Goal: Task Accomplishment & Management: Manage account settings

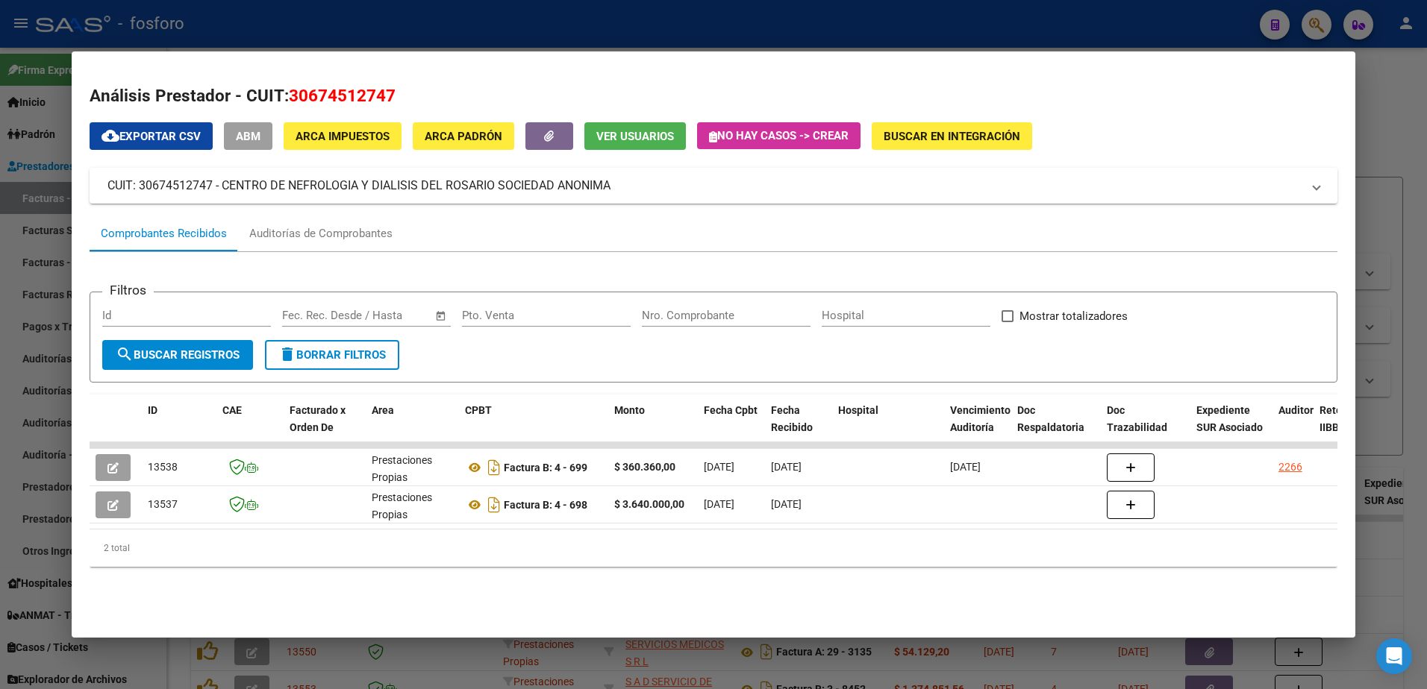
click at [9, 301] on div at bounding box center [713, 344] width 1427 height 689
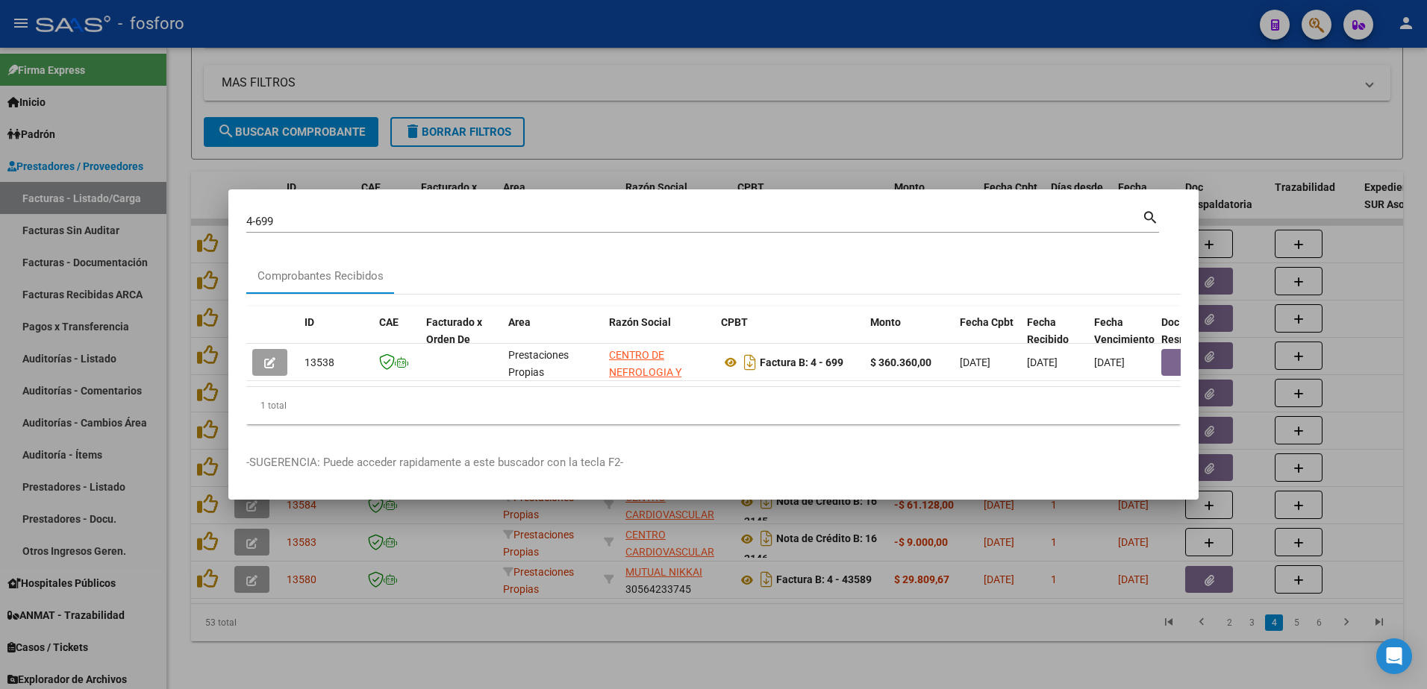
click at [643, 144] on div at bounding box center [713, 344] width 1427 height 689
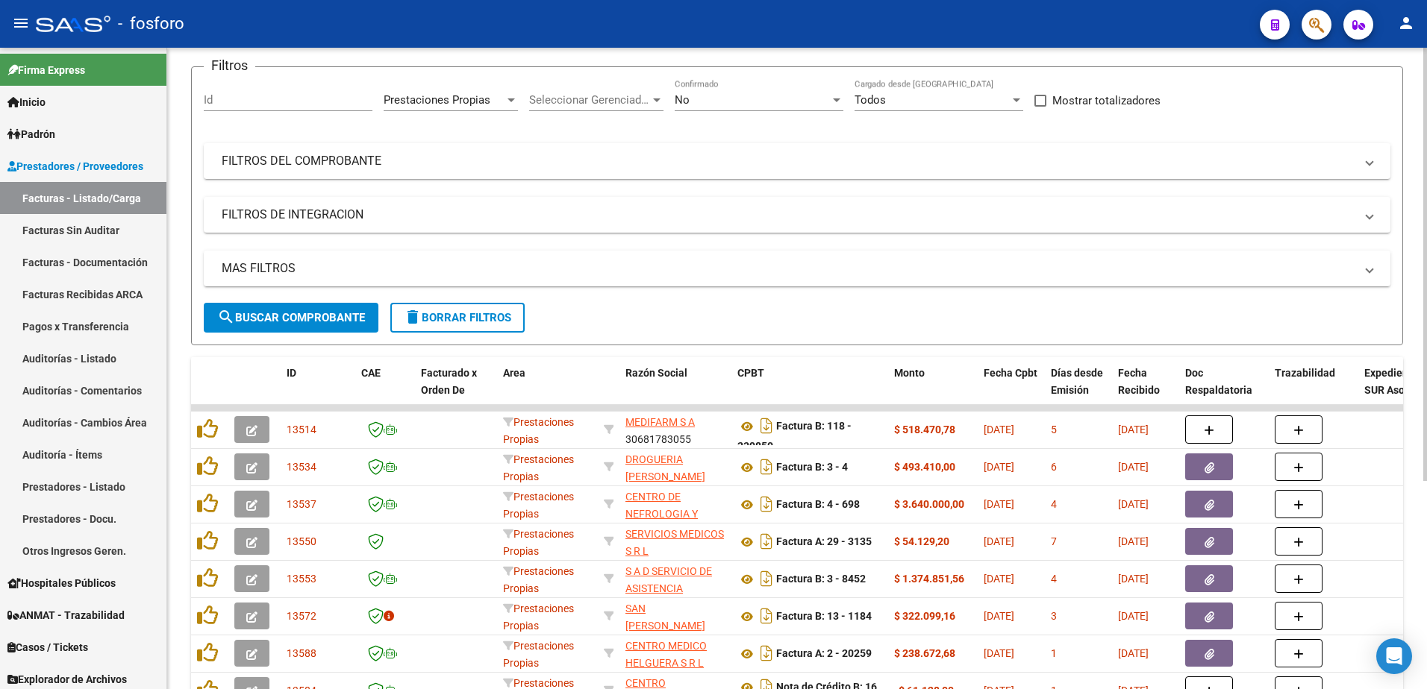
scroll to position [0, 0]
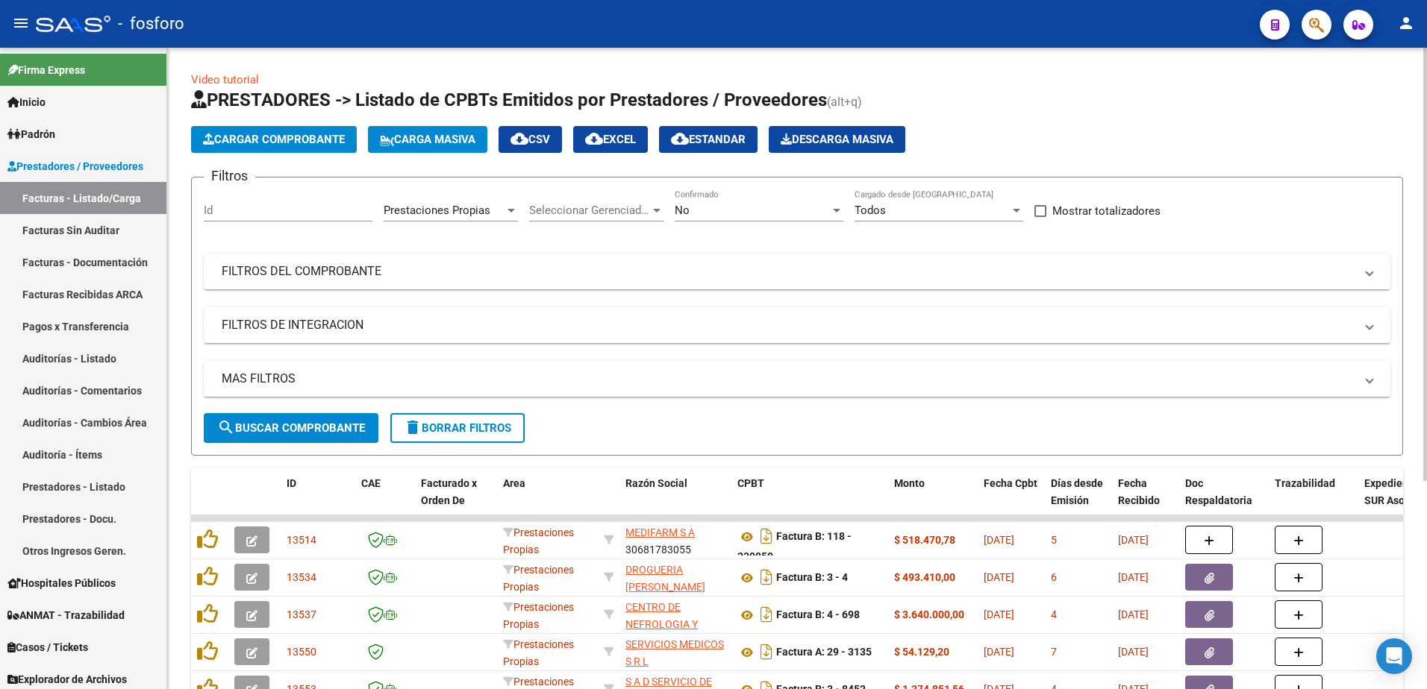
click at [303, 279] on mat-expansion-panel-header "FILTROS DEL COMPROBANTE" at bounding box center [797, 272] width 1186 height 36
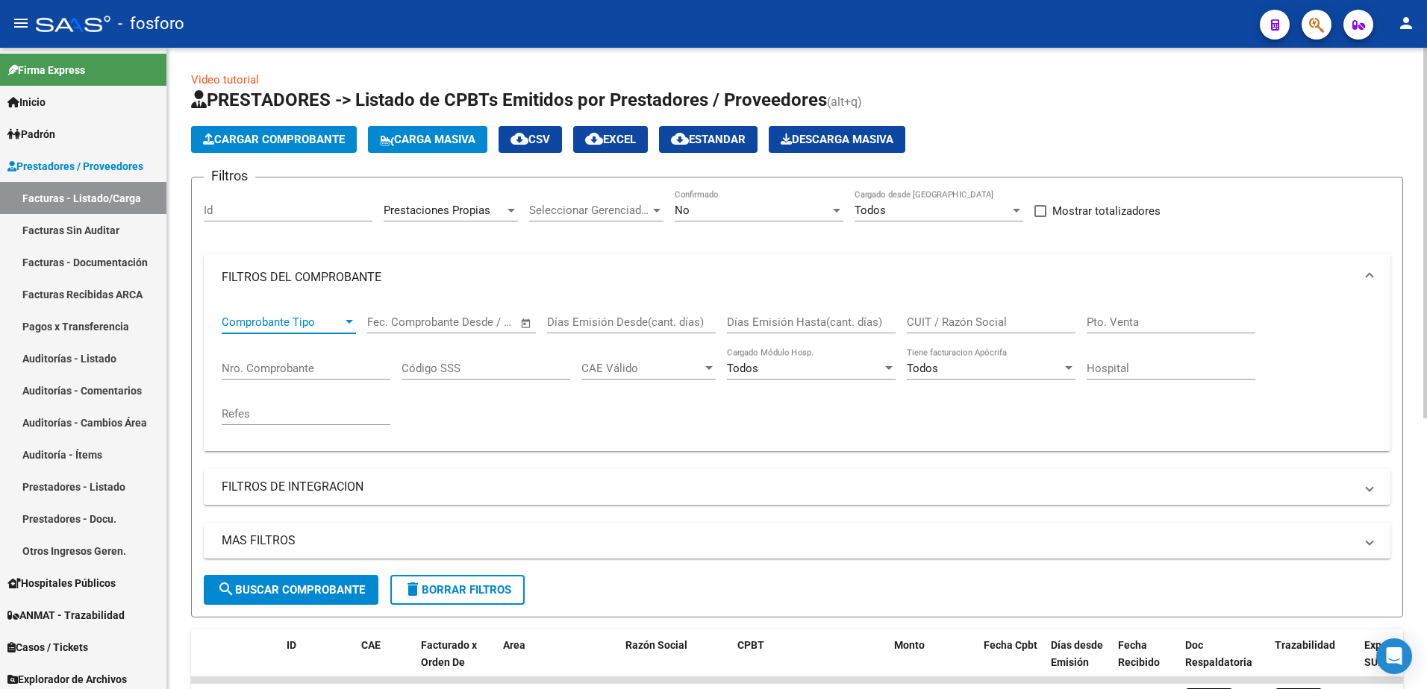
click at [346, 325] on div at bounding box center [348, 322] width 13 height 12
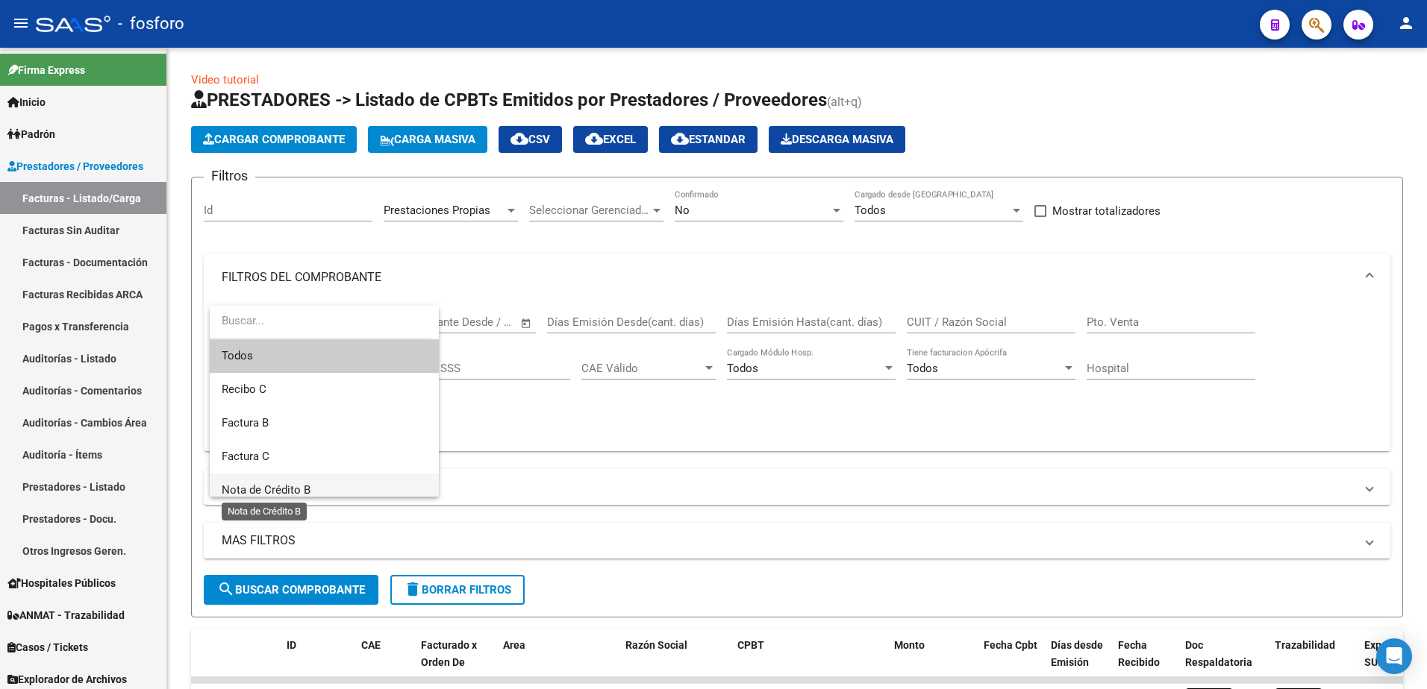
click at [302, 486] on span "Nota de Crédito B" at bounding box center [266, 490] width 89 height 13
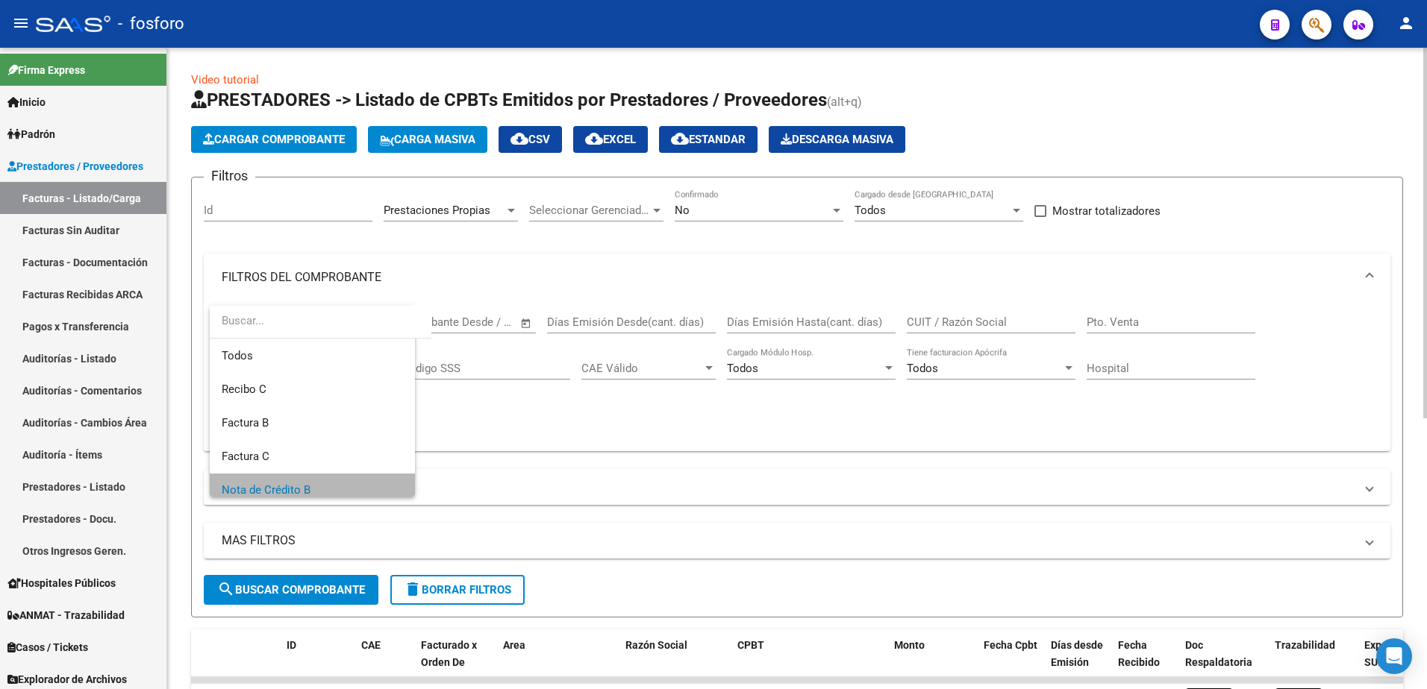
scroll to position [10, 0]
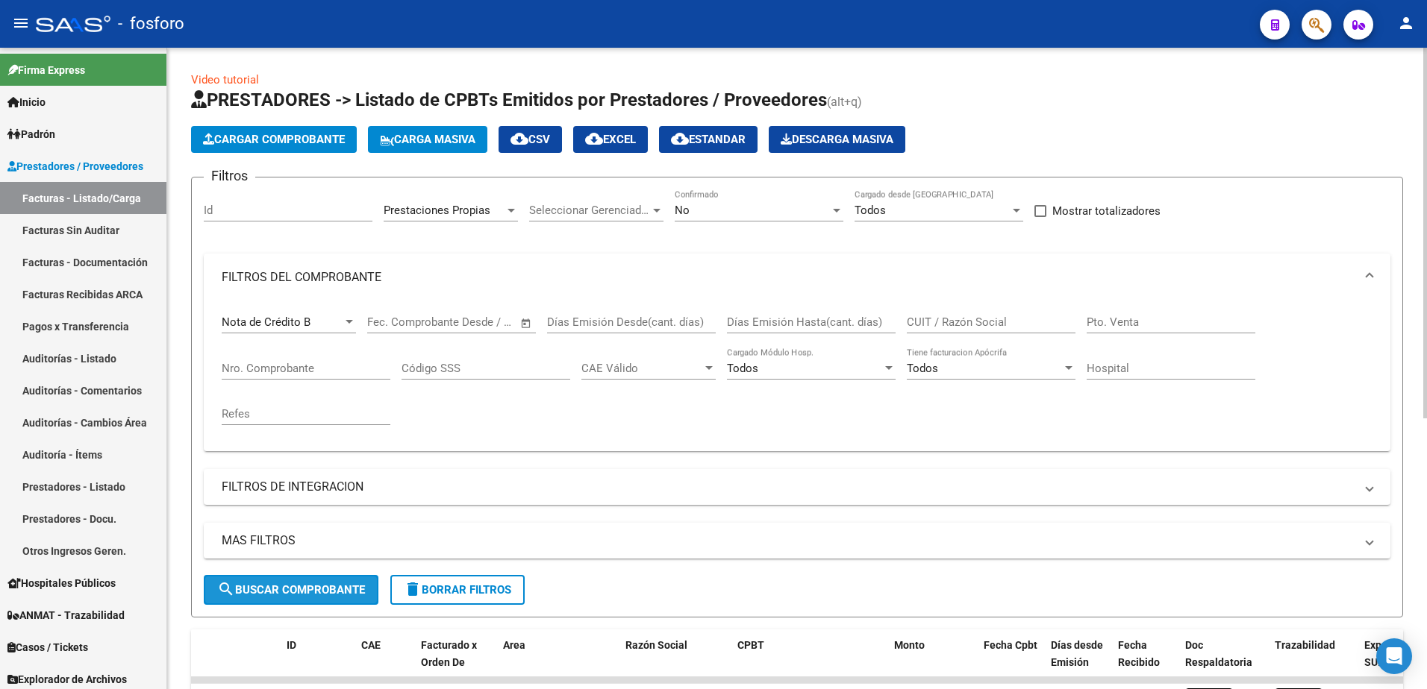
click at [319, 598] on button "search Buscar Comprobante" at bounding box center [291, 590] width 175 height 30
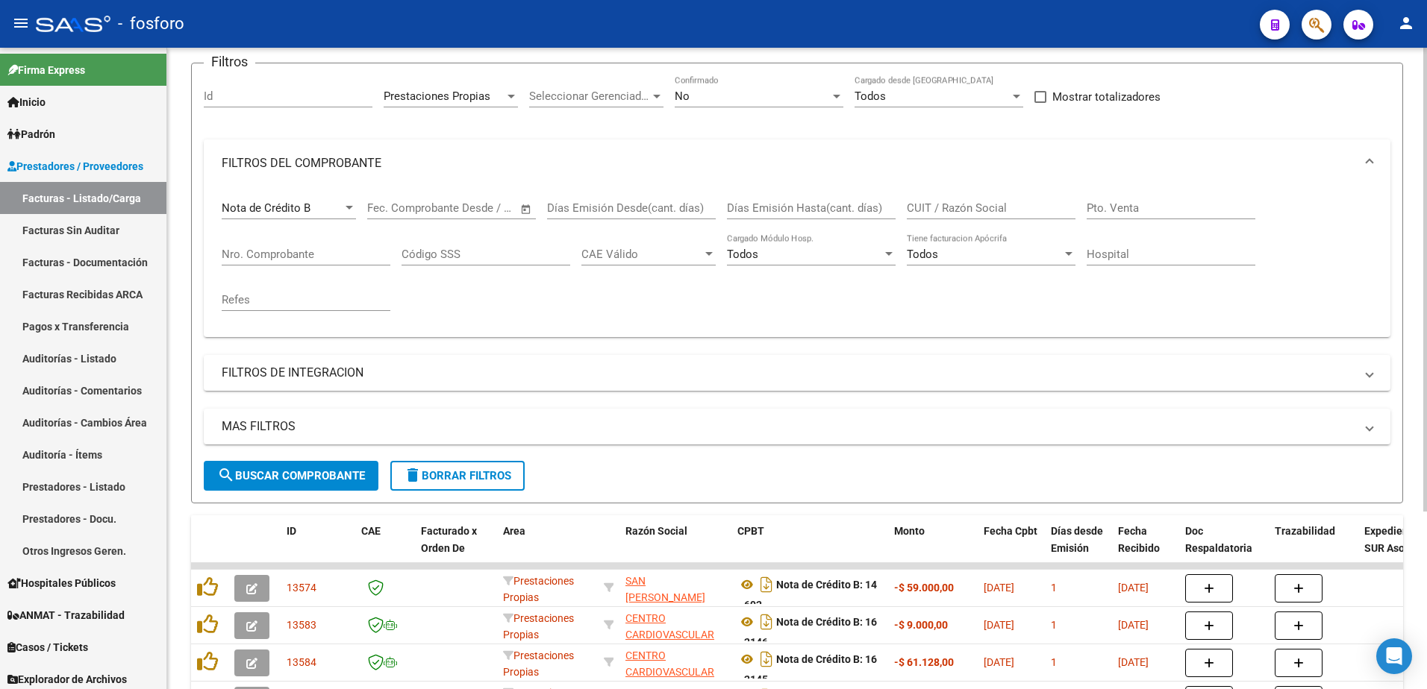
scroll to position [245, 0]
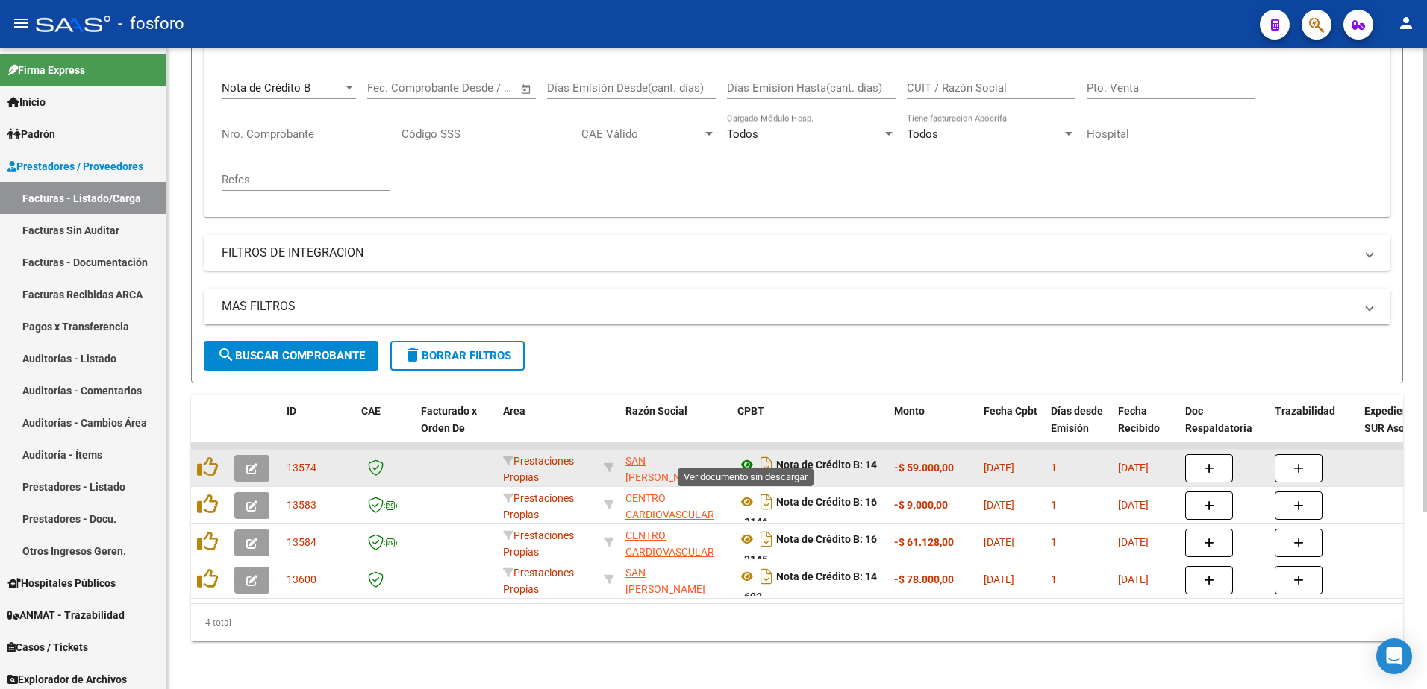
click at [747, 456] on icon at bounding box center [746, 465] width 19 height 18
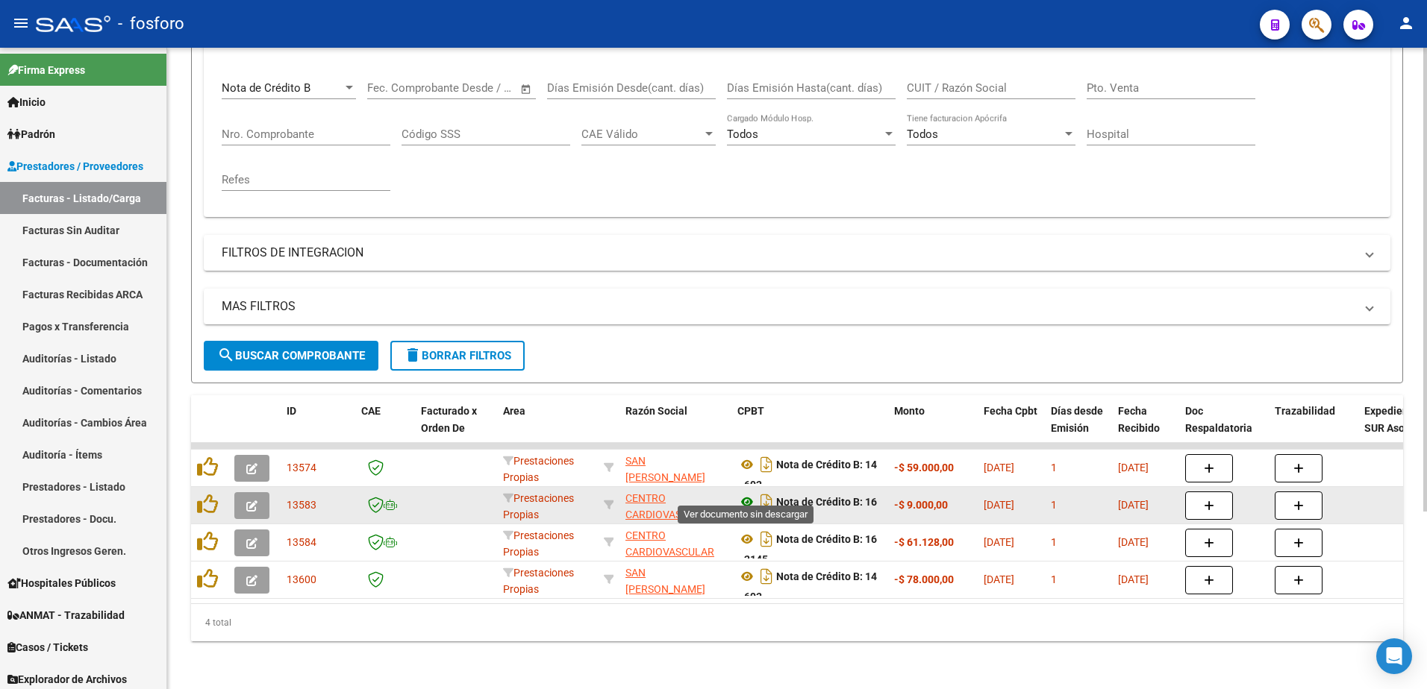
click at [744, 495] on icon at bounding box center [746, 502] width 19 height 18
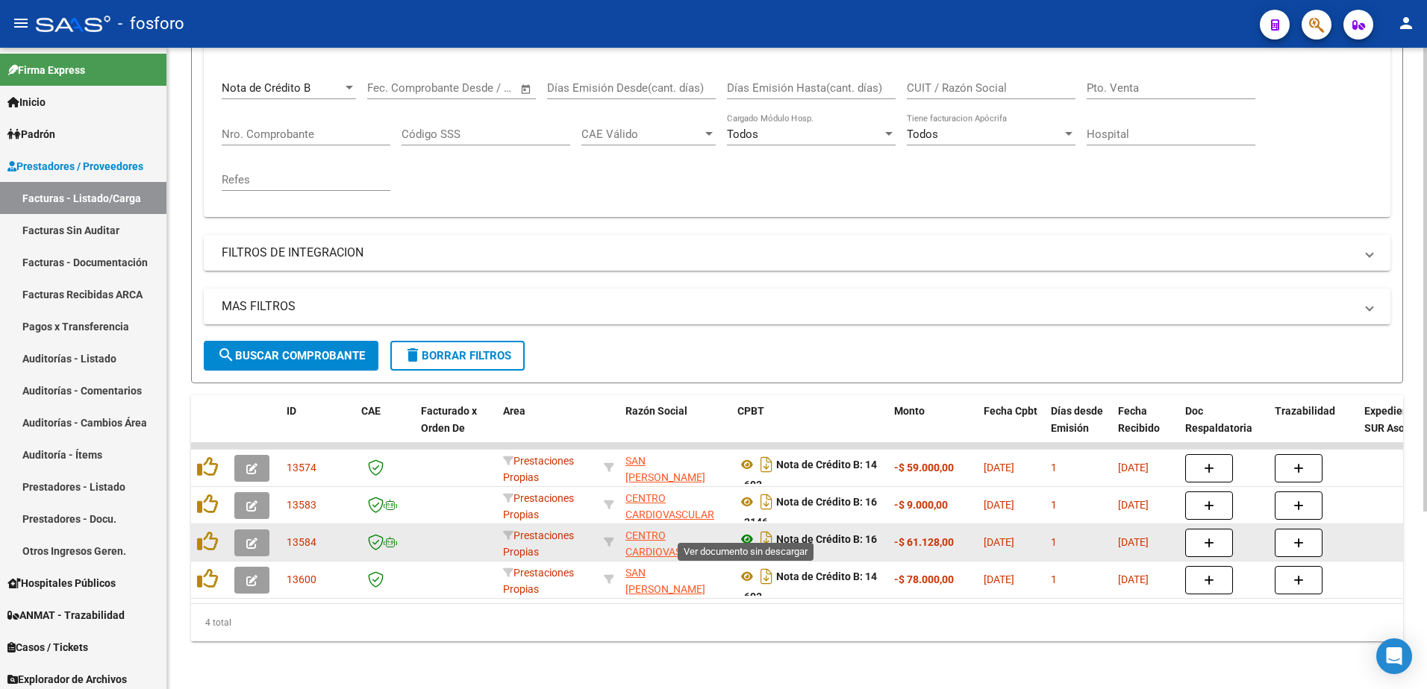
click at [746, 532] on icon at bounding box center [746, 540] width 19 height 18
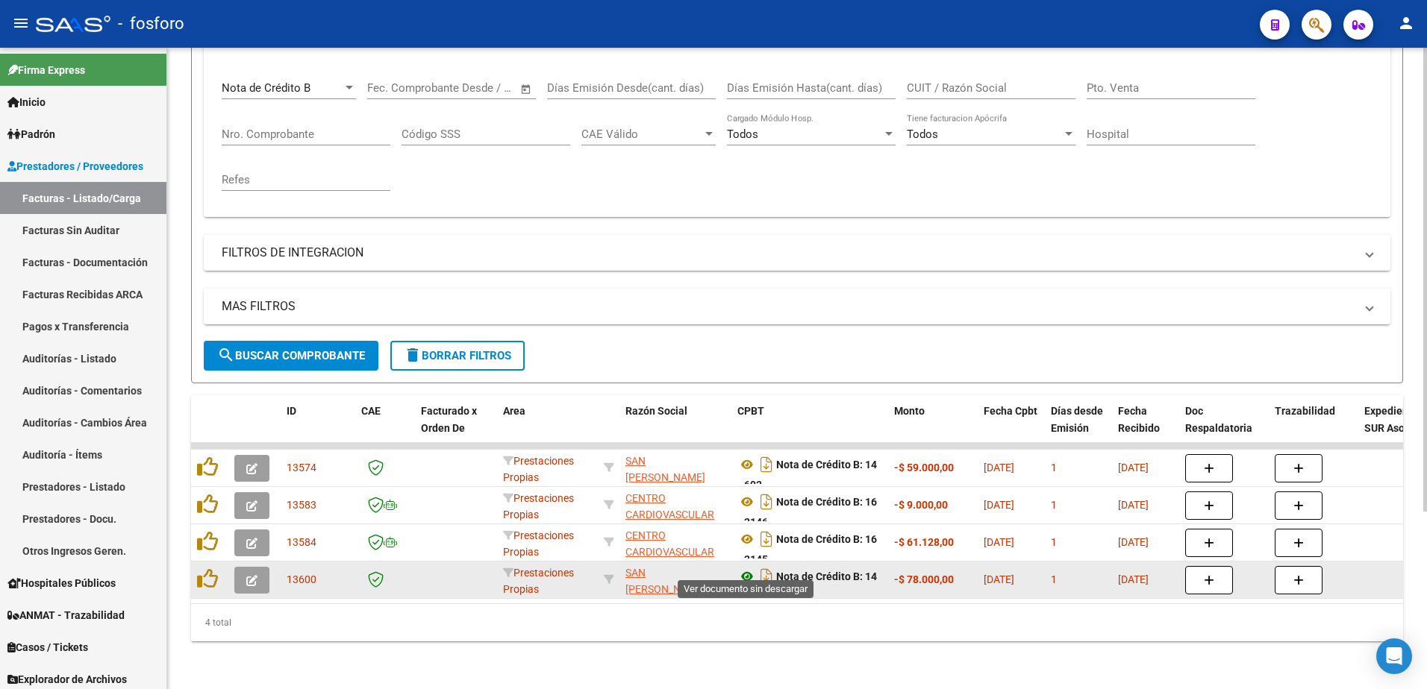
click at [746, 569] on icon at bounding box center [746, 577] width 19 height 18
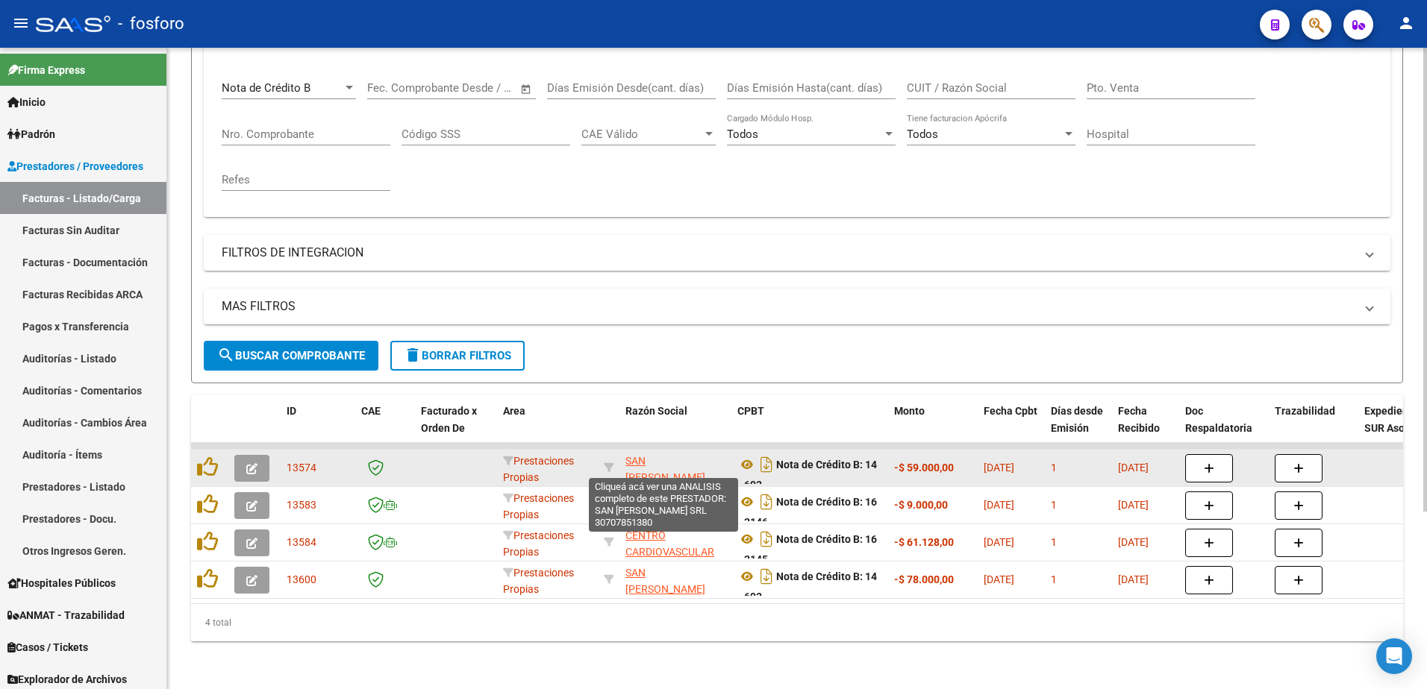
click at [648, 466] on span "SAN [PERSON_NAME] SRL" at bounding box center [665, 478] width 80 height 46
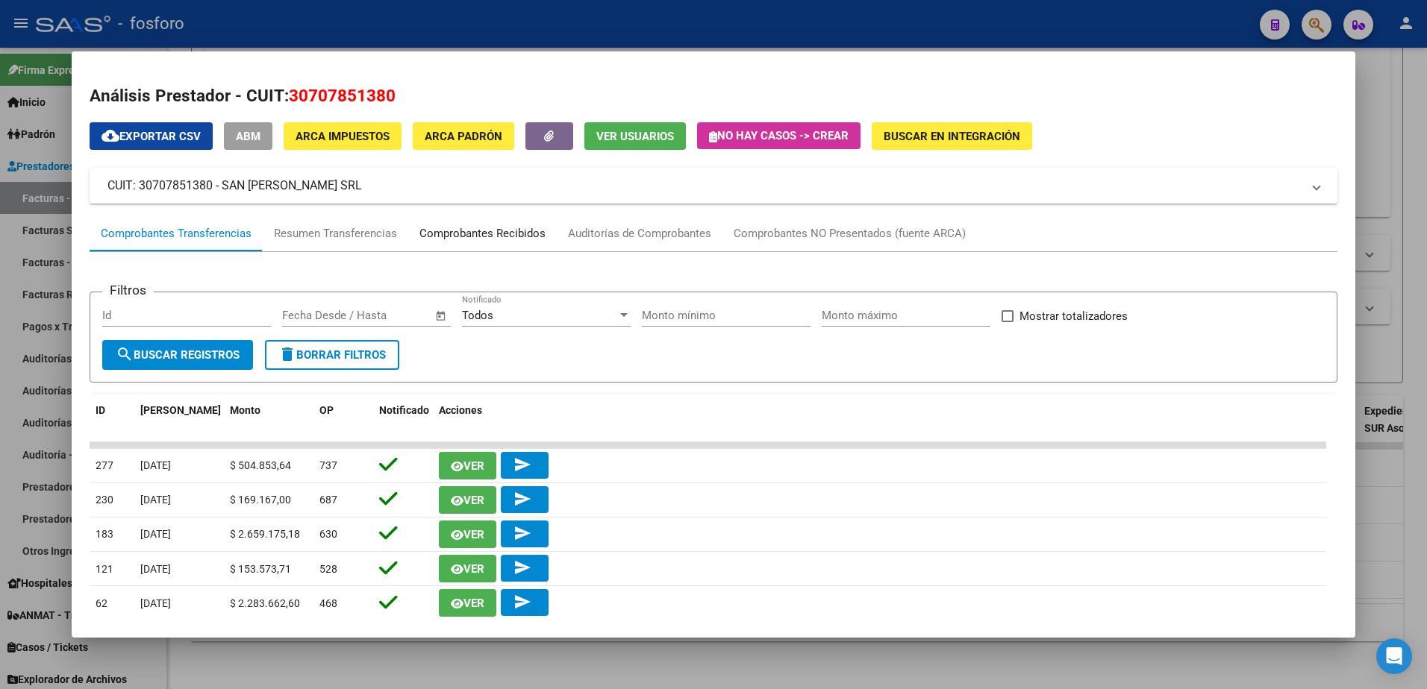
click at [492, 238] on div "Comprobantes Recibidos" at bounding box center [482, 233] width 126 height 17
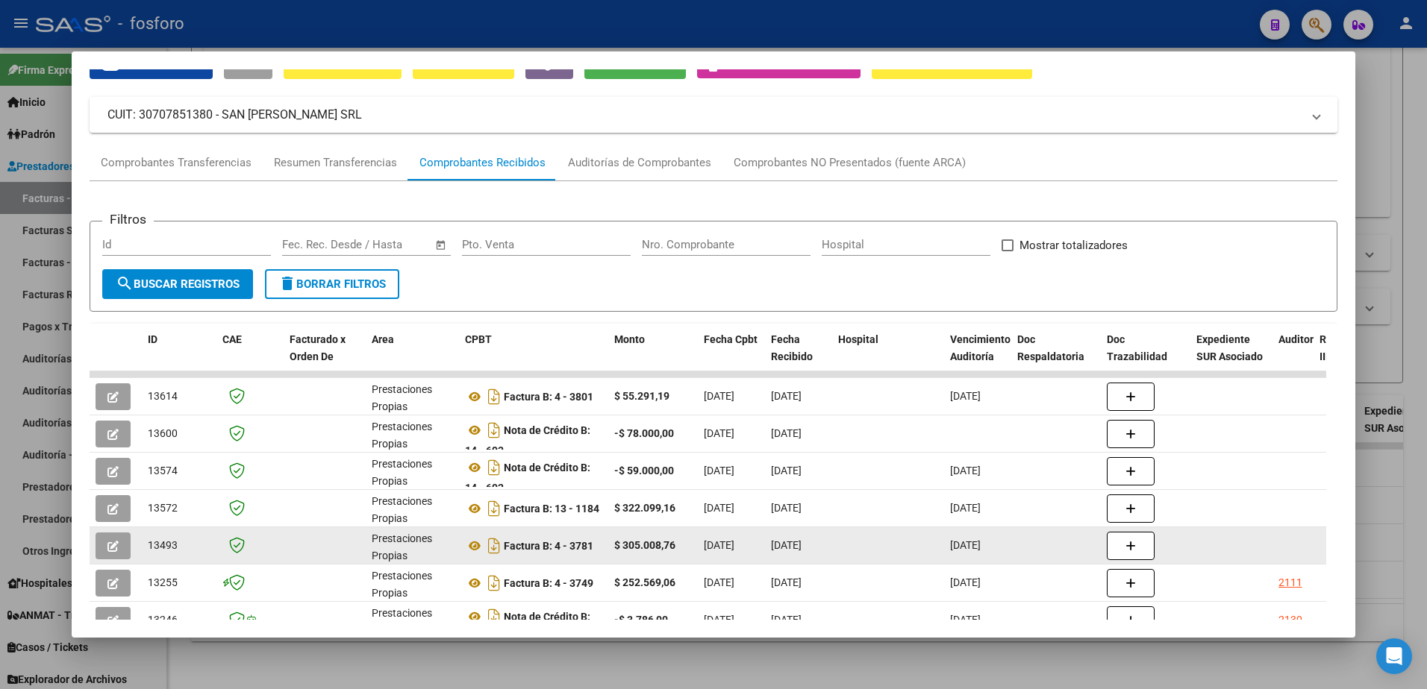
scroll to position [0, 0]
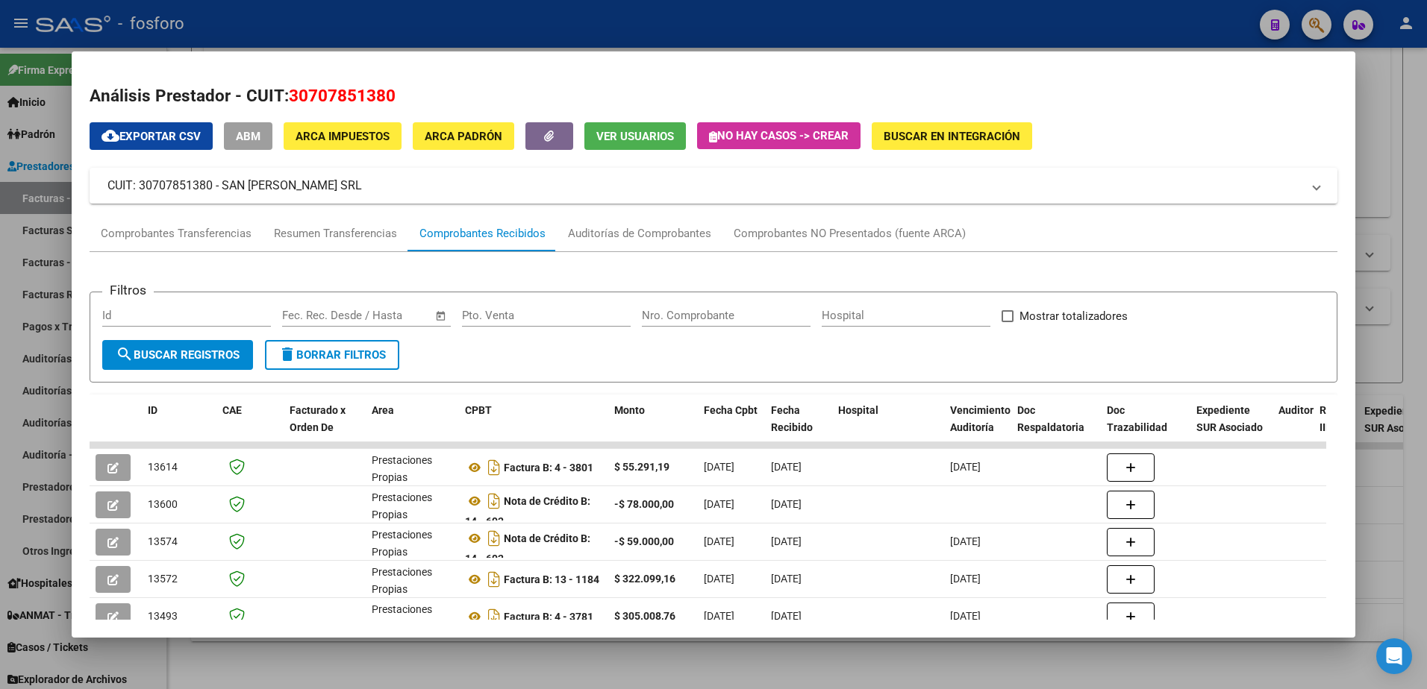
click at [44, 349] on div at bounding box center [713, 344] width 1427 height 689
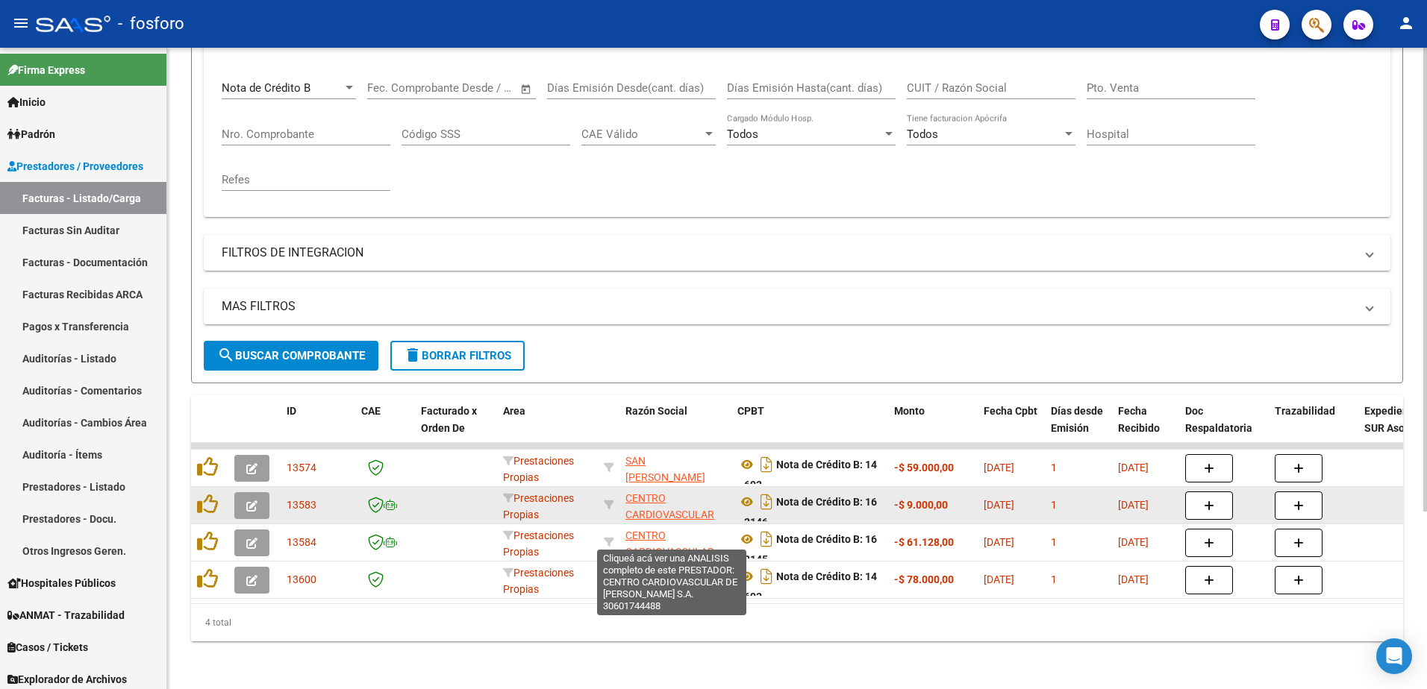
click at [630, 505] on span "CENTRO CARDIOVASCULAR DE [PERSON_NAME] S.A." at bounding box center [672, 523] width 95 height 63
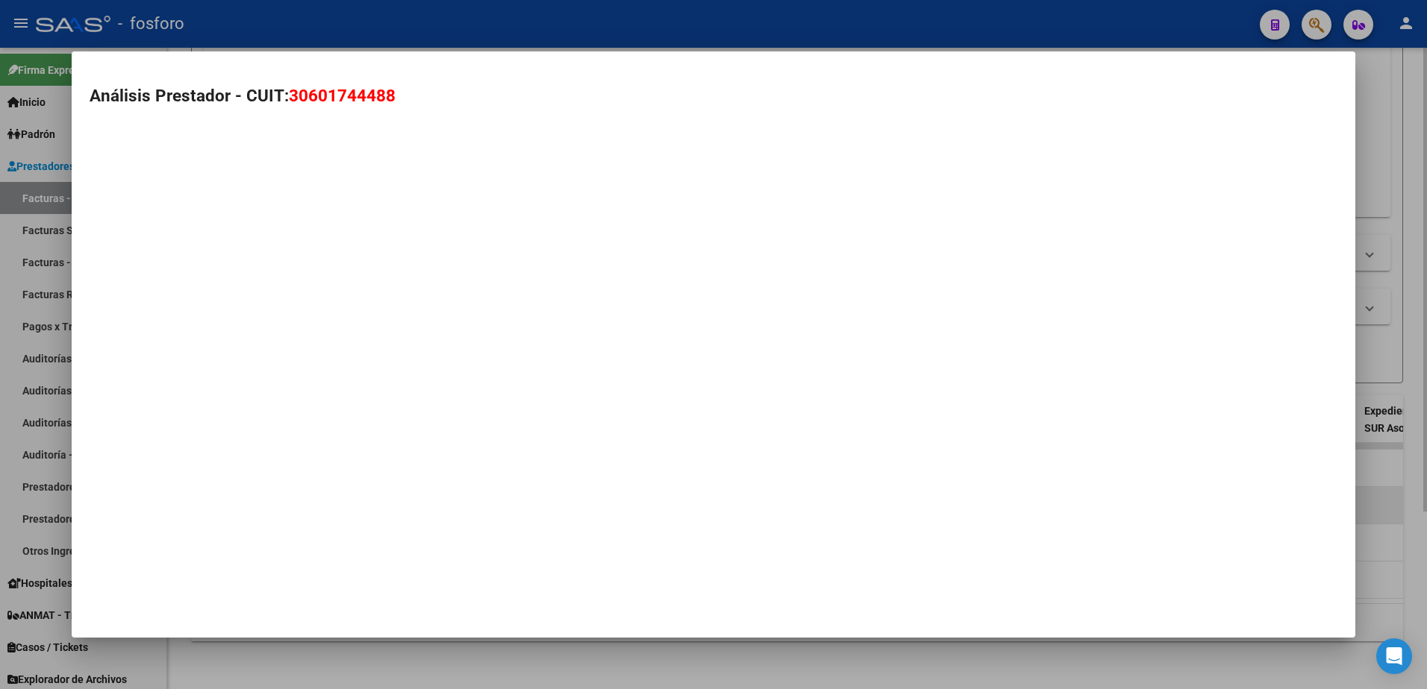
type textarea "30601744488"
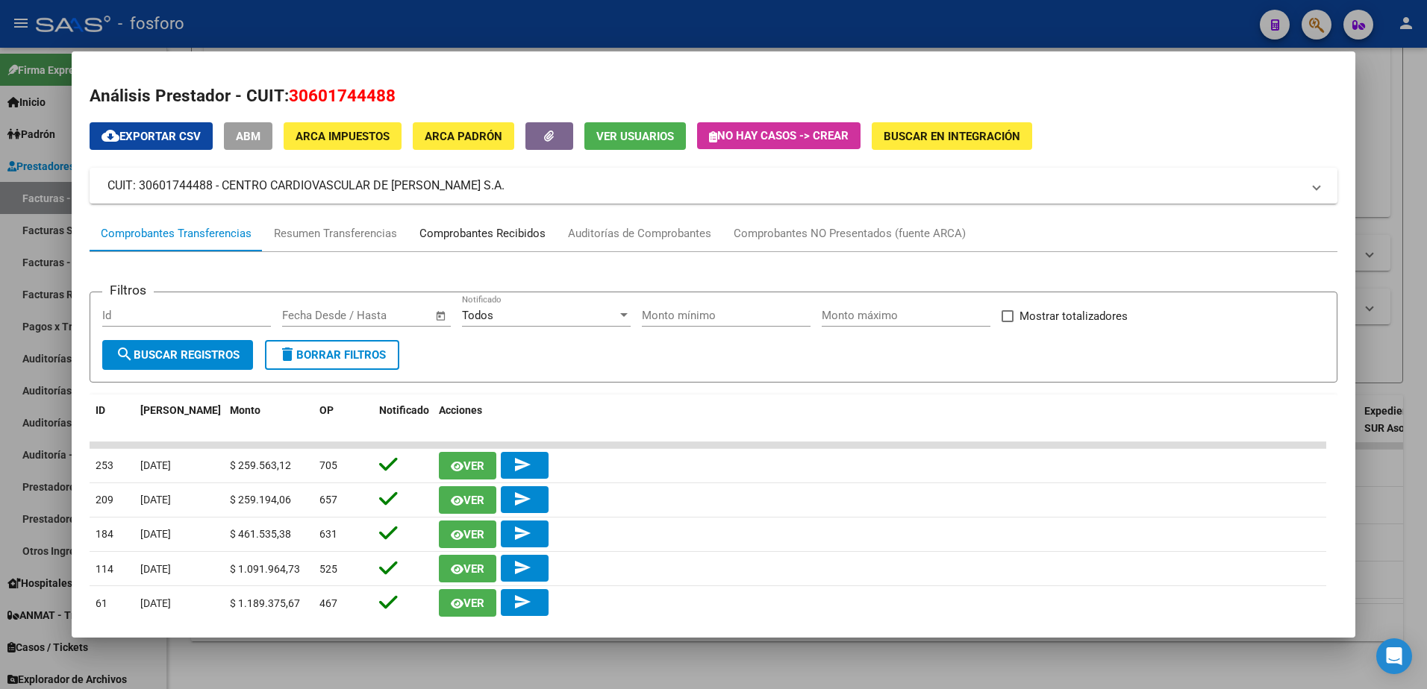
click at [483, 234] on div "Comprobantes Recibidos" at bounding box center [482, 233] width 126 height 17
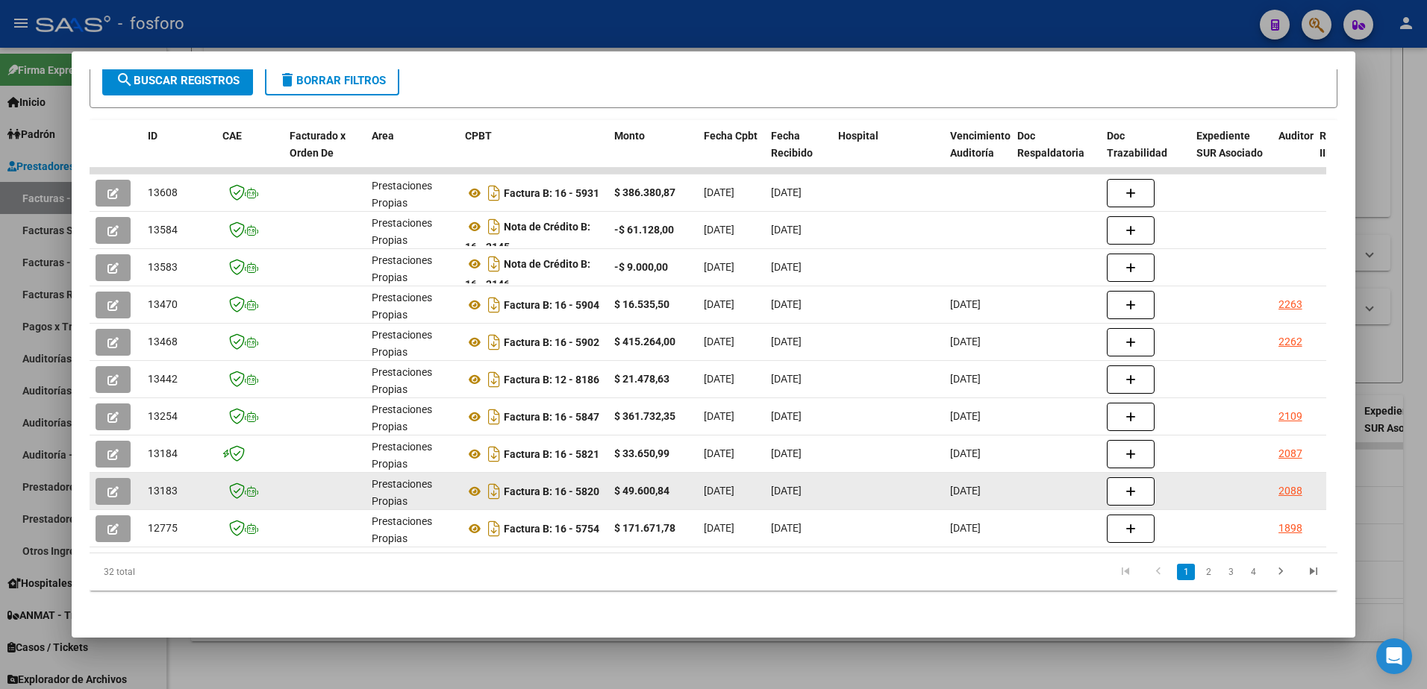
scroll to position [285, 0]
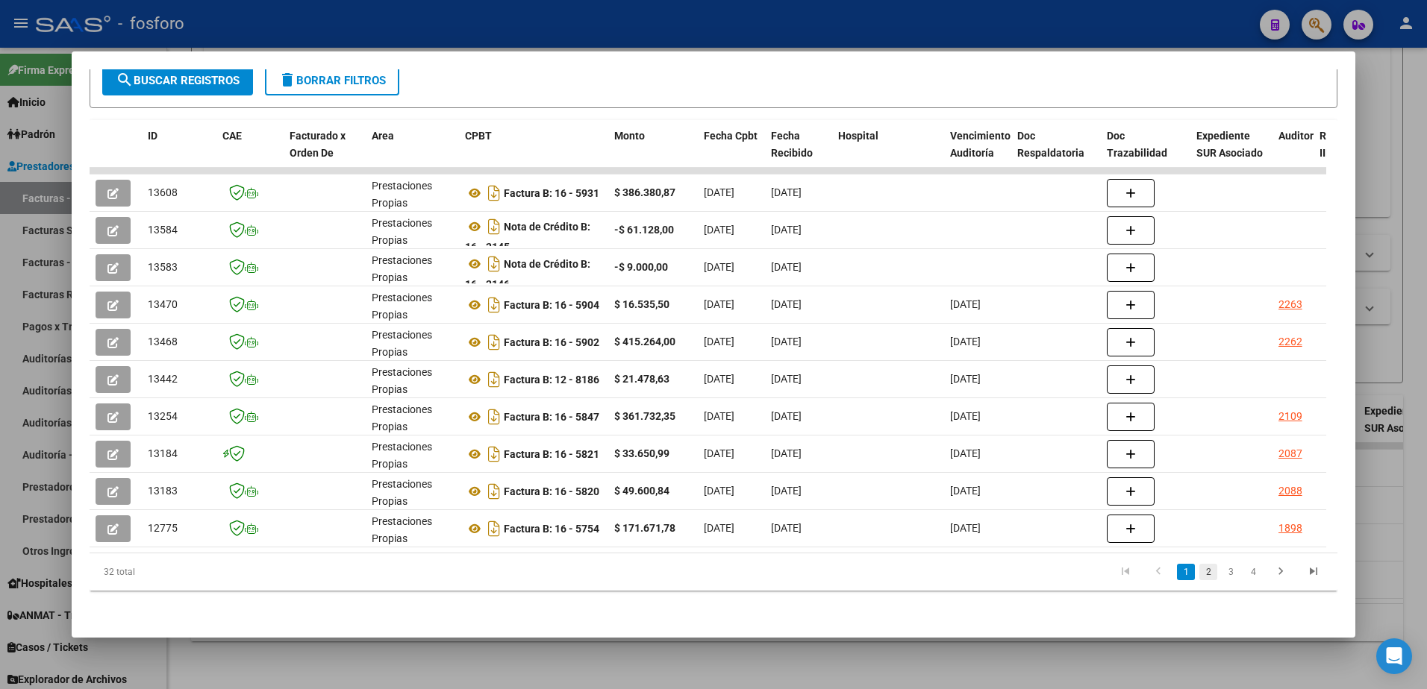
click at [1199, 576] on link "2" at bounding box center [1208, 572] width 18 height 16
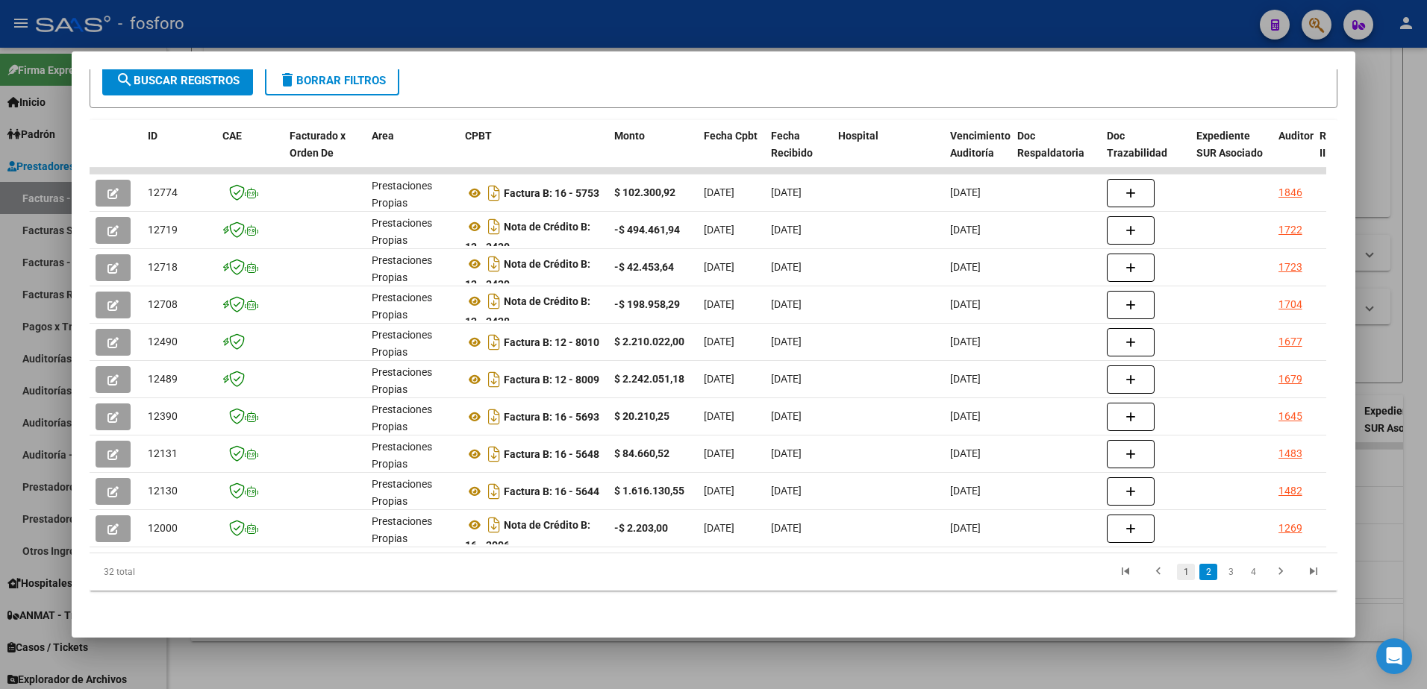
click at [1177, 581] on link "1" at bounding box center [1186, 572] width 18 height 16
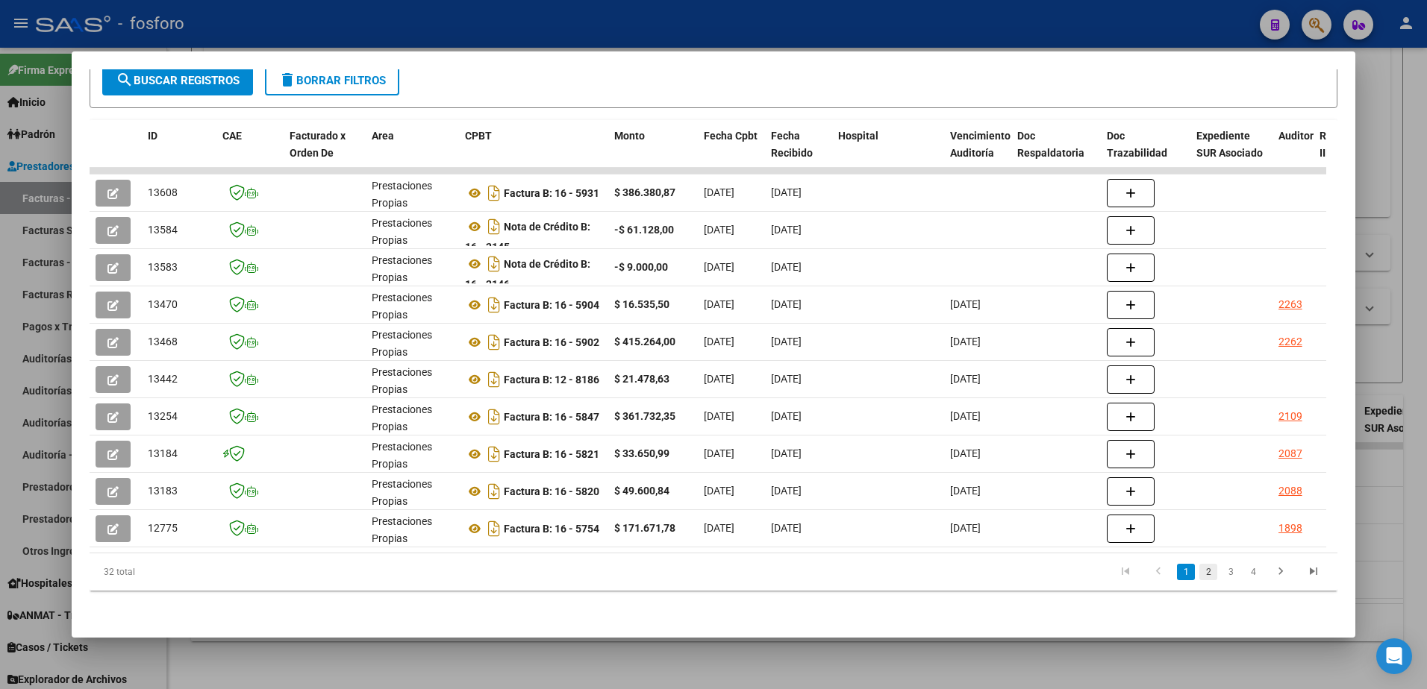
click at [1204, 575] on link "2" at bounding box center [1208, 572] width 18 height 16
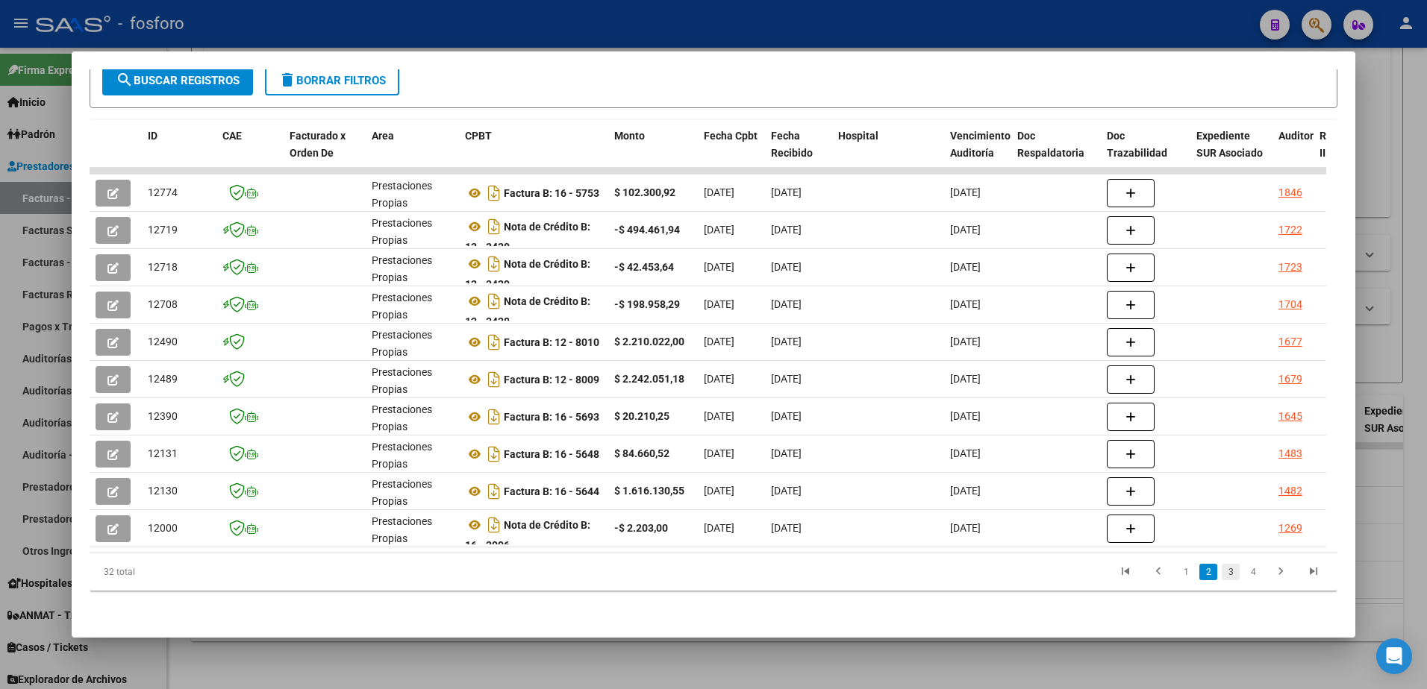
click at [1221, 570] on link "3" at bounding box center [1230, 572] width 18 height 16
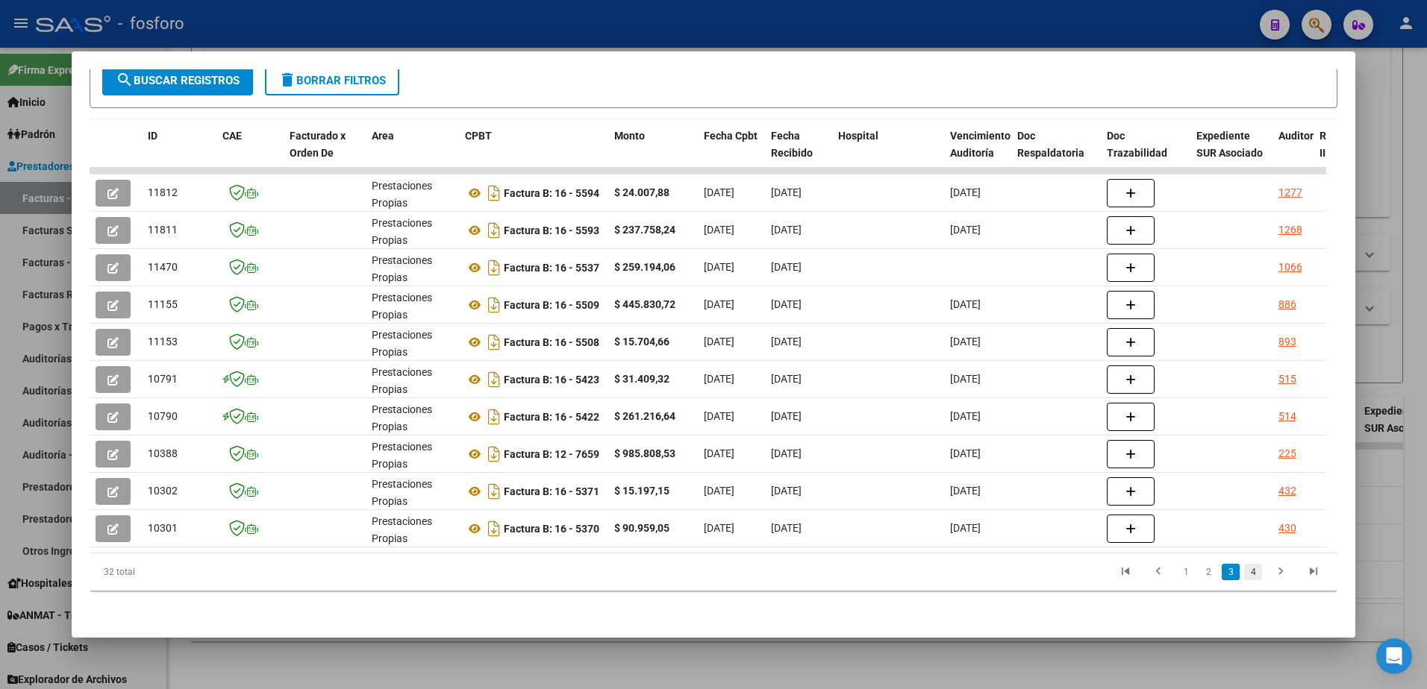
click at [1244, 573] on link "4" at bounding box center [1253, 572] width 18 height 16
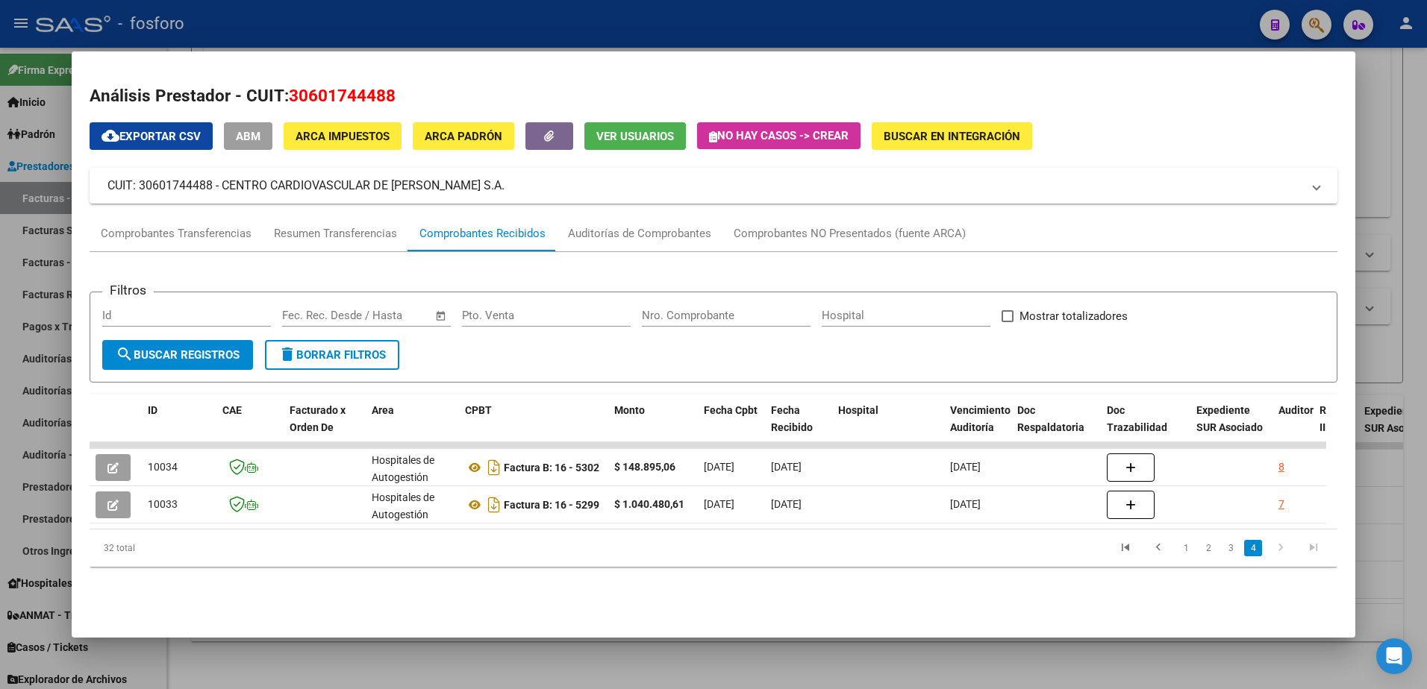
scroll to position [0, 0]
click at [719, 674] on div at bounding box center [713, 344] width 1427 height 689
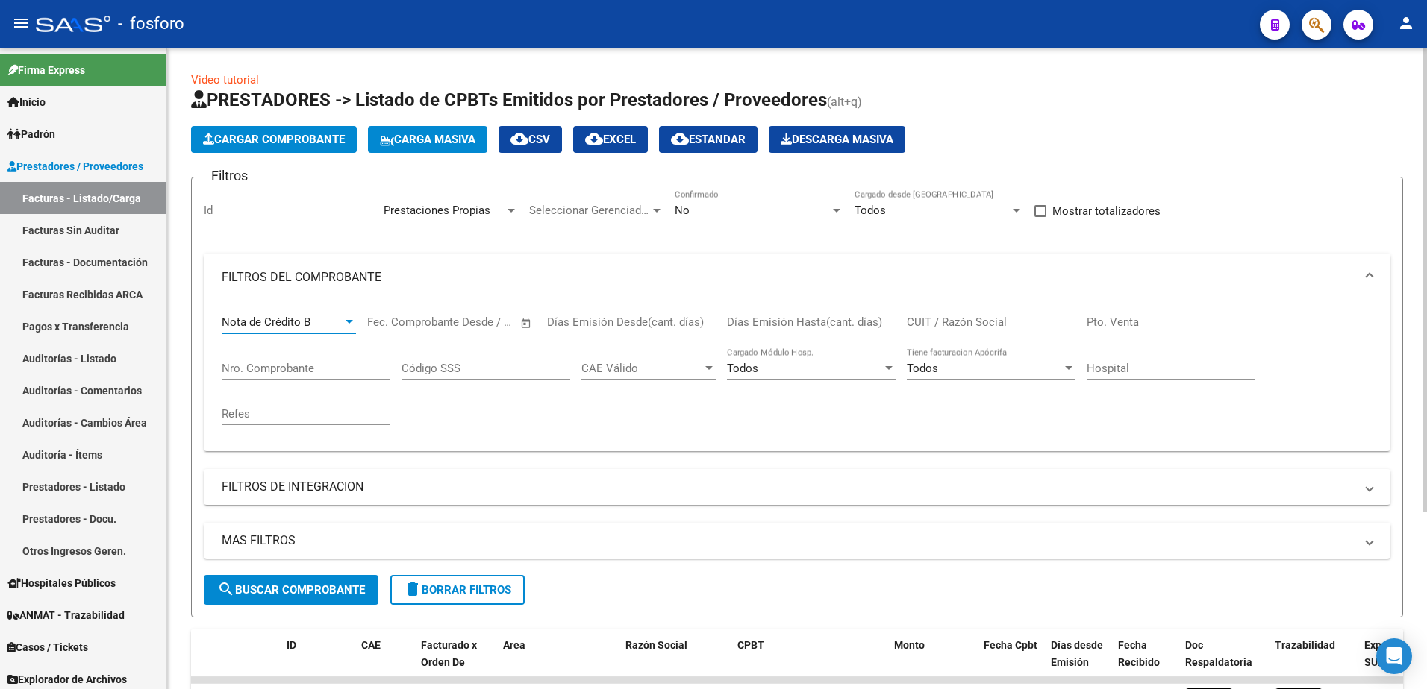
click at [348, 322] on div at bounding box center [348, 322] width 7 height 4
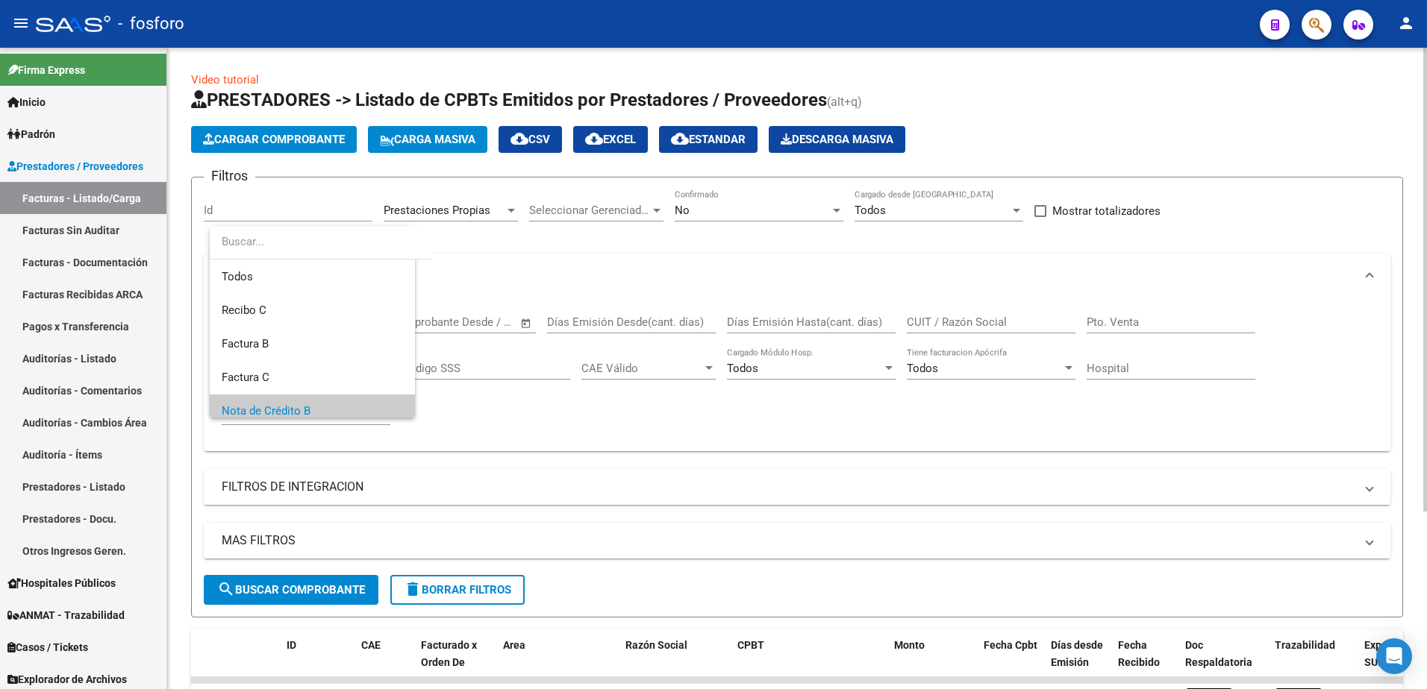
scroll to position [90, 0]
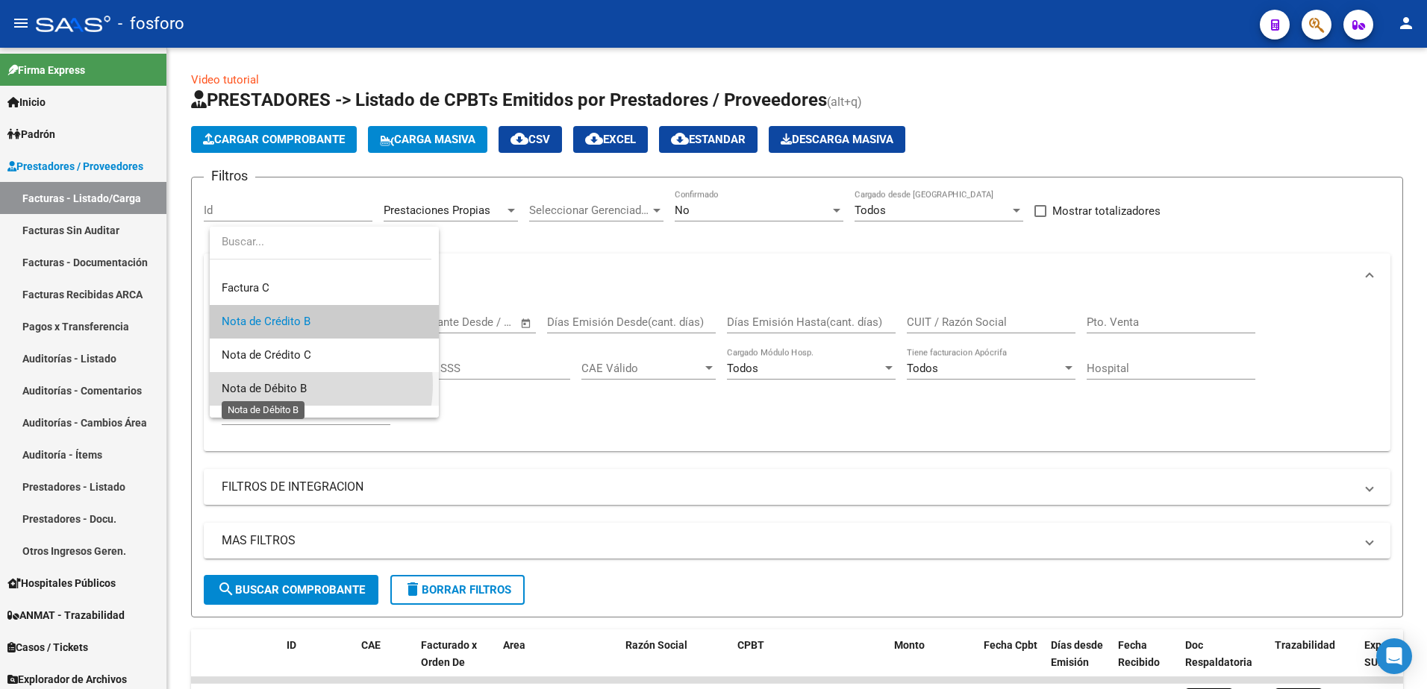
click at [289, 385] on span "Nota de Débito B" at bounding box center [264, 388] width 85 height 13
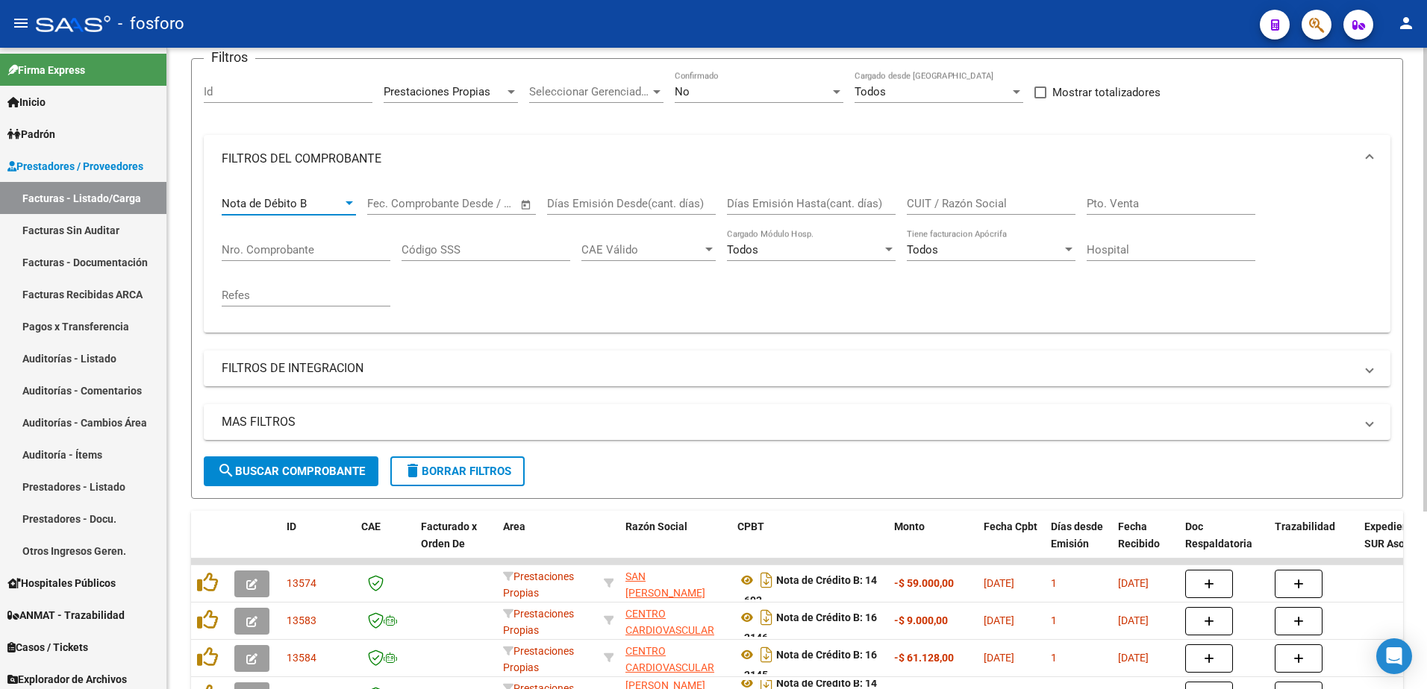
scroll to position [0, 0]
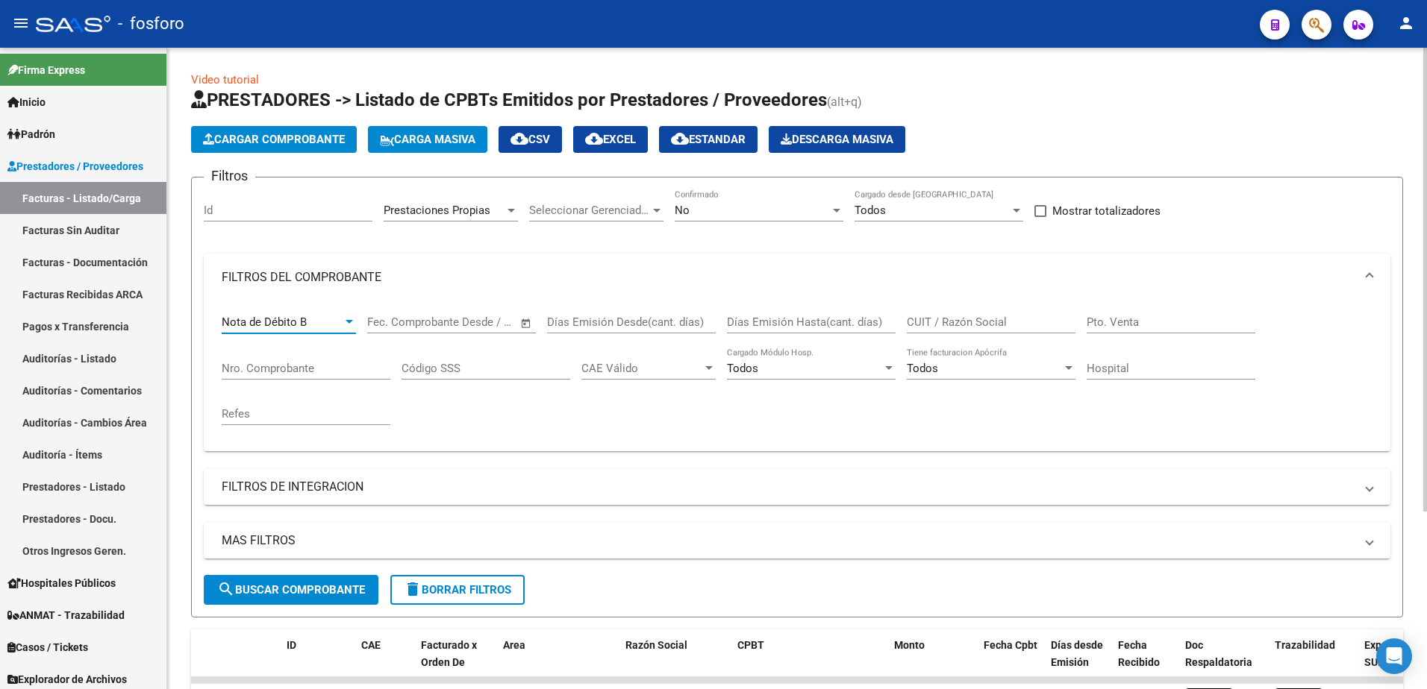
click at [346, 324] on div at bounding box center [348, 322] width 7 height 4
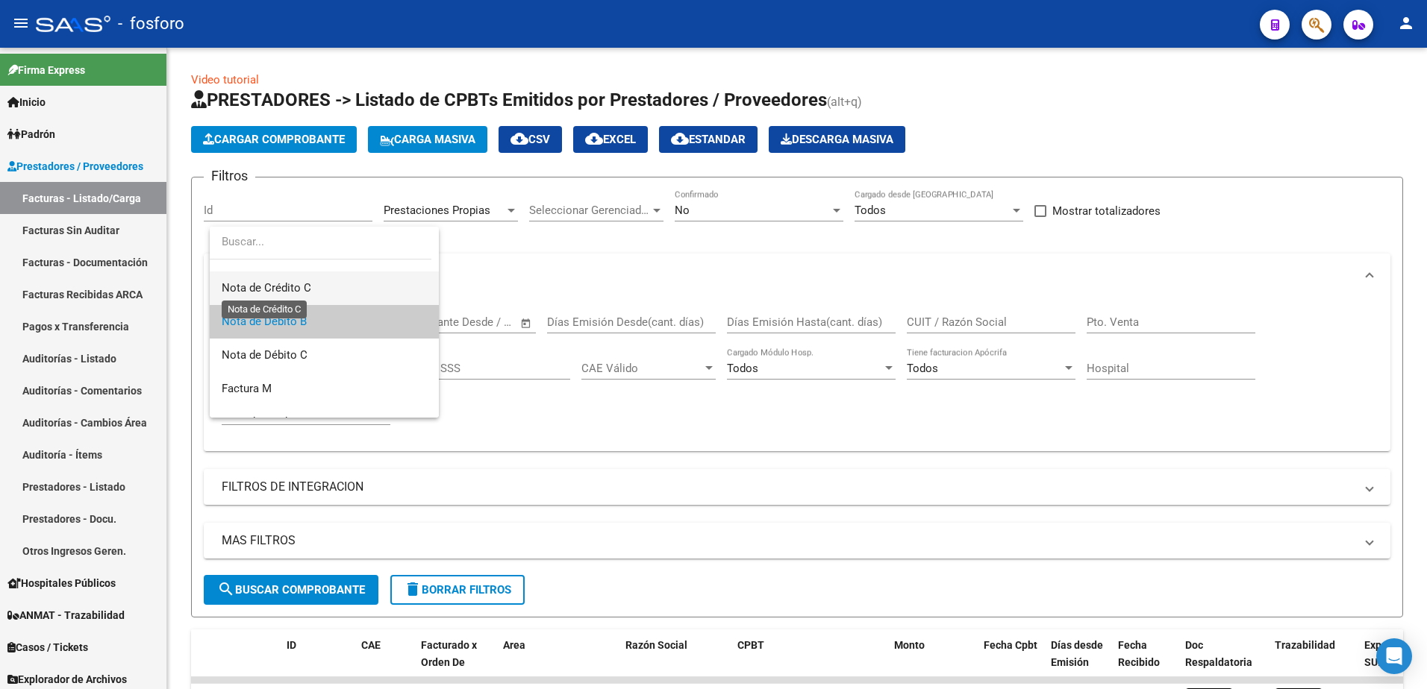
click at [298, 293] on span "Nota de Crédito C" at bounding box center [267, 287] width 90 height 13
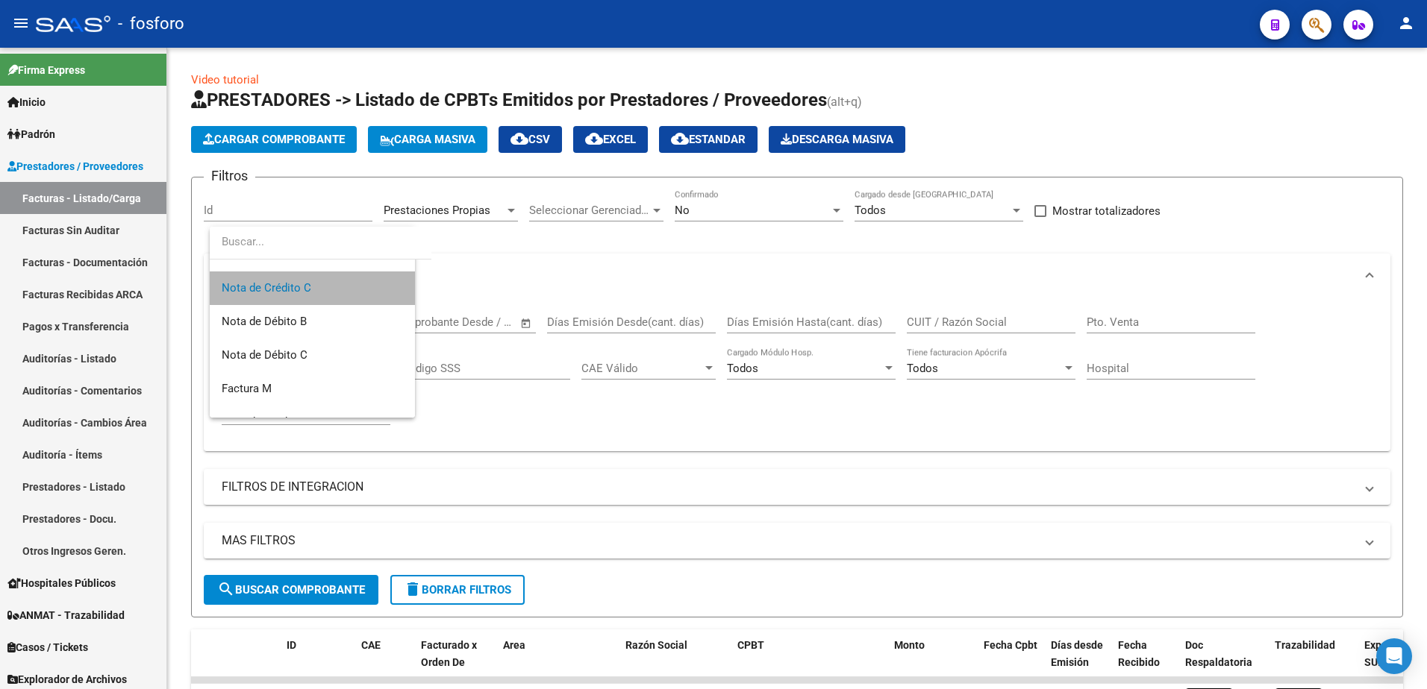
scroll to position [168, 0]
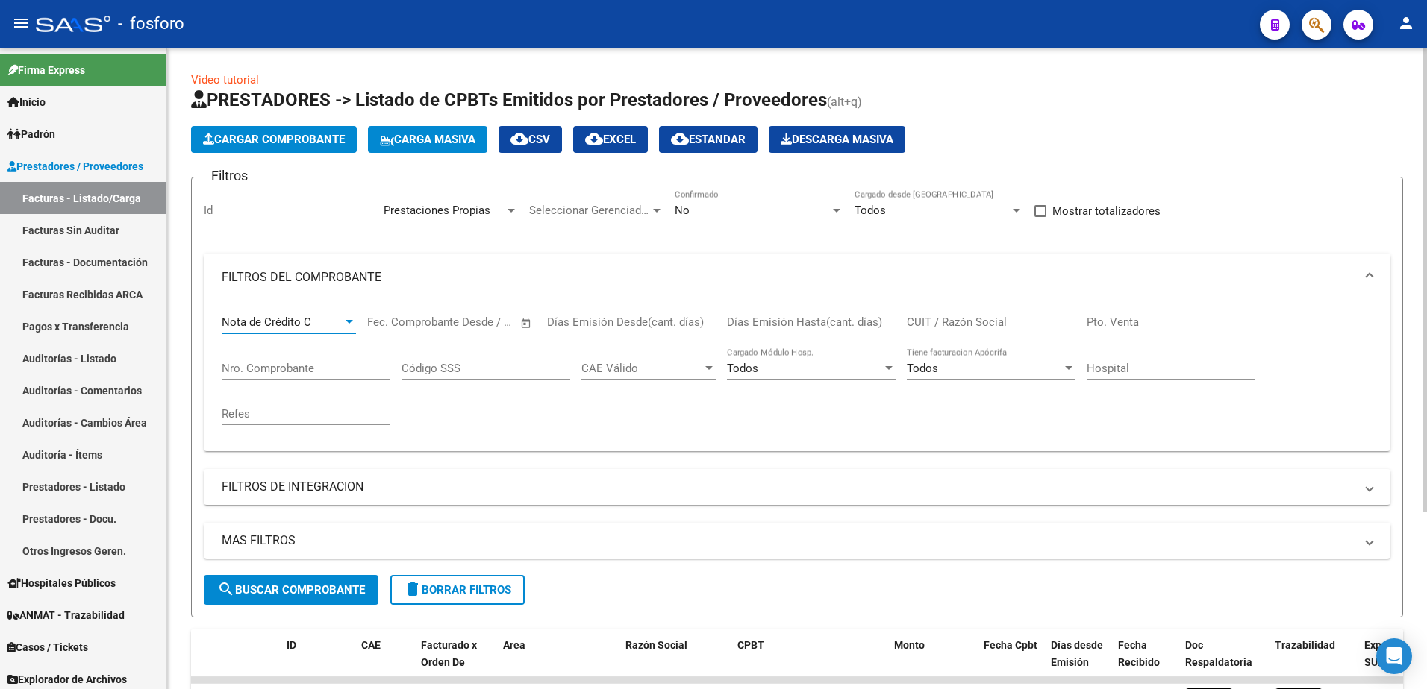
click at [296, 585] on span "search Buscar Comprobante" at bounding box center [291, 589] width 148 height 13
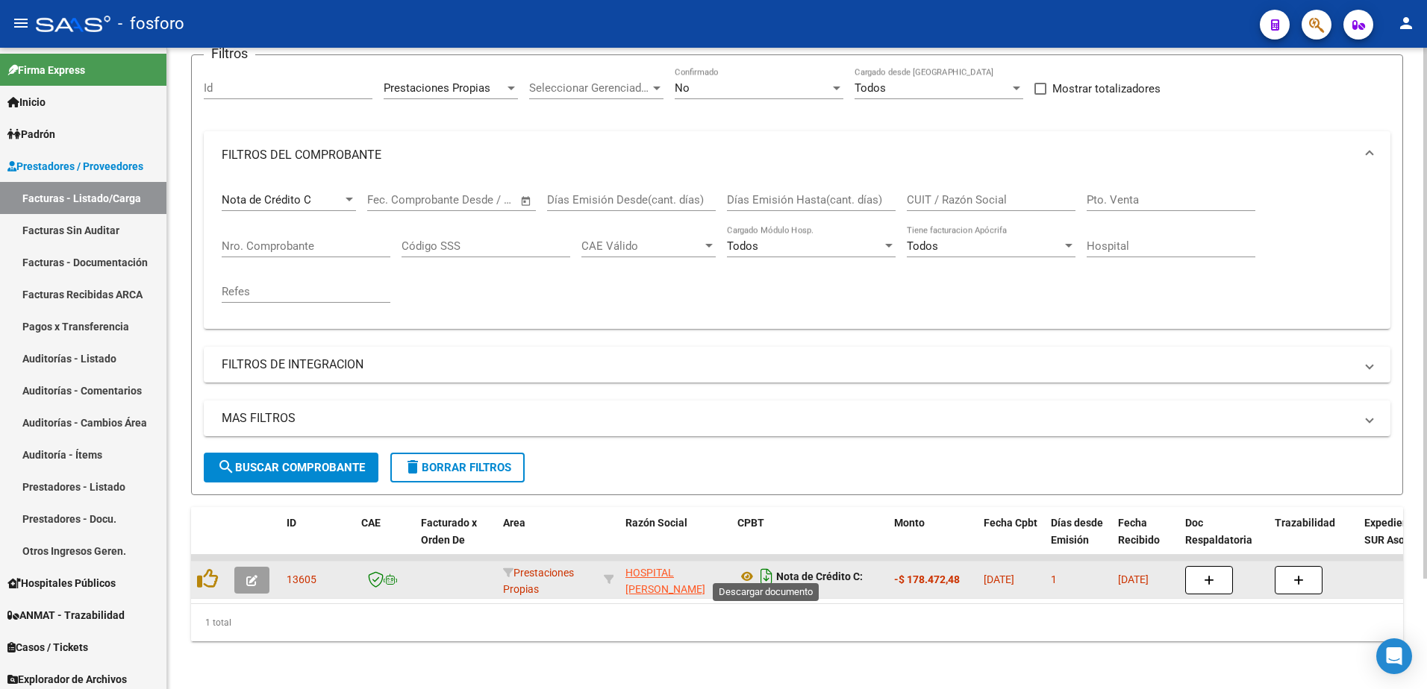
scroll to position [9, 0]
click at [743, 559] on icon at bounding box center [746, 568] width 19 height 18
click at [742, 559] on icon at bounding box center [746, 568] width 19 height 18
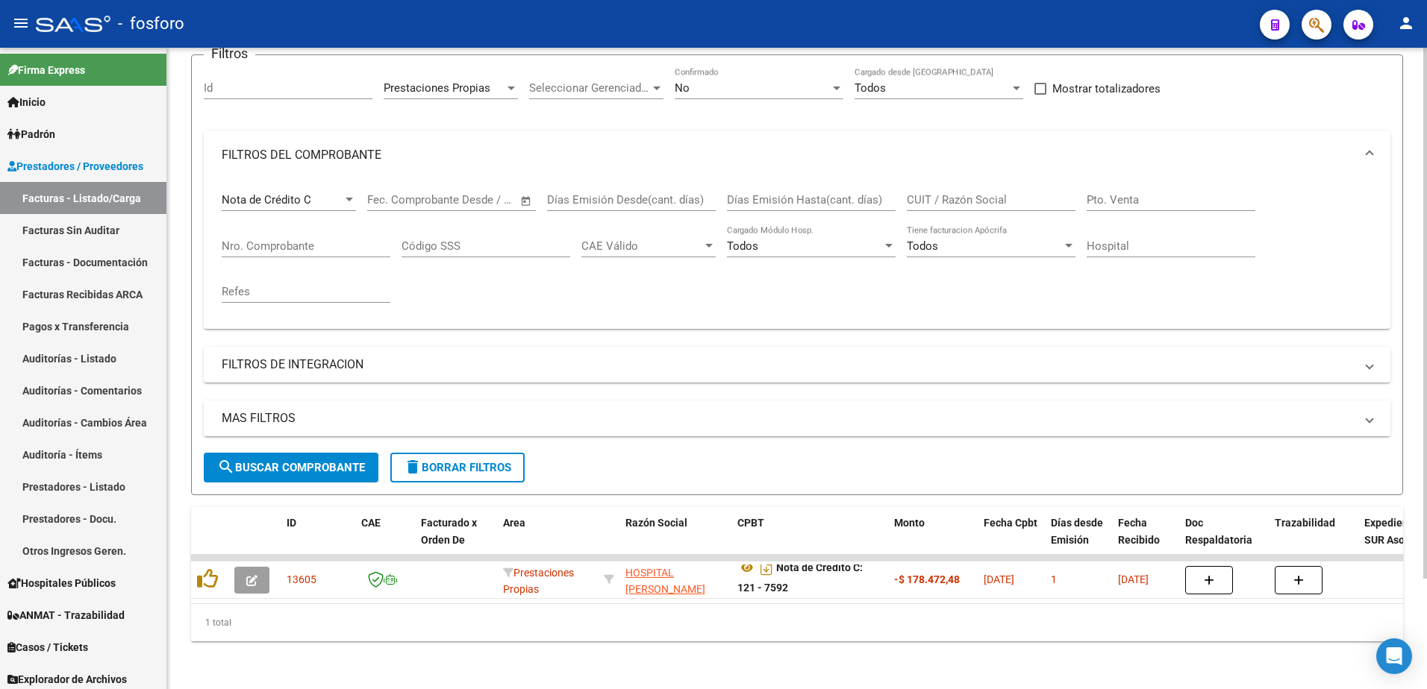
click at [639, 410] on mat-panel-title "MAS FILTROS" at bounding box center [788, 418] width 1133 height 16
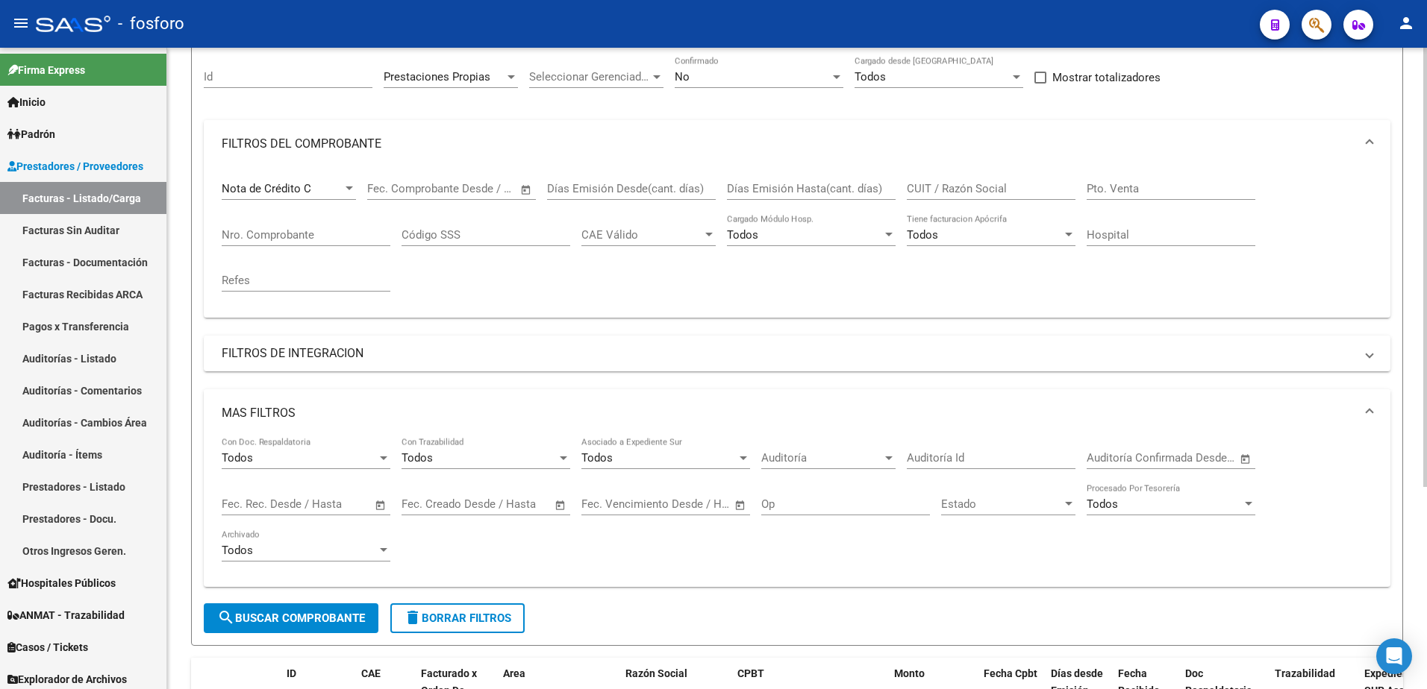
scroll to position [295, 0]
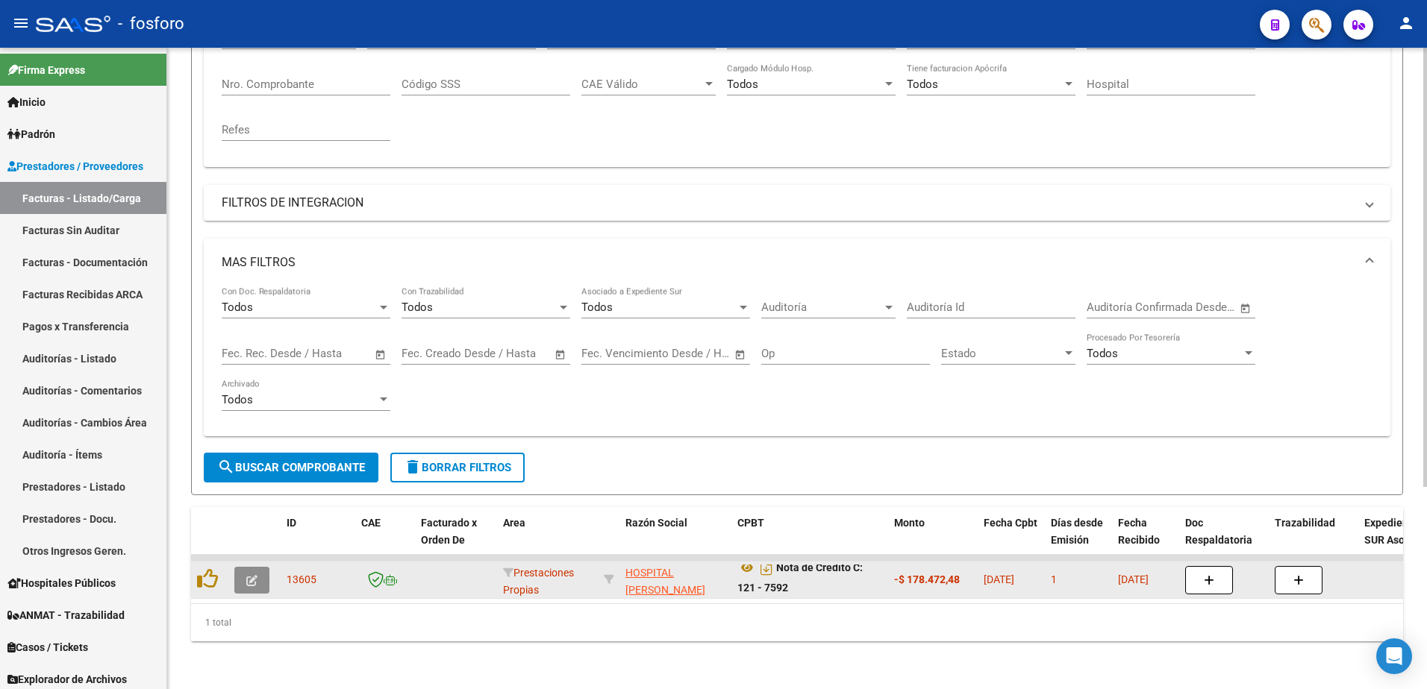
click at [252, 575] on icon "button" at bounding box center [251, 580] width 11 height 11
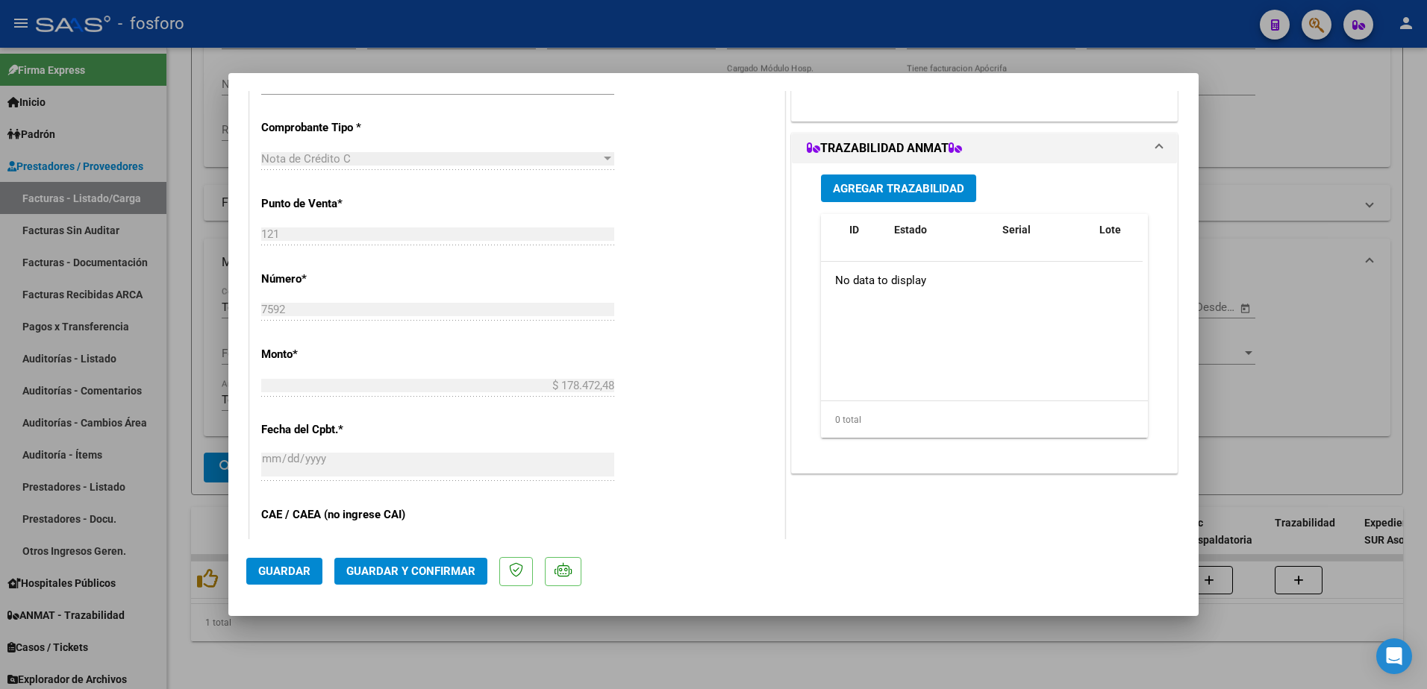
scroll to position [746, 0]
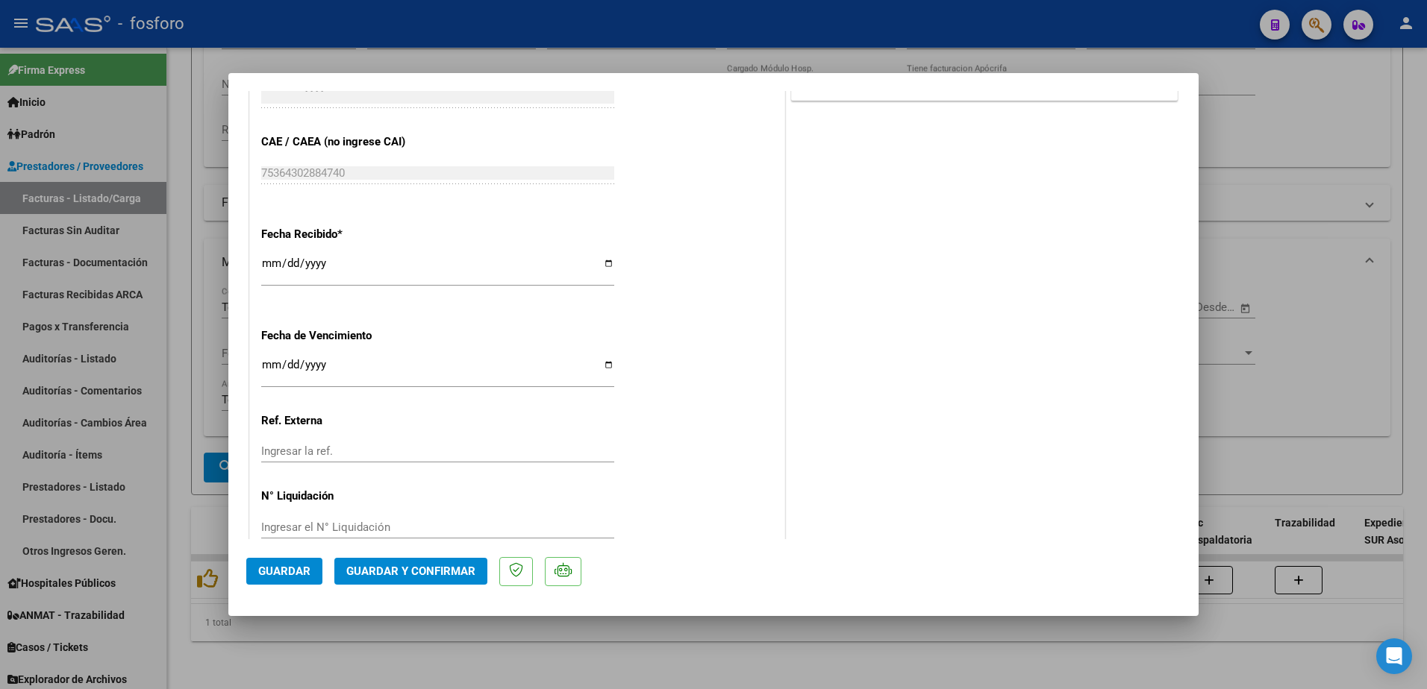
click at [269, 365] on input "Ingresar la fecha" at bounding box center [437, 371] width 353 height 24
type input "[DATE]"
click at [366, 576] on span "Guardar y Confirmar" at bounding box center [410, 571] width 129 height 13
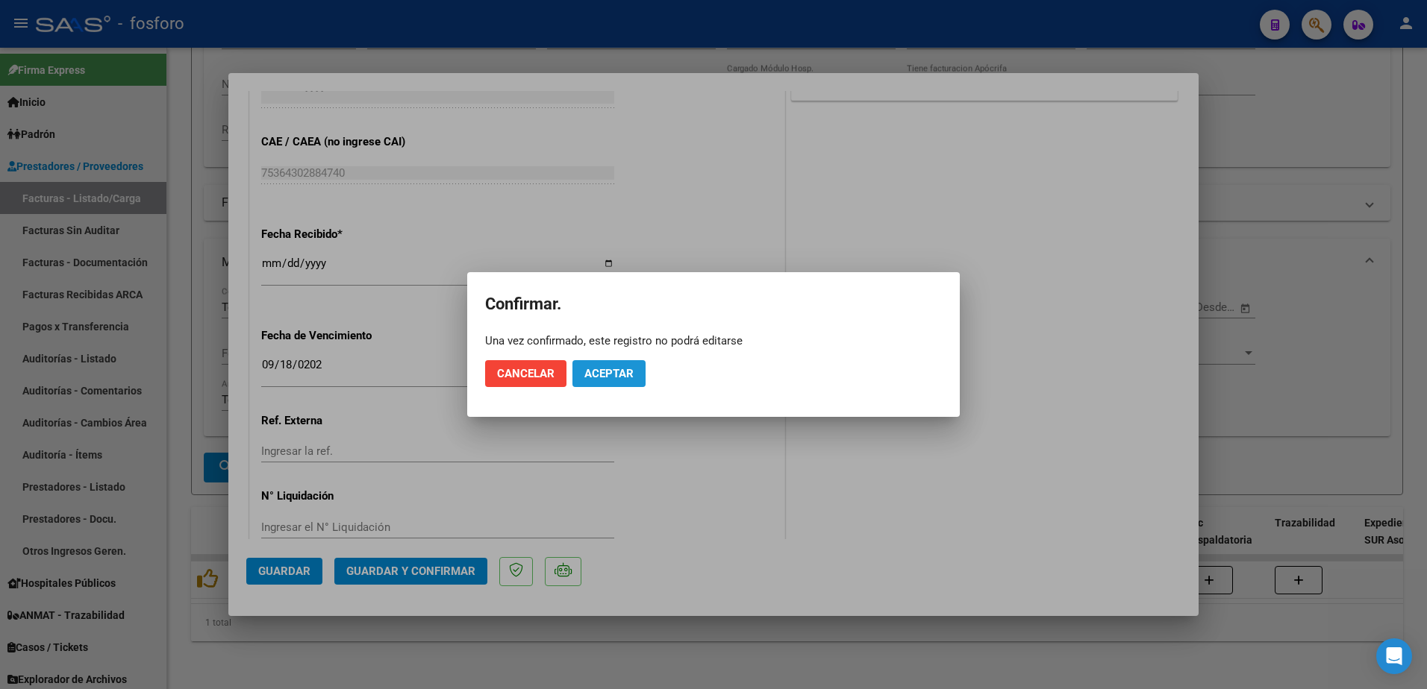
click at [604, 375] on span "Aceptar" at bounding box center [608, 373] width 49 height 13
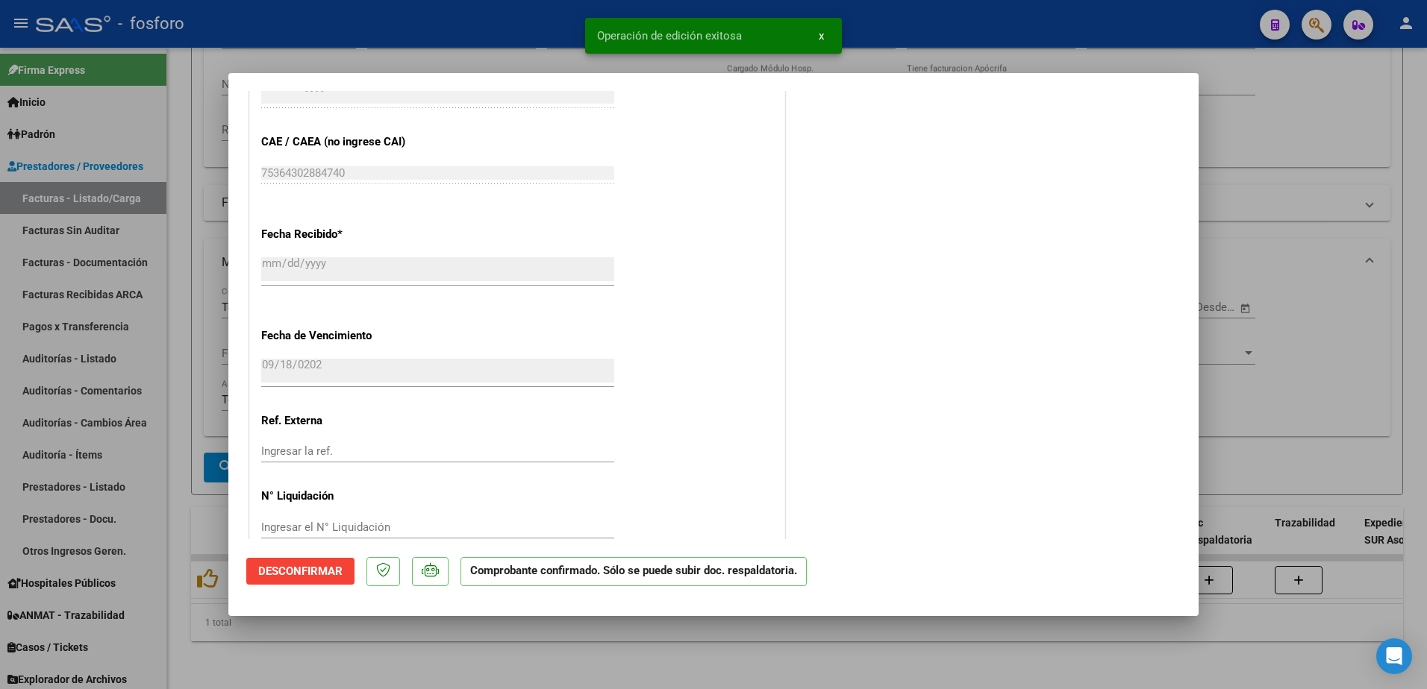
drag, startPoint x: 93, startPoint y: 315, endPoint x: 75, endPoint y: 211, distance: 105.4
click at [94, 313] on div at bounding box center [713, 344] width 1427 height 689
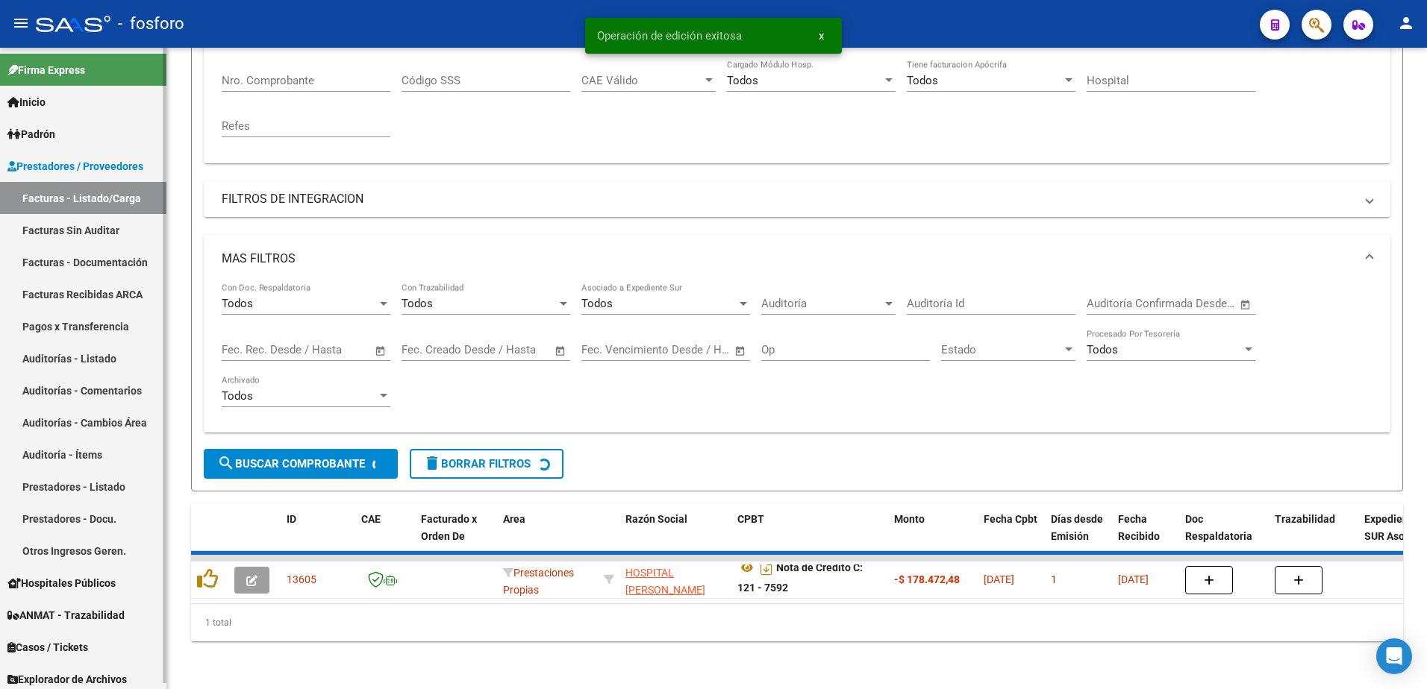
scroll to position [273, 0]
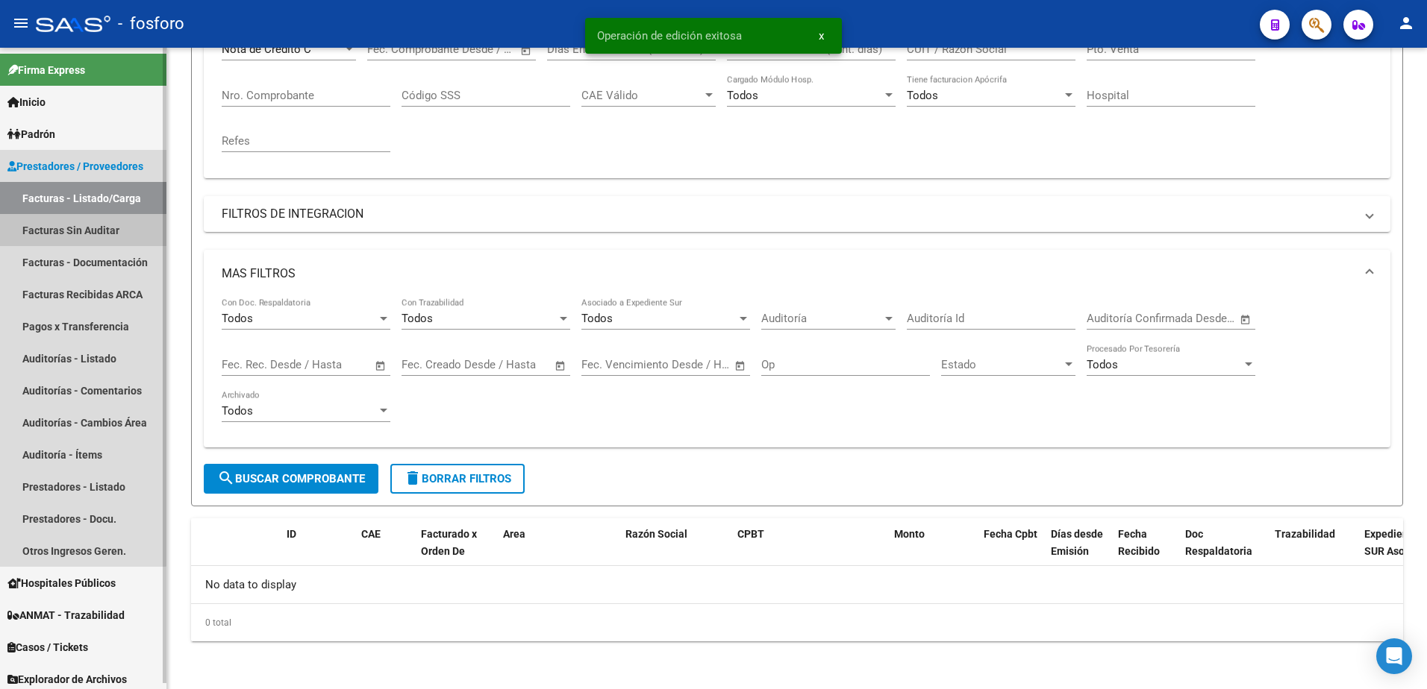
click at [81, 231] on link "Facturas Sin Auditar" at bounding box center [83, 230] width 166 height 32
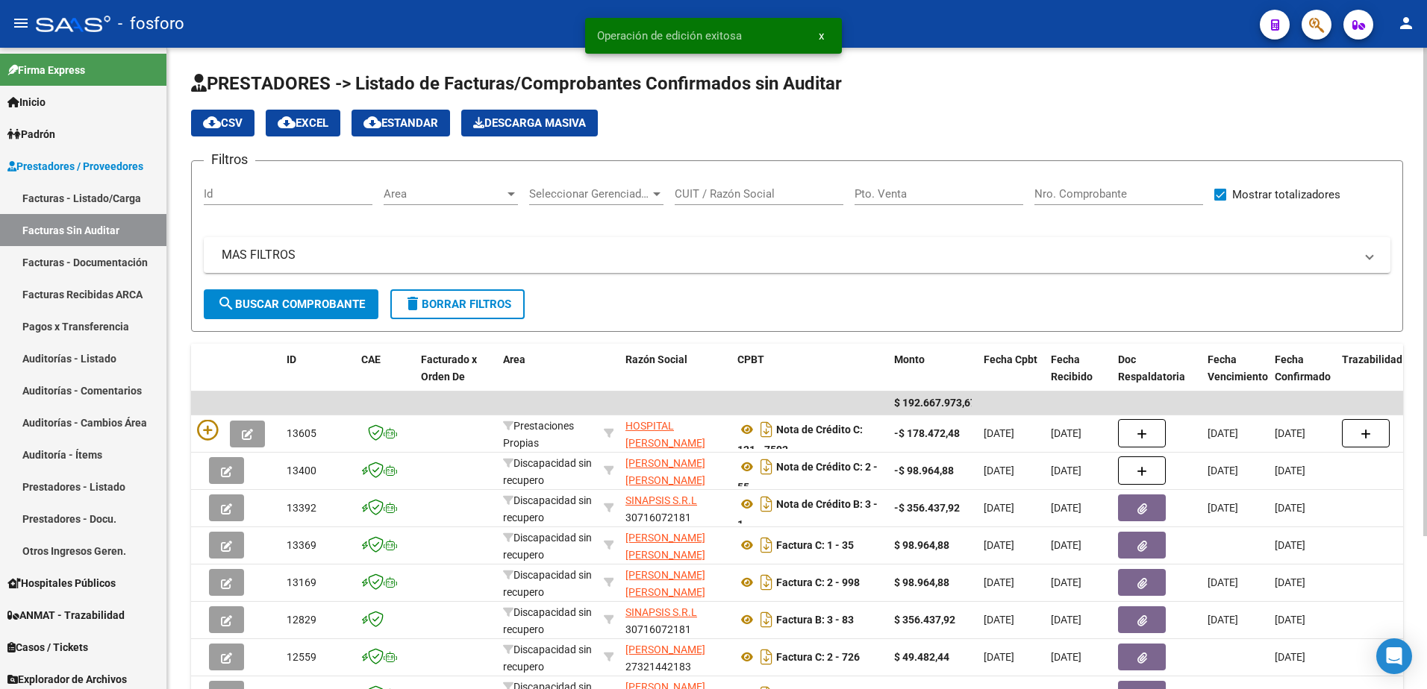
click at [509, 196] on div at bounding box center [510, 194] width 13 height 12
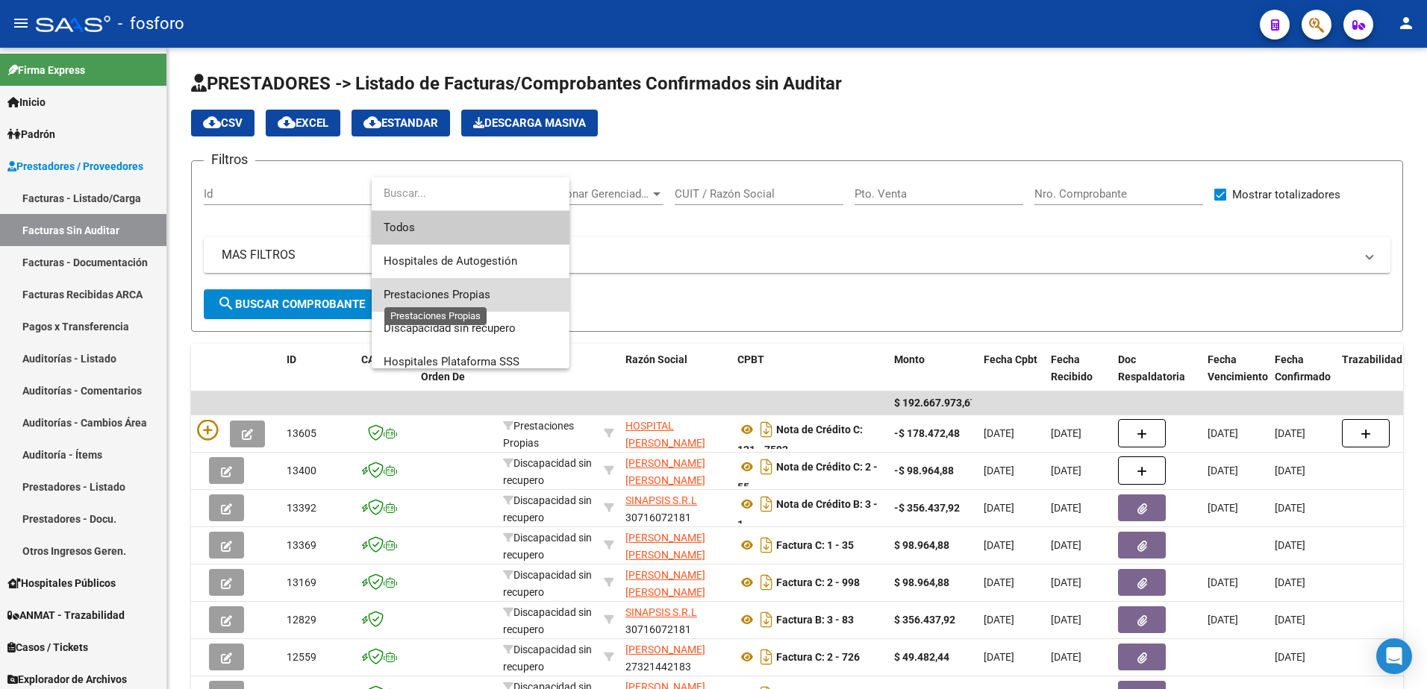
click at [444, 289] on span "Prestaciones Propias" at bounding box center [437, 294] width 107 height 13
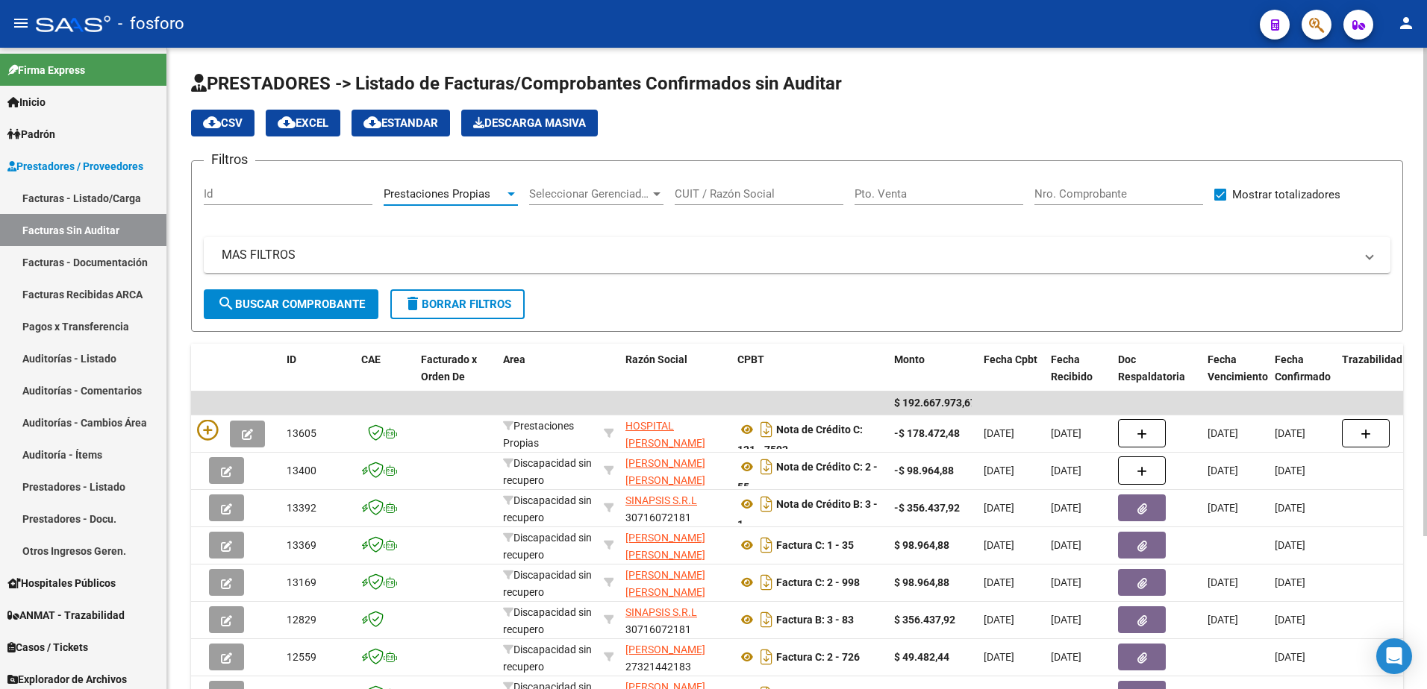
click at [266, 295] on button "search Buscar Comprobante" at bounding box center [291, 305] width 175 height 30
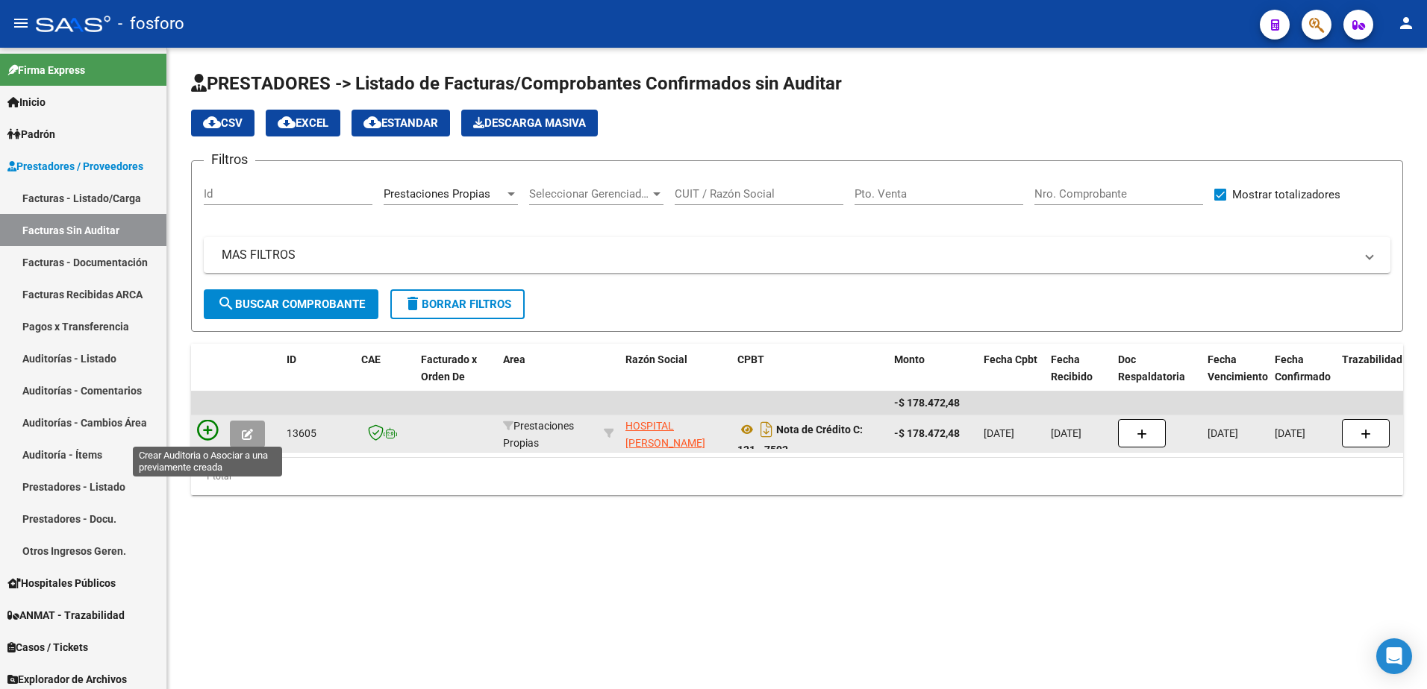
click at [207, 431] on icon at bounding box center [207, 430] width 21 height 21
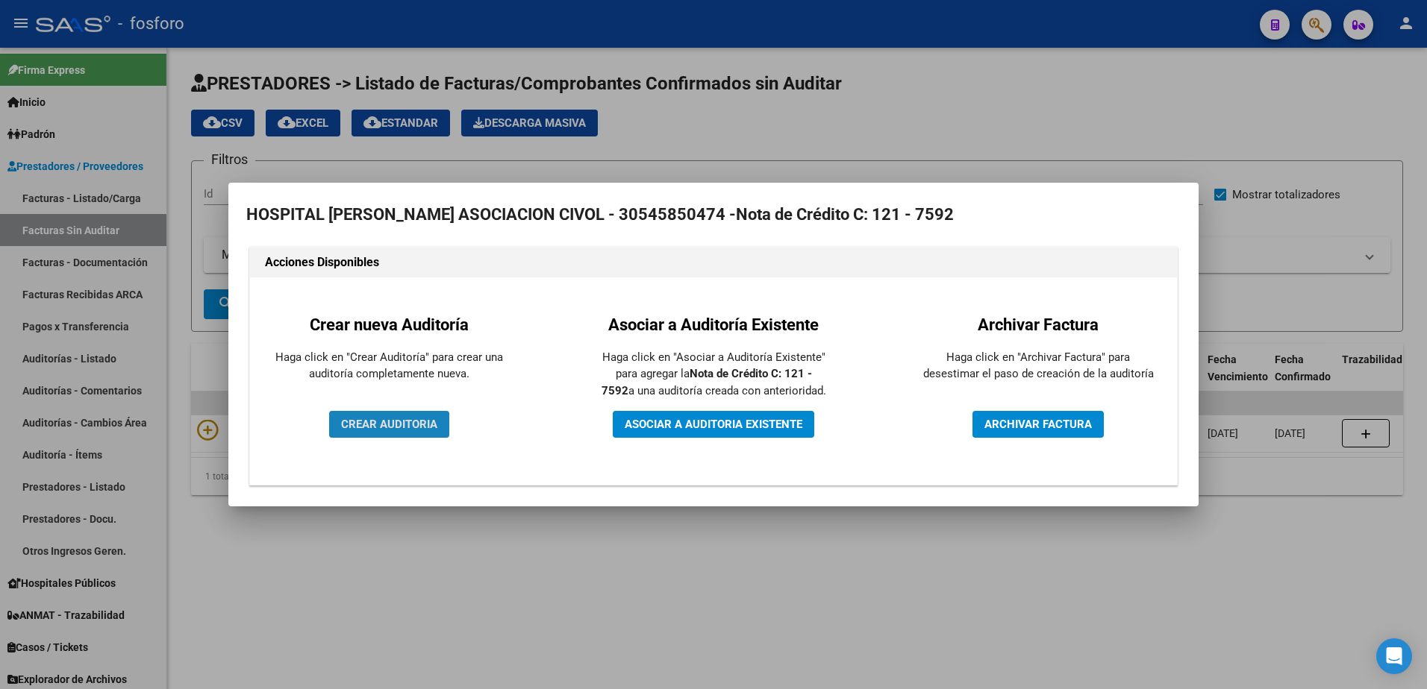
click at [403, 419] on span "CREAR AUDITORIA" at bounding box center [389, 424] width 96 height 13
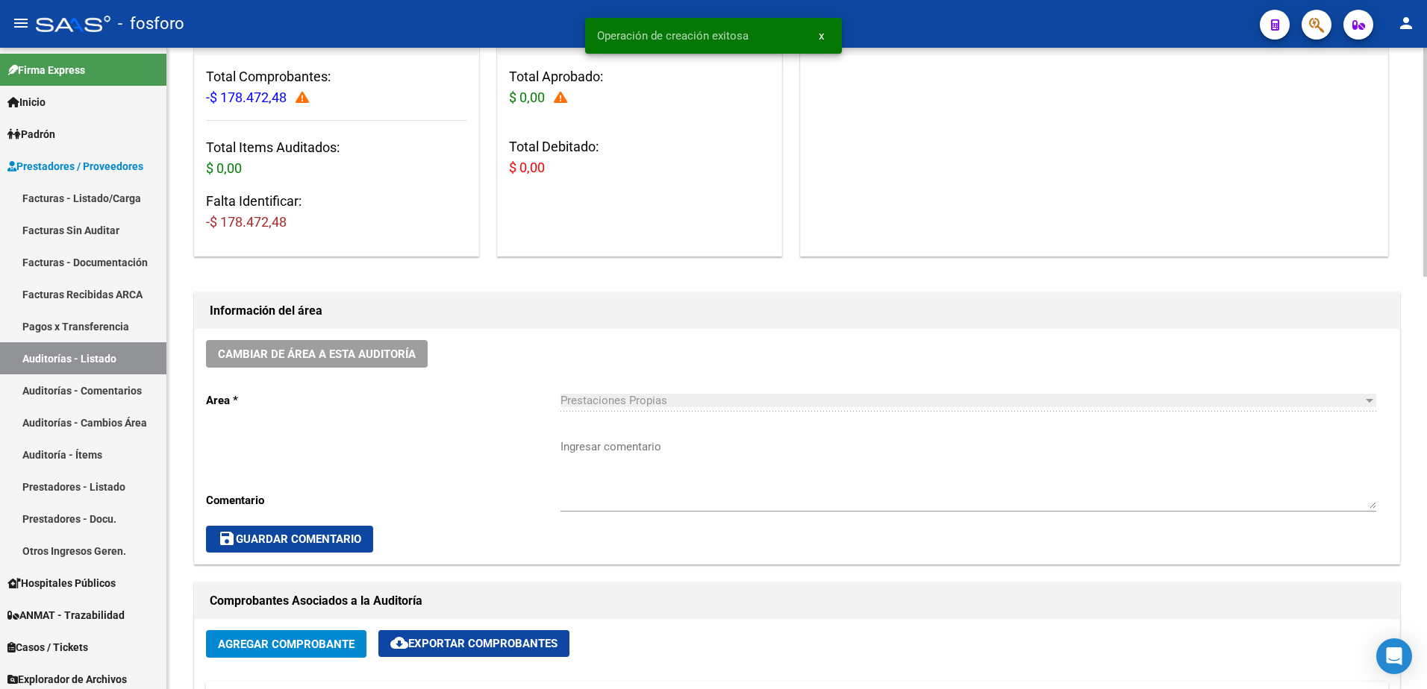
scroll to position [224, 0]
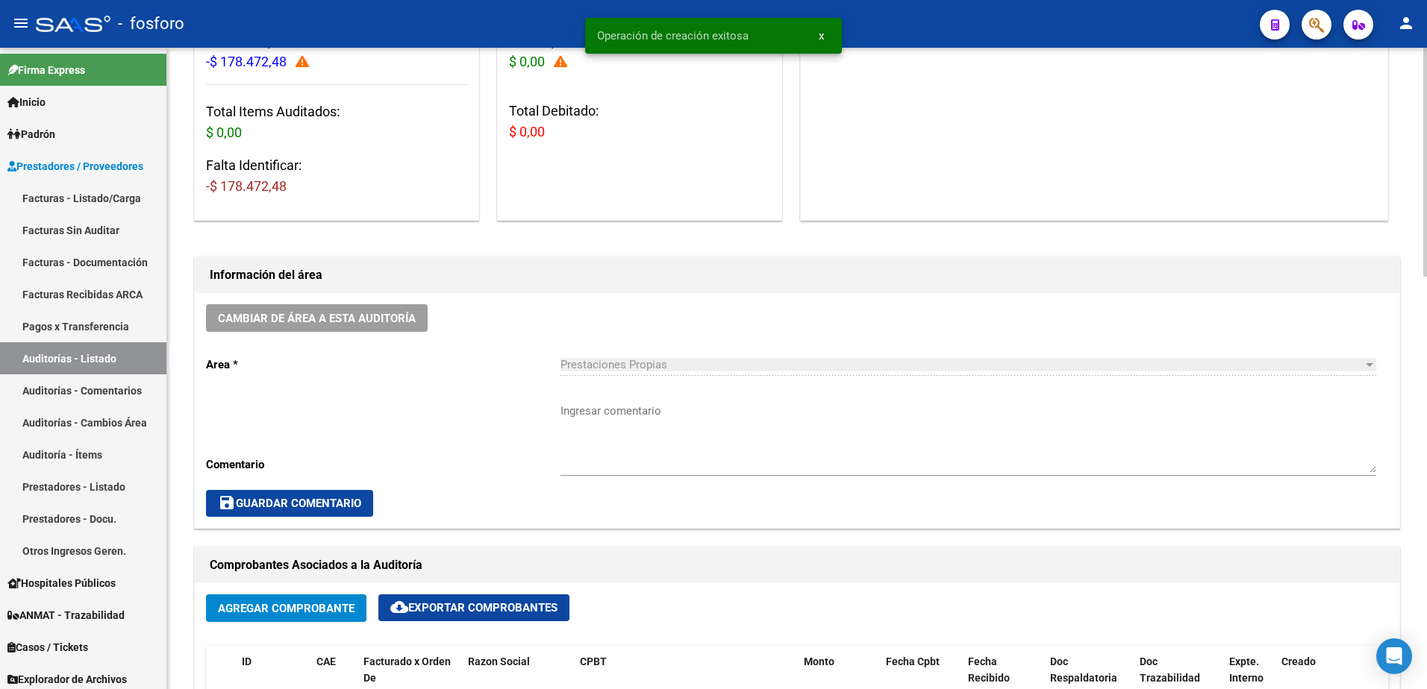
click at [604, 416] on textarea "Ingresar comentario" at bounding box center [968, 438] width 816 height 70
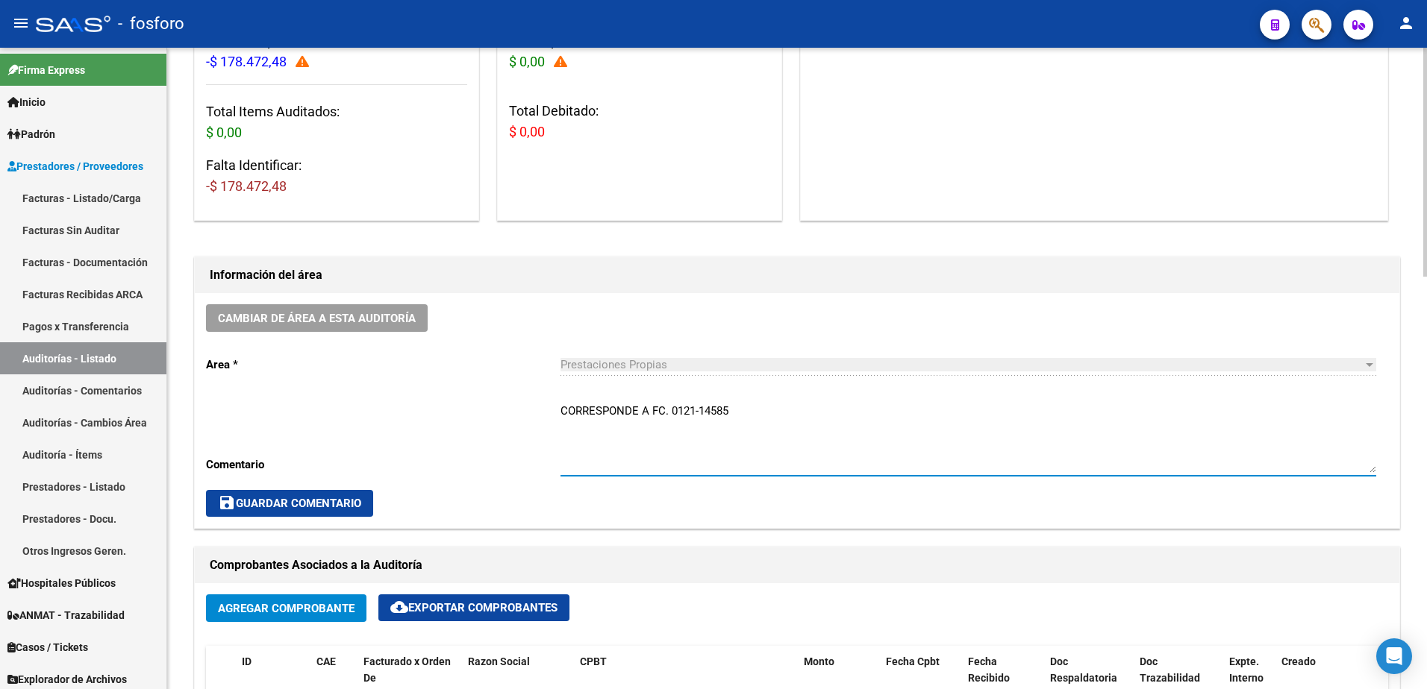
type textarea "CORRESPONDE A FC. 0121-14585"
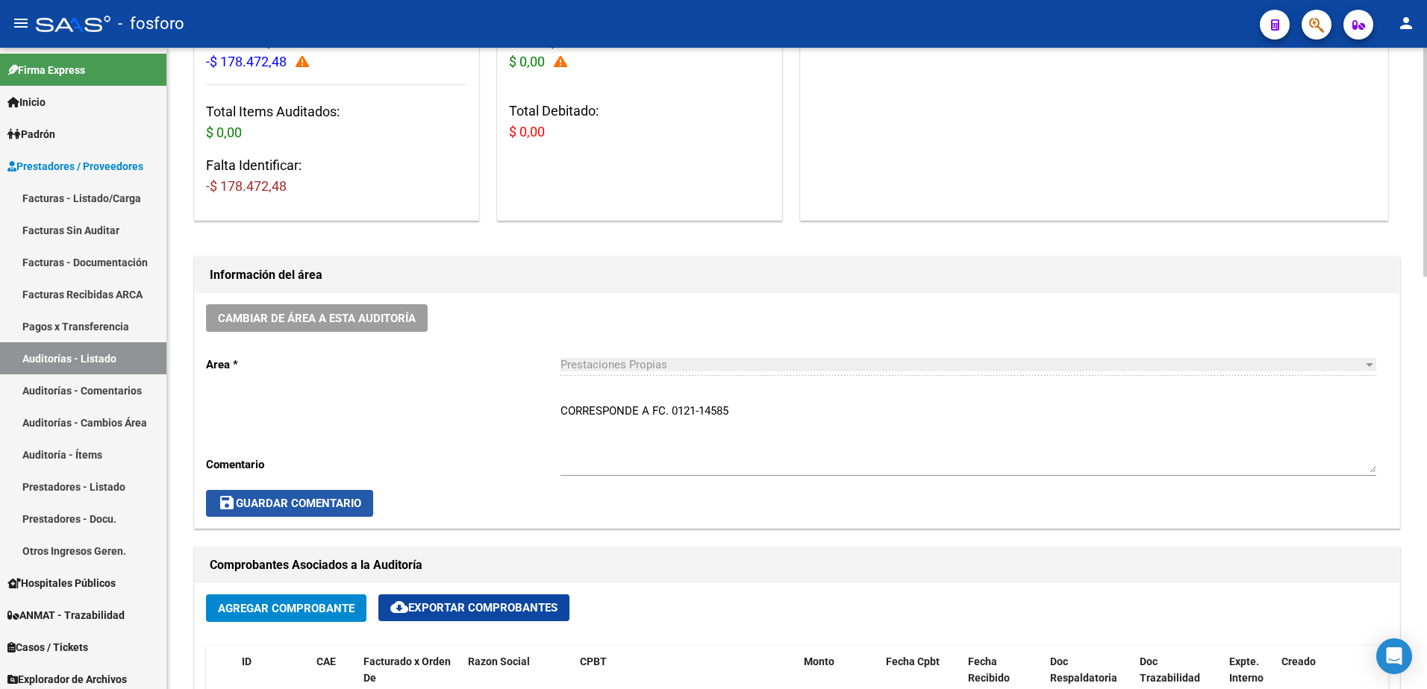
click at [337, 500] on span "save Guardar Comentario" at bounding box center [289, 503] width 143 height 13
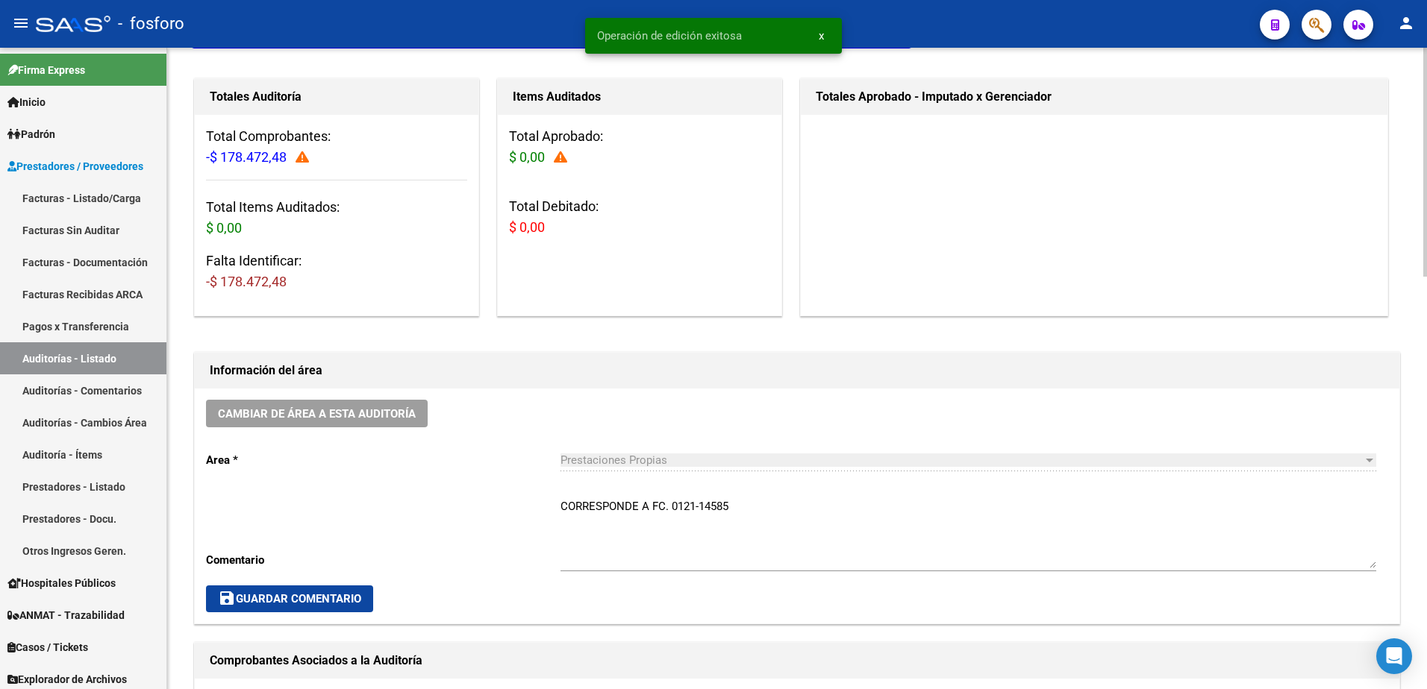
scroll to position [0, 0]
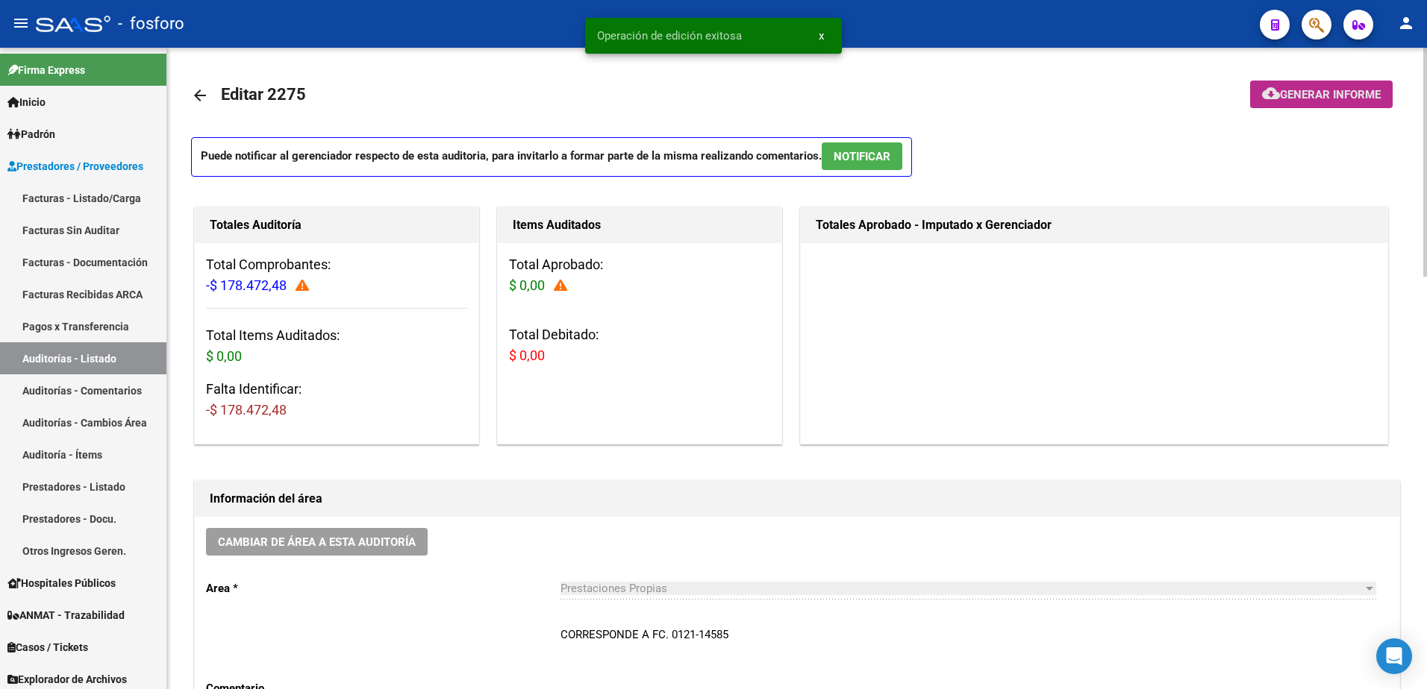
click at [1326, 107] on button "cloud_download Generar informe" at bounding box center [1321, 95] width 143 height 28
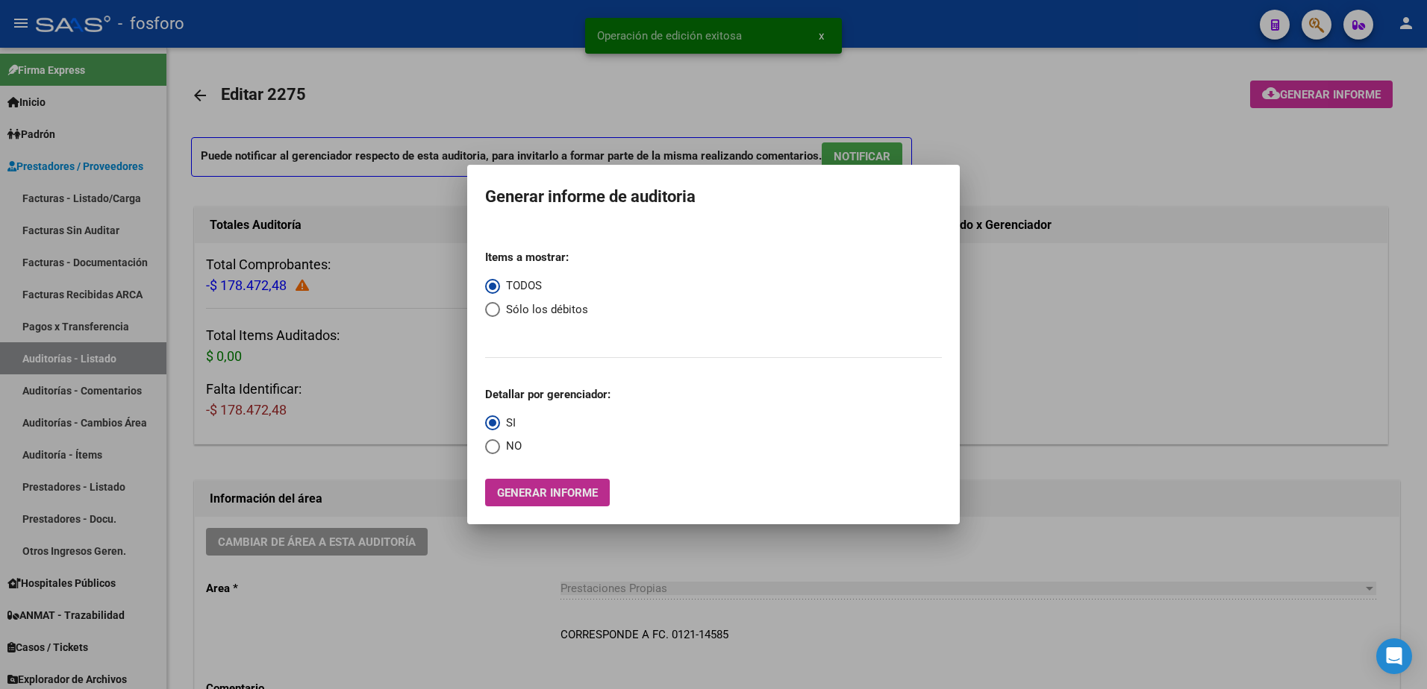
click at [542, 501] on button "Generar informe" at bounding box center [547, 493] width 125 height 28
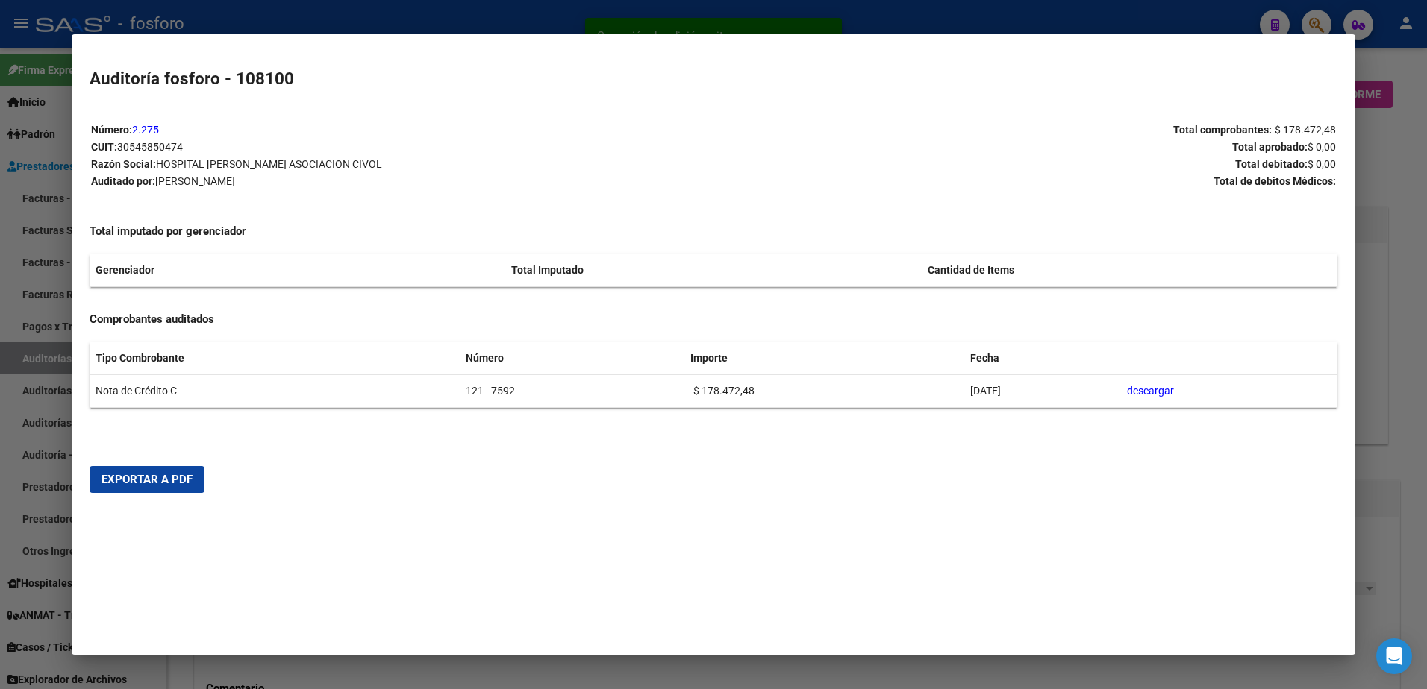
click at [180, 483] on span "Exportar a PDF" at bounding box center [146, 479] width 91 height 13
click at [38, 322] on div at bounding box center [713, 344] width 1427 height 689
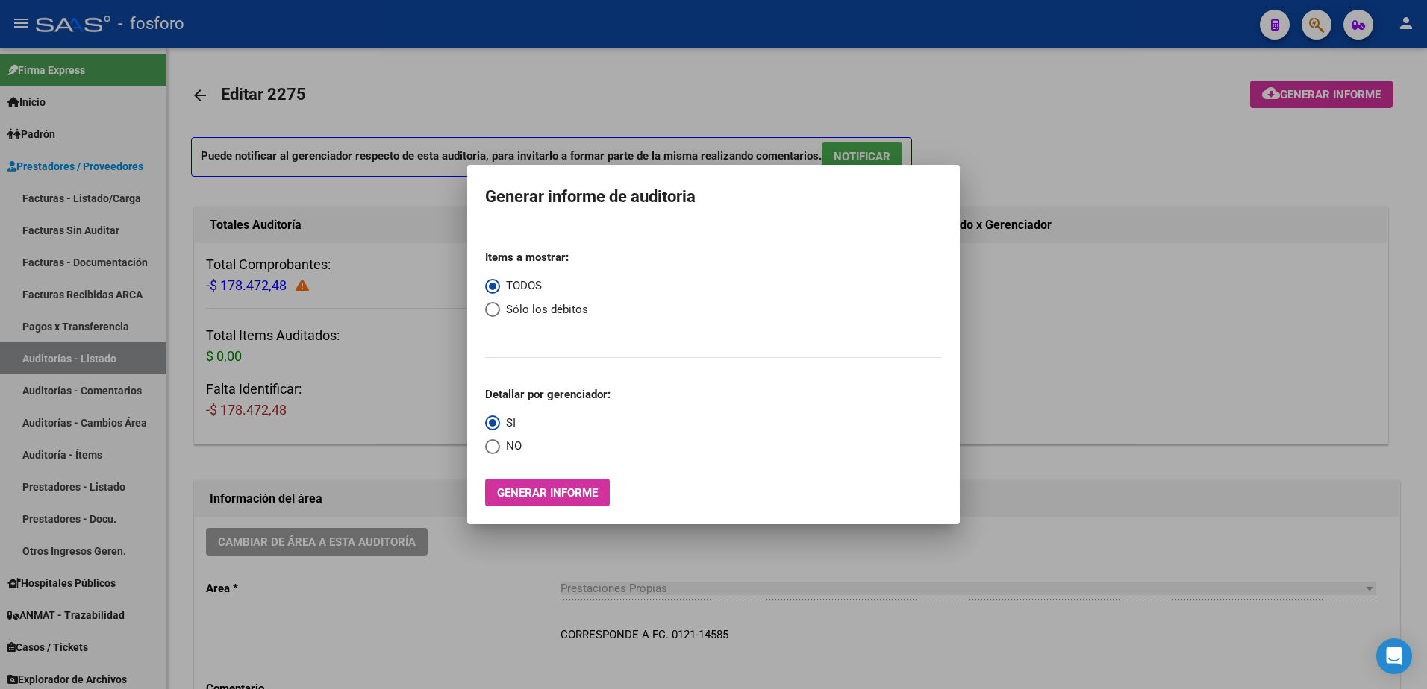
click at [479, 614] on div at bounding box center [713, 344] width 1427 height 689
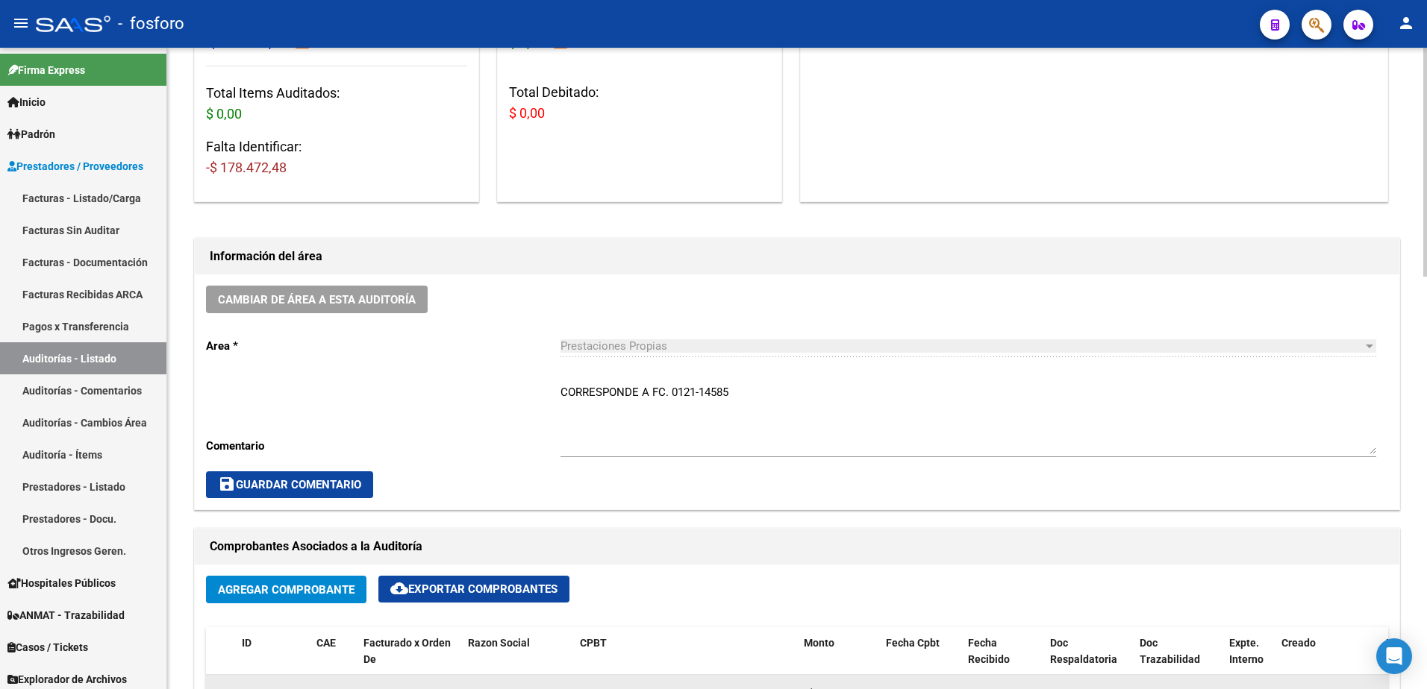
scroll to position [373, 0]
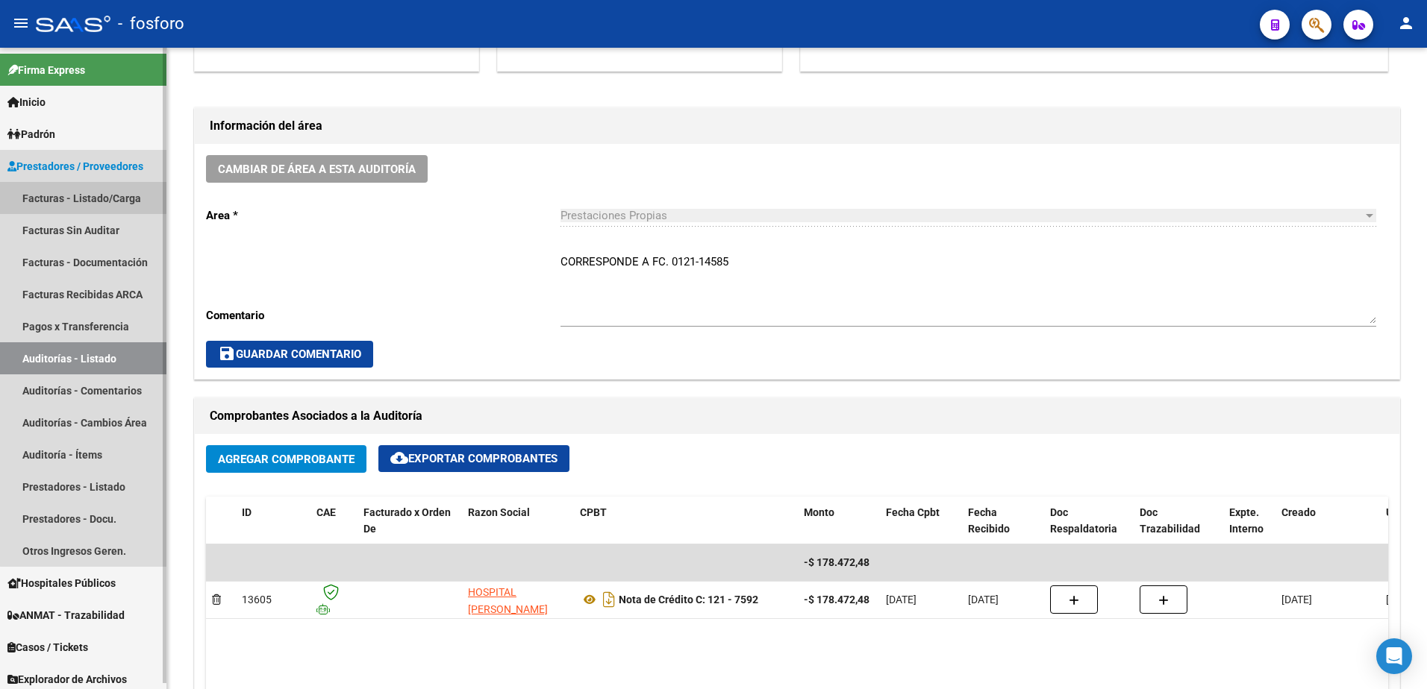
click at [92, 201] on link "Facturas - Listado/Carga" at bounding box center [83, 198] width 166 height 32
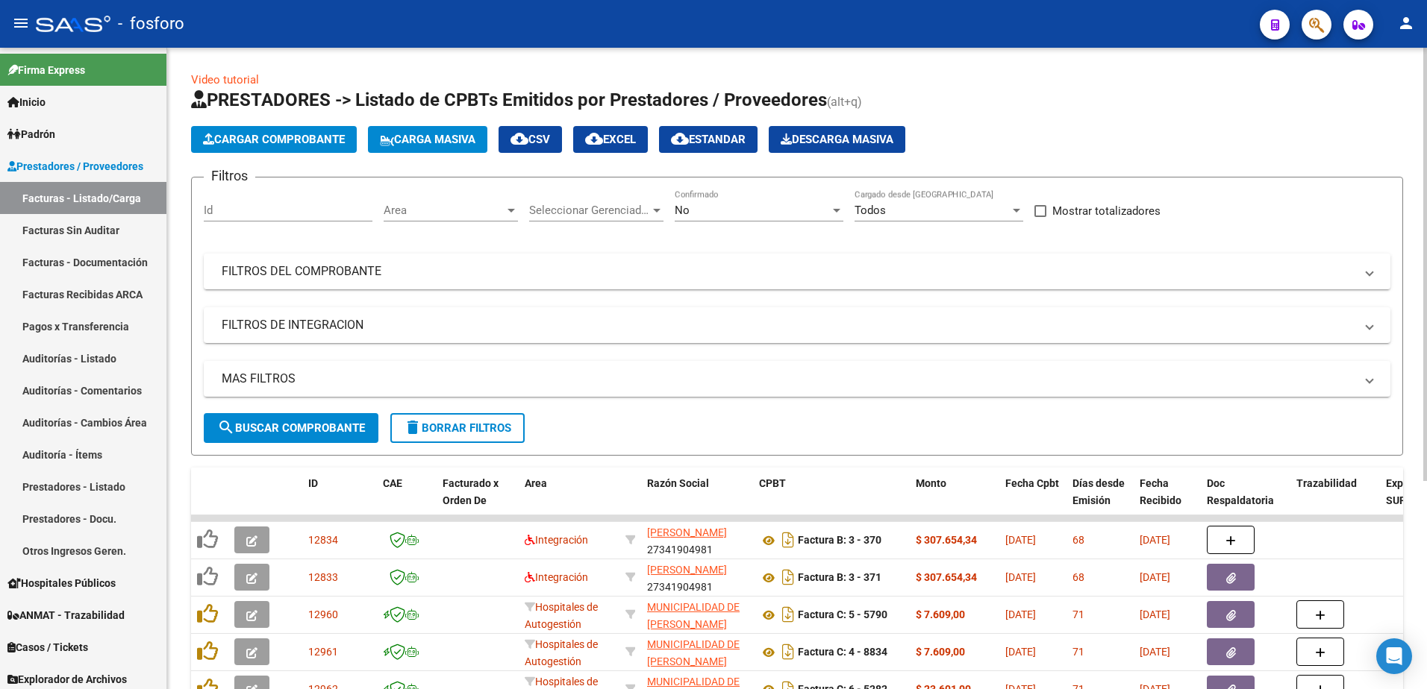
click at [514, 207] on div at bounding box center [510, 210] width 13 height 12
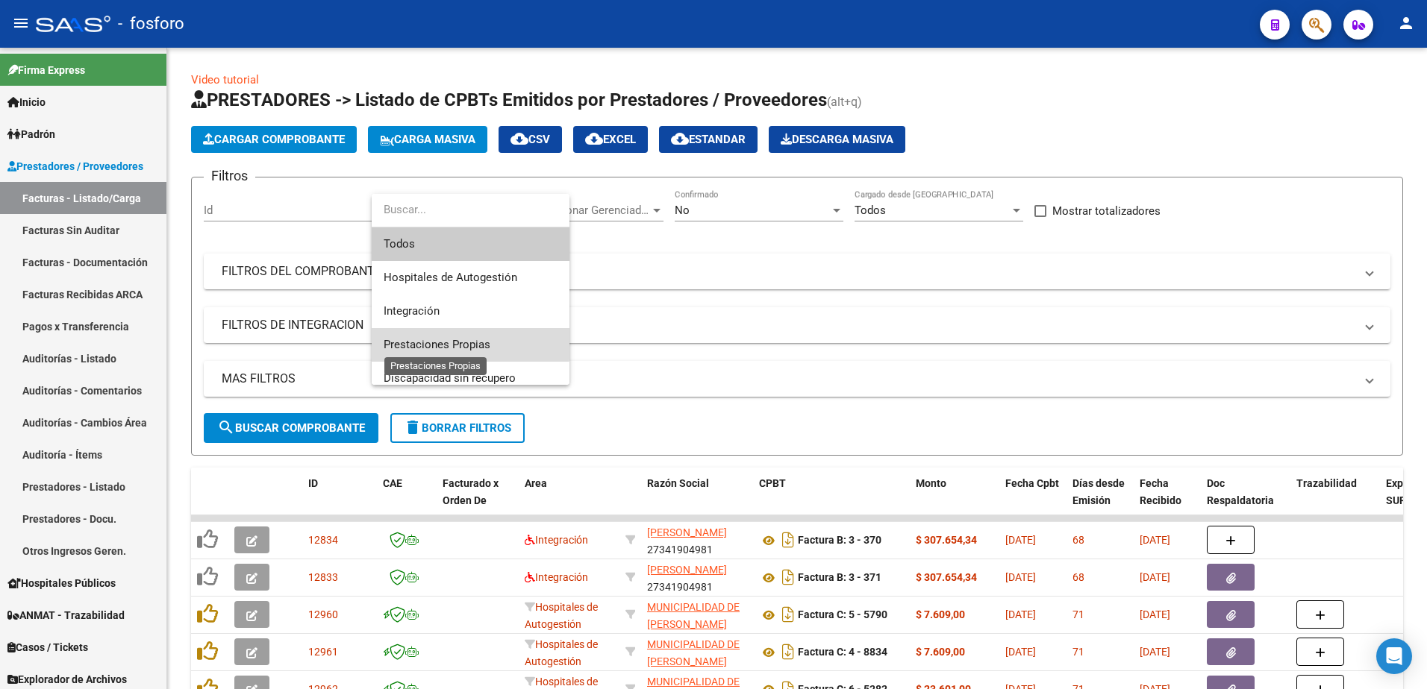
click at [459, 342] on span "Prestaciones Propias" at bounding box center [437, 344] width 107 height 13
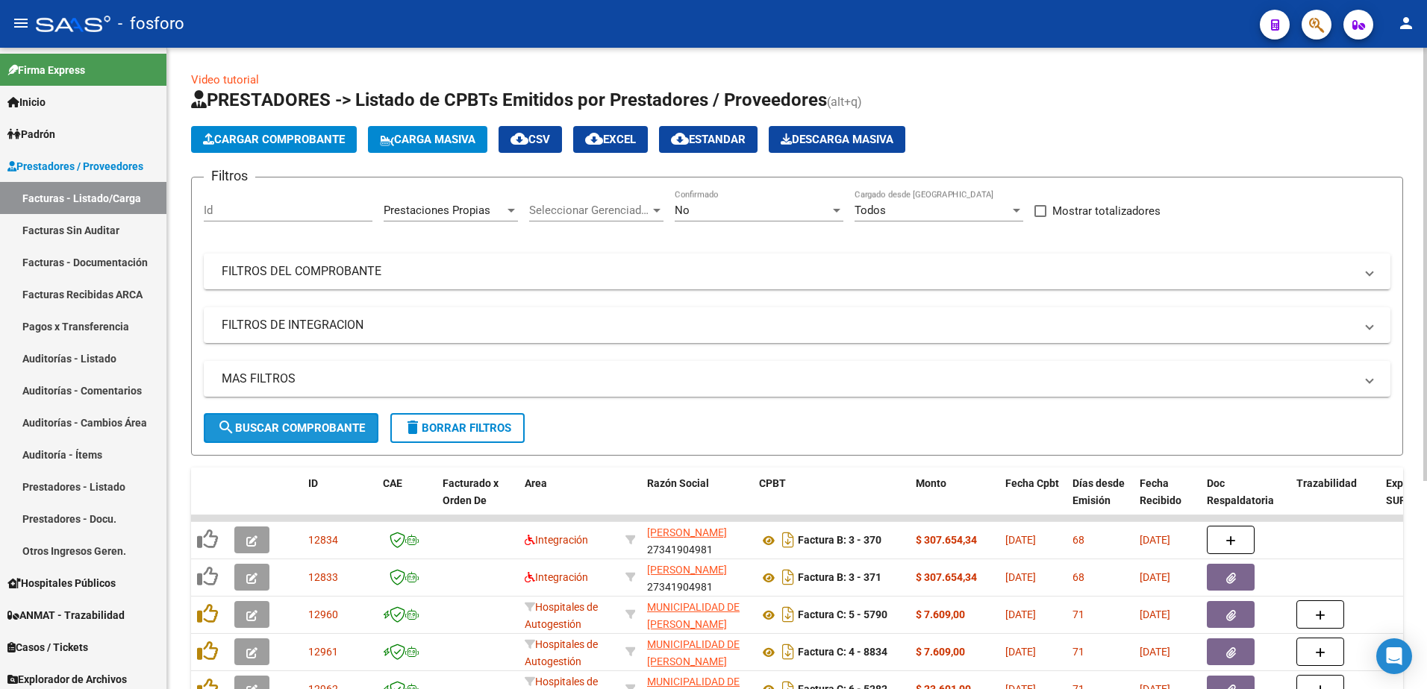
click at [319, 427] on span "search Buscar Comprobante" at bounding box center [291, 428] width 148 height 13
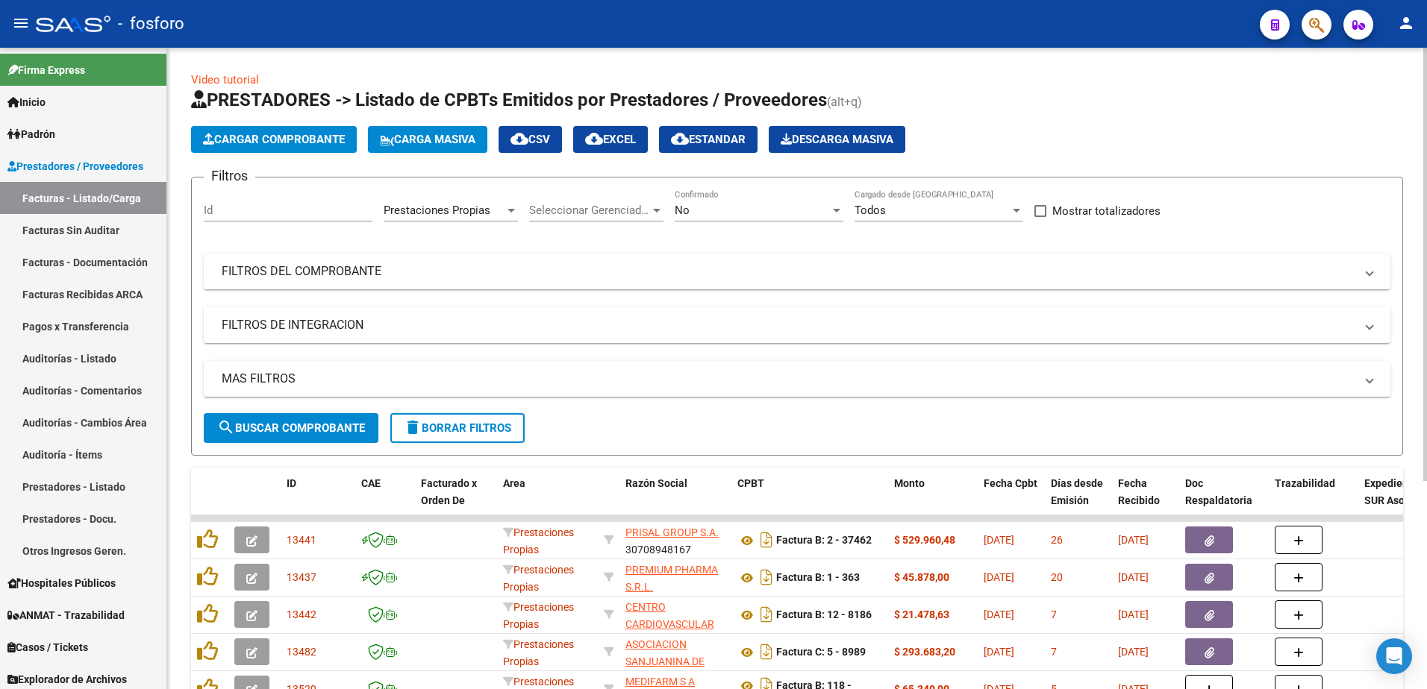
click at [316, 321] on mat-panel-title "FILTROS DE INTEGRACION" at bounding box center [788, 325] width 1133 height 16
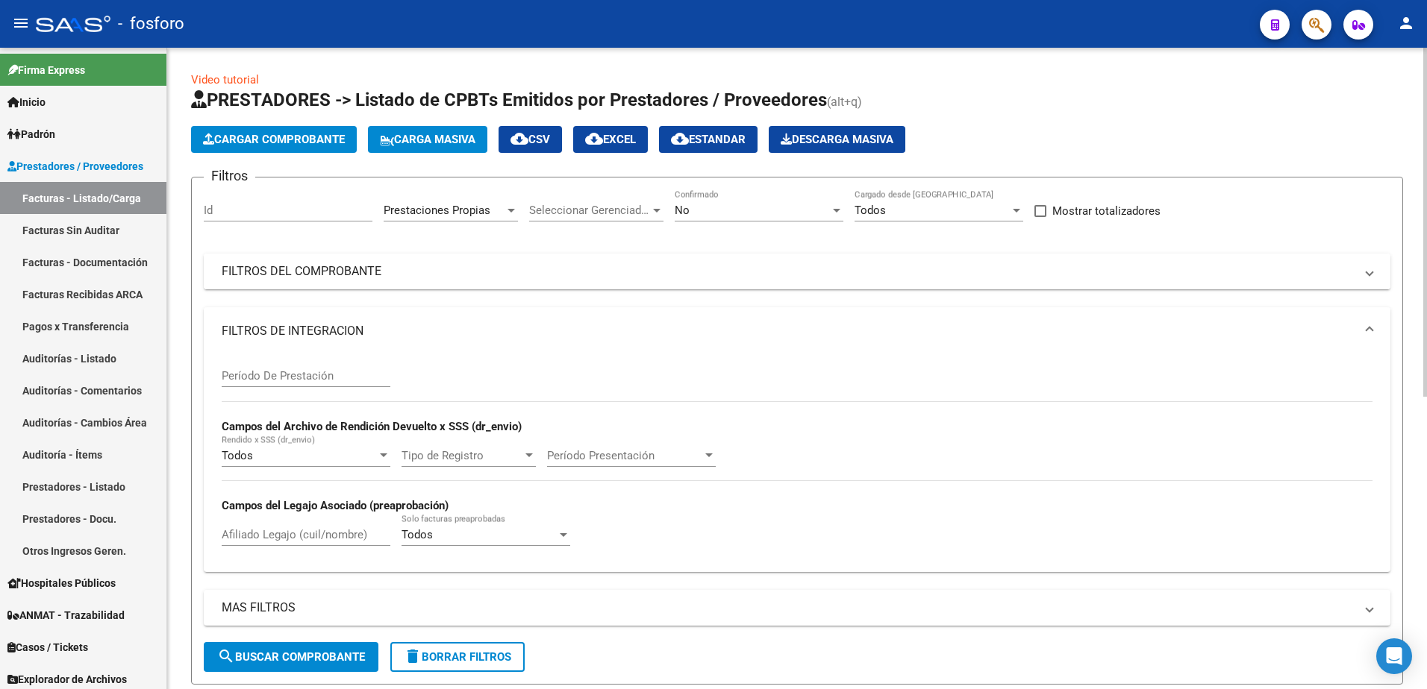
click at [331, 275] on mat-panel-title "FILTROS DEL COMPROBANTE" at bounding box center [788, 271] width 1133 height 16
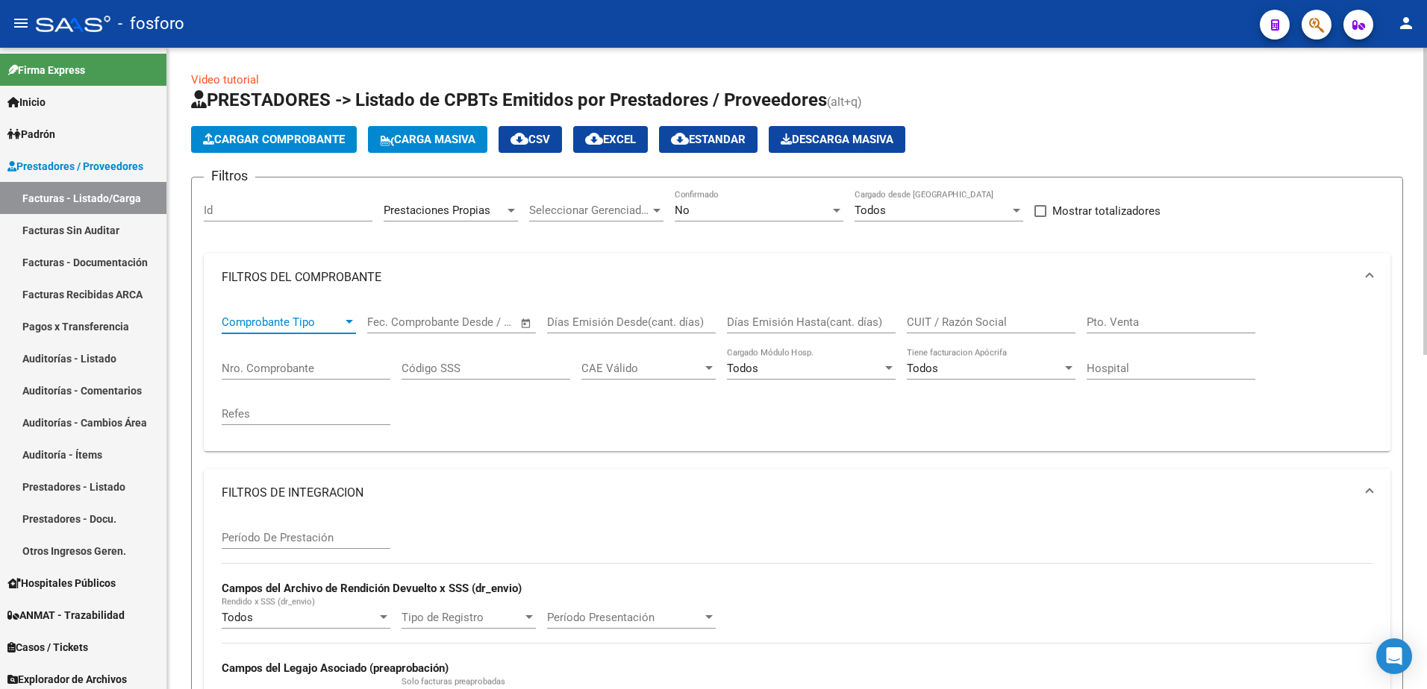
click at [351, 321] on div at bounding box center [348, 322] width 7 height 4
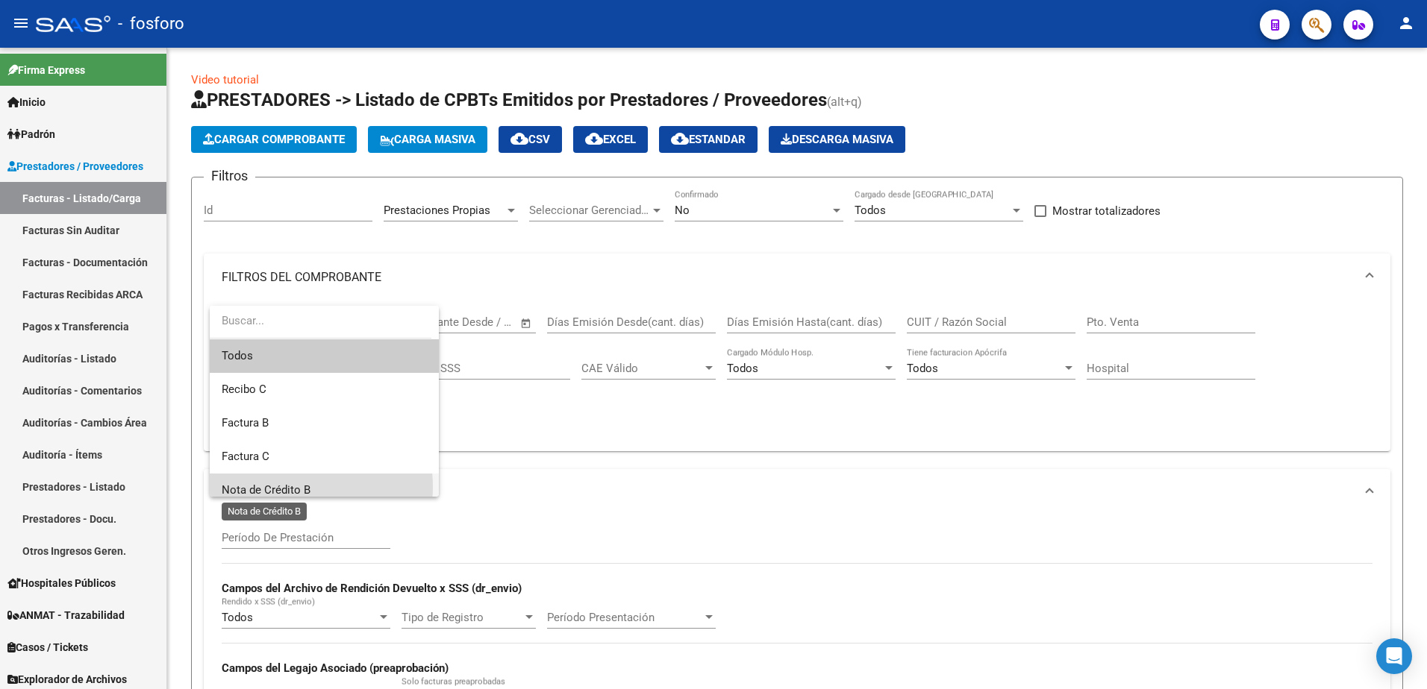
click at [293, 487] on span "Nota de Crédito B" at bounding box center [266, 490] width 89 height 13
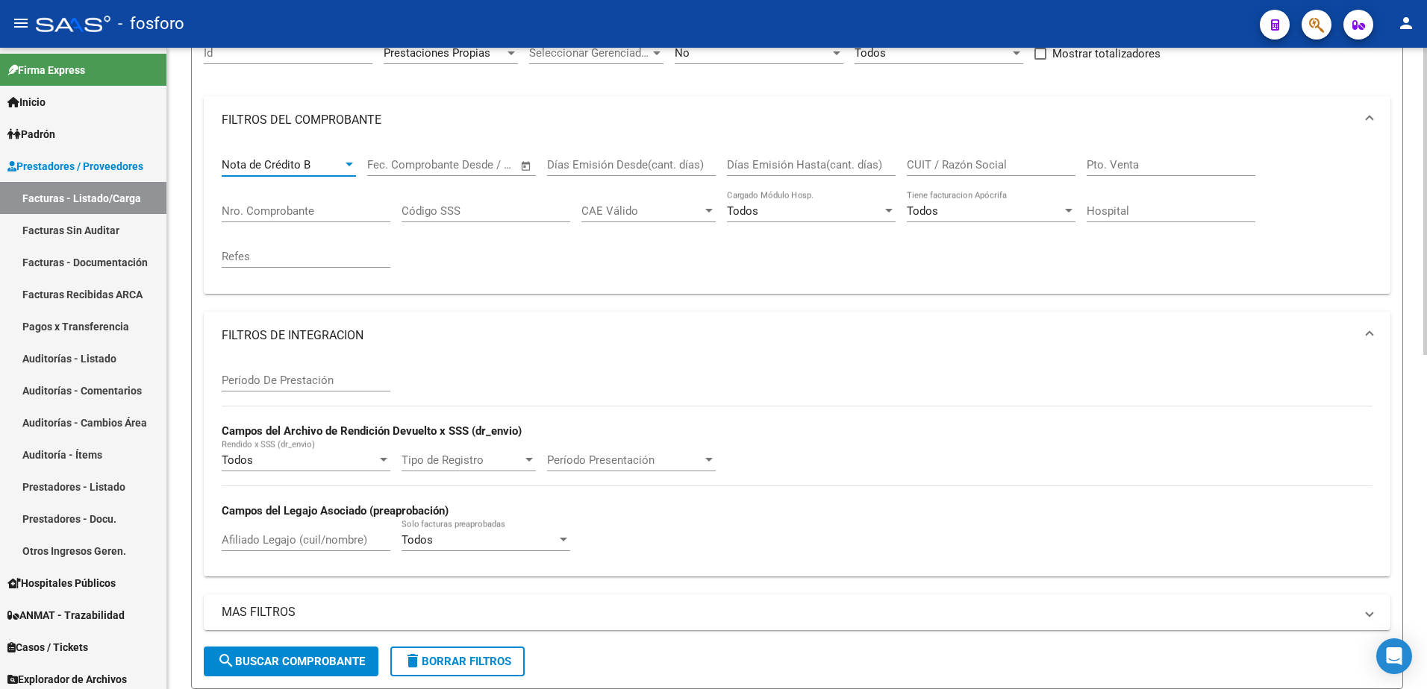
scroll to position [373, 0]
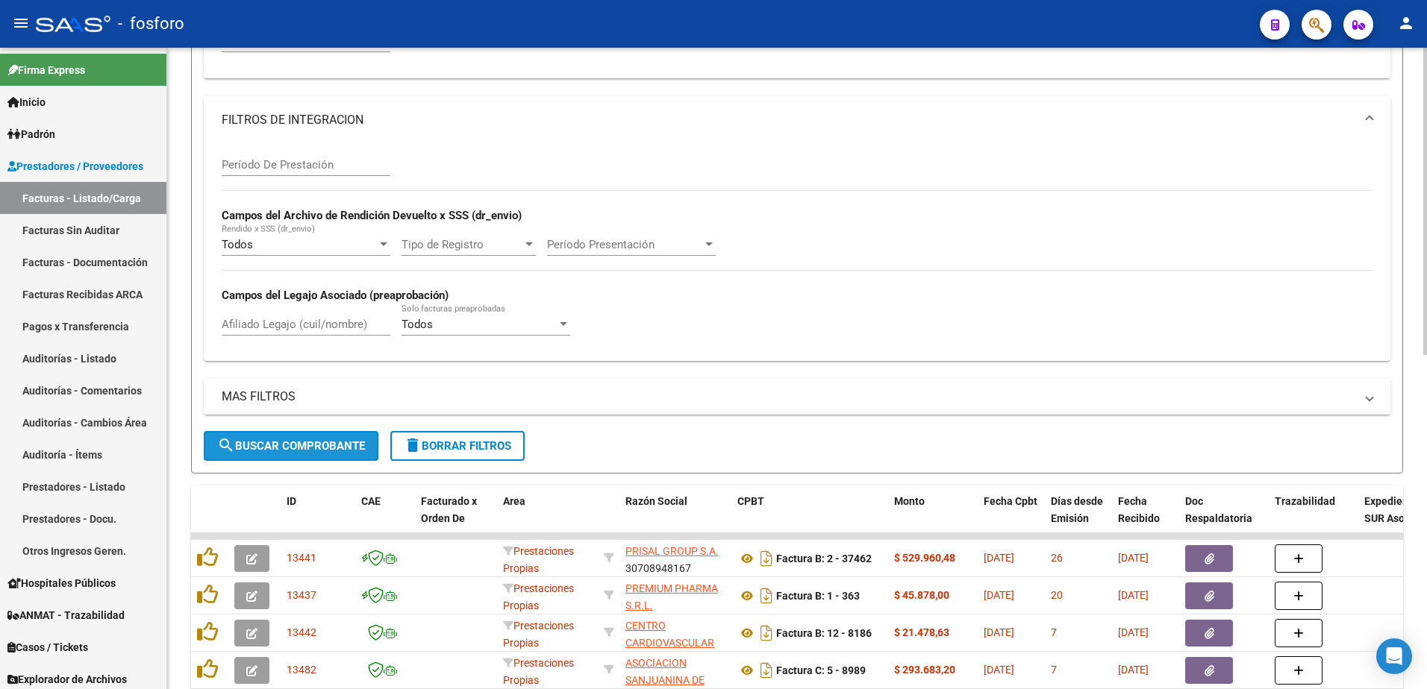
click at [328, 447] on span "search Buscar Comprobante" at bounding box center [291, 445] width 148 height 13
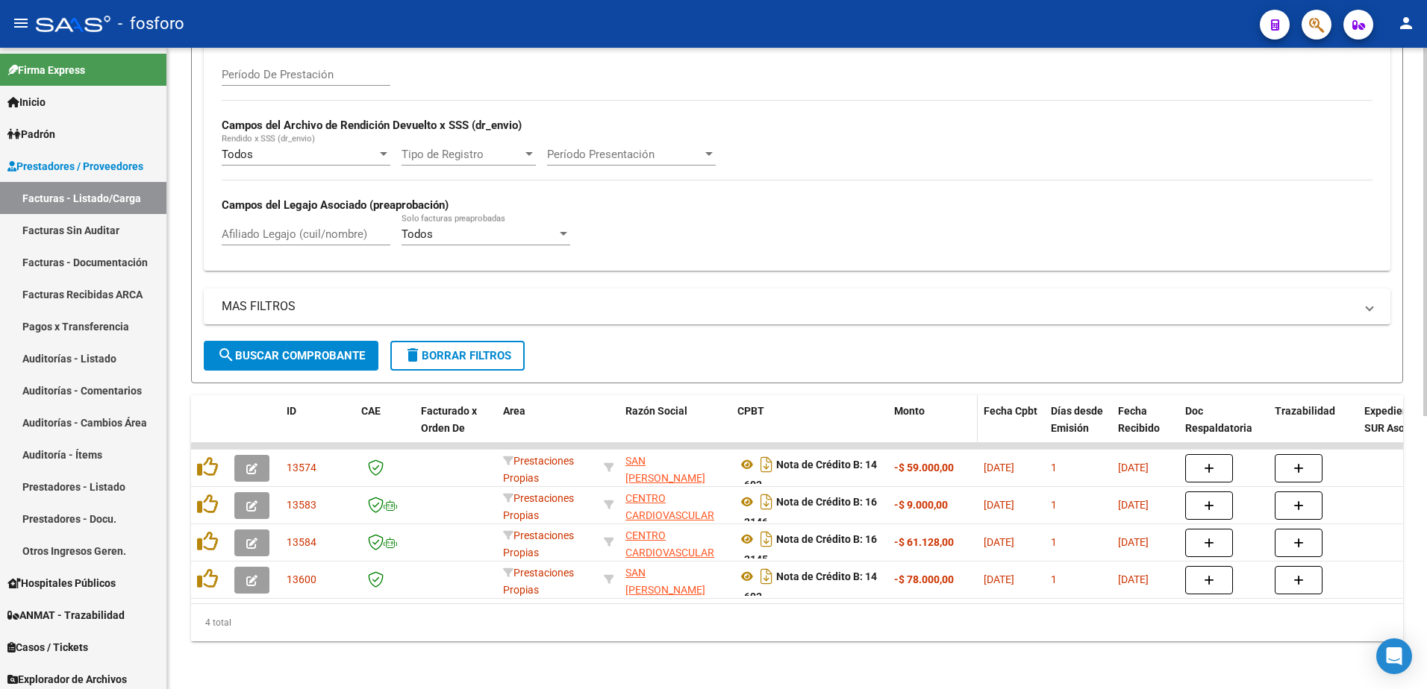
scroll to position [475, 0]
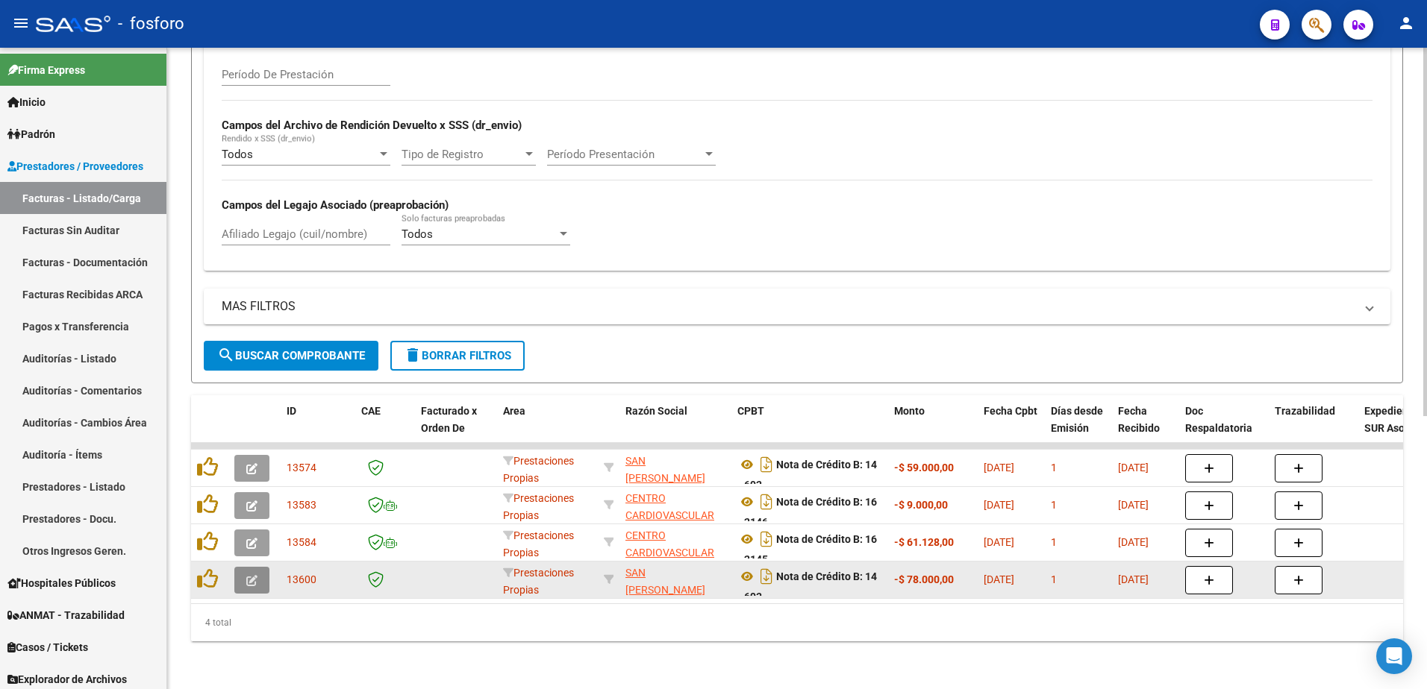
click at [248, 575] on icon "button" at bounding box center [251, 580] width 11 height 11
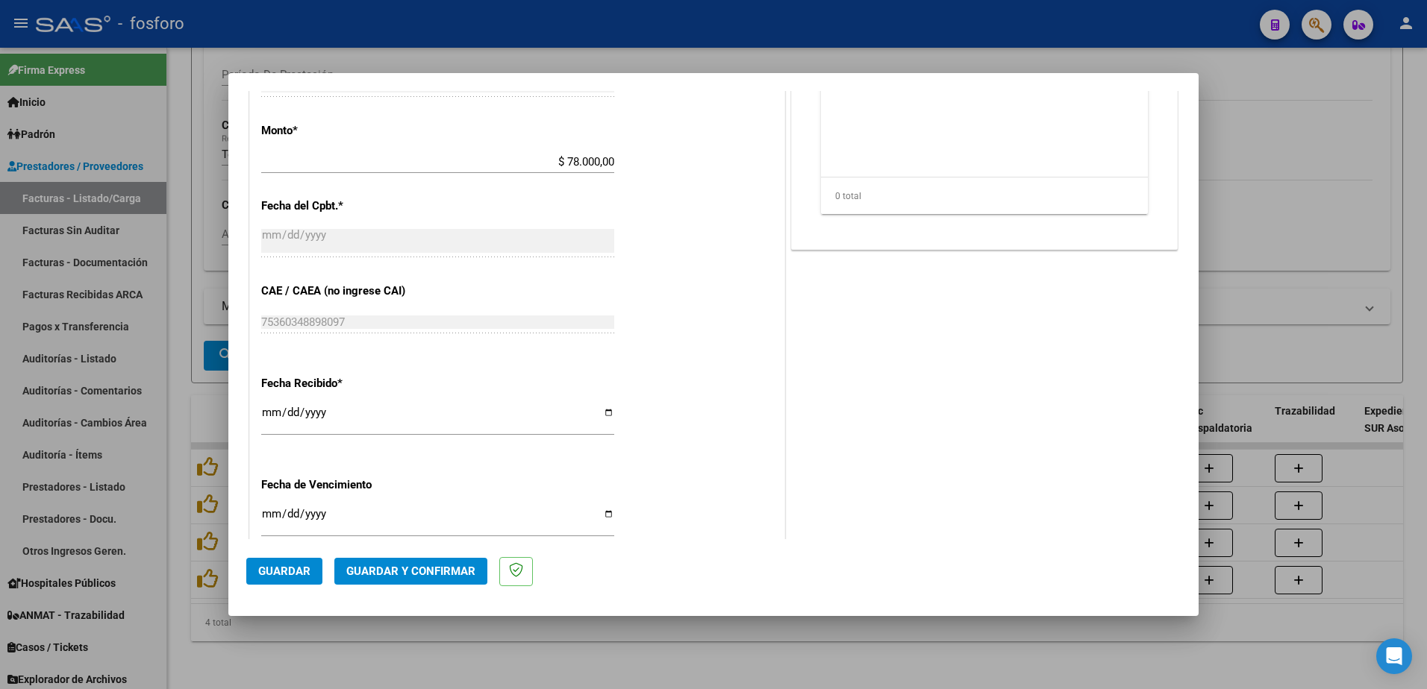
scroll to position [774, 0]
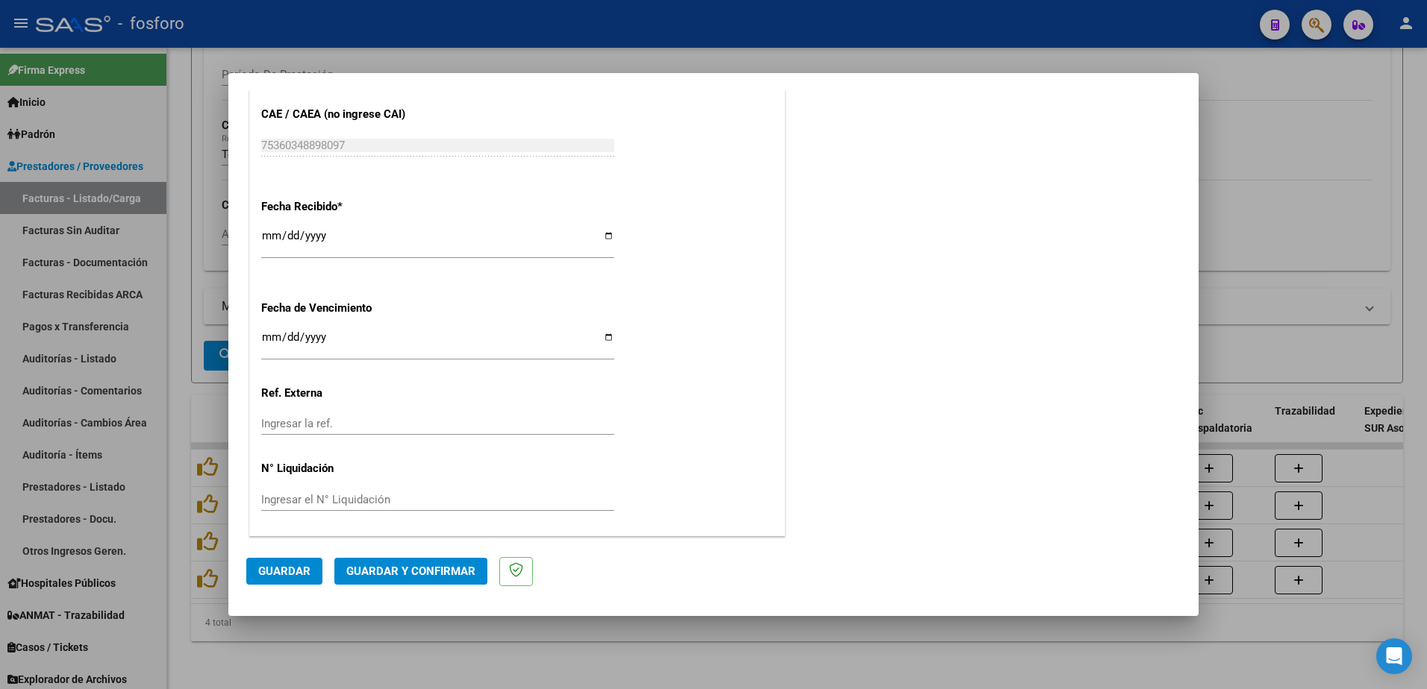
click at [260, 336] on div "CUIT * 30-70785138-0 Ingresar CUIT ANALISIS PRESTADOR SAN [PERSON_NAME] SRL ARC…" at bounding box center [517, 7] width 534 height 1058
click at [264, 338] on input "Ingresar la fecha" at bounding box center [437, 343] width 353 height 24
type input "[DATE]"
click at [346, 565] on span "Guardar y Confirmar" at bounding box center [410, 571] width 129 height 13
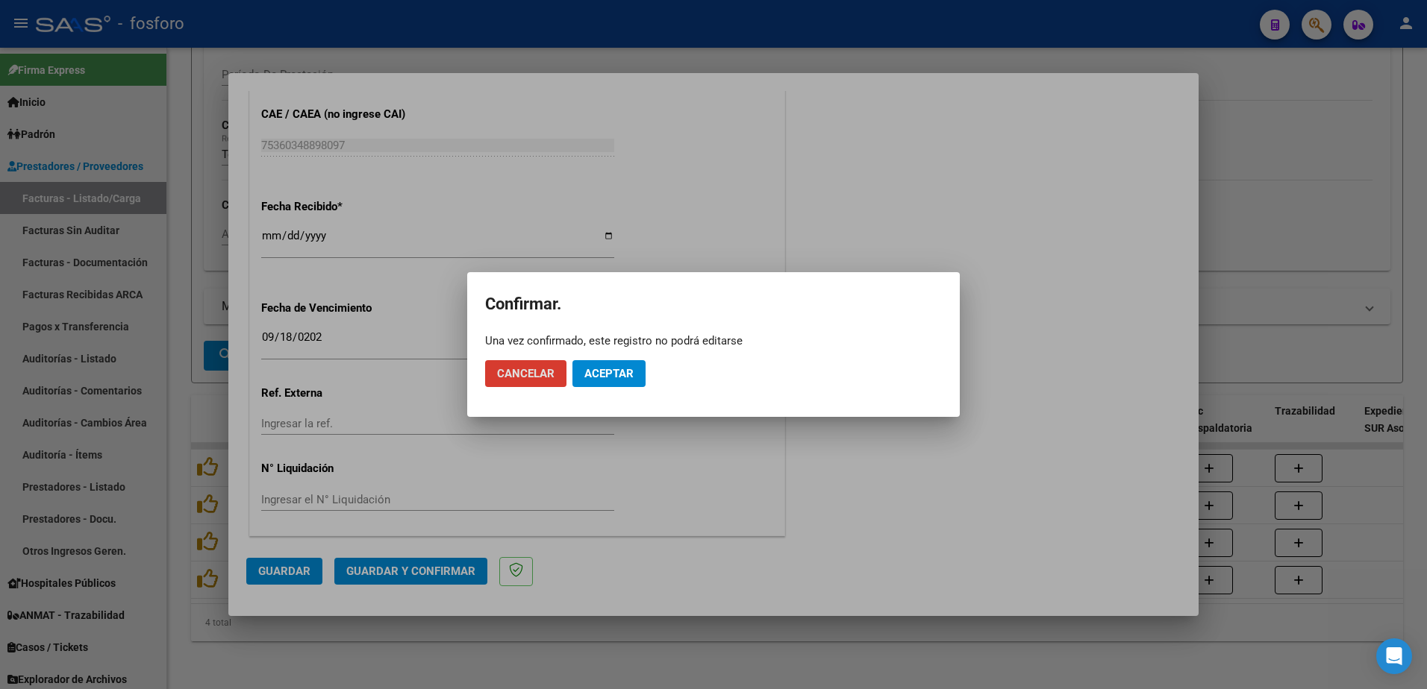
drag, startPoint x: 616, startPoint y: 375, endPoint x: 520, endPoint y: 347, distance: 100.3
click at [609, 373] on span "Aceptar" at bounding box center [608, 373] width 49 height 13
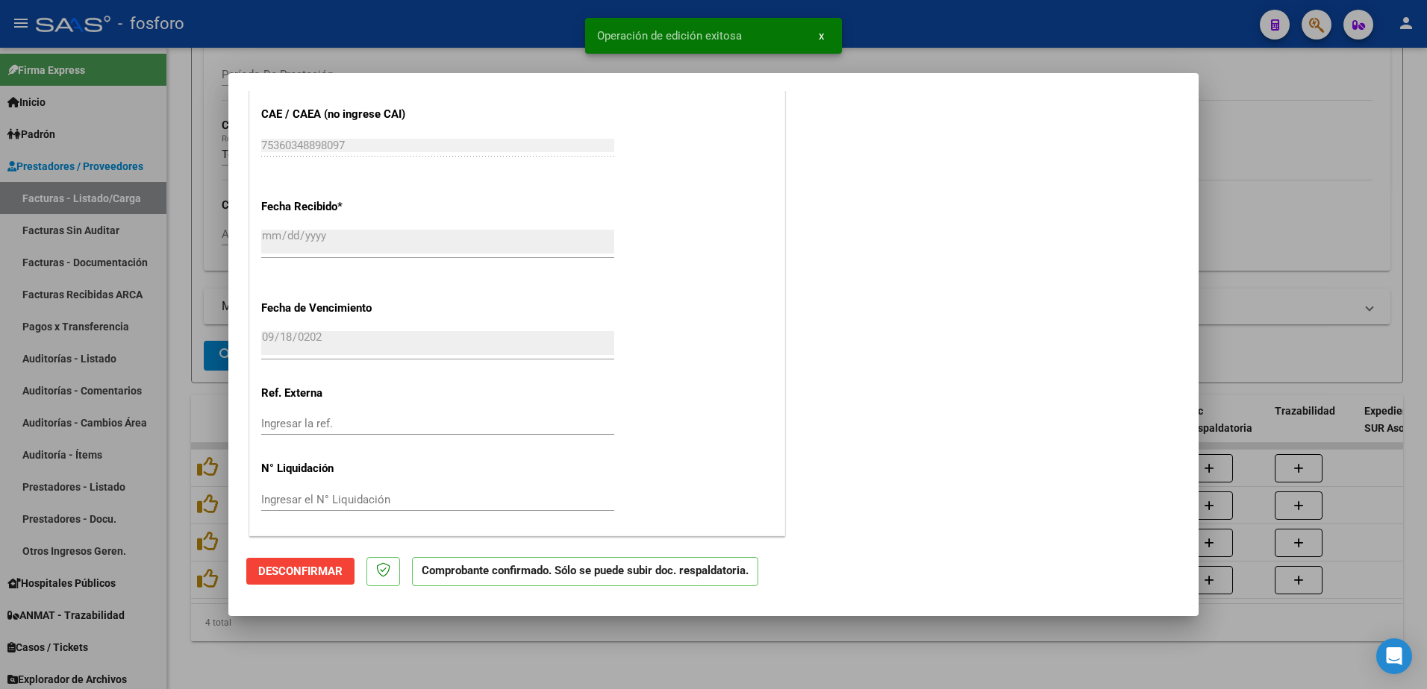
click at [141, 331] on div at bounding box center [713, 344] width 1427 height 689
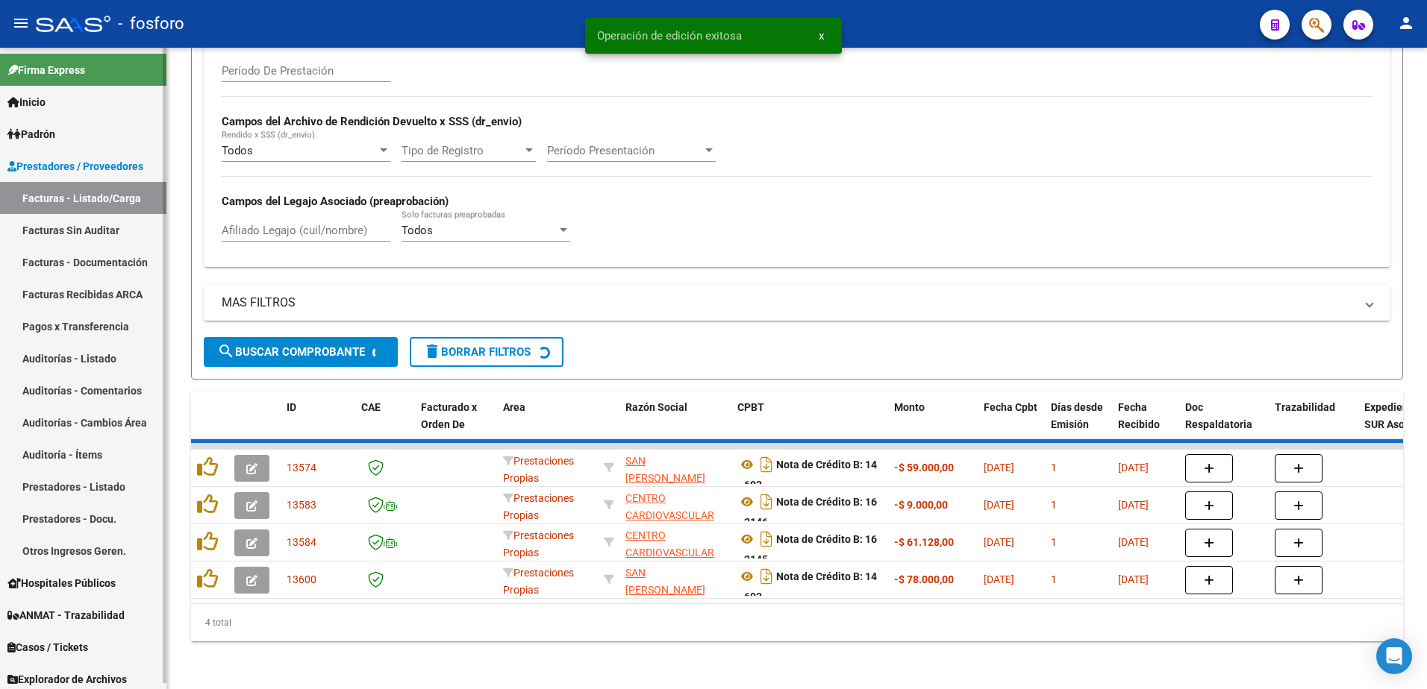
scroll to position [437, 0]
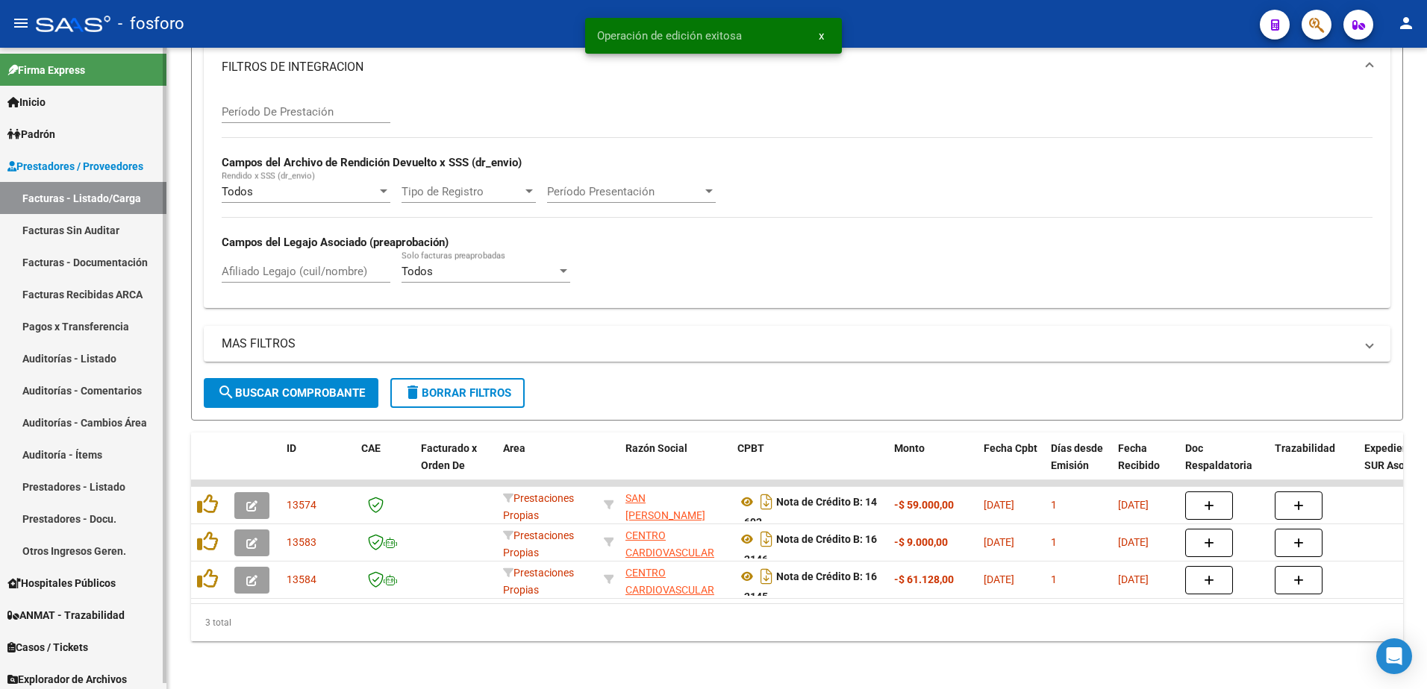
click at [108, 233] on link "Facturas Sin Auditar" at bounding box center [83, 230] width 166 height 32
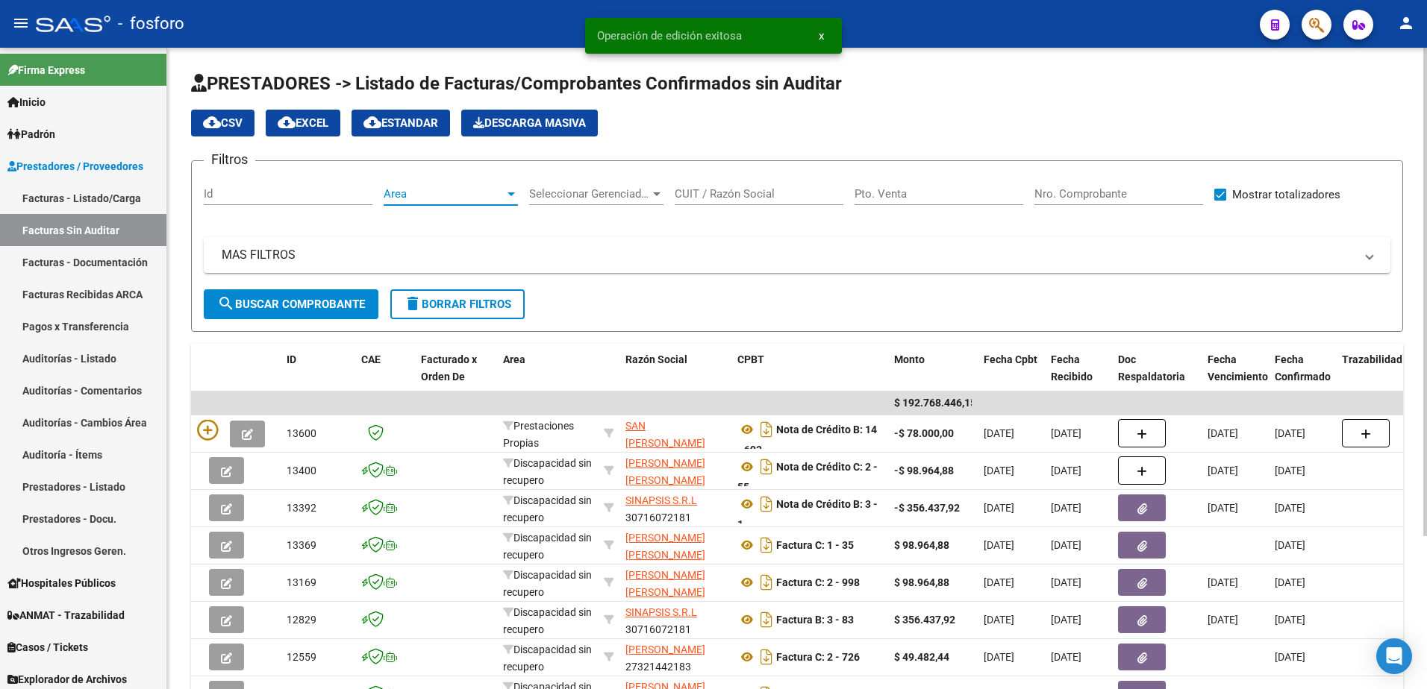
click at [507, 195] on div at bounding box center [510, 195] width 7 height 4
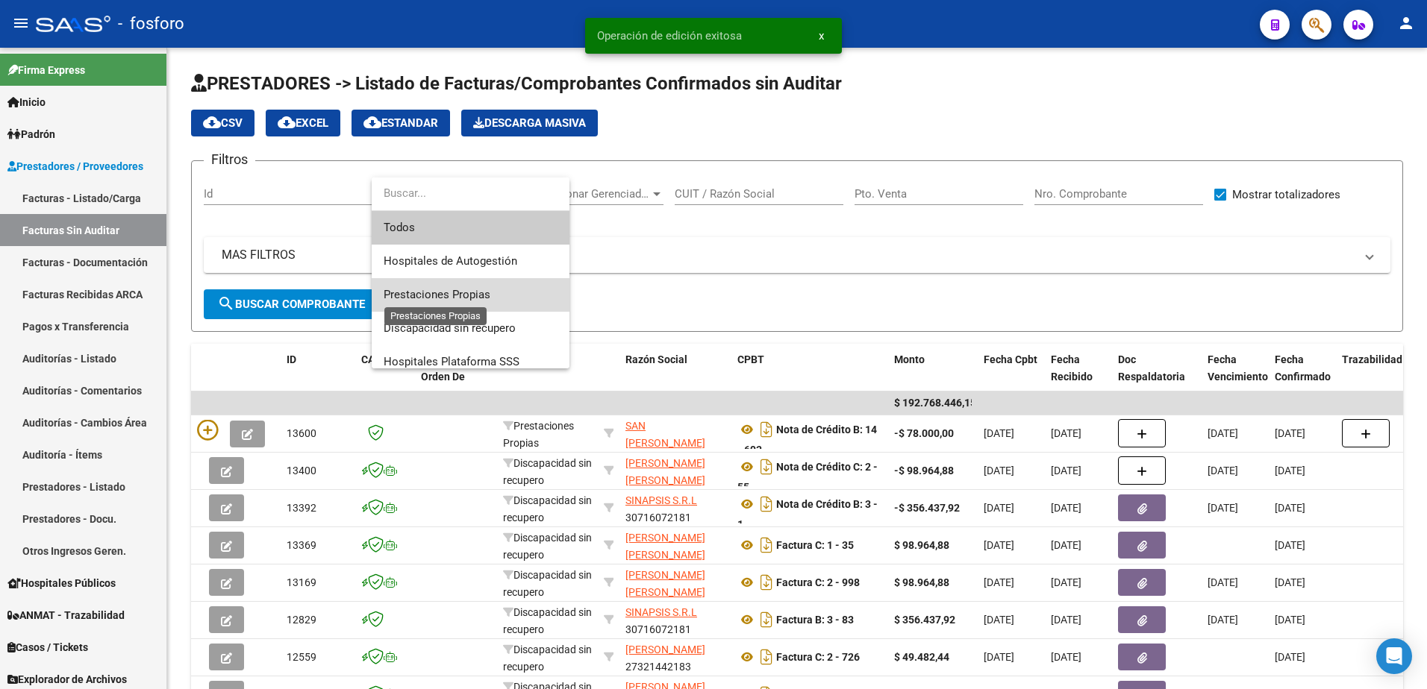
click at [417, 292] on span "Prestaciones Propias" at bounding box center [437, 294] width 107 height 13
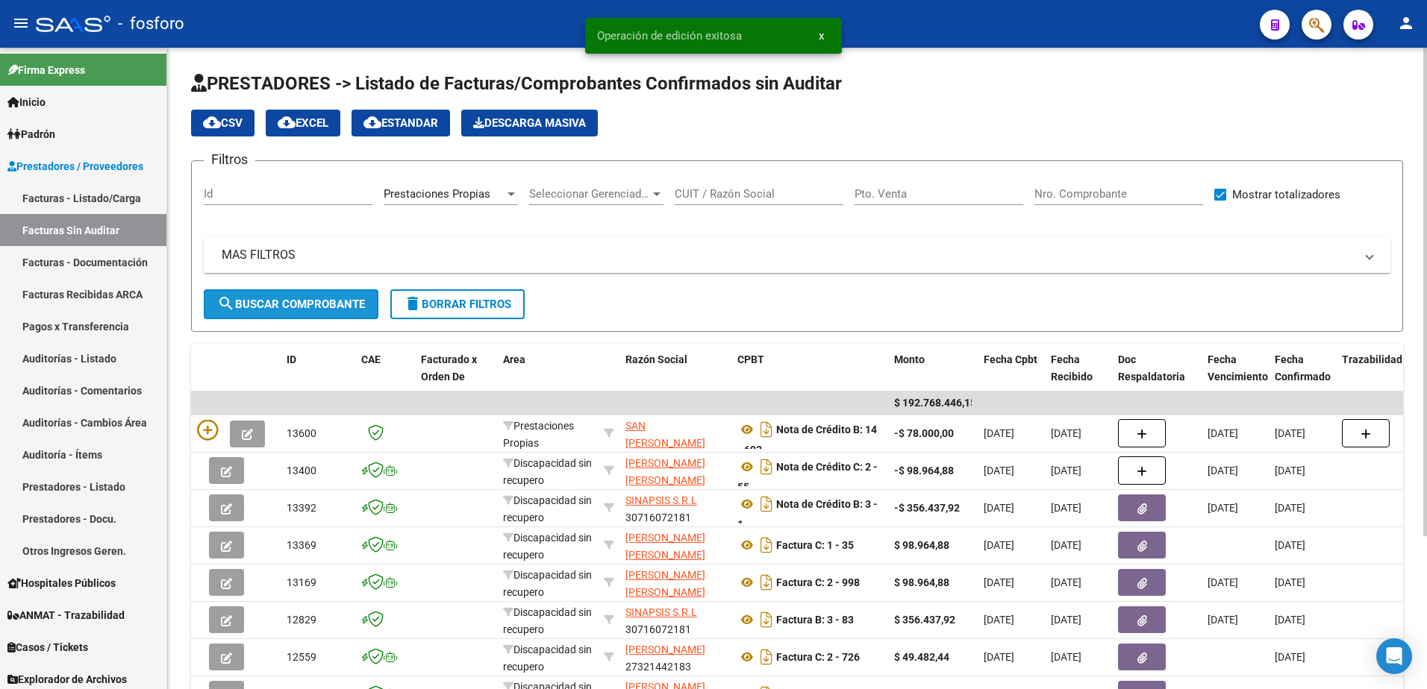
click at [297, 298] on span "search Buscar Comprobante" at bounding box center [291, 304] width 148 height 13
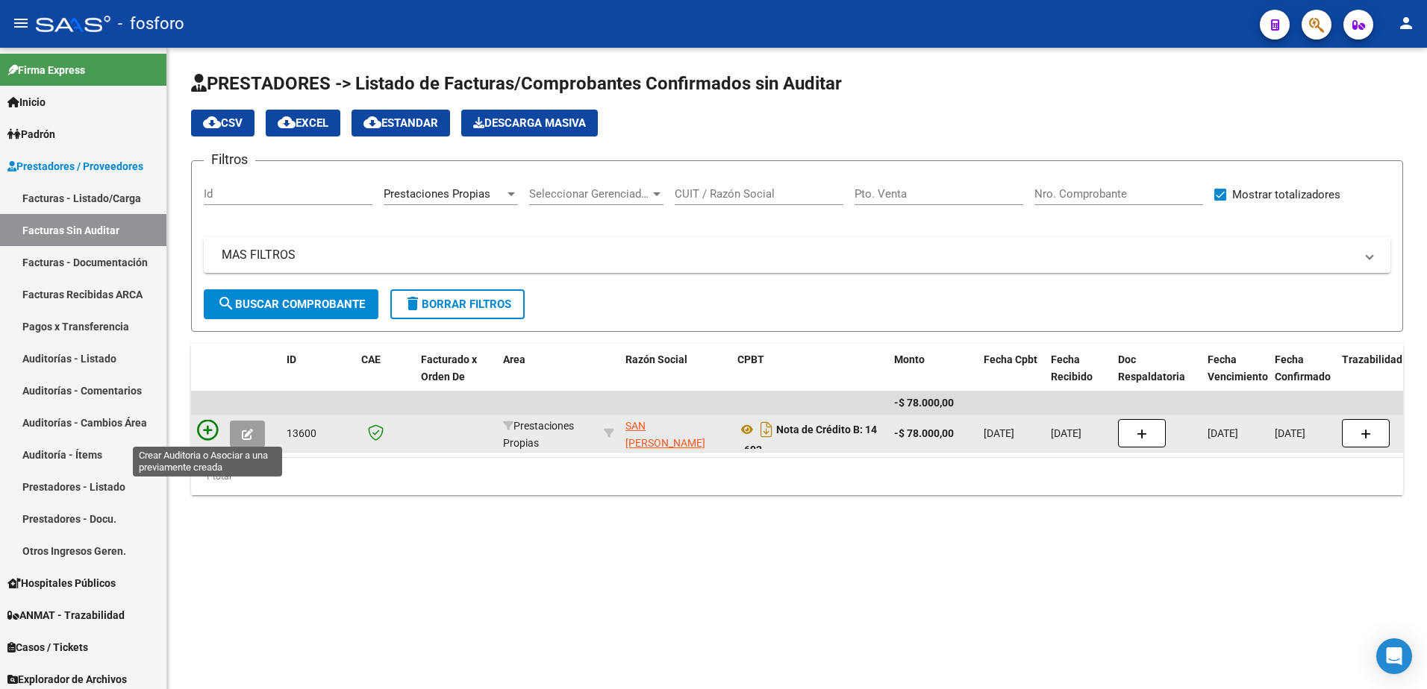
click at [203, 427] on icon at bounding box center [207, 430] width 21 height 21
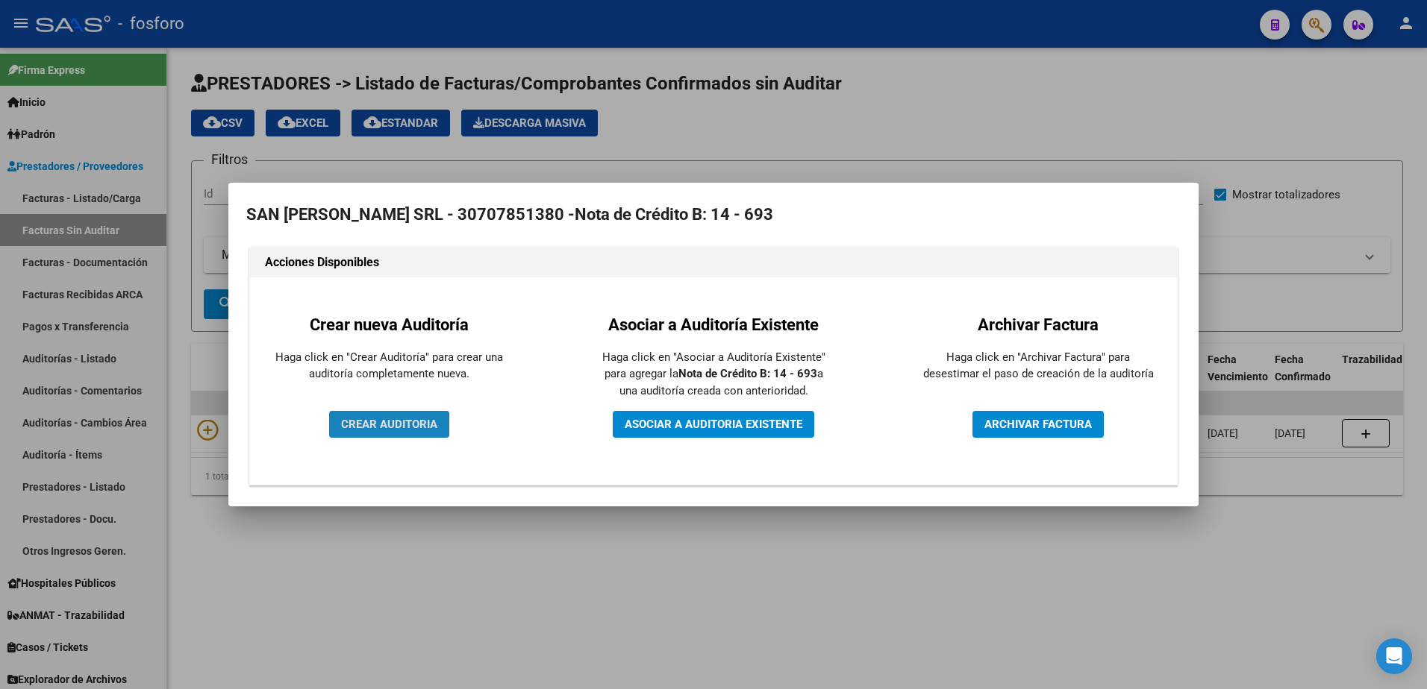
click at [392, 430] on span "CREAR AUDITORIA" at bounding box center [389, 424] width 96 height 13
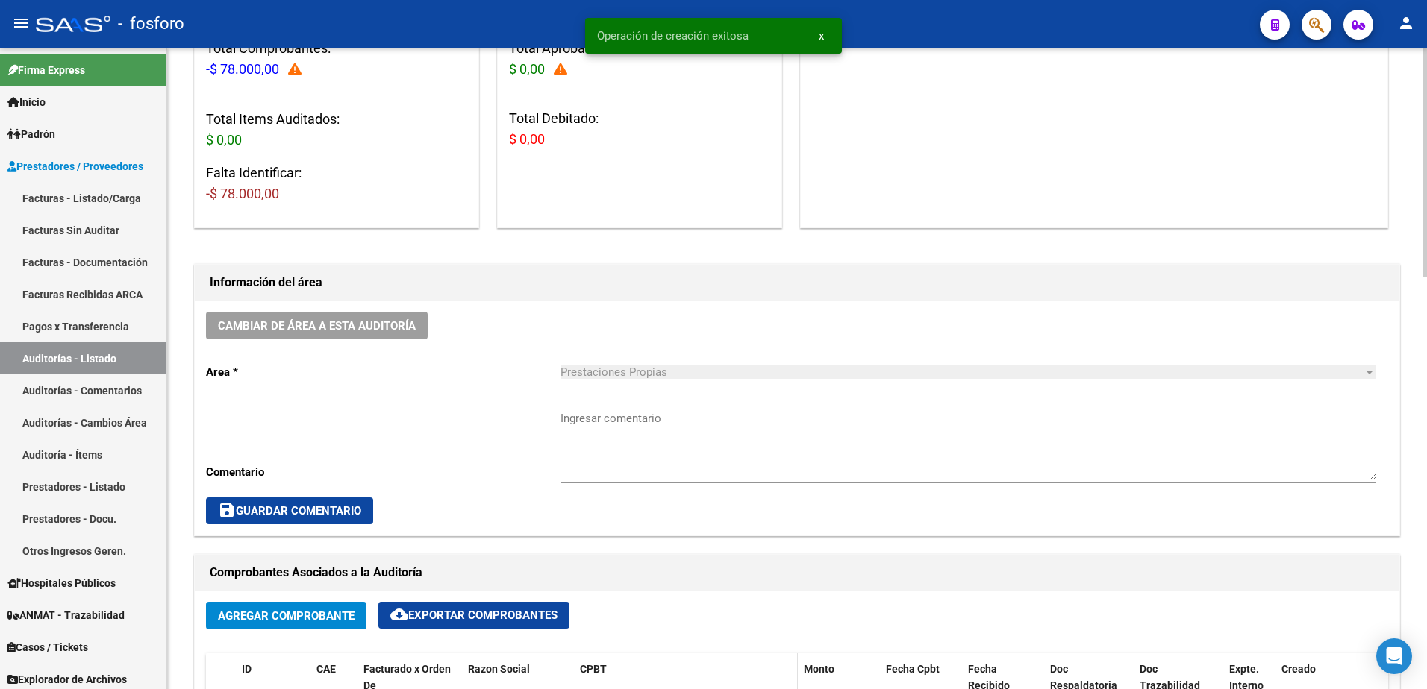
scroll to position [298, 0]
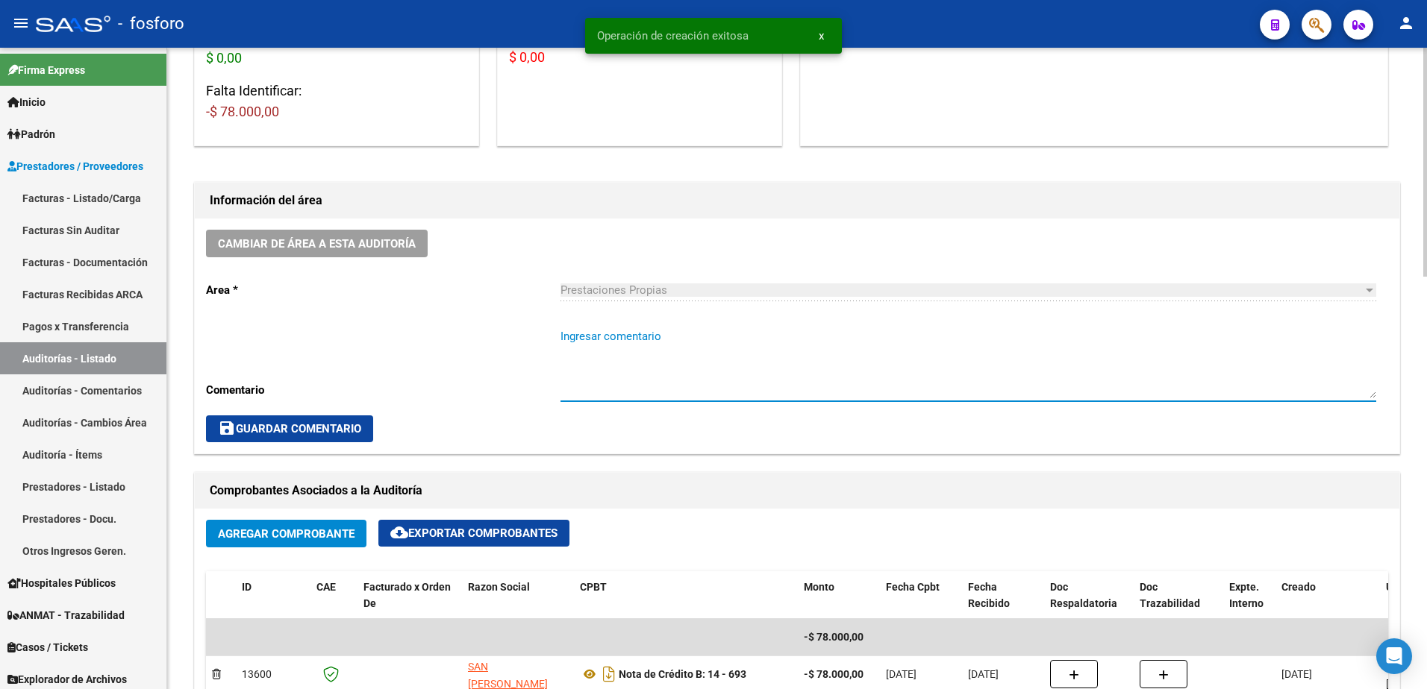
click at [592, 338] on textarea "Ingresar comentario" at bounding box center [968, 363] width 816 height 70
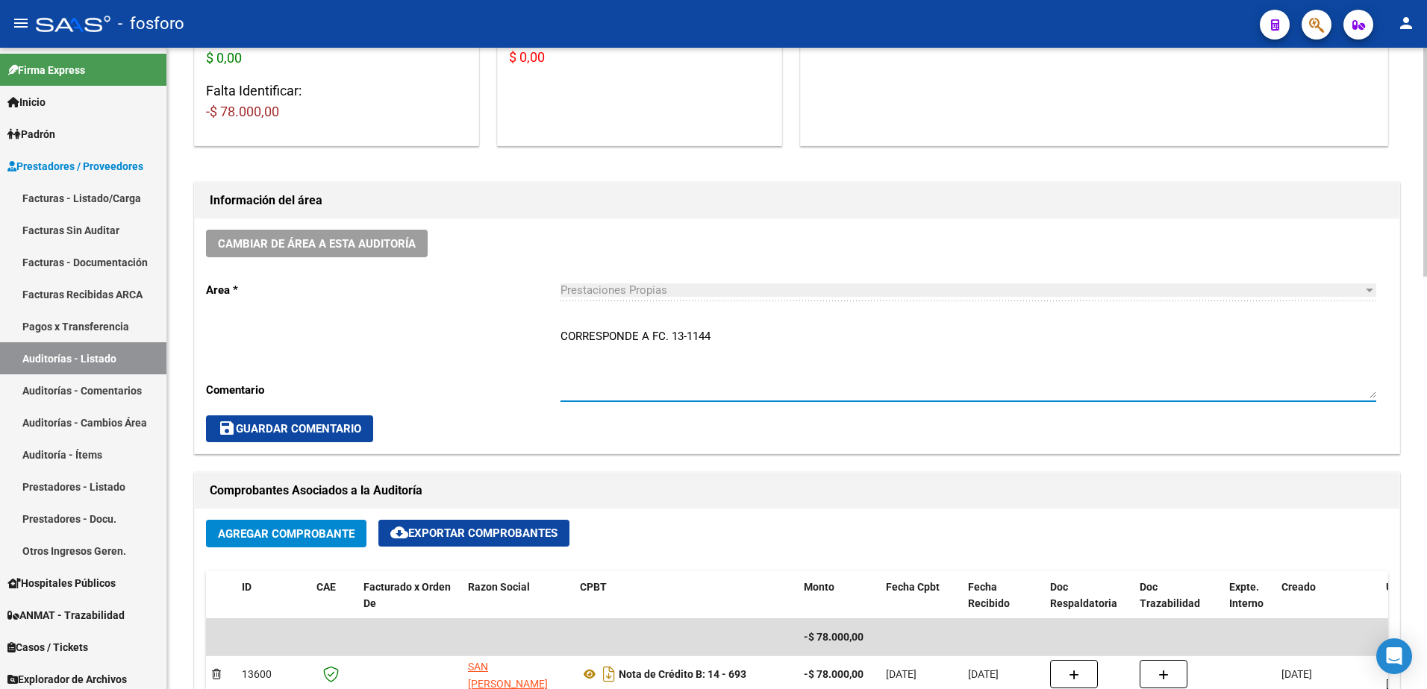
type textarea "CORRESPONDE A FC. 13-1144"
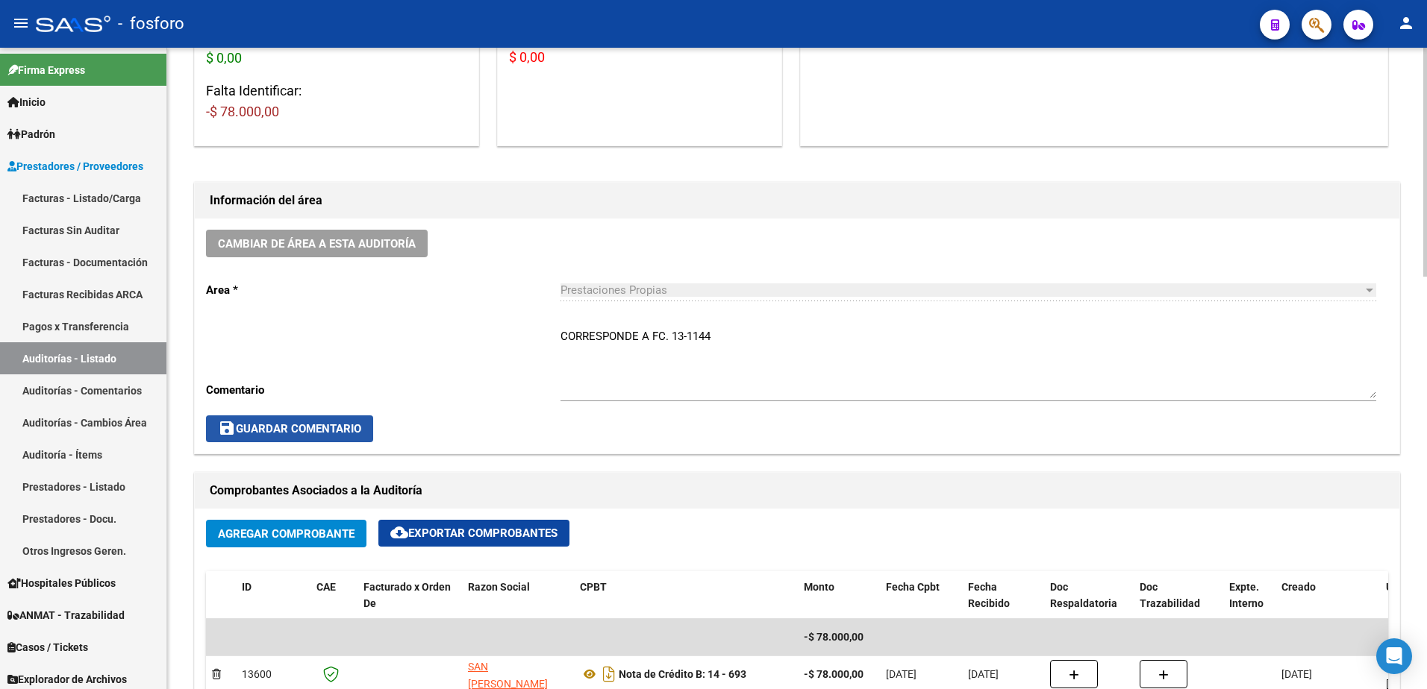
click at [348, 421] on button "save Guardar Comentario" at bounding box center [289, 429] width 167 height 27
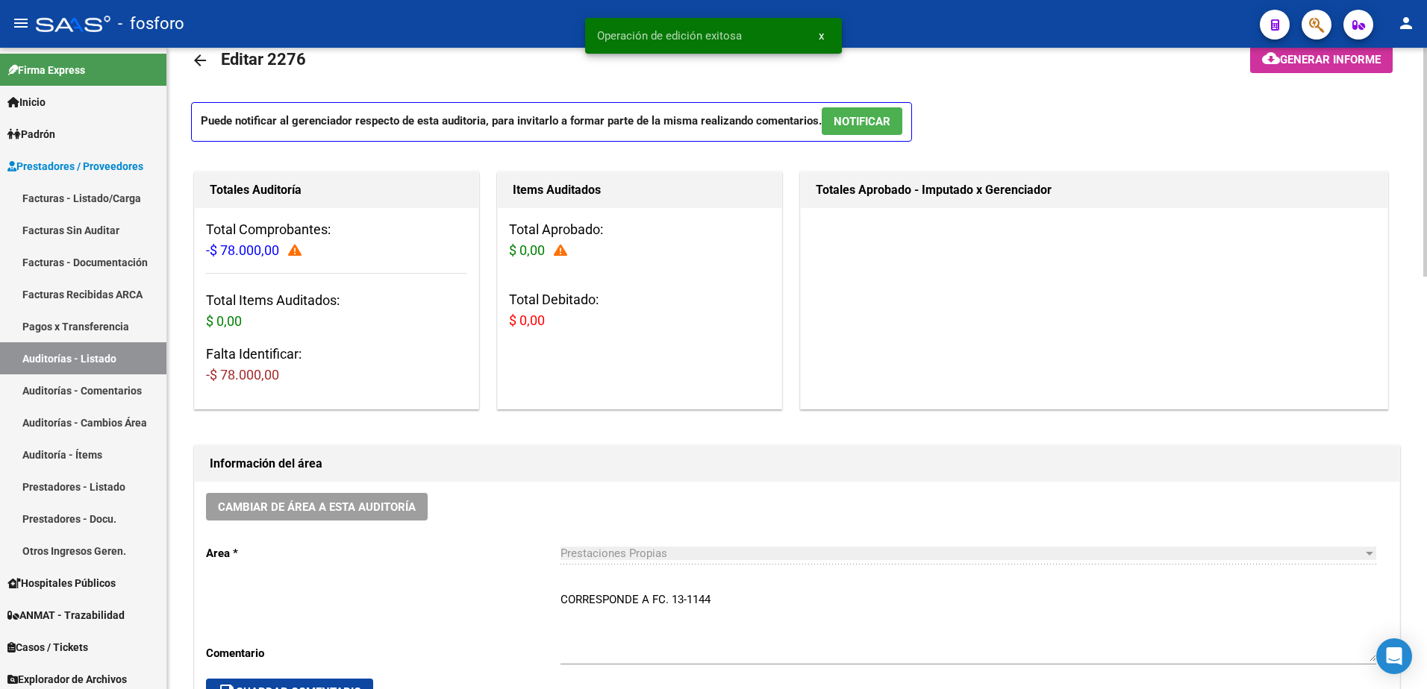
scroll to position [0, 0]
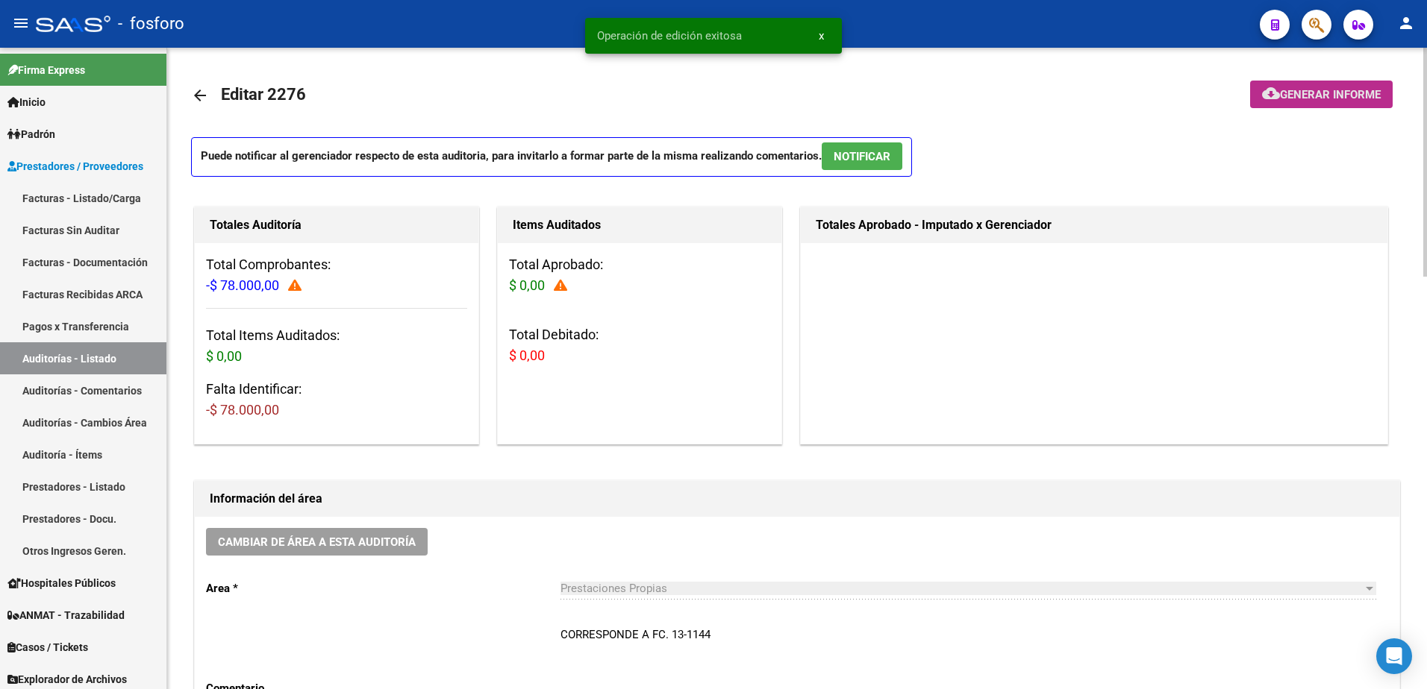
click at [1281, 93] on span "Generar informe" at bounding box center [1330, 94] width 101 height 13
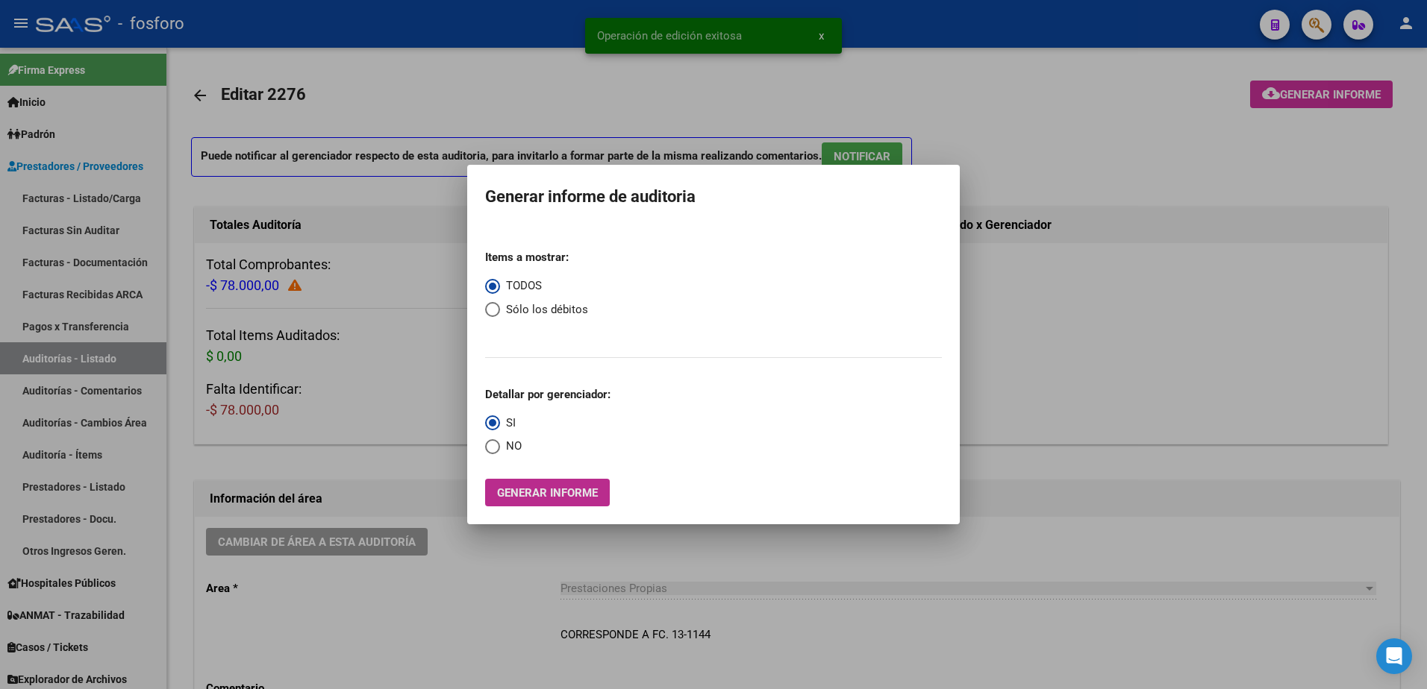
click at [586, 489] on span "Generar informe" at bounding box center [547, 492] width 101 height 13
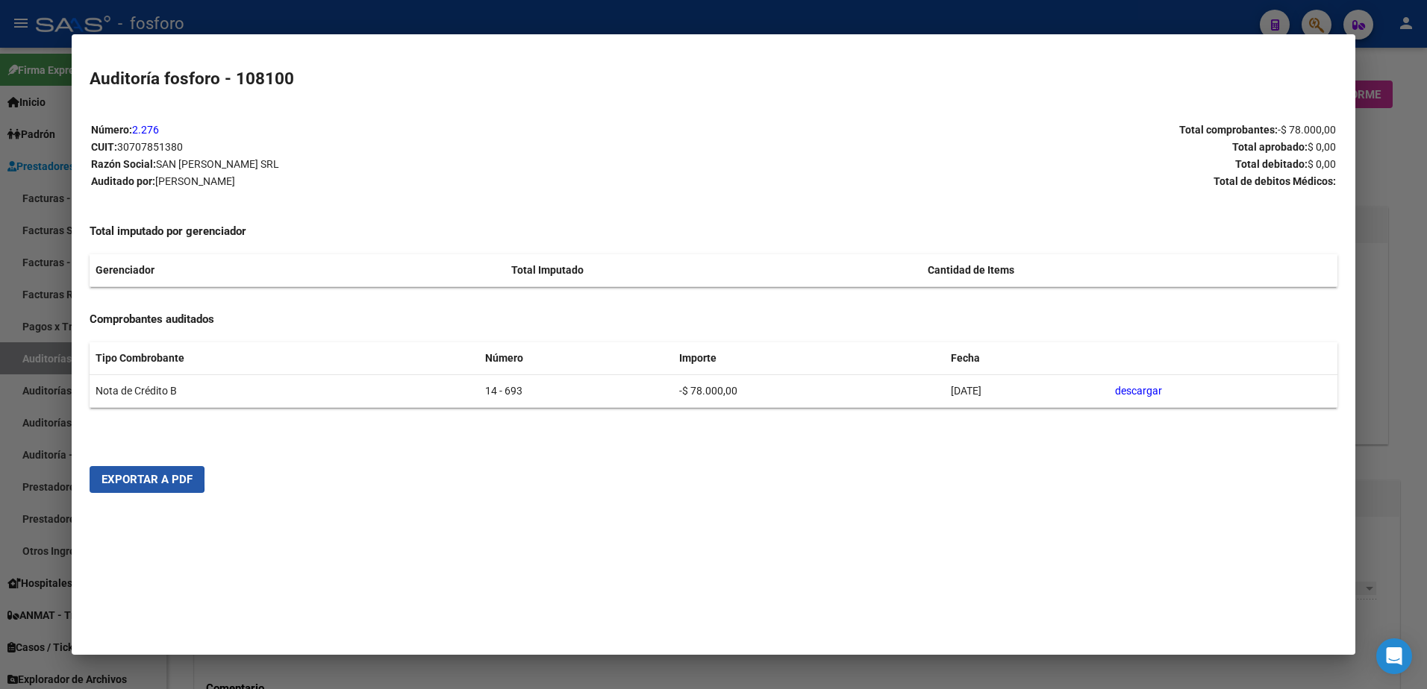
click at [122, 479] on span "Exportar a PDF" at bounding box center [146, 479] width 91 height 13
click at [26, 222] on div at bounding box center [713, 344] width 1427 height 689
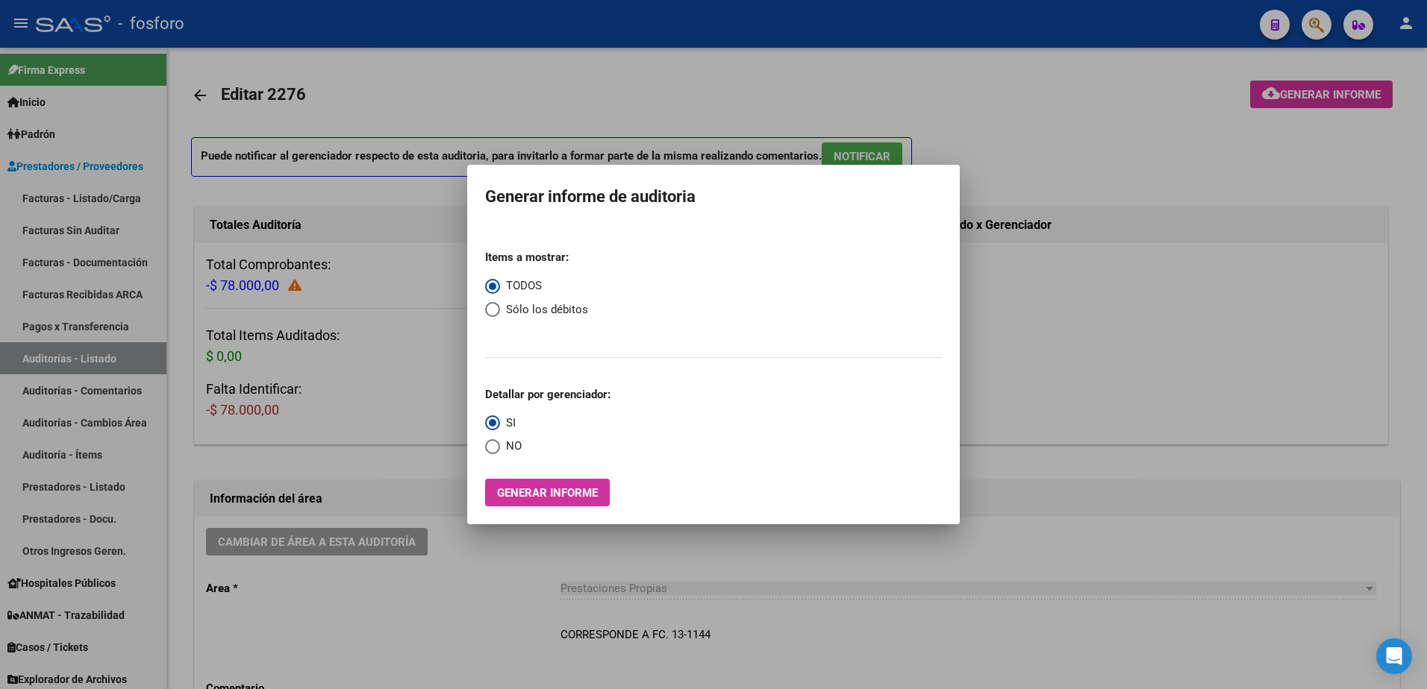
click at [345, 178] on div at bounding box center [713, 344] width 1427 height 689
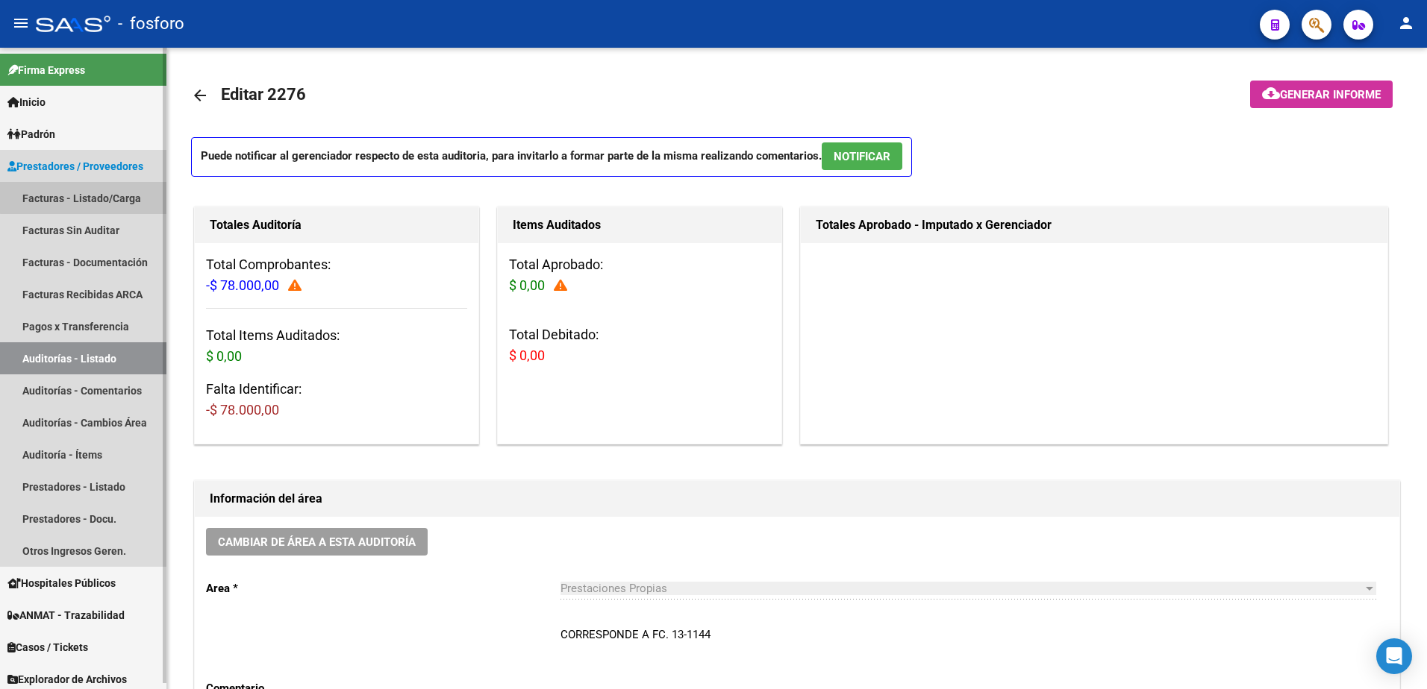
click at [122, 195] on link "Facturas - Listado/Carga" at bounding box center [83, 198] width 166 height 32
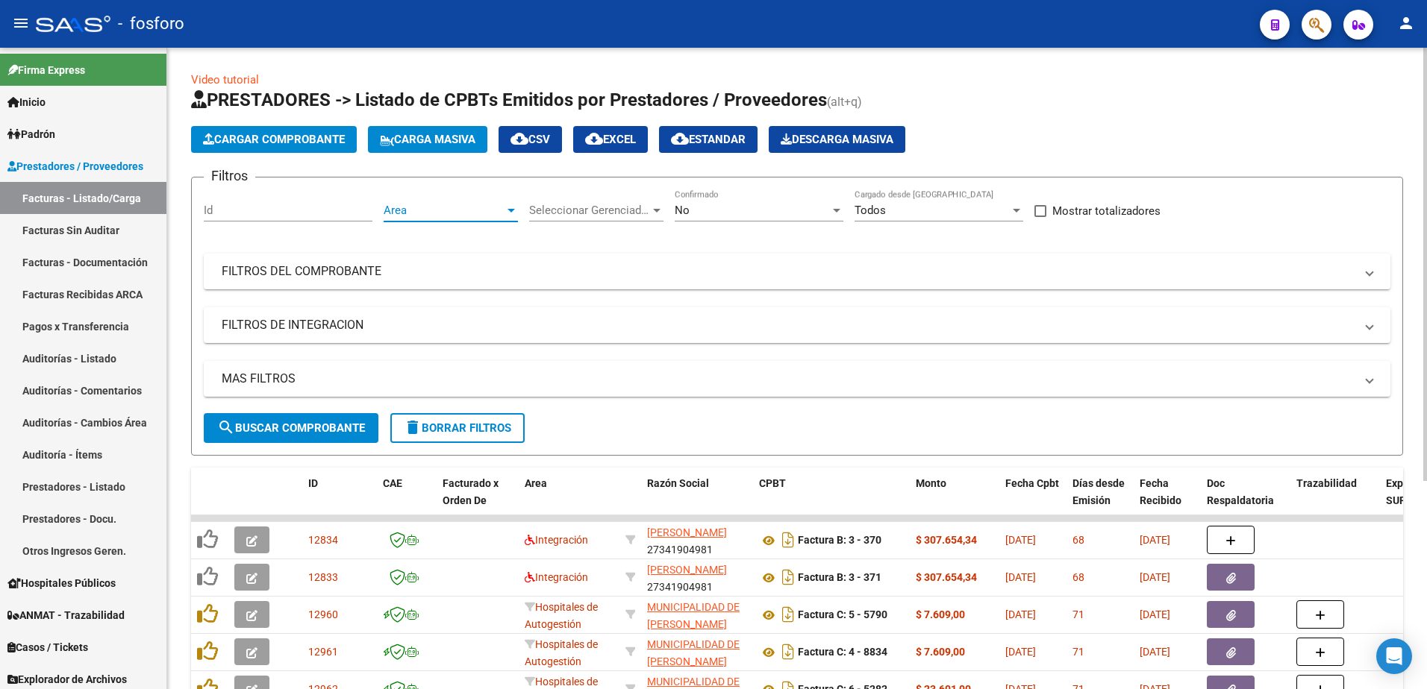
click at [511, 210] on div at bounding box center [510, 211] width 7 height 4
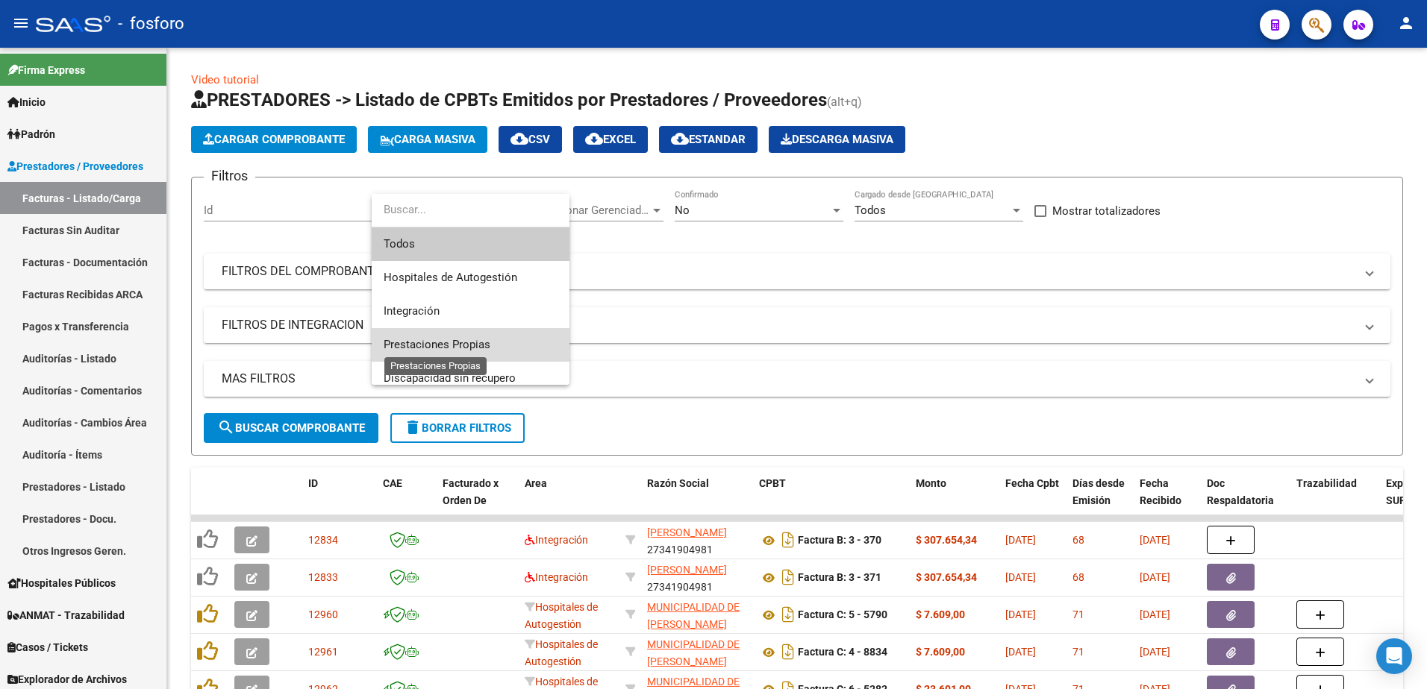
click at [446, 338] on span "Prestaciones Propias" at bounding box center [437, 344] width 107 height 13
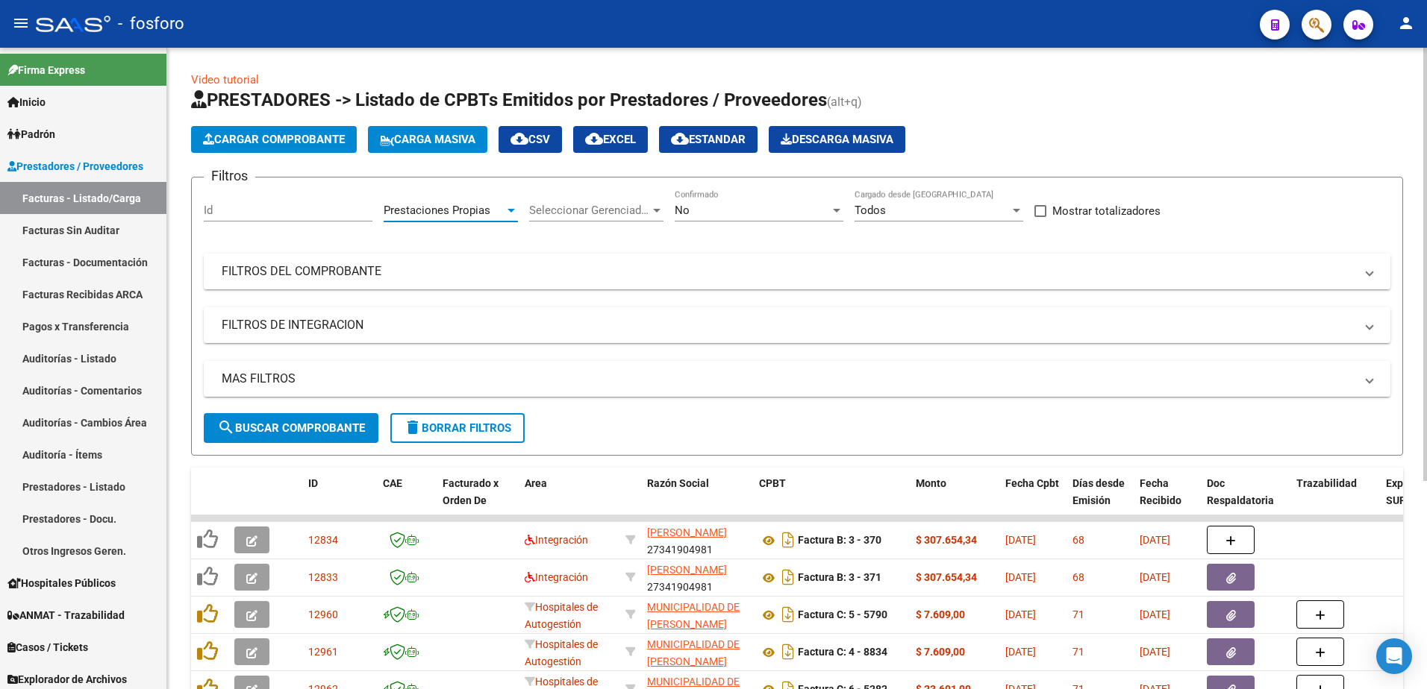
click at [310, 272] on mat-panel-title "FILTROS DEL COMPROBANTE" at bounding box center [788, 271] width 1133 height 16
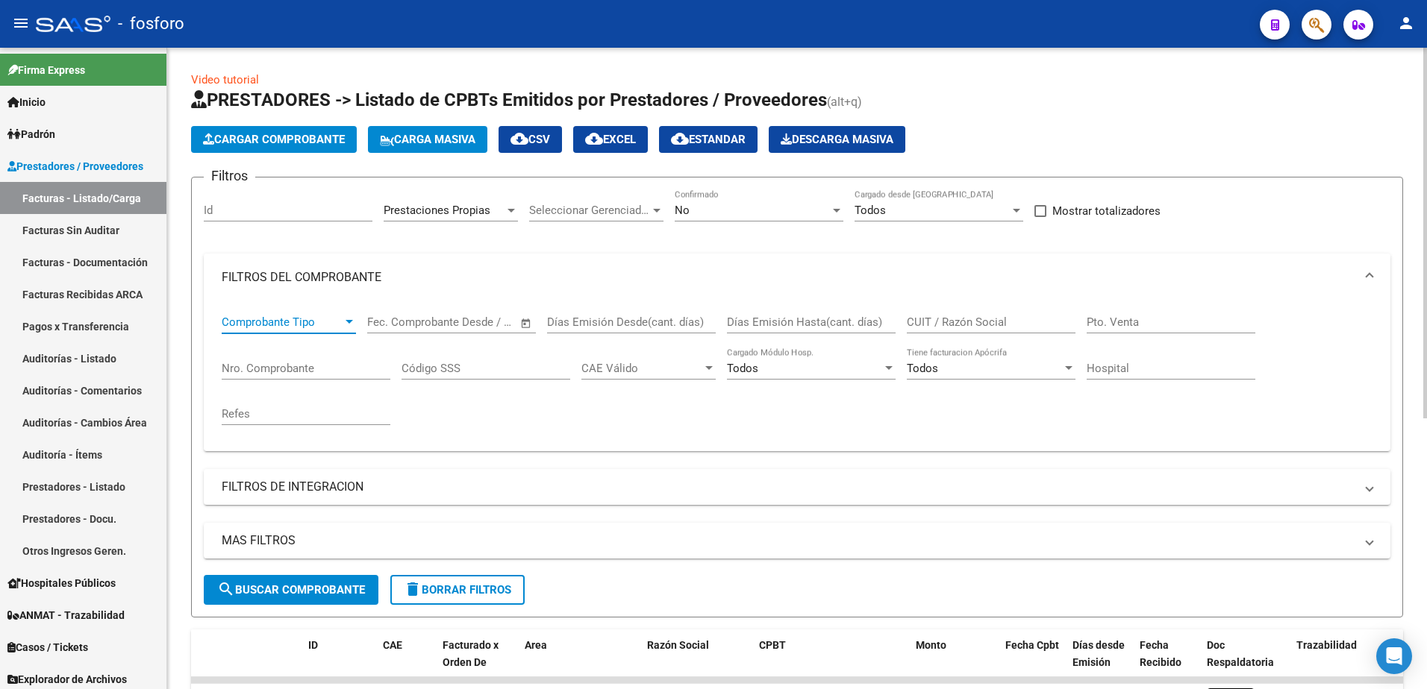
click at [352, 319] on div at bounding box center [348, 322] width 13 height 12
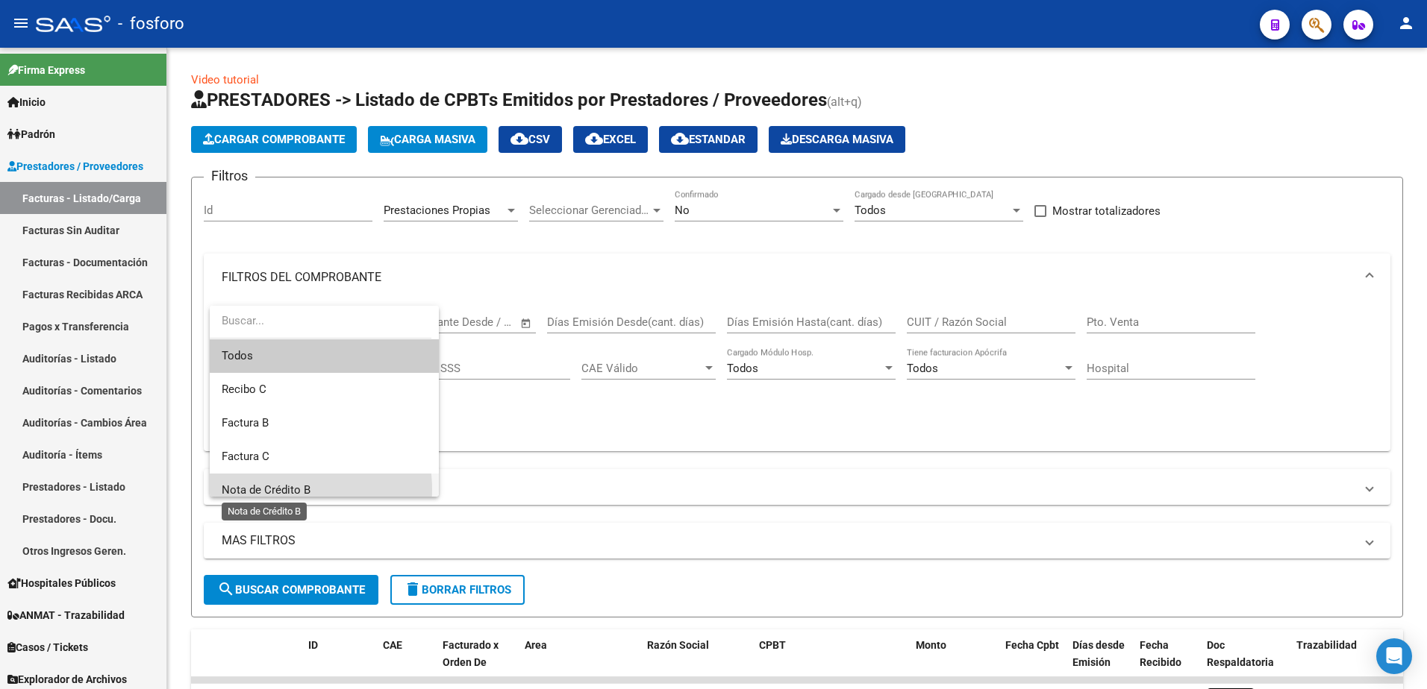
click at [290, 489] on span "Nota de Crédito B" at bounding box center [266, 490] width 89 height 13
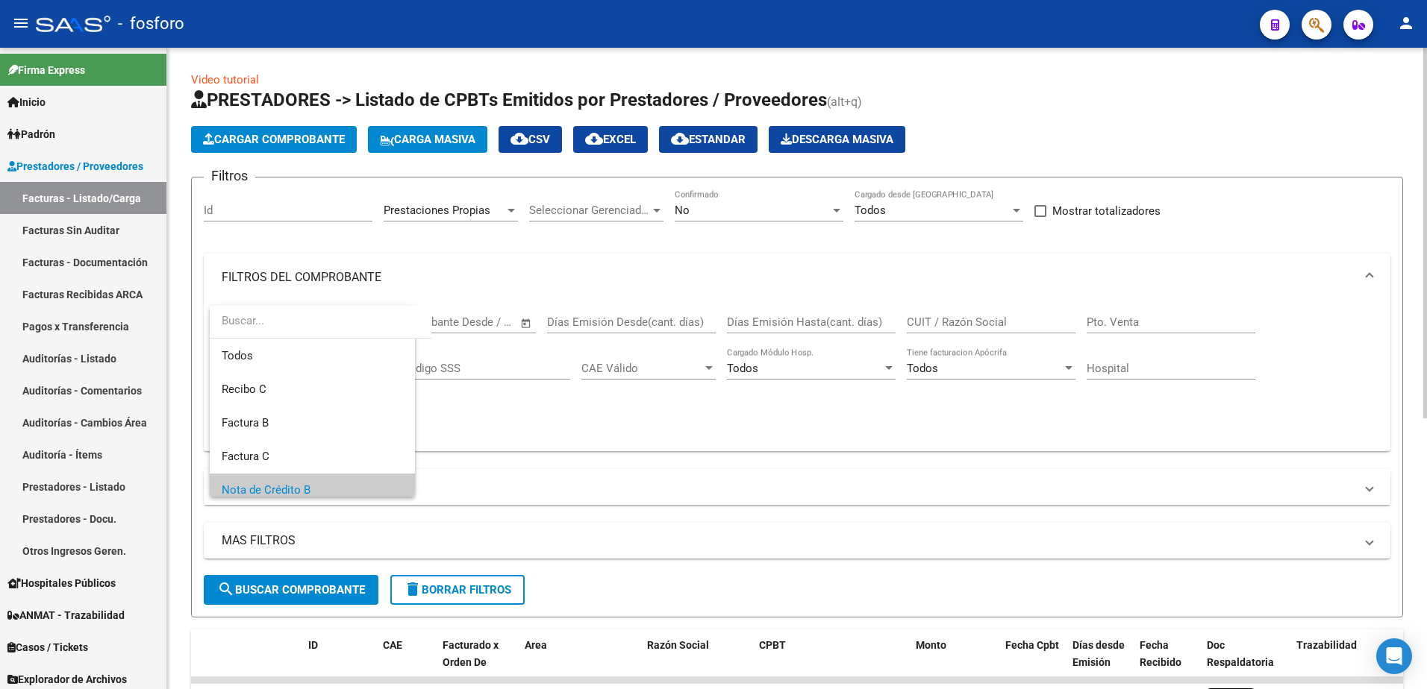
scroll to position [10, 0]
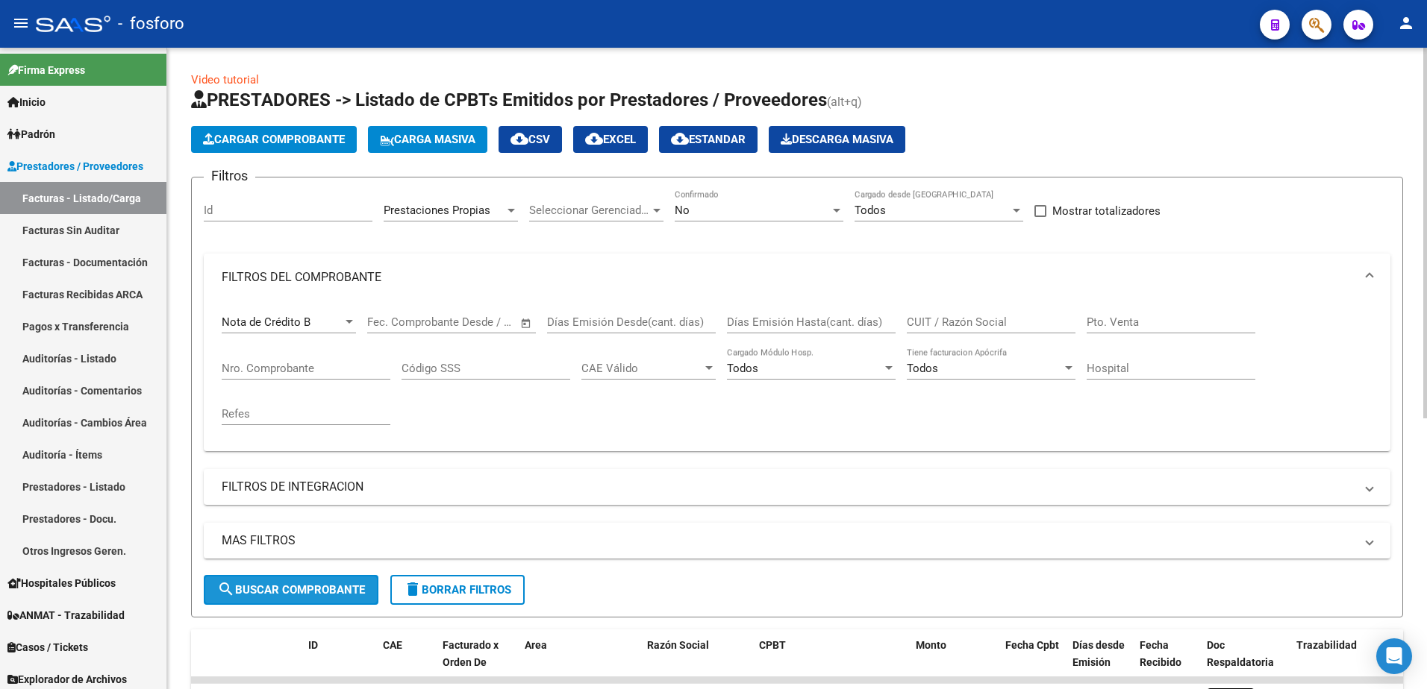
drag, startPoint x: 290, startPoint y: 593, endPoint x: 386, endPoint y: 603, distance: 96.0
click at [310, 592] on span "search Buscar Comprobante" at bounding box center [291, 589] width 148 height 13
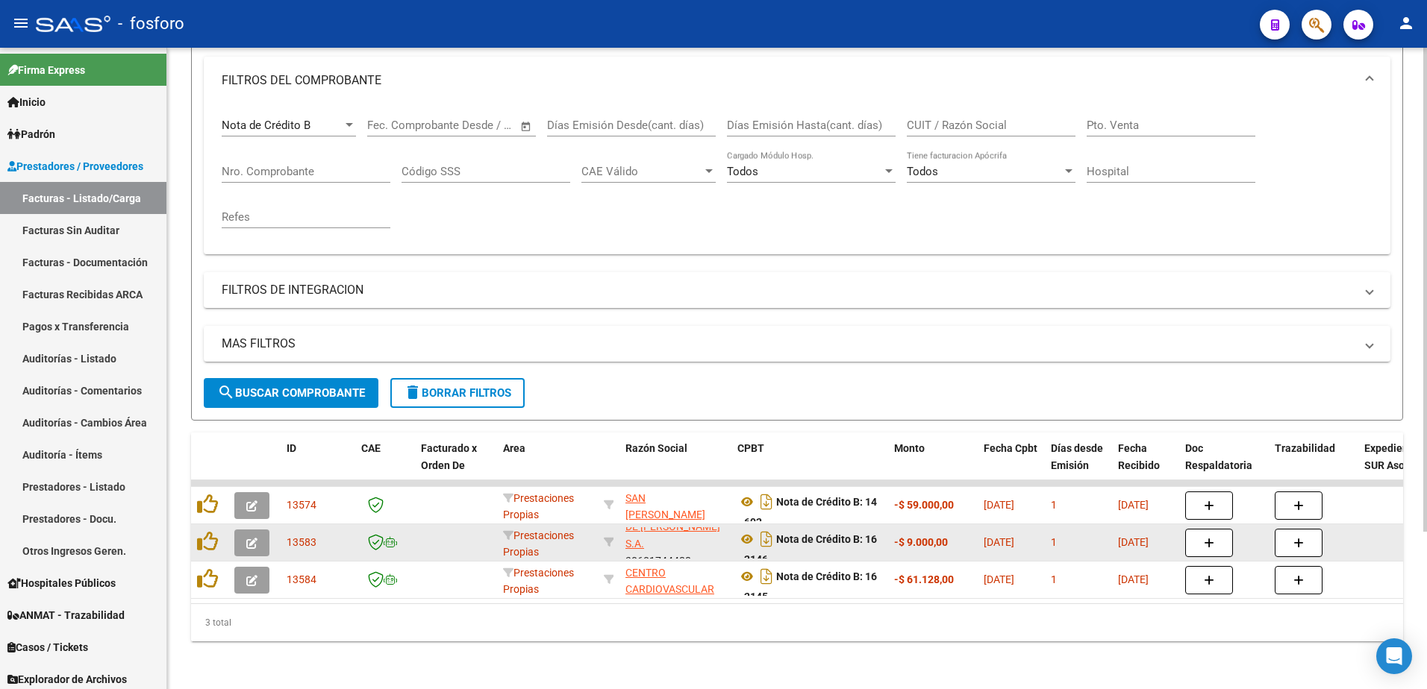
scroll to position [53, 0]
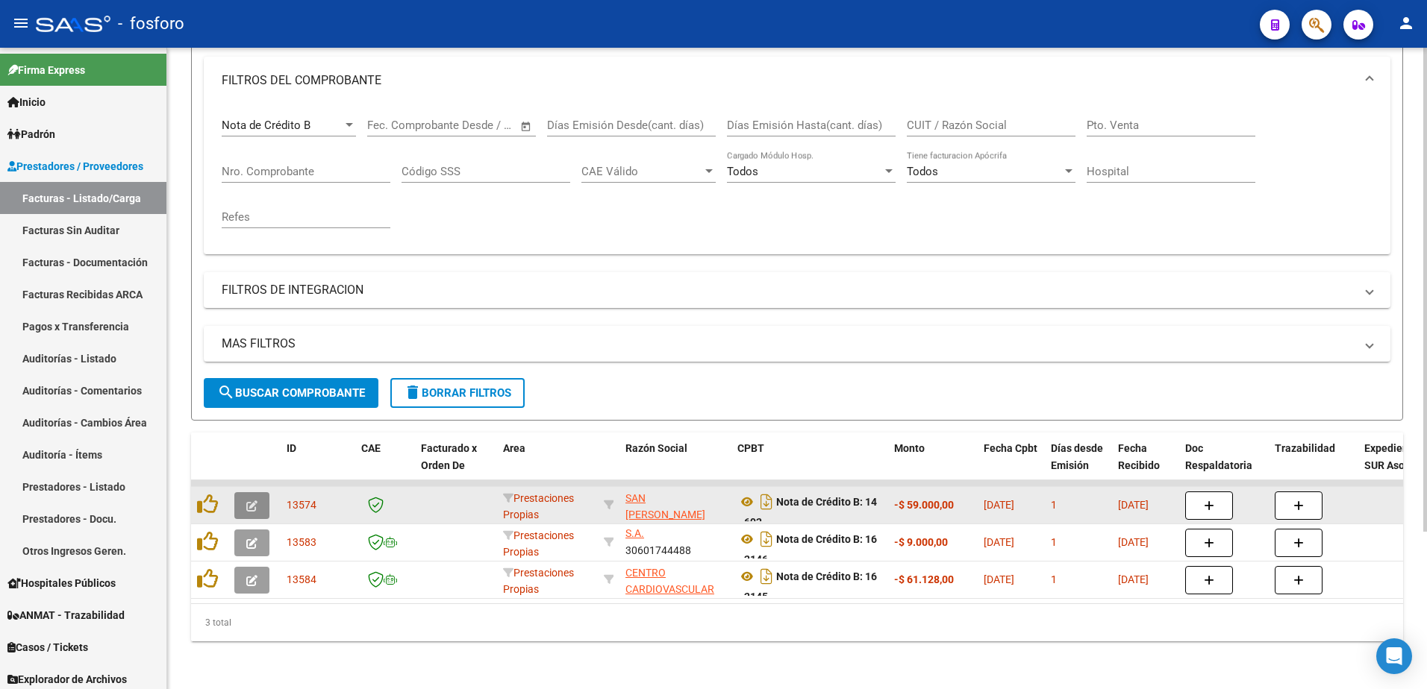
click at [243, 493] on button "button" at bounding box center [251, 505] width 35 height 27
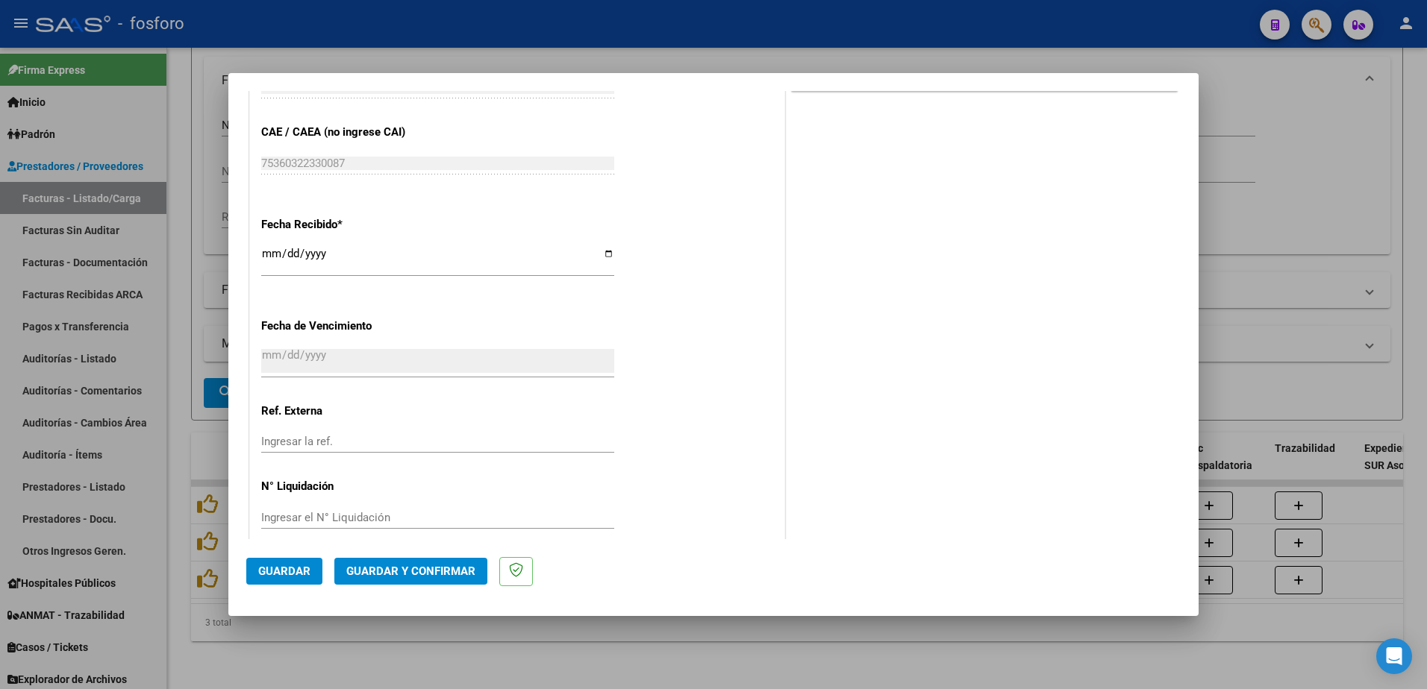
scroll to position [774, 0]
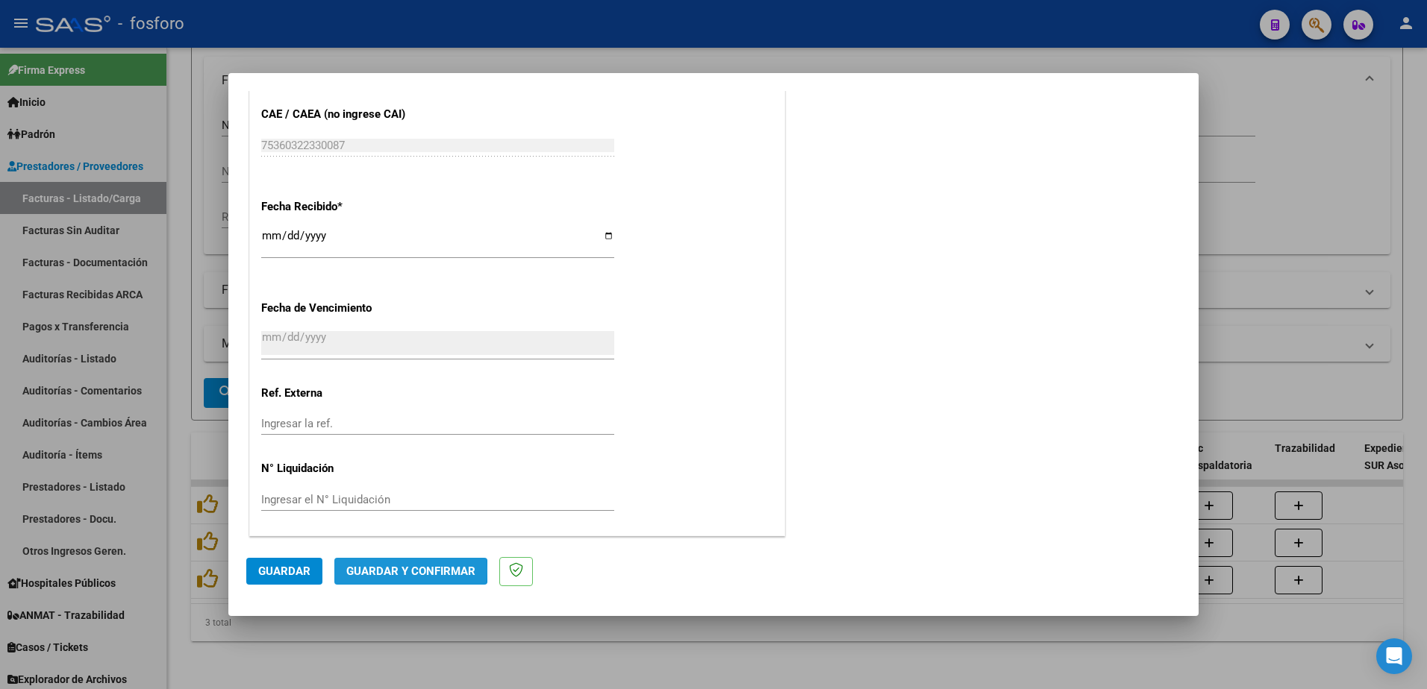
click at [396, 571] on span "Guardar y Confirmar" at bounding box center [410, 571] width 129 height 13
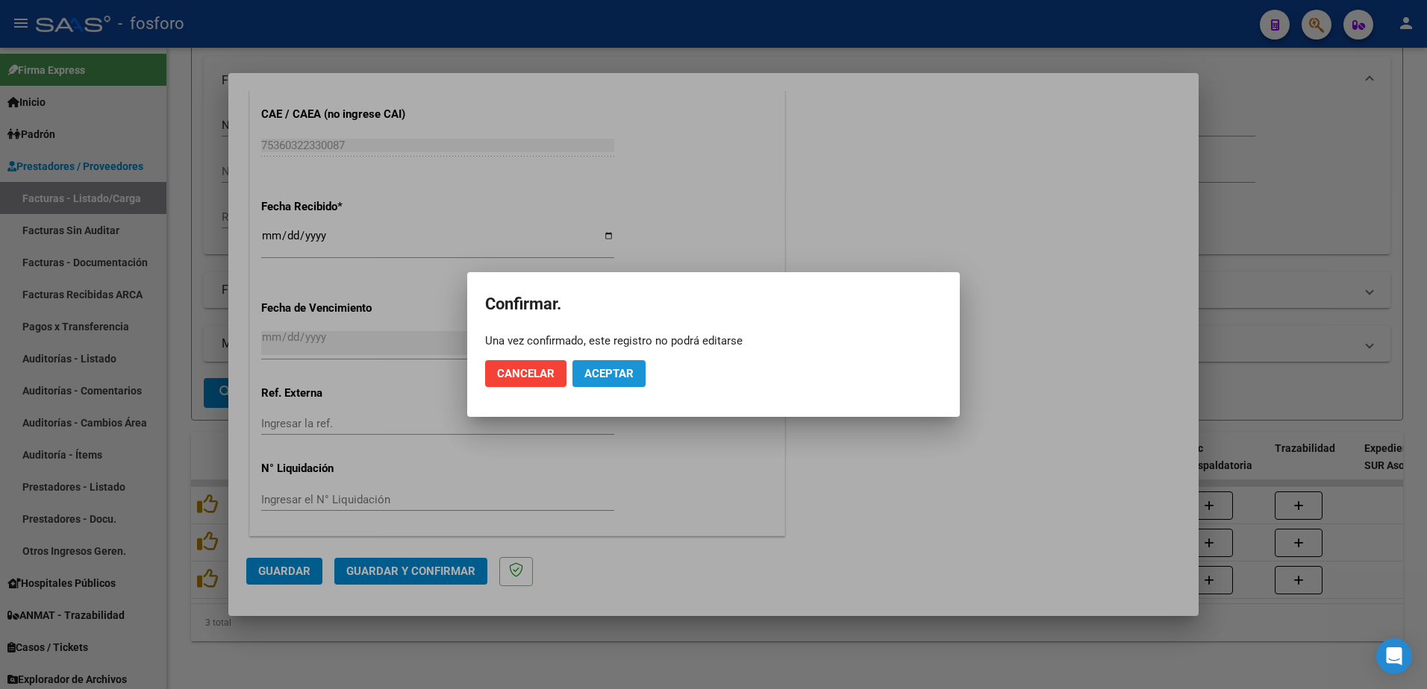
click at [587, 372] on span "Aceptar" at bounding box center [608, 373] width 49 height 13
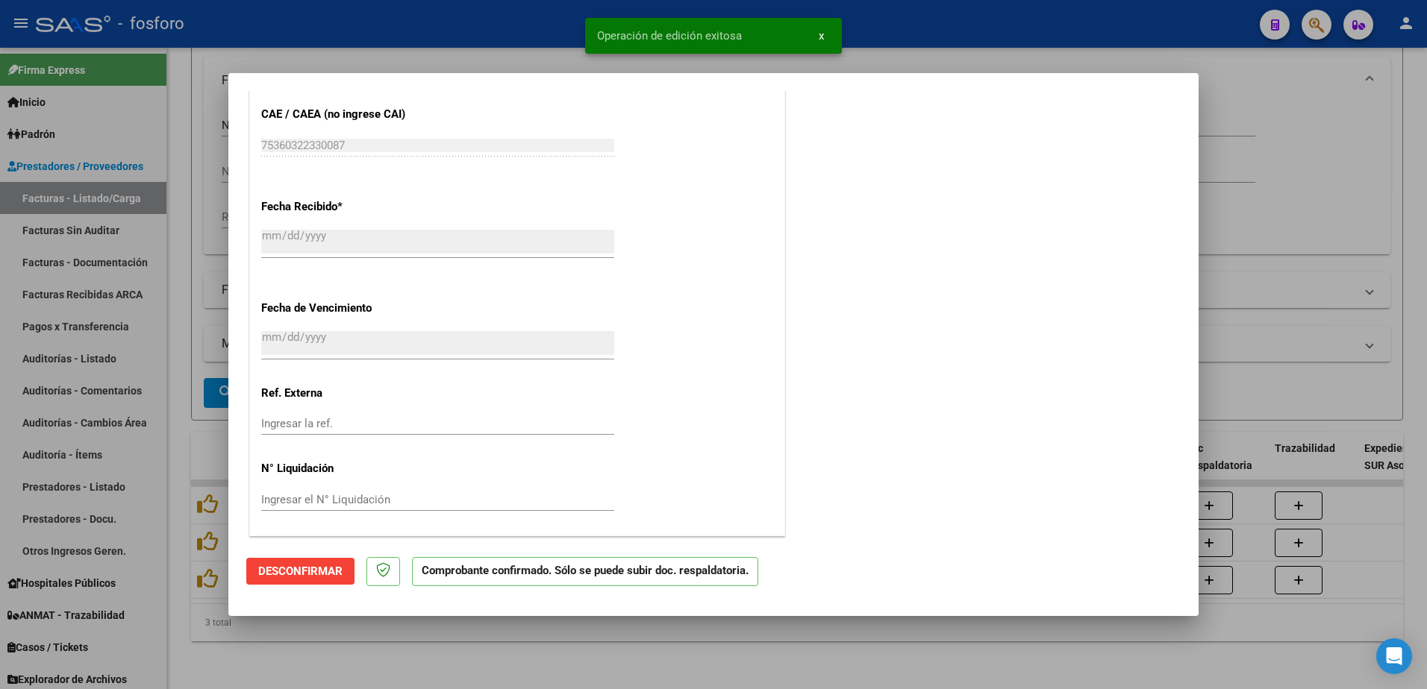
click at [181, 309] on div at bounding box center [713, 344] width 1427 height 689
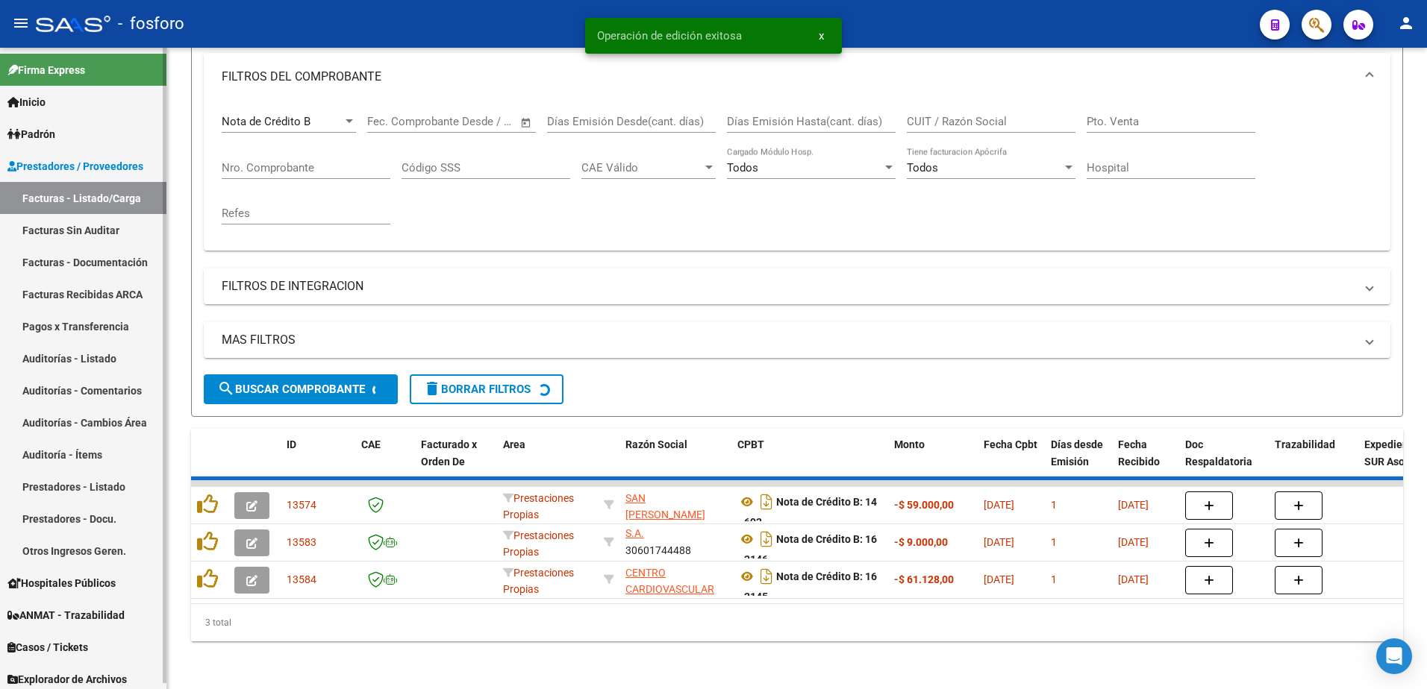
scroll to position [171, 0]
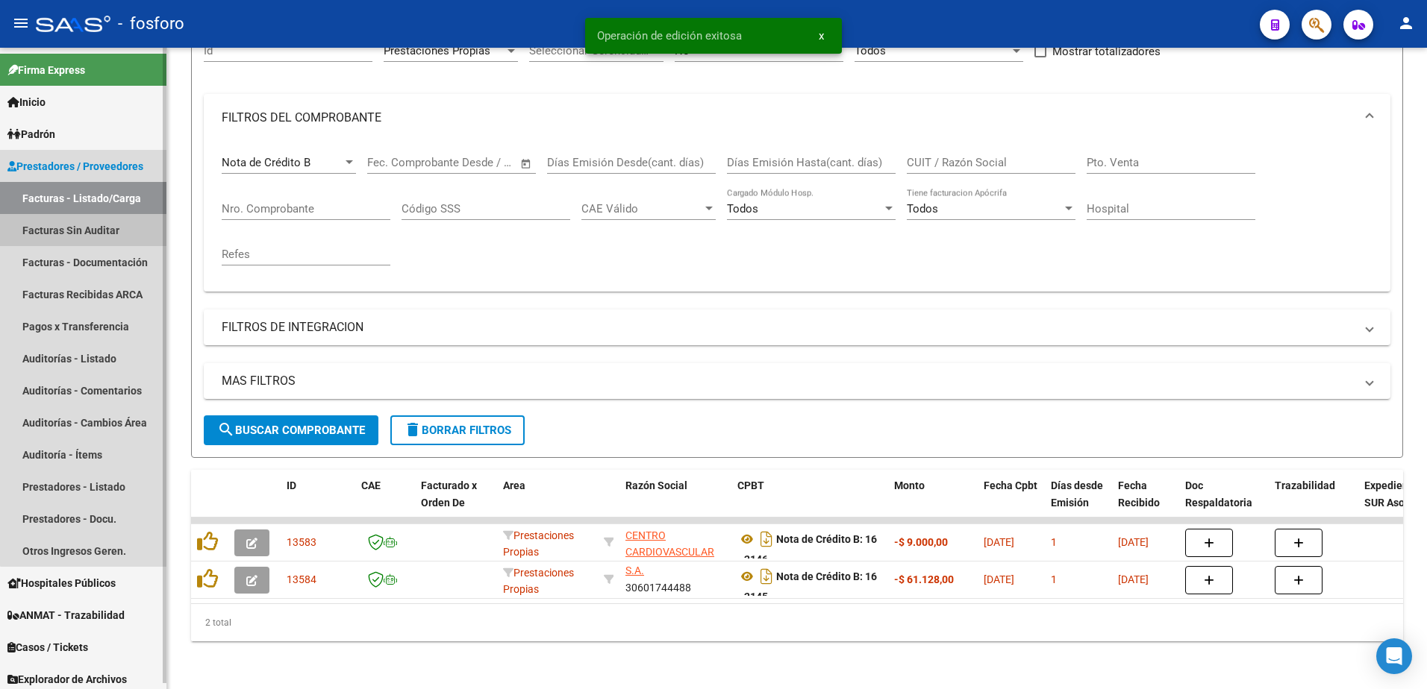
click at [122, 228] on link "Facturas Sin Auditar" at bounding box center [83, 230] width 166 height 32
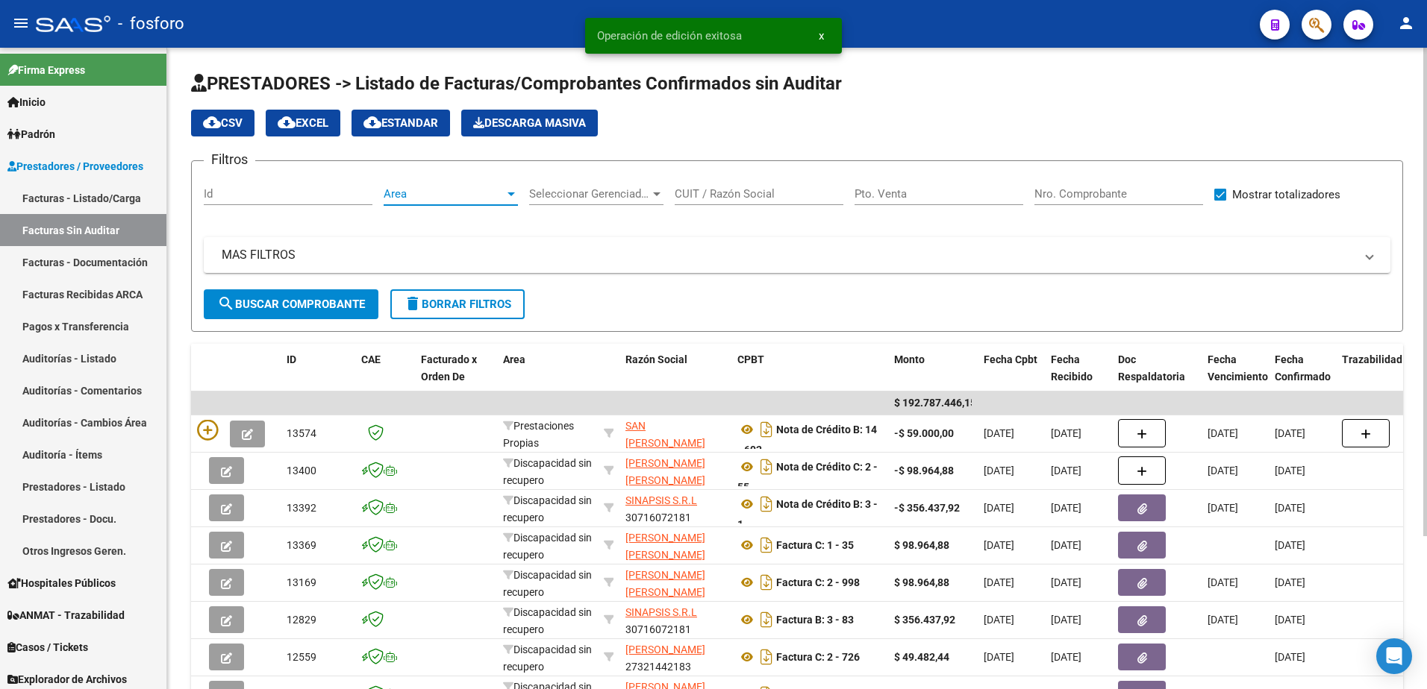
click at [511, 194] on div at bounding box center [510, 195] width 7 height 4
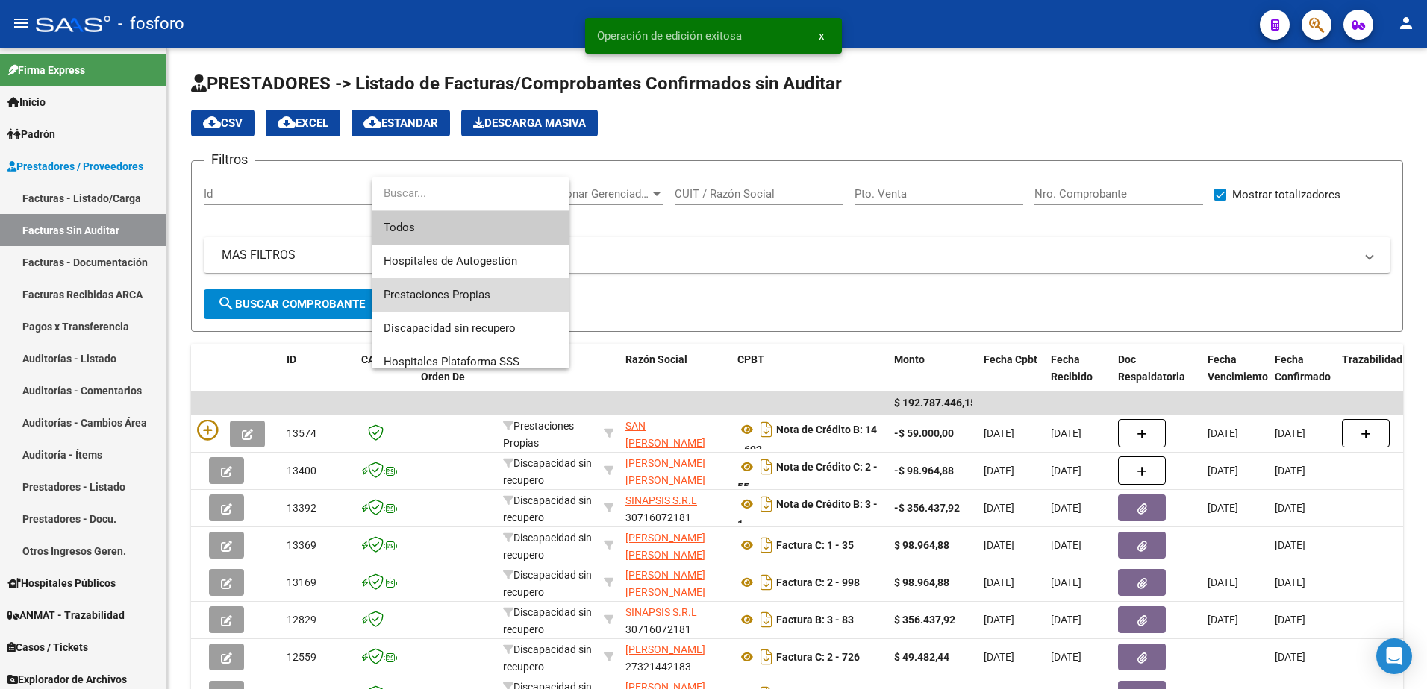
click at [472, 285] on span "Prestaciones Propias" at bounding box center [471, 295] width 174 height 34
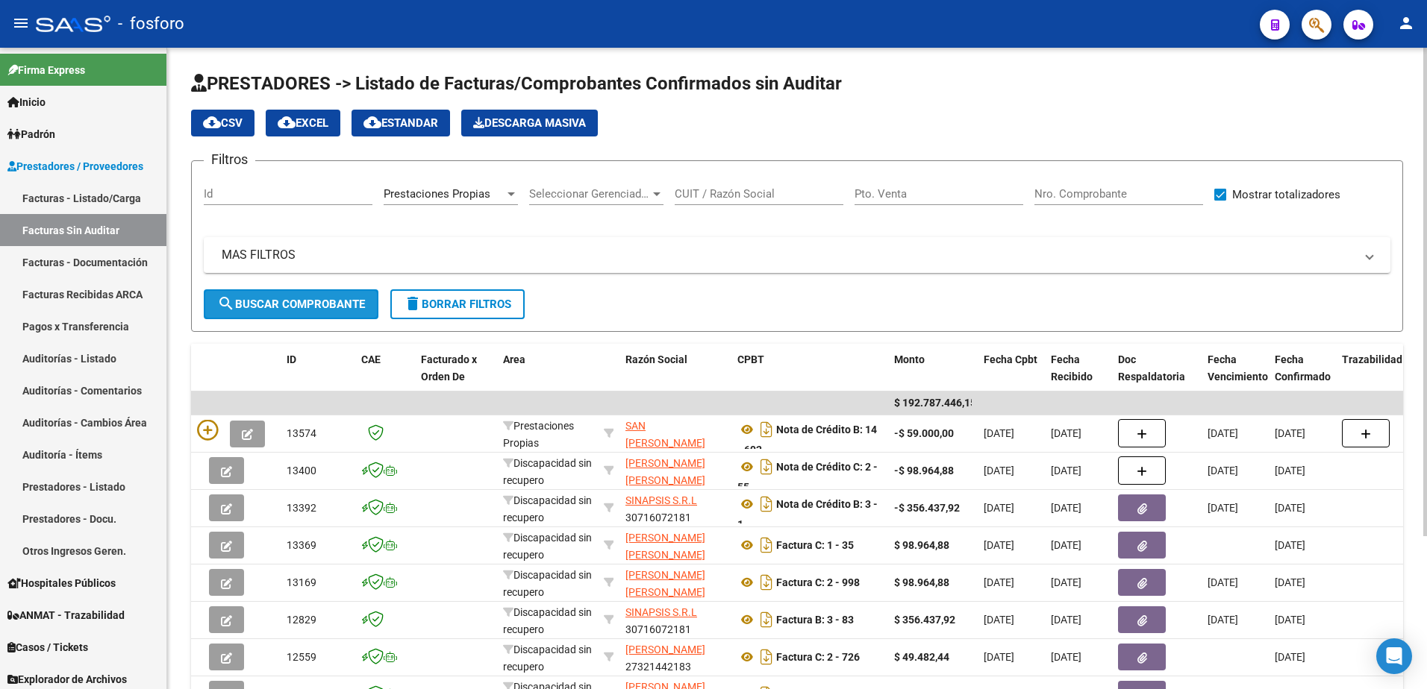
click at [310, 311] on button "search Buscar Comprobante" at bounding box center [291, 305] width 175 height 30
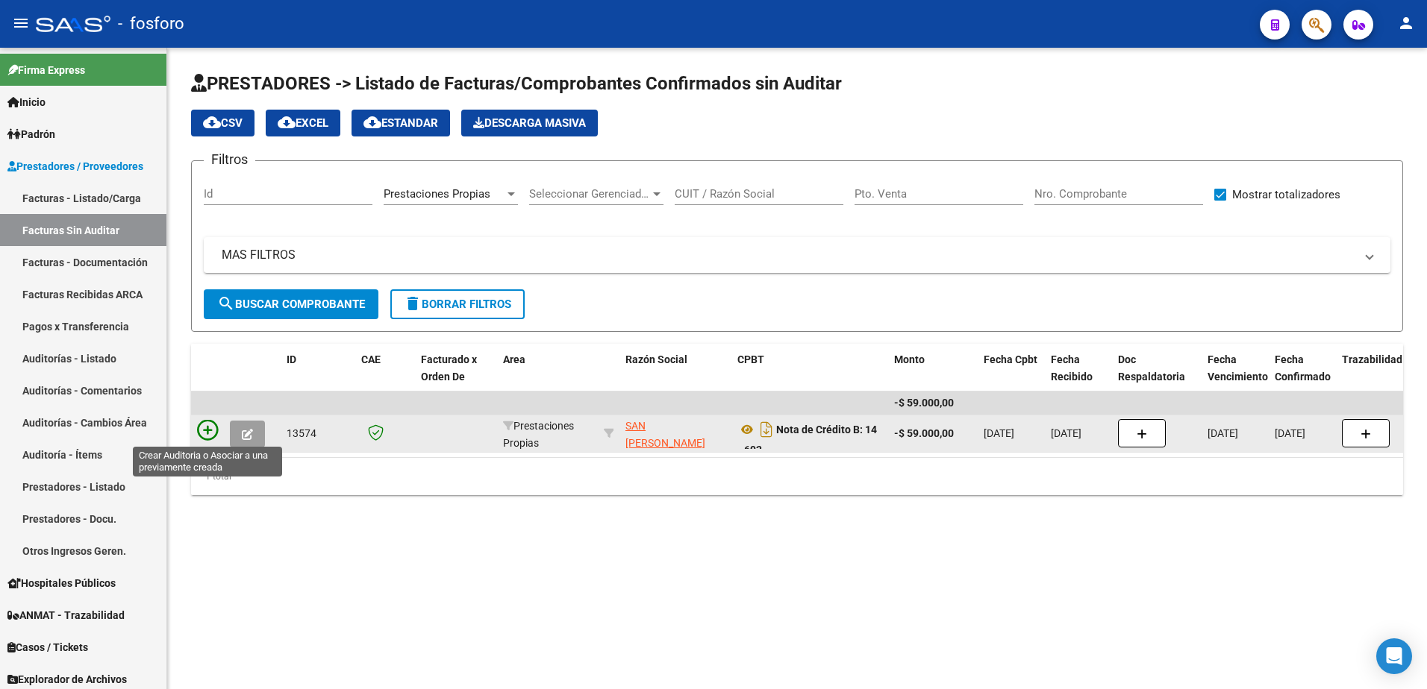
click at [206, 434] on icon at bounding box center [207, 430] width 21 height 21
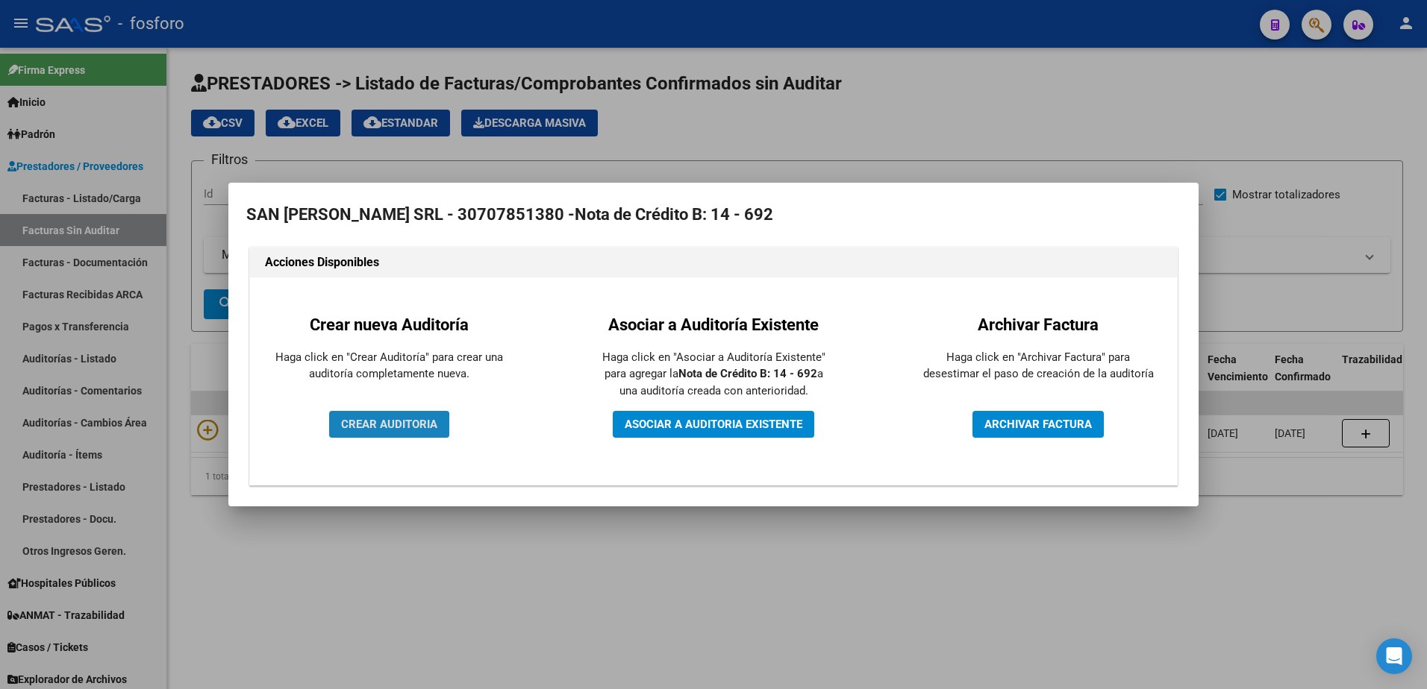
click at [359, 428] on span "CREAR AUDITORIA" at bounding box center [389, 424] width 96 height 13
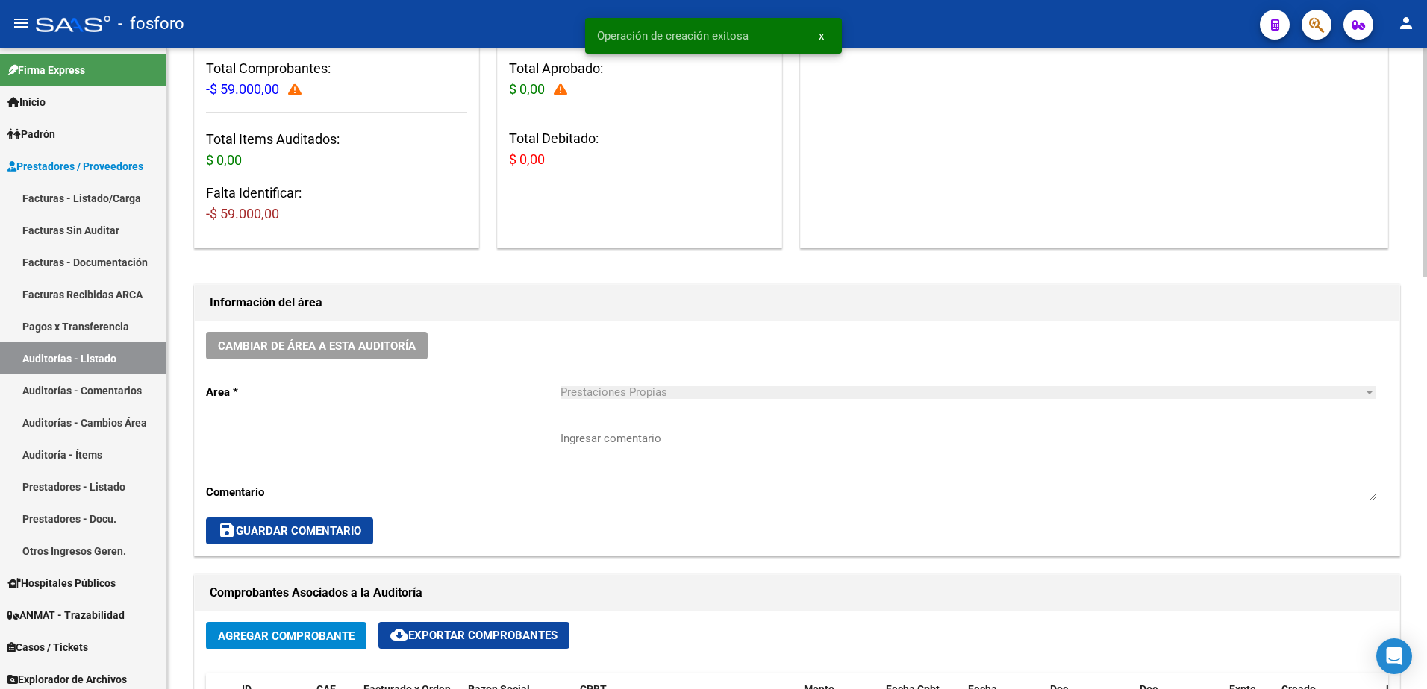
scroll to position [298, 0]
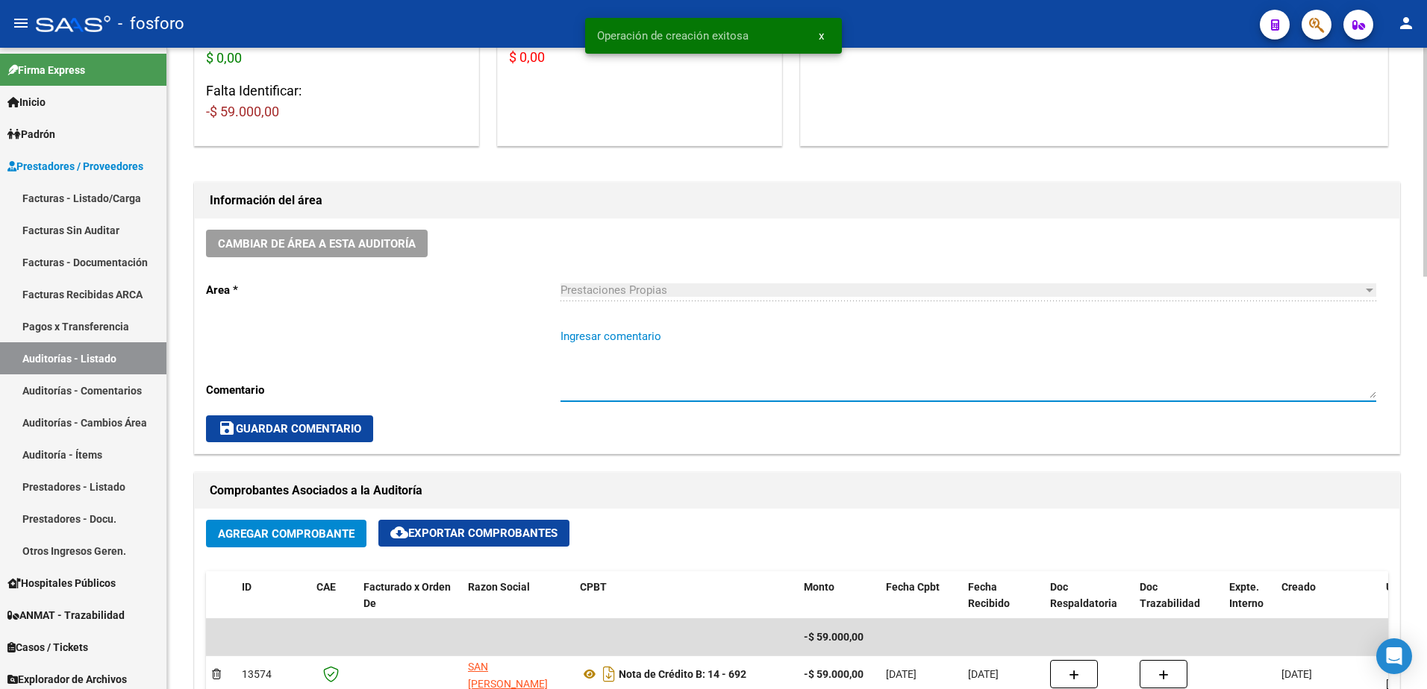
click at [587, 333] on textarea "Ingresar comentario" at bounding box center [968, 363] width 816 height 70
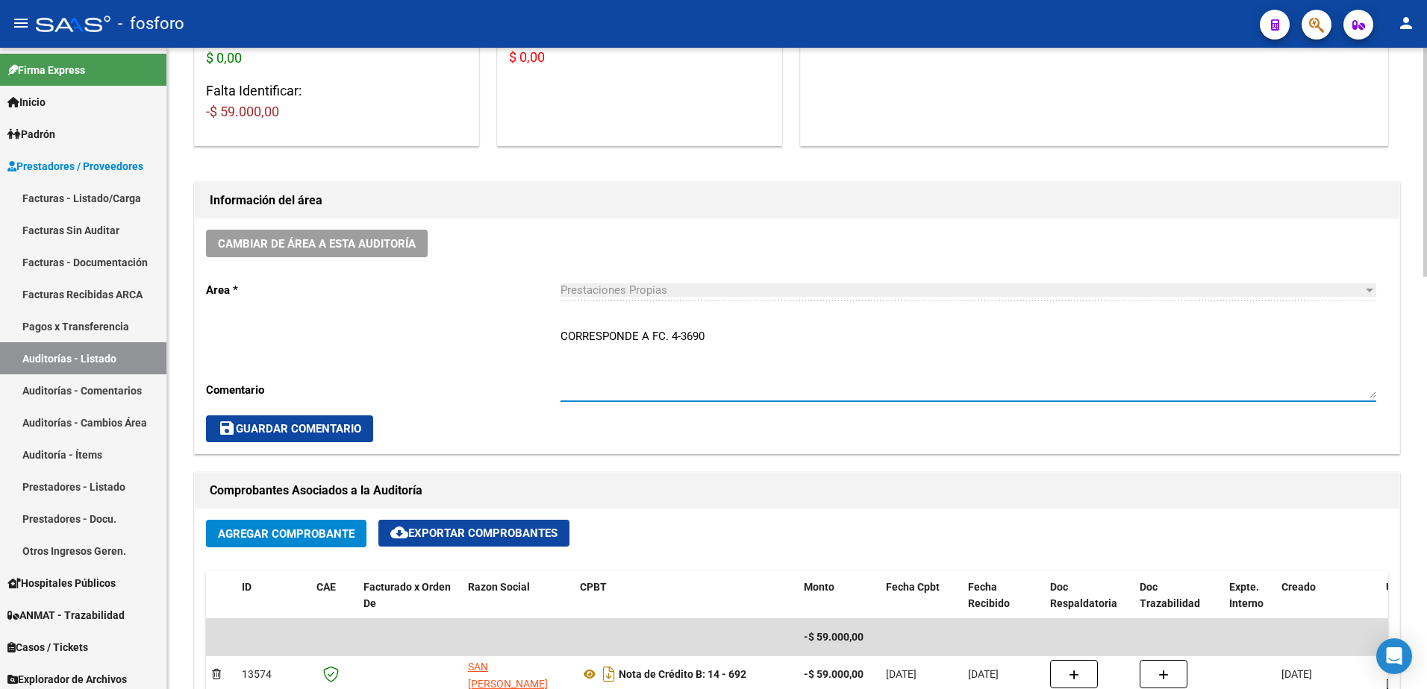
type textarea "CORRESPONDE A FC. 4-3690"
click at [324, 419] on button "save Guardar Comentario" at bounding box center [289, 429] width 167 height 27
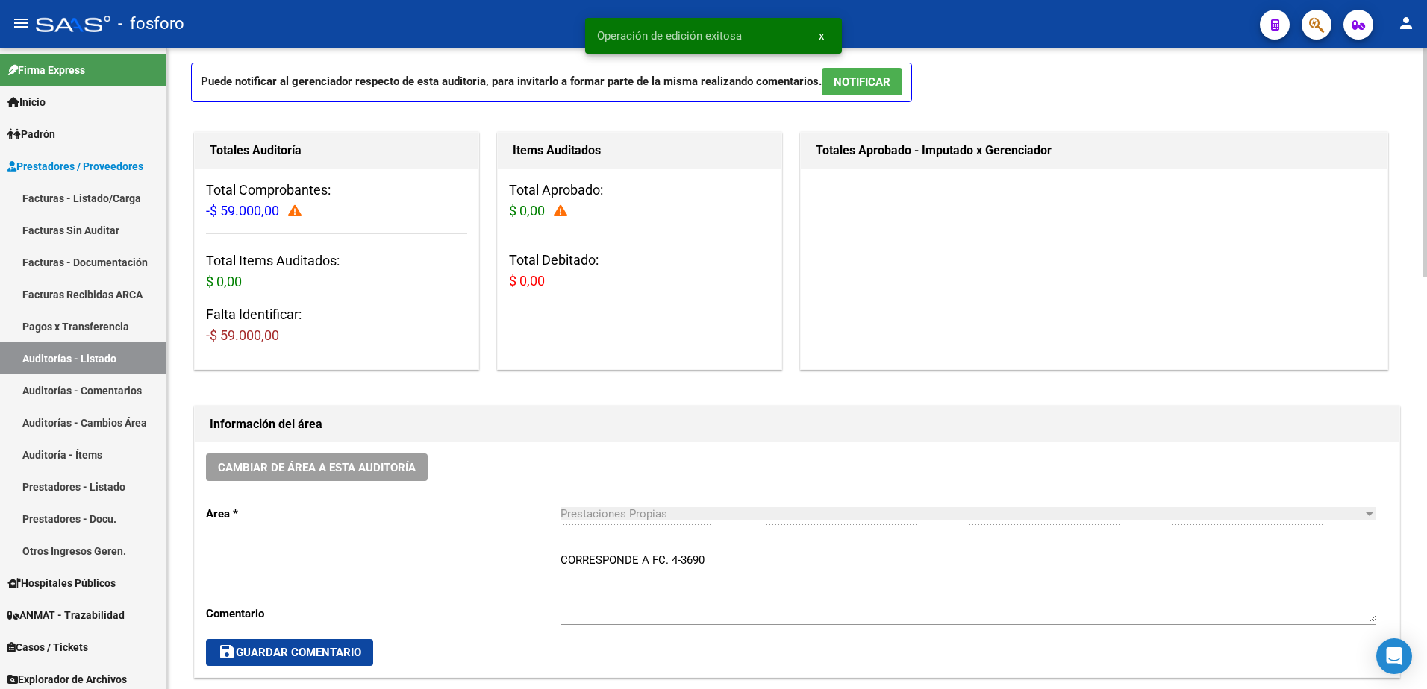
scroll to position [0, 0]
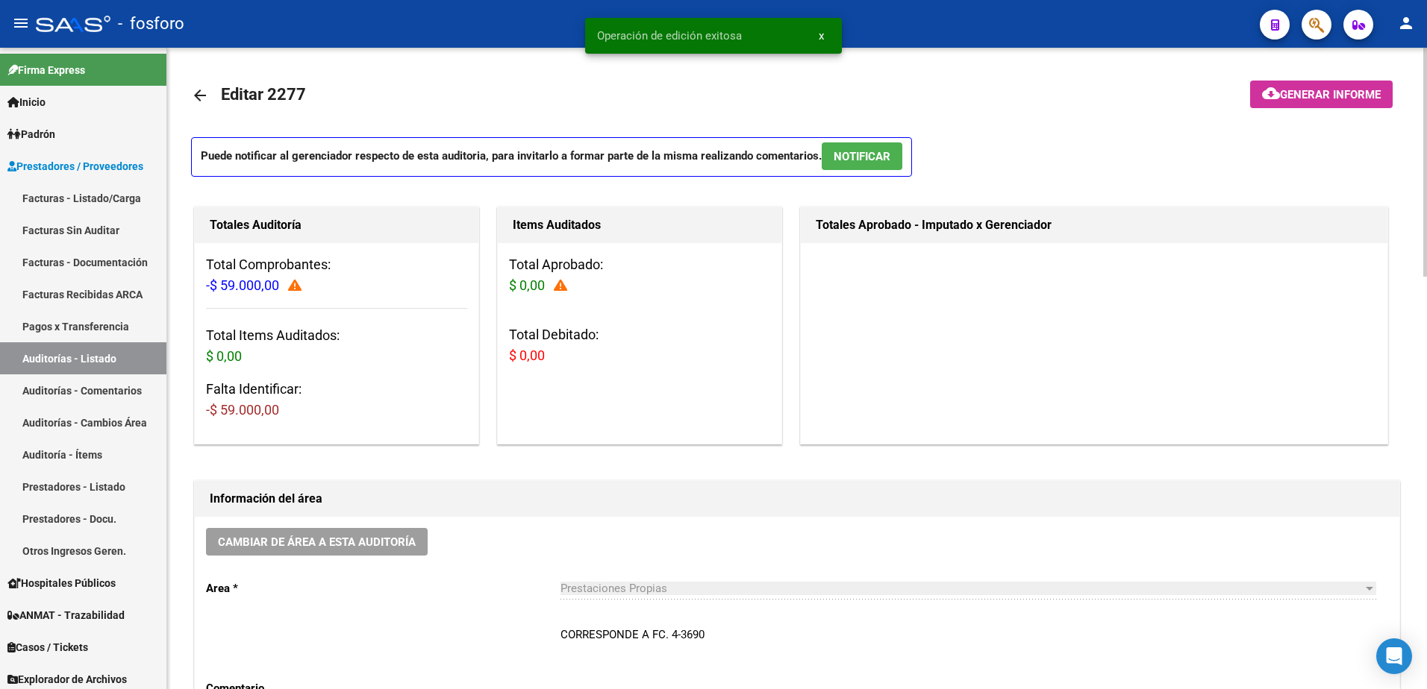
click at [1262, 90] on mat-icon "cloud_download" at bounding box center [1271, 93] width 18 height 18
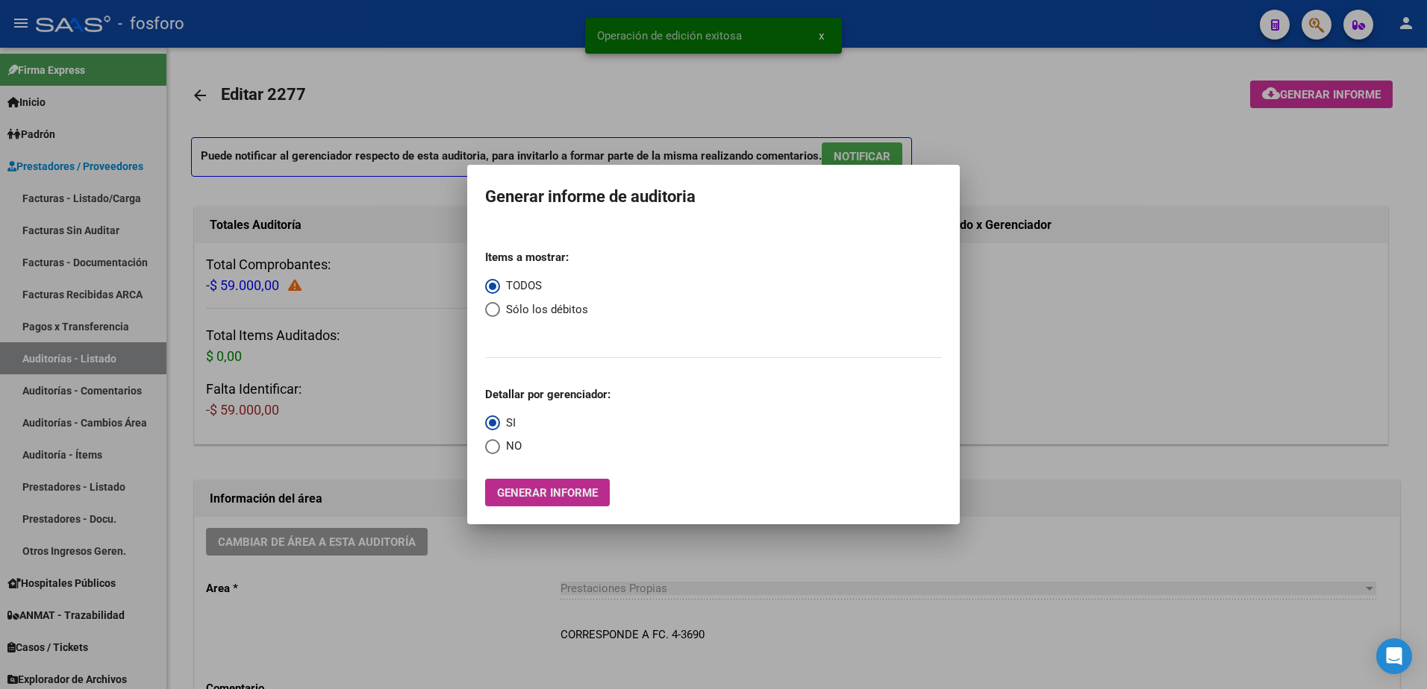
click at [580, 495] on span "Generar informe" at bounding box center [547, 492] width 101 height 13
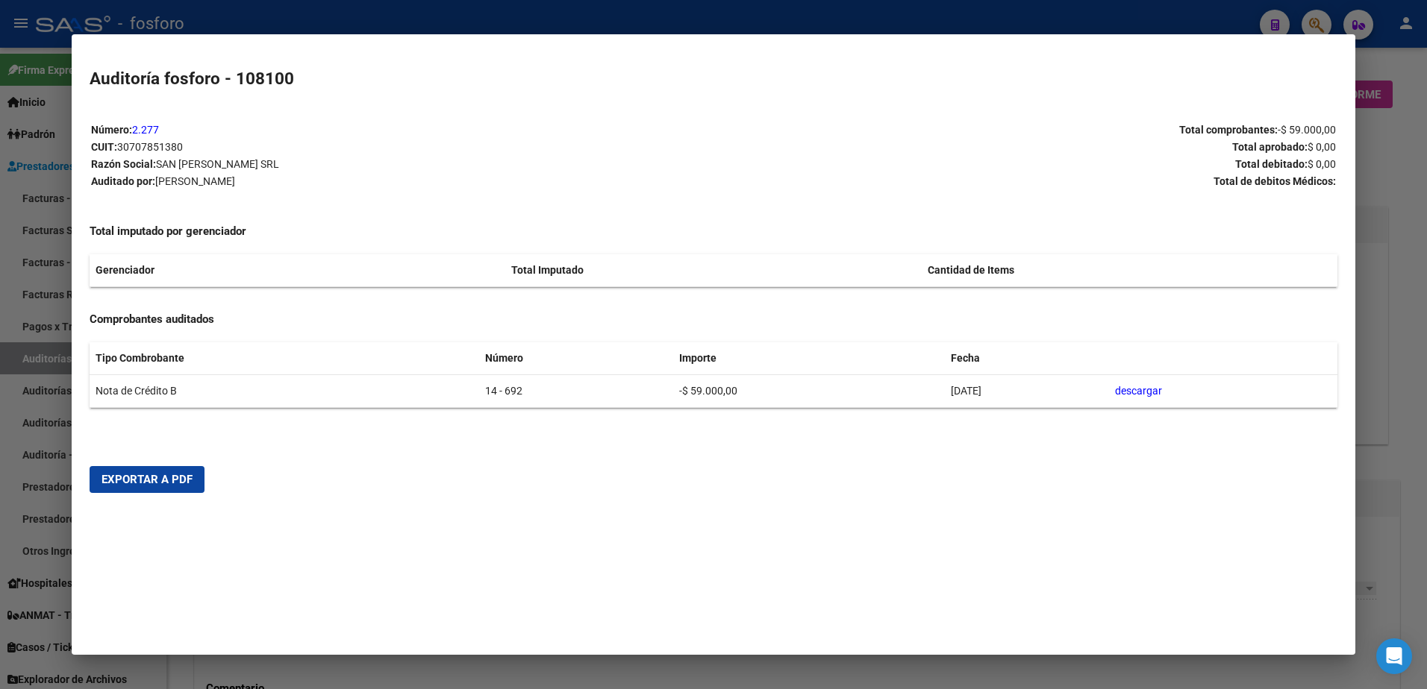
click at [156, 486] on span "Exportar a PDF" at bounding box center [146, 479] width 91 height 13
click at [43, 305] on div at bounding box center [713, 344] width 1427 height 689
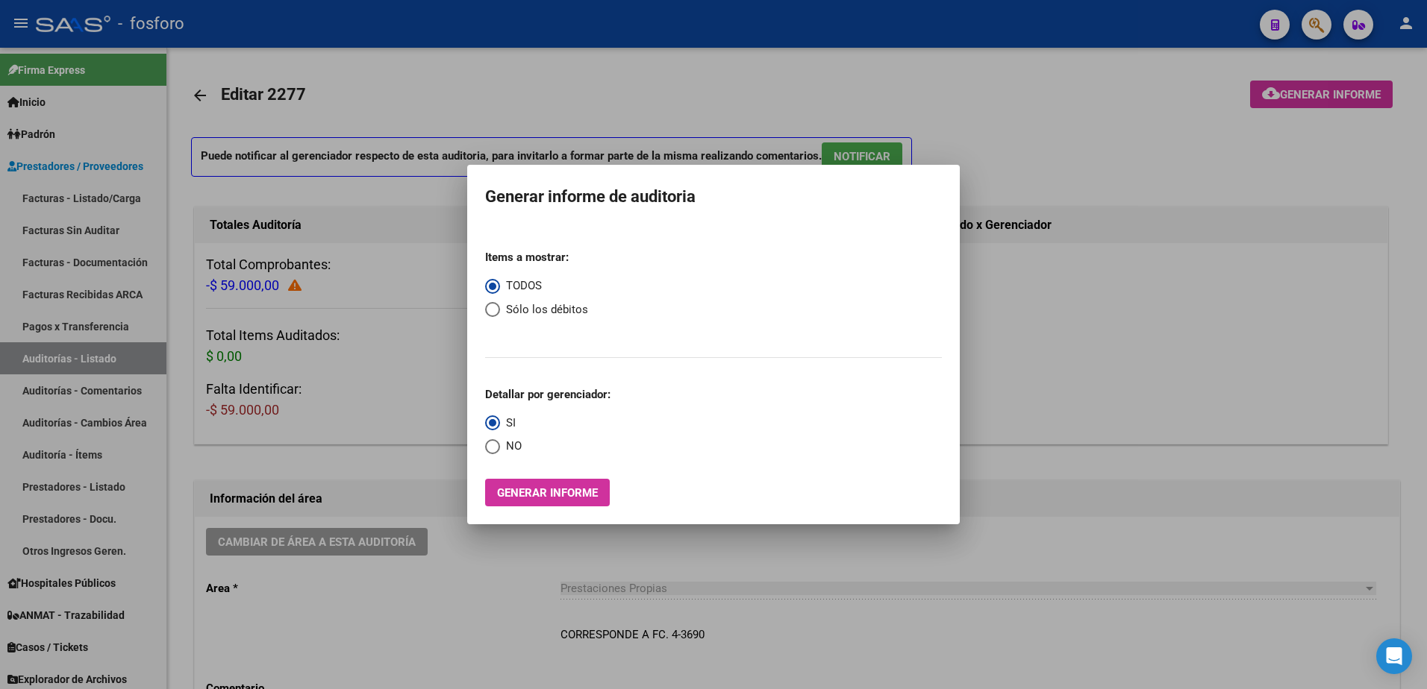
click at [494, 615] on div at bounding box center [713, 344] width 1427 height 689
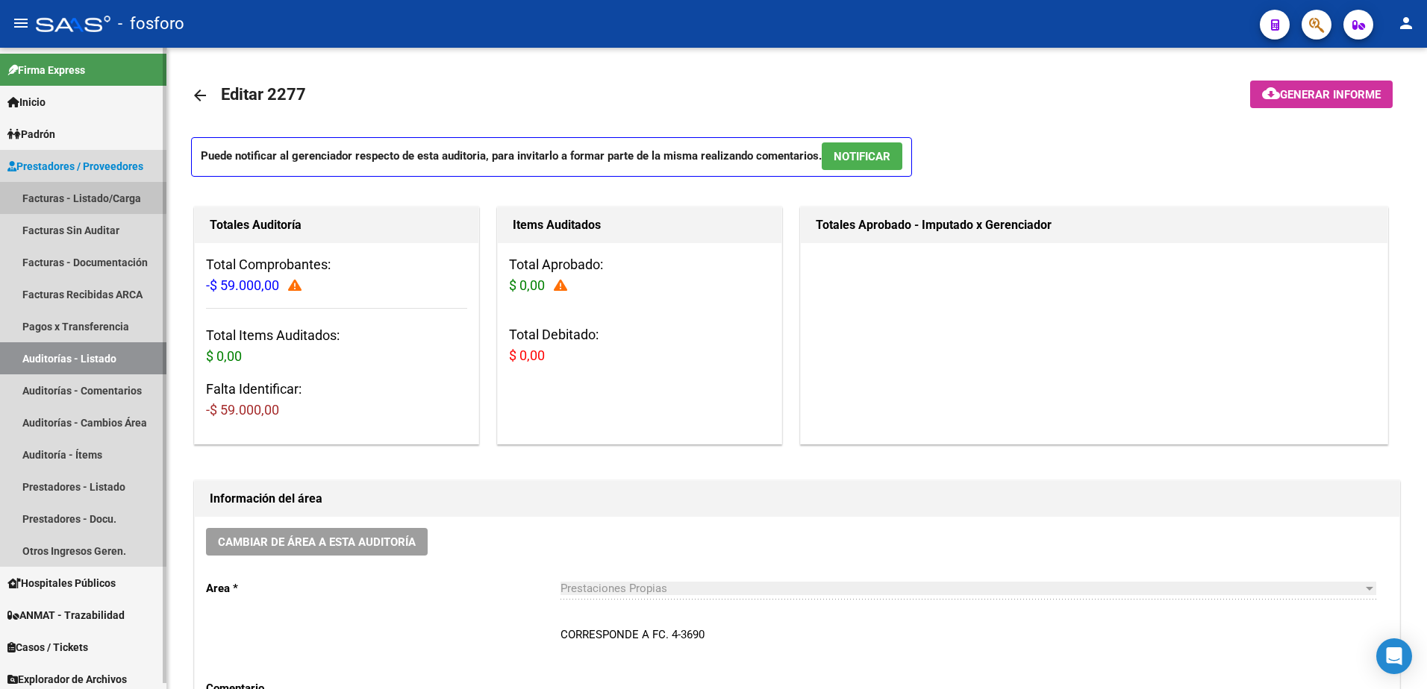
click at [44, 190] on link "Facturas - Listado/Carga" at bounding box center [83, 198] width 166 height 32
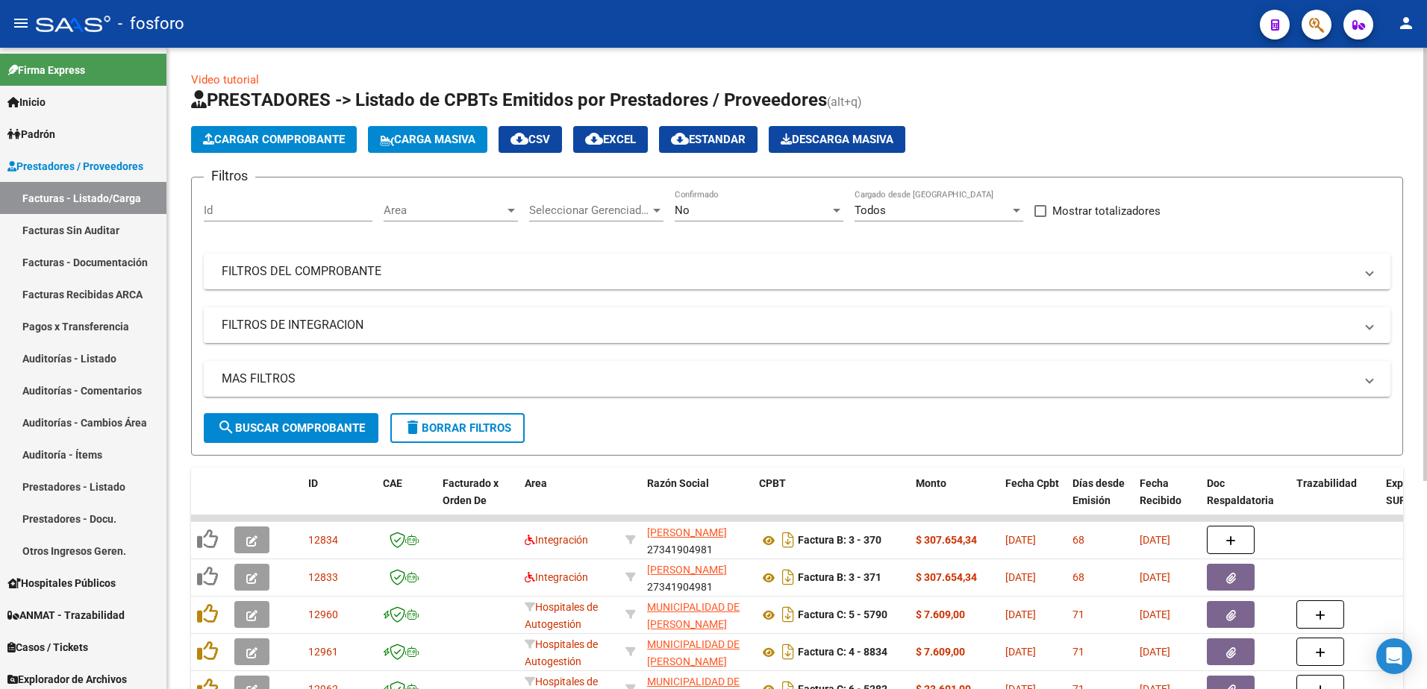
click at [500, 209] on span "Area" at bounding box center [444, 210] width 121 height 13
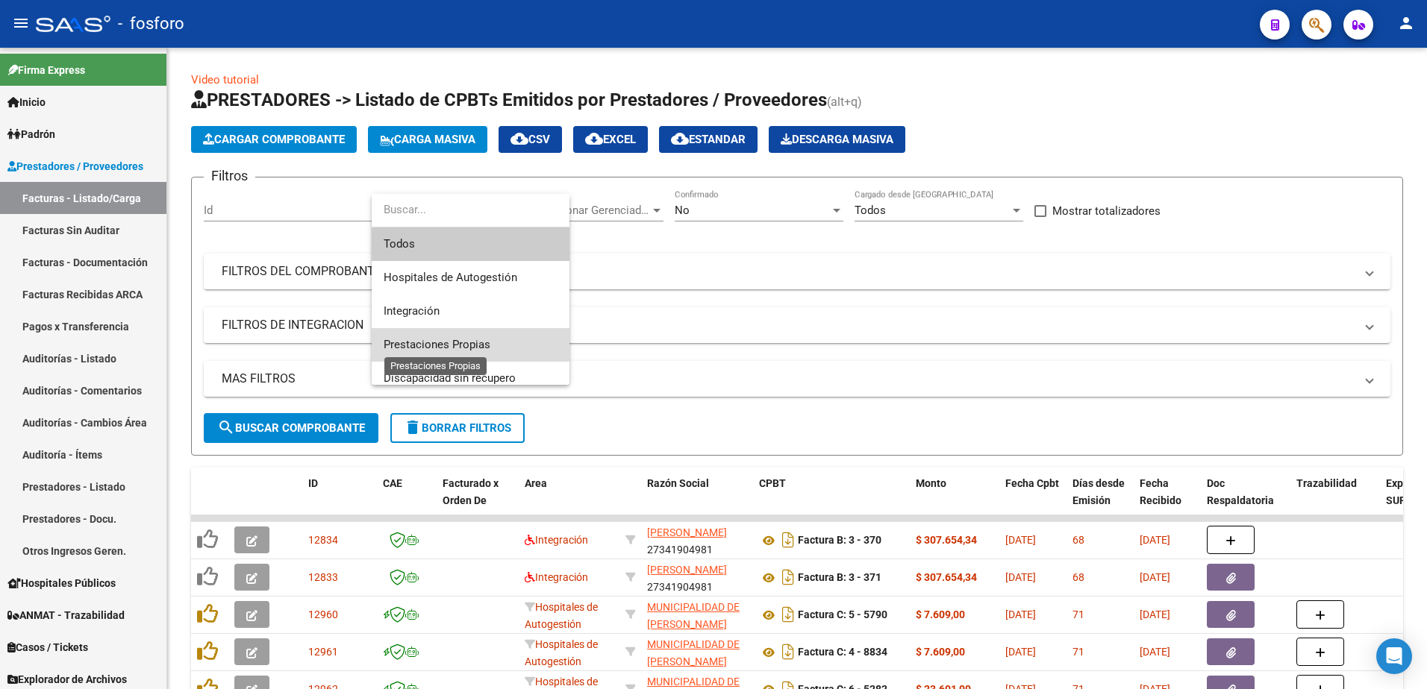
drag, startPoint x: 442, startPoint y: 341, endPoint x: 363, endPoint y: 374, distance: 84.9
click at [442, 342] on span "Prestaciones Propias" at bounding box center [437, 344] width 107 height 13
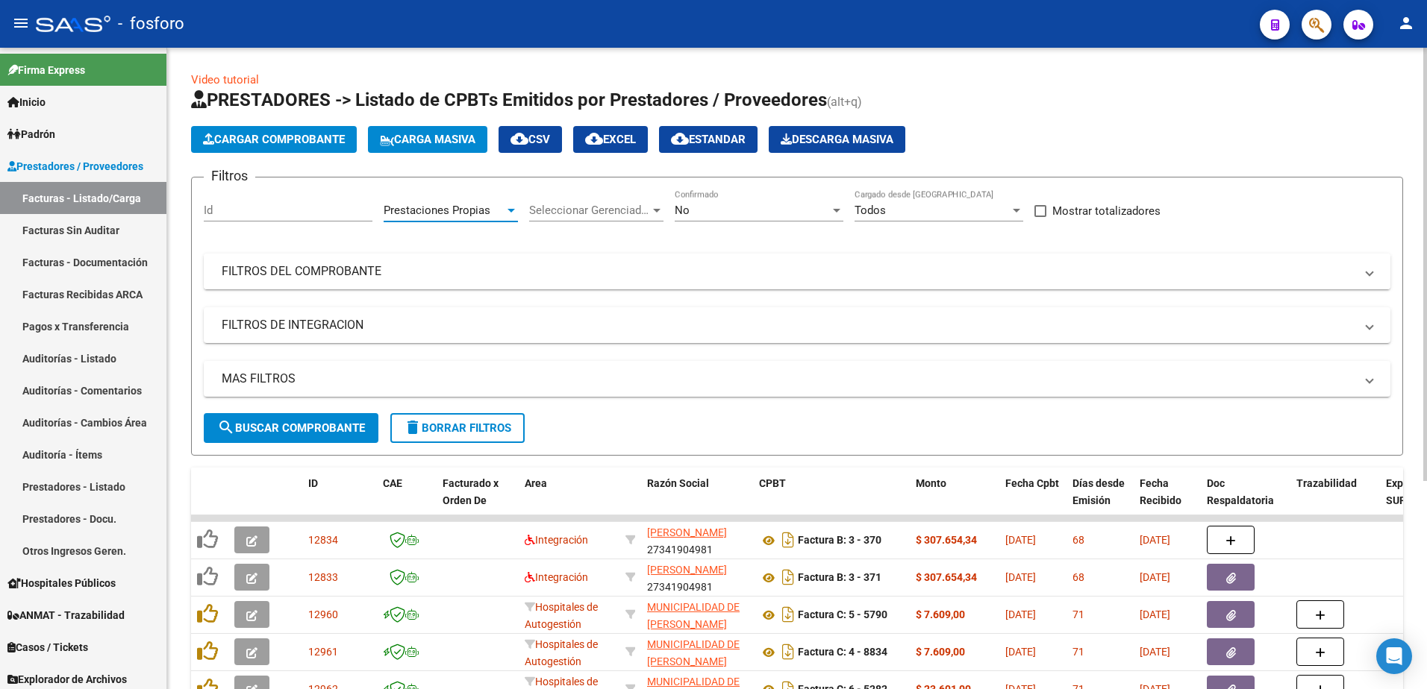
click at [320, 260] on mat-expansion-panel-header "FILTROS DEL COMPROBANTE" at bounding box center [797, 272] width 1186 height 36
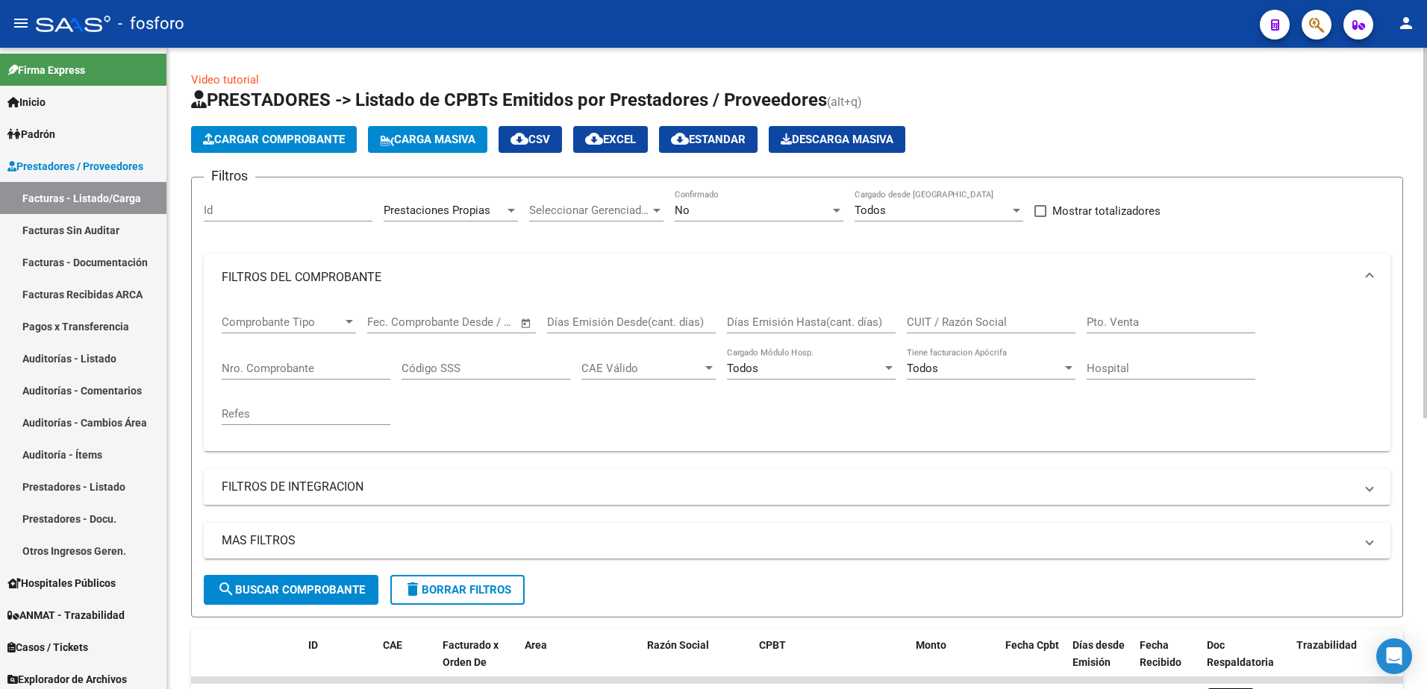
click at [353, 322] on div at bounding box center [348, 322] width 13 height 12
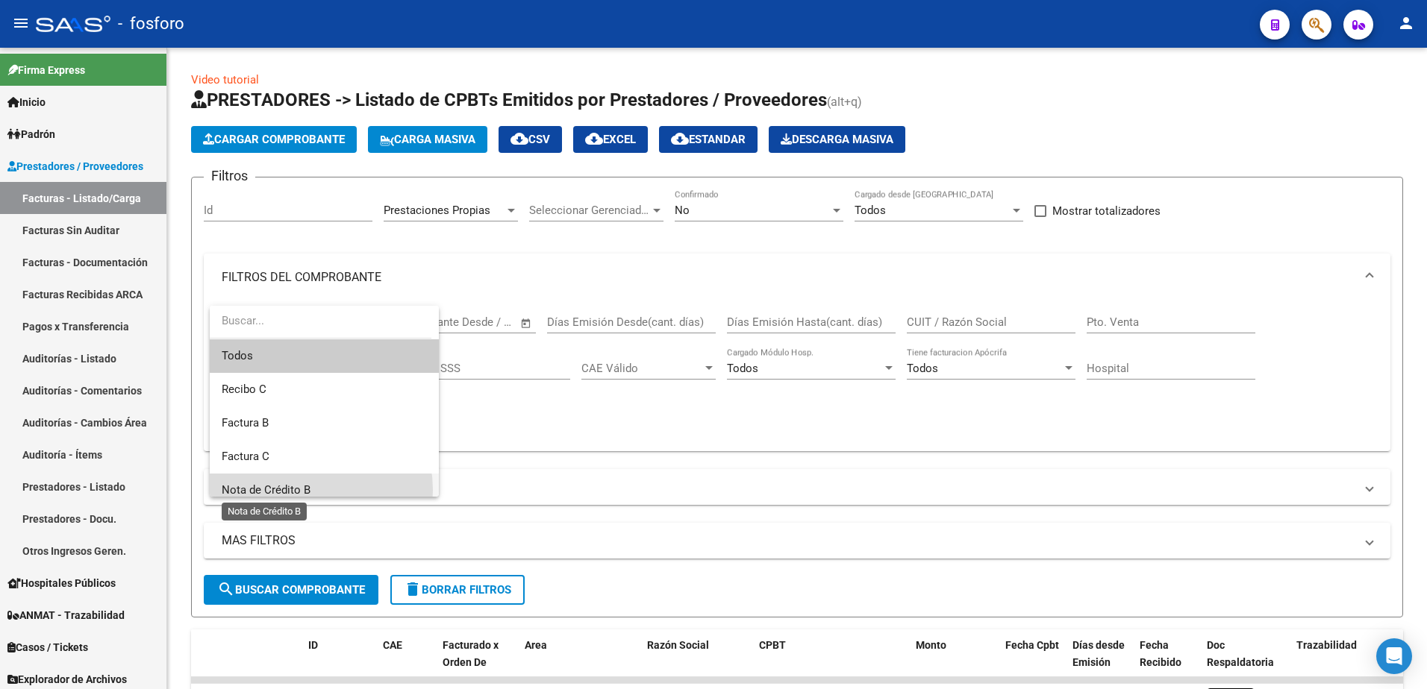
click at [305, 490] on span "Nota de Crédito B" at bounding box center [266, 490] width 89 height 13
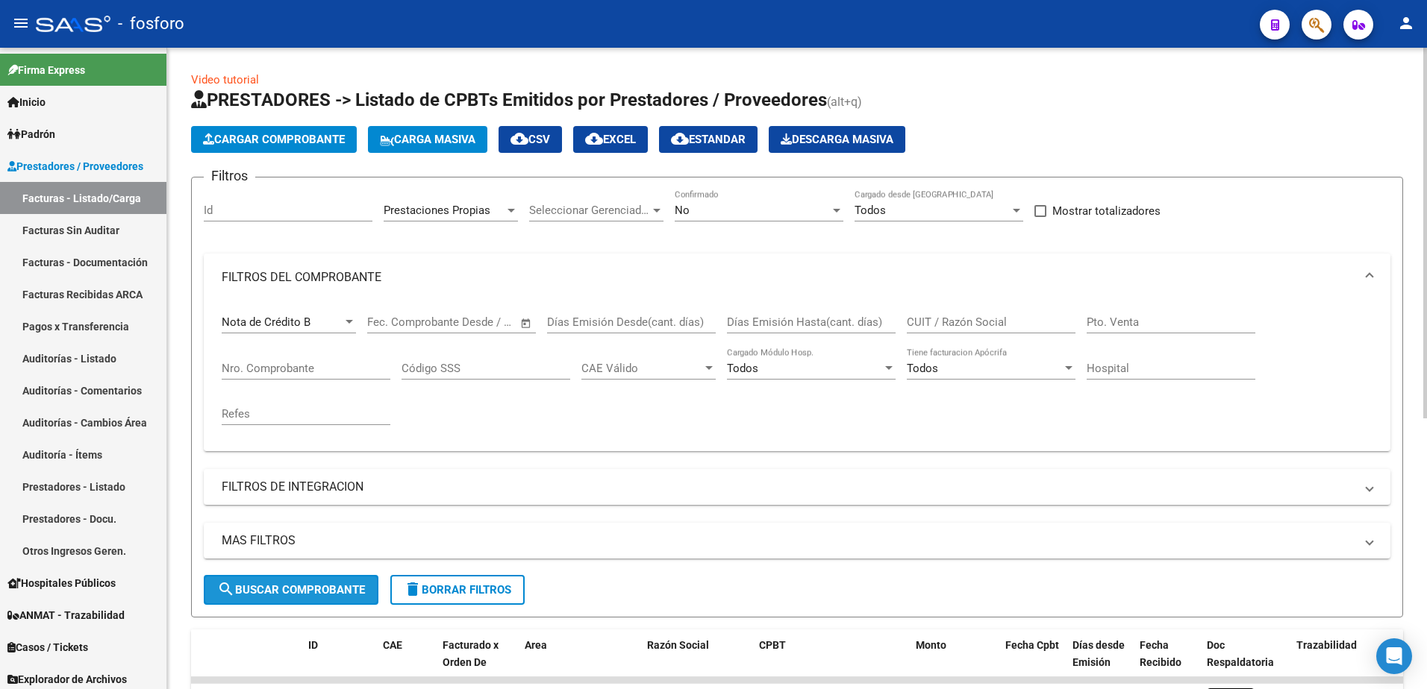
click at [298, 601] on button "search Buscar Comprobante" at bounding box center [291, 590] width 175 height 30
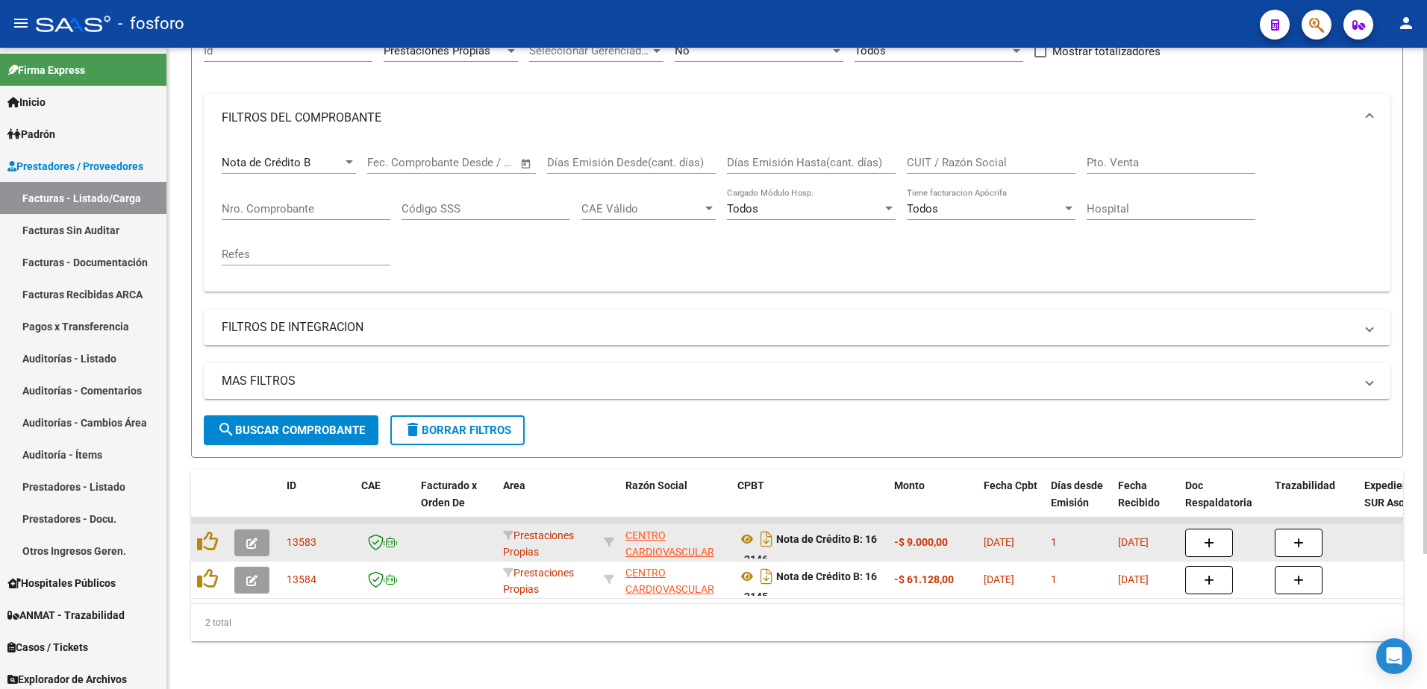
scroll to position [171, 0]
click at [250, 538] on icon "button" at bounding box center [251, 543] width 11 height 11
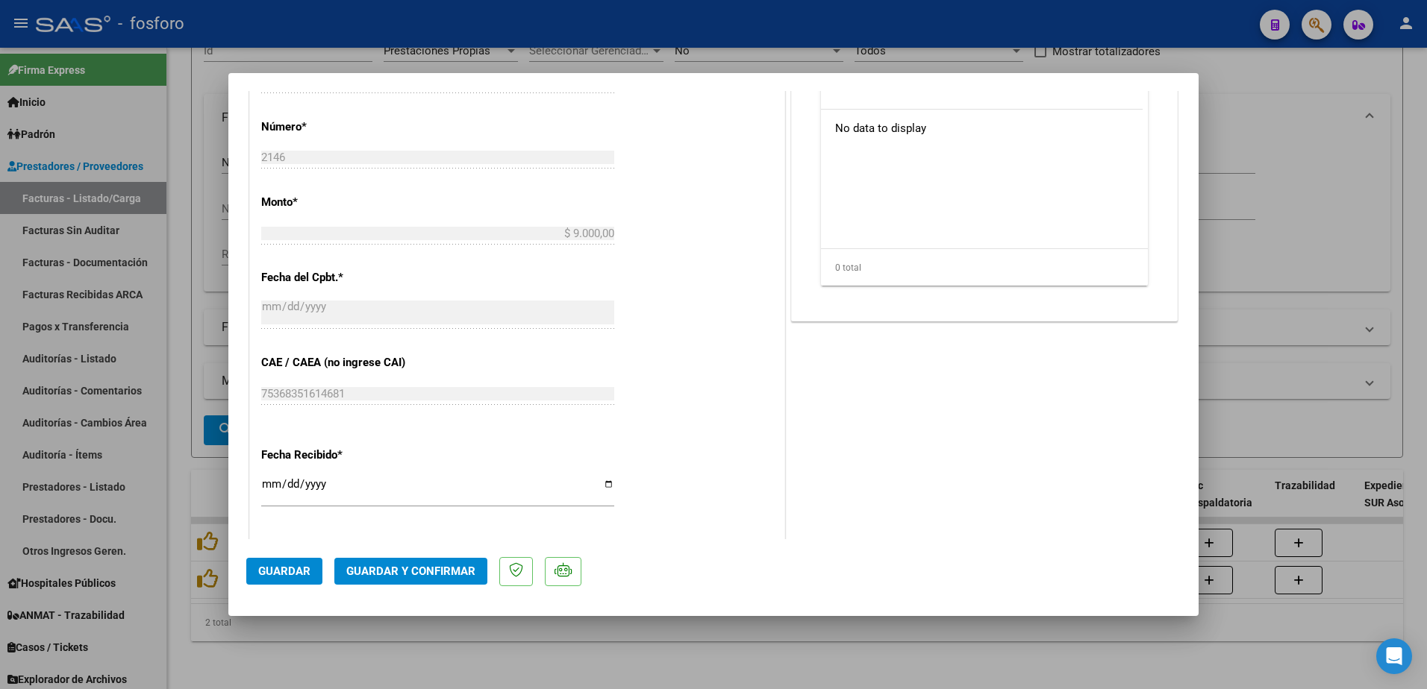
scroll to position [746, 0]
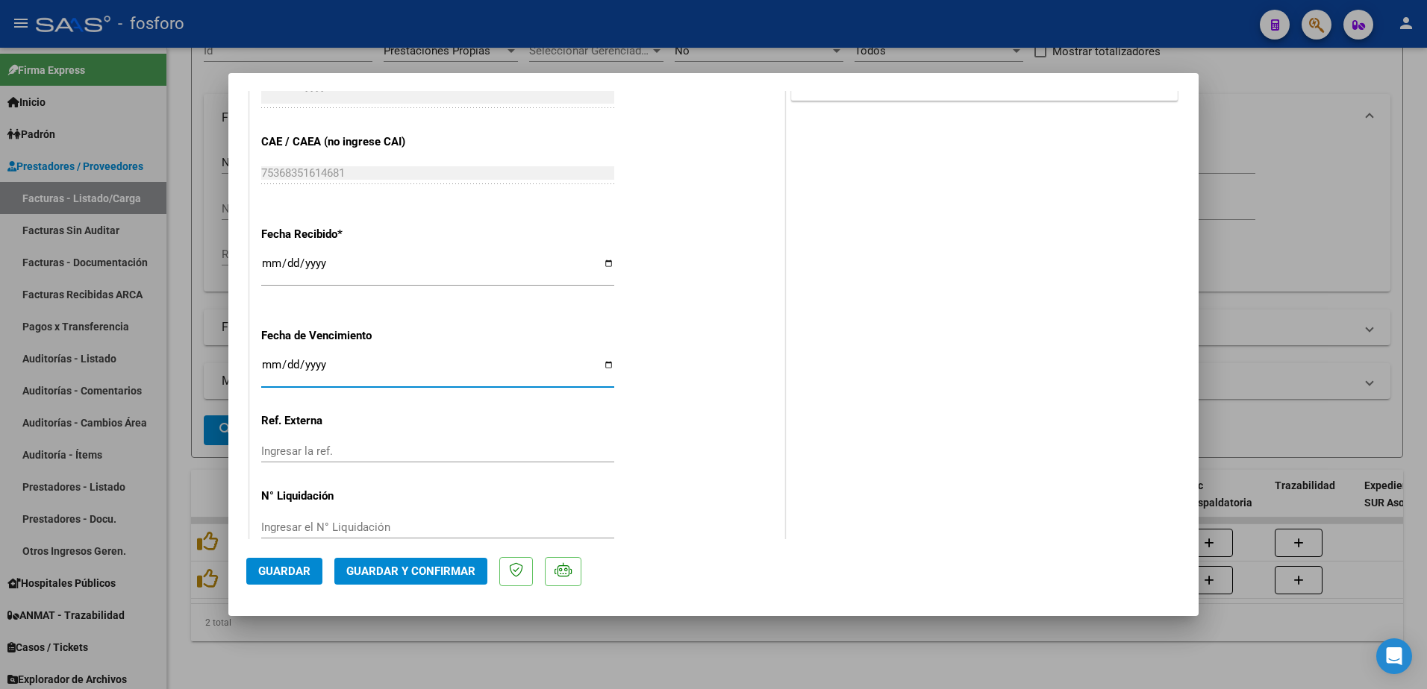
click at [272, 369] on input "Ingresar la fecha" at bounding box center [437, 371] width 353 height 24
type input "[DATE]"
click at [365, 568] on span "Guardar y Confirmar" at bounding box center [410, 571] width 129 height 13
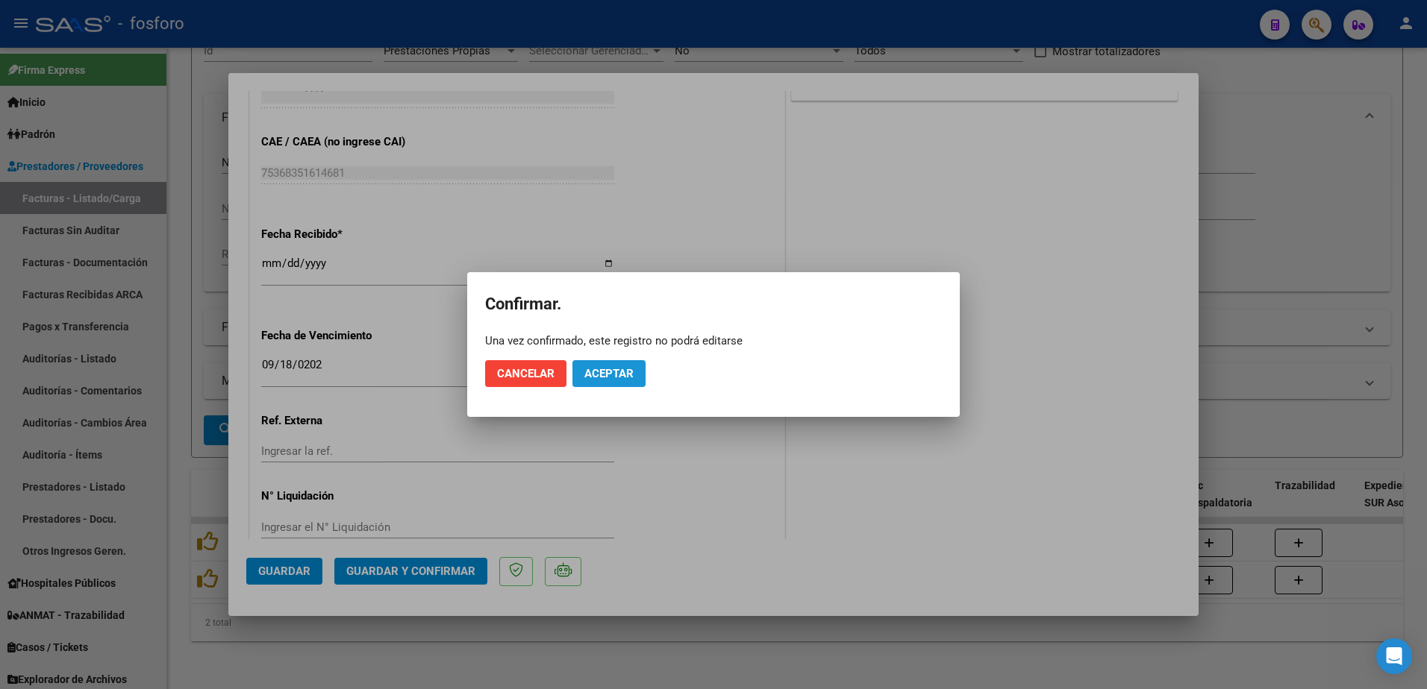
click at [582, 366] on button "Aceptar" at bounding box center [608, 373] width 73 height 27
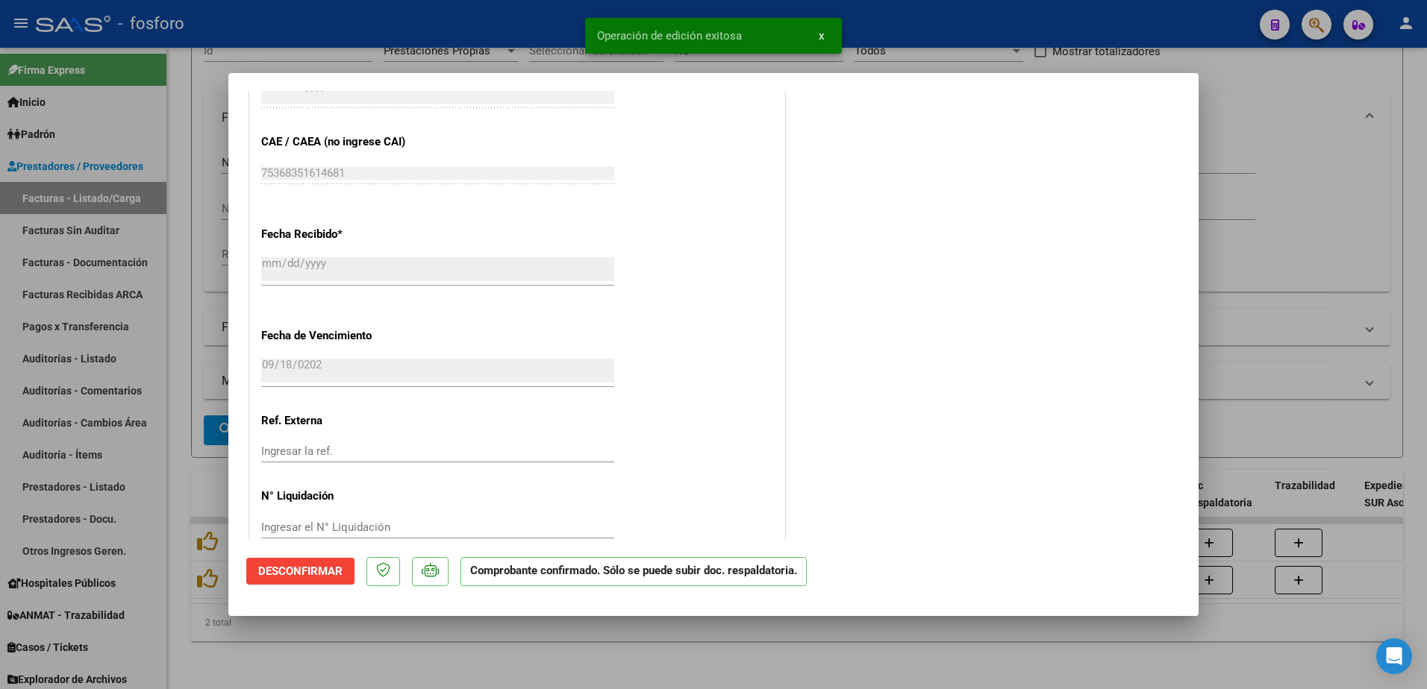
click at [642, 635] on div at bounding box center [713, 344] width 1427 height 689
type input "$ 0,00"
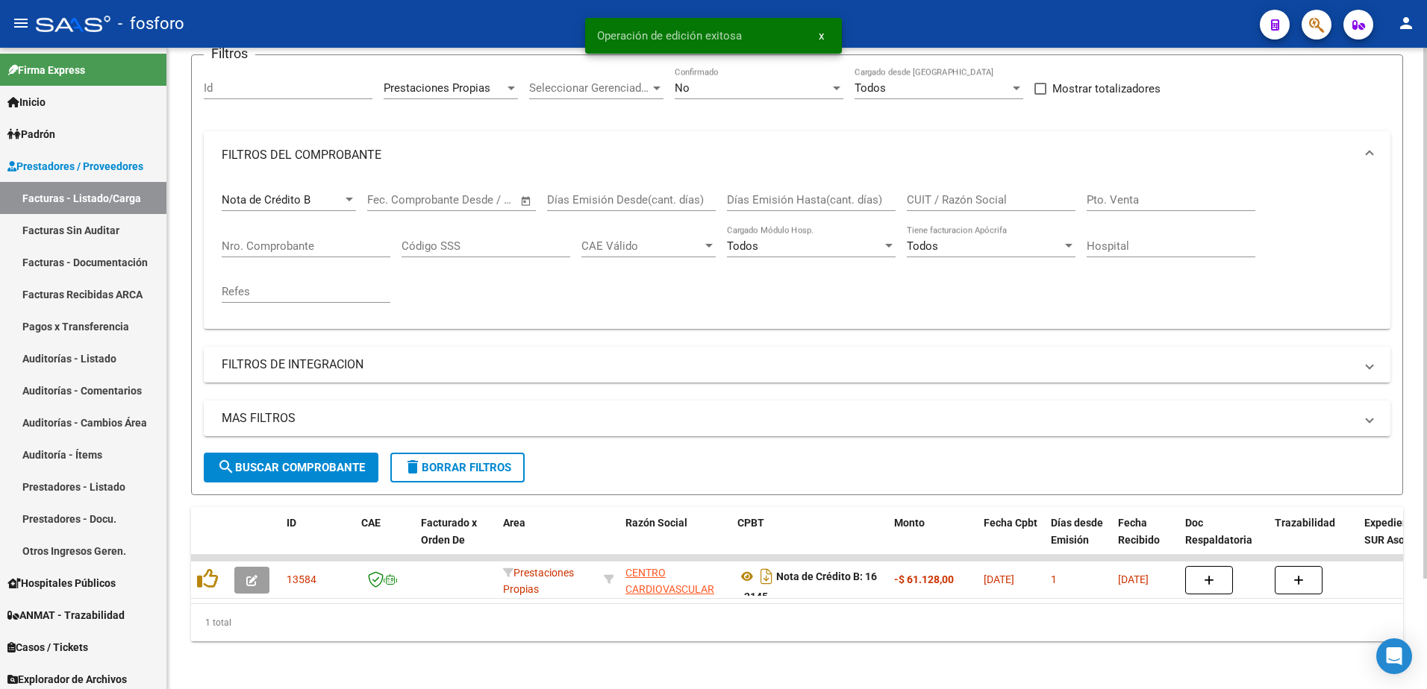
scroll to position [134, 0]
click at [72, 228] on link "Facturas Sin Auditar" at bounding box center [83, 230] width 166 height 32
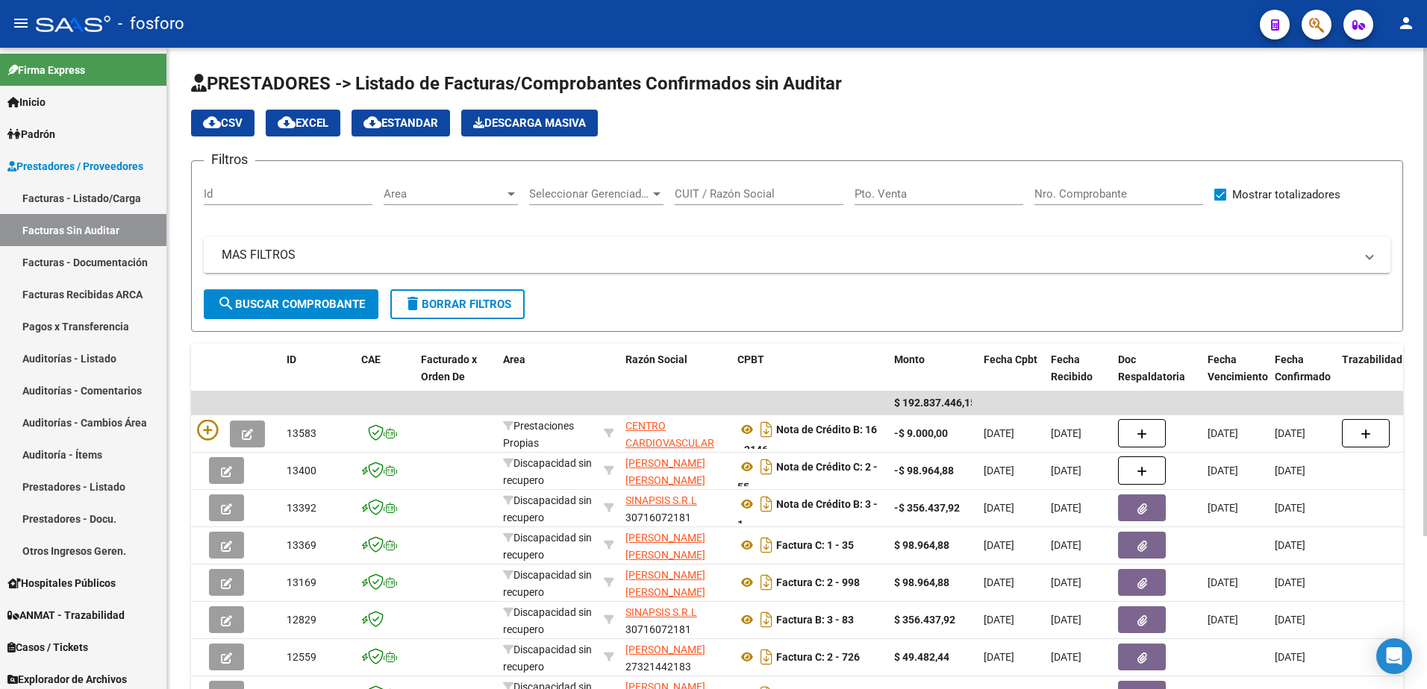
click at [508, 195] on div at bounding box center [510, 195] width 7 height 4
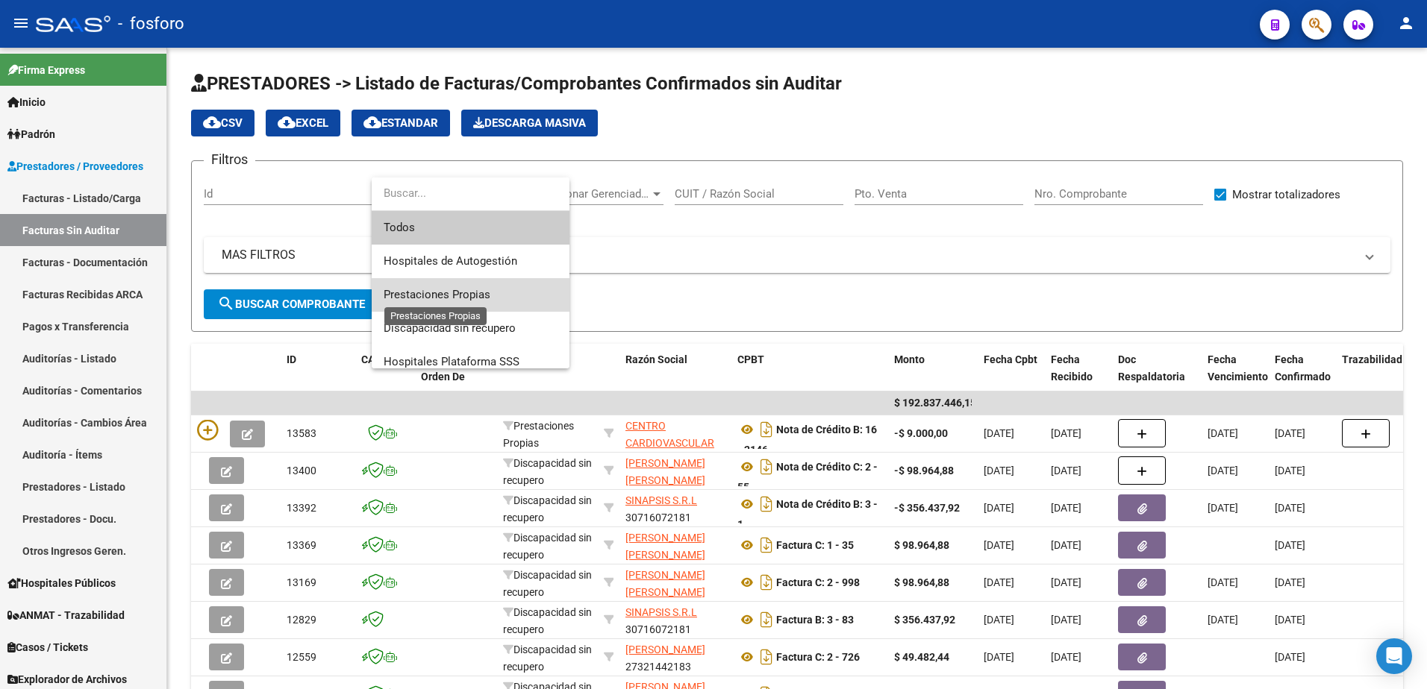
click at [478, 296] on span "Prestaciones Propias" at bounding box center [437, 294] width 107 height 13
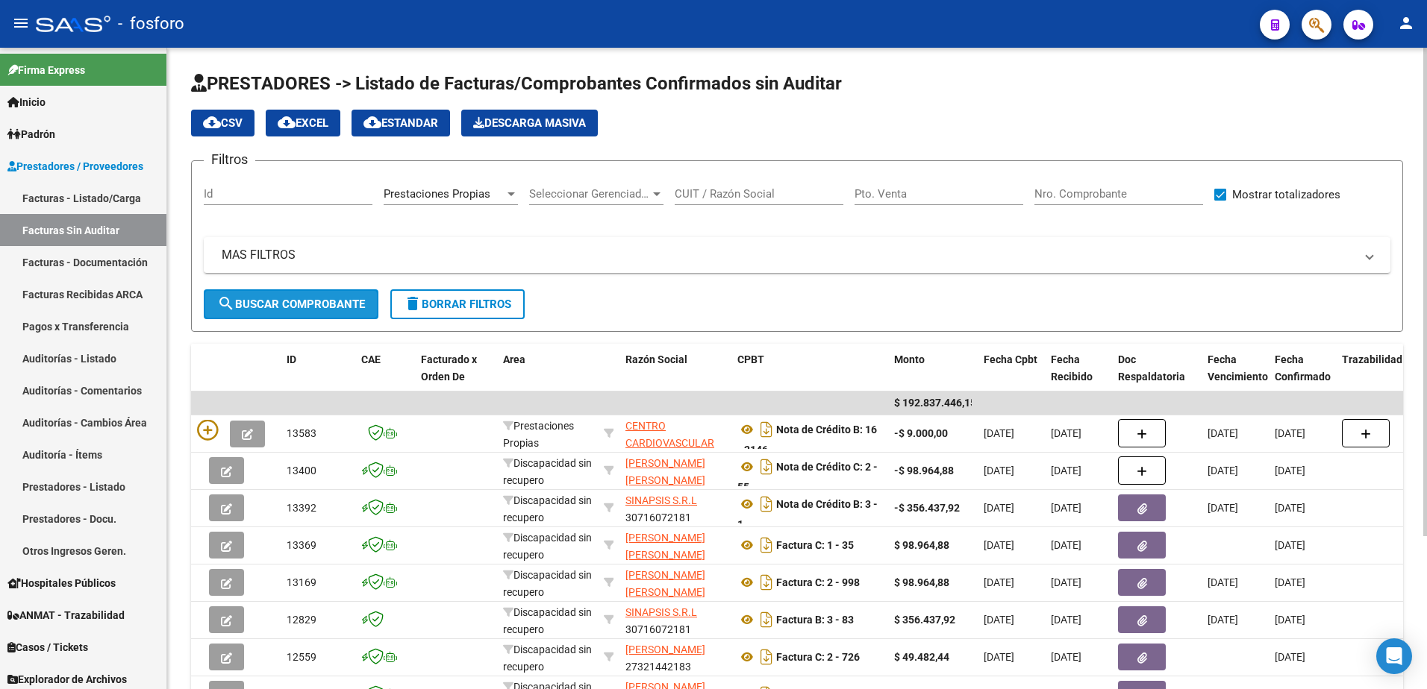
click at [345, 313] on button "search Buscar Comprobante" at bounding box center [291, 305] width 175 height 30
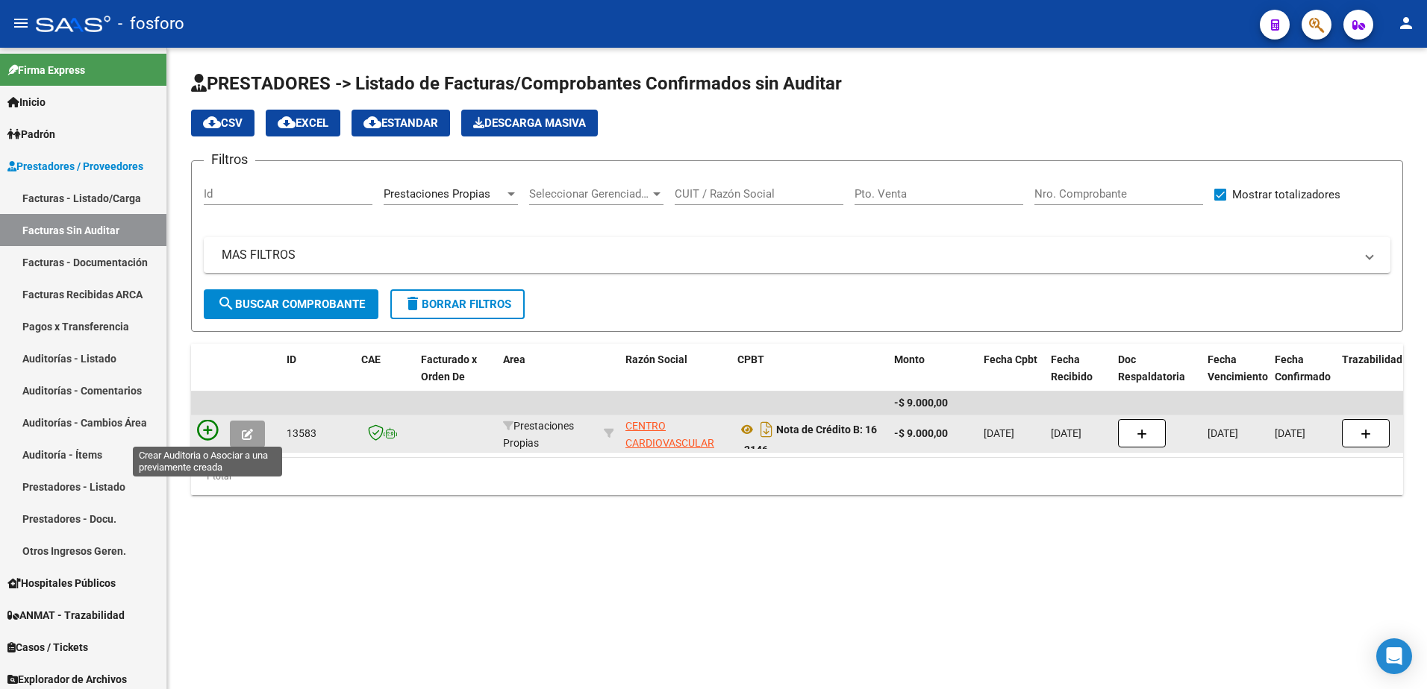
click at [210, 427] on icon at bounding box center [207, 430] width 21 height 21
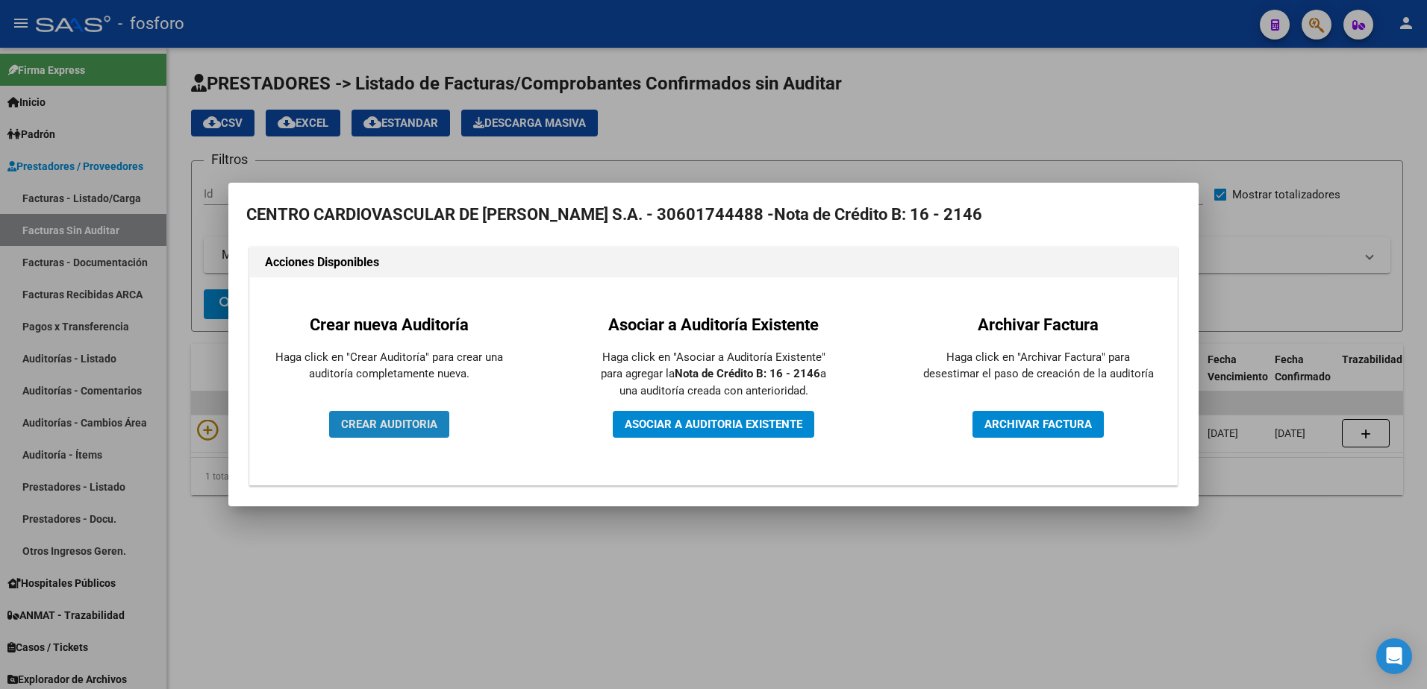
click at [425, 421] on span "CREAR AUDITORIA" at bounding box center [389, 424] width 96 height 13
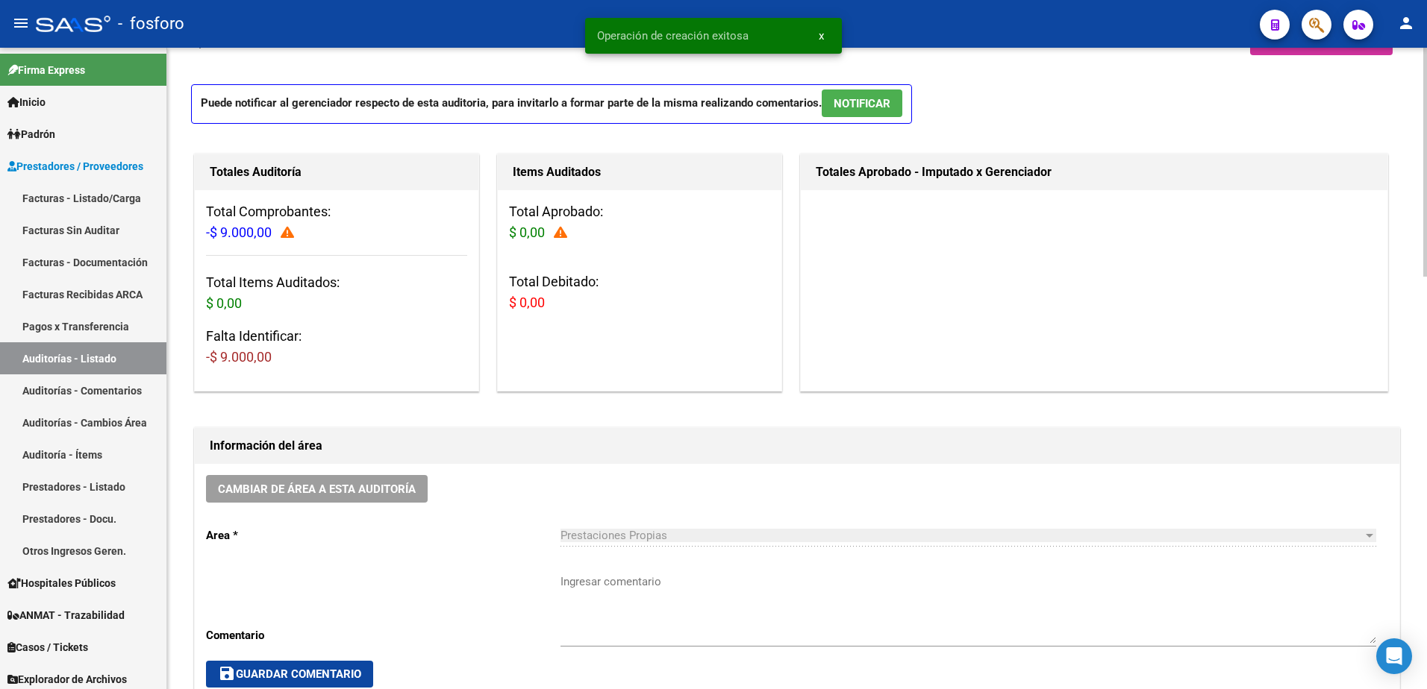
scroll to position [149, 0]
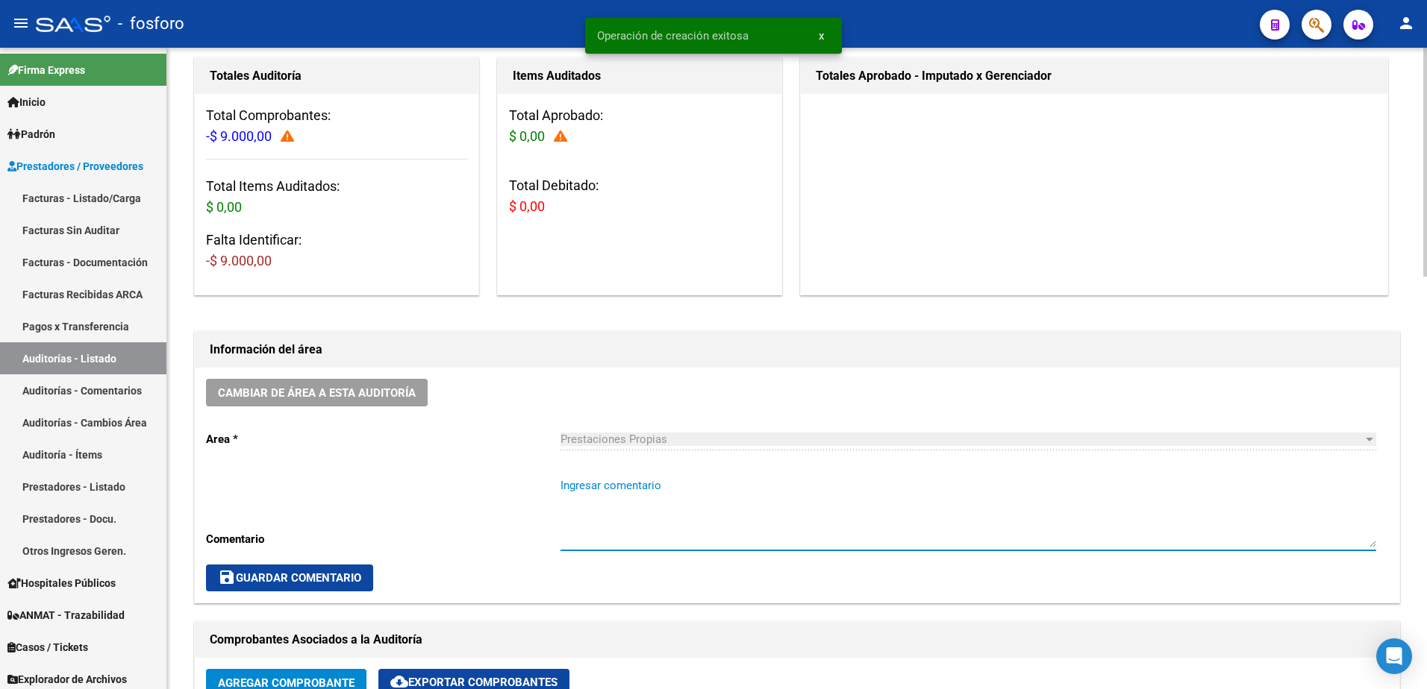
click at [654, 498] on textarea "Ingresar comentario" at bounding box center [968, 513] width 816 height 70
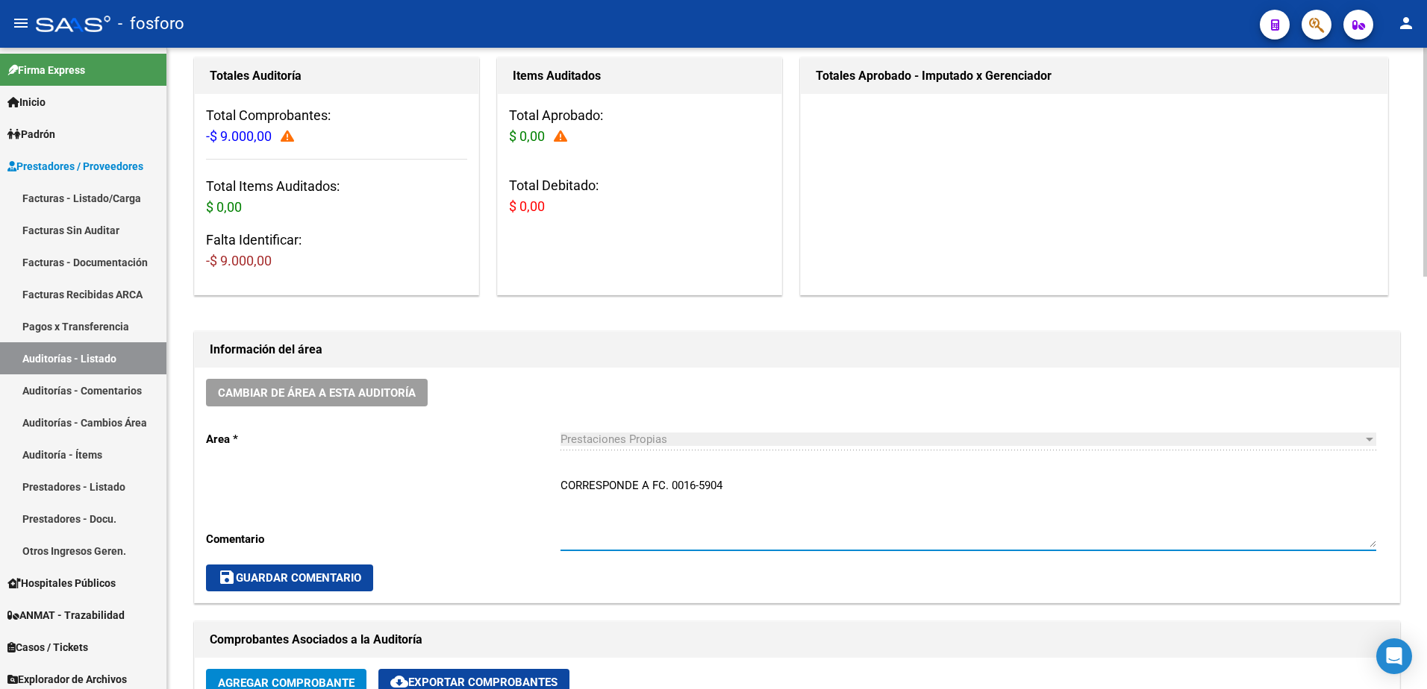
type textarea "CORRESPONDE A FC. 0016-5904"
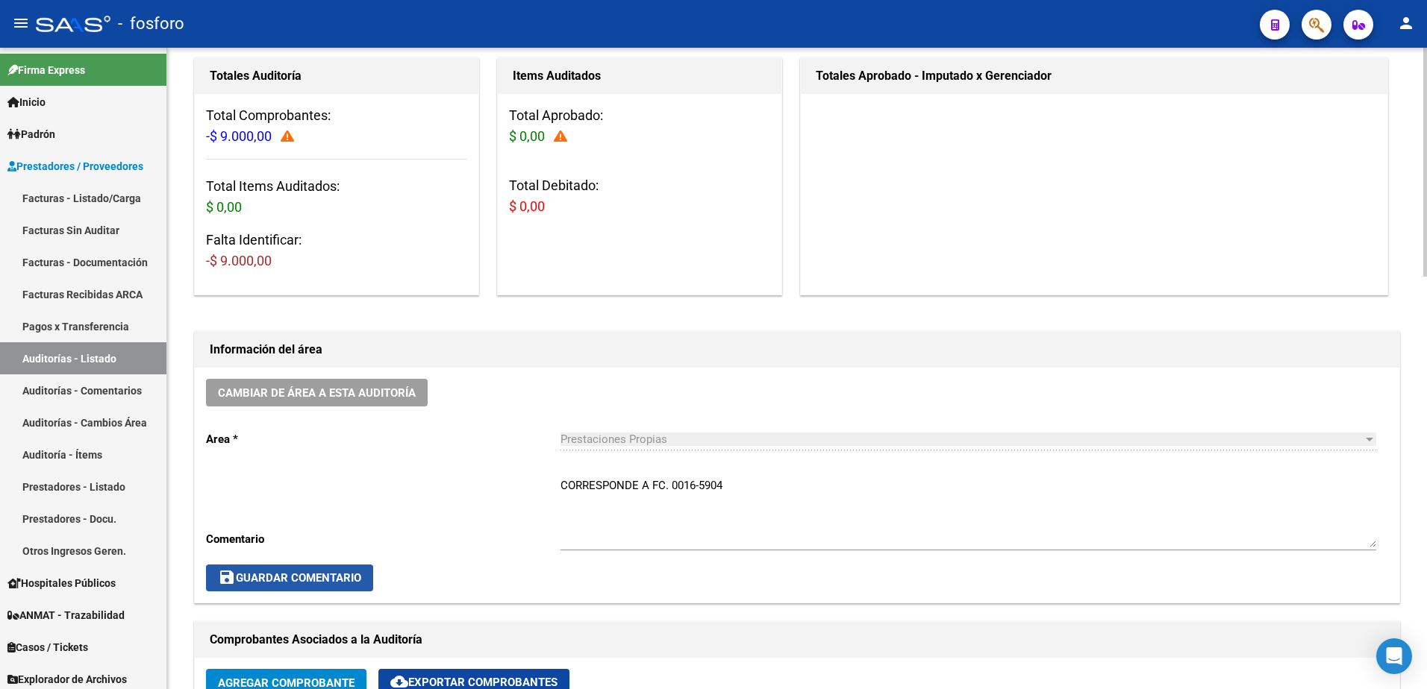
click at [315, 567] on button "save Guardar Comentario" at bounding box center [289, 578] width 167 height 27
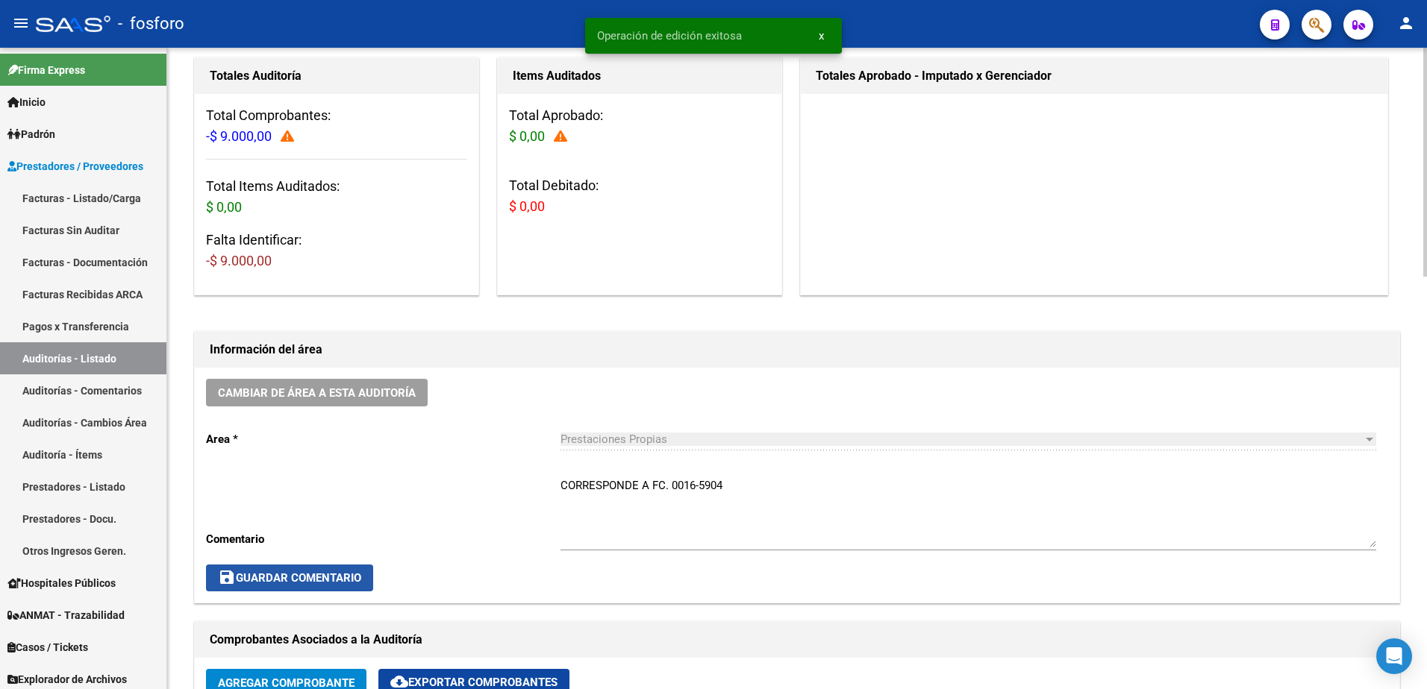
click at [282, 586] on button "save Guardar Comentario" at bounding box center [289, 578] width 167 height 27
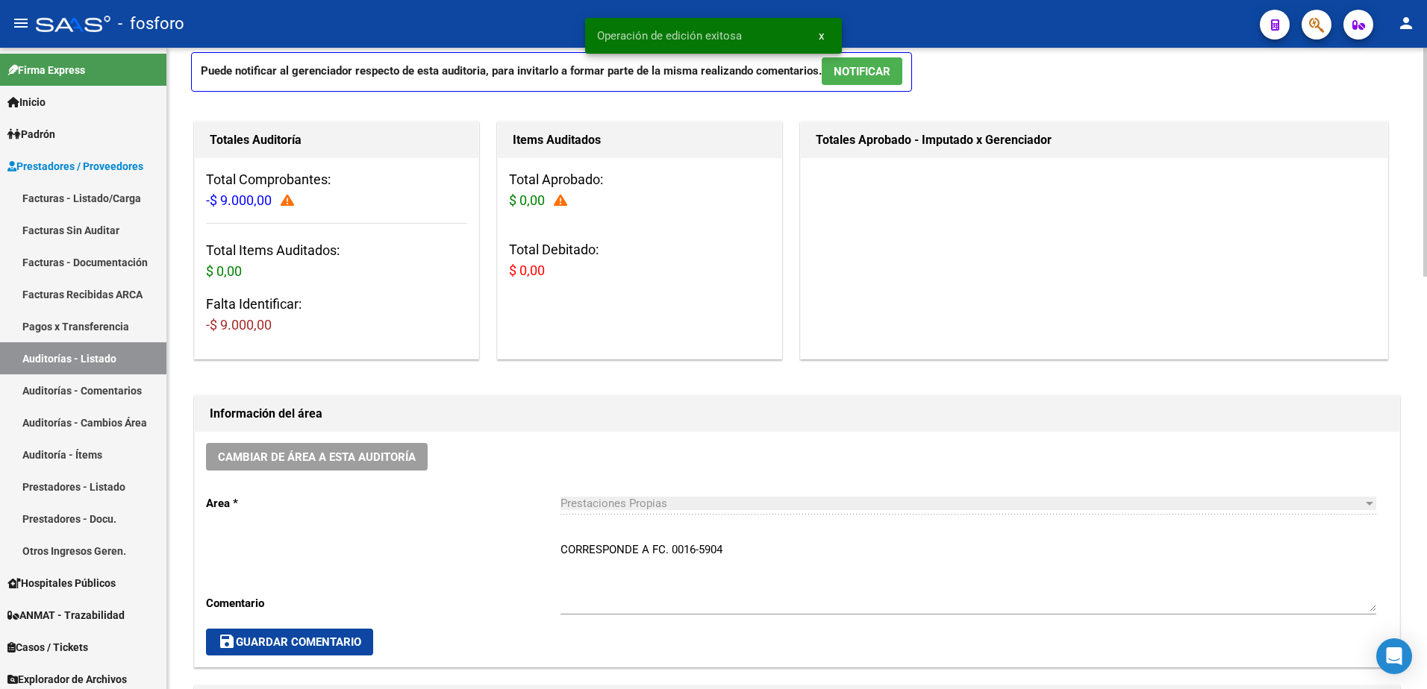
scroll to position [0, 0]
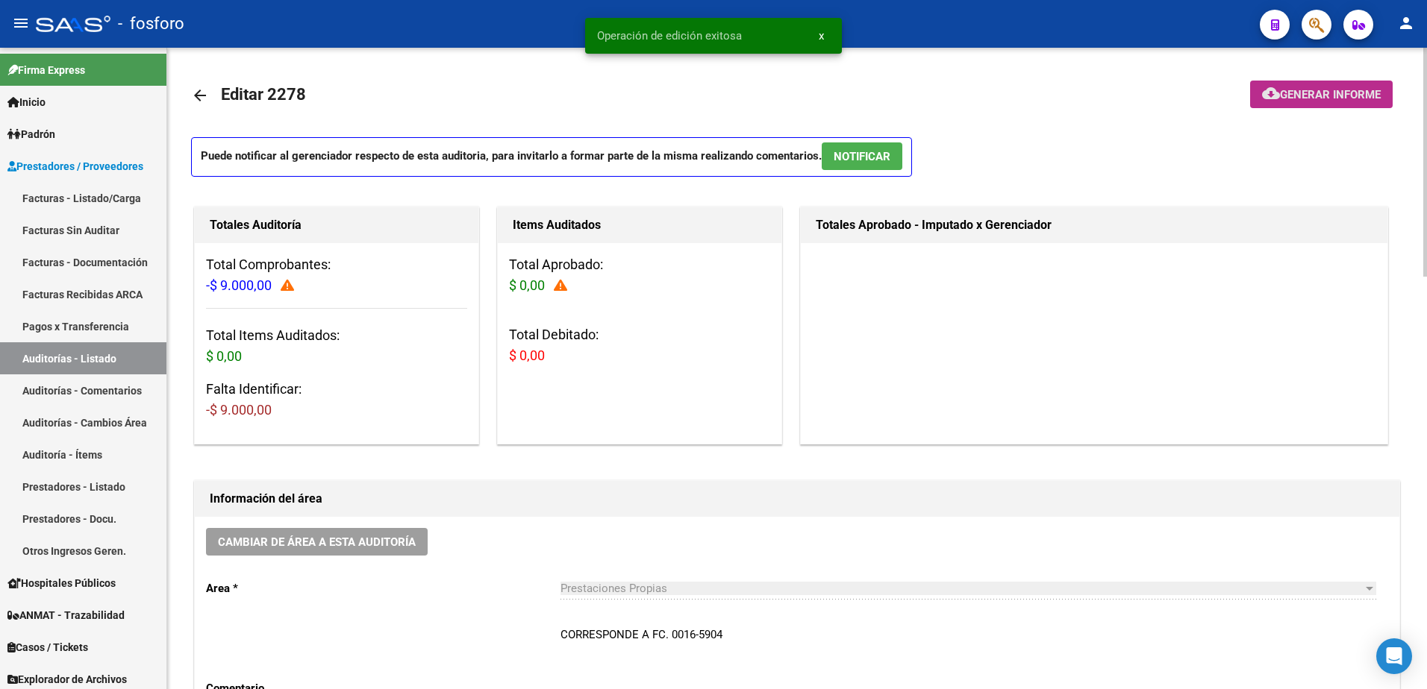
click at [1291, 91] on span "Generar informe" at bounding box center [1330, 94] width 101 height 13
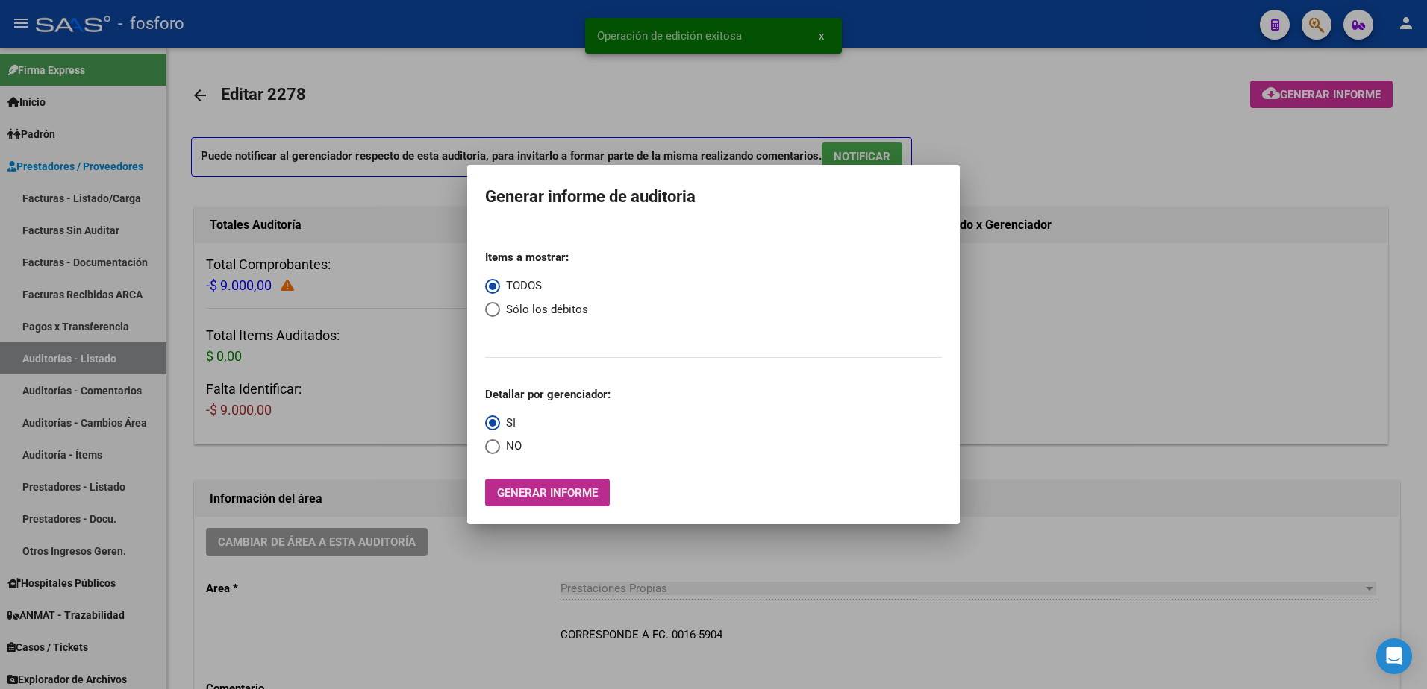
click at [559, 488] on span "Generar informe" at bounding box center [547, 492] width 101 height 13
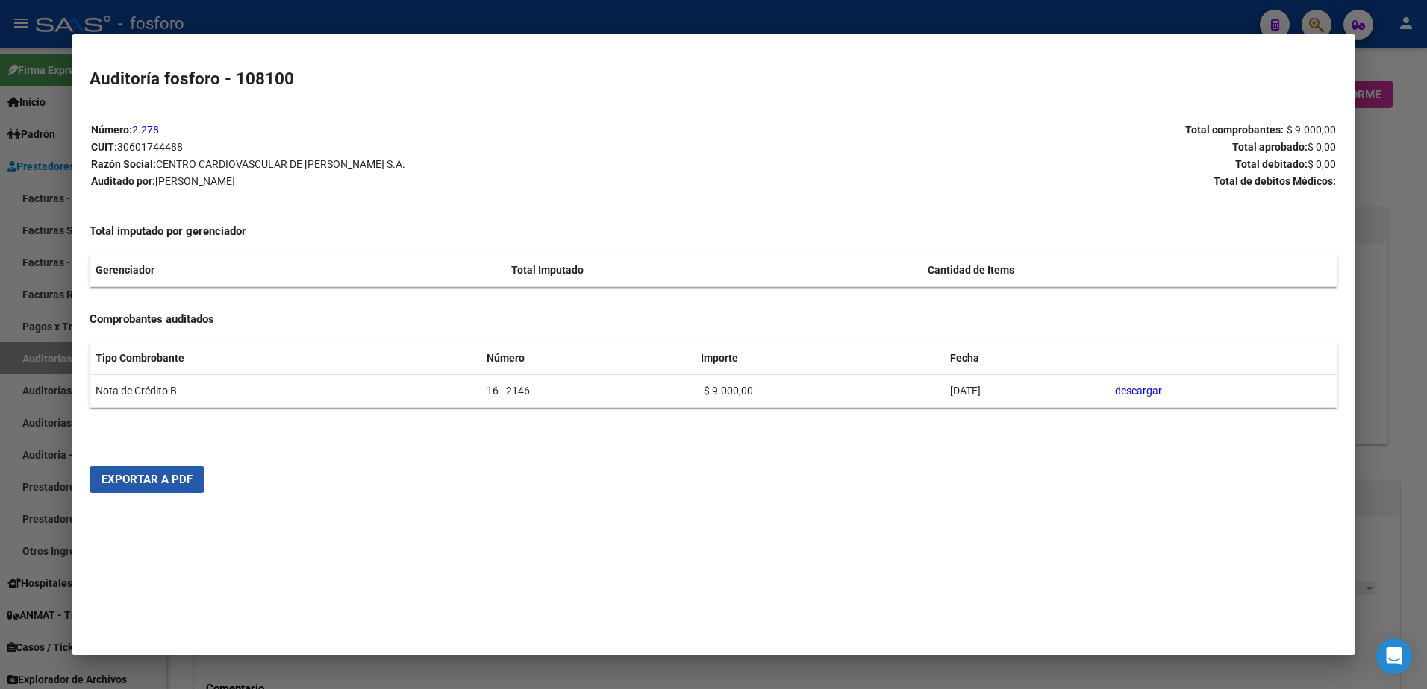
click at [181, 482] on span "Exportar a PDF" at bounding box center [146, 479] width 91 height 13
click at [59, 337] on div at bounding box center [713, 344] width 1427 height 689
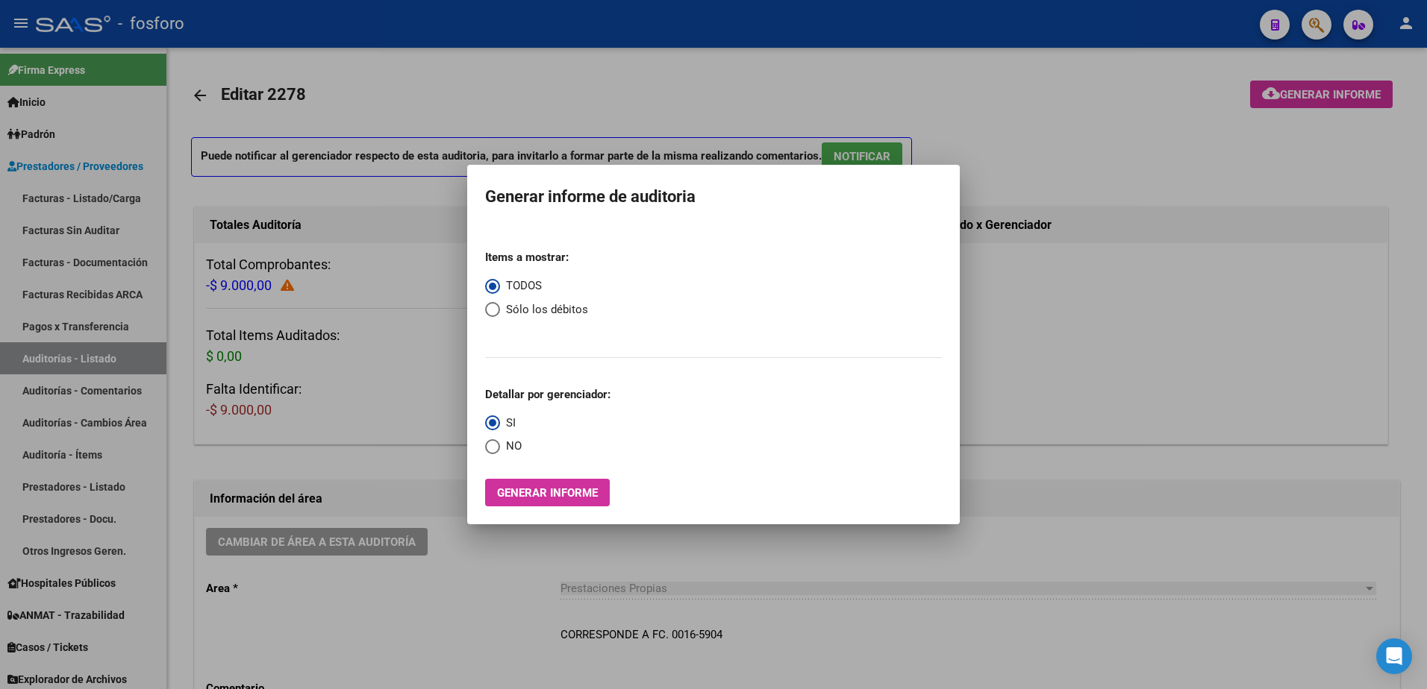
click at [106, 454] on div at bounding box center [713, 344] width 1427 height 689
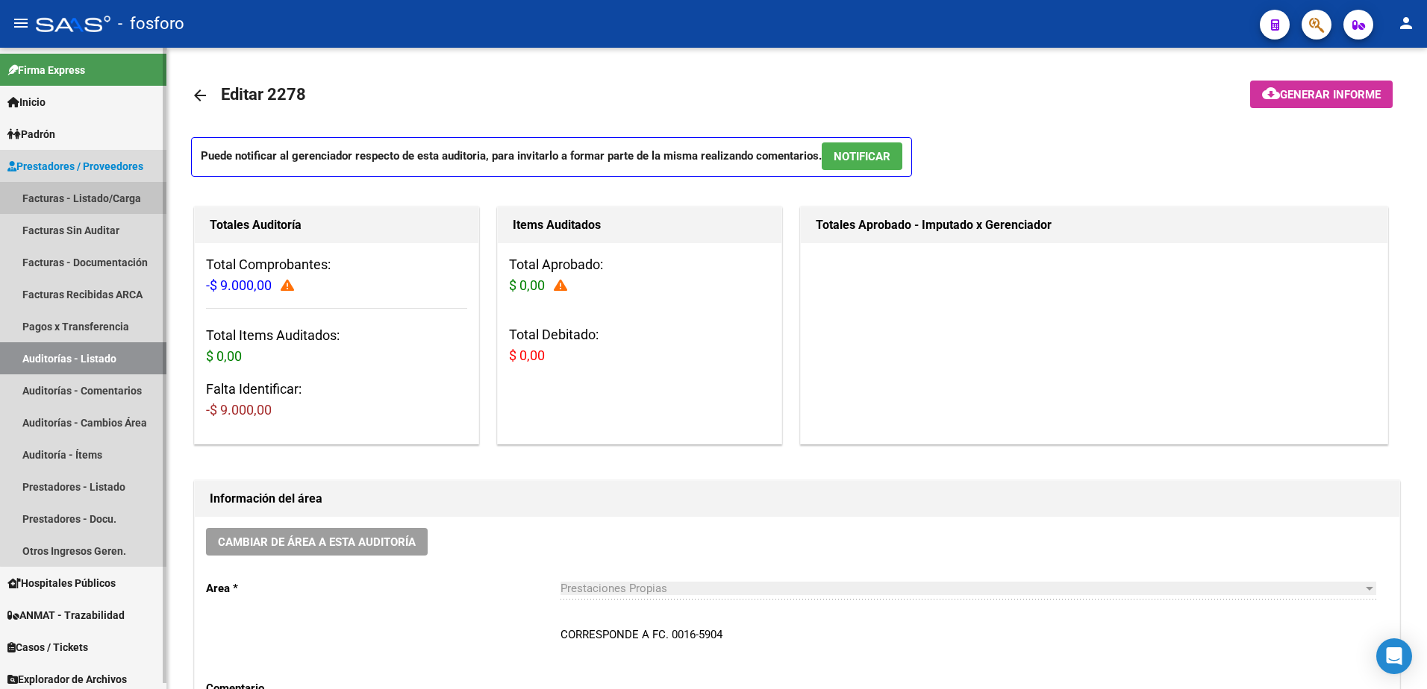
click at [116, 204] on link "Facturas - Listado/Carga" at bounding box center [83, 198] width 166 height 32
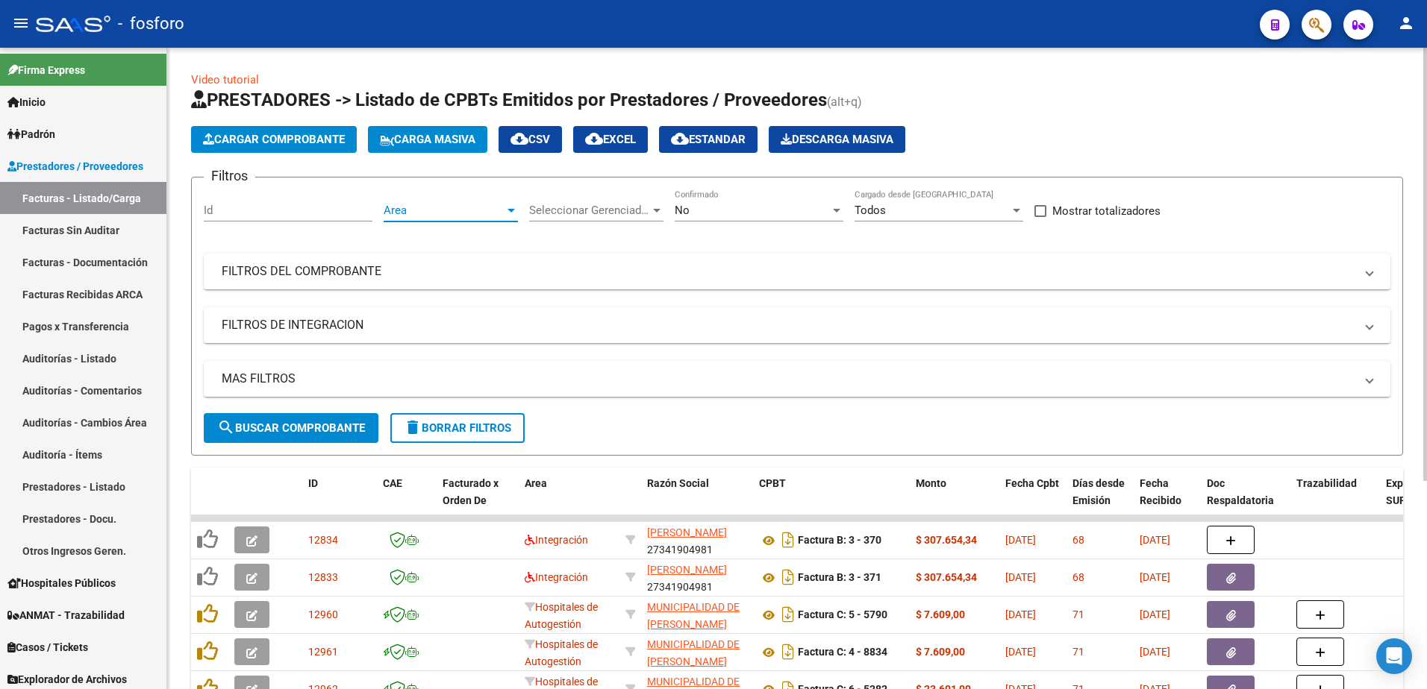
click at [510, 213] on div at bounding box center [510, 210] width 13 height 12
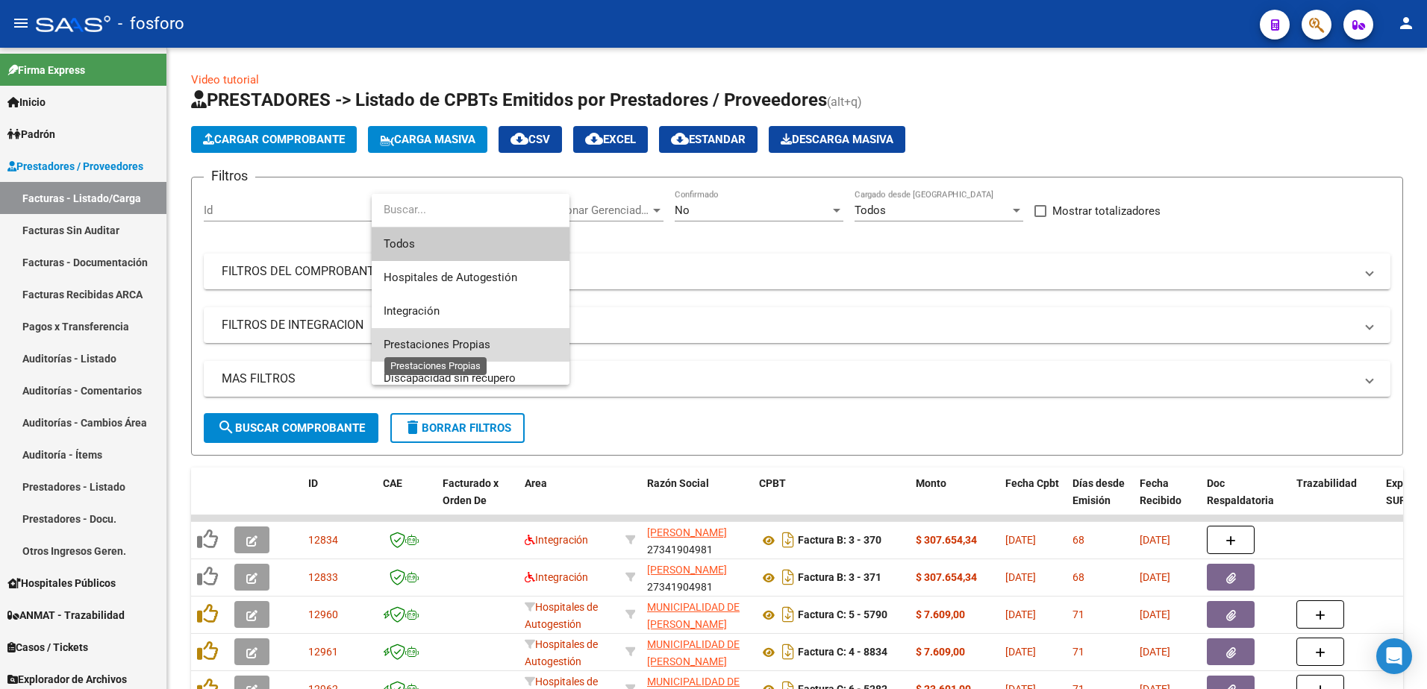
click at [445, 338] on span "Prestaciones Propias" at bounding box center [437, 344] width 107 height 13
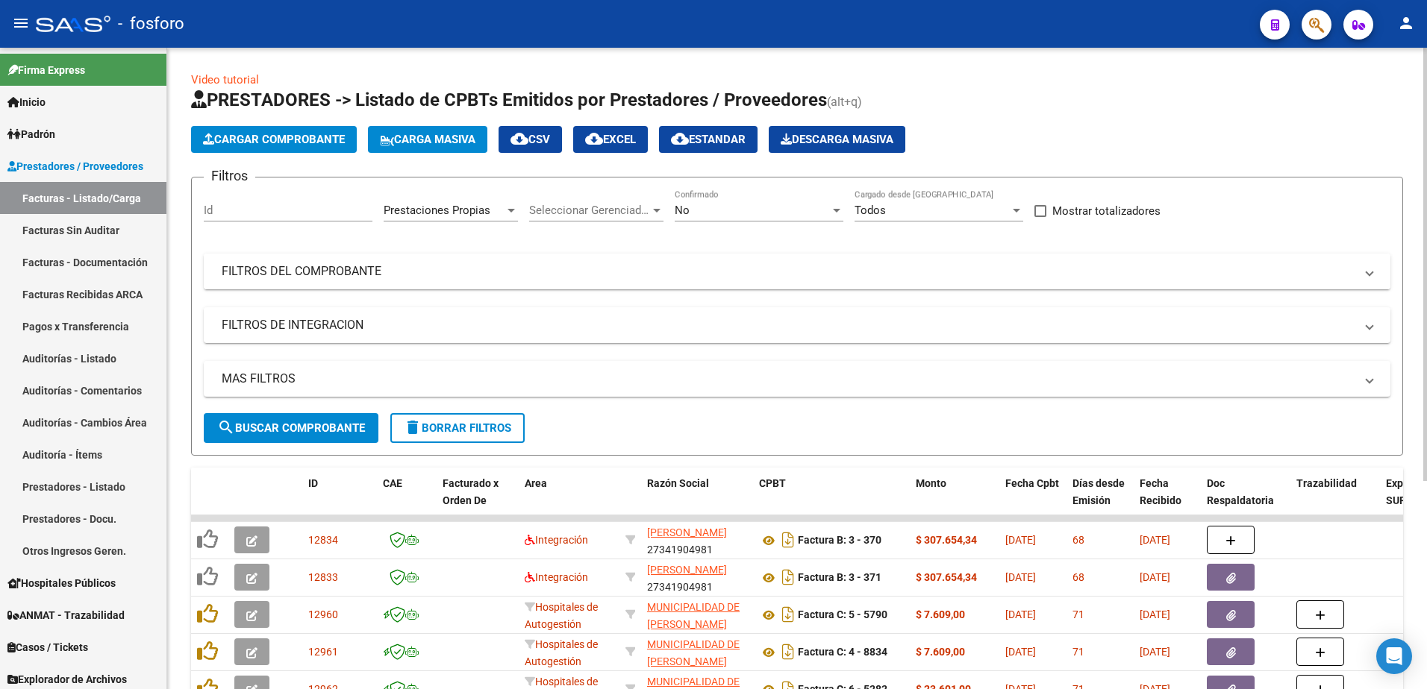
click at [316, 271] on mat-panel-title "FILTROS DEL COMPROBANTE" at bounding box center [788, 271] width 1133 height 16
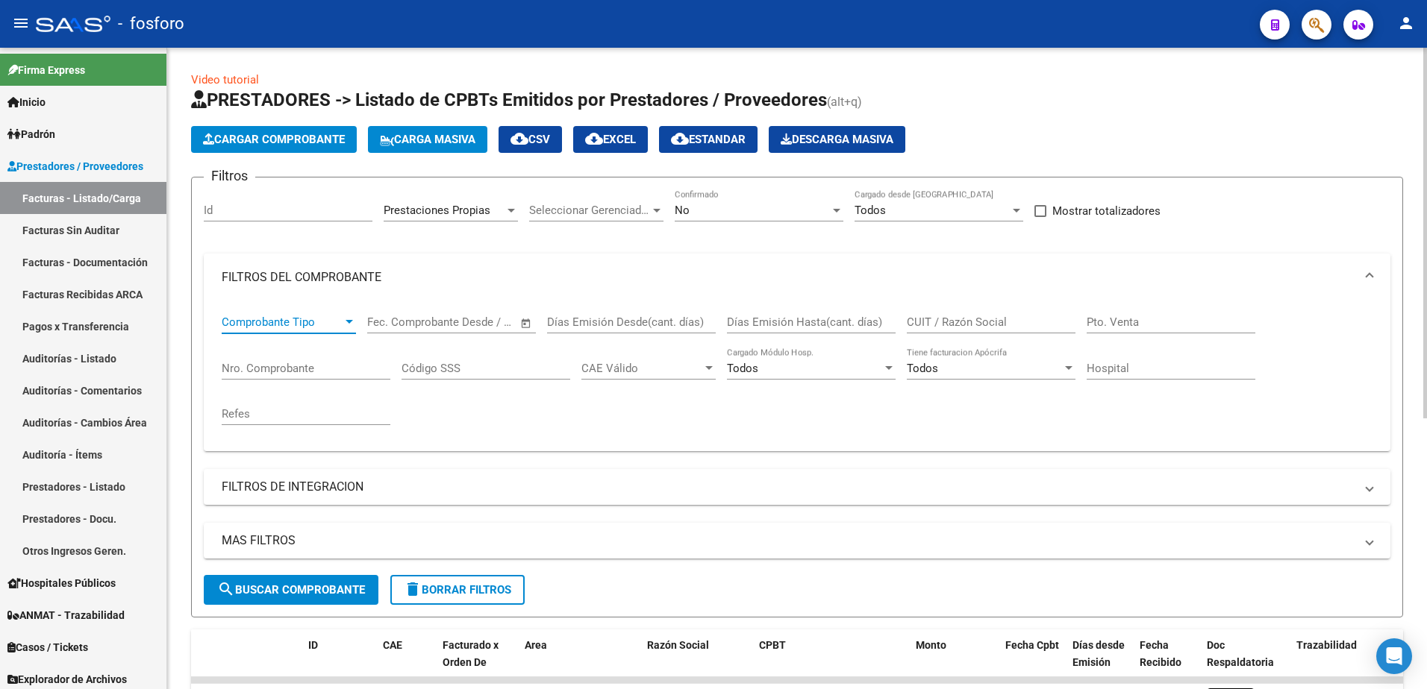
click at [353, 320] on div at bounding box center [348, 322] width 13 height 12
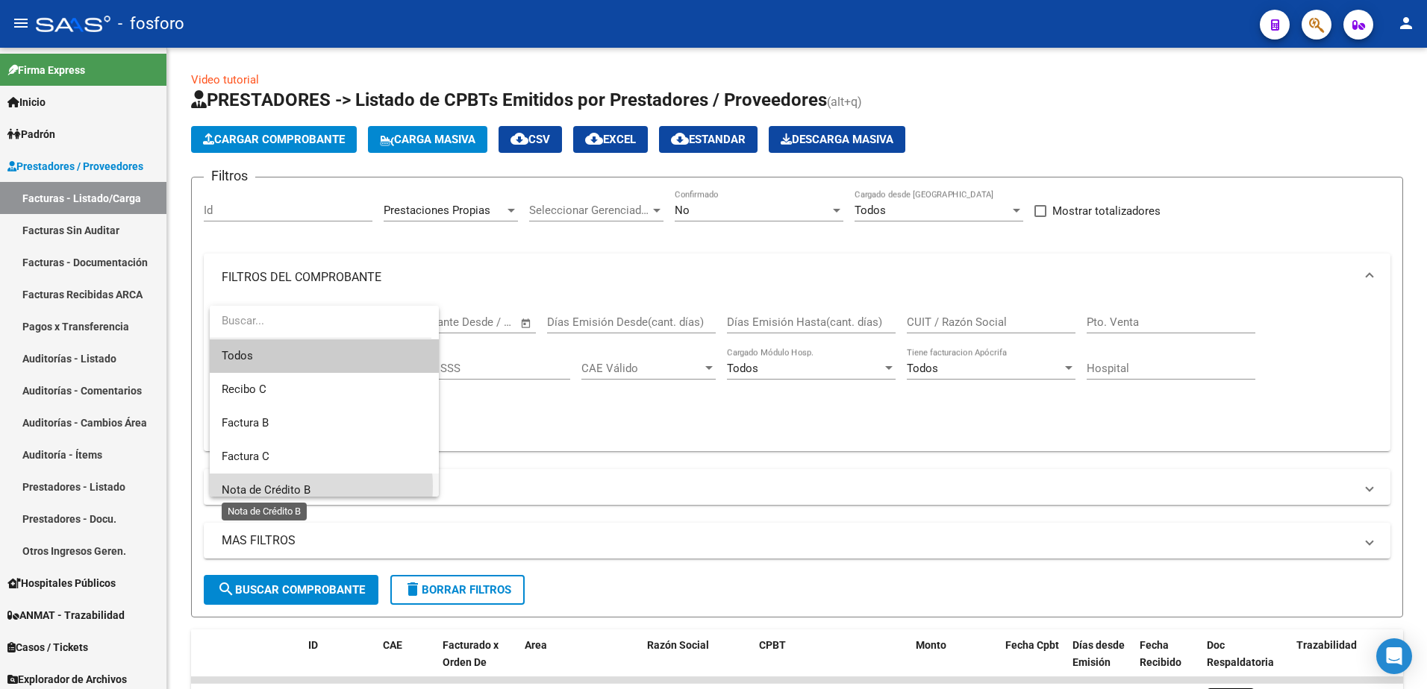
click at [291, 486] on span "Nota de Crédito B" at bounding box center [266, 490] width 89 height 13
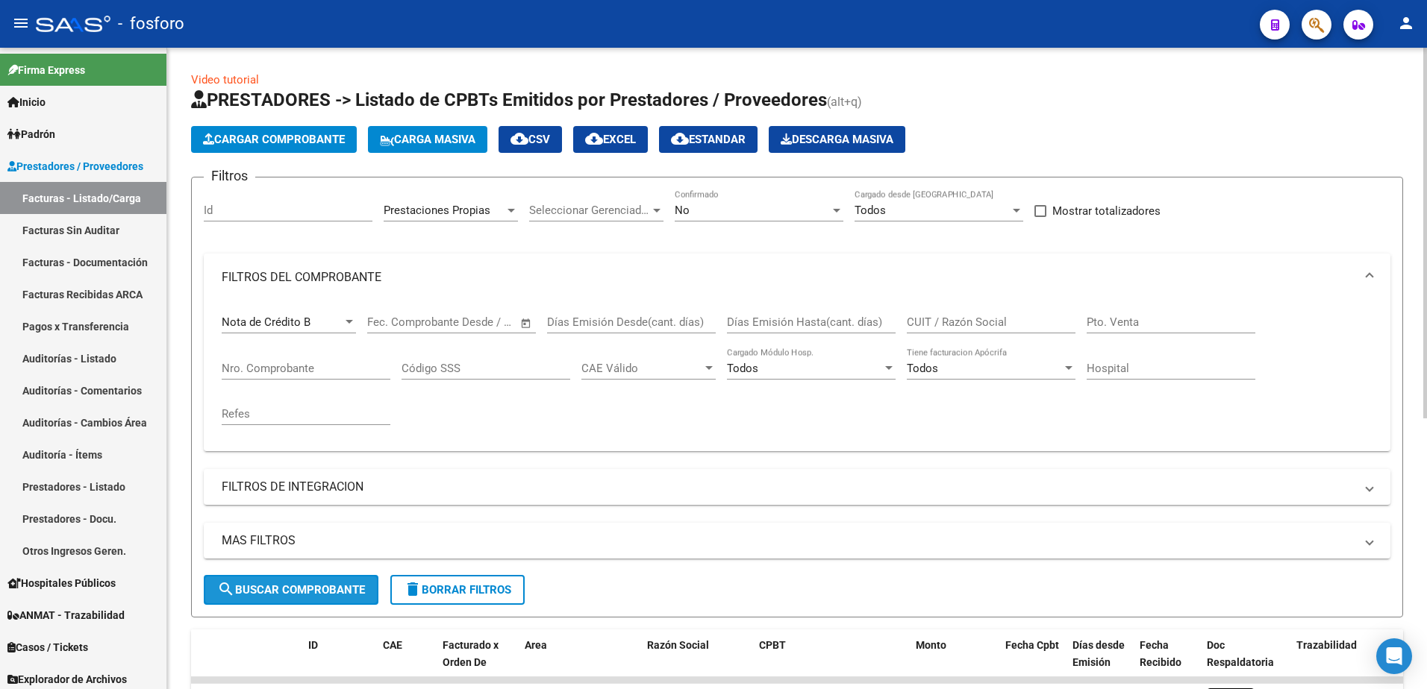
click at [279, 586] on span "search Buscar Comprobante" at bounding box center [291, 589] width 148 height 13
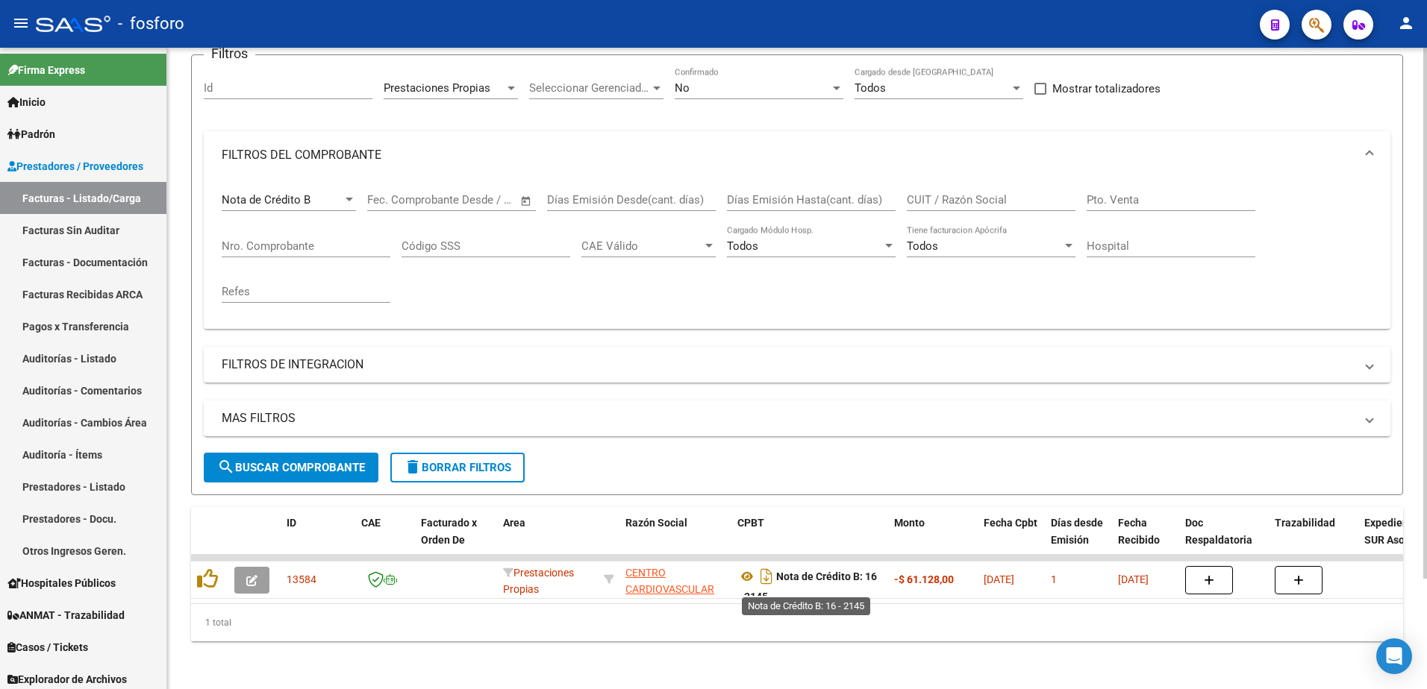
scroll to position [9, 0]
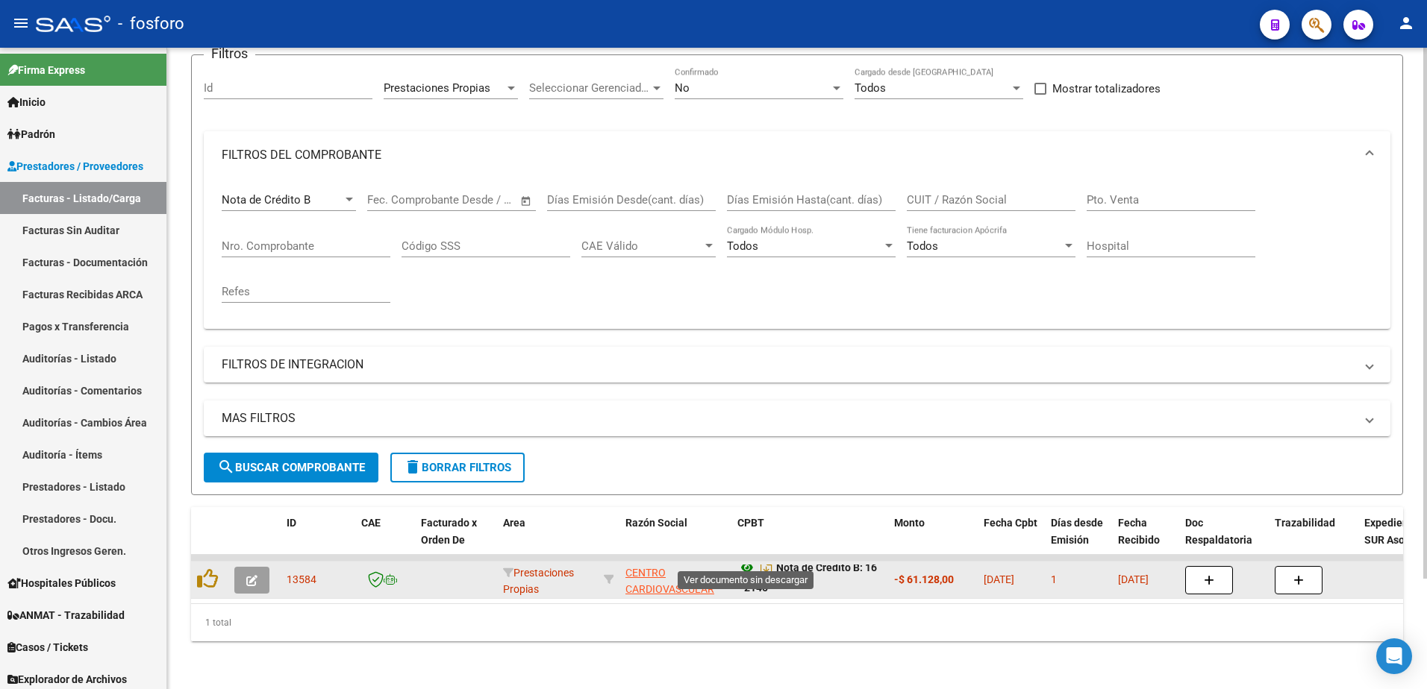
click at [746, 559] on icon at bounding box center [746, 568] width 19 height 18
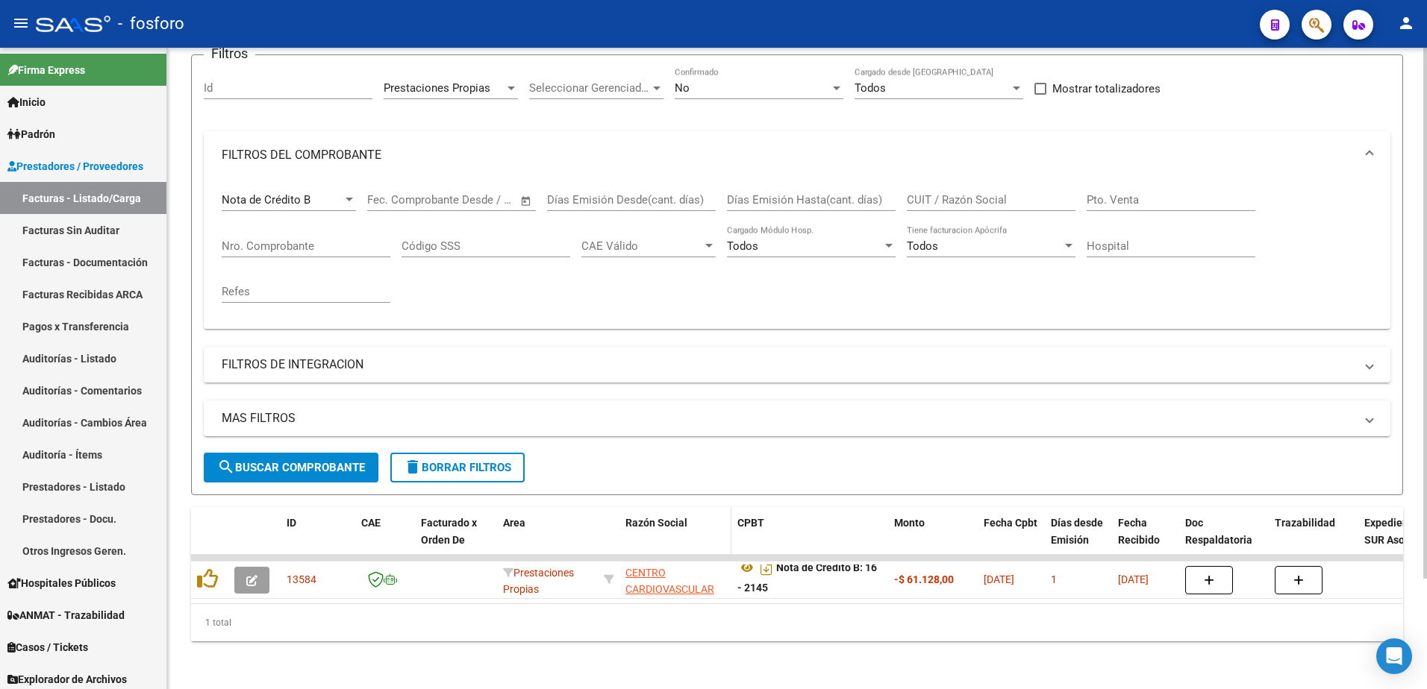
scroll to position [134, 0]
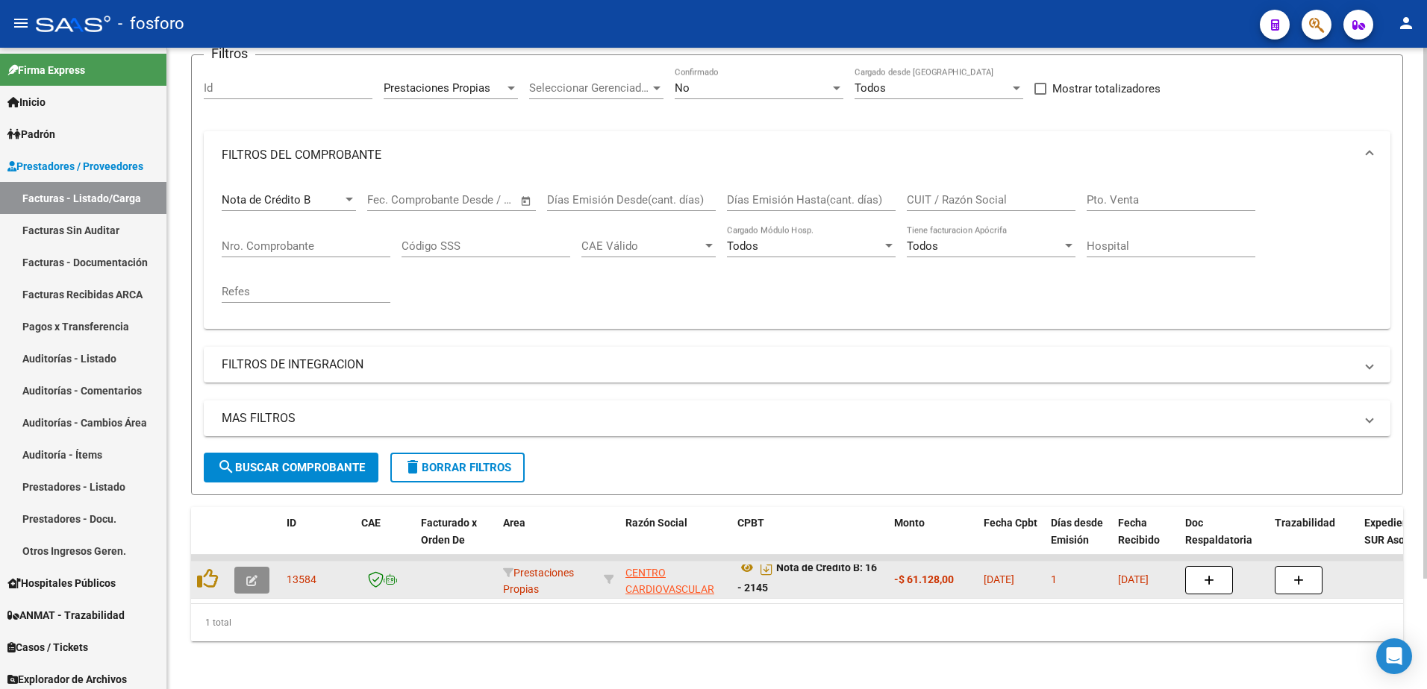
click at [250, 575] on icon "button" at bounding box center [251, 580] width 11 height 11
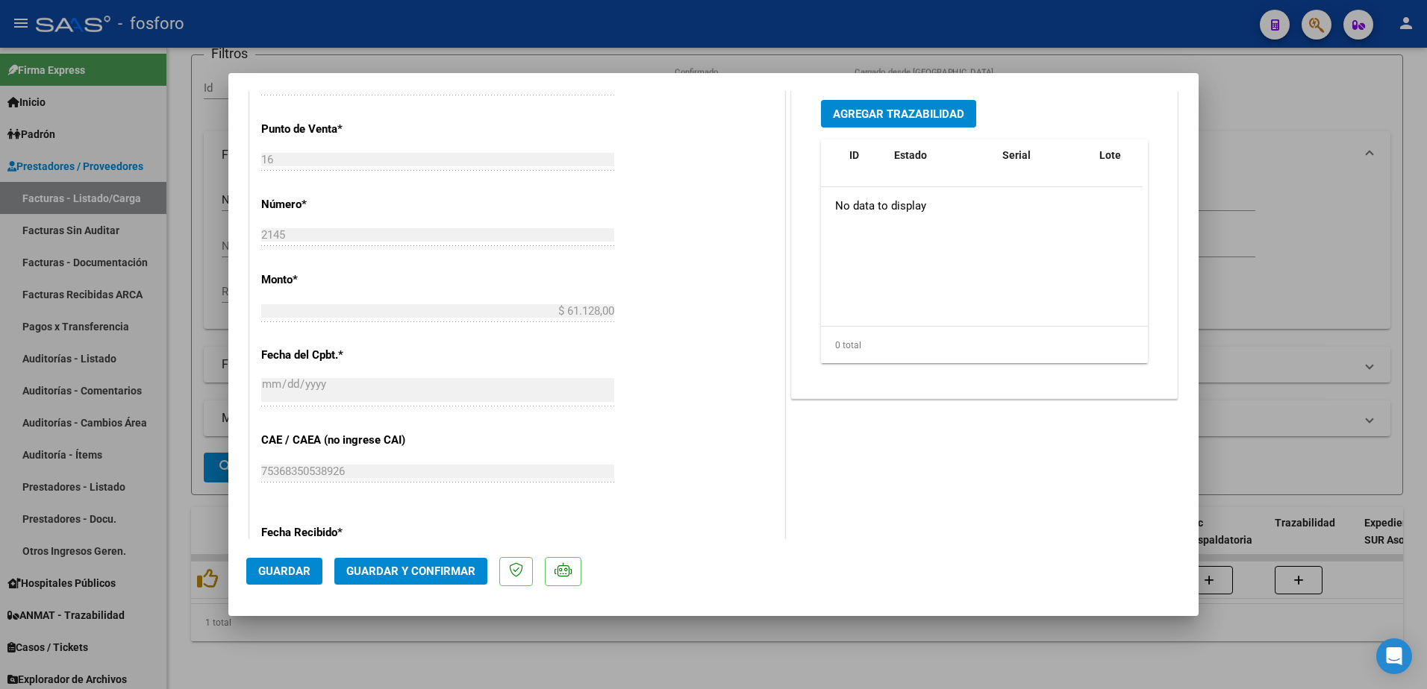
scroll to position [746, 0]
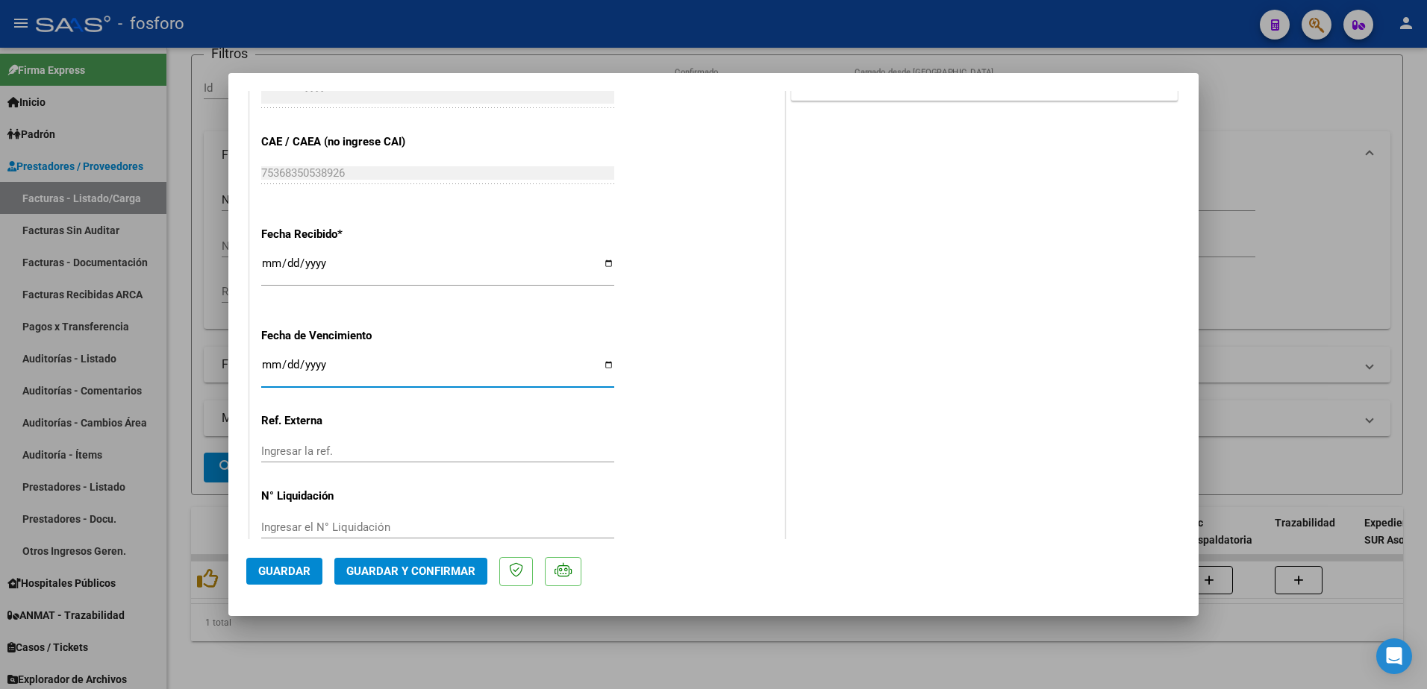
click at [269, 369] on input "Ingresar la fecha" at bounding box center [437, 371] width 353 height 24
type input "[DATE]"
click at [362, 568] on span "Guardar y Confirmar" at bounding box center [410, 571] width 129 height 13
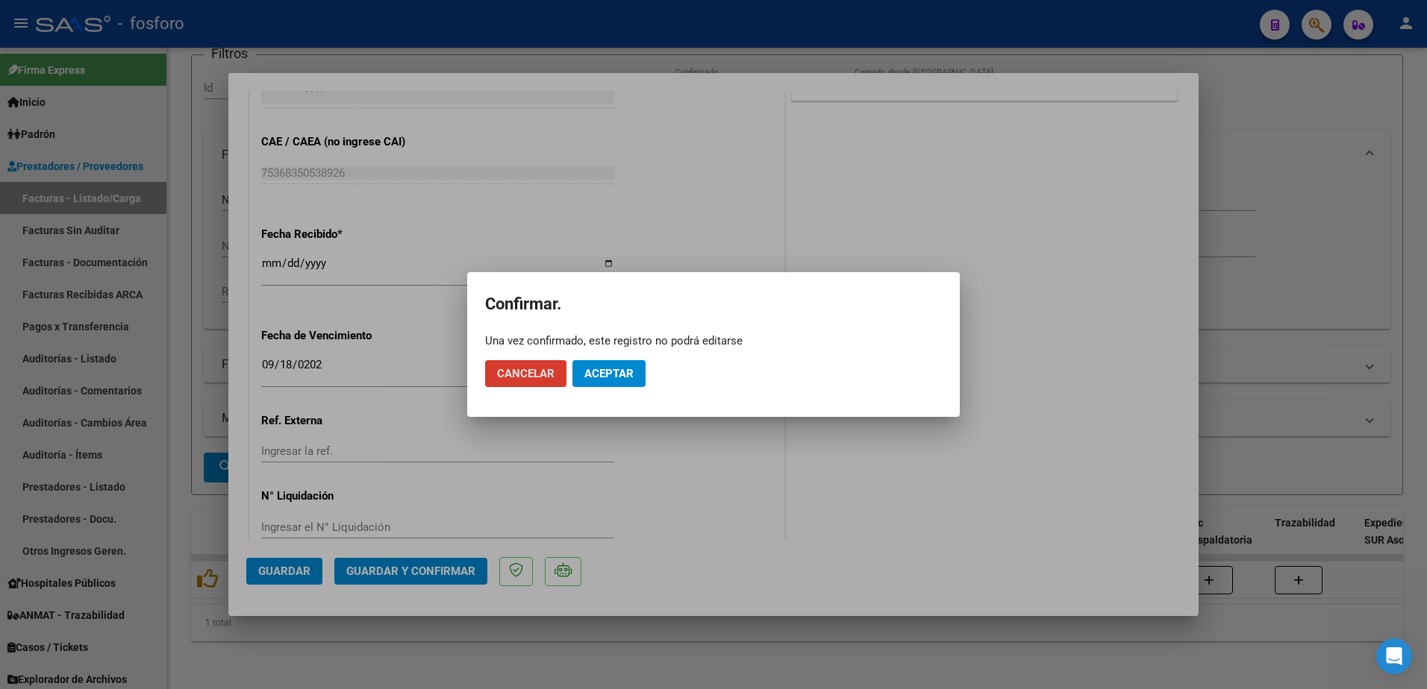
click at [625, 368] on span "Aceptar" at bounding box center [608, 373] width 49 height 13
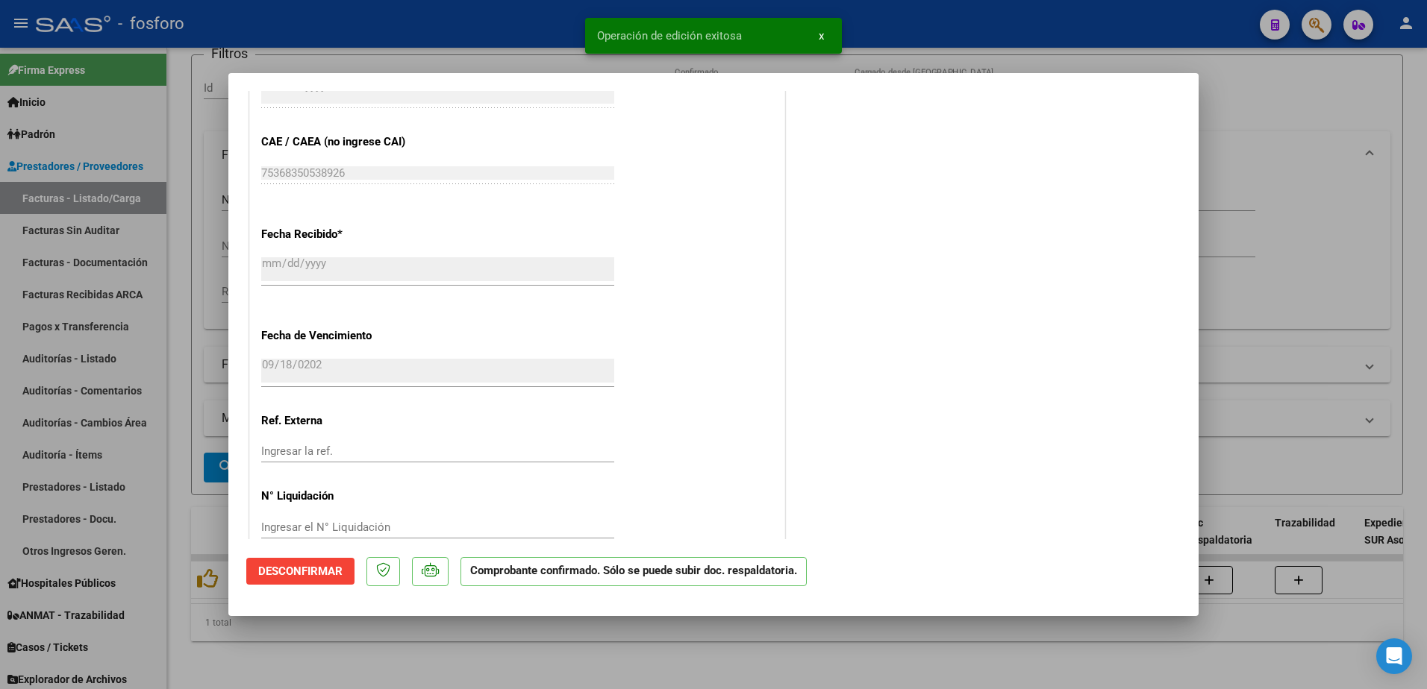
click at [181, 303] on div at bounding box center [713, 344] width 1427 height 689
type input "$ 0,00"
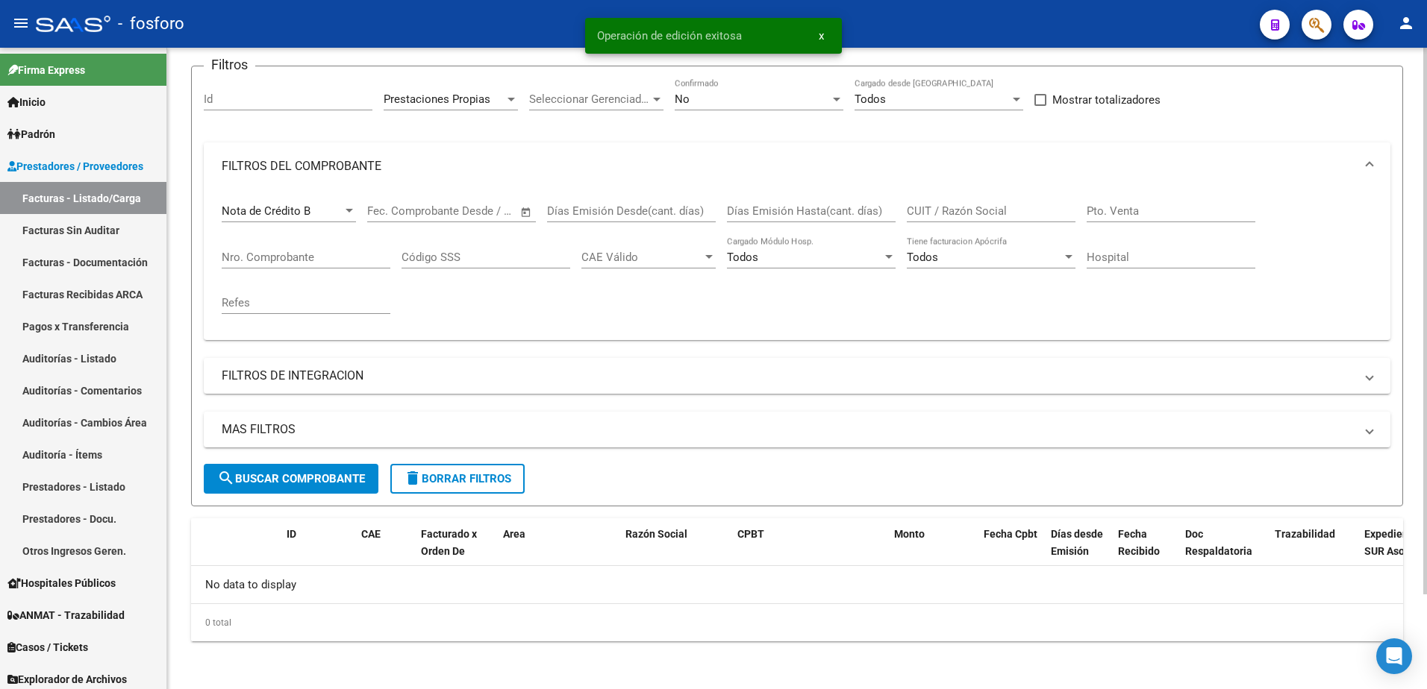
scroll to position [111, 0]
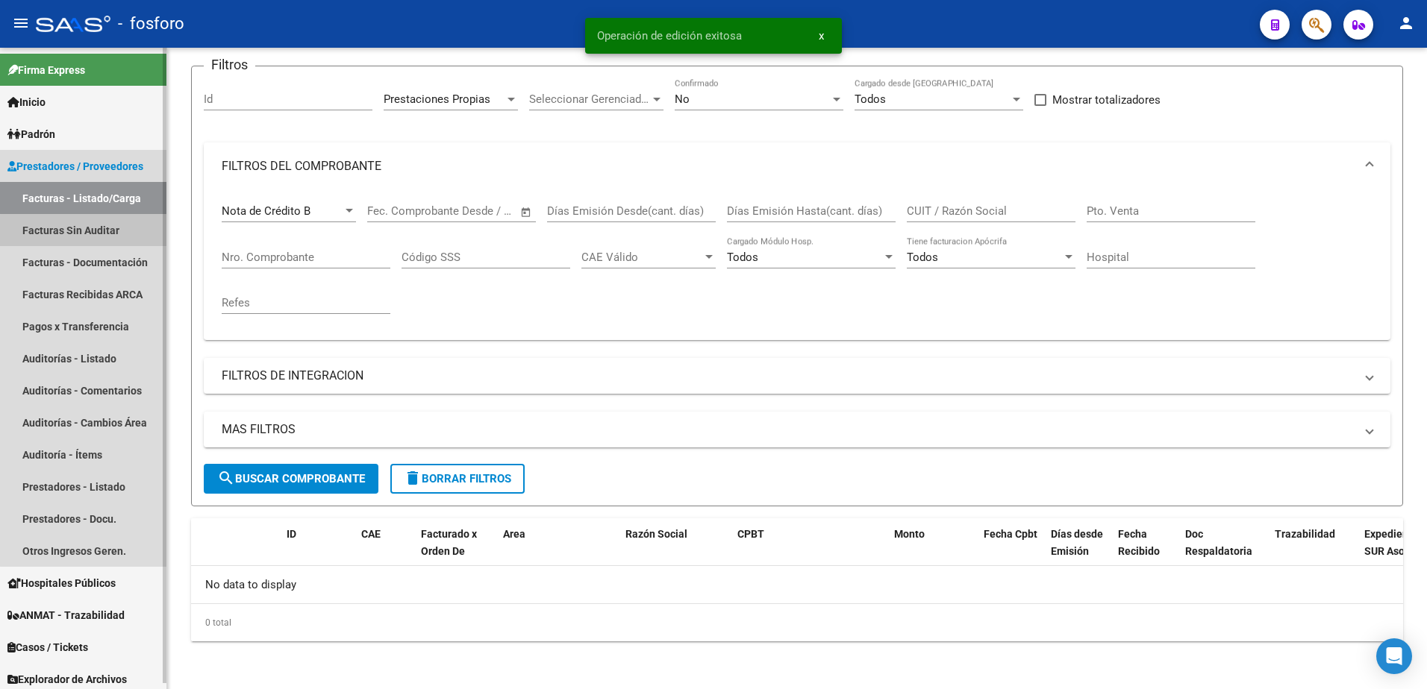
click at [108, 237] on link "Facturas Sin Auditar" at bounding box center [83, 230] width 166 height 32
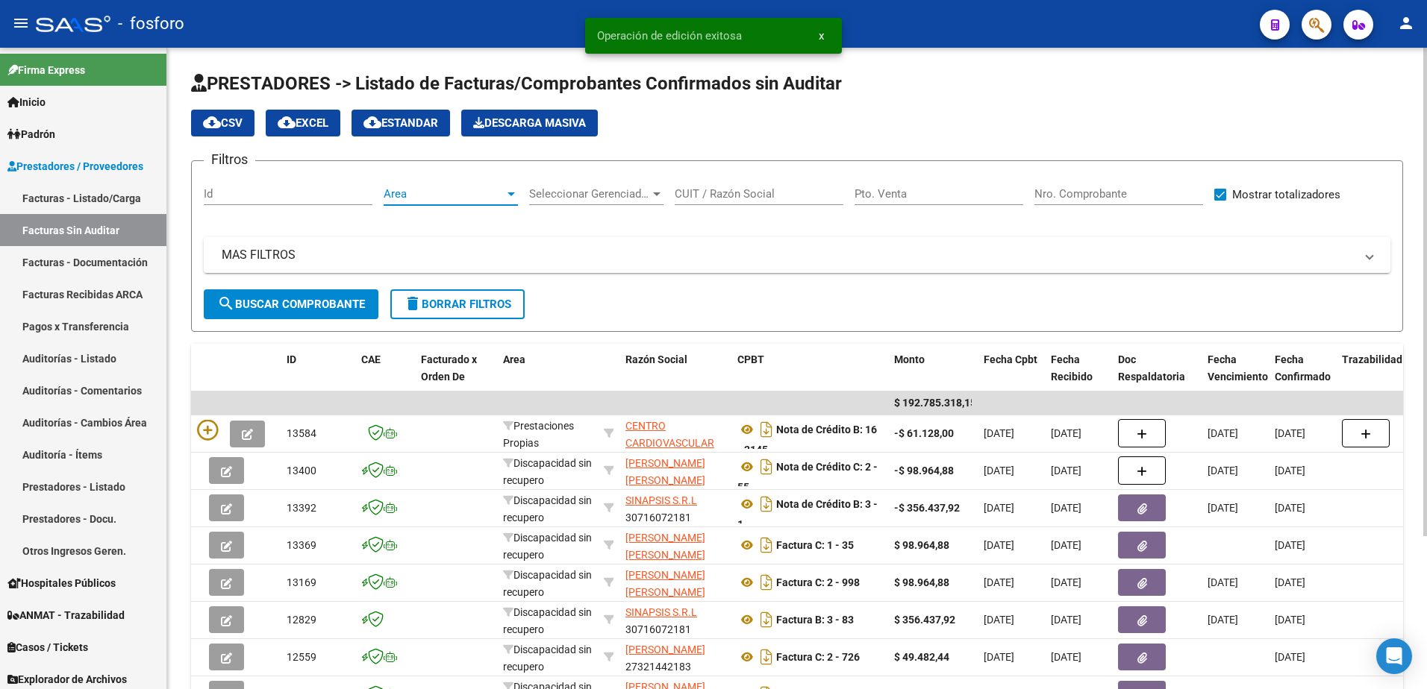
click at [510, 196] on div at bounding box center [510, 194] width 13 height 12
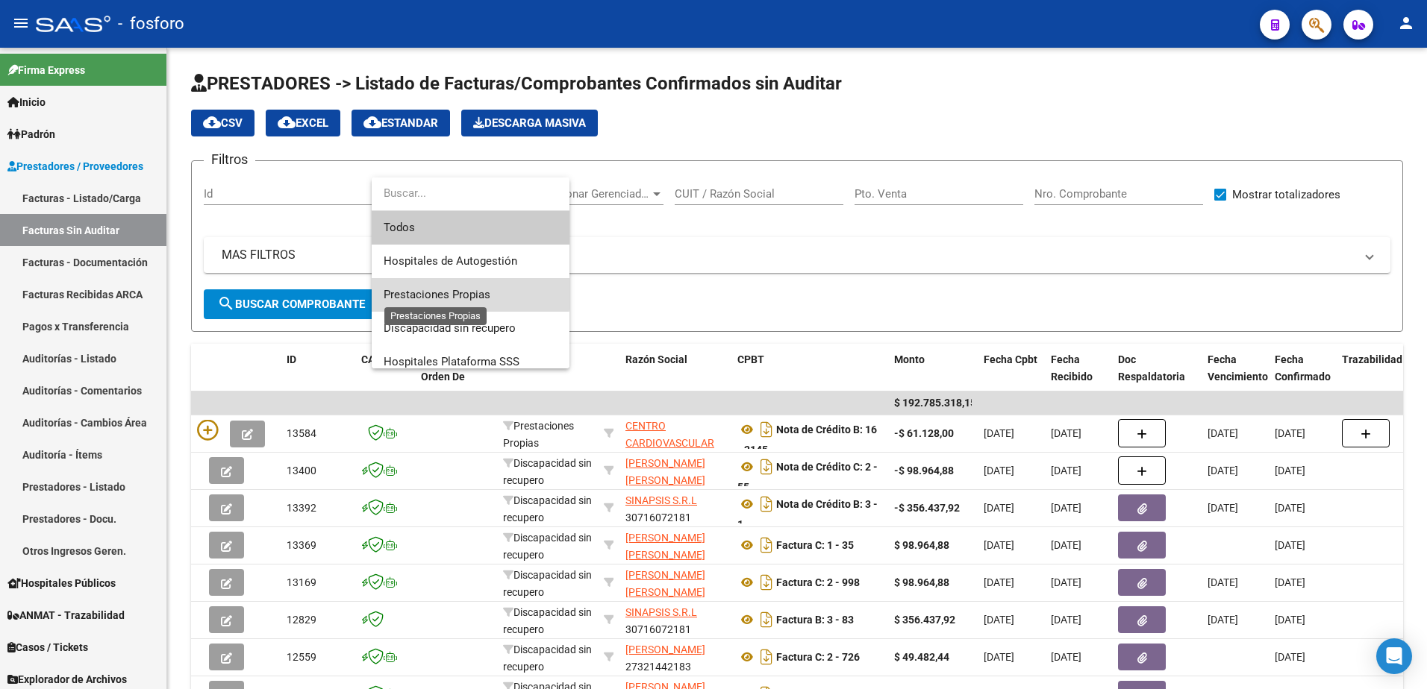
click at [443, 291] on span "Prestaciones Propias" at bounding box center [437, 294] width 107 height 13
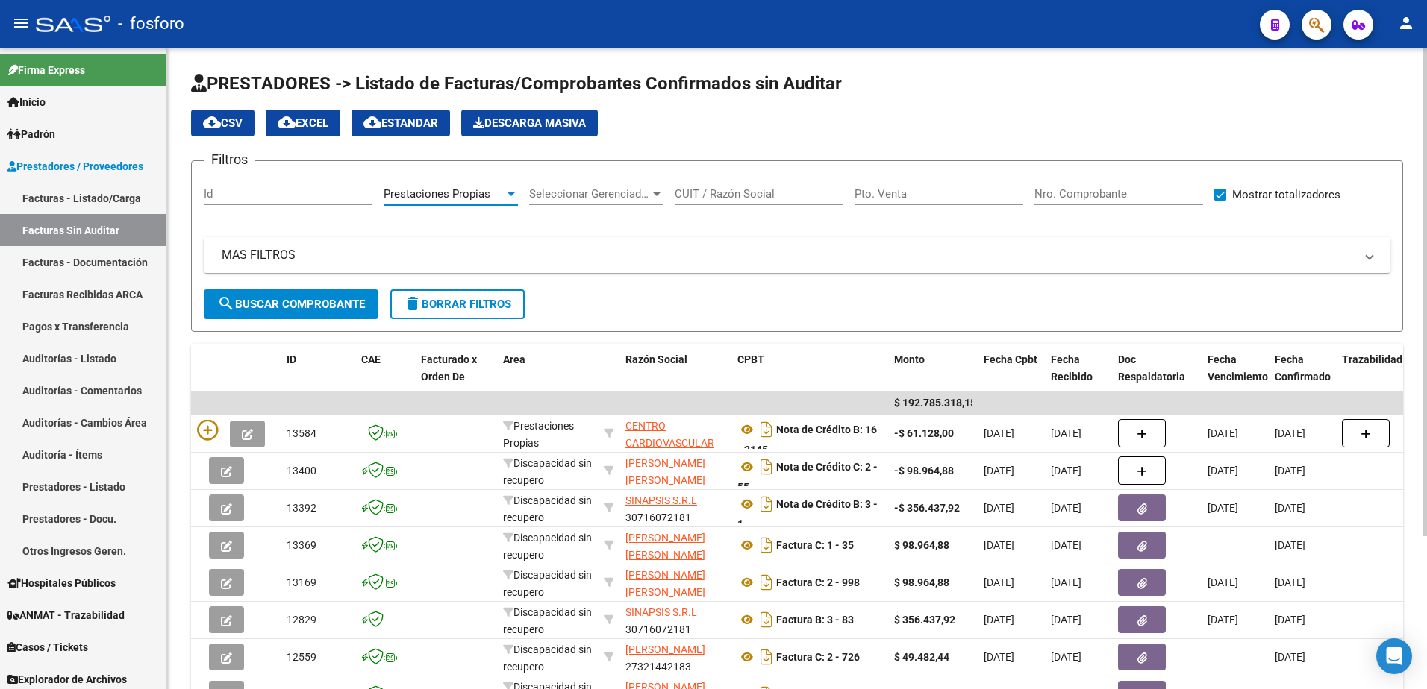
drag, startPoint x: 339, startPoint y: 306, endPoint x: 320, endPoint y: 306, distance: 18.7
click at [337, 305] on span "search Buscar Comprobante" at bounding box center [291, 304] width 148 height 13
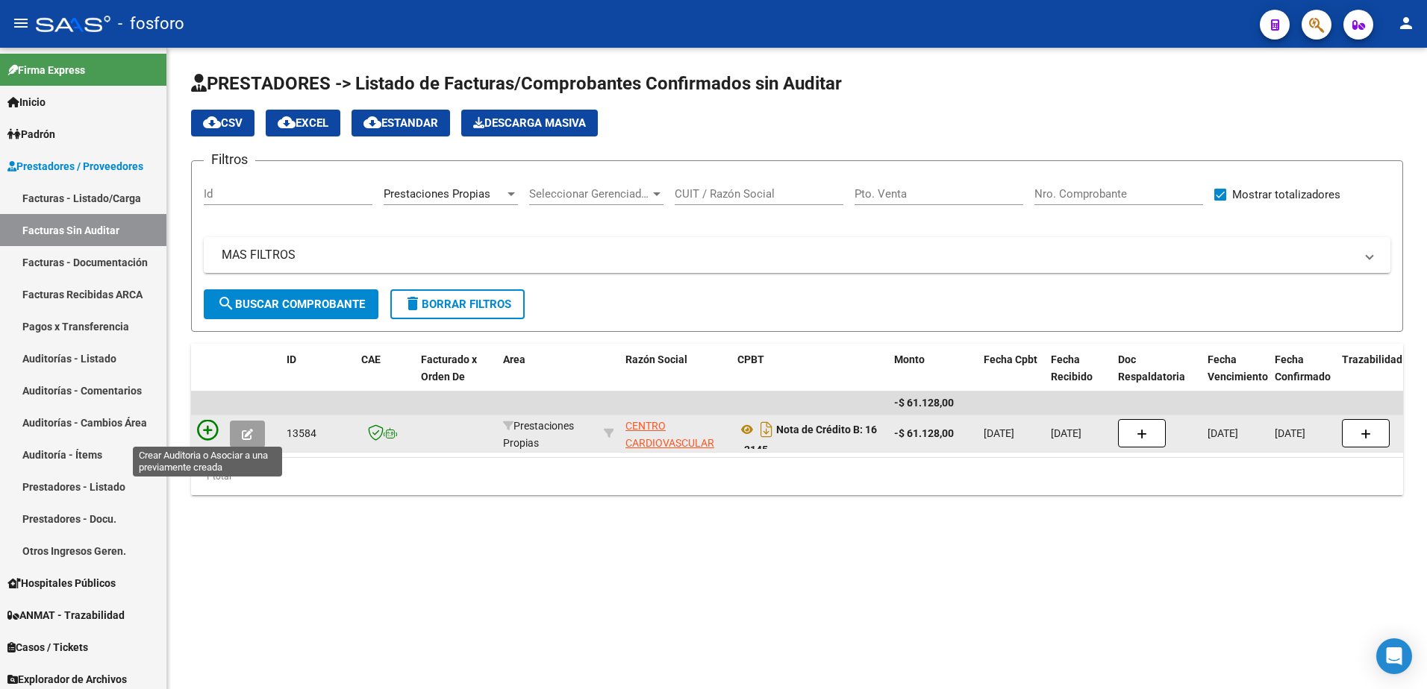
click at [204, 431] on icon at bounding box center [207, 430] width 21 height 21
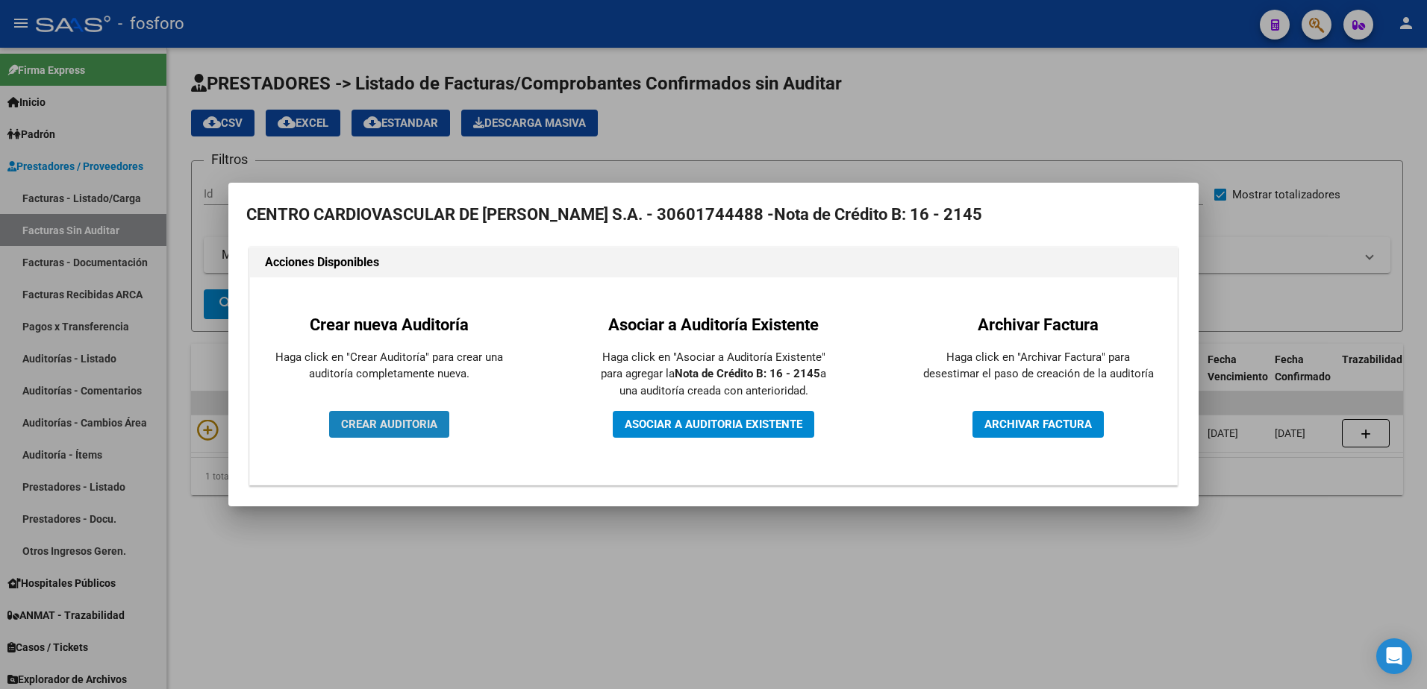
click at [359, 425] on span "CREAR AUDITORIA" at bounding box center [389, 424] width 96 height 13
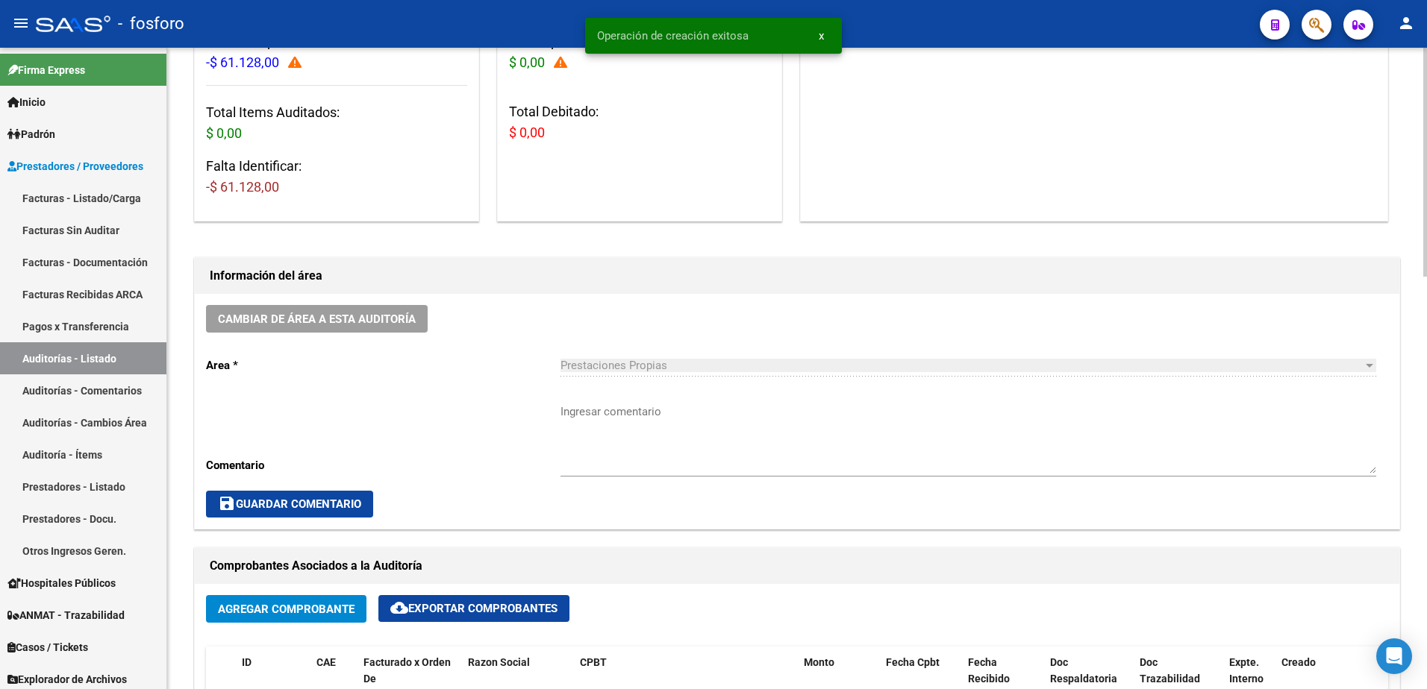
scroll to position [224, 0]
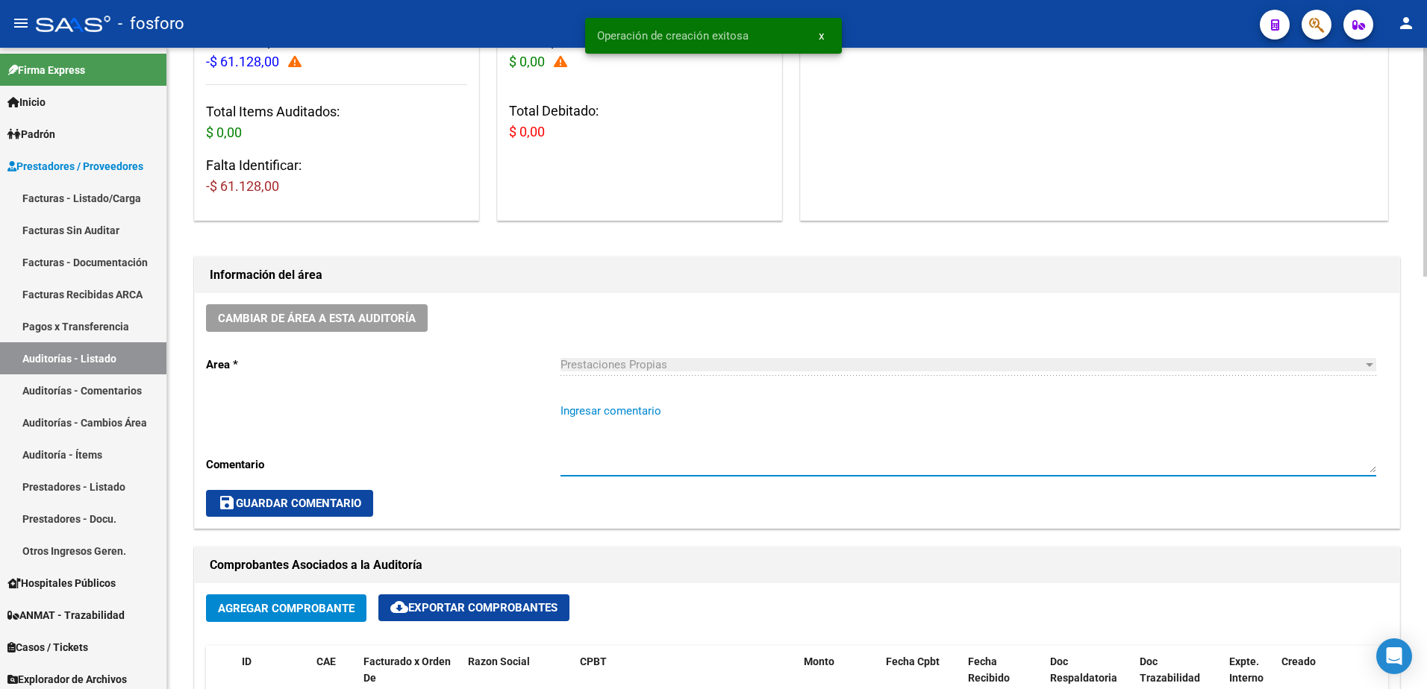
click at [631, 423] on textarea "Ingresar comentario" at bounding box center [968, 438] width 816 height 70
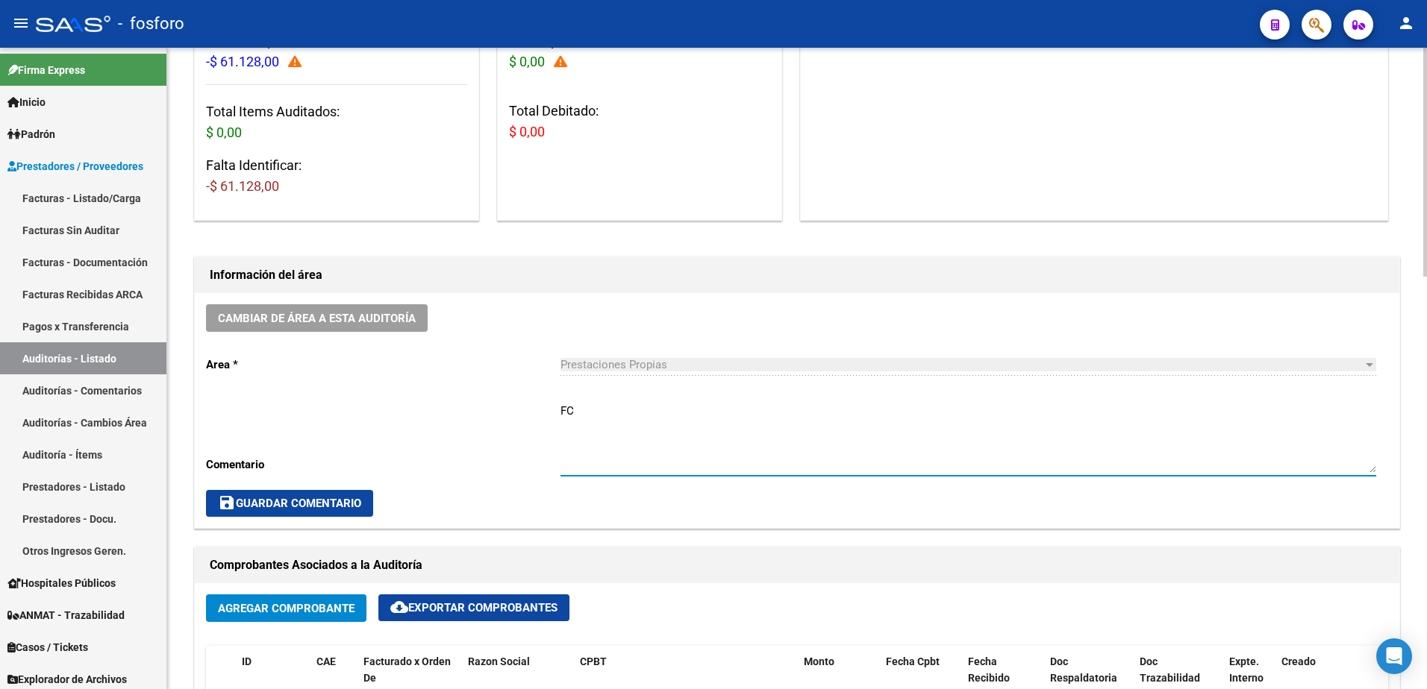
type textarea "F"
type textarea "CORRESPONDE A FC. 0016-5902"
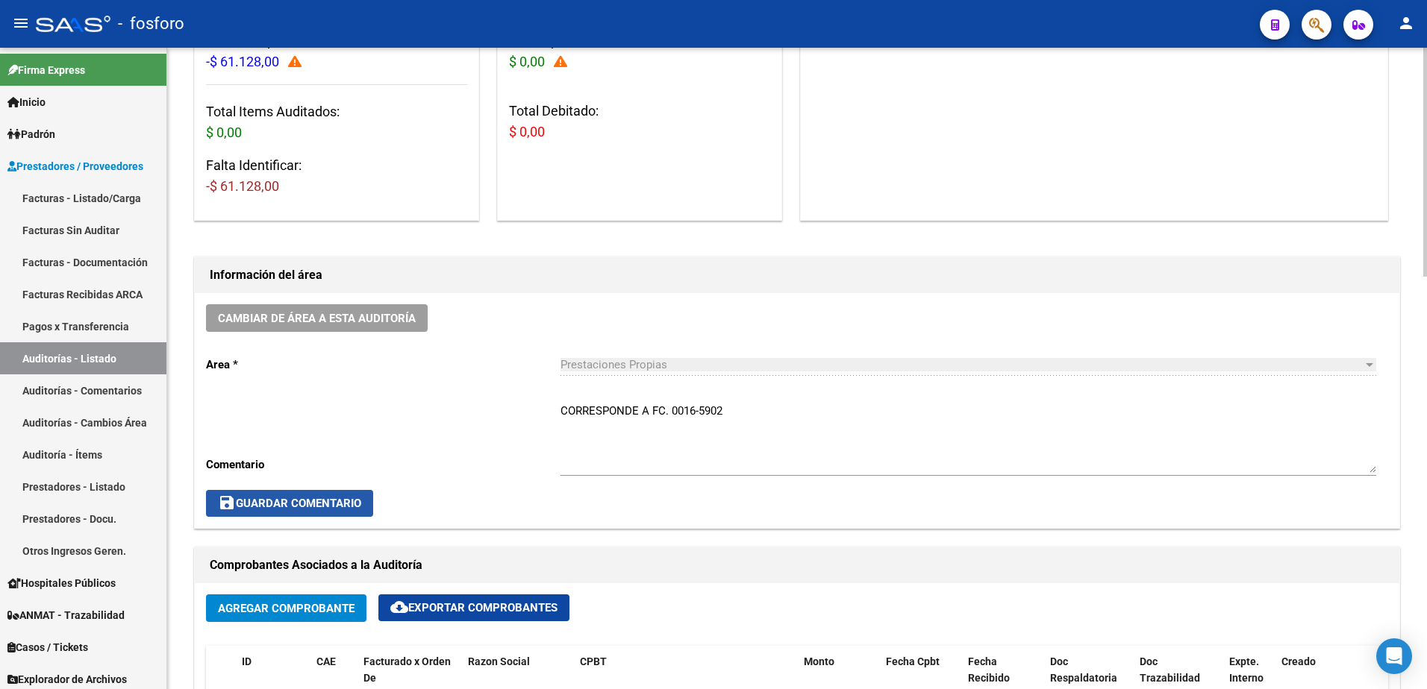
click at [285, 497] on span "save Guardar Comentario" at bounding box center [289, 503] width 143 height 13
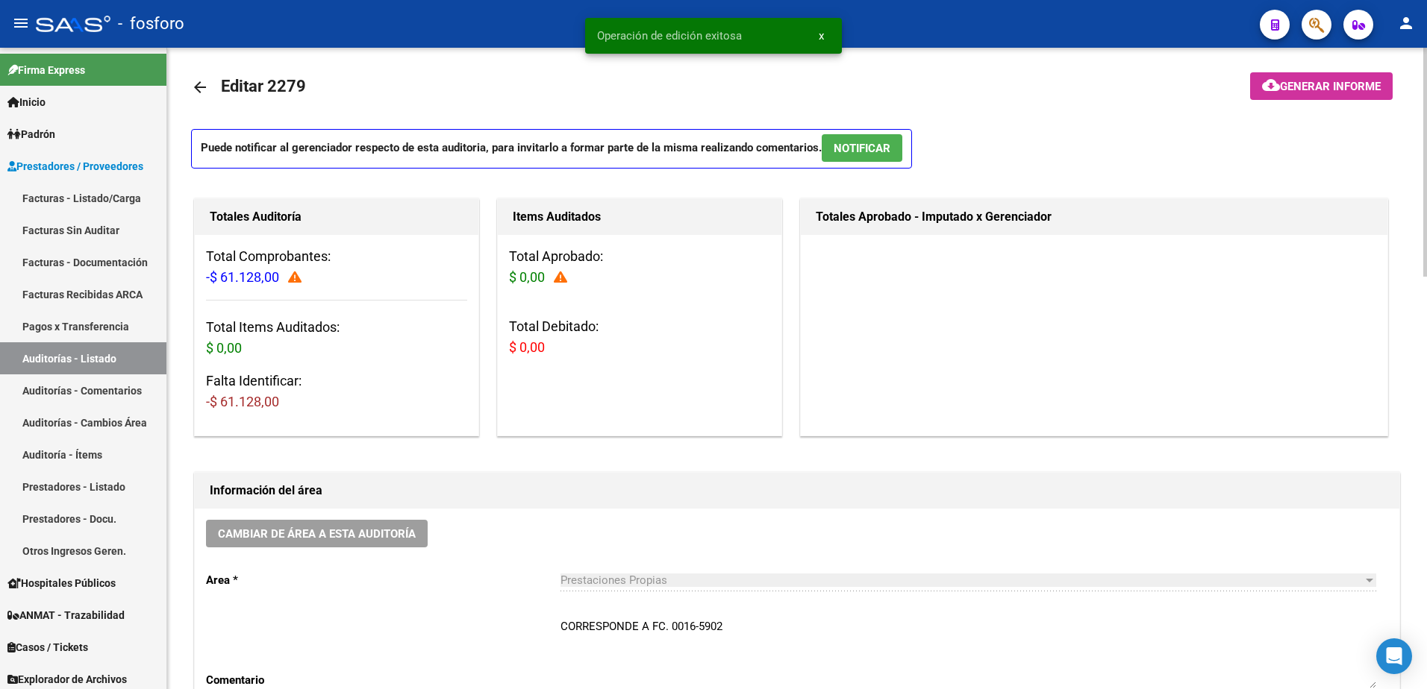
scroll to position [0, 0]
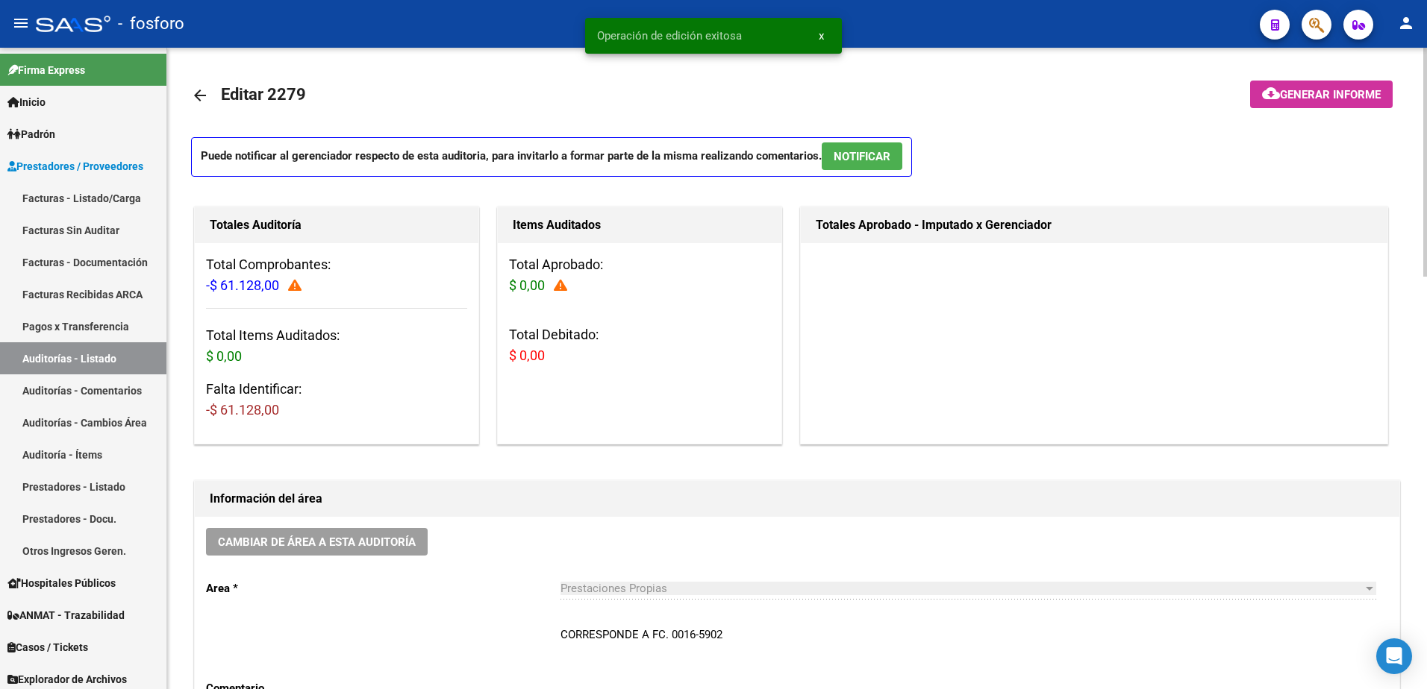
click at [1263, 99] on mat-icon "cloud_download" at bounding box center [1271, 93] width 18 height 18
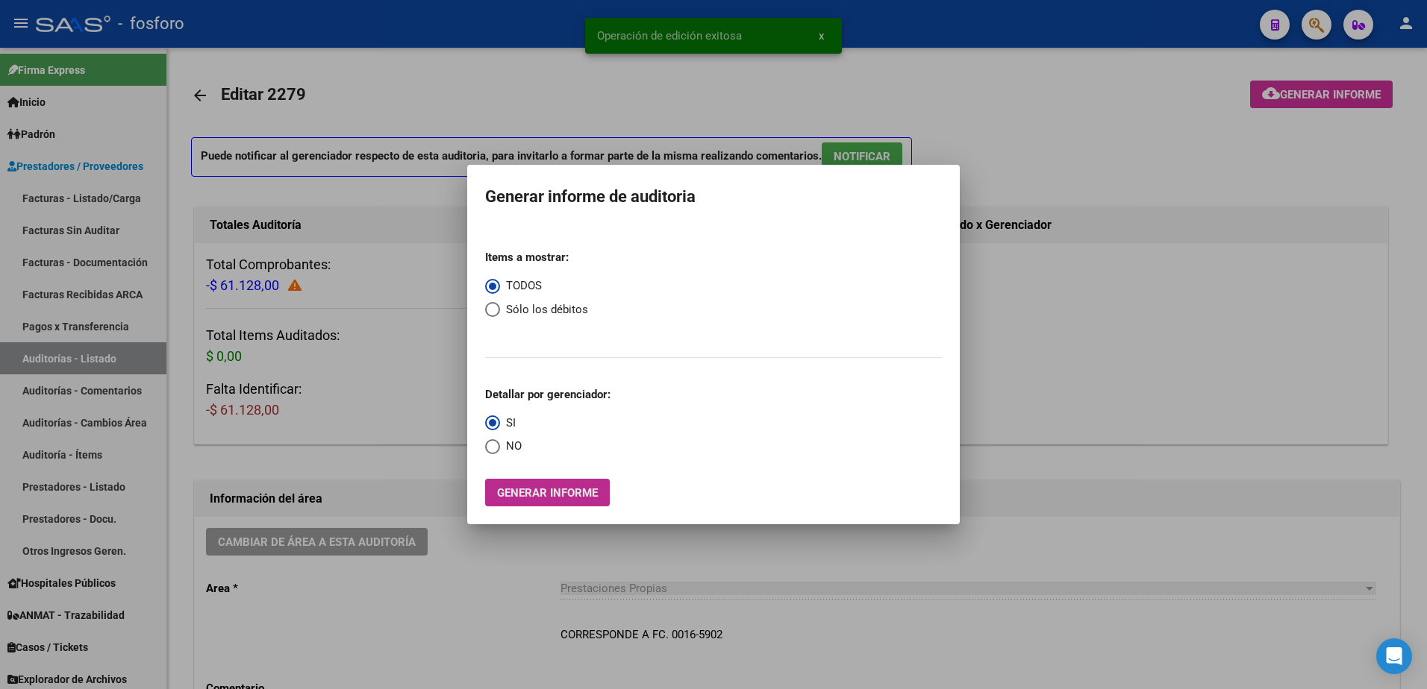
click at [527, 497] on span "Generar informe" at bounding box center [547, 492] width 101 height 13
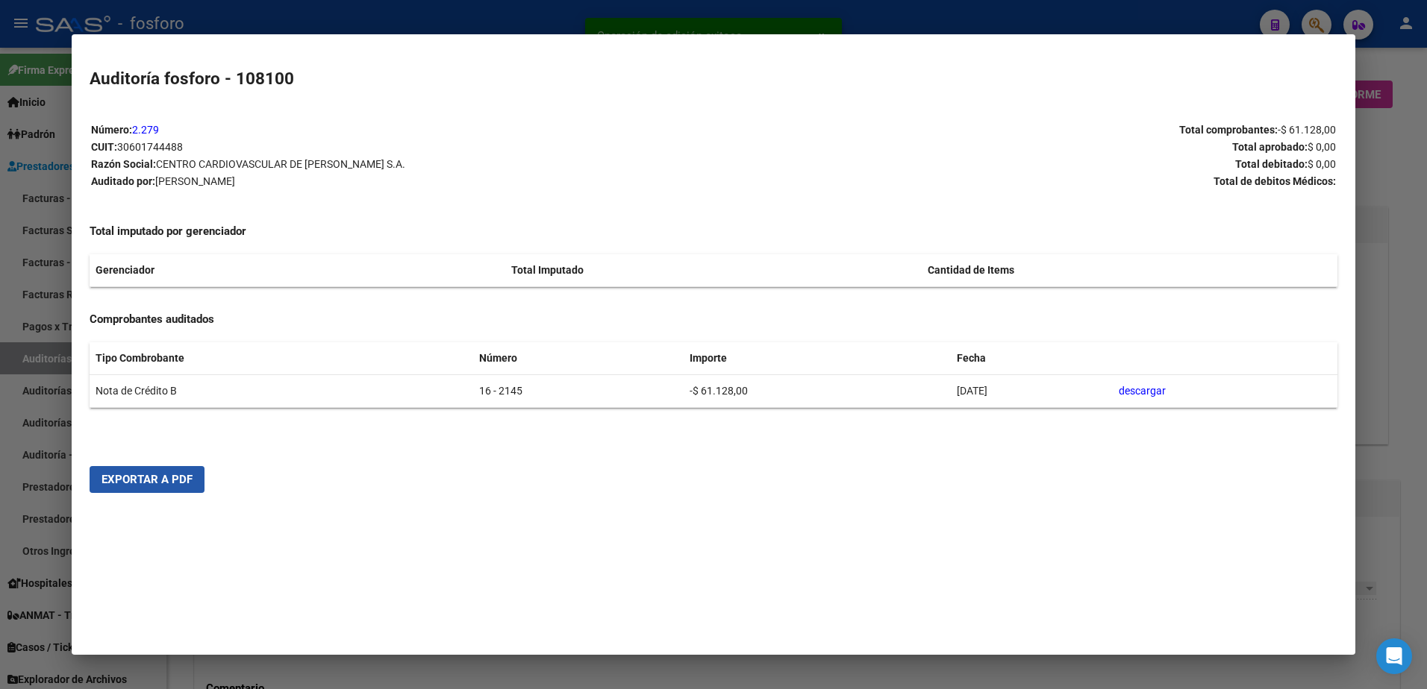
click at [157, 486] on span "Exportar a PDF" at bounding box center [146, 479] width 91 height 13
click at [5, 204] on div at bounding box center [713, 344] width 1427 height 689
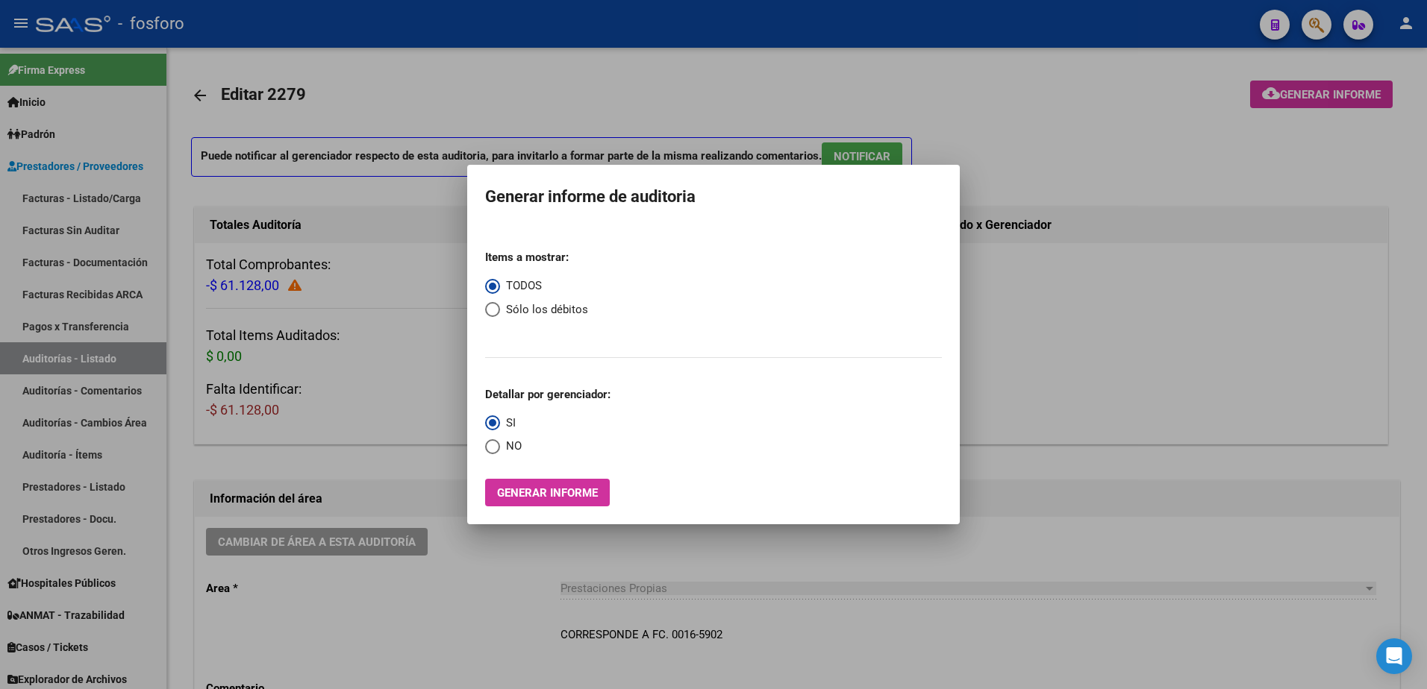
click at [284, 409] on div at bounding box center [713, 344] width 1427 height 689
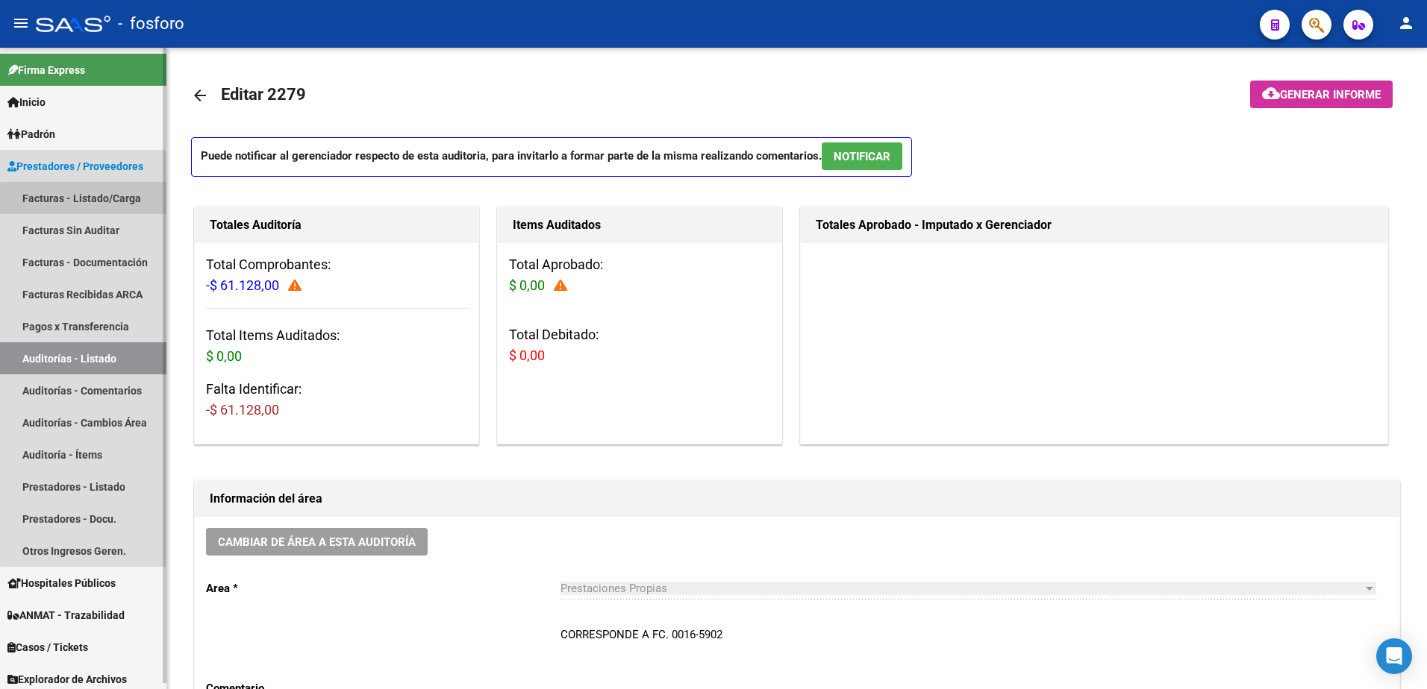
click at [121, 203] on link "Facturas - Listado/Carga" at bounding box center [83, 198] width 166 height 32
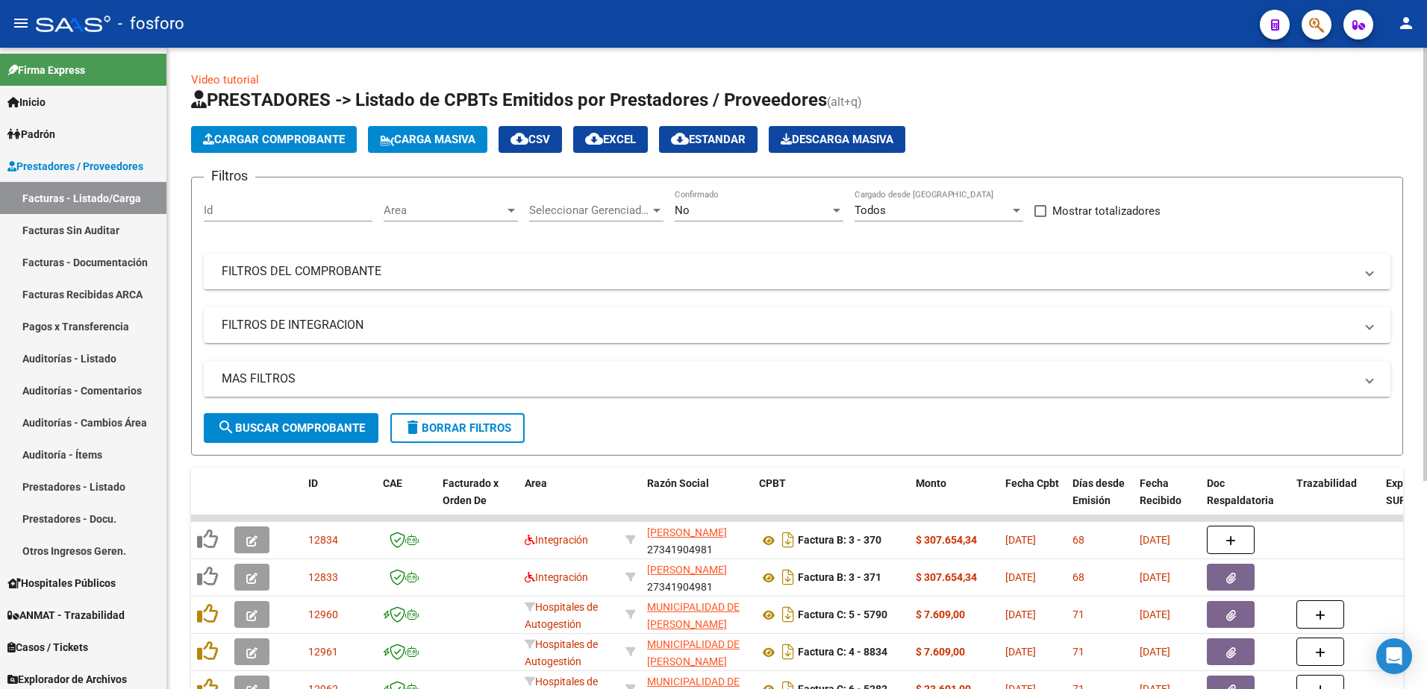
click at [331, 361] on mat-expansion-panel-header "MAS FILTROS" at bounding box center [797, 379] width 1186 height 36
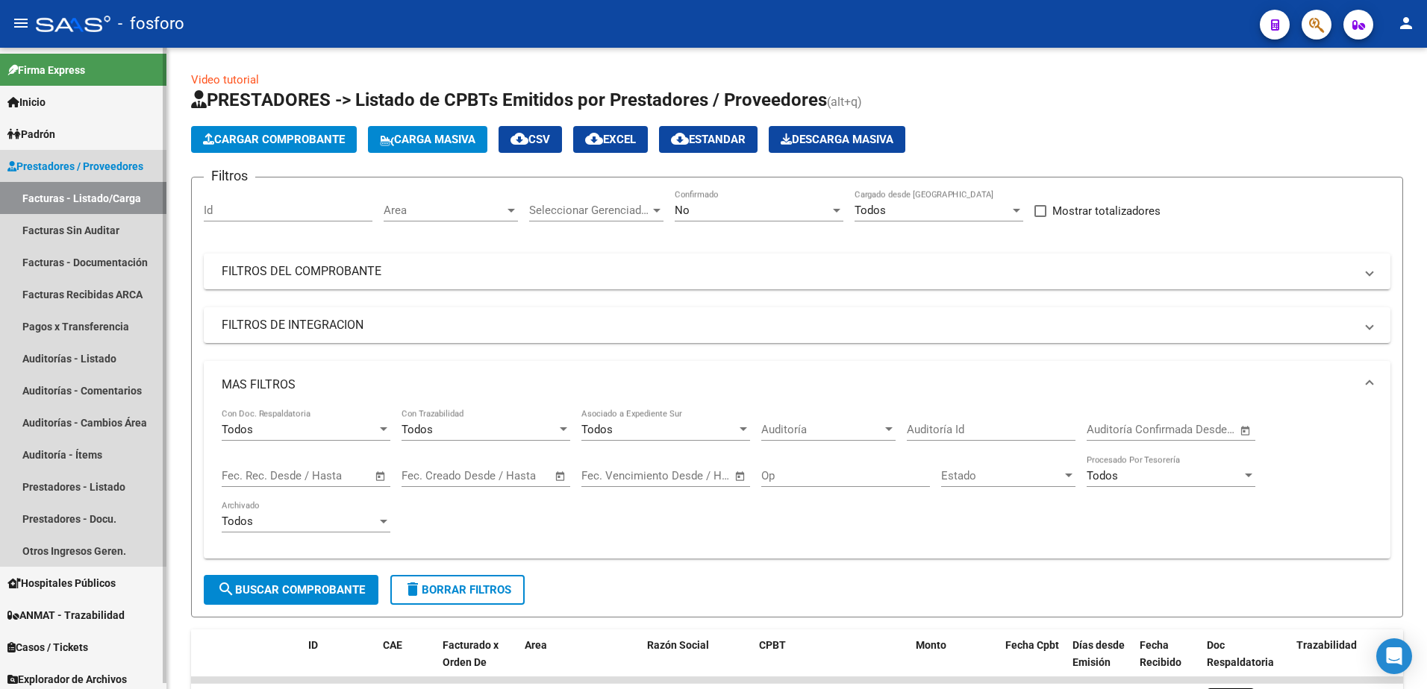
click at [54, 195] on link "Facturas - Listado/Carga" at bounding box center [83, 198] width 166 height 32
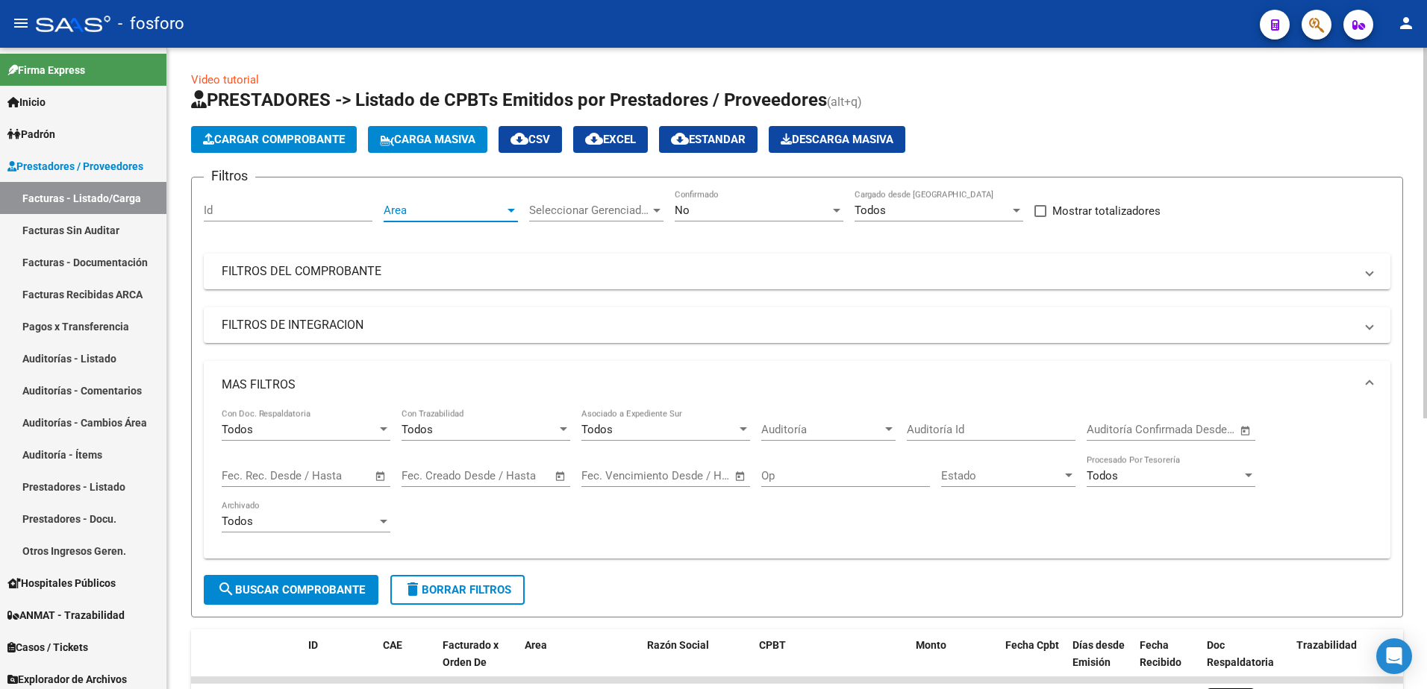
click at [510, 210] on div at bounding box center [510, 211] width 7 height 4
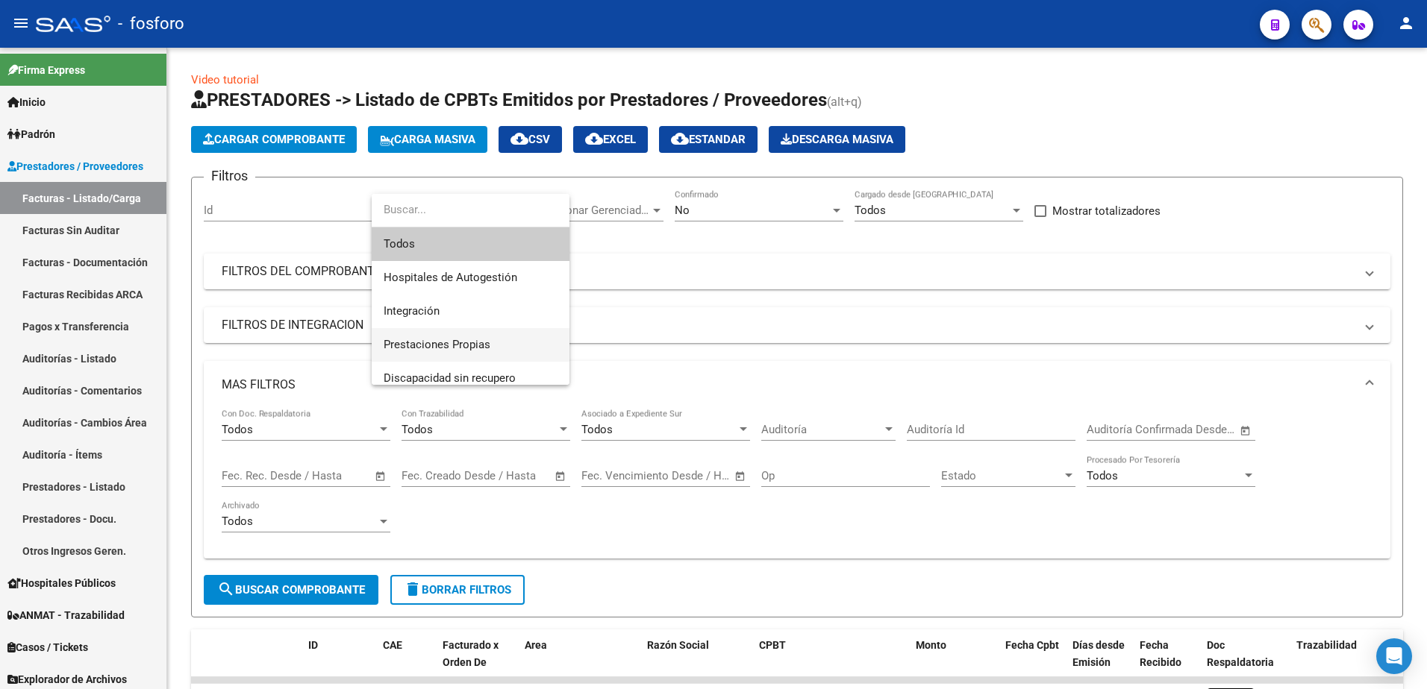
click at [451, 335] on span "Prestaciones Propias" at bounding box center [471, 345] width 174 height 34
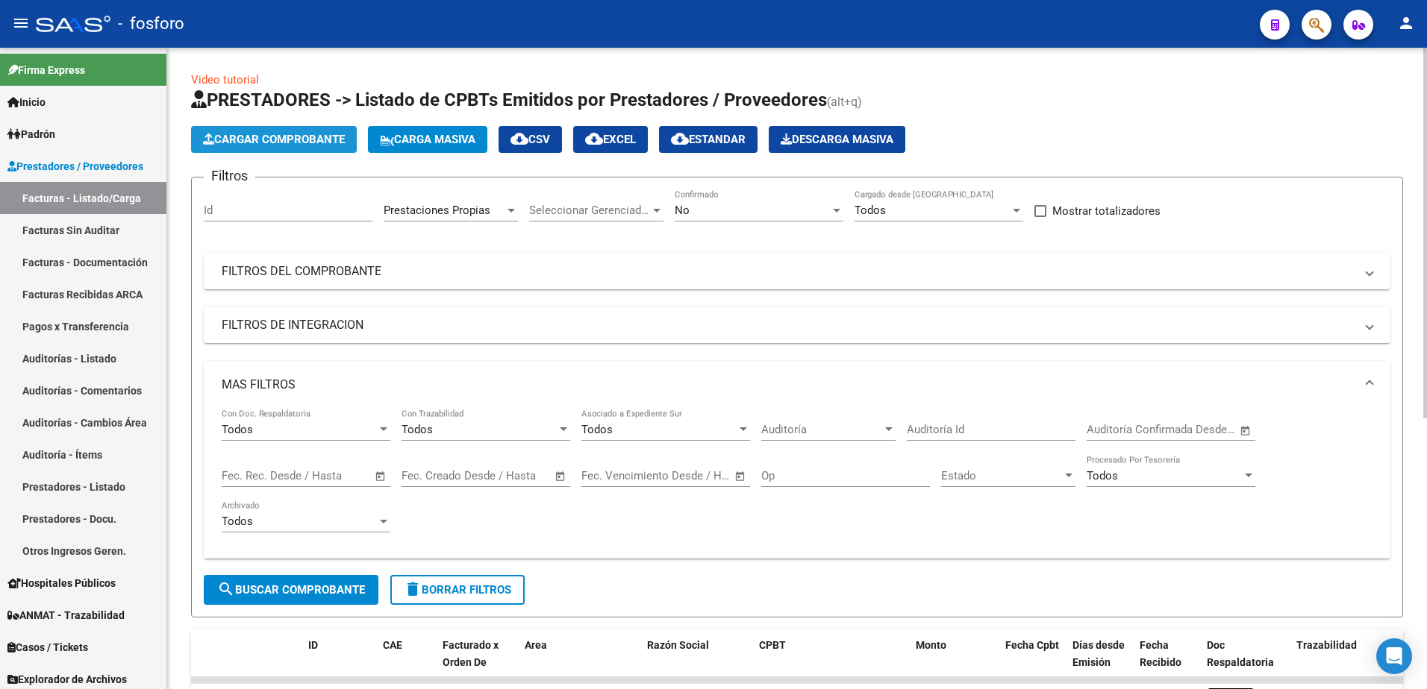
click at [316, 135] on span "Cargar Comprobante" at bounding box center [274, 139] width 142 height 13
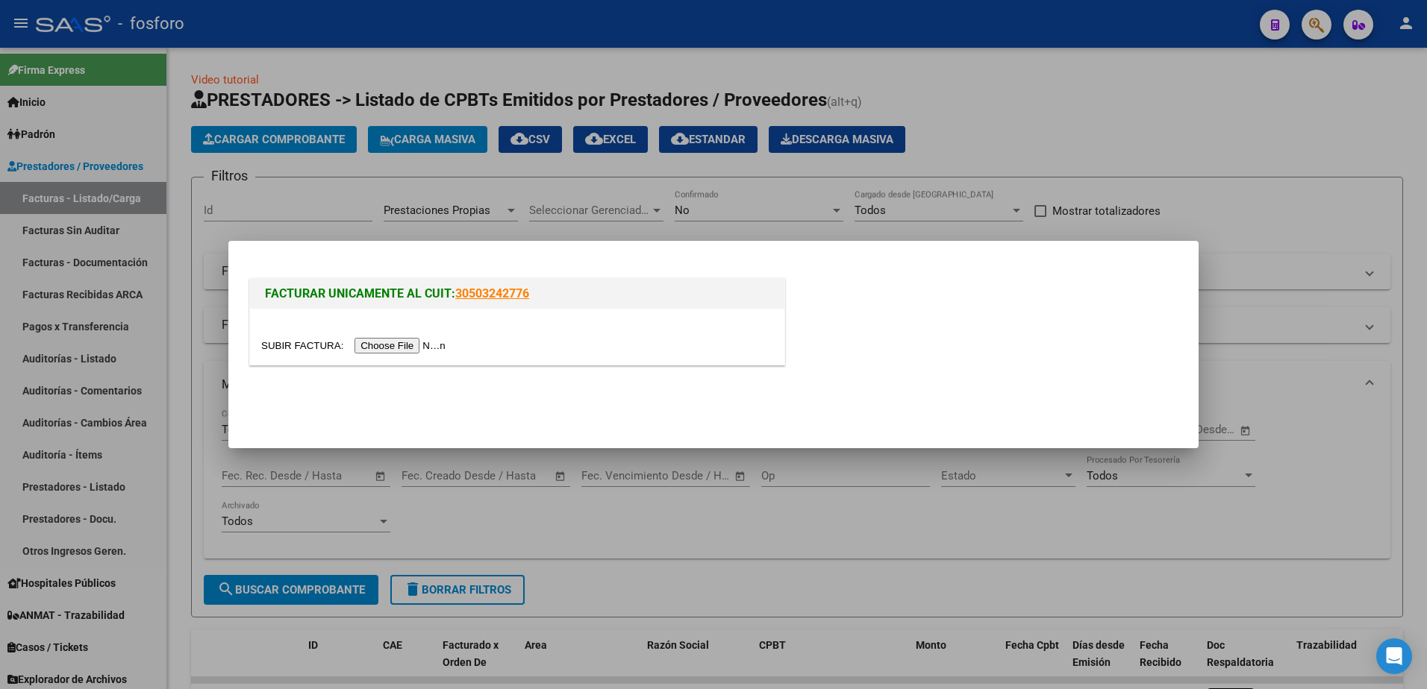
click at [375, 342] on input "file" at bounding box center [355, 346] width 189 height 16
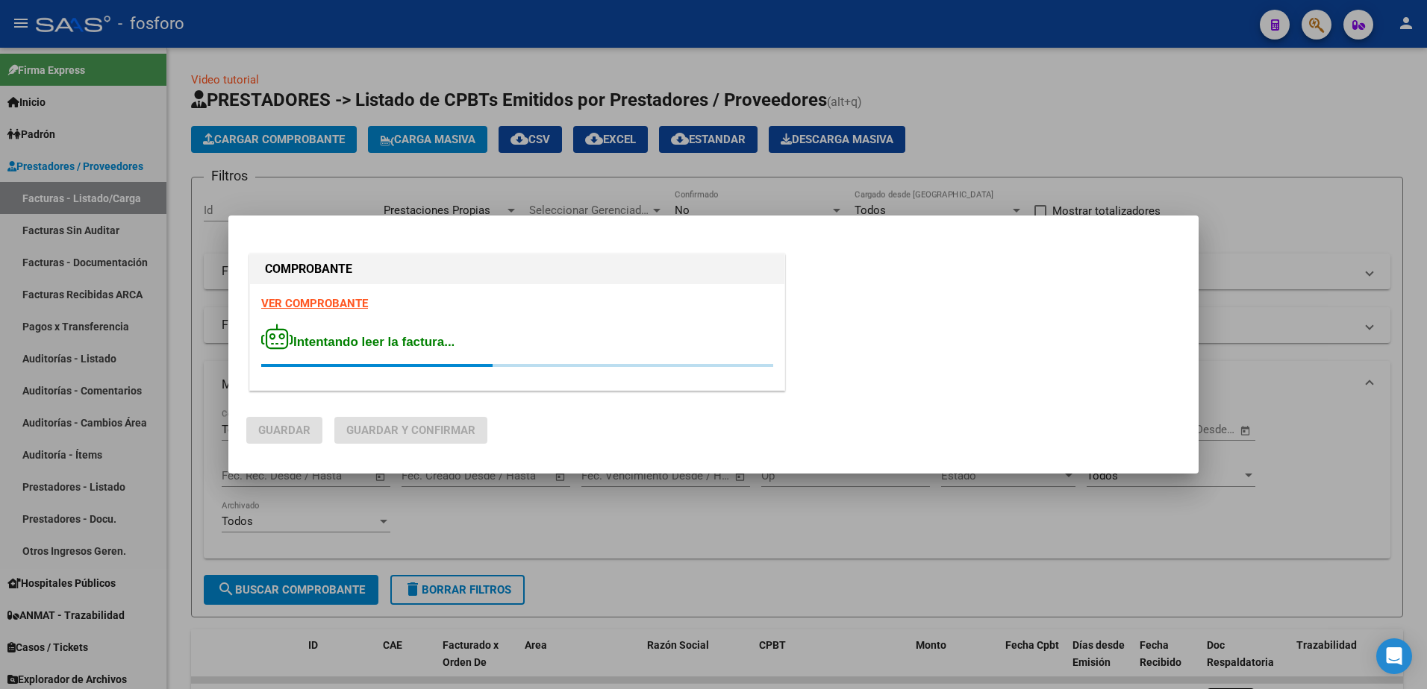
click at [334, 305] on strong "VER COMPROBANTE" at bounding box center [314, 303] width 107 height 13
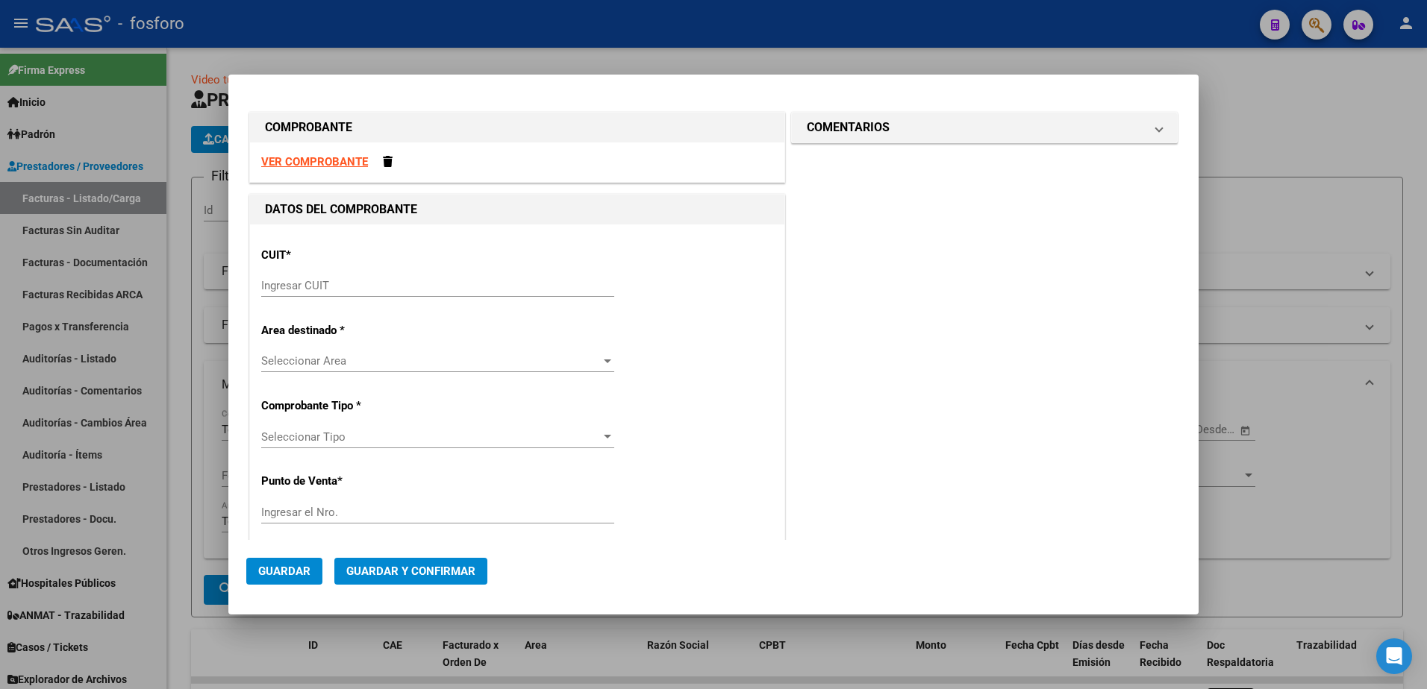
click at [415, 272] on div "CUIT * Ingresar CUIT" at bounding box center [517, 273] width 512 height 75
click at [413, 285] on input "Ingresar CUIT" at bounding box center [437, 285] width 353 height 13
paste input "30-58183537-6"
type input "30-58183537-6"
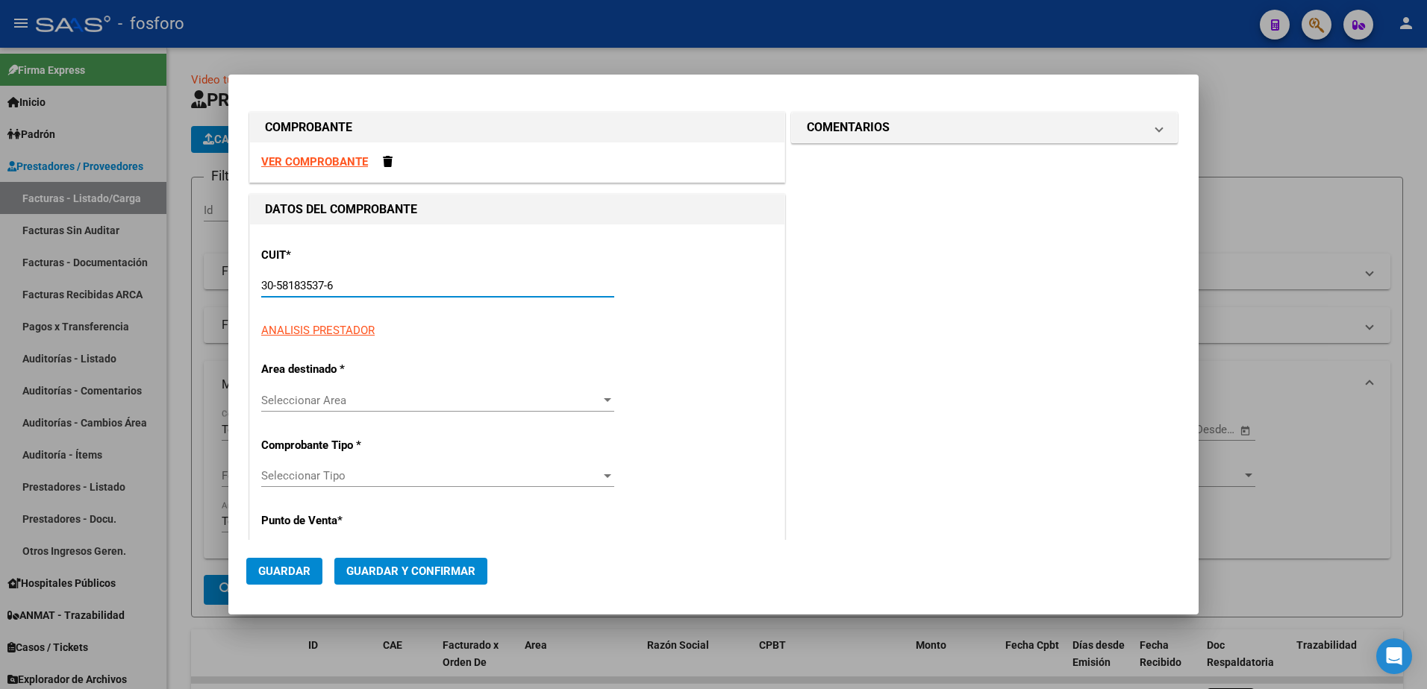
type input "9"
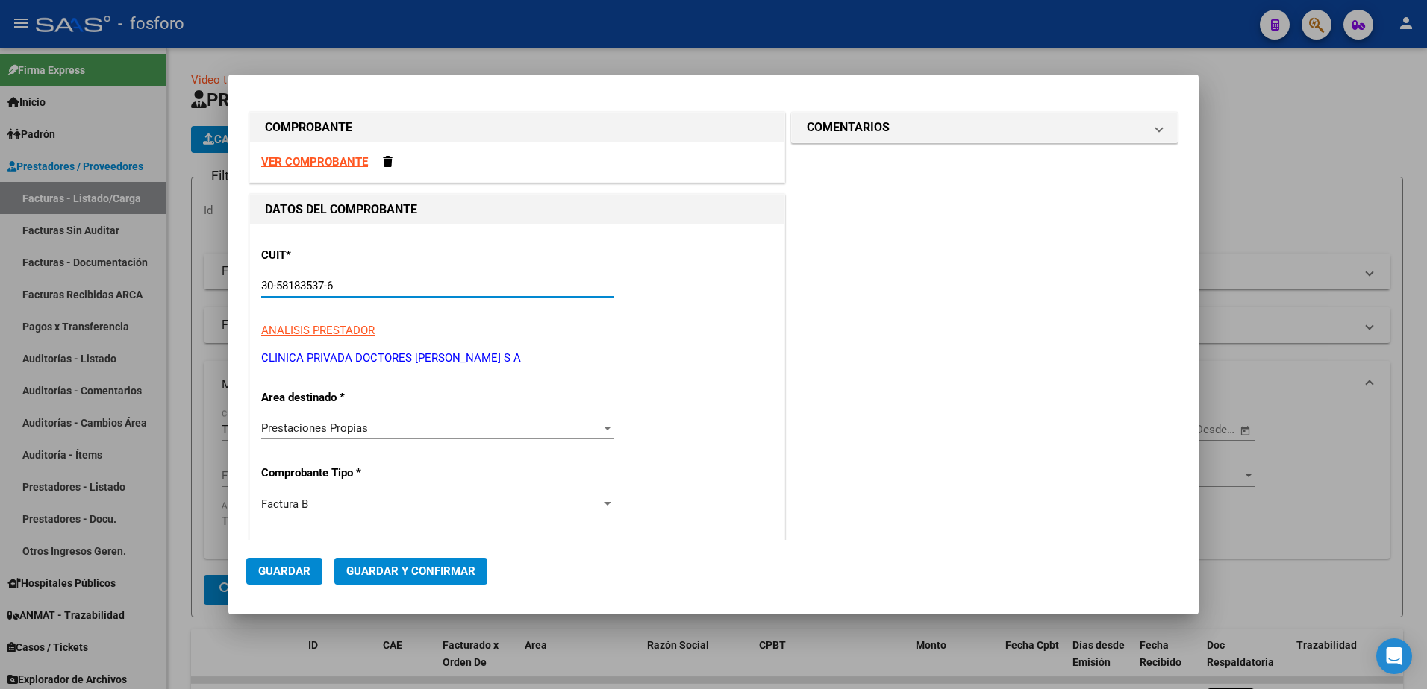
scroll to position [298, 0]
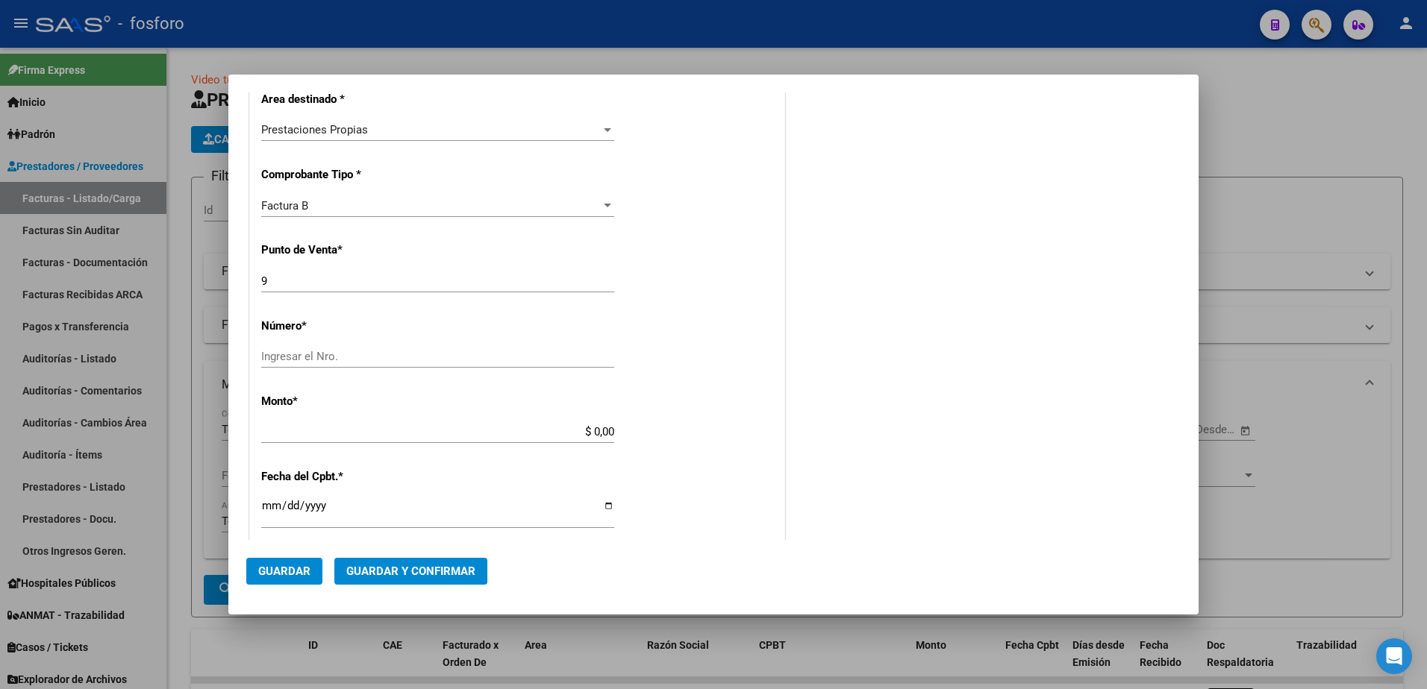
type input "30-58183537-6"
click at [484, 363] on input "Ingresar el Nro." at bounding box center [437, 356] width 353 height 13
type input "8437"
click at [610, 430] on app-form-text-field "Monto * $ 0,00 Ingresar el monto" at bounding box center [443, 417] width 365 height 45
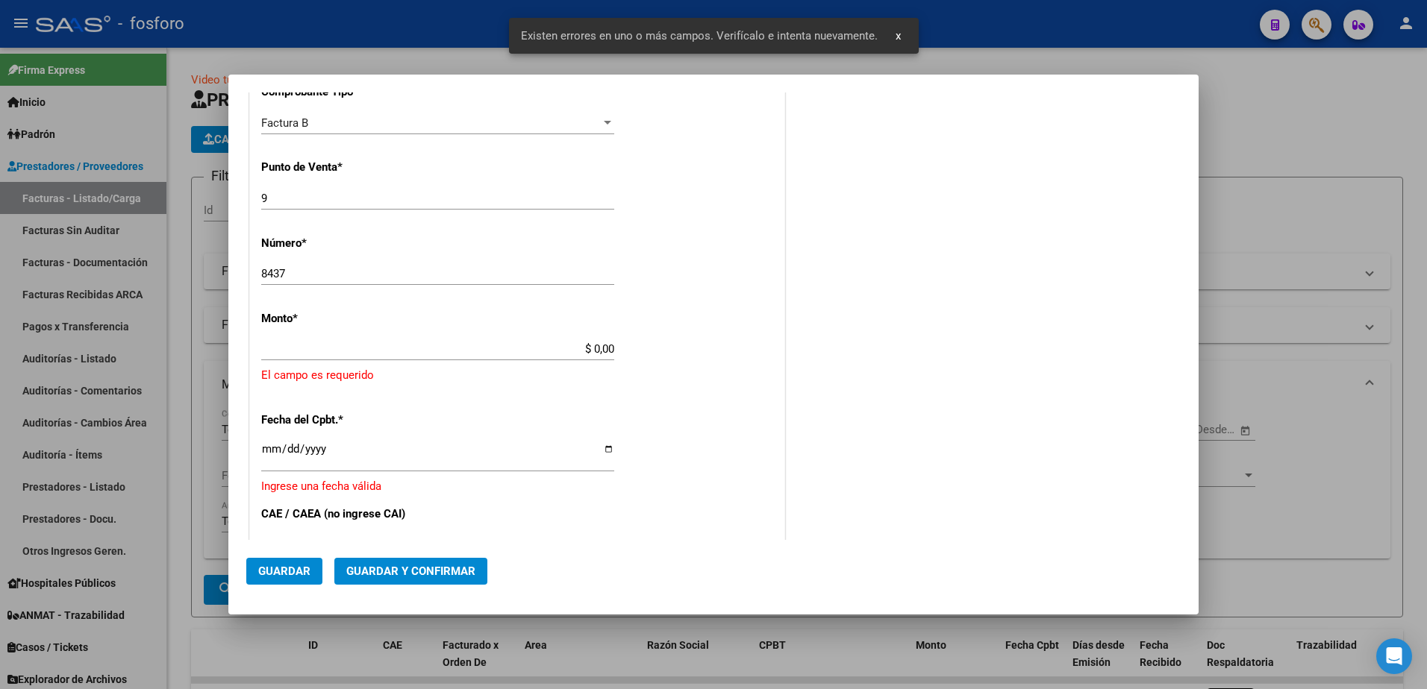
scroll to position [407, 0]
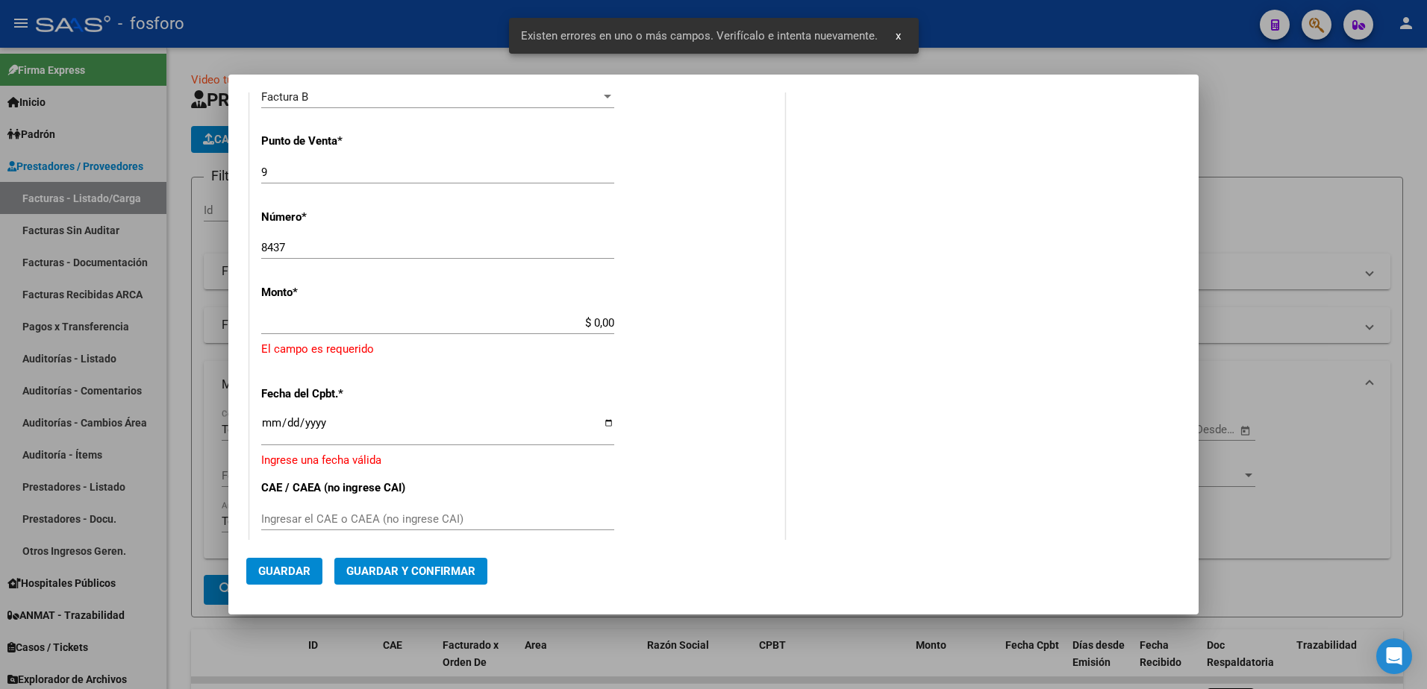
click at [611, 324] on app-form-text-field "Monto * $ 0,00 Ingresar el monto [GEOGRAPHIC_DATA] es requerido" at bounding box center [517, 322] width 512 height 72
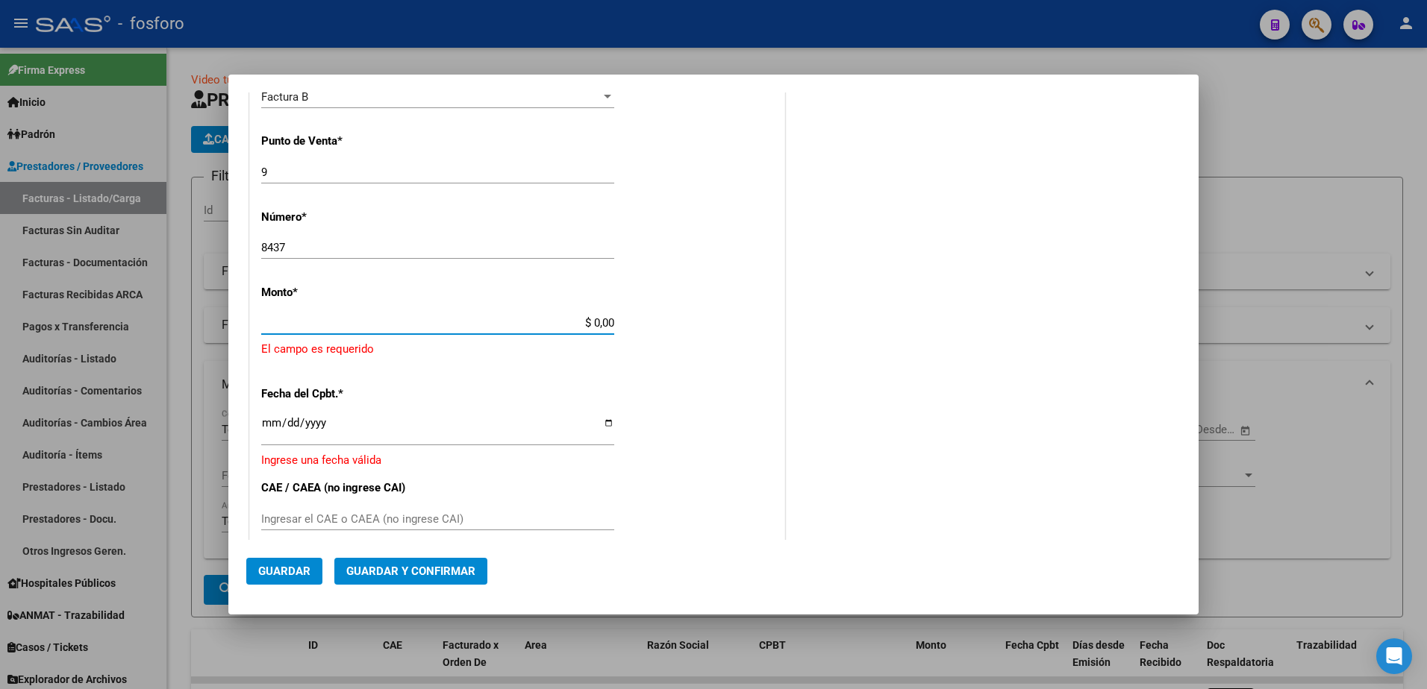
click at [609, 323] on input "$ 0,00" at bounding box center [437, 322] width 353 height 13
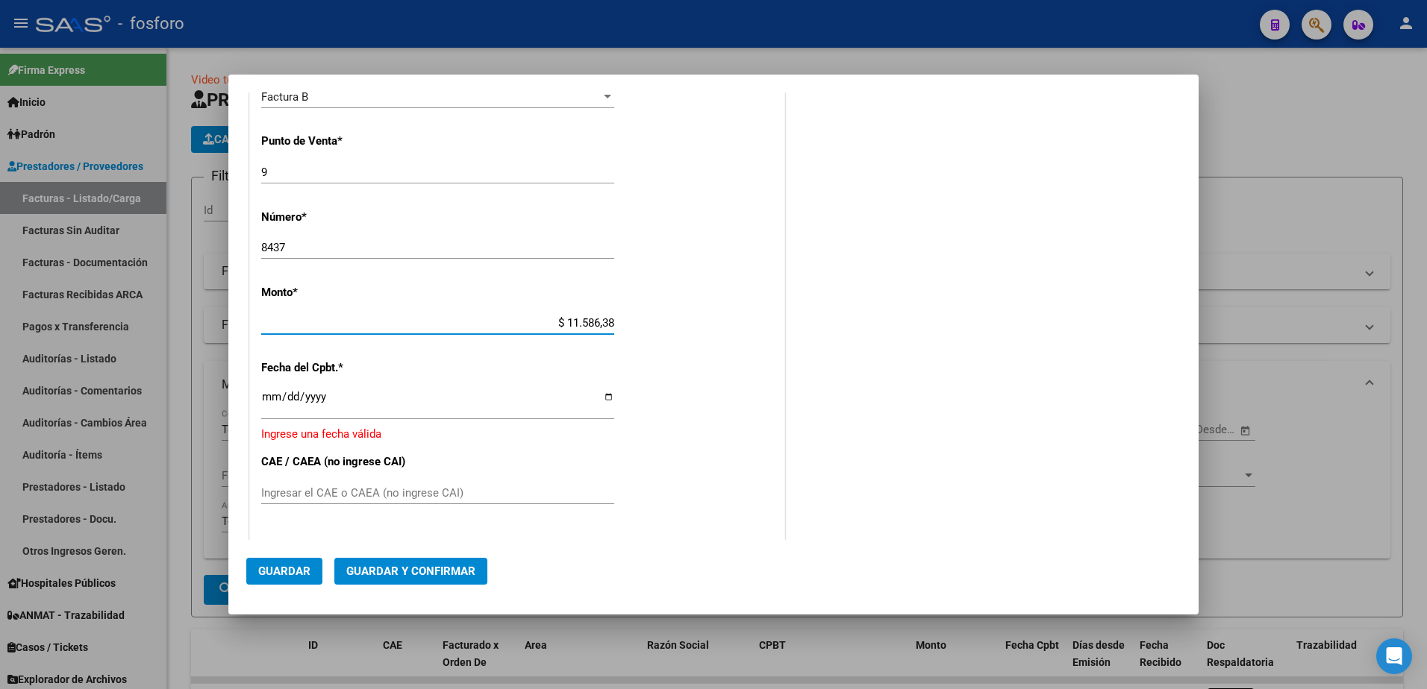
type input "$ 115.863,81"
click at [263, 400] on input "Ingresar la fecha" at bounding box center [437, 403] width 353 height 24
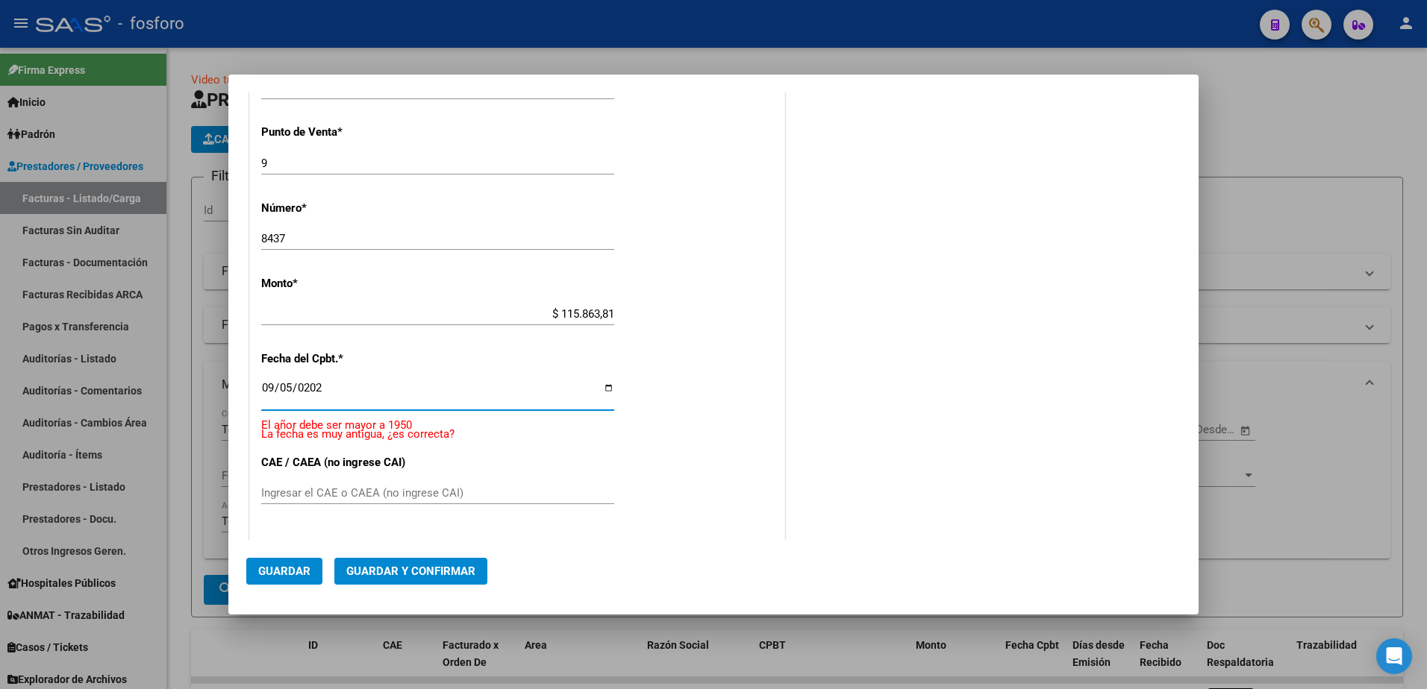
type input "[DATE]"
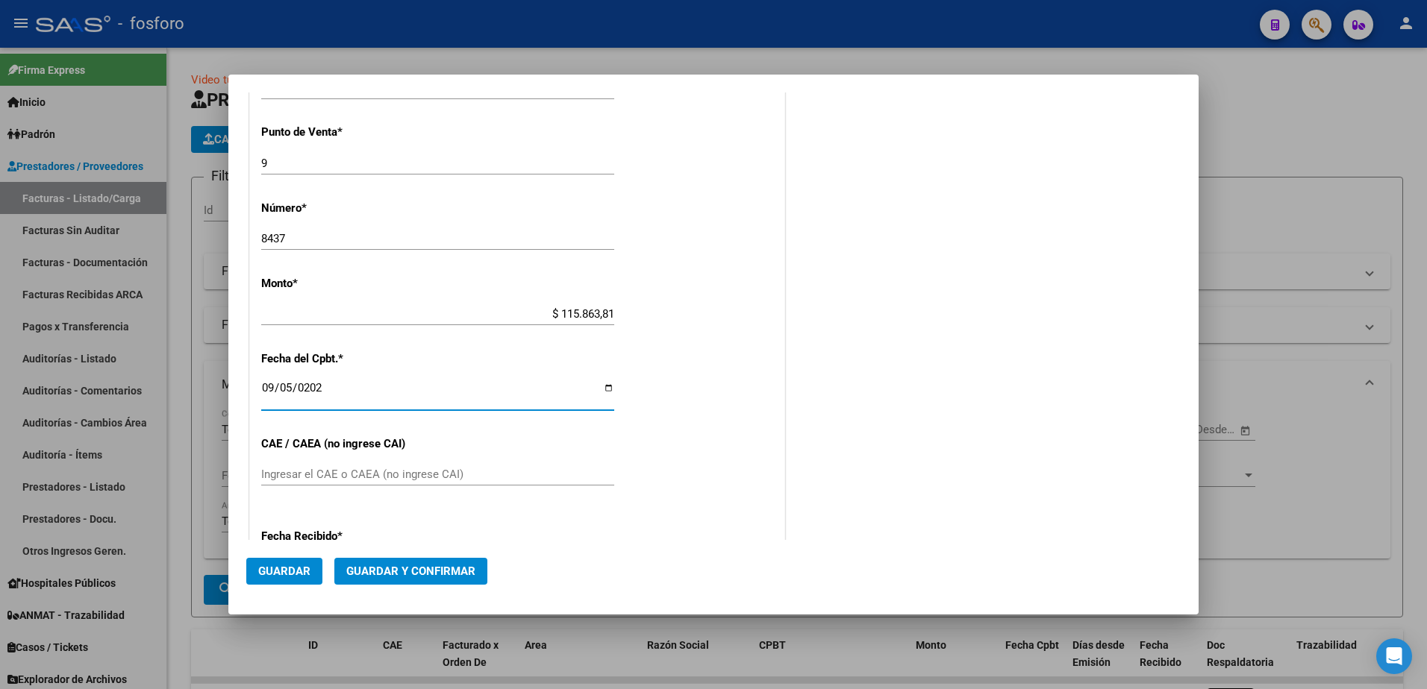
scroll to position [398, 0]
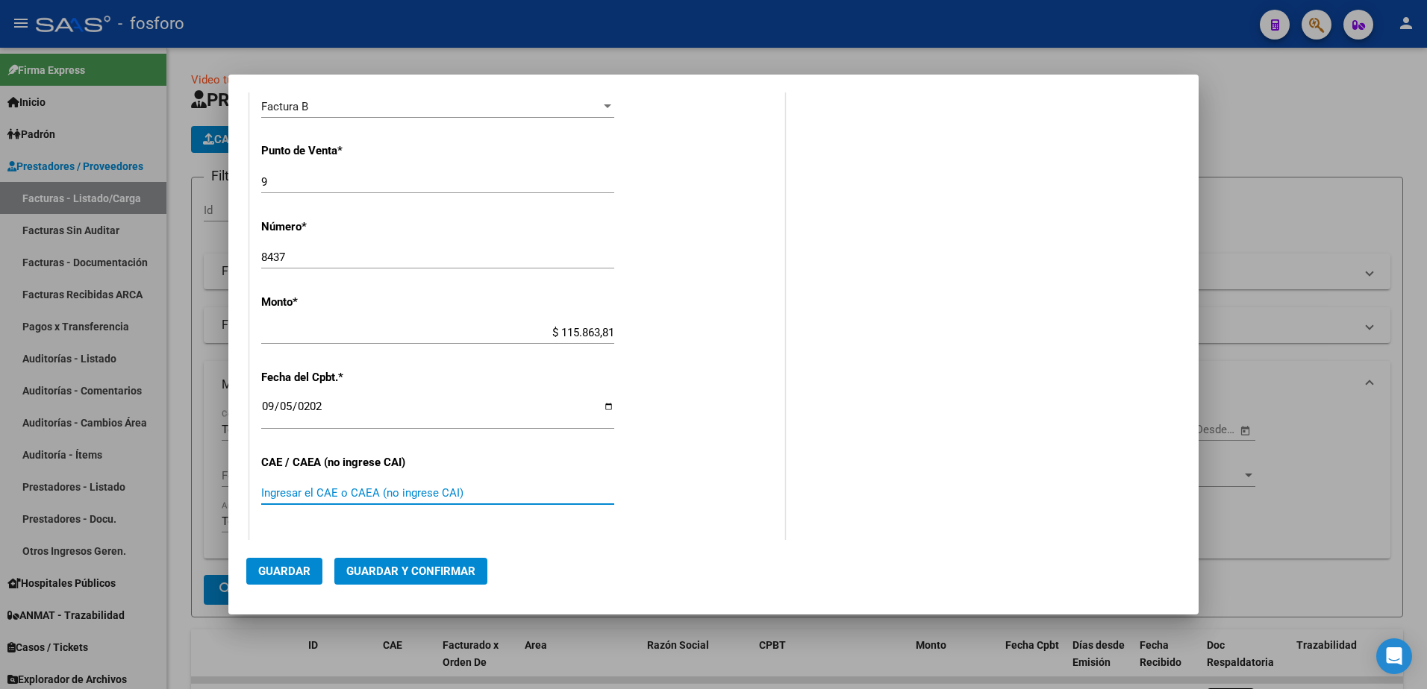
click at [425, 492] on input "Ingresar el CAE o CAEA (no ingrese CAI)" at bounding box center [437, 492] width 353 height 13
click at [287, 495] on input "Ingresar el CAE o CAEA (no ingrese CAI)" at bounding box center [437, 492] width 353 height 13
paste input "75366965358714"
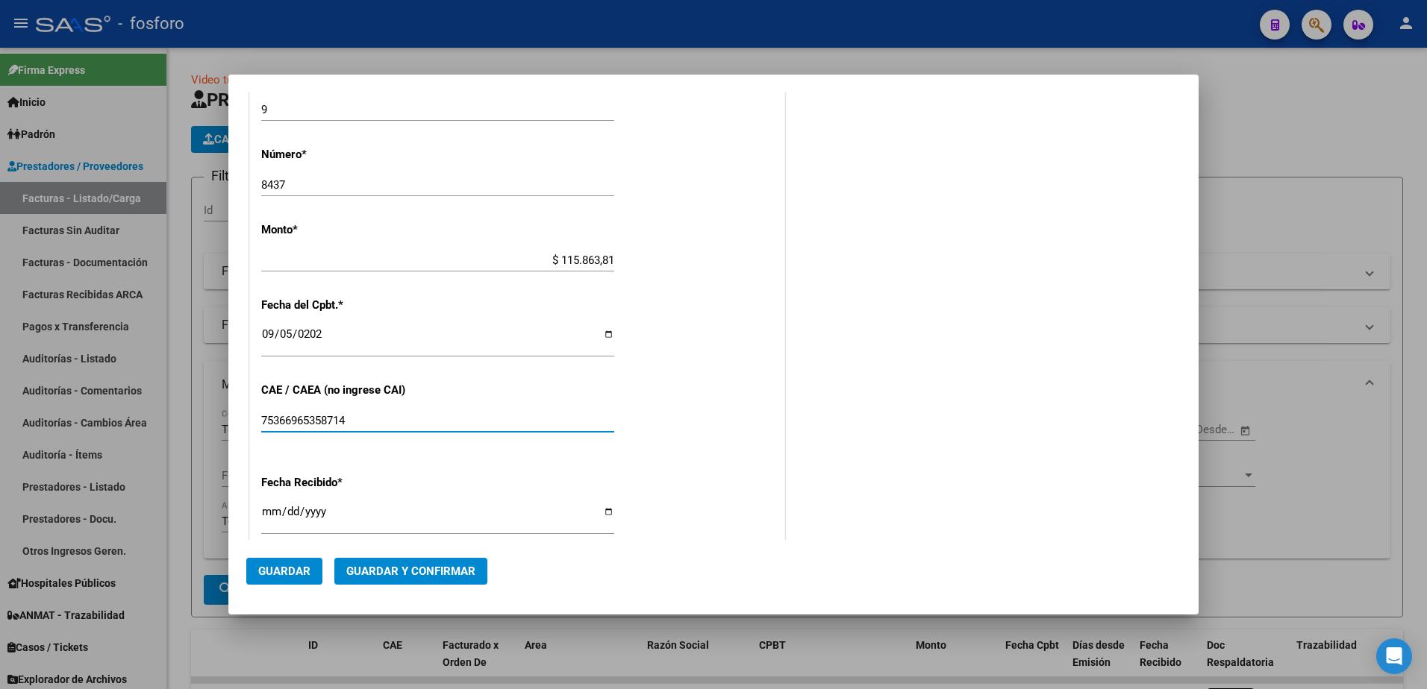
scroll to position [745, 0]
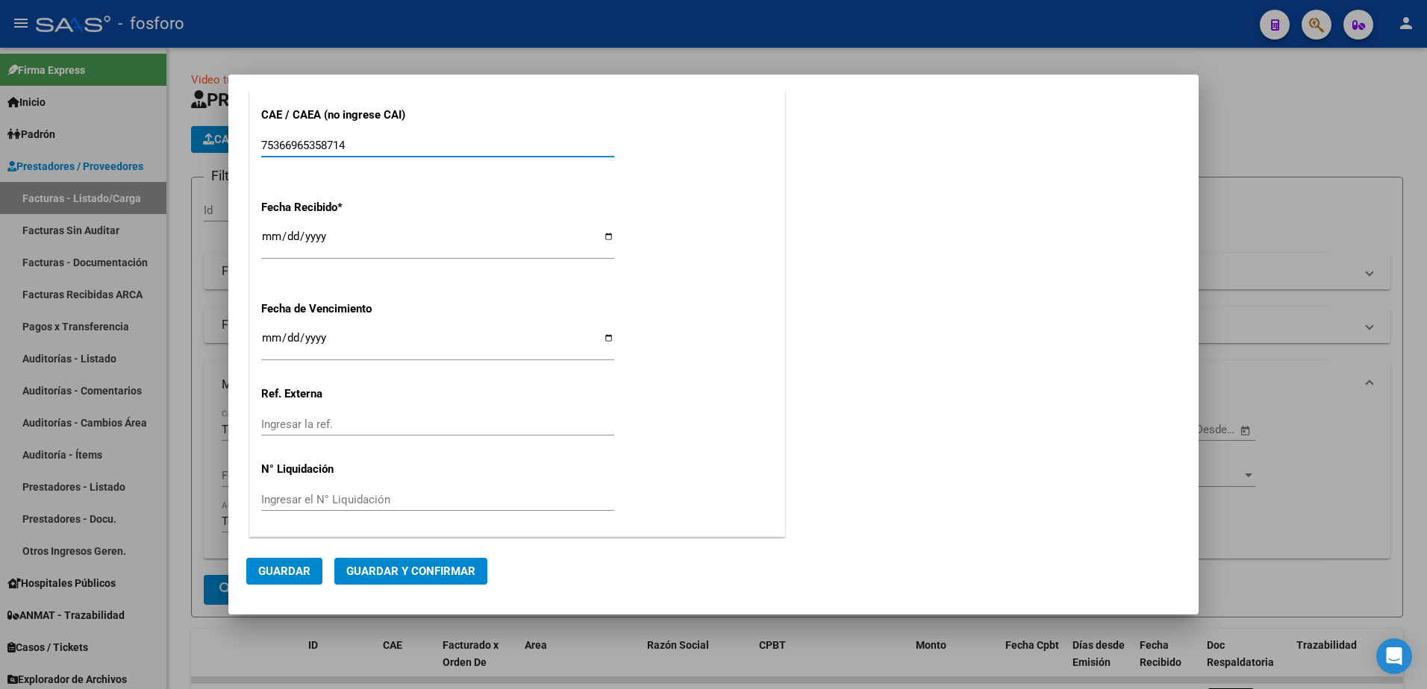
type input "75366965358714"
click at [272, 345] on input "Ingresar la fecha" at bounding box center [437, 344] width 353 height 24
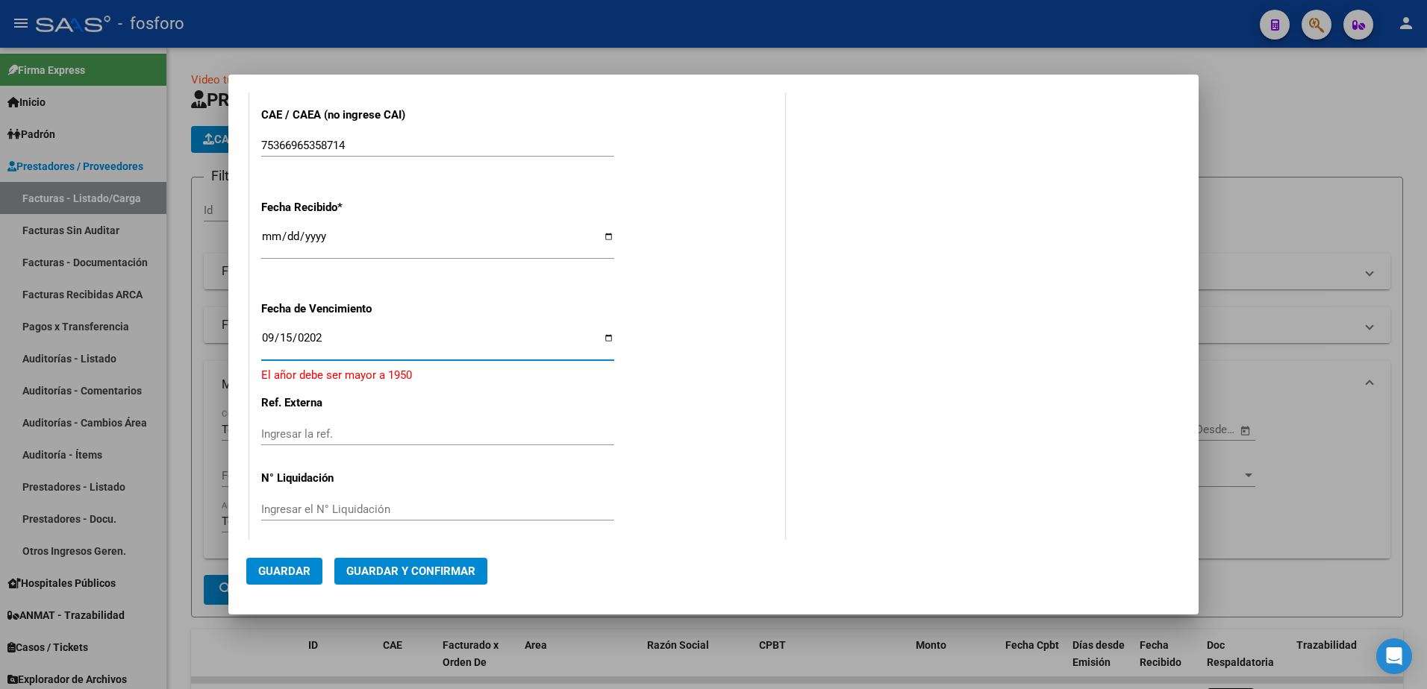
type input "[DATE]"
click at [369, 569] on span "Guardar y Confirmar" at bounding box center [410, 571] width 129 height 13
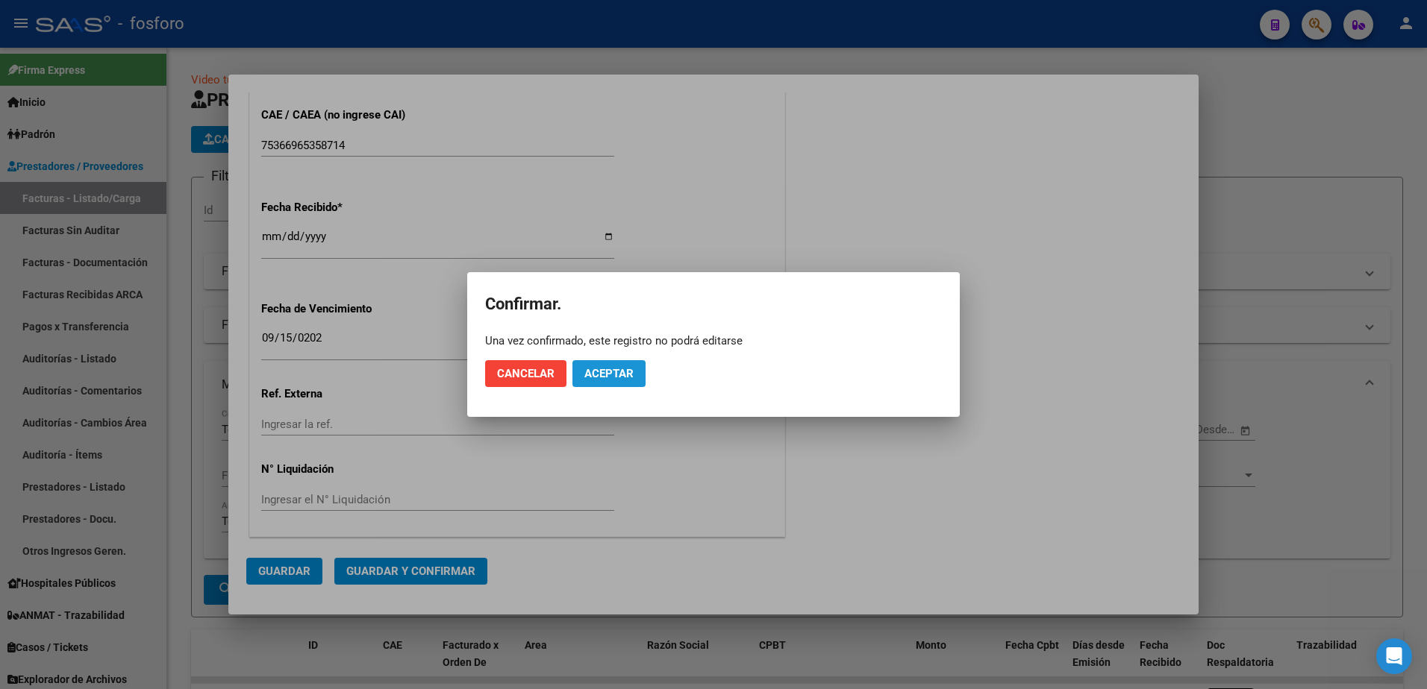
click at [599, 372] on span "Aceptar" at bounding box center [608, 373] width 49 height 13
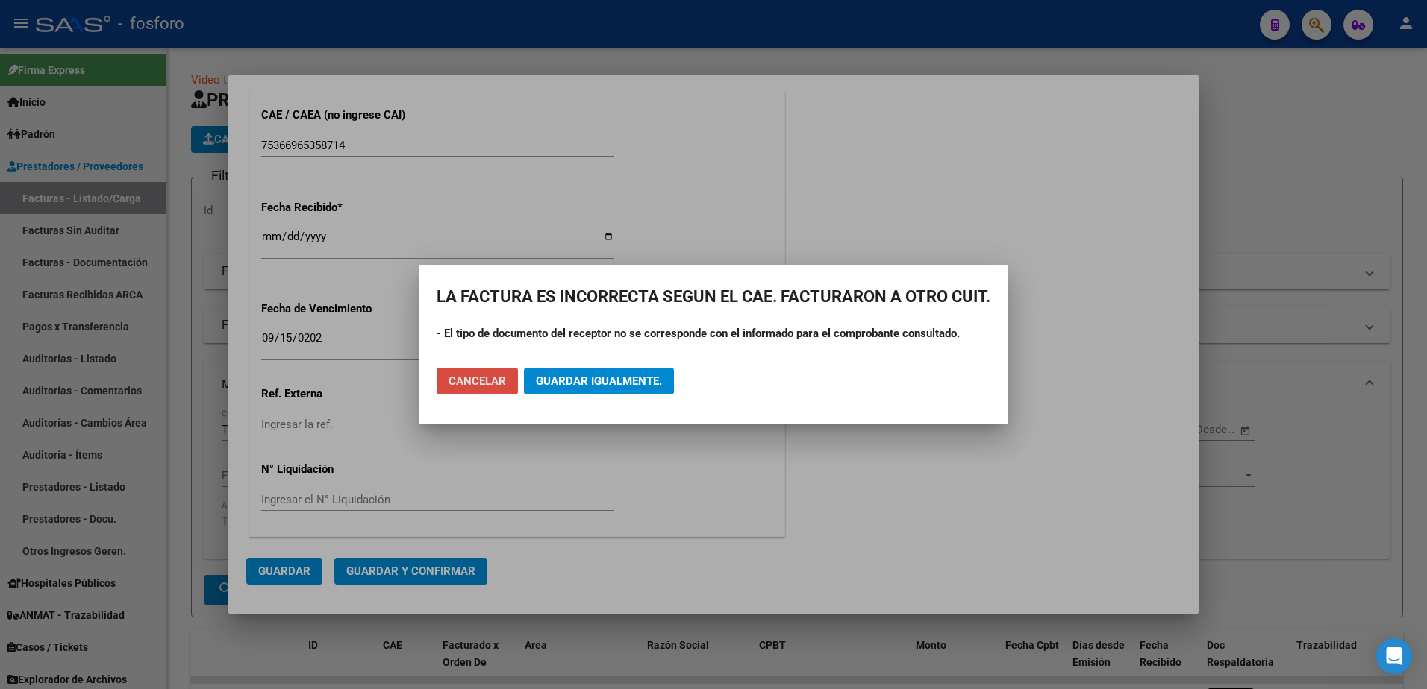
click at [494, 384] on span "Cancelar" at bounding box center [476, 381] width 57 height 13
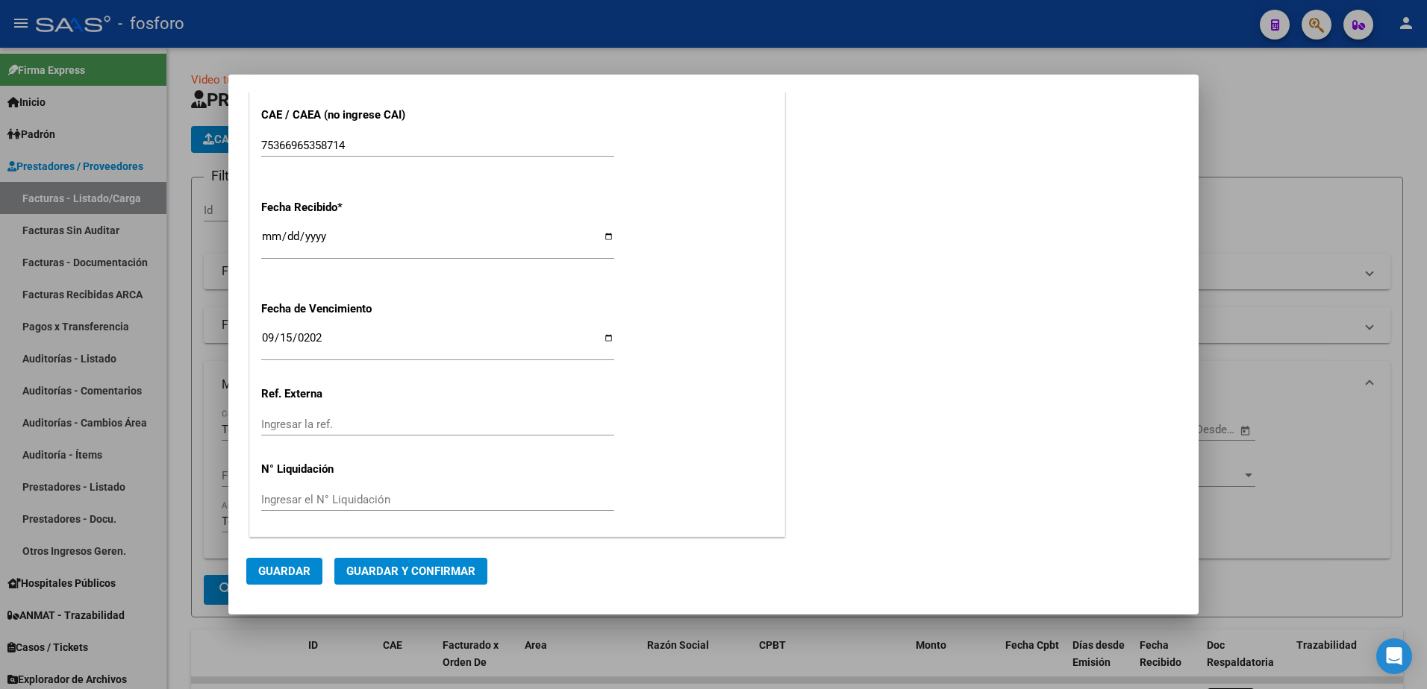
click at [133, 252] on div at bounding box center [713, 344] width 1427 height 689
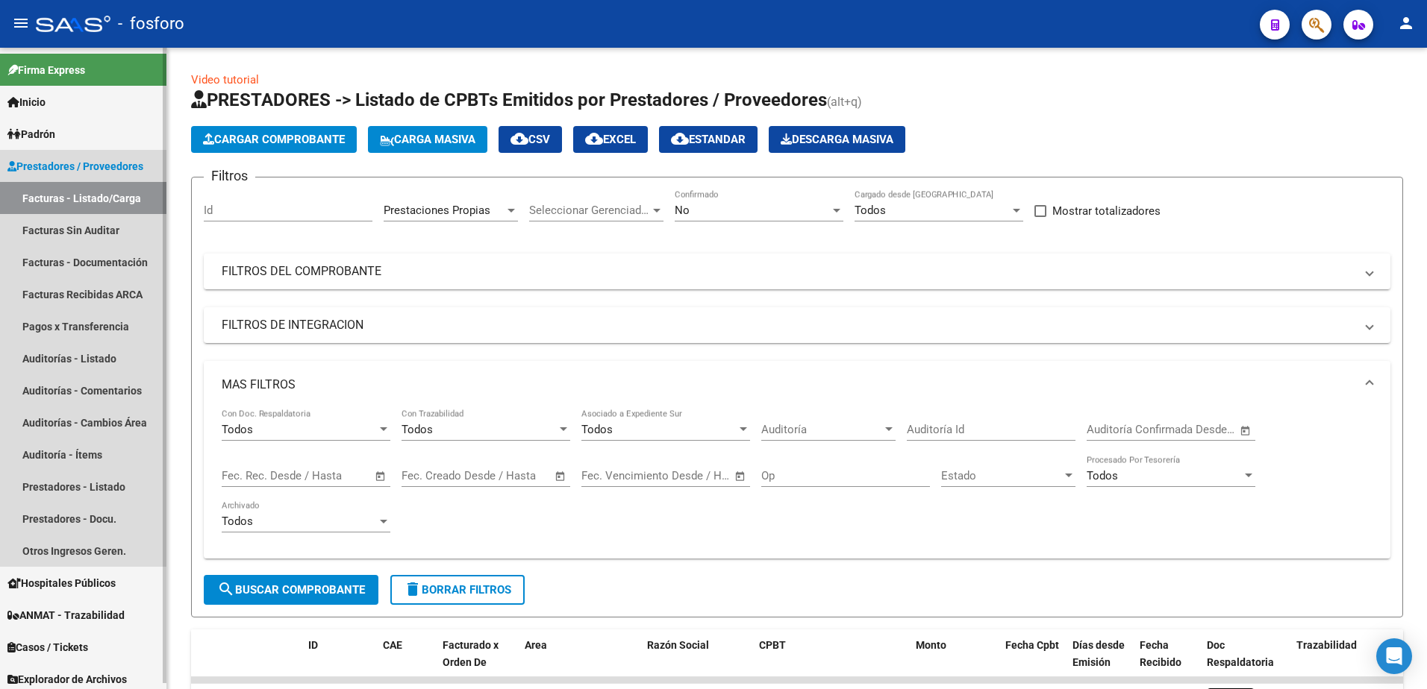
click at [119, 198] on link "Facturas - Listado/Carga" at bounding box center [83, 198] width 166 height 32
click at [122, 197] on link "Facturas - Listado/Carga" at bounding box center [83, 198] width 166 height 32
click at [121, 200] on link "Facturas - Listado/Carga" at bounding box center [83, 198] width 166 height 32
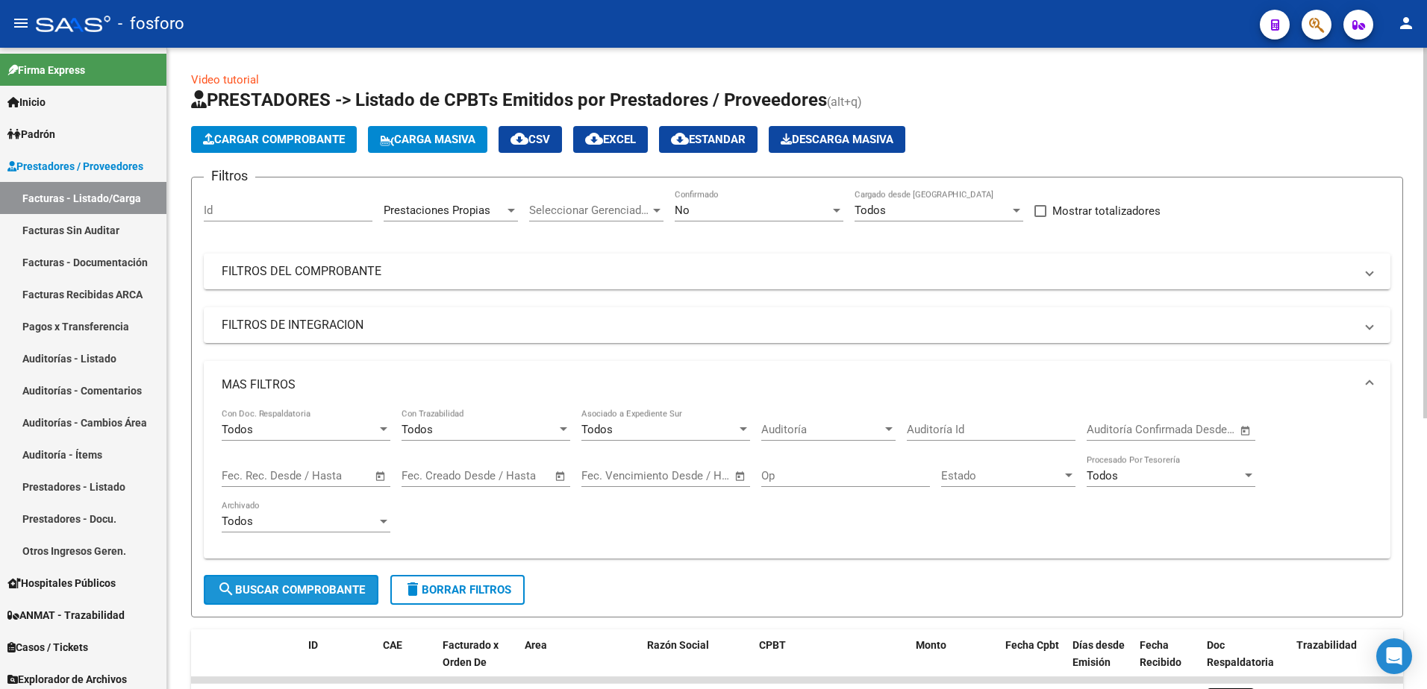
click at [262, 586] on span "search Buscar Comprobante" at bounding box center [291, 589] width 148 height 13
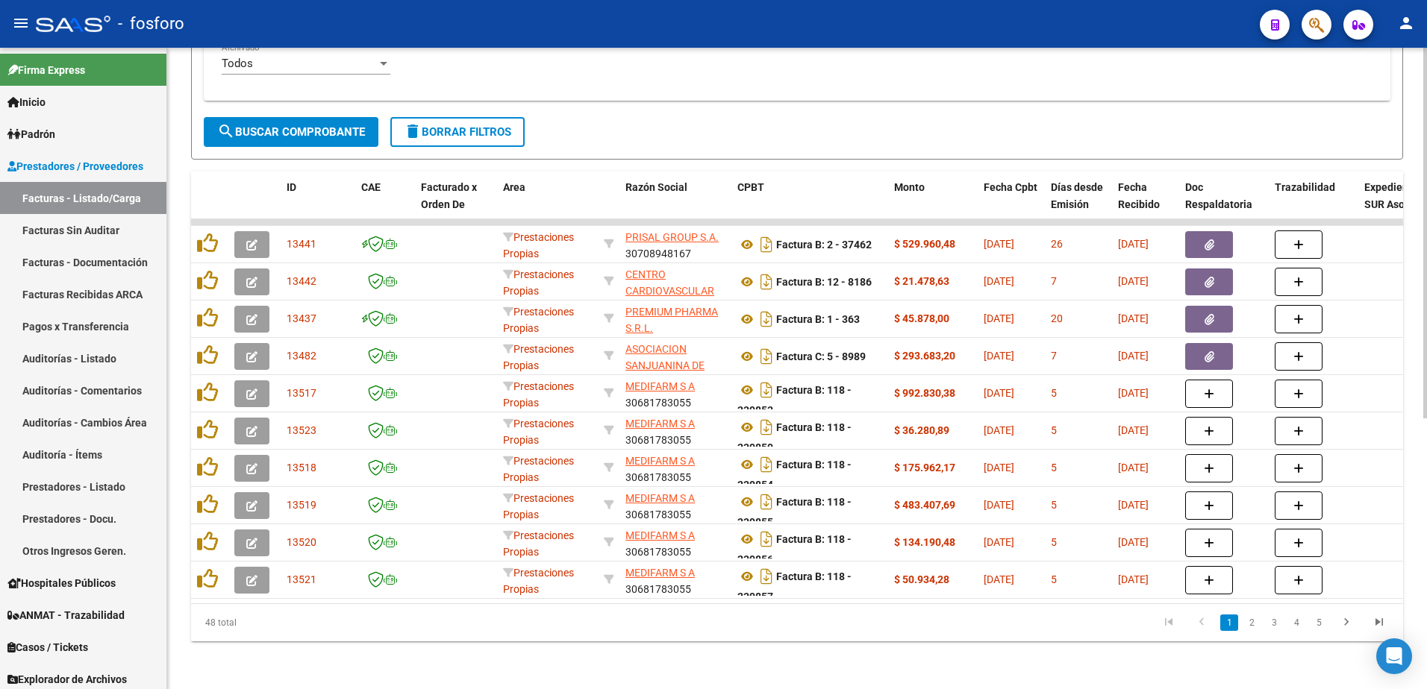
scroll to position [469, 0]
click at [1316, 618] on link "5" at bounding box center [1318, 623] width 18 height 16
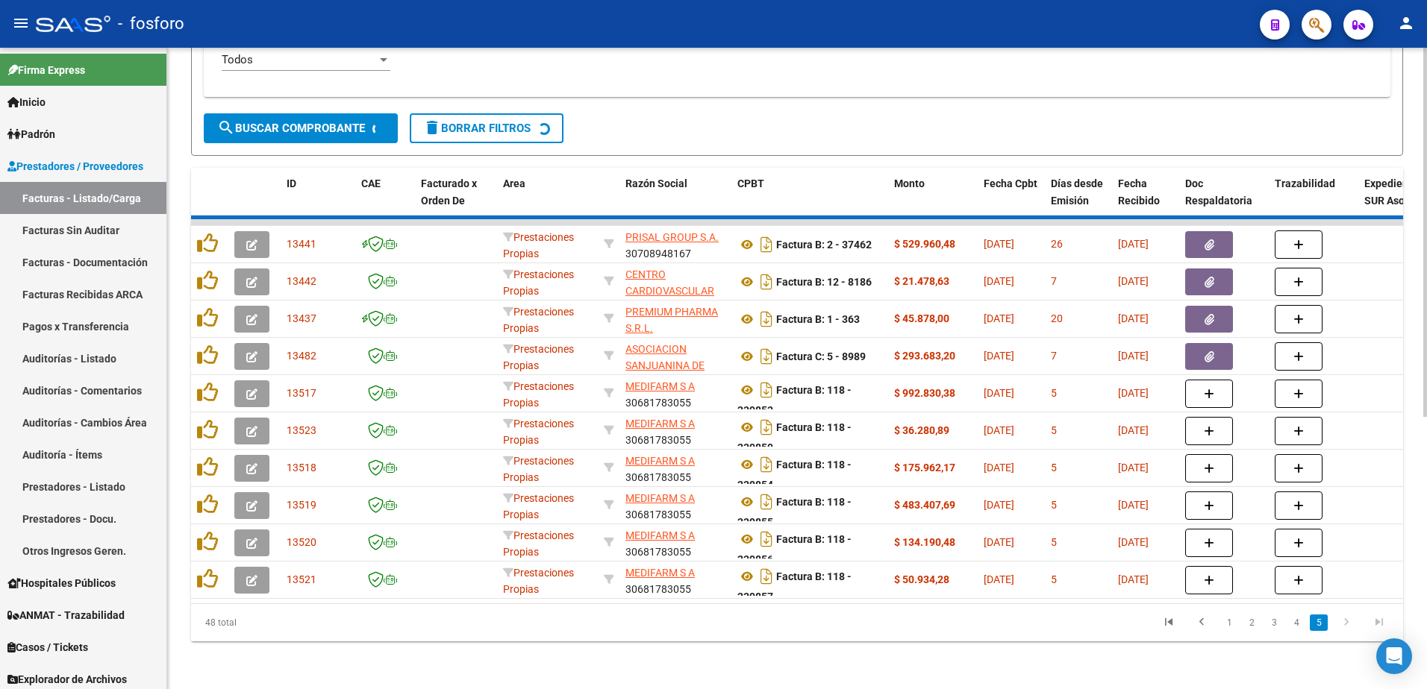
scroll to position [395, 0]
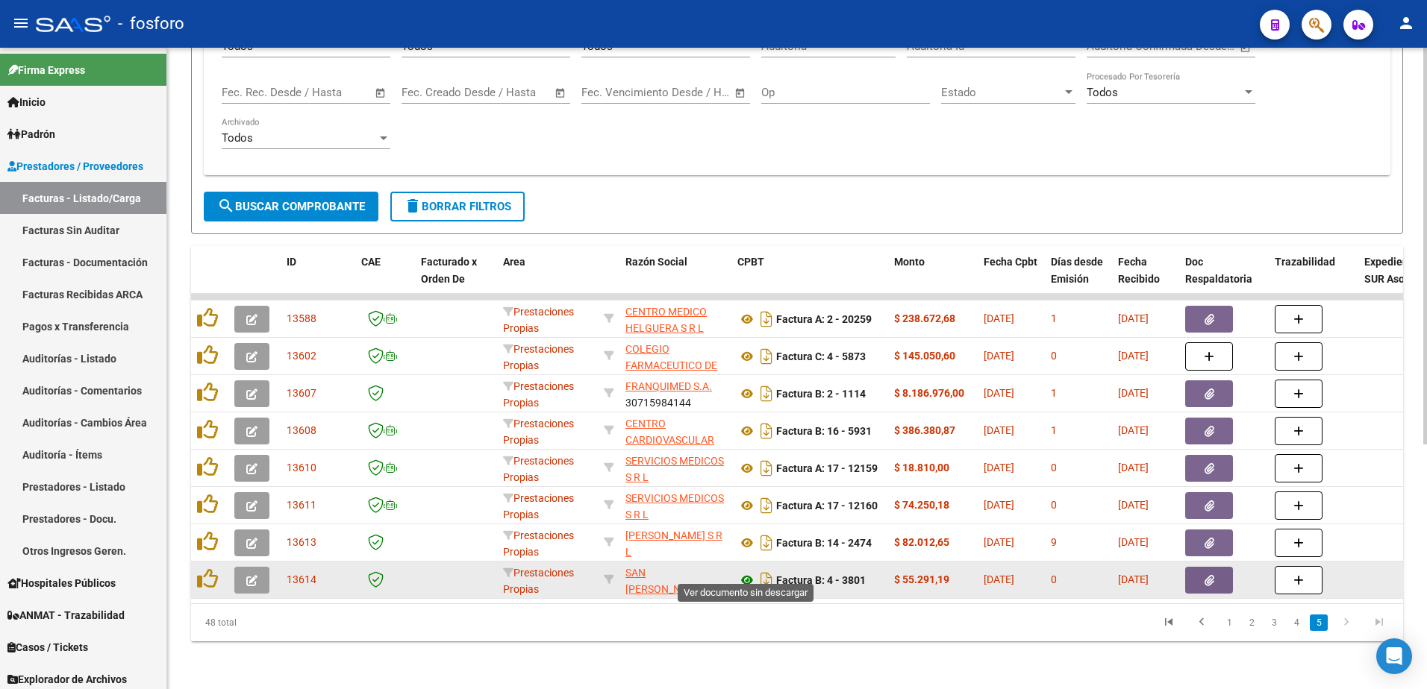
click at [743, 572] on icon at bounding box center [746, 581] width 19 height 18
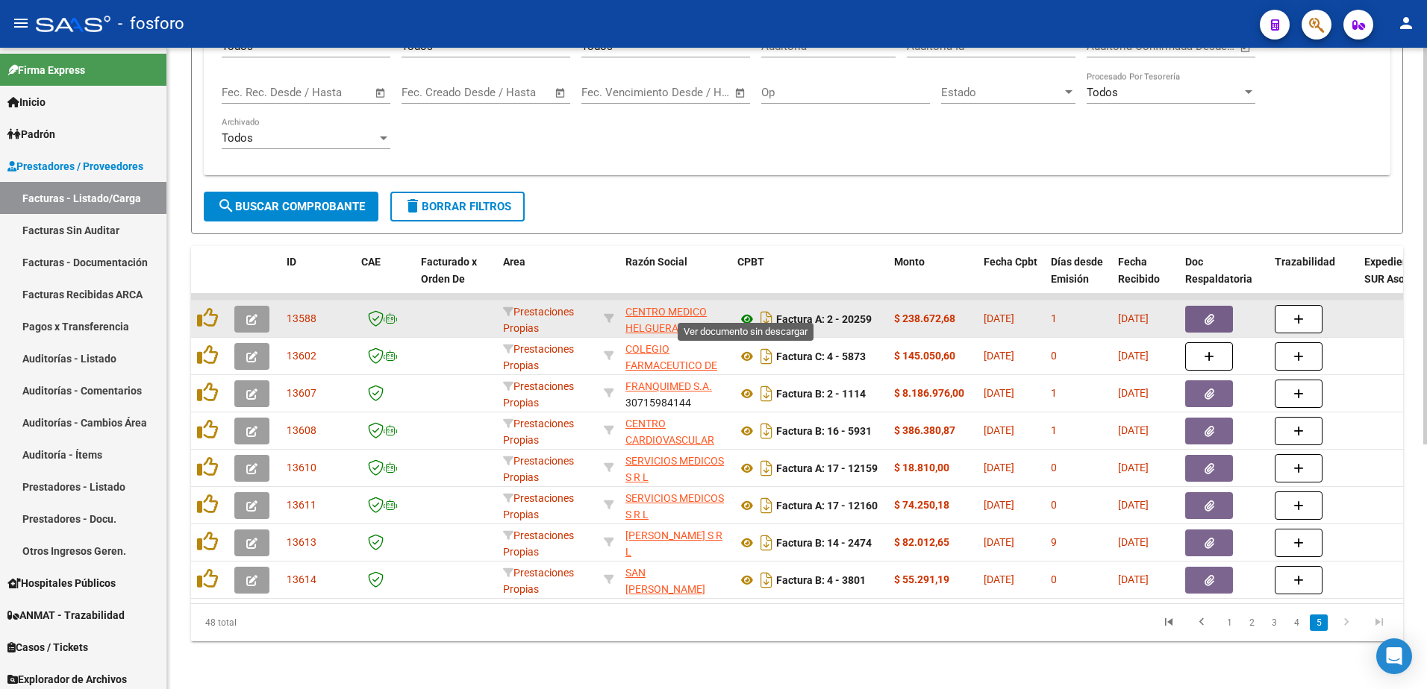
click at [750, 313] on icon at bounding box center [746, 319] width 19 height 18
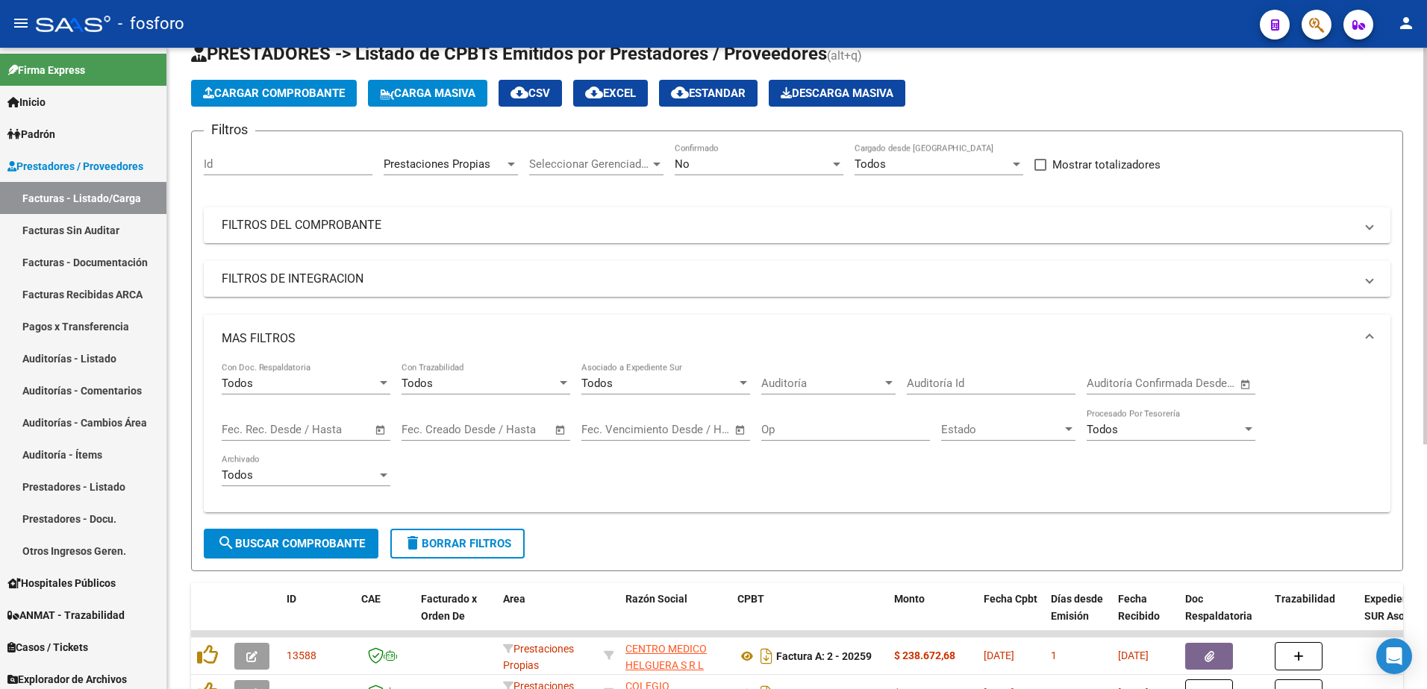
scroll to position [0, 0]
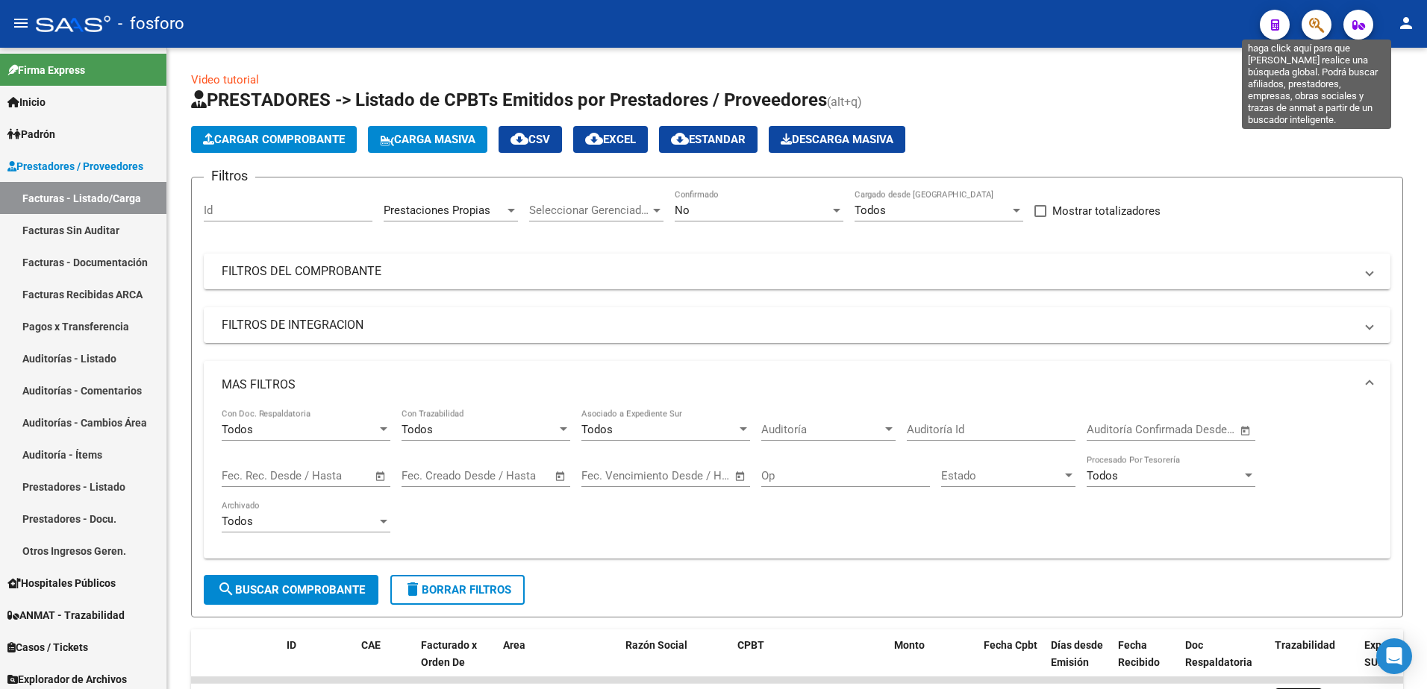
click at [1313, 27] on icon "button" at bounding box center [1316, 24] width 15 height 17
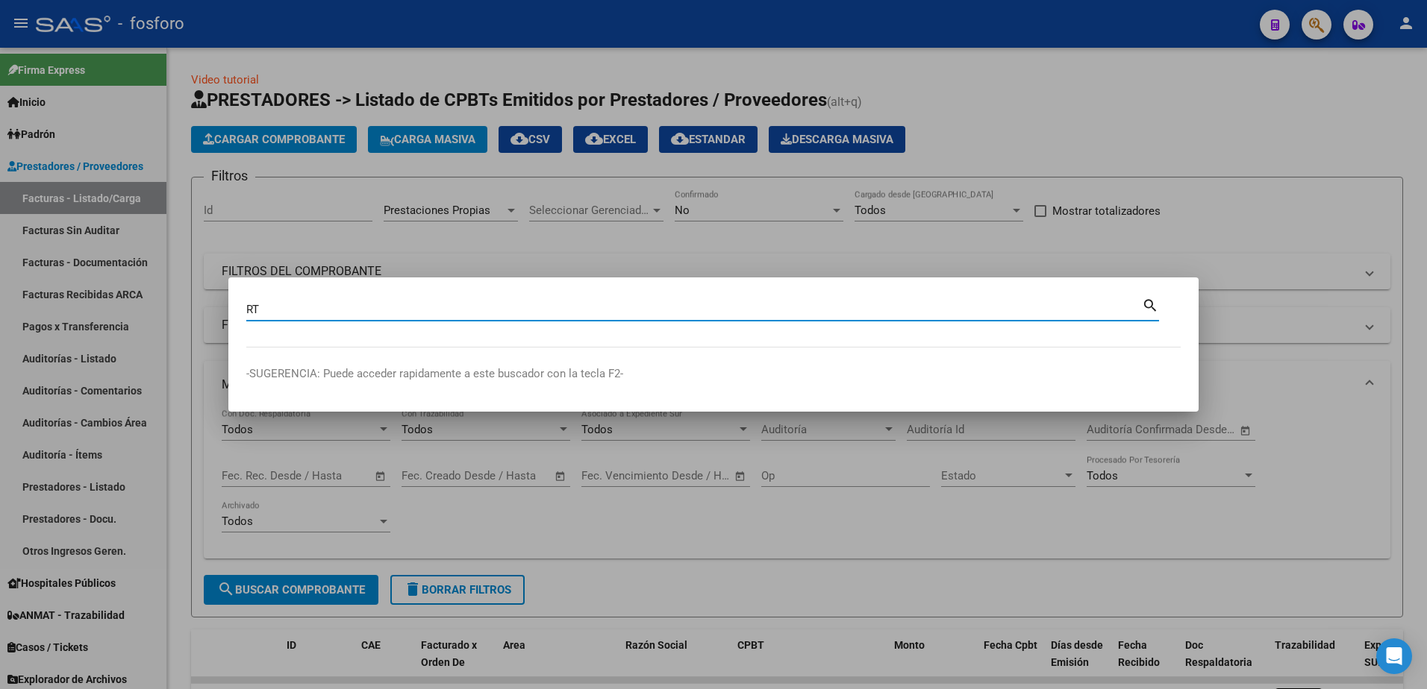
type input "R"
type input "TOTAL SALUD"
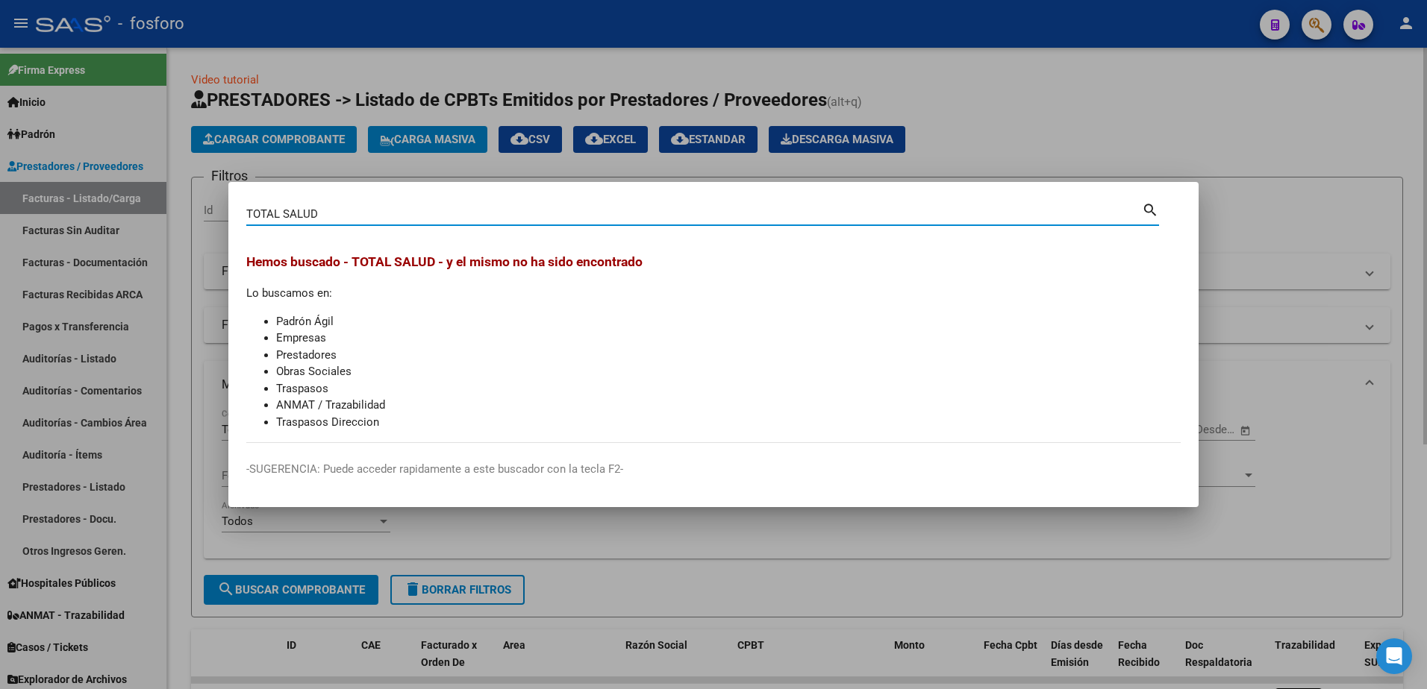
click at [721, 536] on div at bounding box center [713, 344] width 1427 height 689
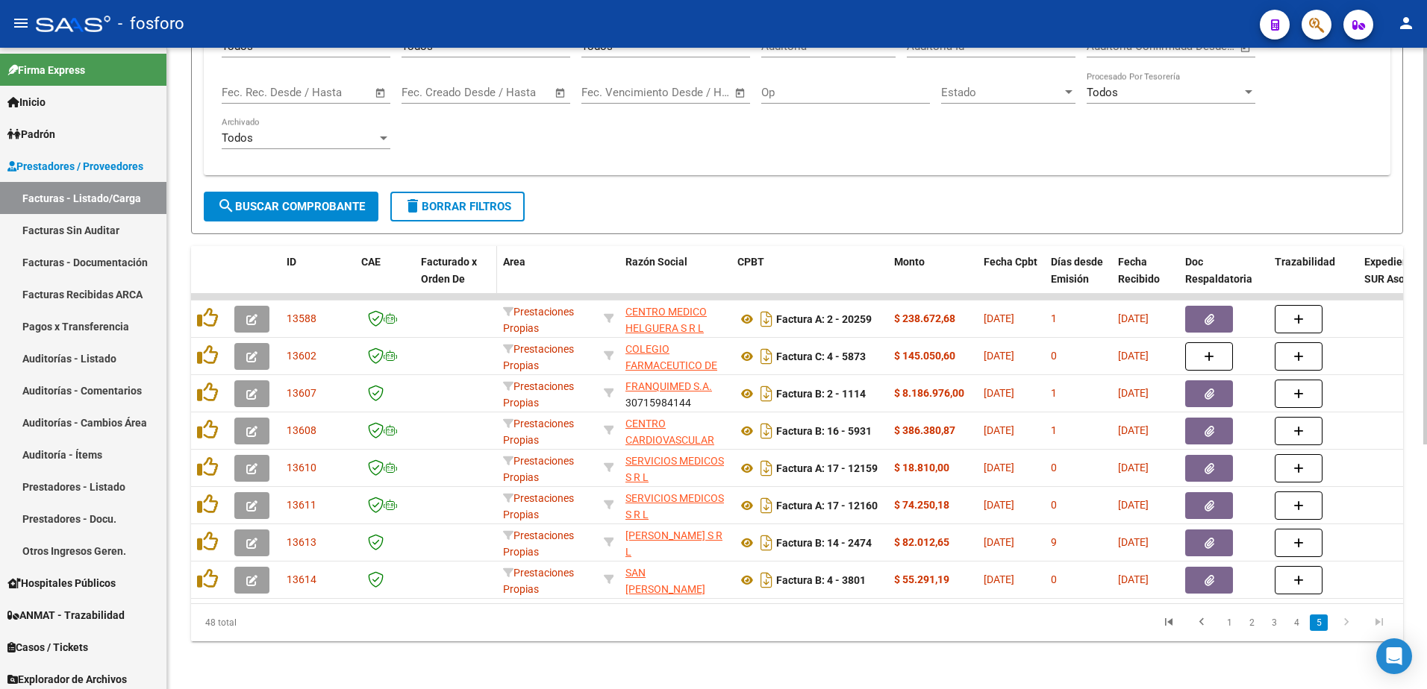
scroll to position [395, 0]
click at [1224, 627] on link "1" at bounding box center [1229, 623] width 18 height 16
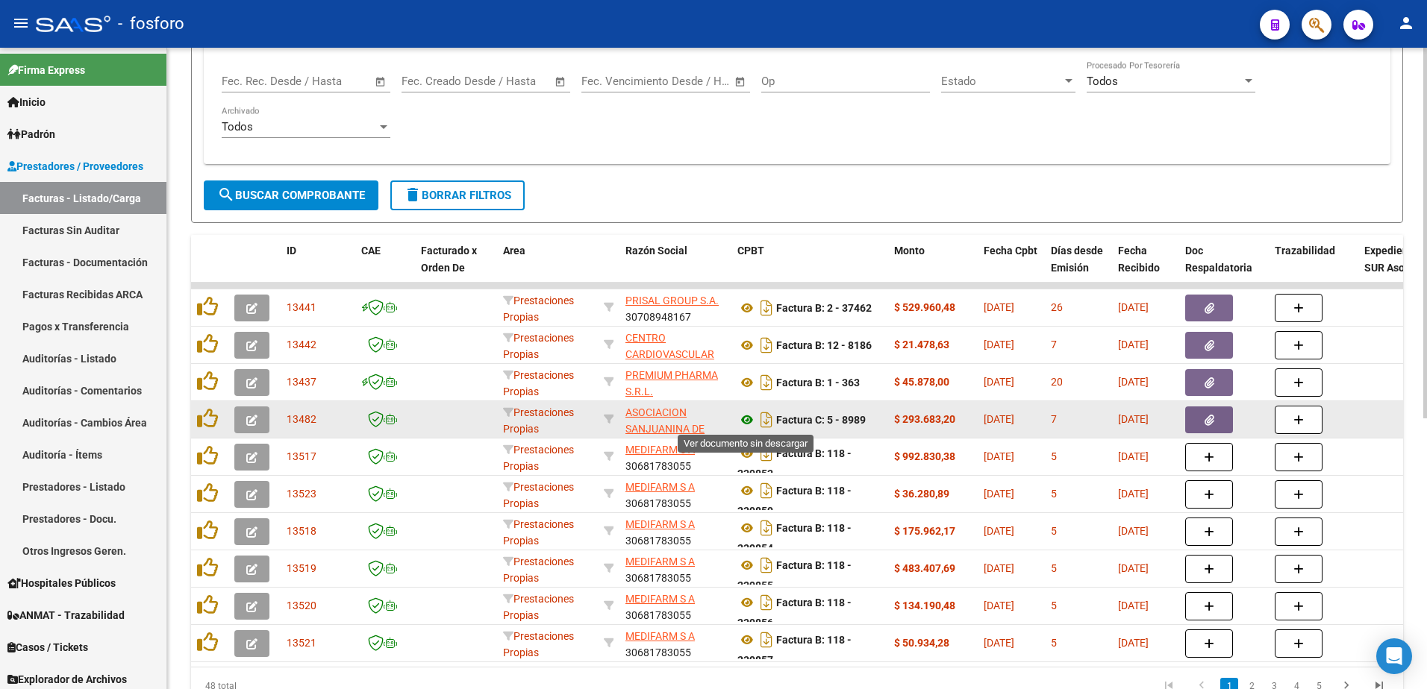
click at [749, 422] on icon at bounding box center [746, 420] width 19 height 18
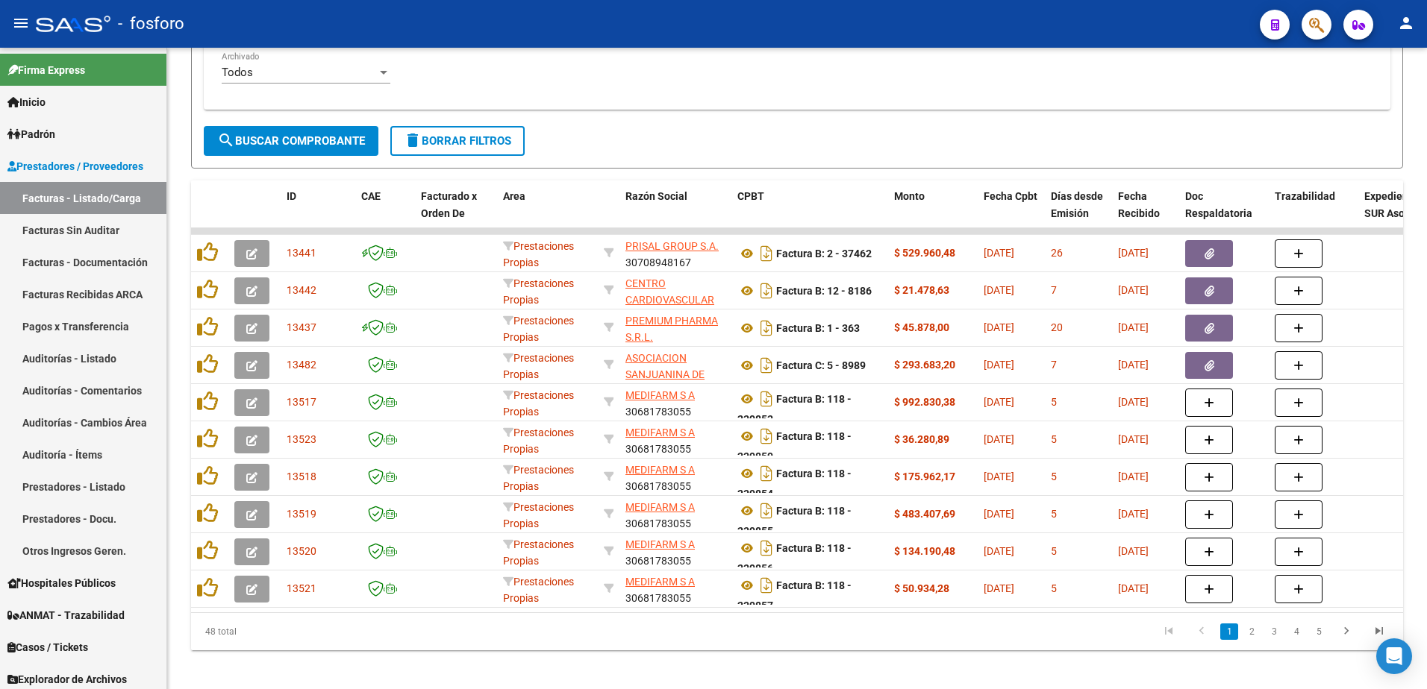
scroll to position [469, 0]
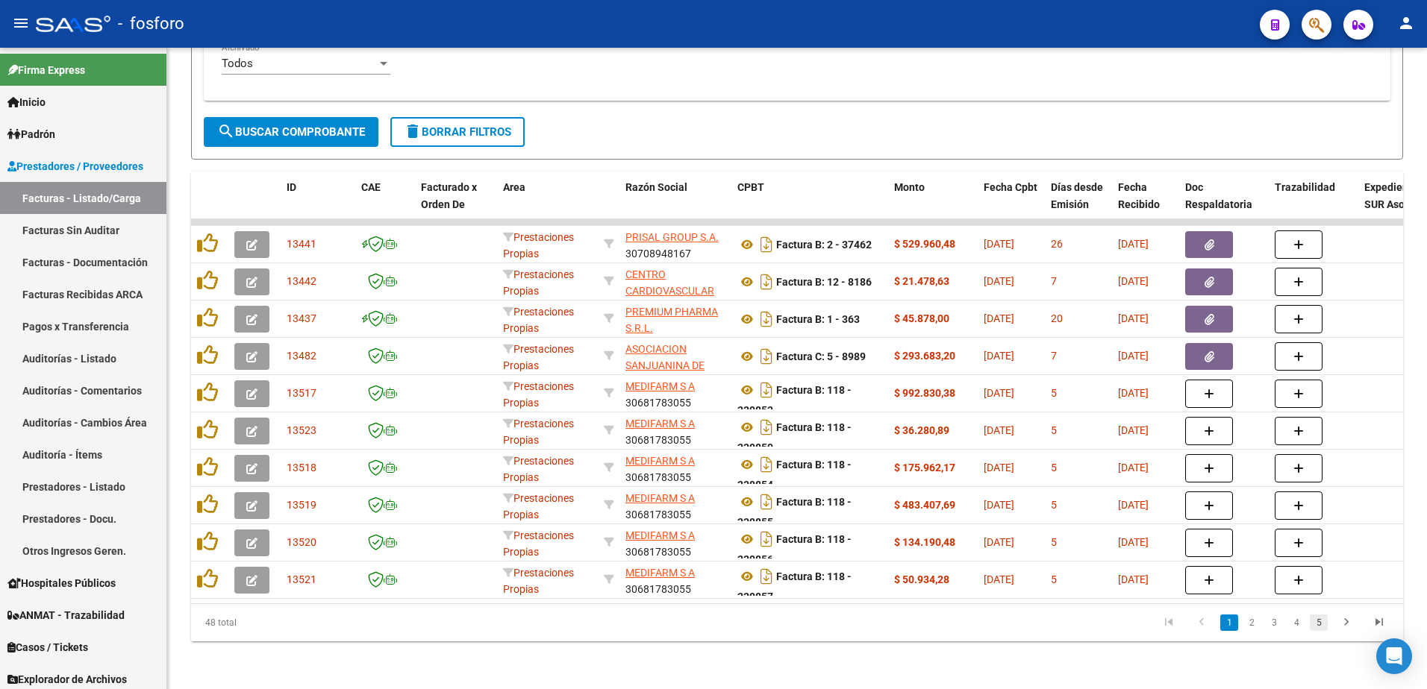
click at [1319, 626] on link "5" at bounding box center [1318, 623] width 18 height 16
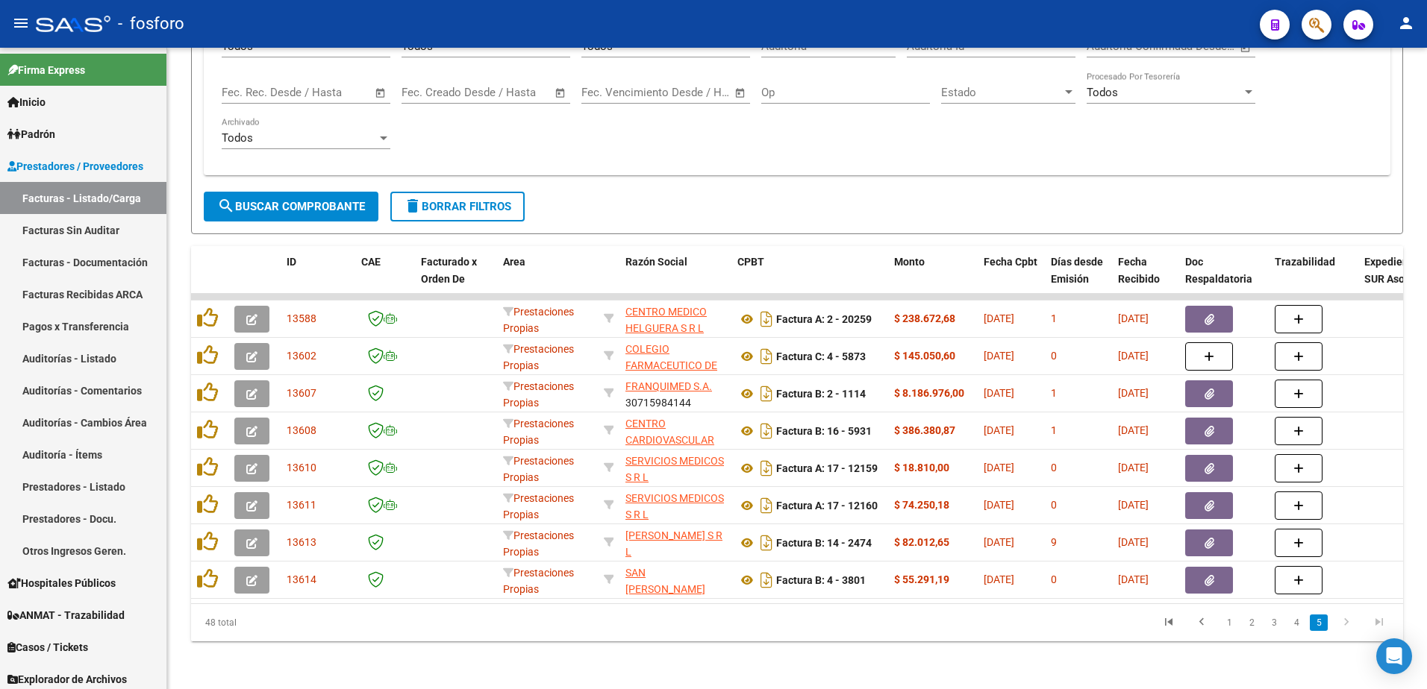
scroll to position [395, 0]
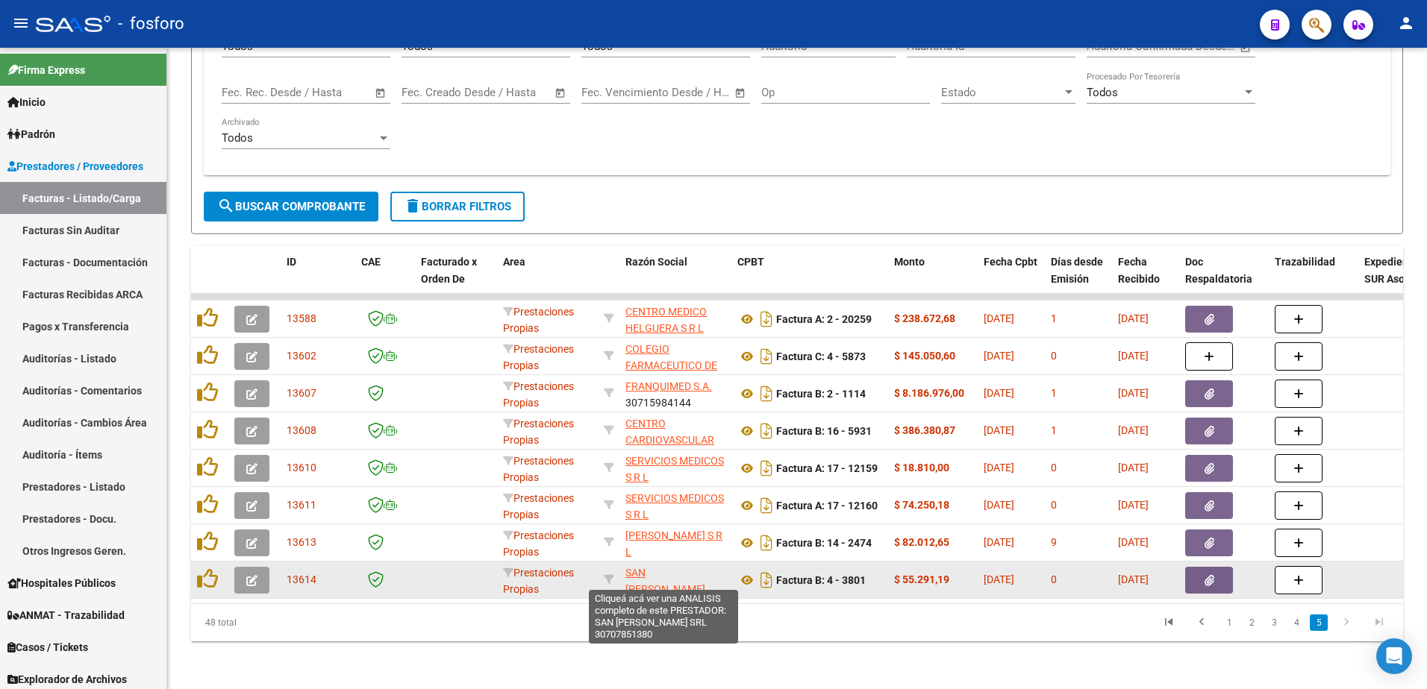
click at [671, 567] on span "SAN [PERSON_NAME] SRL" at bounding box center [665, 590] width 80 height 46
type textarea "30707851380"
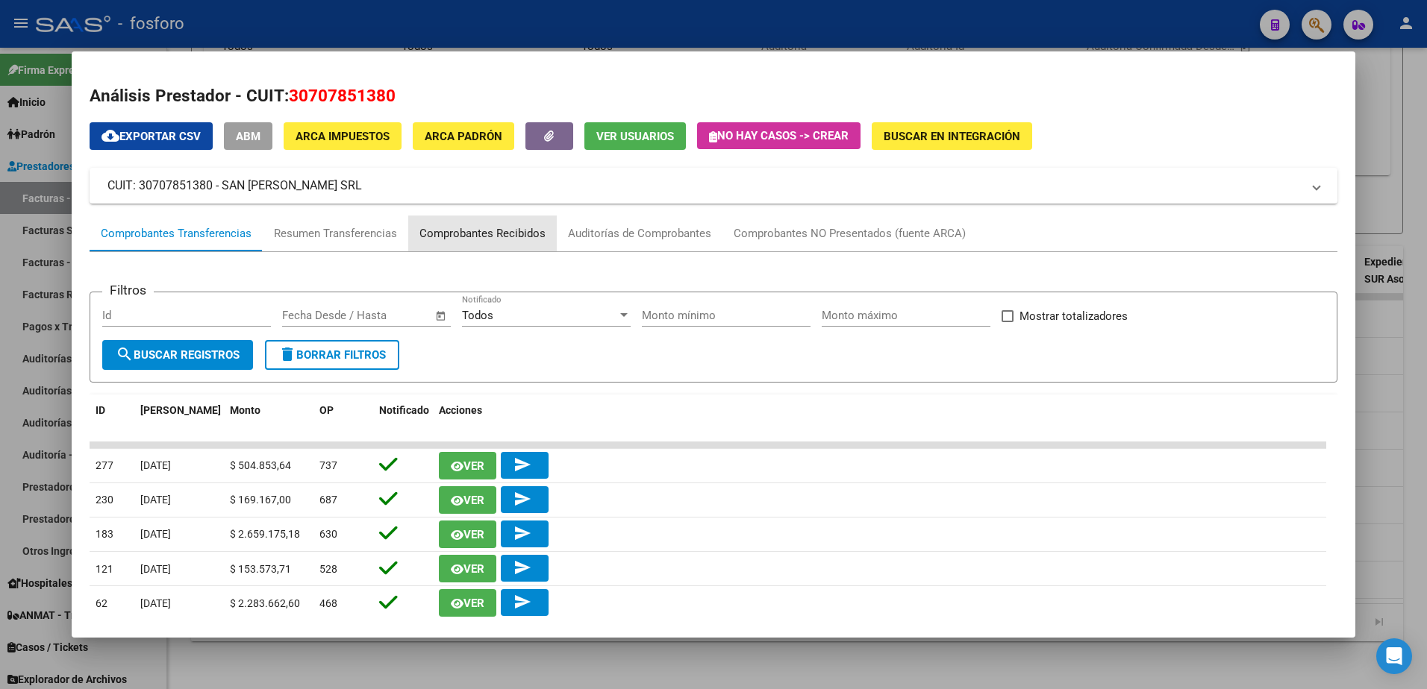
click at [492, 237] on div "Comprobantes Recibidos" at bounding box center [482, 233] width 126 height 17
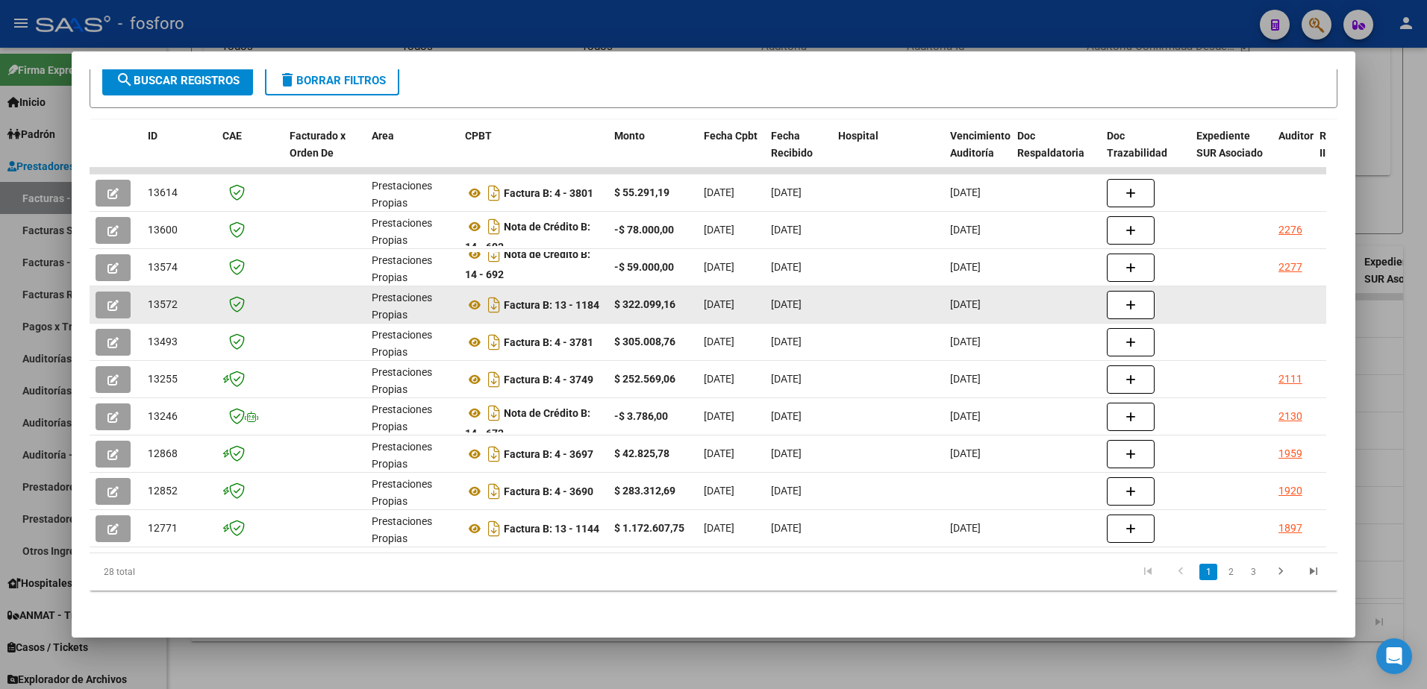
scroll to position [1, 0]
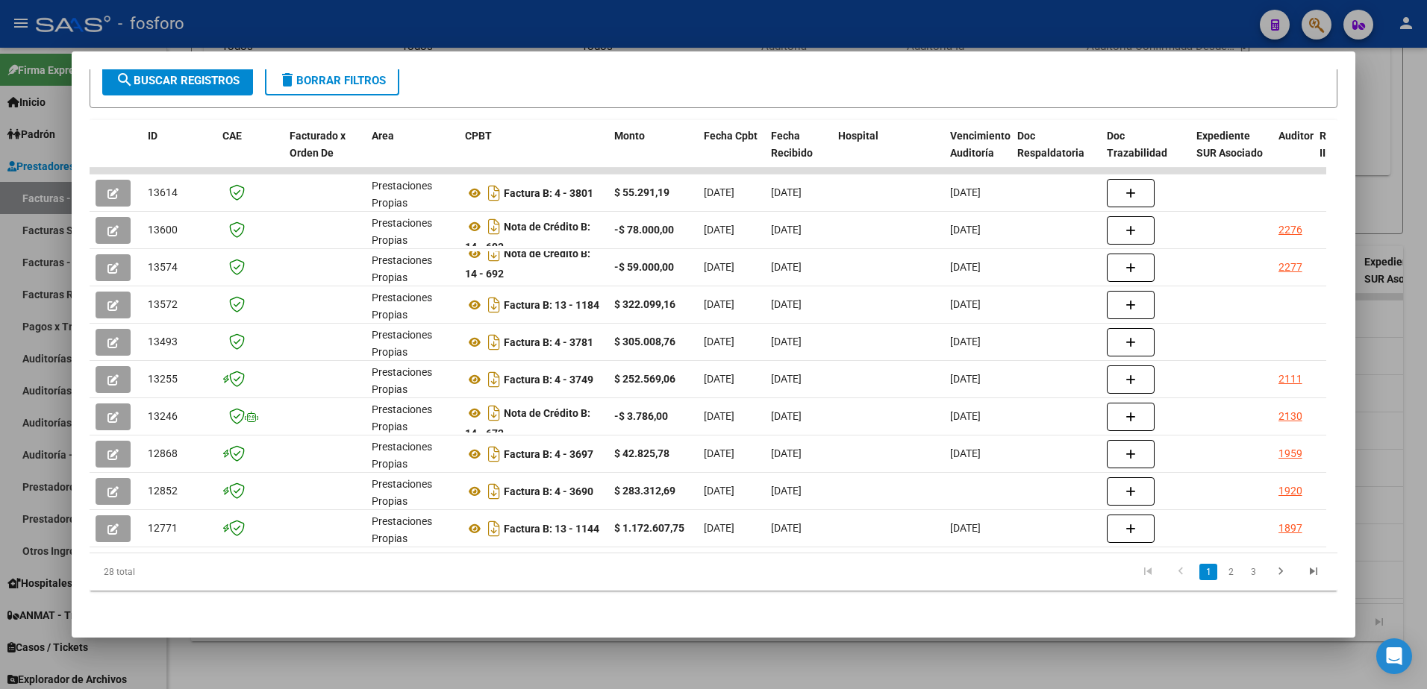
click at [1387, 339] on div at bounding box center [713, 344] width 1427 height 689
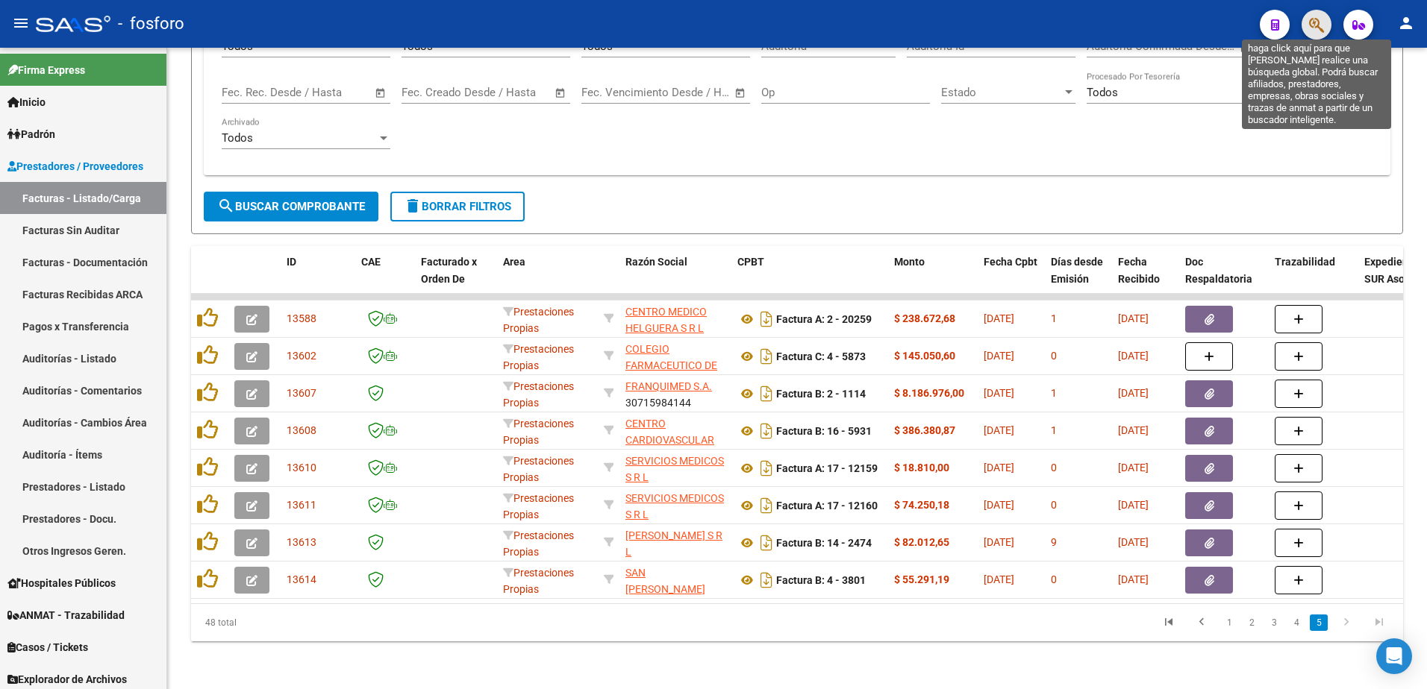
click at [1313, 26] on icon "button" at bounding box center [1316, 24] width 15 height 17
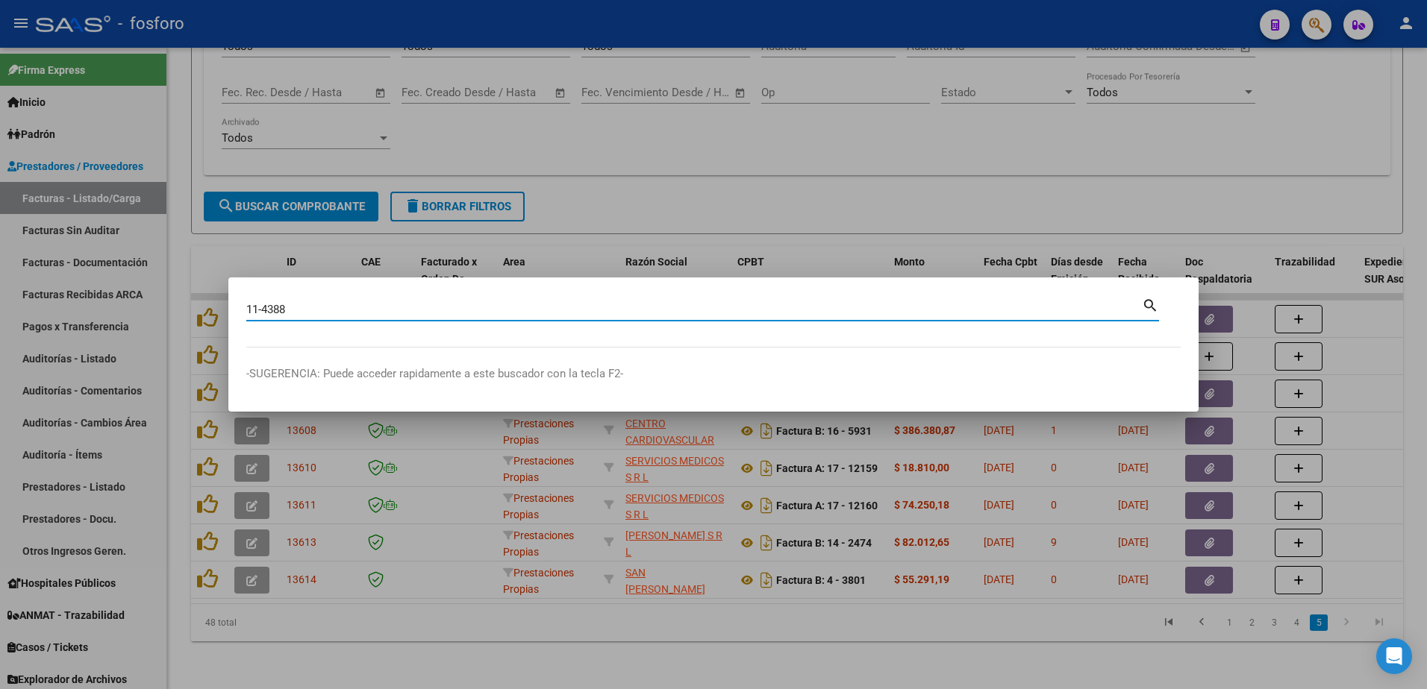
type input "11-4388"
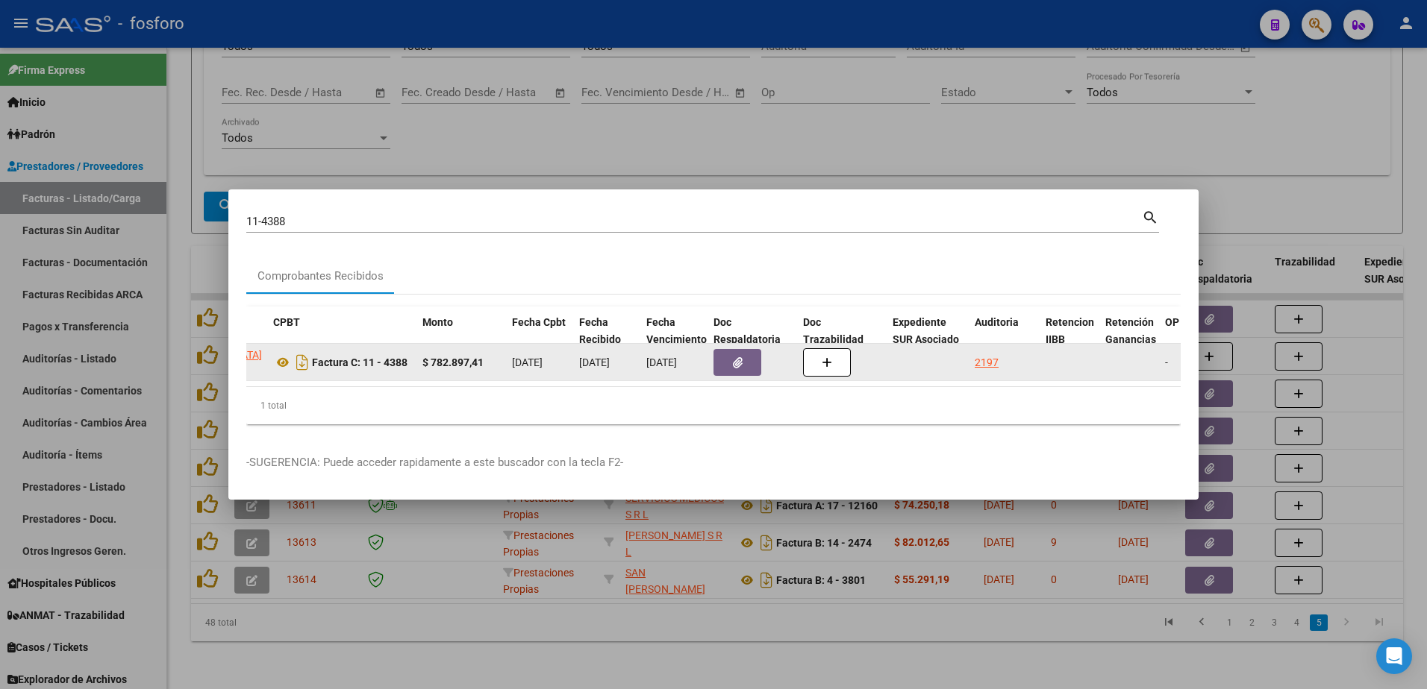
scroll to position [0, 478]
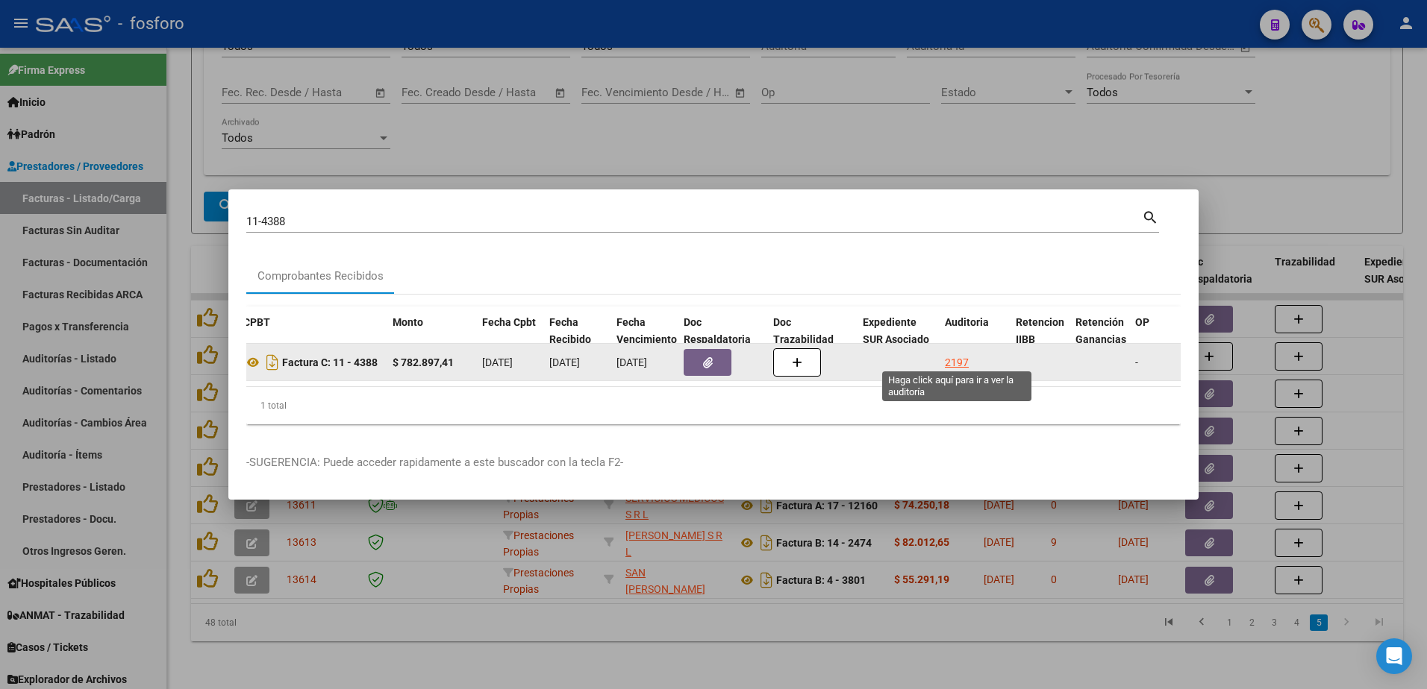
click at [963, 361] on div "2197" at bounding box center [957, 362] width 24 height 17
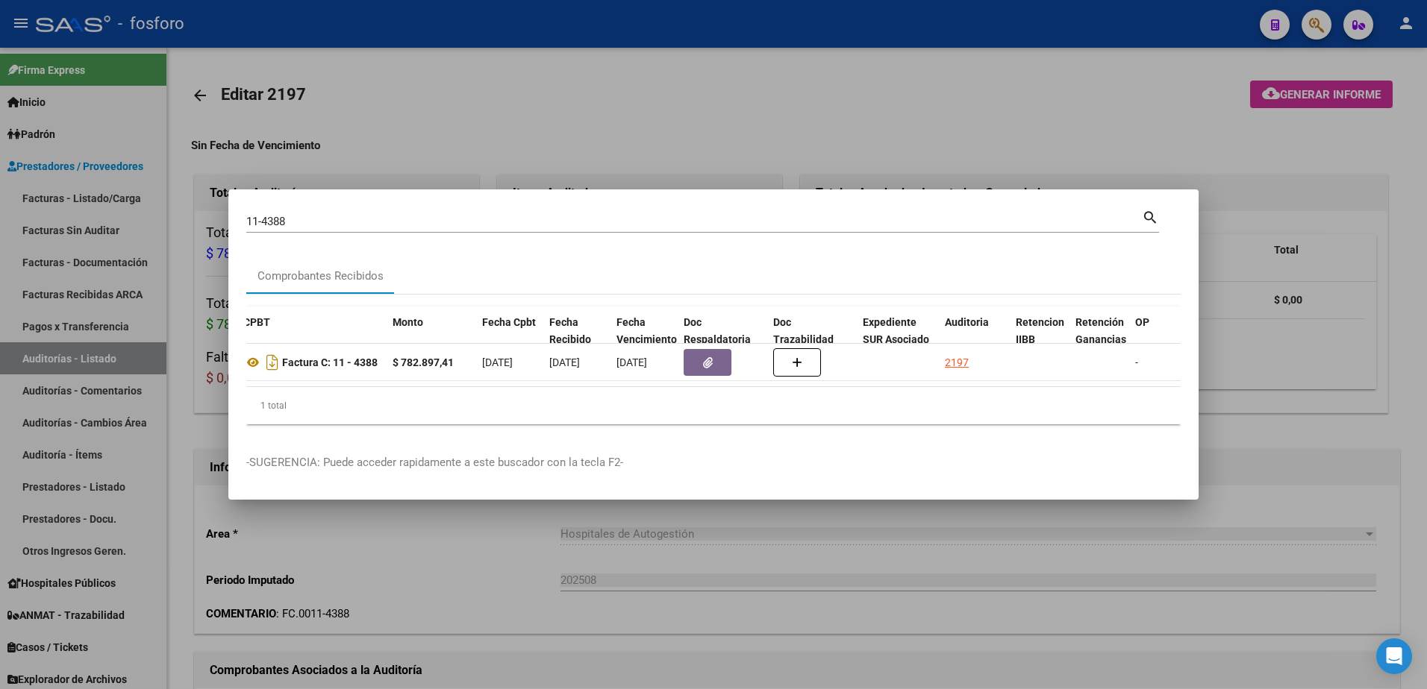
click at [935, 142] on div at bounding box center [713, 344] width 1427 height 689
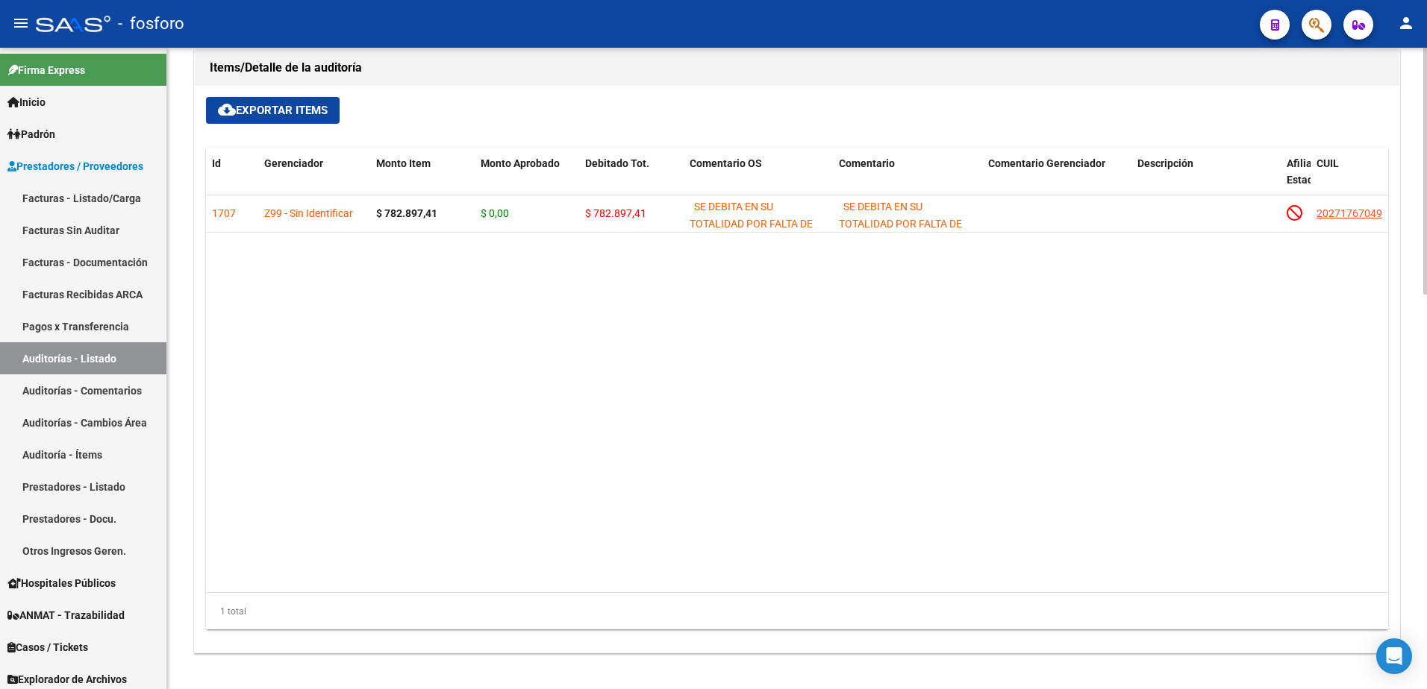
scroll to position [1025, 0]
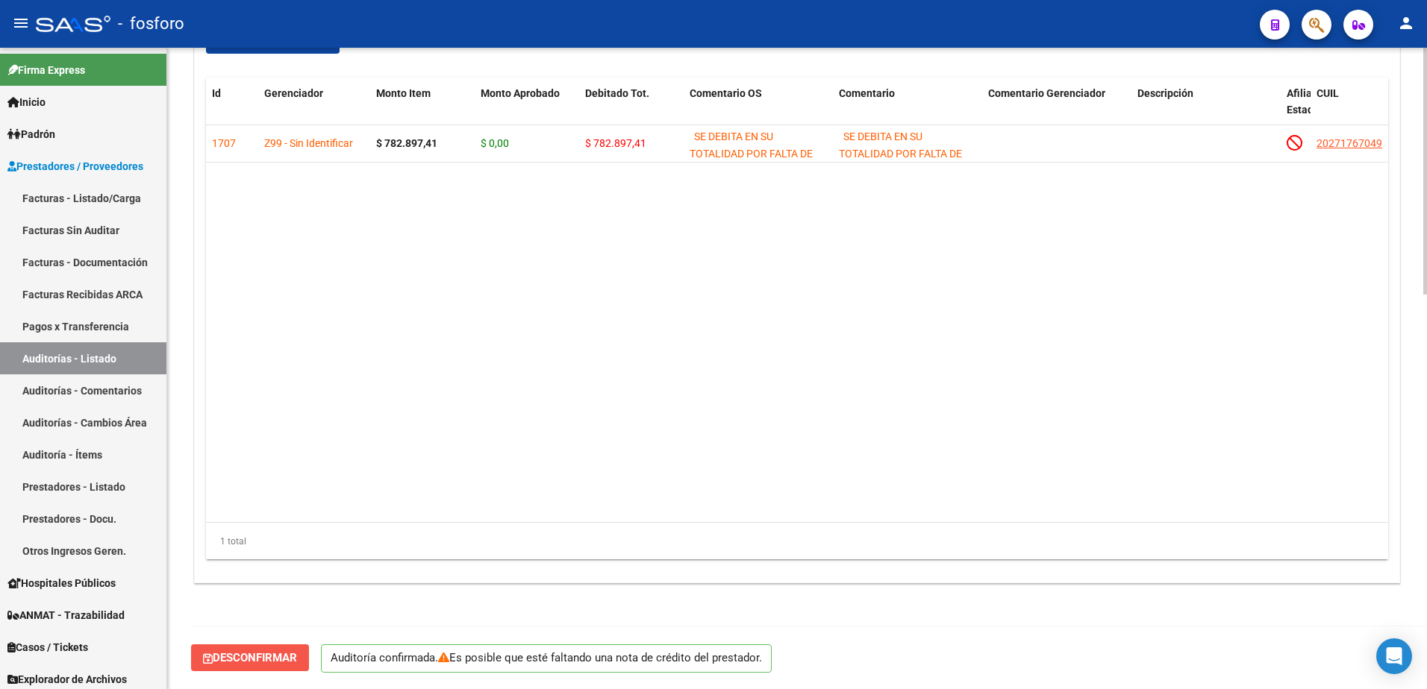
click at [290, 658] on span "Desconfirmar" at bounding box center [250, 657] width 94 height 13
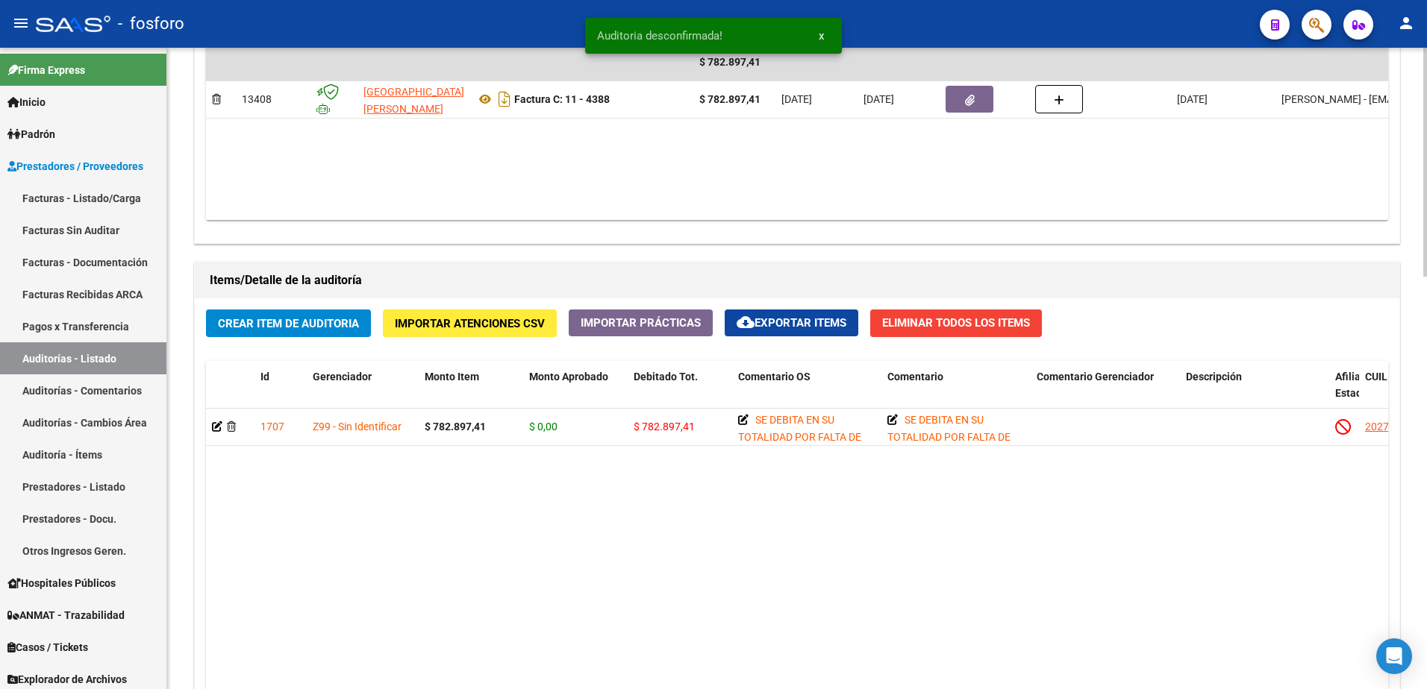
scroll to position [859, 0]
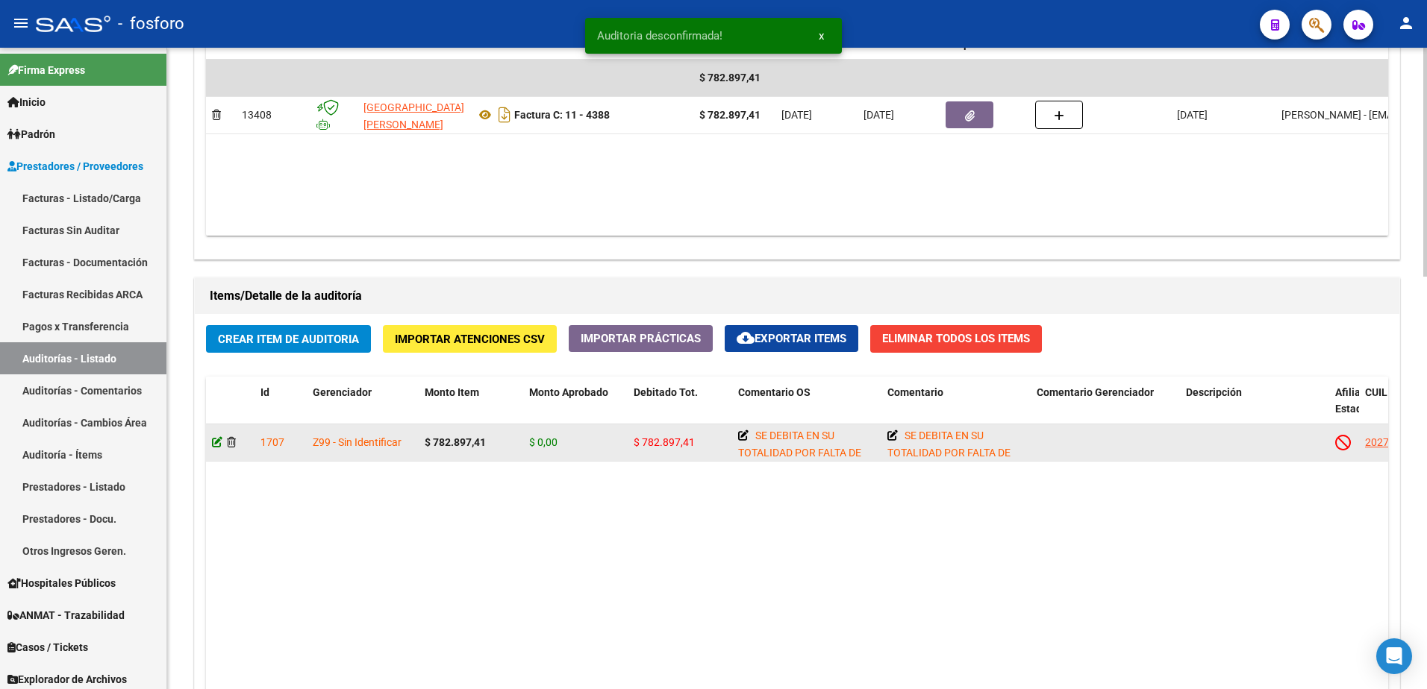
click at [215, 440] on icon at bounding box center [217, 442] width 10 height 10
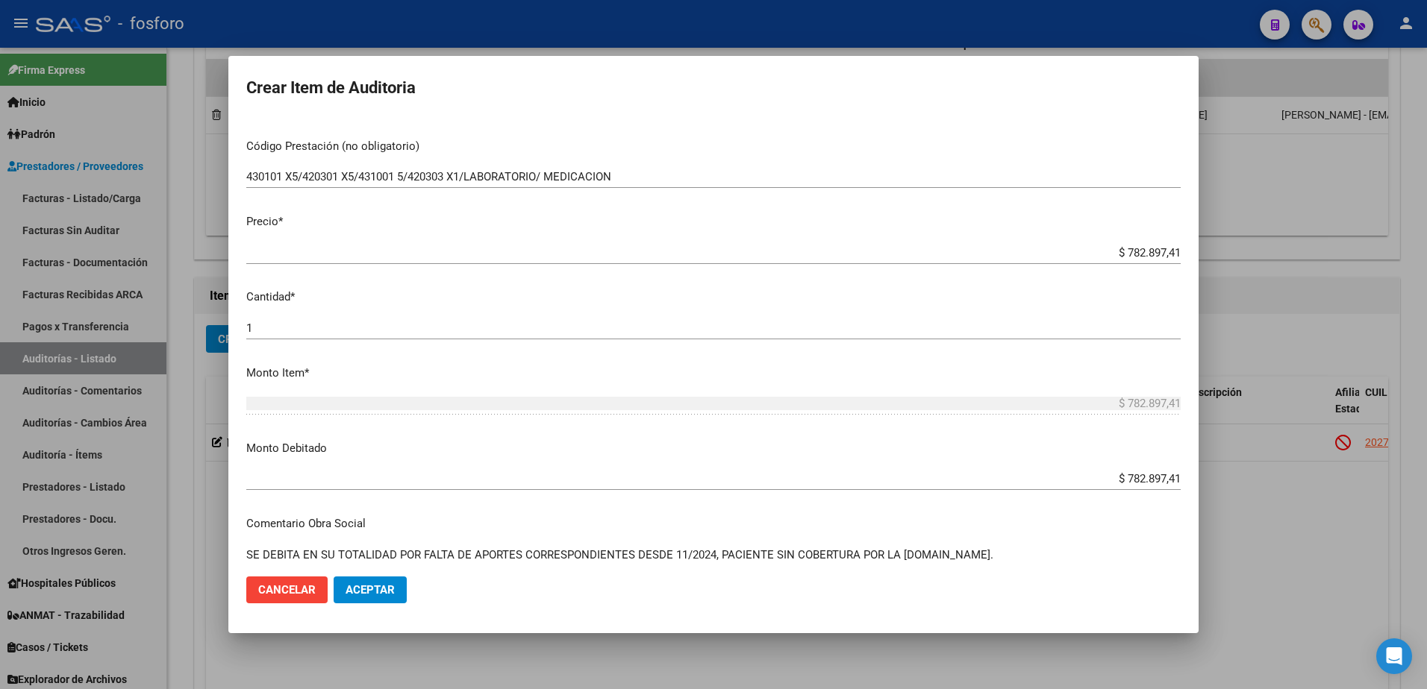
scroll to position [298, 0]
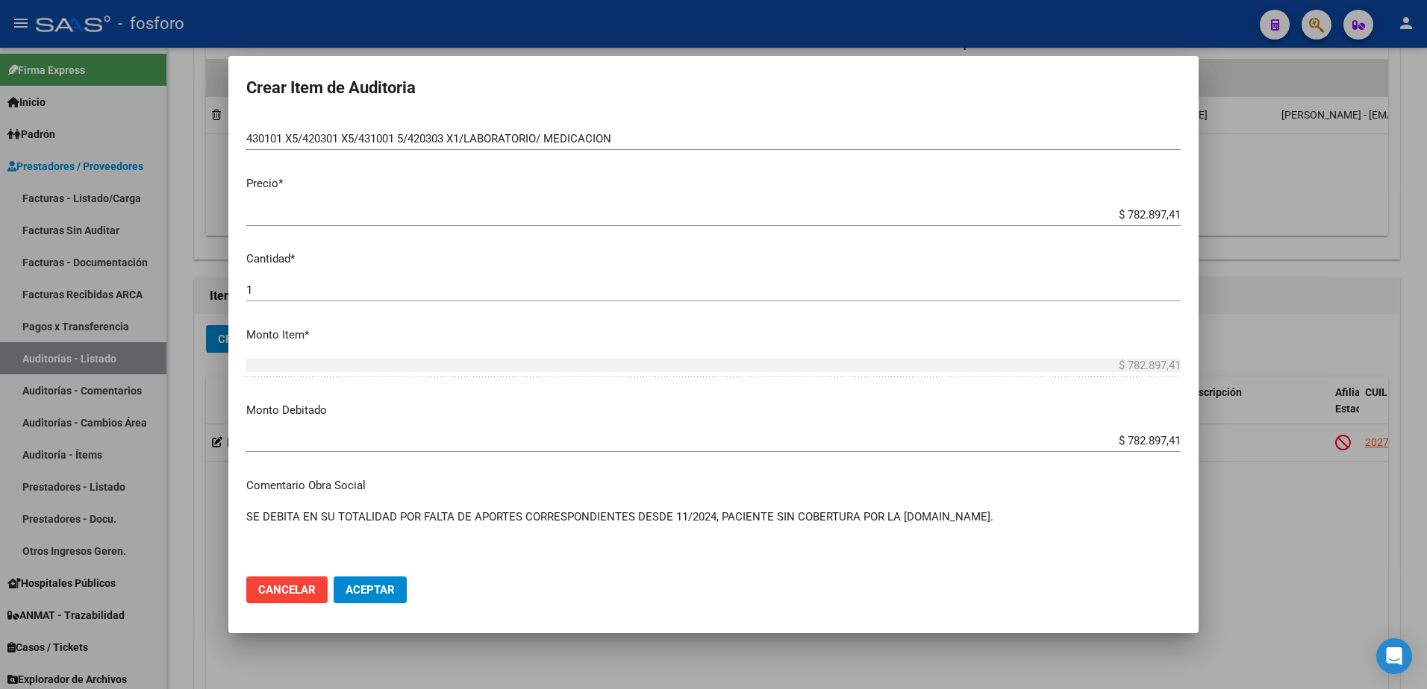
click at [1169, 441] on app-form-text-field "Monto Debitado $ 782.897,41 Ingresar el monto" at bounding box center [719, 425] width 946 height 46
click at [1168, 437] on input "$ 782.897,41" at bounding box center [713, 440] width 934 height 13
type input "$ 243.597,60"
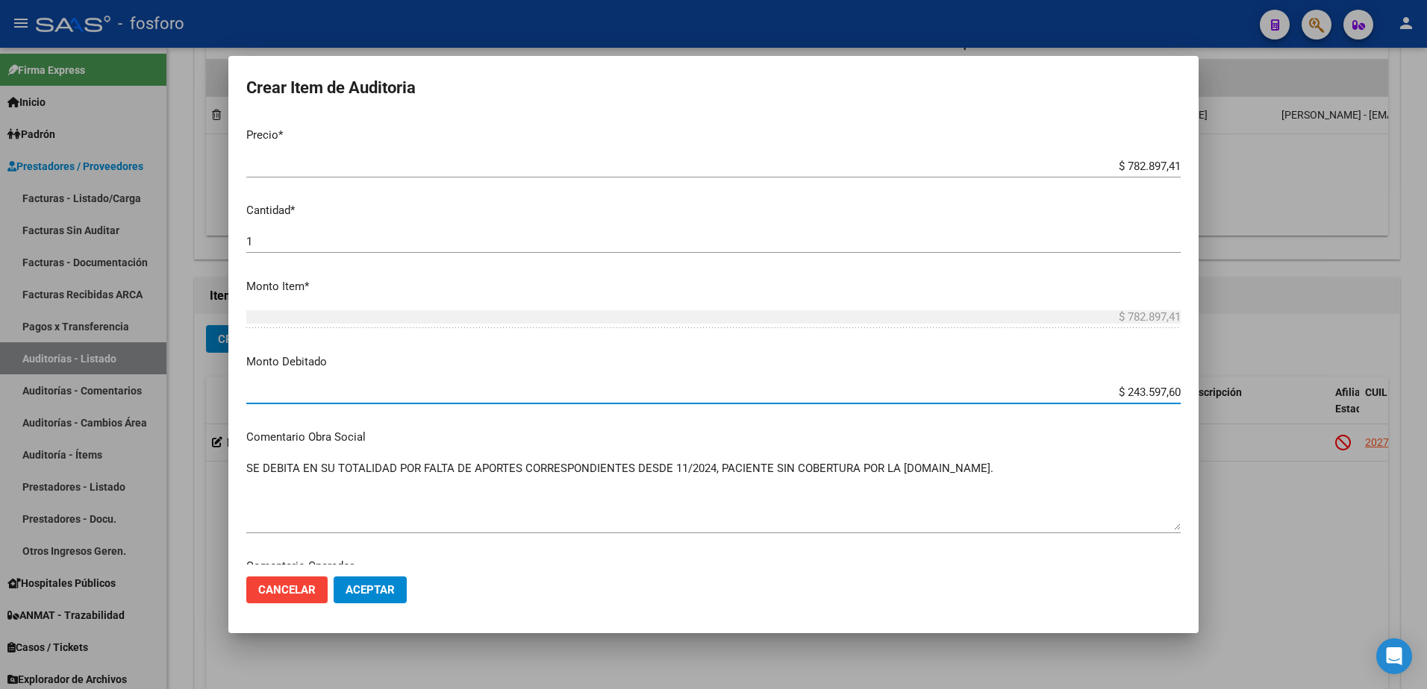
scroll to position [373, 0]
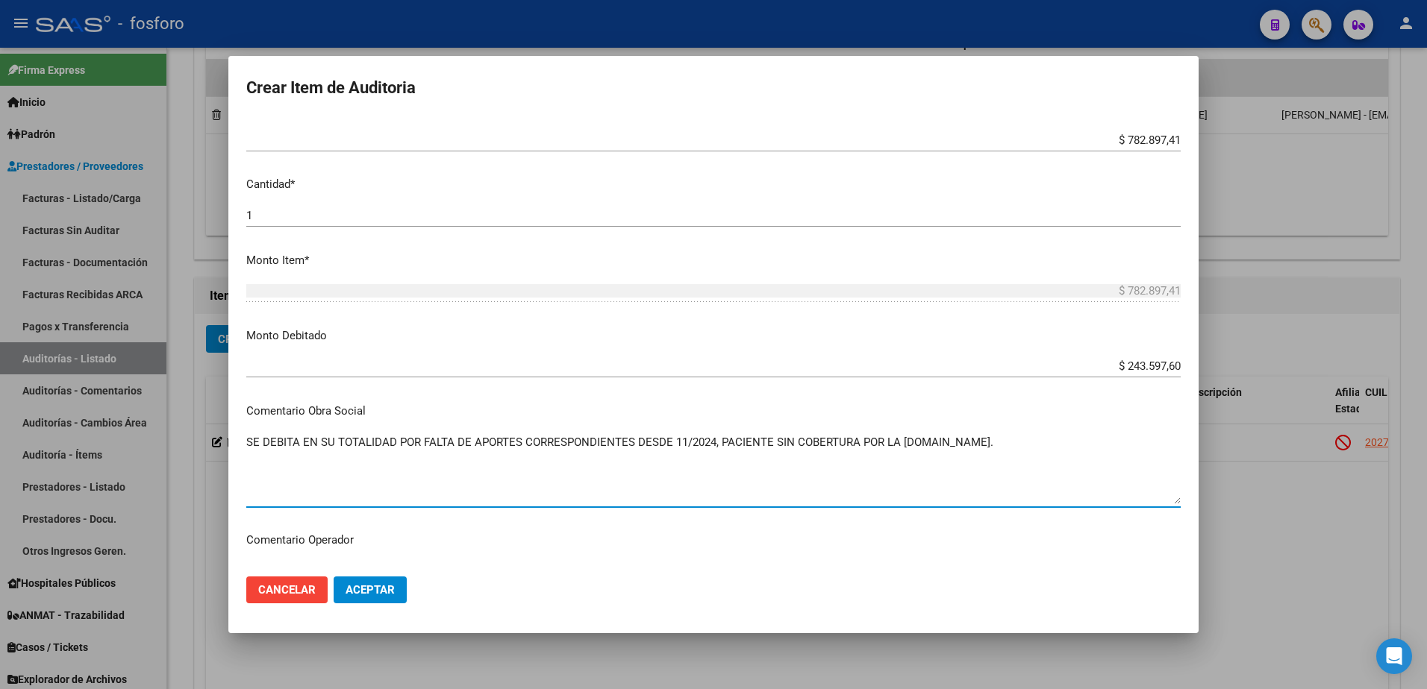
drag, startPoint x: 963, startPoint y: 434, endPoint x: 955, endPoint y: 443, distance: 12.1
click at [956, 443] on textarea "SE DEBITA EN SU TOTALIDAD POR FALTA DE APORTES CORRESPONDIENTES DESDE 11/2024, …" at bounding box center [713, 469] width 934 height 70
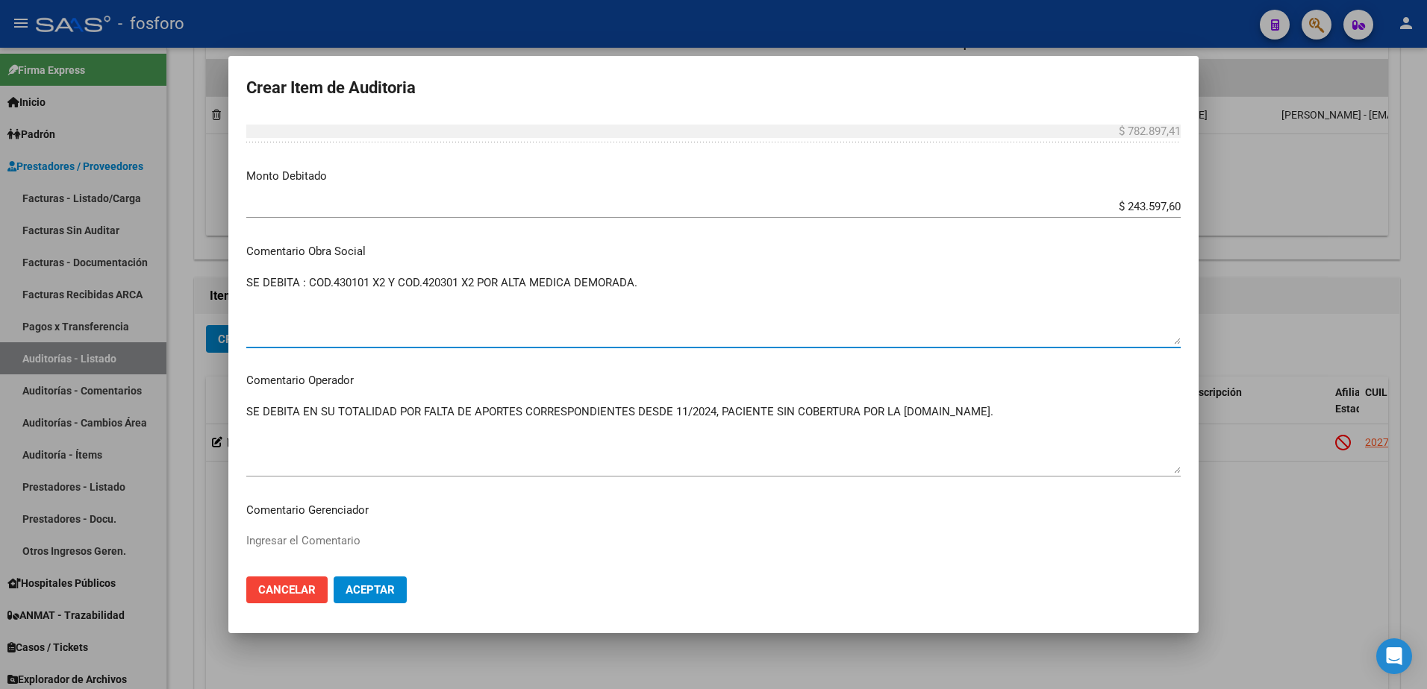
scroll to position [597, 0]
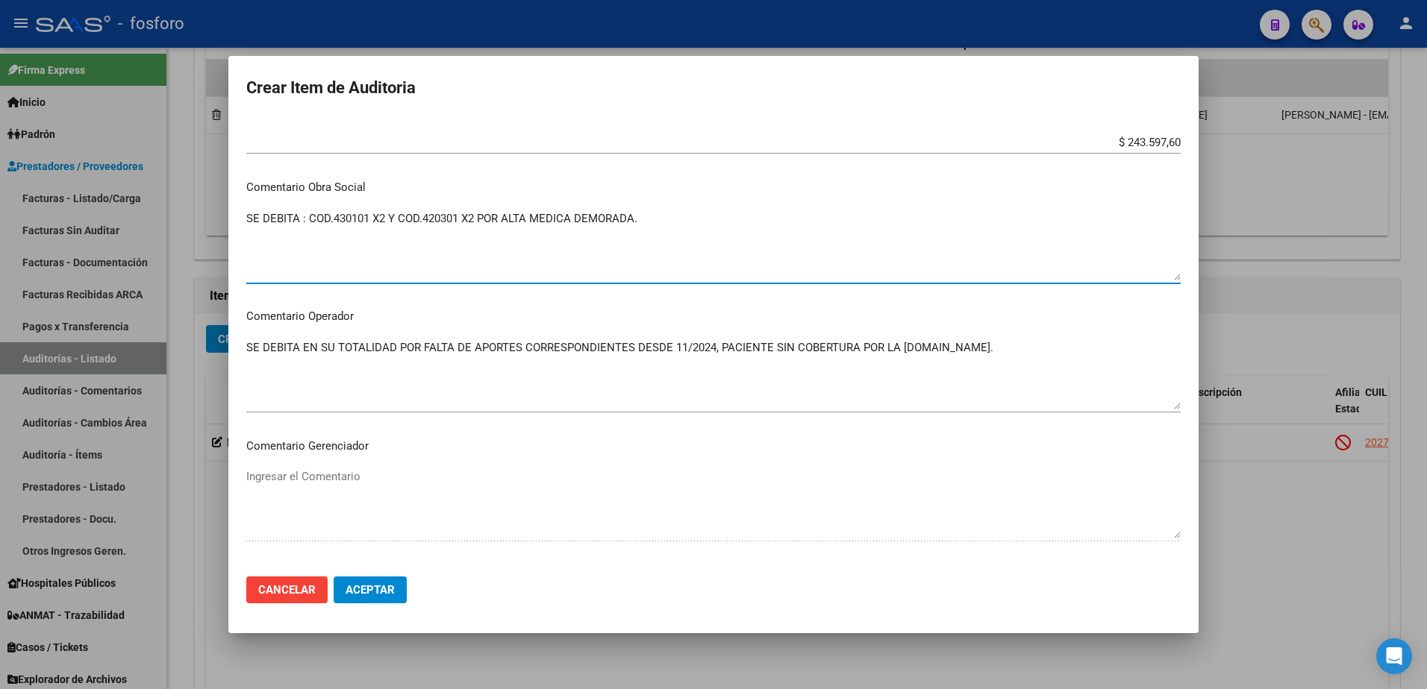
type textarea "SE DEBITA : COD.430101 X2 Y COD.420301 X2 POR ALTA MEDICA DEMORADA."
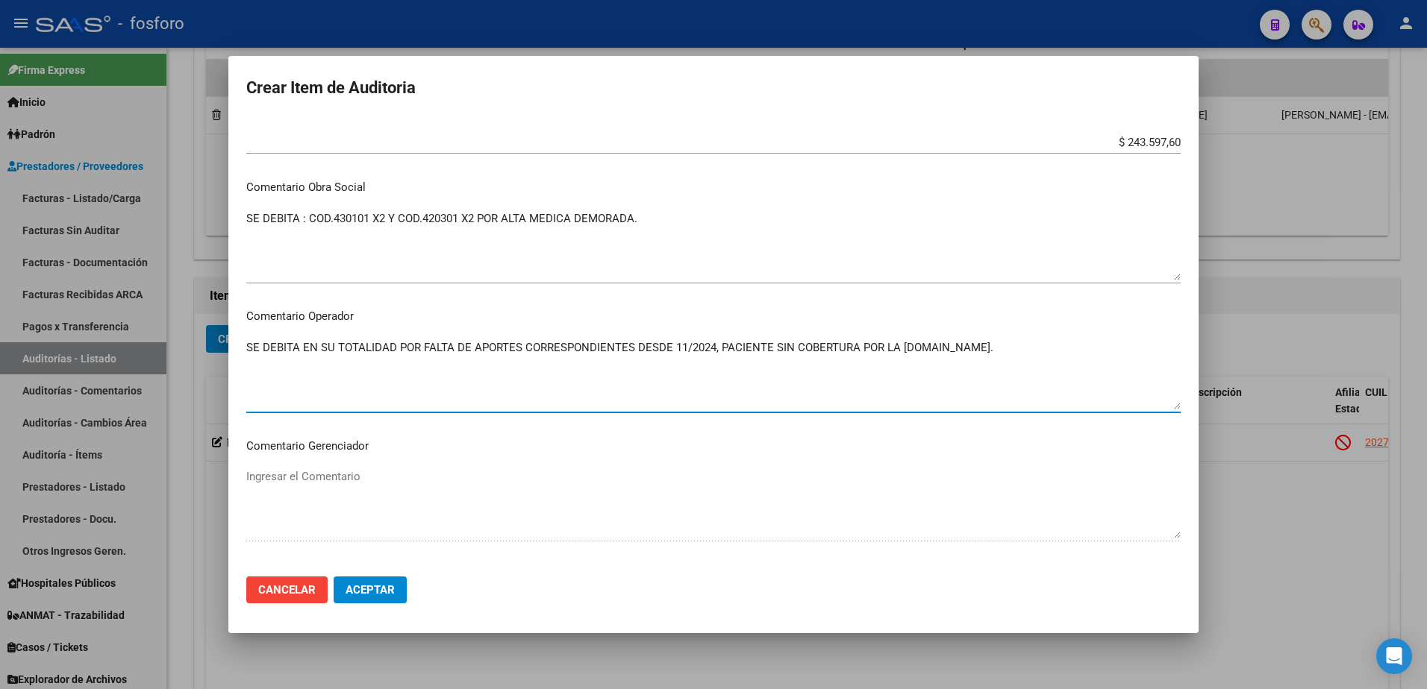
drag, startPoint x: 939, startPoint y: 348, endPoint x: 303, endPoint y: 330, distance: 636.0
click at [303, 330] on mat-dialog-content "27176704 Nro Documento 20271767049 CUIL Afiliado Inactivo [PERSON_NAME] Nombre …" at bounding box center [713, 341] width 970 height 448
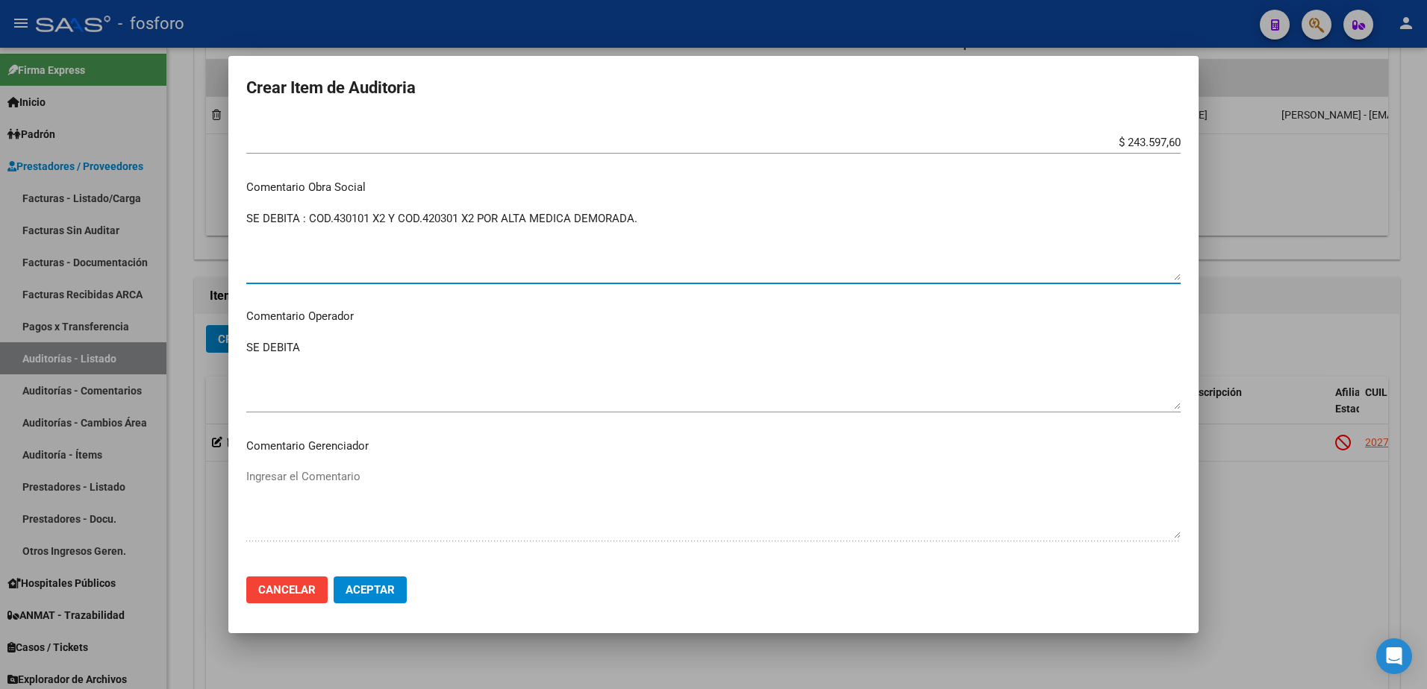
drag, startPoint x: 305, startPoint y: 218, endPoint x: 647, endPoint y: 217, distance: 341.7
click at [647, 217] on textarea "SE DEBITA : COD.430101 X2 Y COD.420301 X2 POR ALTA MEDICA DEMORADA." at bounding box center [713, 245] width 934 height 70
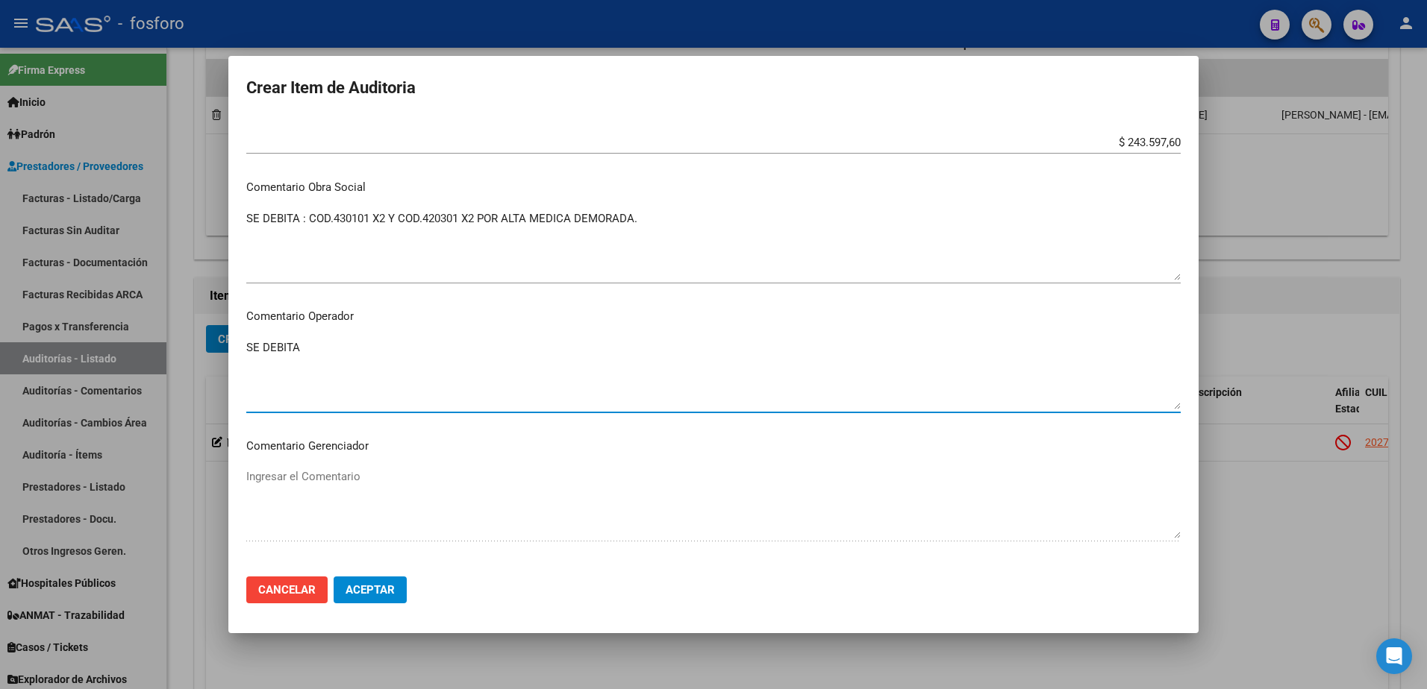
click at [336, 350] on textarea "SE DEBITA" at bounding box center [713, 374] width 934 height 70
paste textarea "COD.430101 X2 Y COD.420301 X2 POR ALTA MEDICA DEMORADA."
type textarea "SE DEBITA : COD.430101 X2 Y COD.420301 X2 POR ALTA MEDICA DEMORADA."
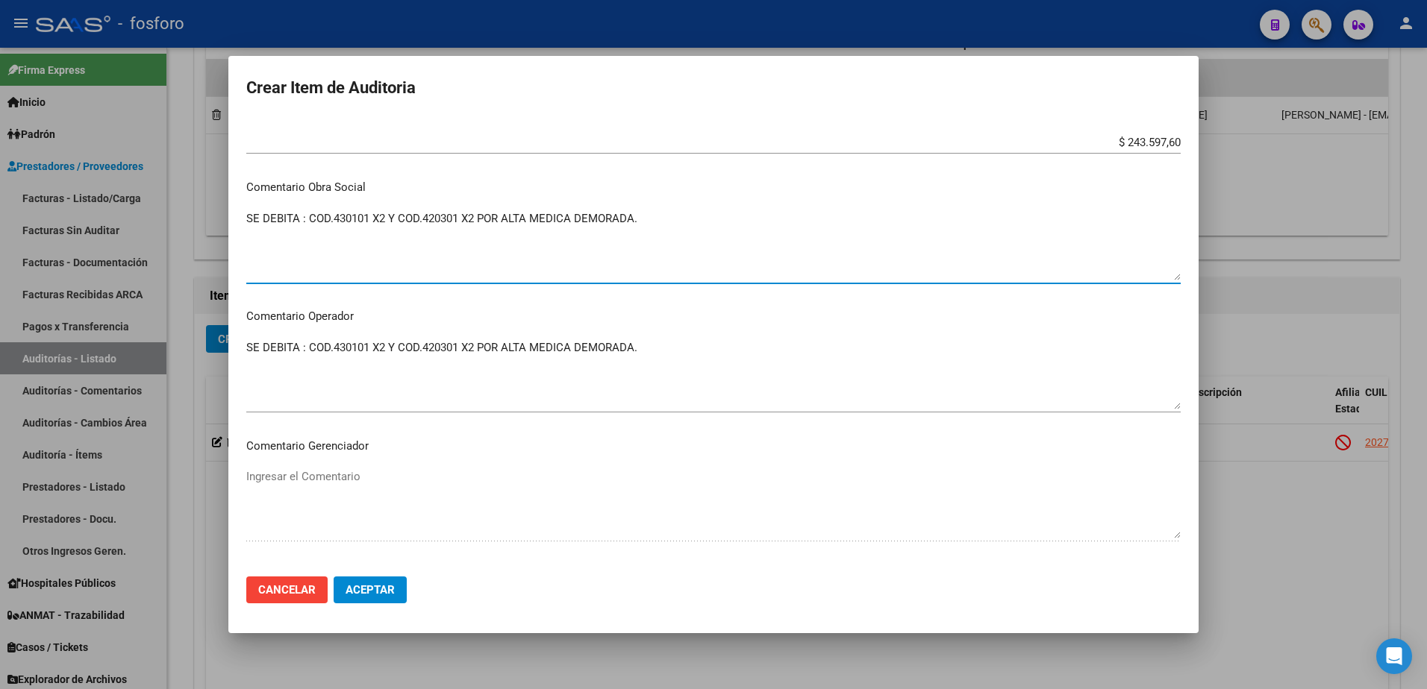
drag, startPoint x: 246, startPoint y: 213, endPoint x: 702, endPoint y: 263, distance: 458.6
click at [702, 263] on textarea "SE DEBITA : COD.430101 X2 Y COD.420301 X2 POR ALTA MEDICA DEMORADA." at bounding box center [713, 245] width 934 height 70
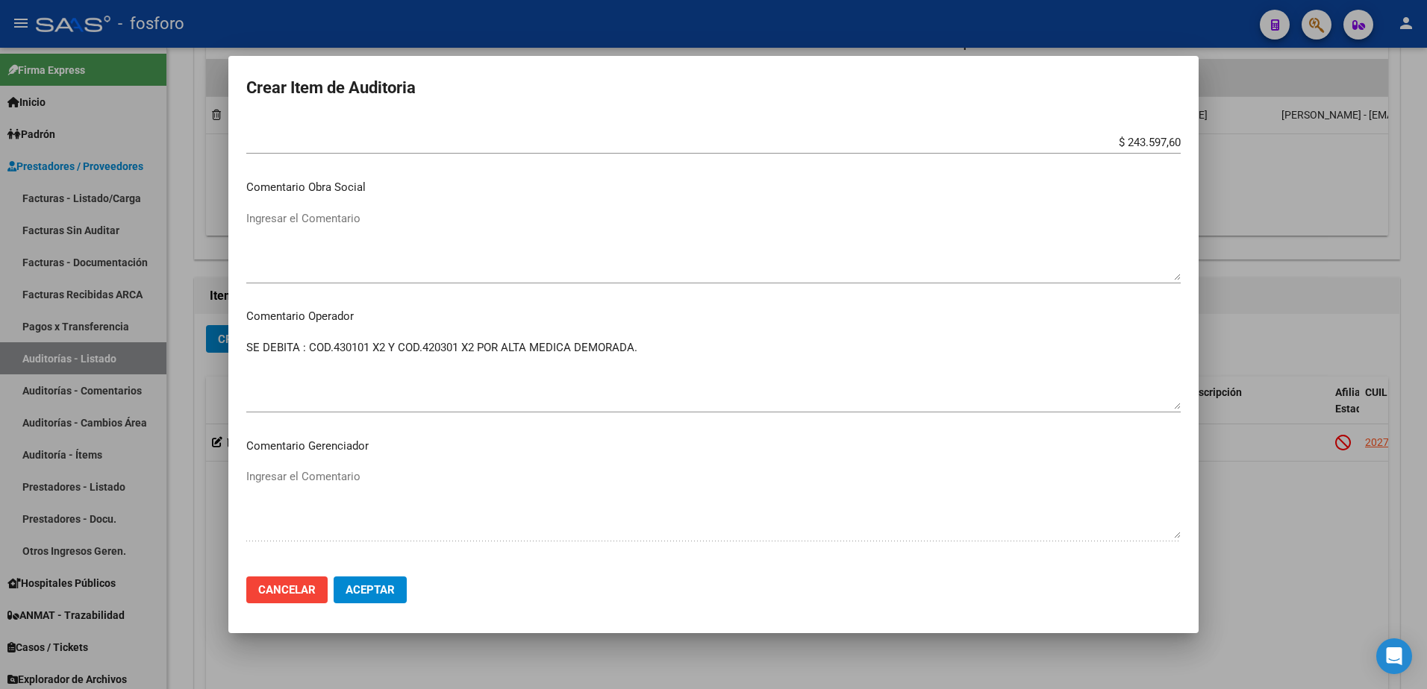
click at [265, 337] on div "SE DEBITA : COD.430101 X2 Y COD.420301 X2 POR ALTA MEDICA DEMORADA. Ingresar el…" at bounding box center [713, 375] width 934 height 76
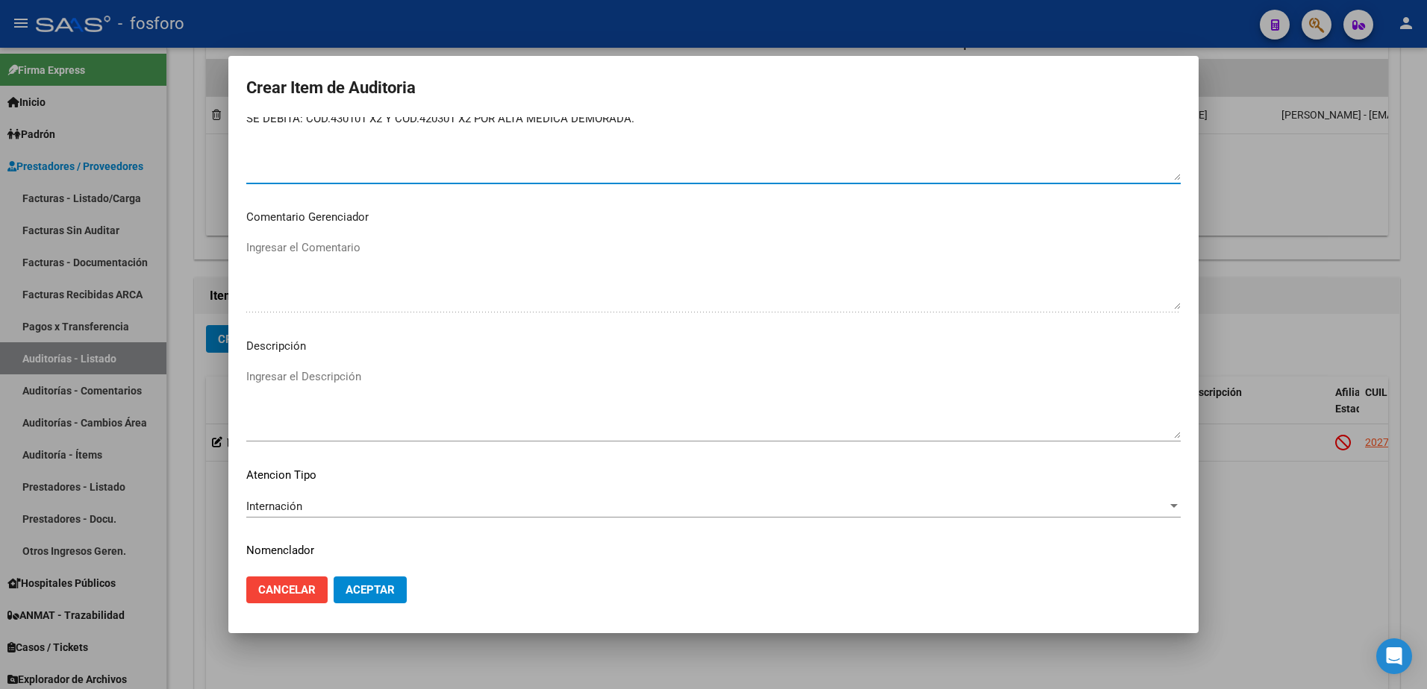
scroll to position [868, 0]
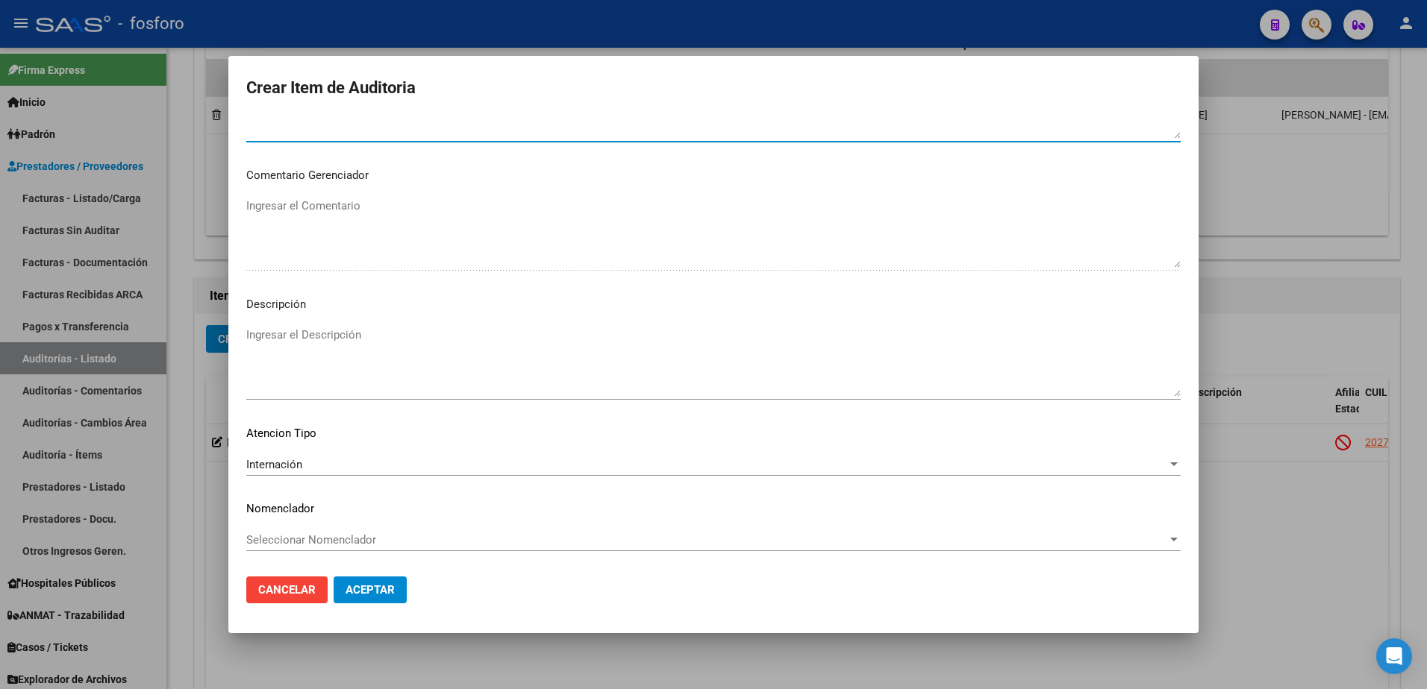
type textarea "SE DEBITA: COD.430101 X2 Y COD.420301 X2 POR ALTA MEDICA DEMORADA."
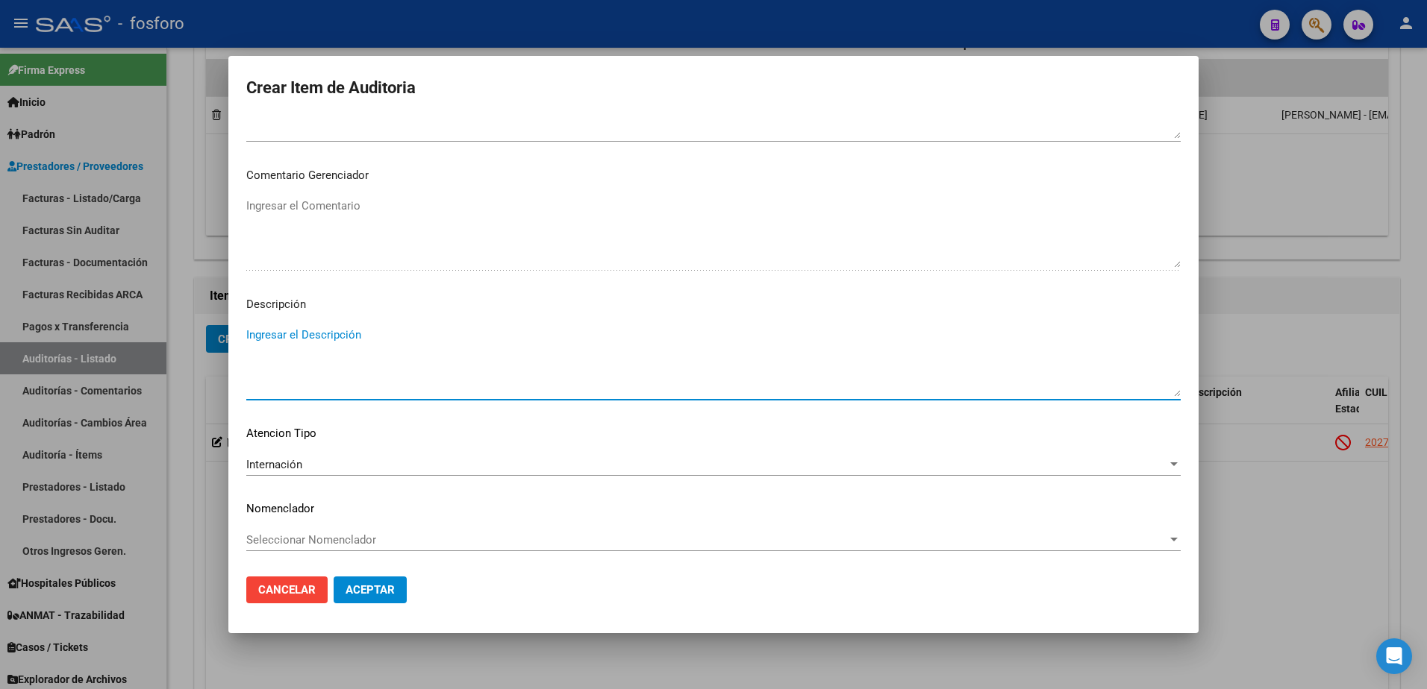
click at [298, 336] on textarea "Ingresar el Descripción" at bounding box center [713, 362] width 934 height 70
click at [388, 595] on span "Aceptar" at bounding box center [369, 589] width 49 height 13
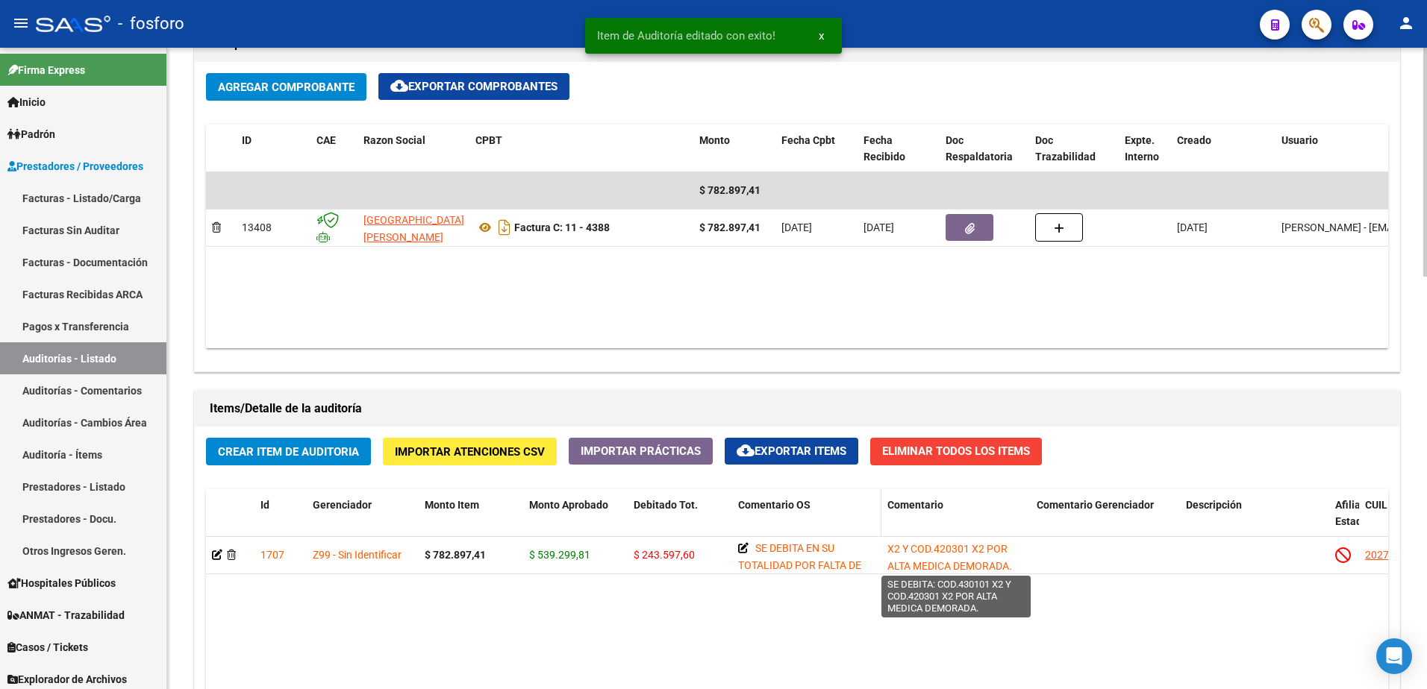
scroll to position [21, 0]
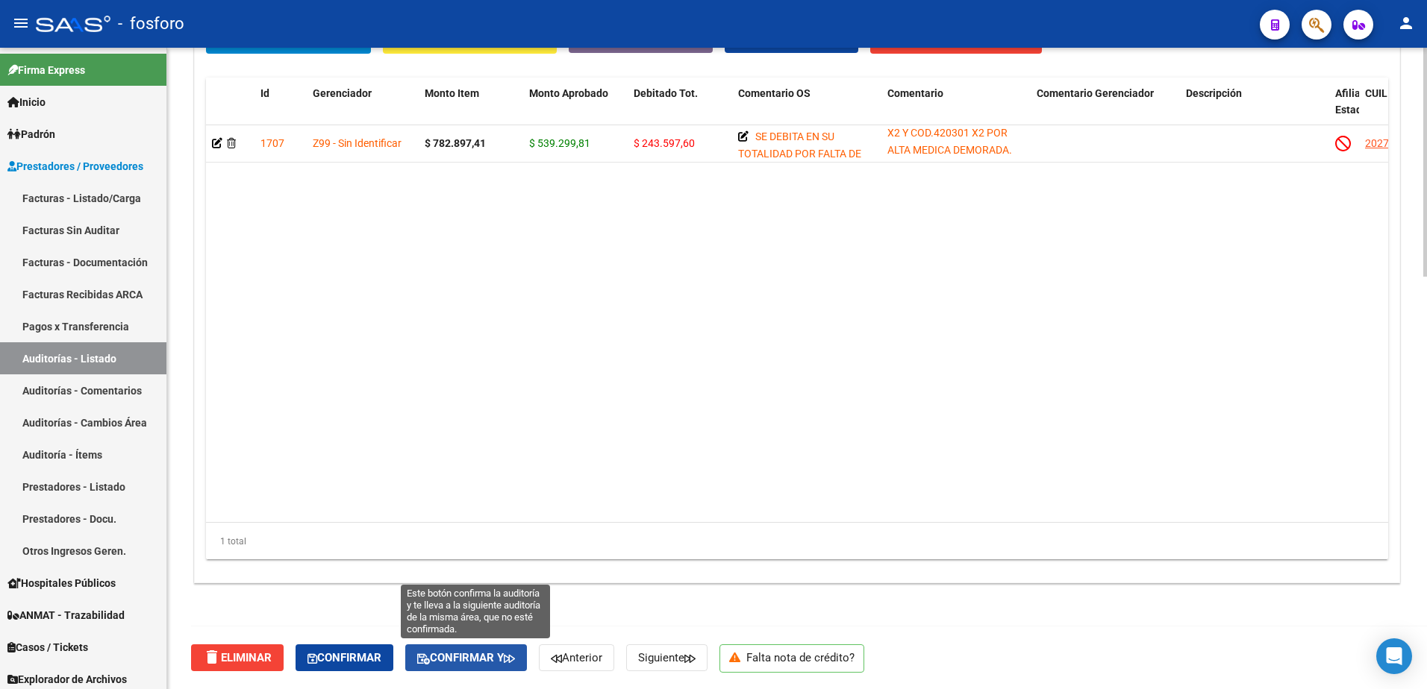
click at [478, 661] on span "Confirmar y" at bounding box center [466, 657] width 98 height 13
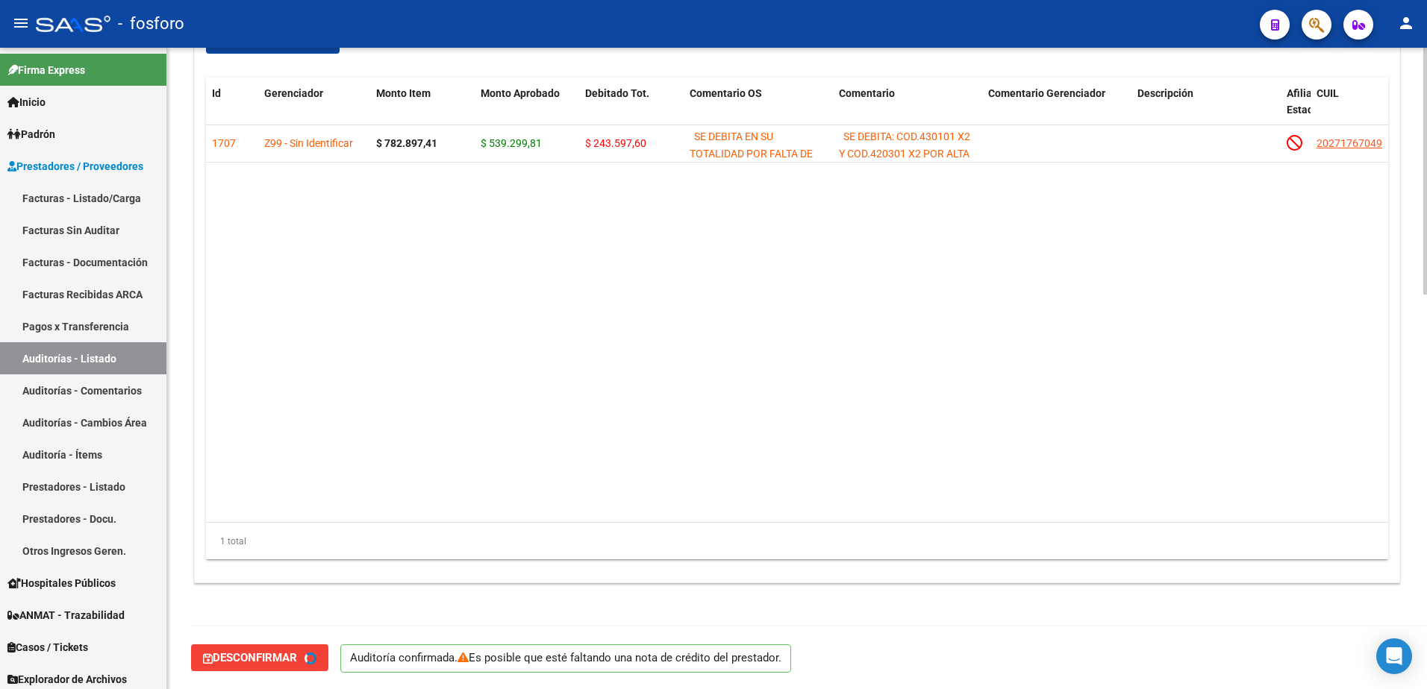
scroll to position [0, 0]
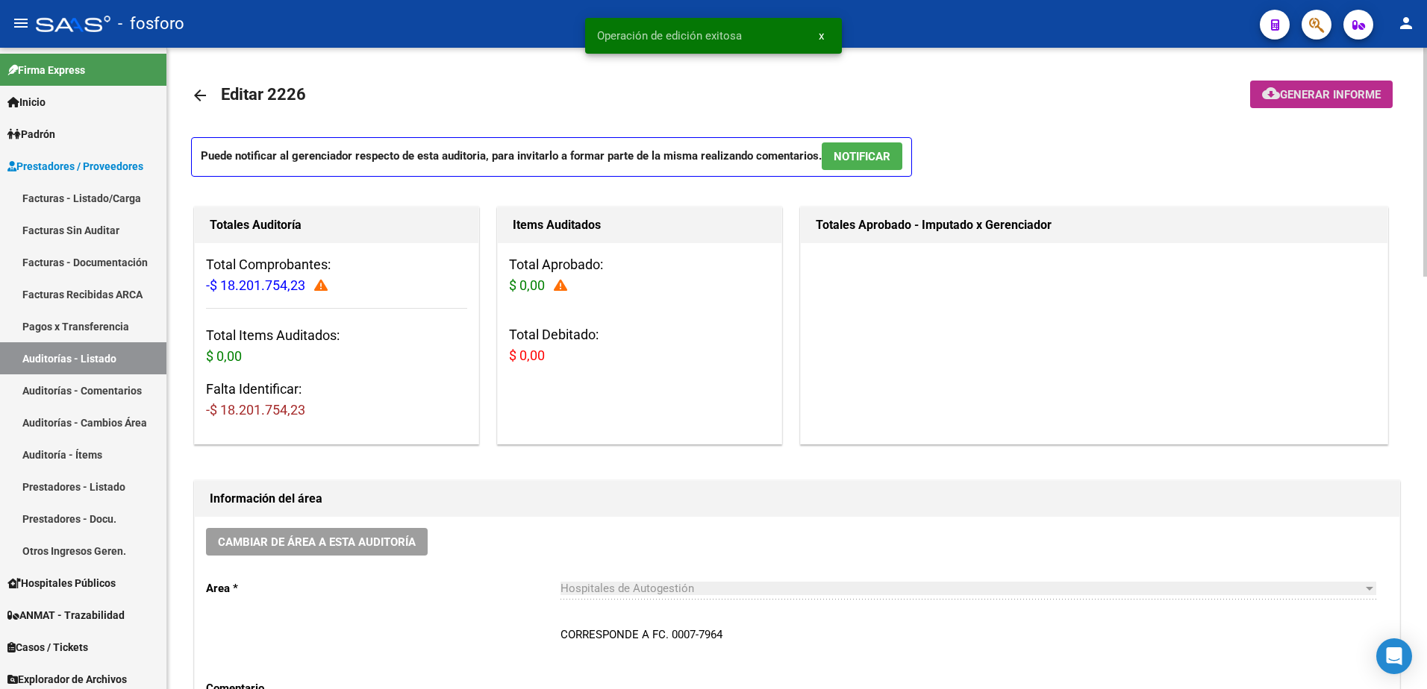
click at [1300, 85] on button "cloud_download Generar informe" at bounding box center [1321, 95] width 143 height 28
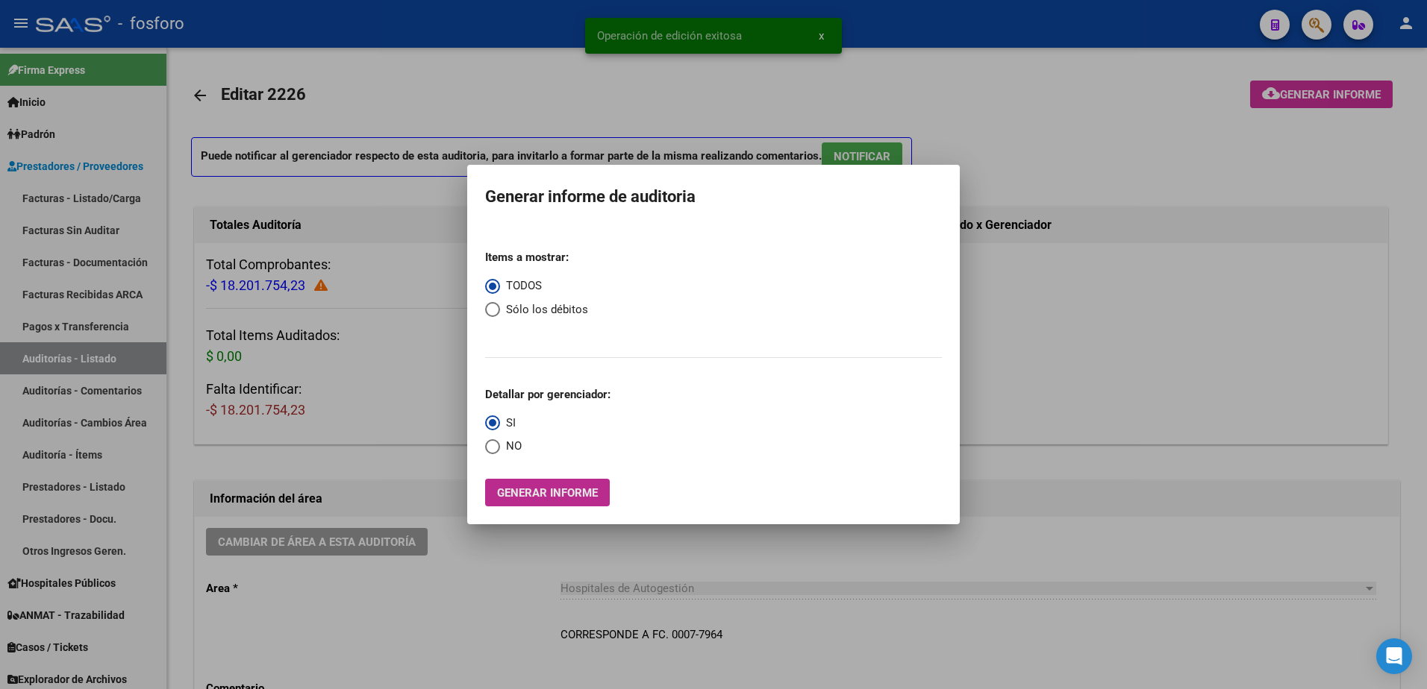
click at [567, 492] on span "Generar informe" at bounding box center [547, 492] width 101 height 13
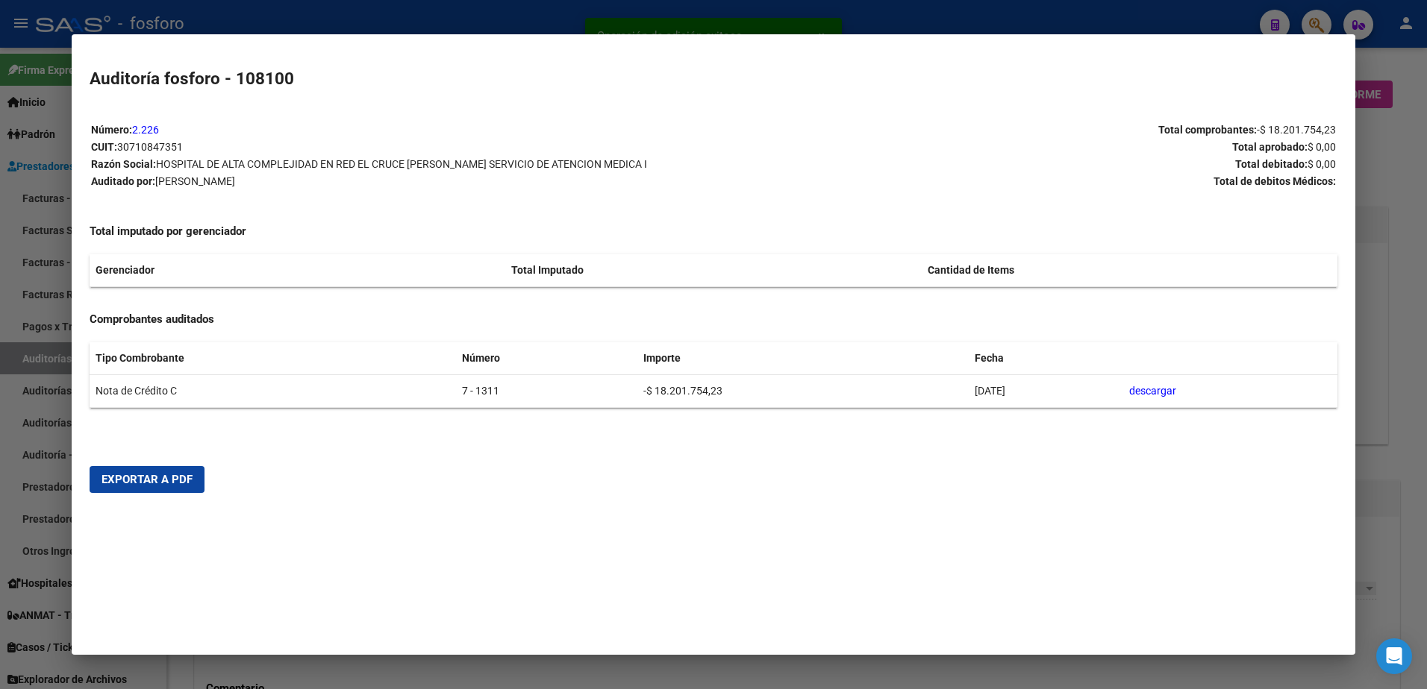
click at [153, 486] on span "Exportar a PDF" at bounding box center [146, 479] width 91 height 13
click at [1401, 175] on div at bounding box center [713, 344] width 1427 height 689
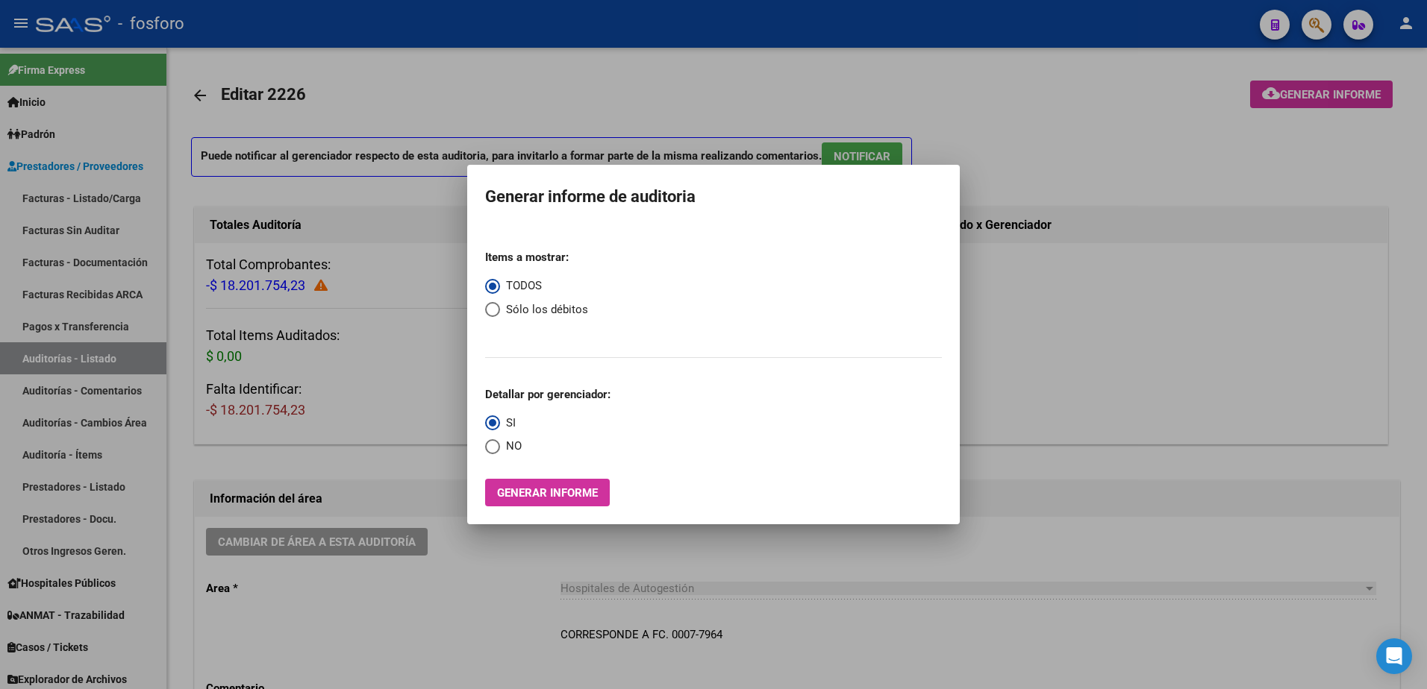
click at [1369, 172] on div at bounding box center [713, 344] width 1427 height 689
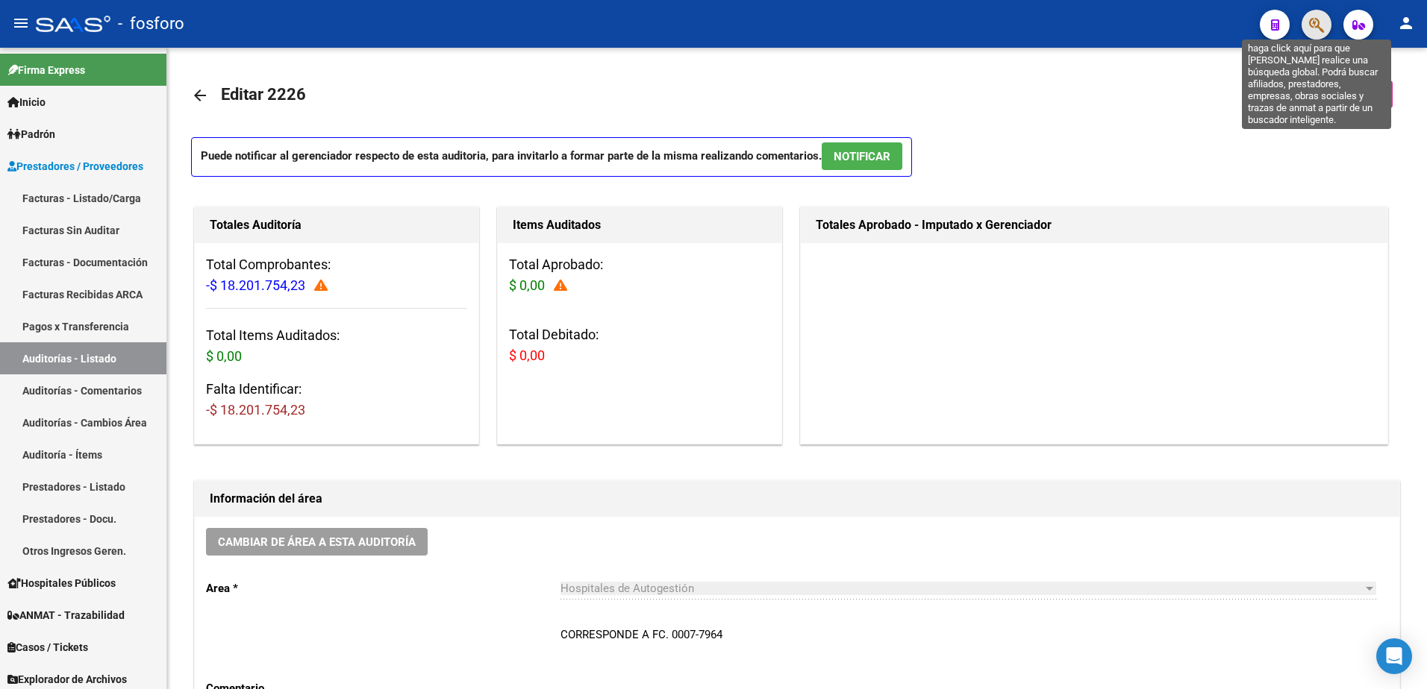
click at [1312, 33] on icon "button" at bounding box center [1316, 24] width 15 height 17
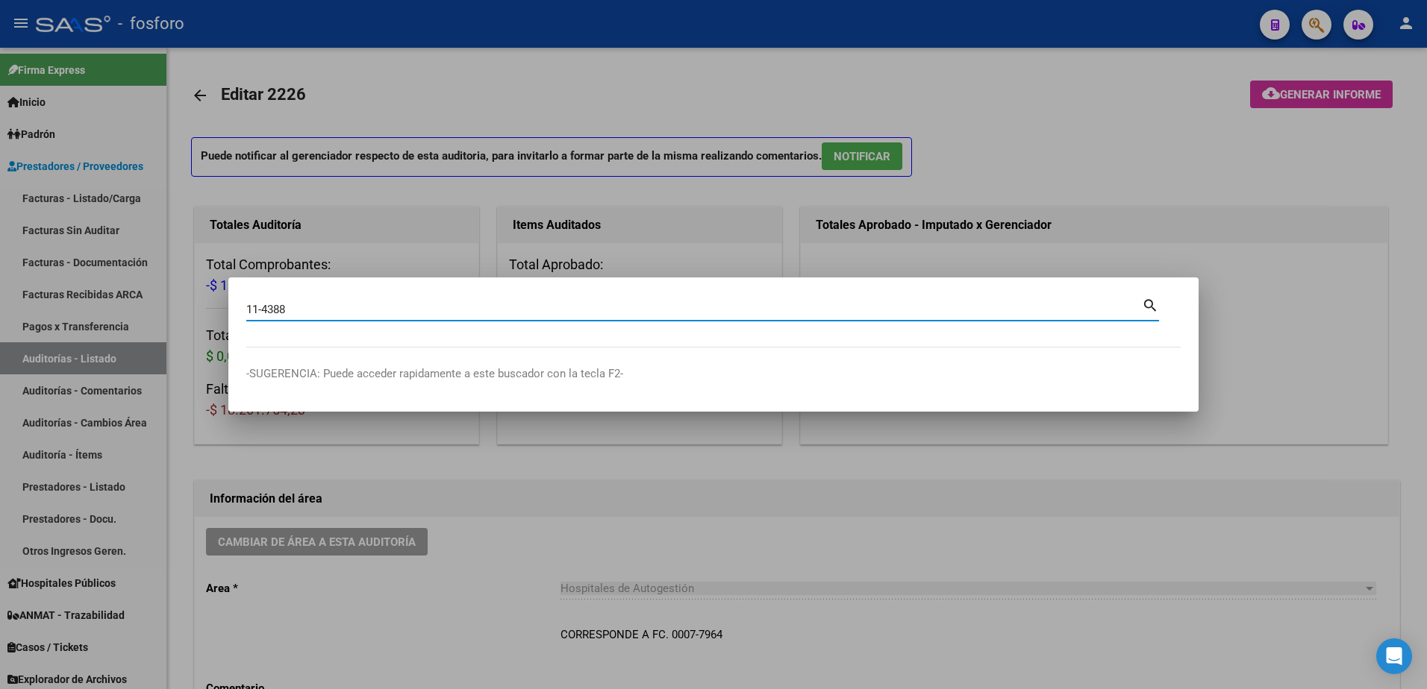
type input "11-4388"
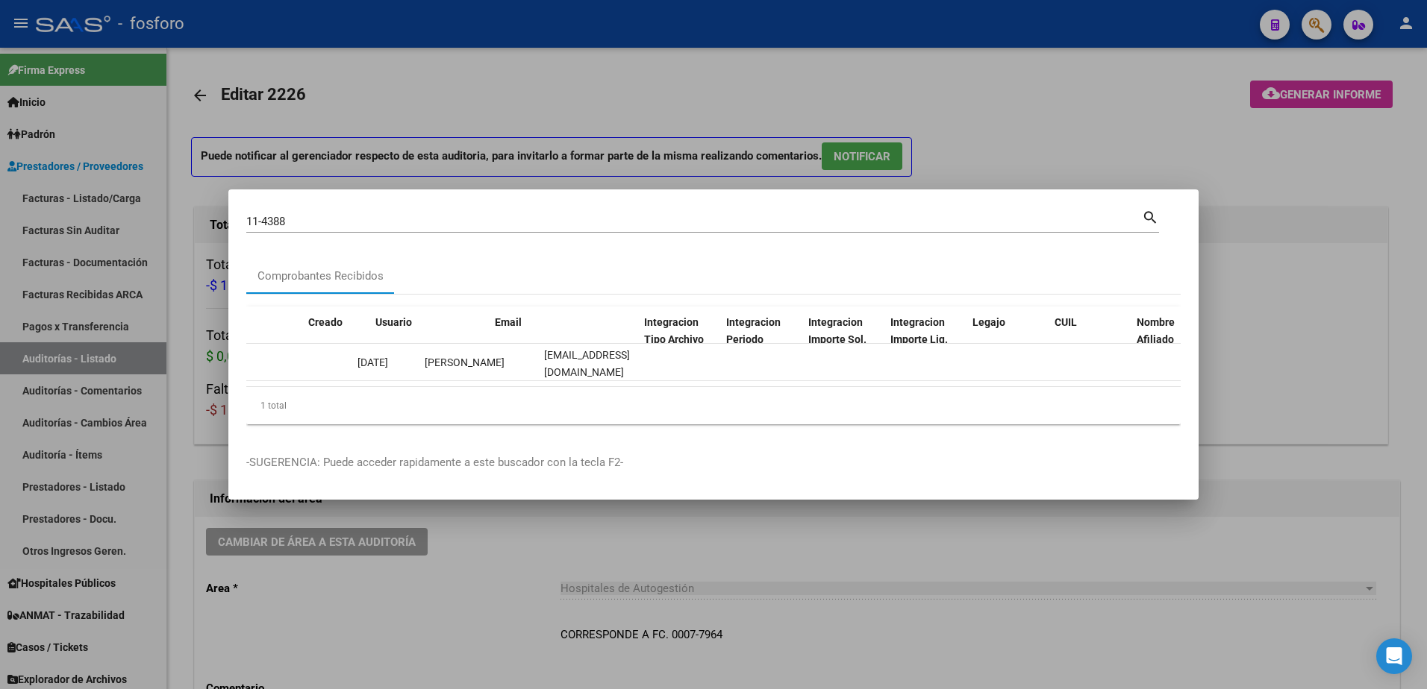
scroll to position [0, 1683]
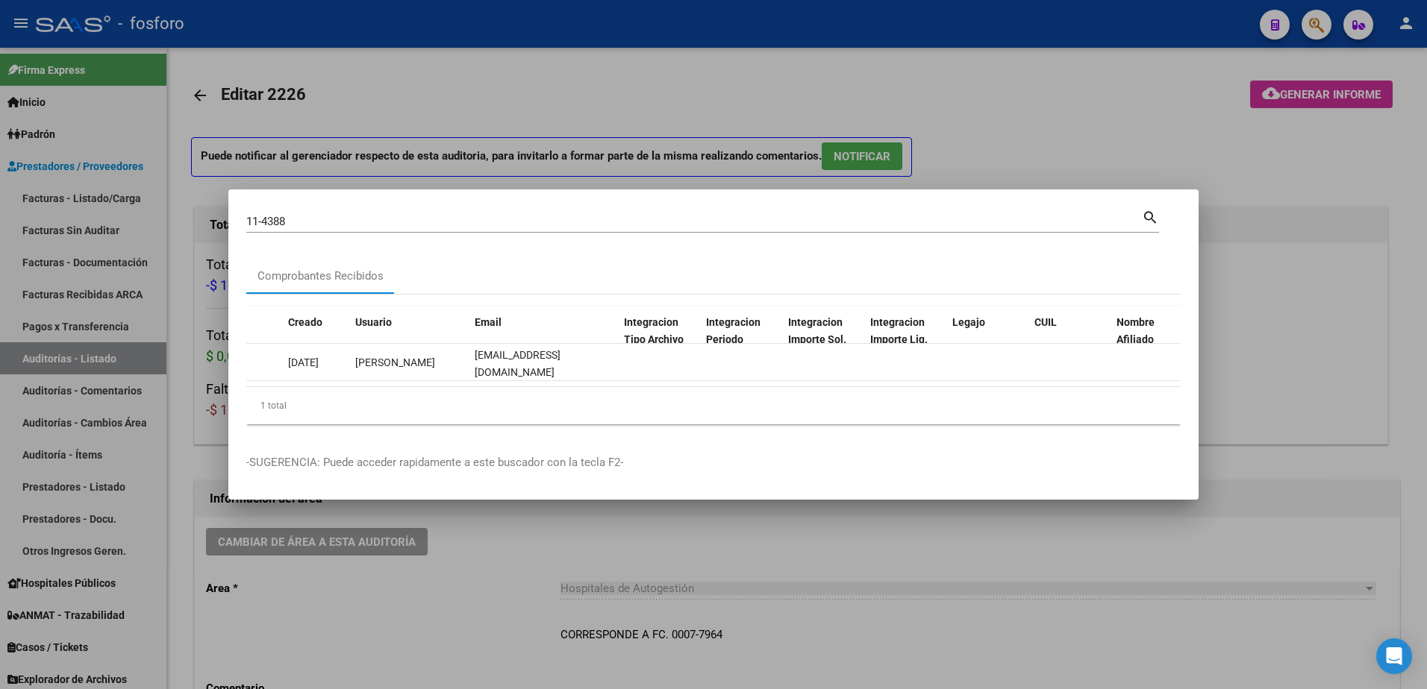
click at [950, 603] on div at bounding box center [713, 344] width 1427 height 689
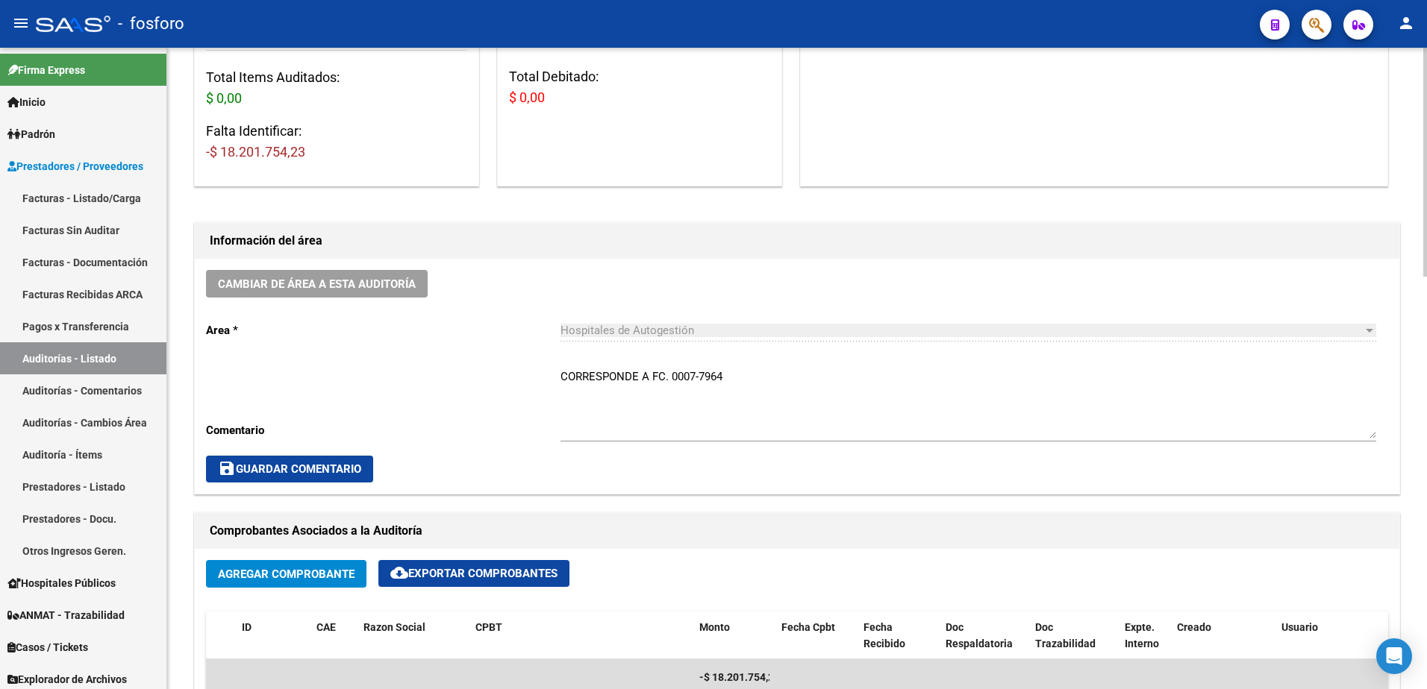
scroll to position [0, 0]
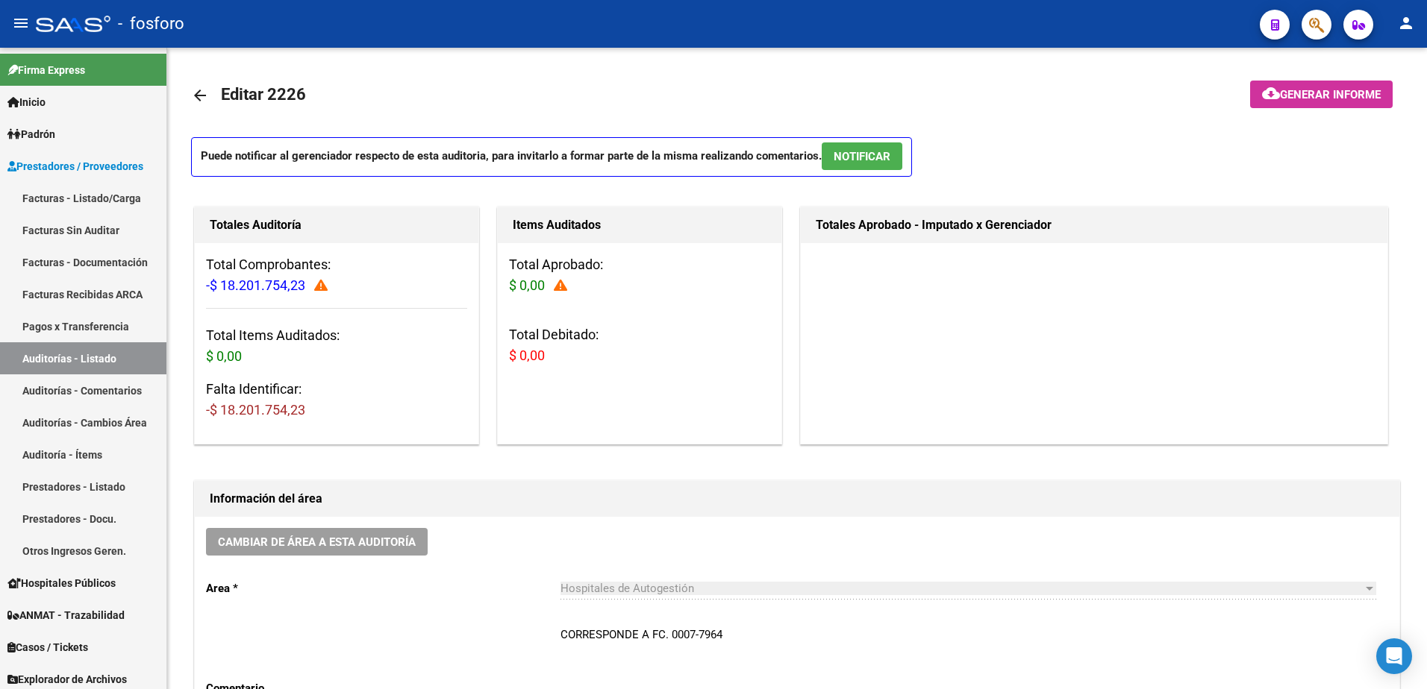
click at [1326, 32] on button "button" at bounding box center [1316, 25] width 30 height 30
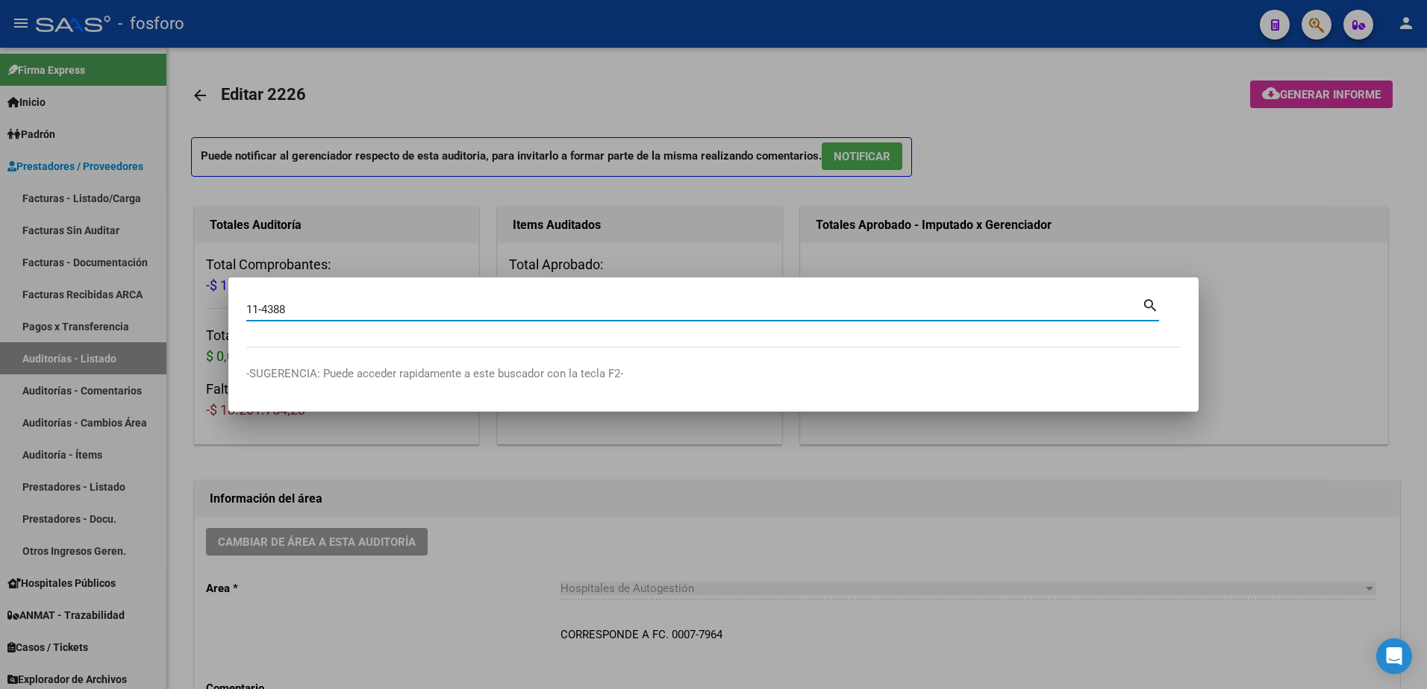
type input "11-4388"
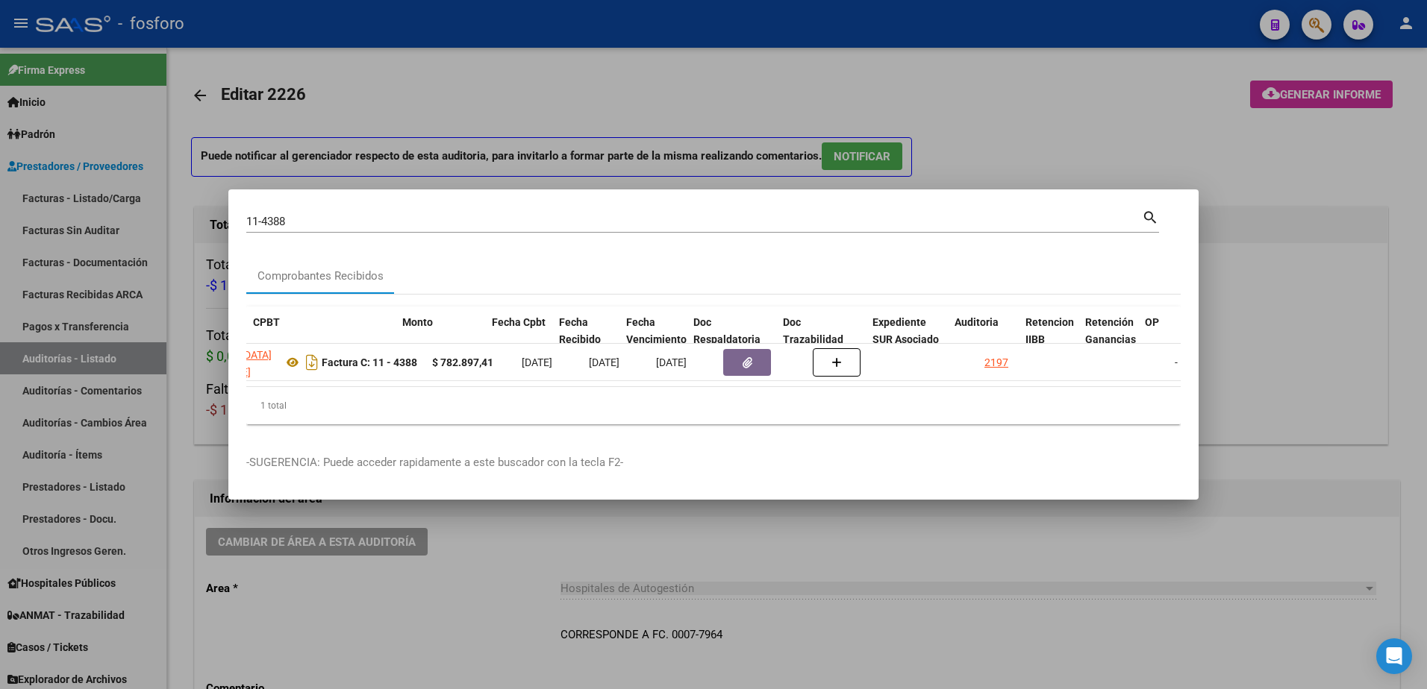
scroll to position [0, 468]
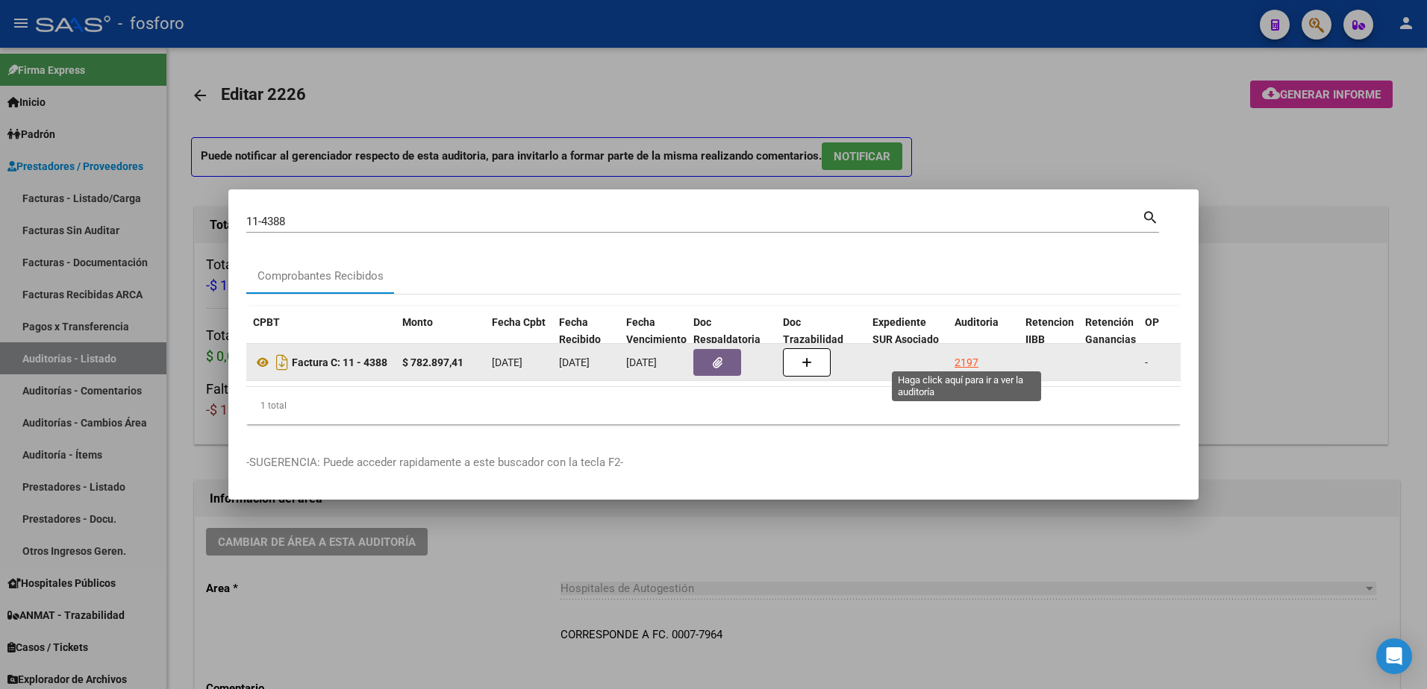
click at [959, 358] on div "2197" at bounding box center [966, 362] width 24 height 17
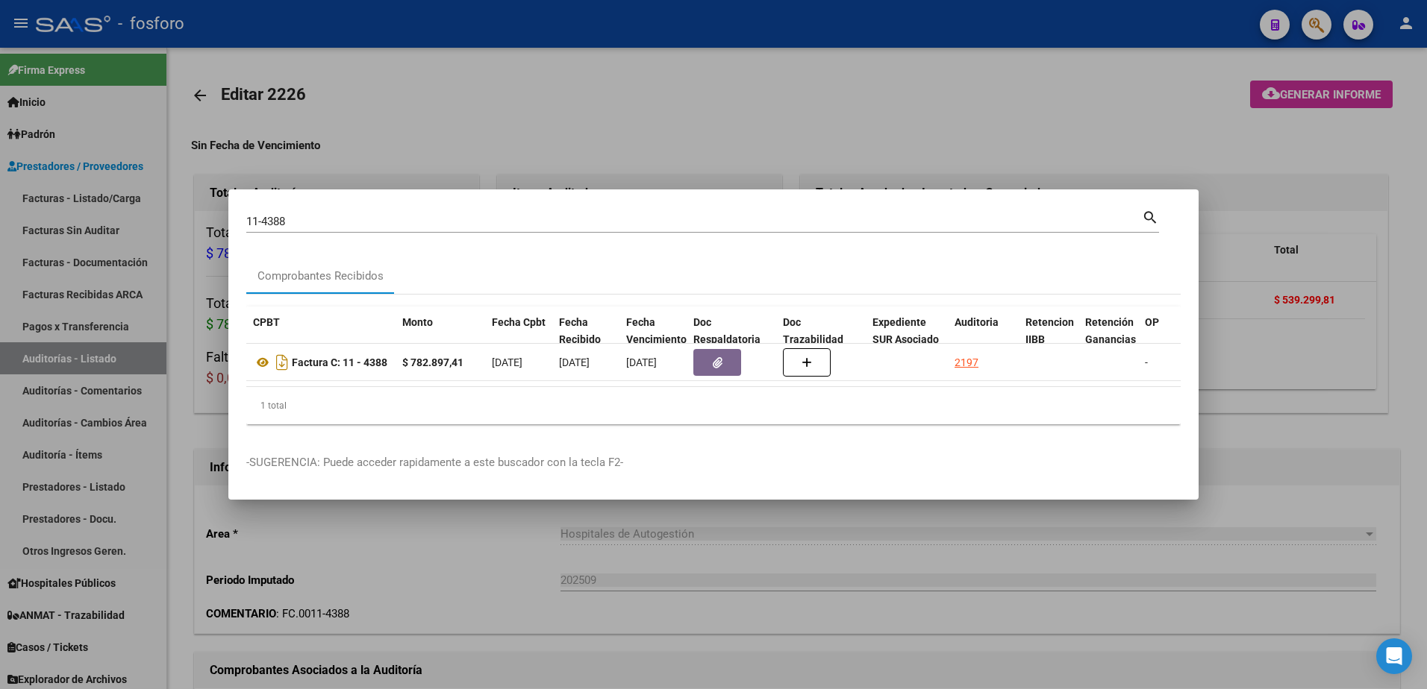
click at [921, 579] on div at bounding box center [713, 344] width 1427 height 689
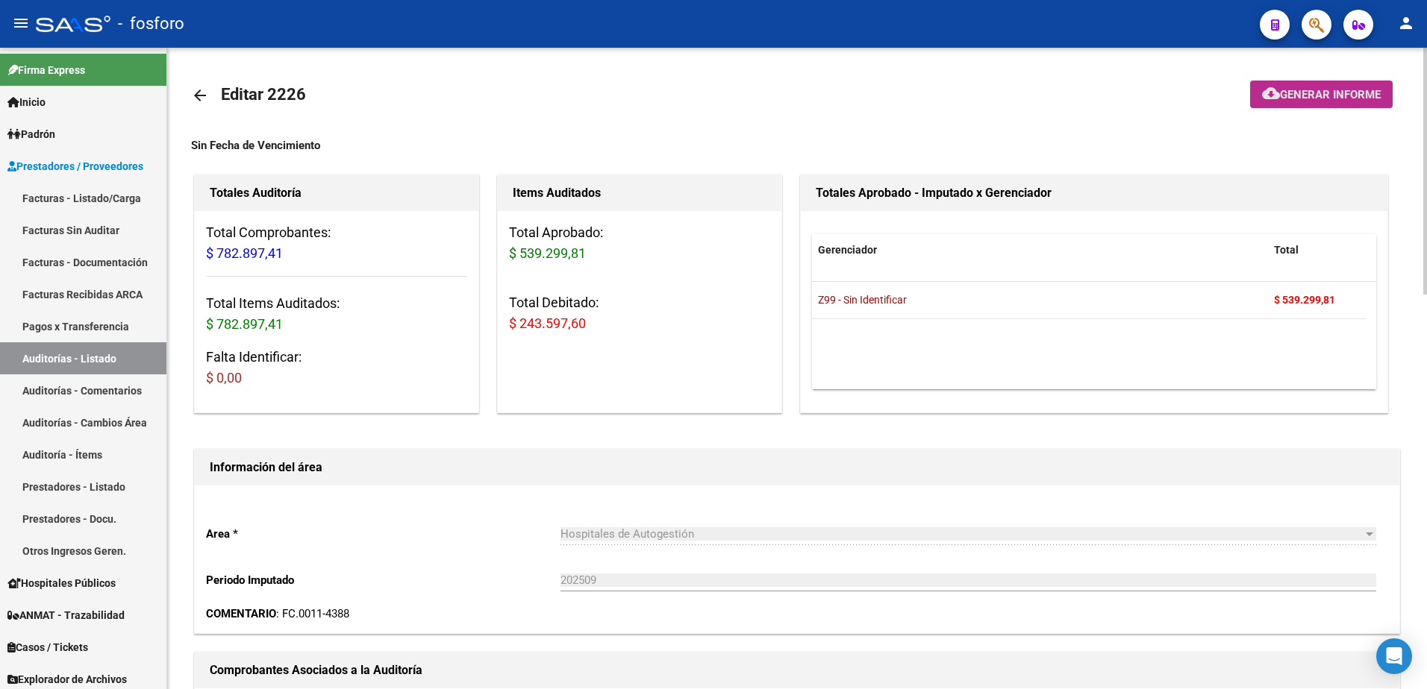
click at [1292, 103] on button "cloud_download Generar informe" at bounding box center [1321, 95] width 143 height 28
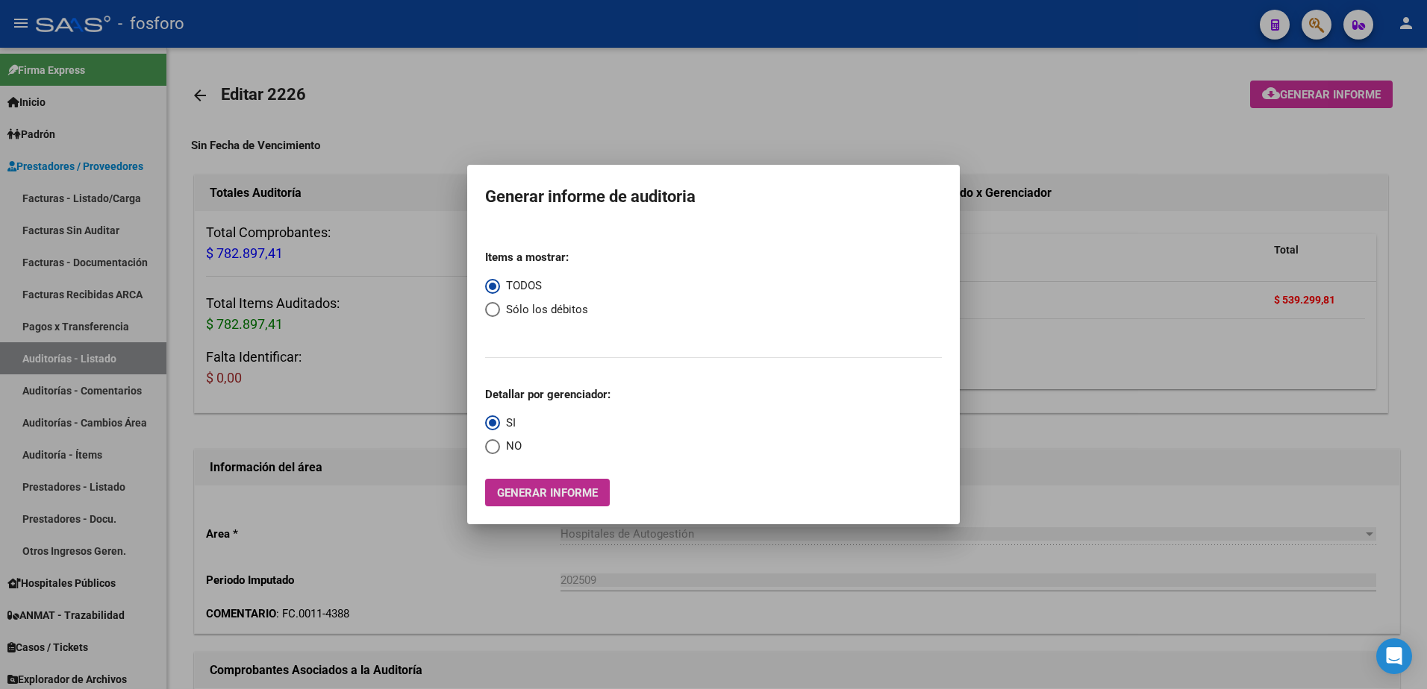
click at [499, 498] on span "Generar informe" at bounding box center [547, 492] width 101 height 13
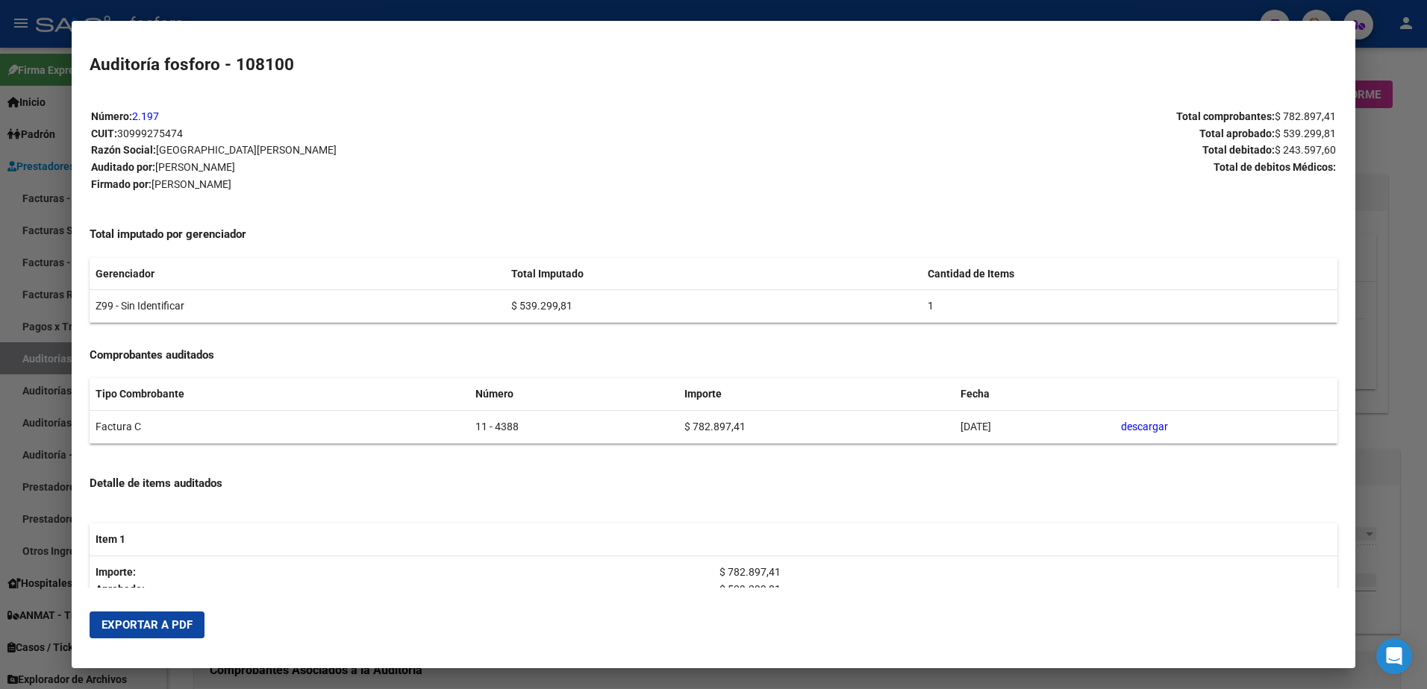
click at [161, 622] on span "Exportar a PDF" at bounding box center [146, 625] width 91 height 13
click at [1362, 137] on div at bounding box center [713, 344] width 1427 height 689
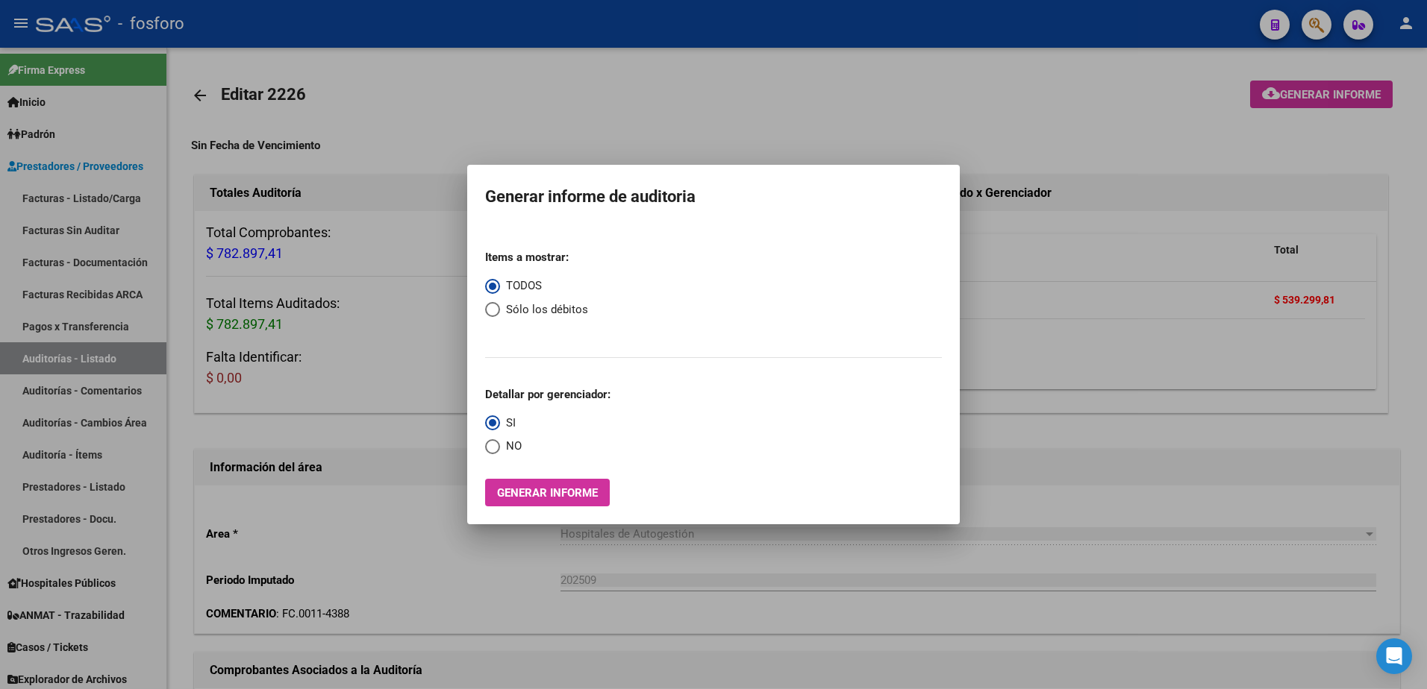
click at [1324, 28] on div at bounding box center [713, 344] width 1427 height 689
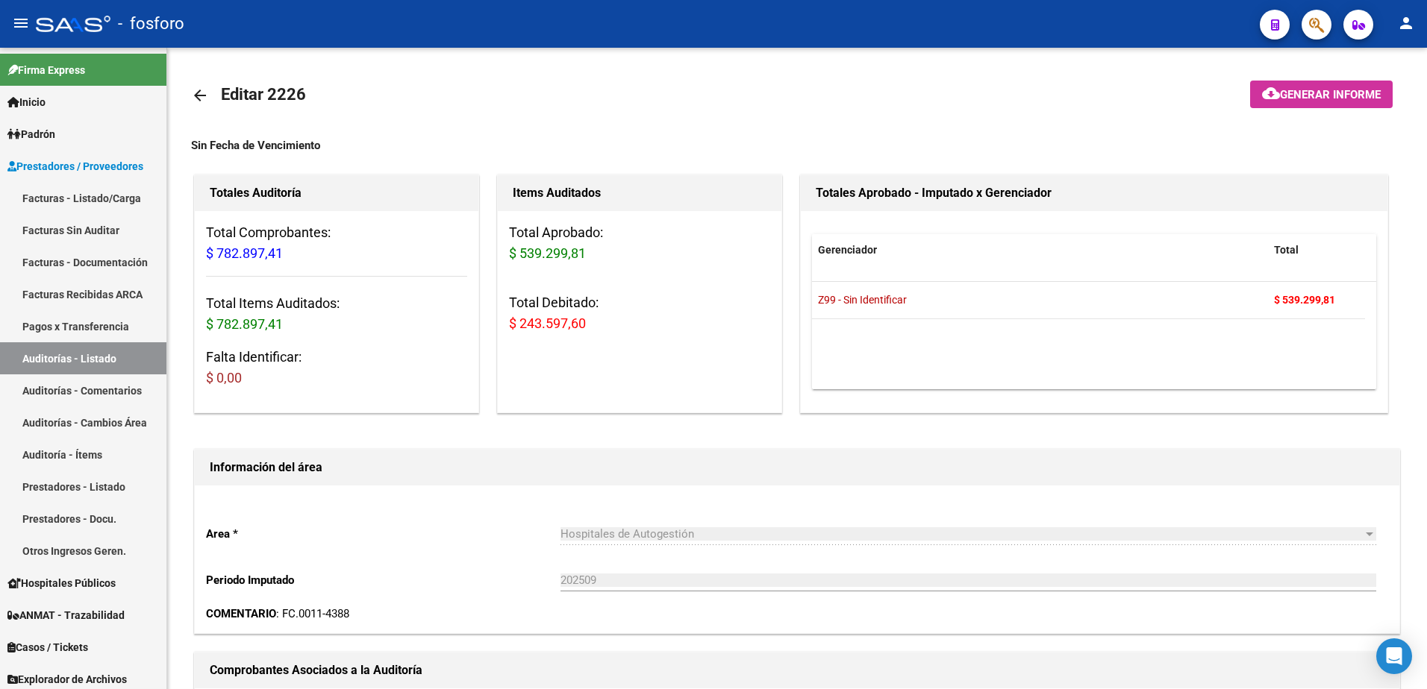
click at [1324, 28] on button "button" at bounding box center [1316, 25] width 30 height 30
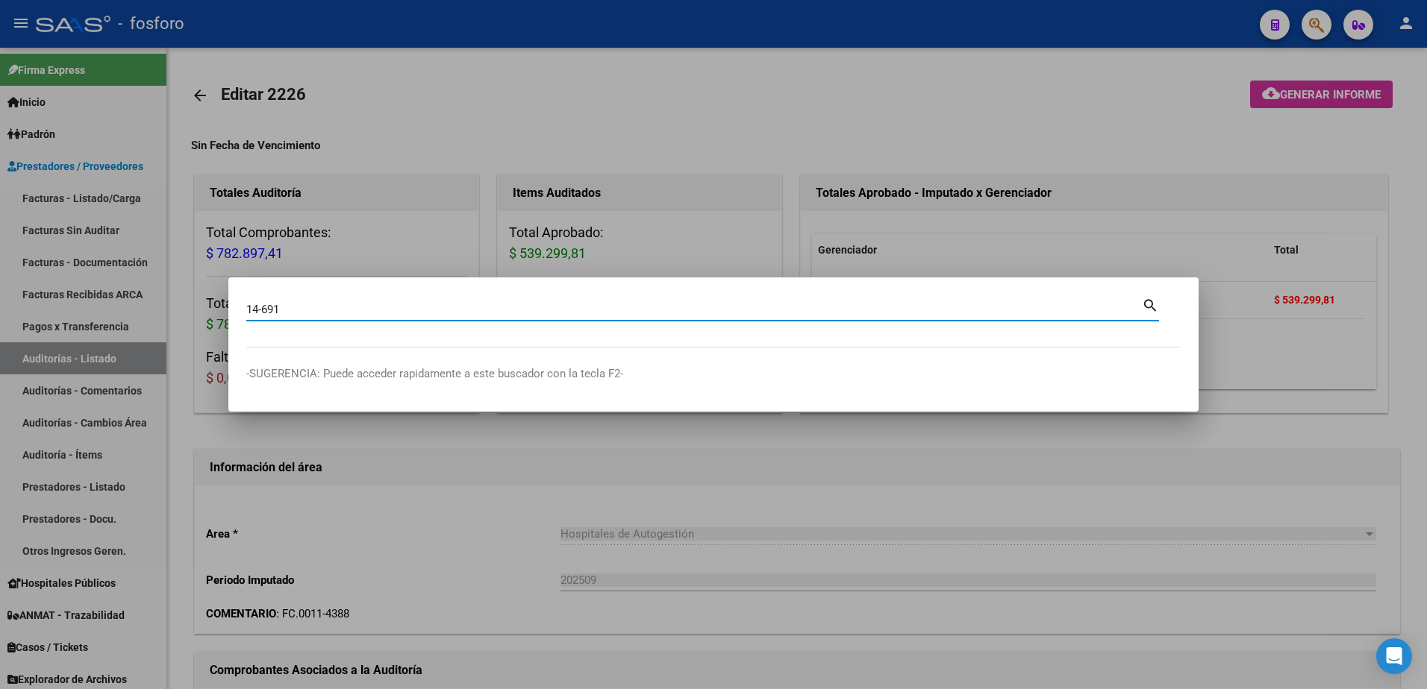
type input "14-691"
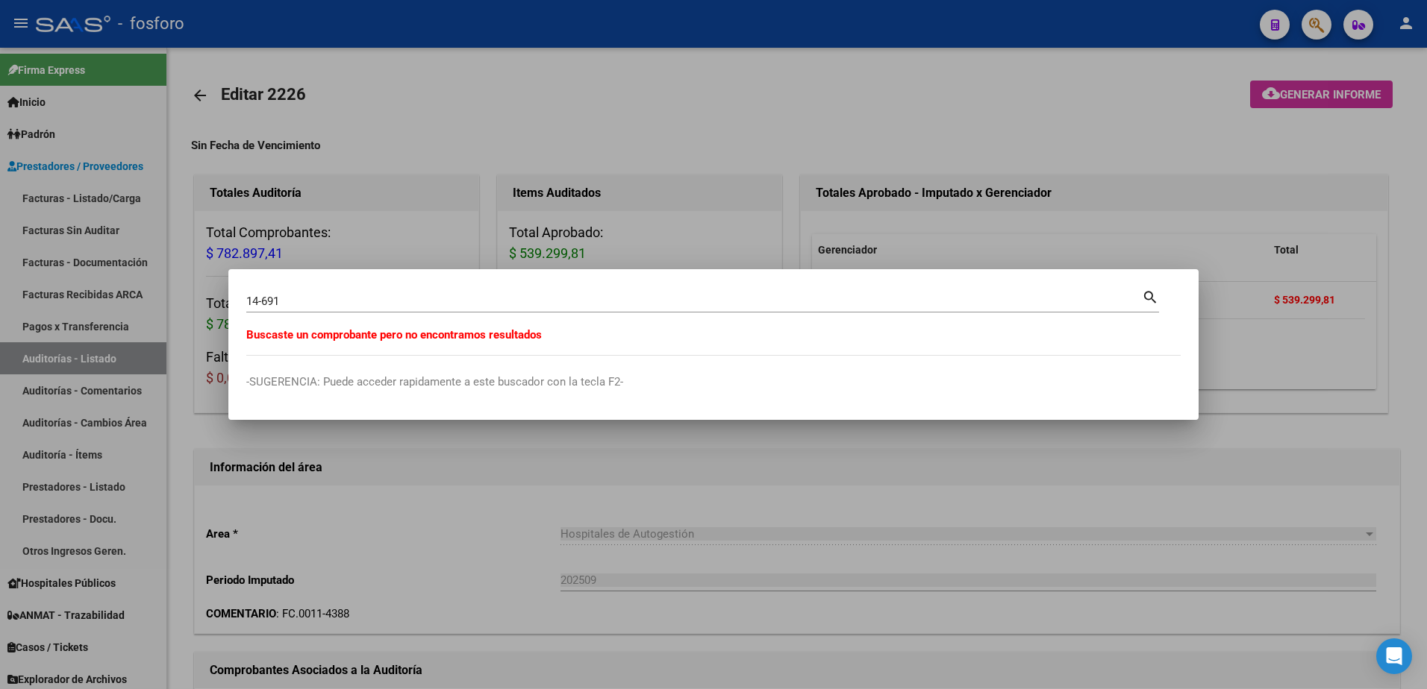
click at [475, 225] on div at bounding box center [713, 344] width 1427 height 689
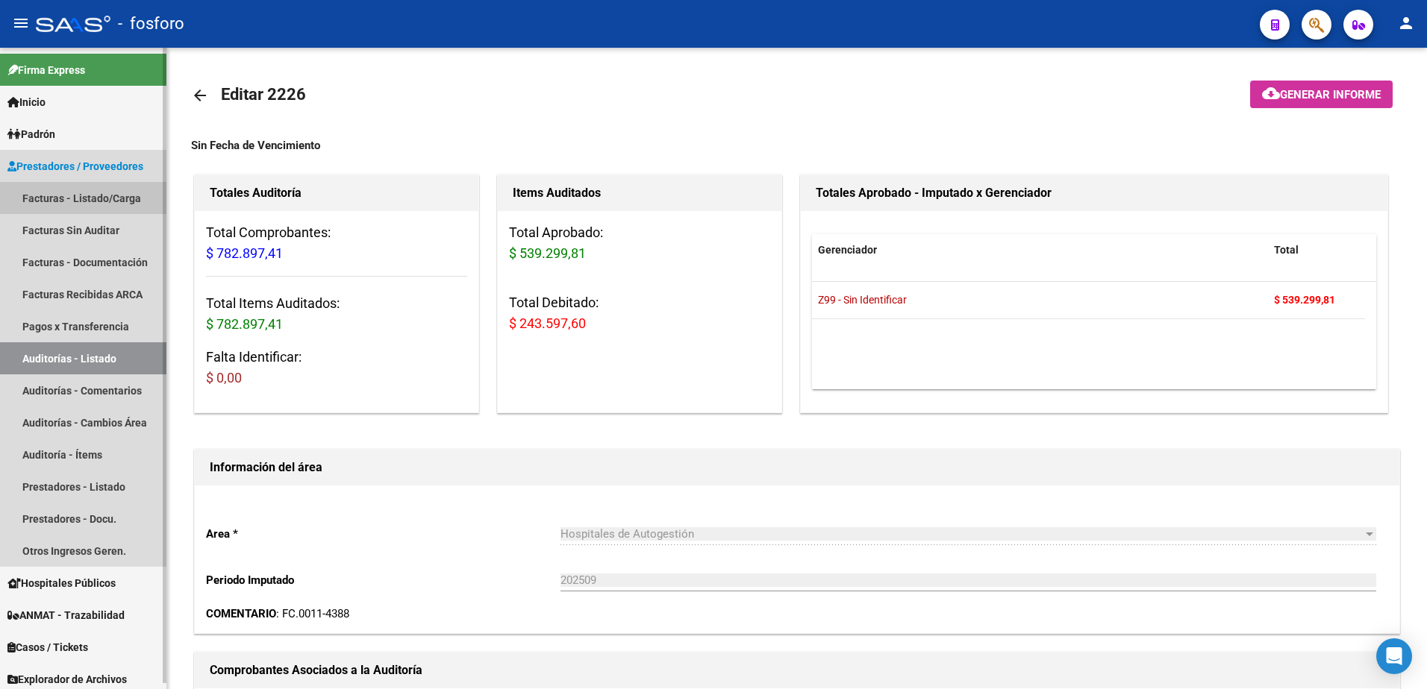
click at [92, 203] on link "Facturas - Listado/Carga" at bounding box center [83, 198] width 166 height 32
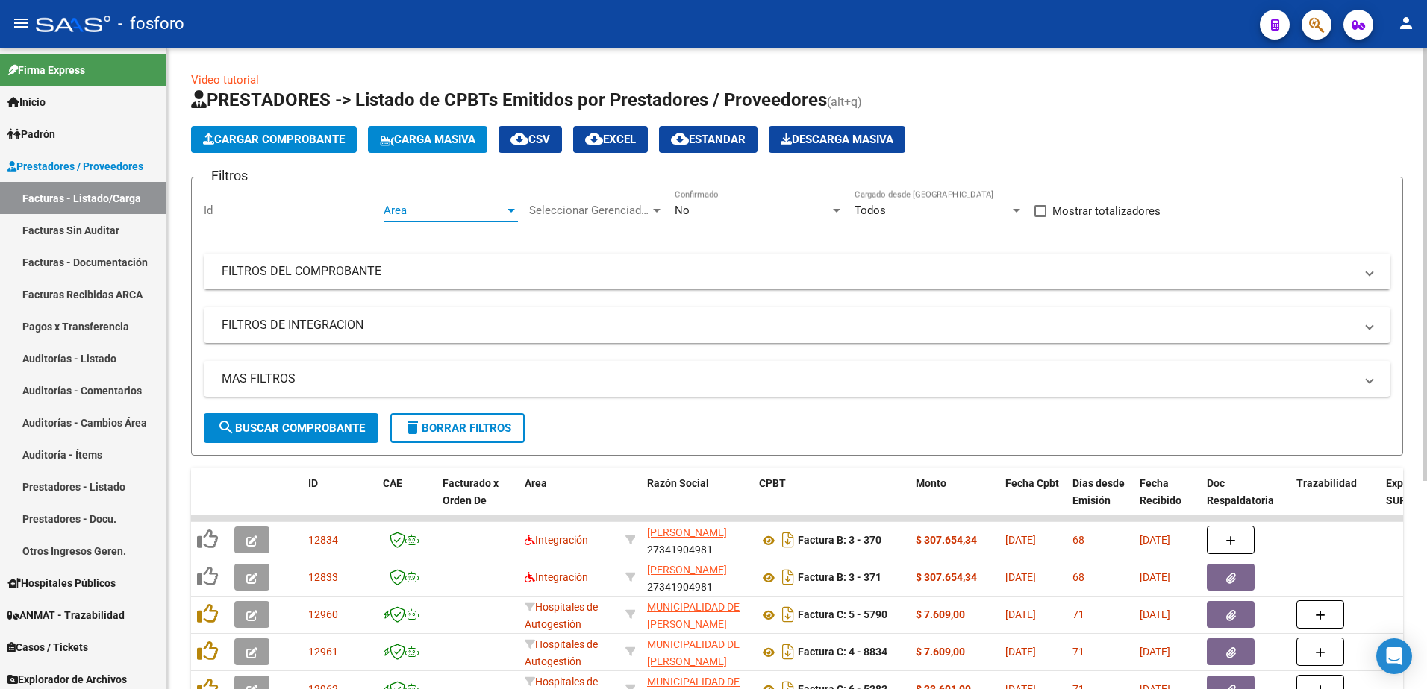
click at [511, 214] on div at bounding box center [510, 210] width 13 height 12
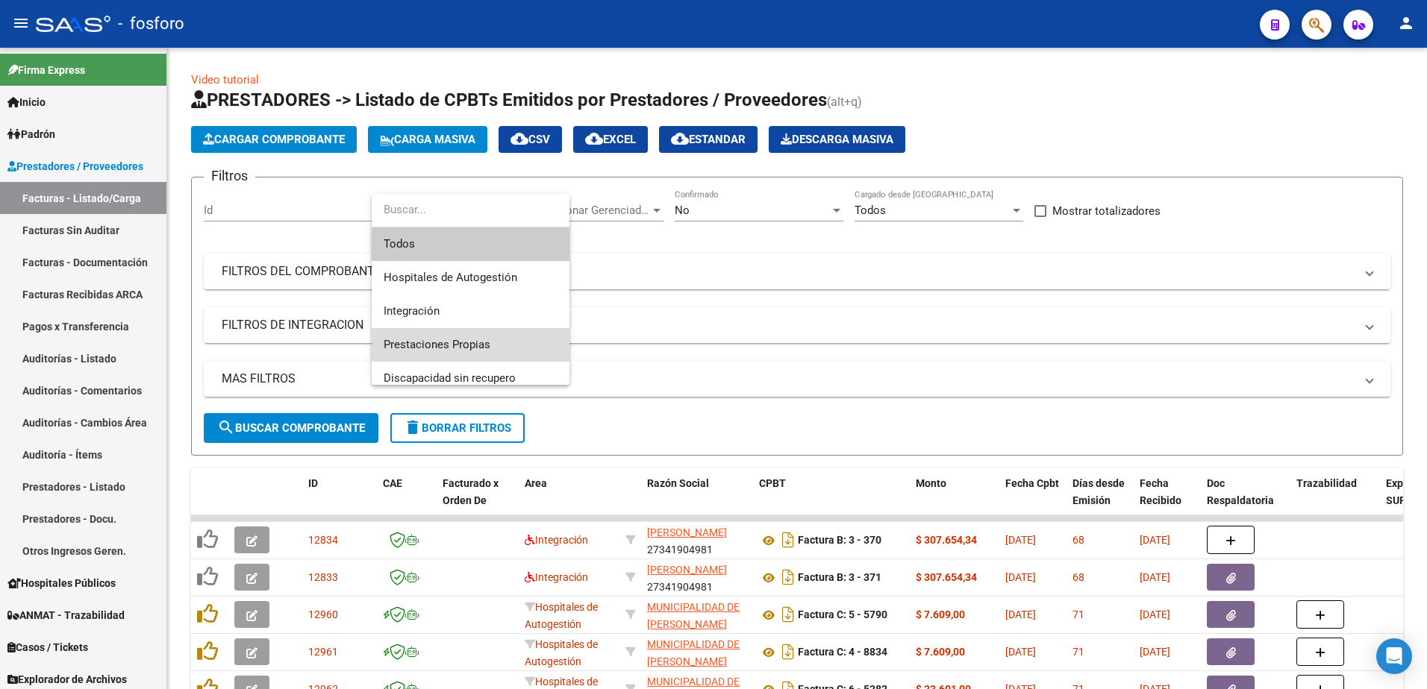
click at [470, 337] on span "Prestaciones Propias" at bounding box center [471, 345] width 174 height 34
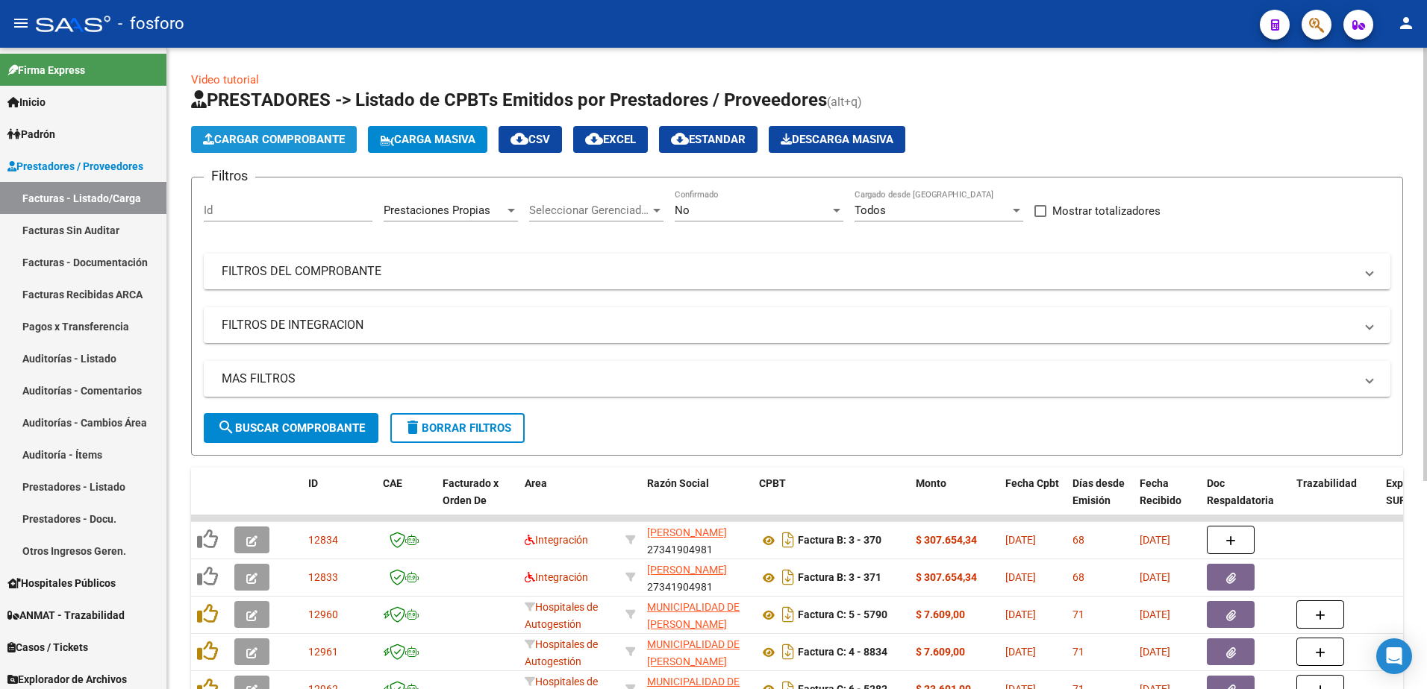
click at [305, 144] on span "Cargar Comprobante" at bounding box center [274, 139] width 142 height 13
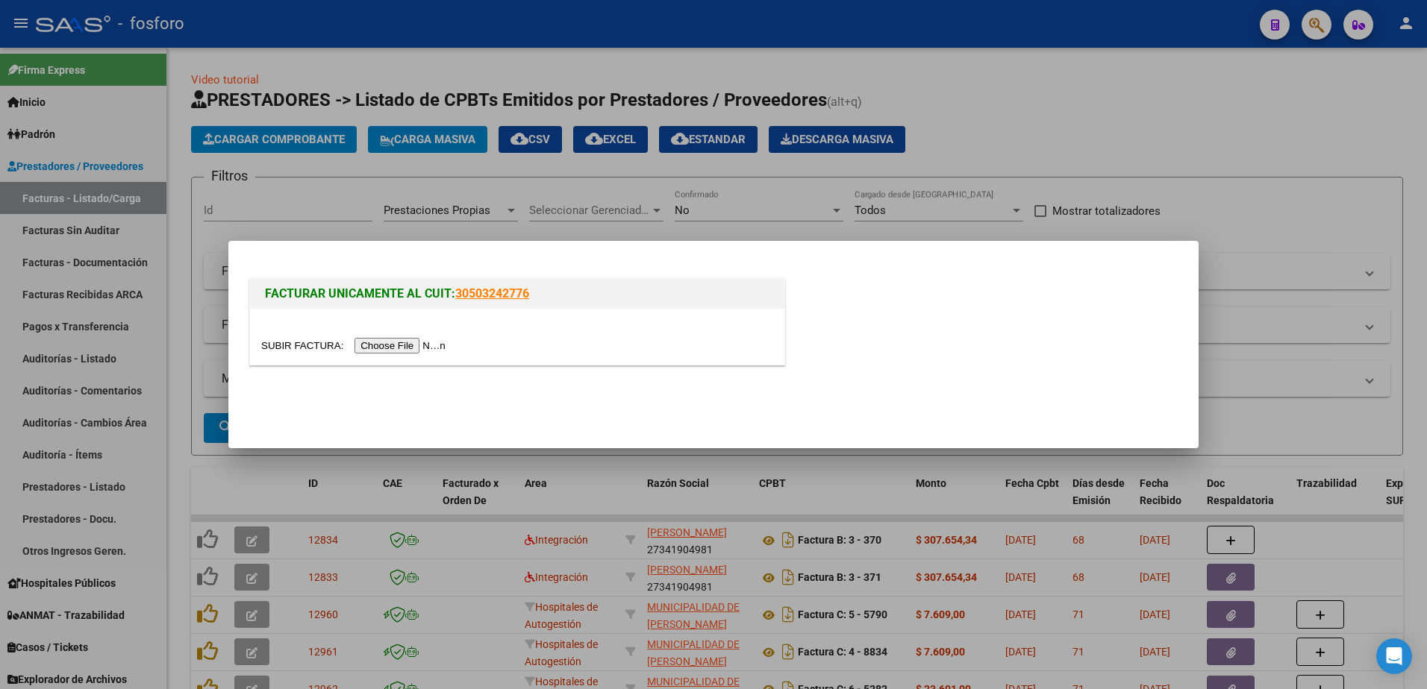
click at [371, 339] on input "file" at bounding box center [355, 346] width 189 height 16
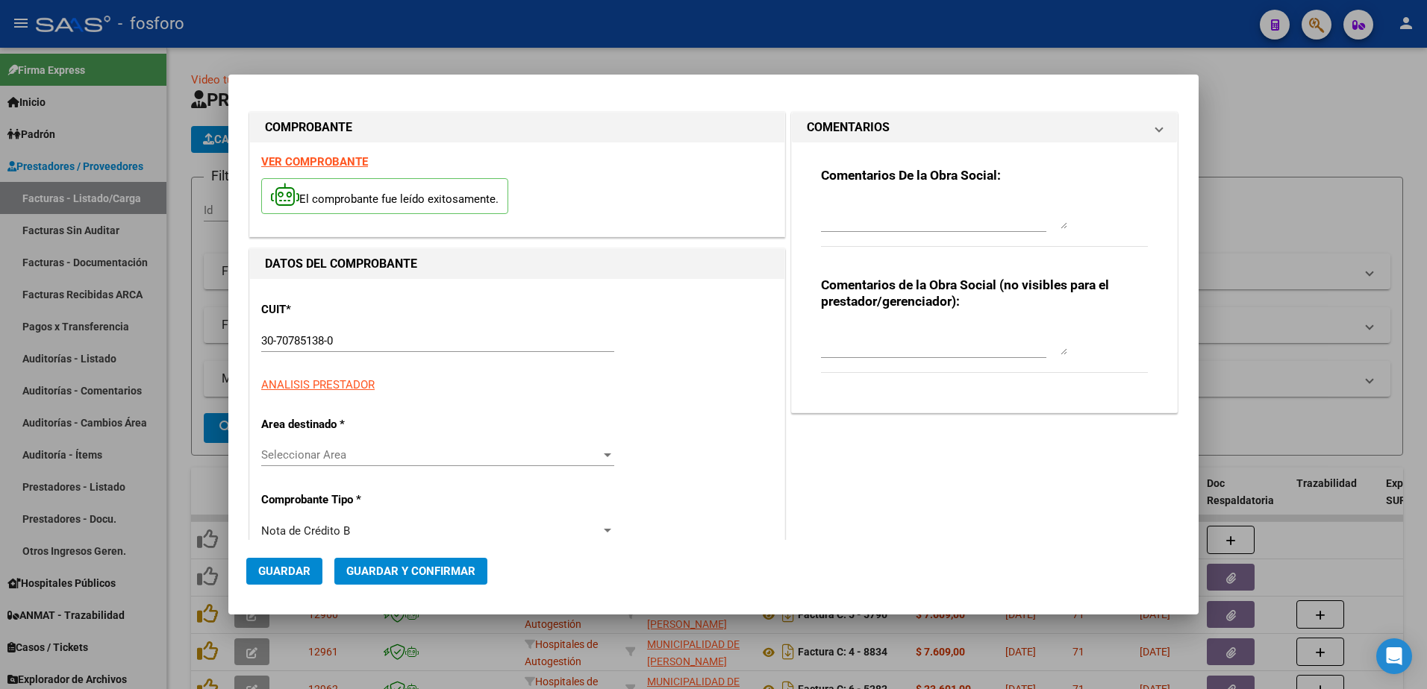
click at [328, 304] on p "CUIT *" at bounding box center [338, 309] width 154 height 17
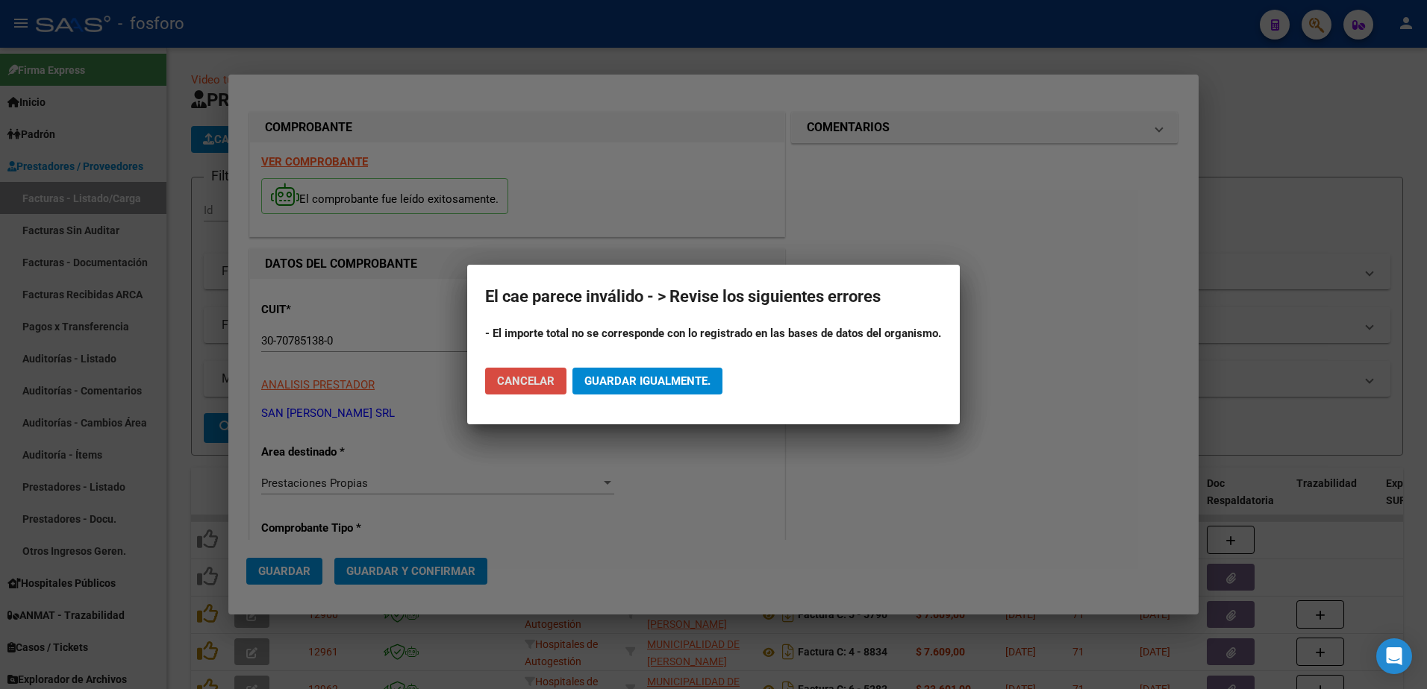
click at [525, 388] on button "Cancelar" at bounding box center [525, 381] width 81 height 27
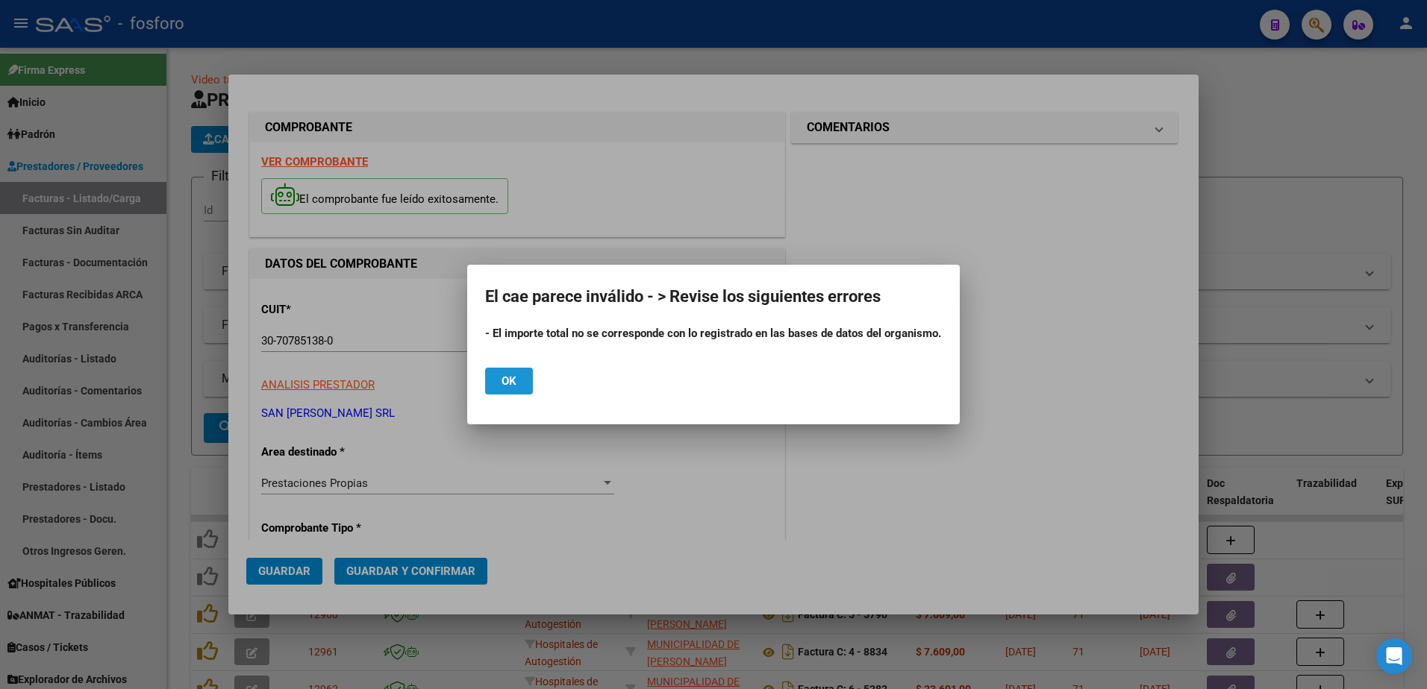
click at [516, 381] on button "Ok" at bounding box center [509, 381] width 48 height 27
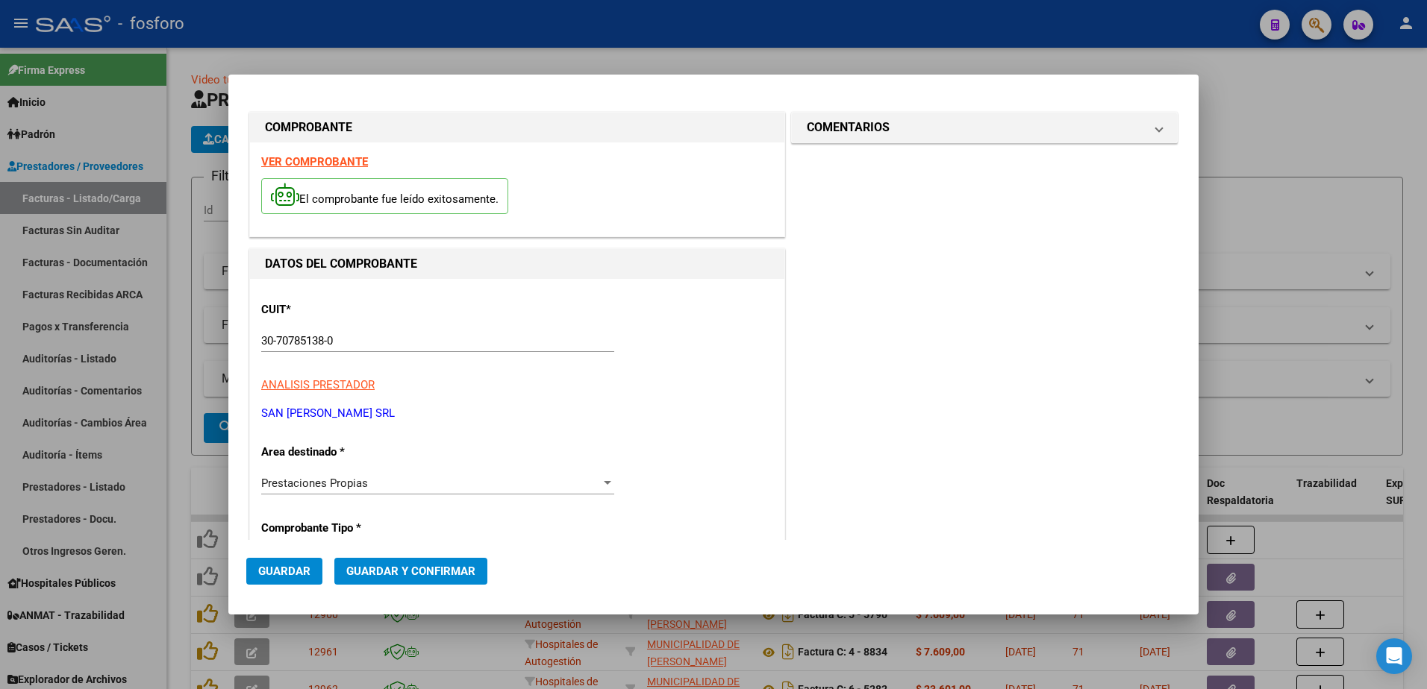
click at [339, 163] on strong "VER COMPROBANTE" at bounding box center [314, 161] width 107 height 13
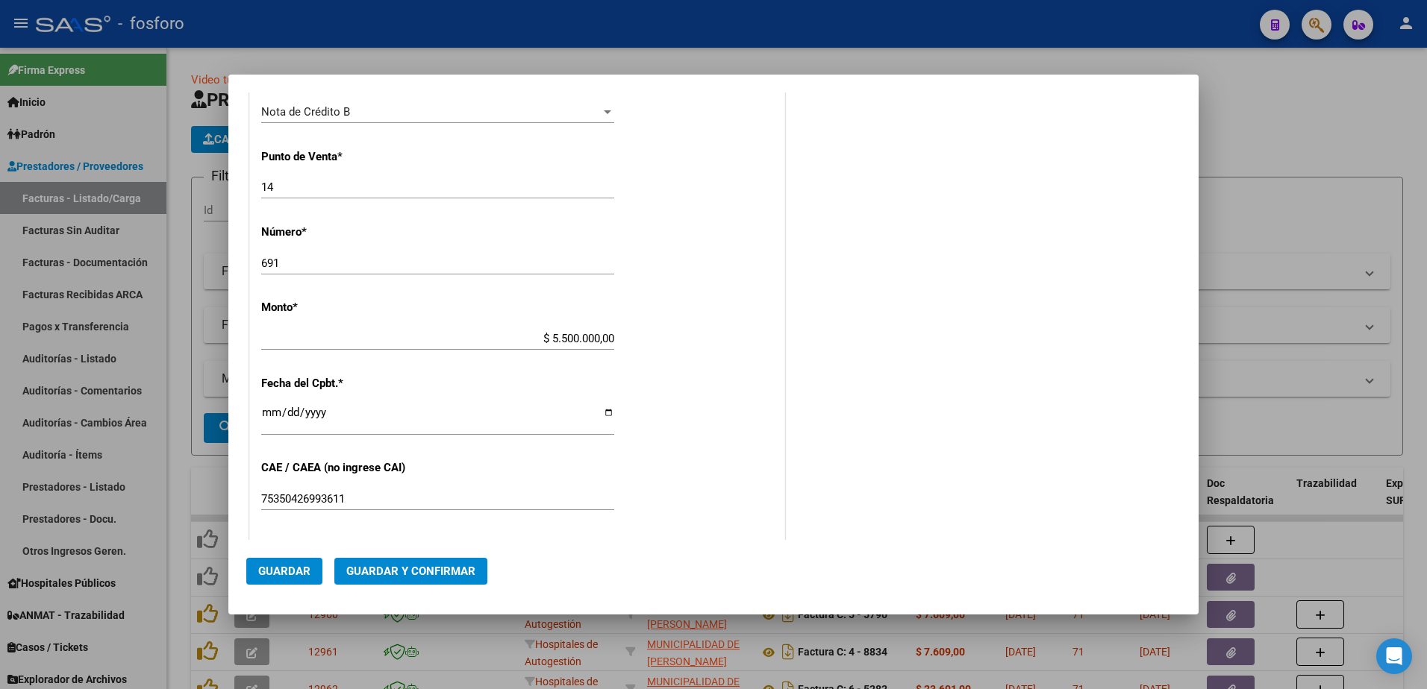
scroll to position [448, 0]
click at [177, 366] on div at bounding box center [713, 344] width 1427 height 689
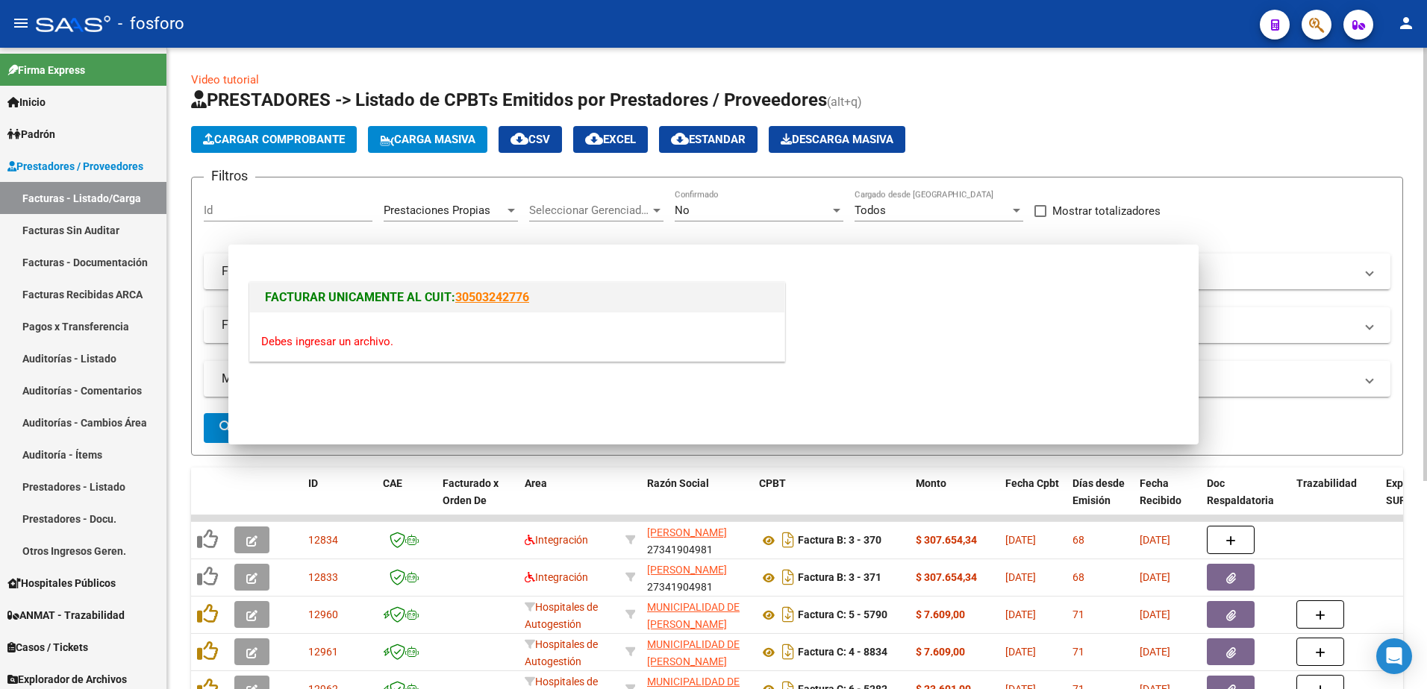
scroll to position [0, 0]
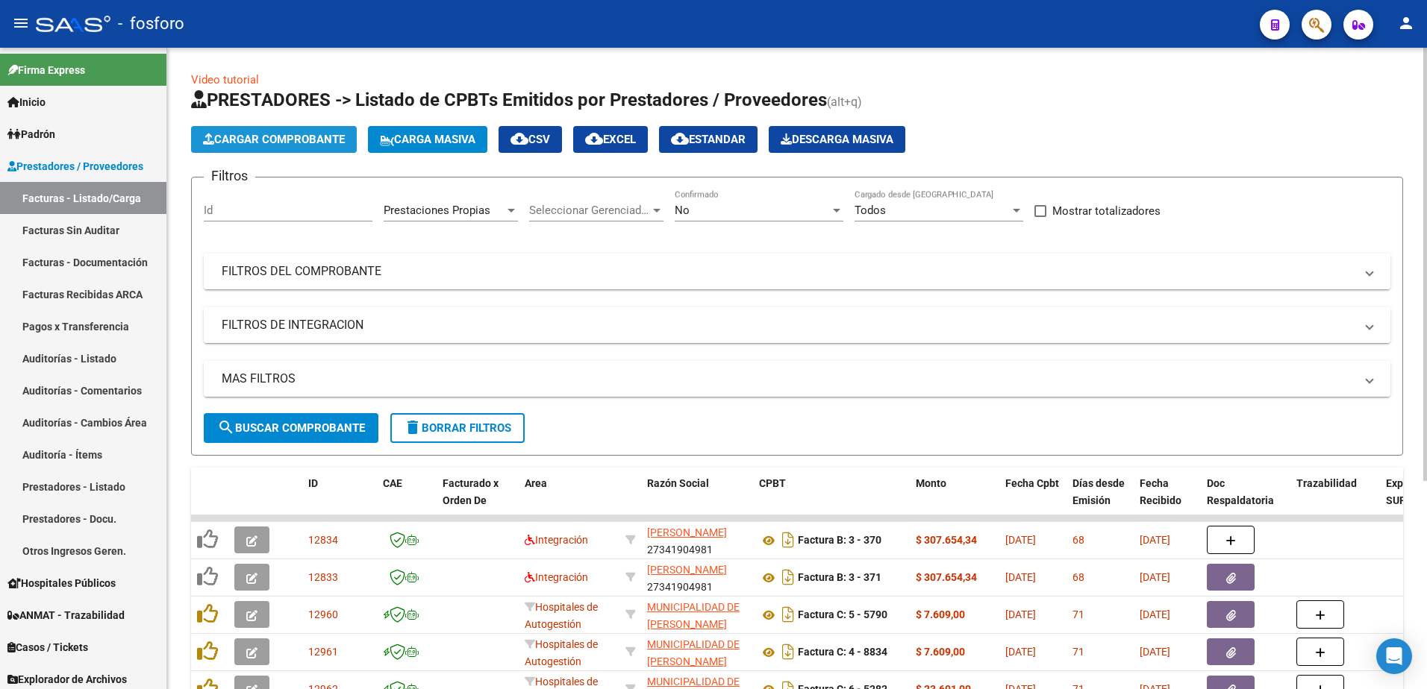
click at [304, 138] on span "Cargar Comprobante" at bounding box center [274, 139] width 142 height 13
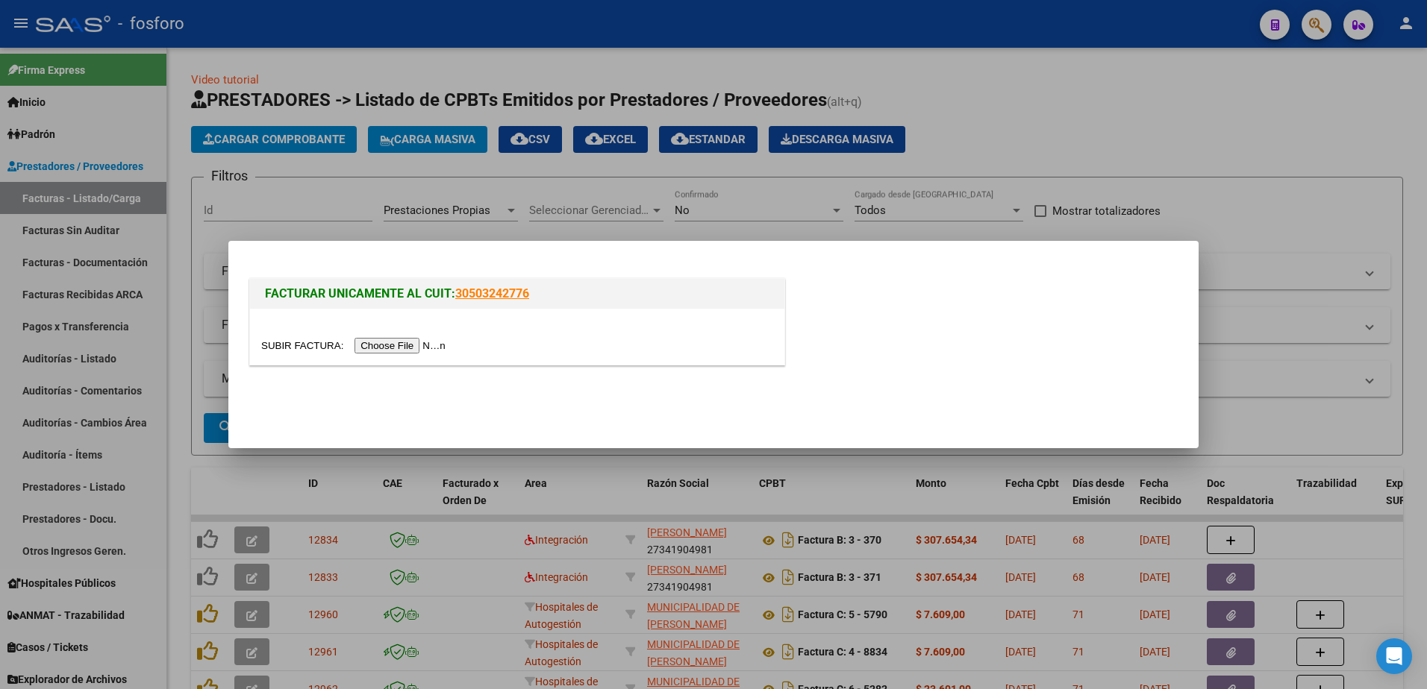
click at [378, 344] on input "file" at bounding box center [355, 346] width 189 height 16
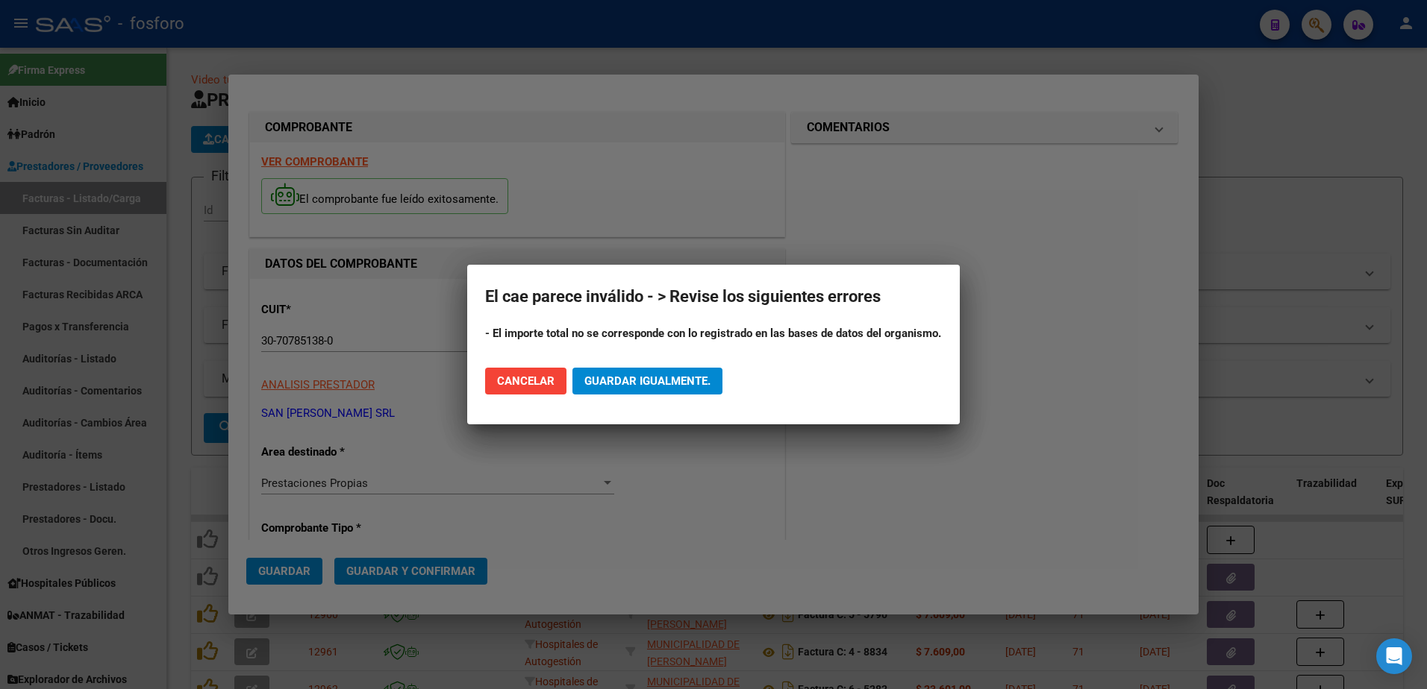
click at [507, 457] on div at bounding box center [713, 344] width 1427 height 689
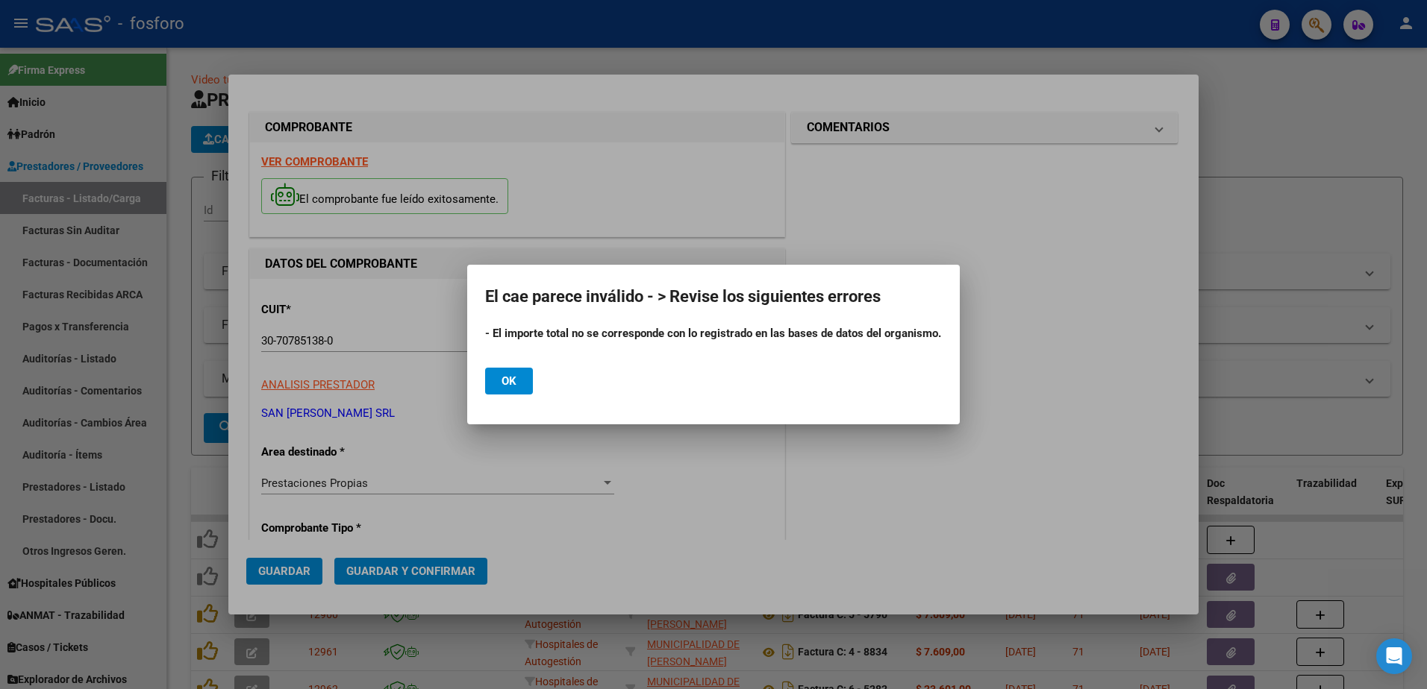
click at [211, 309] on div at bounding box center [713, 344] width 1427 height 689
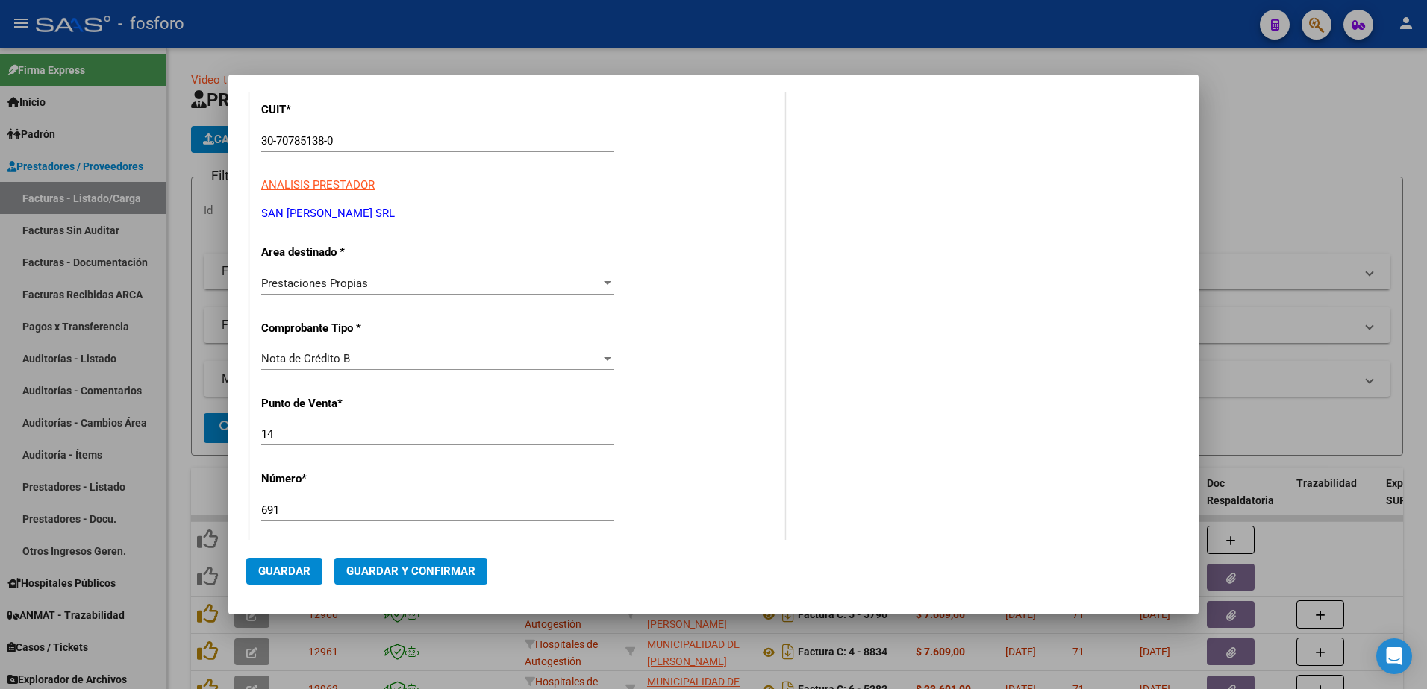
scroll to position [373, 0]
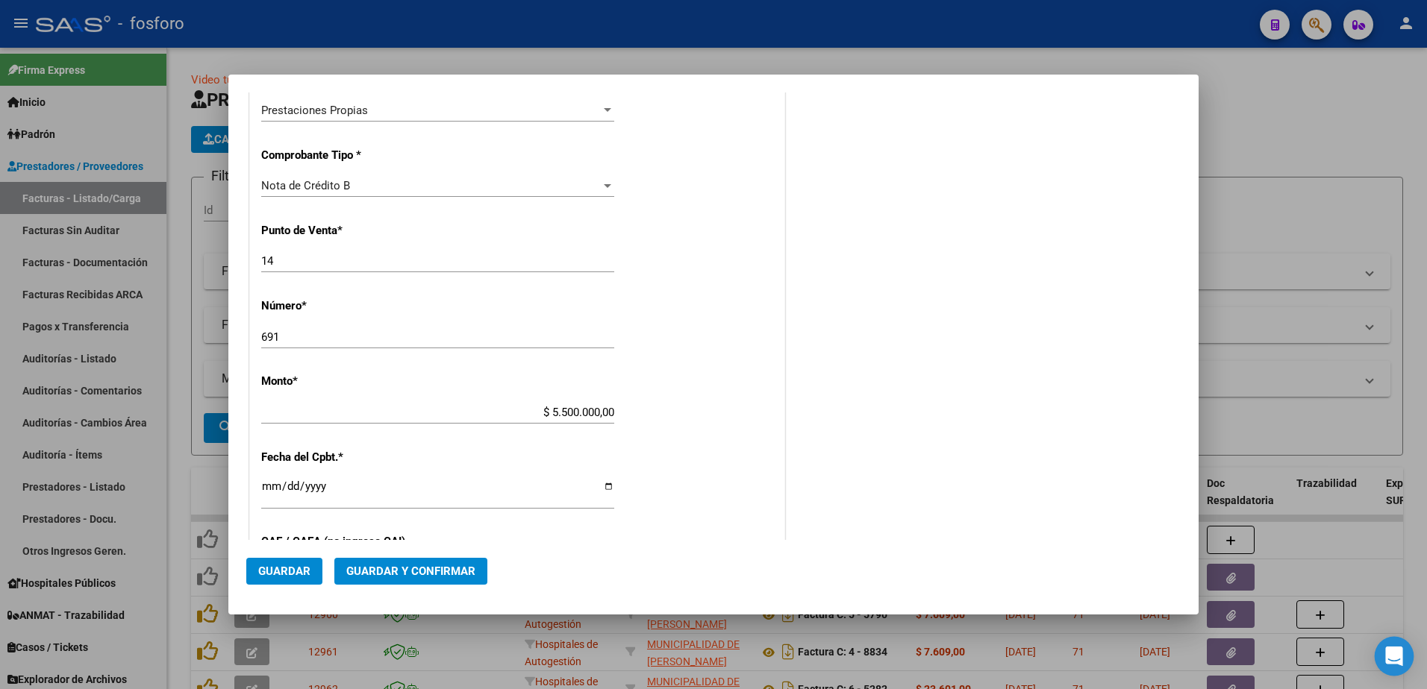
click at [1386, 658] on icon "Open Intercom Messenger" at bounding box center [1393, 656] width 19 height 19
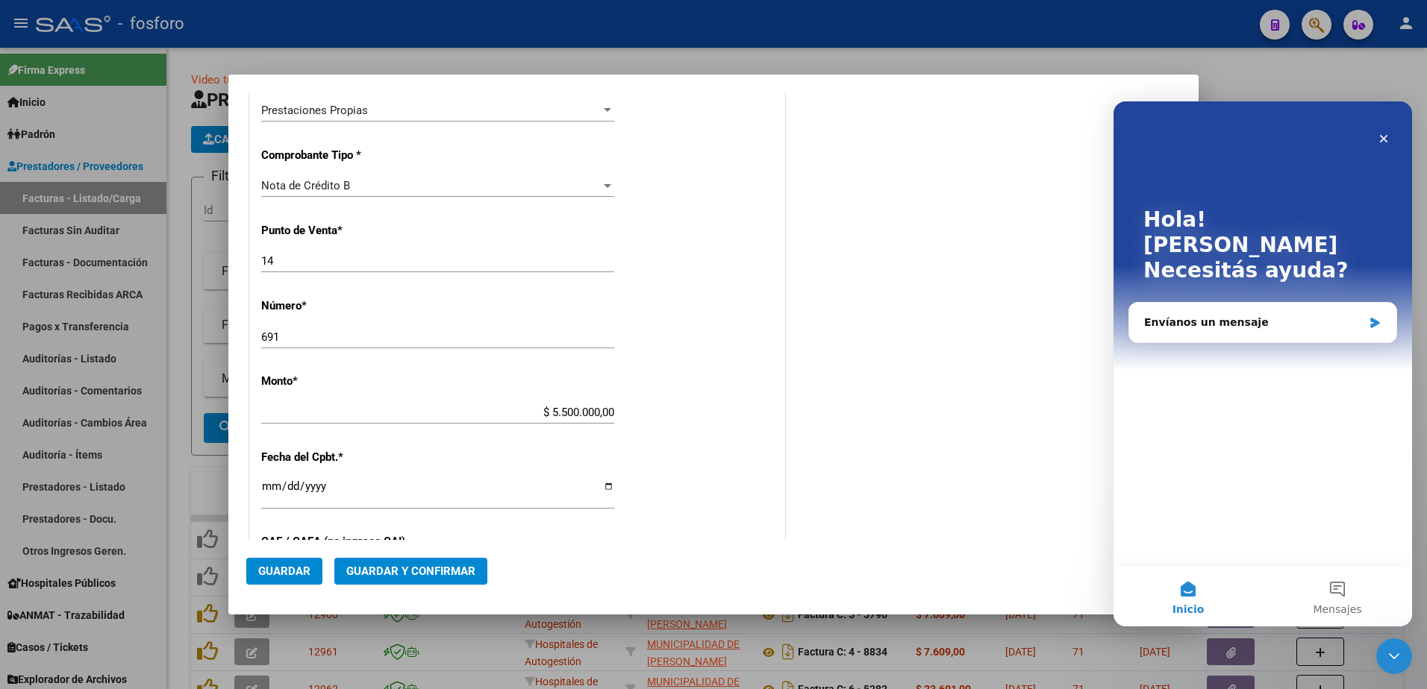
scroll to position [0, 0]
click at [1168, 315] on div "Envíanos un mensaje" at bounding box center [1253, 323] width 219 height 16
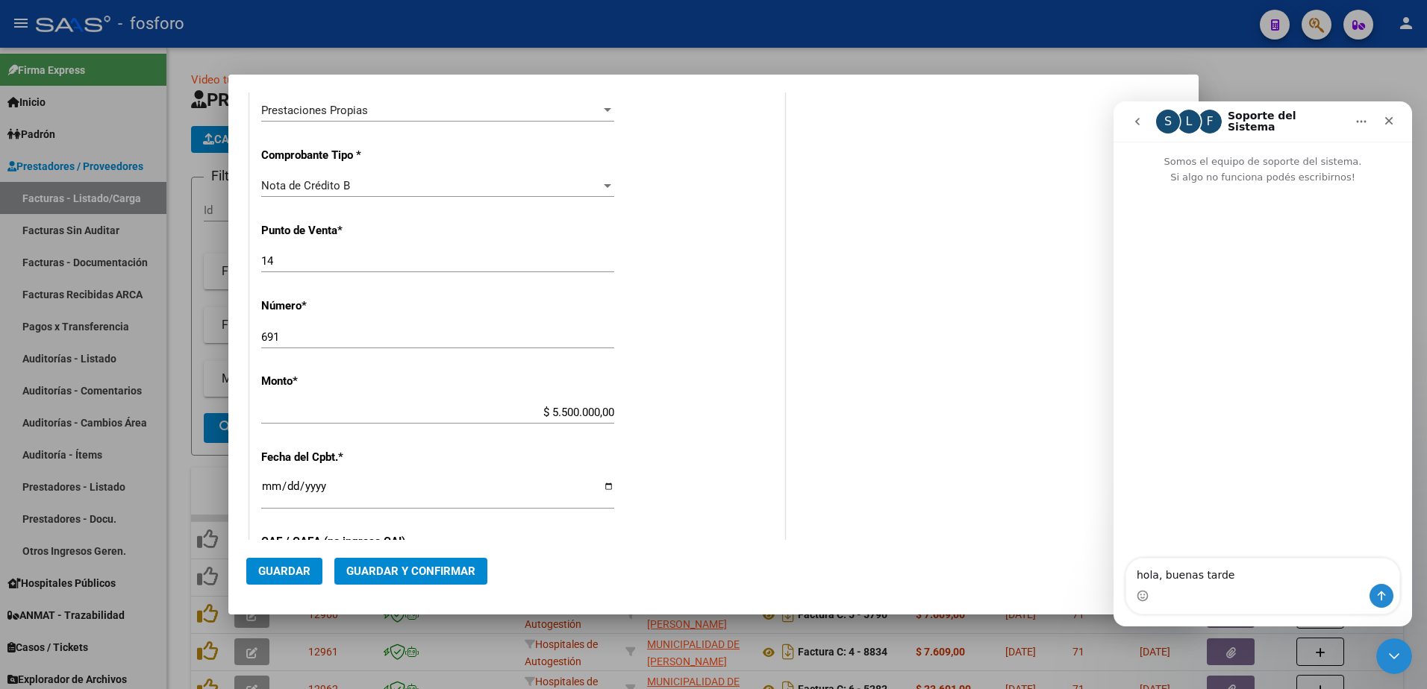
type textarea "hola, buenas tardes"
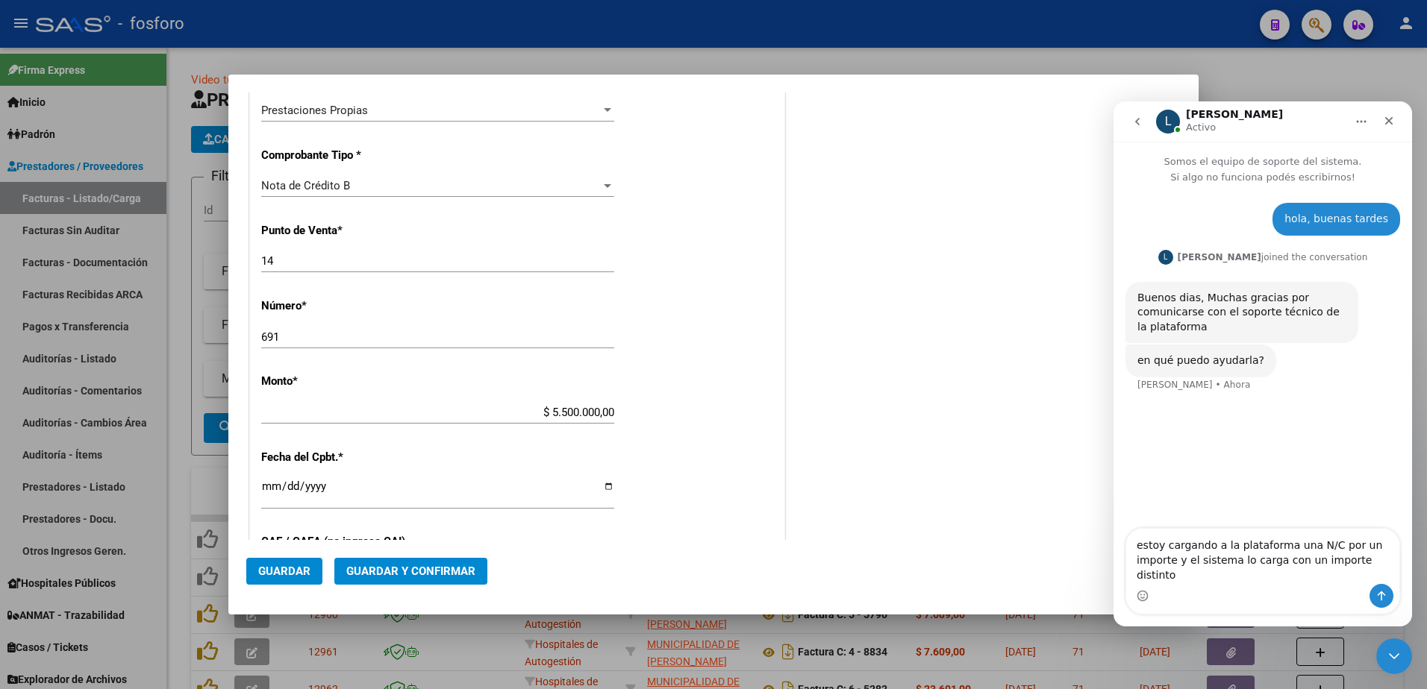
type textarea "estoy cargando a la plataforma una N/C por un importe y el sistema lo carga con…"
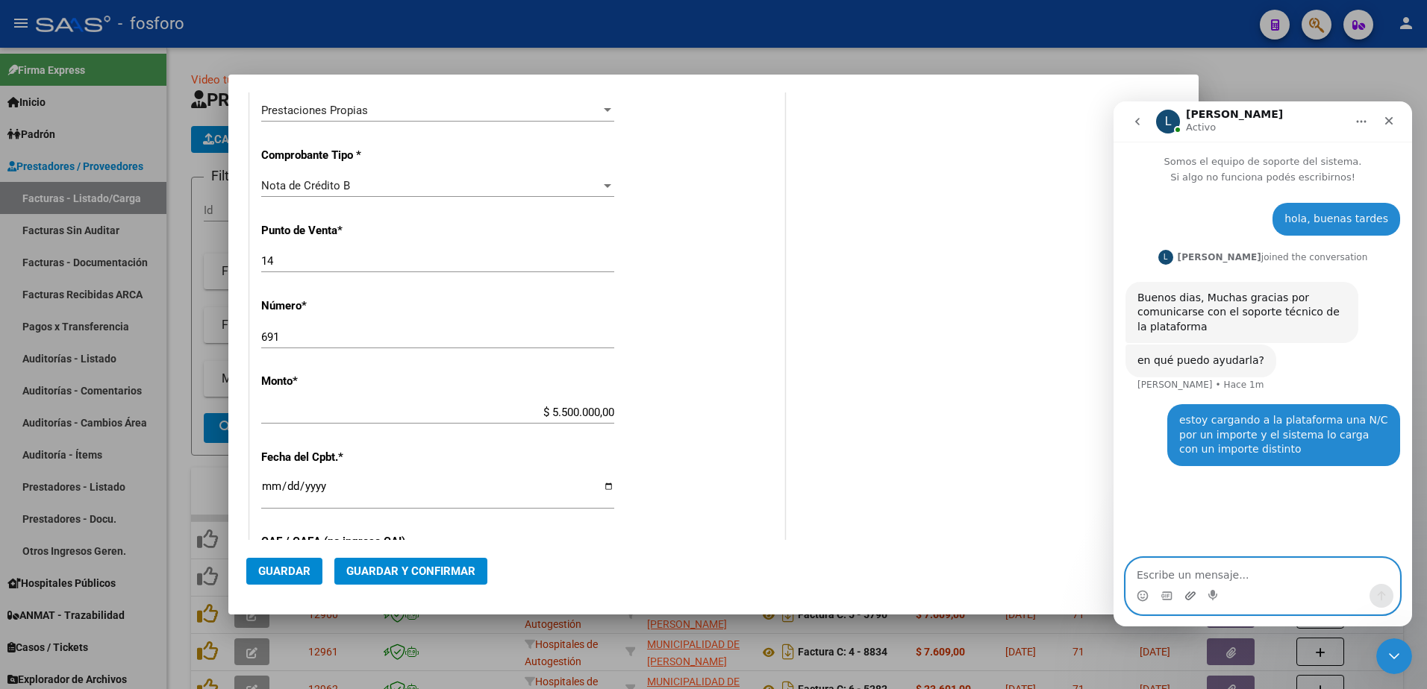
click at [1186, 595] on icon "Adjuntar un archivo" at bounding box center [1190, 596] width 12 height 12
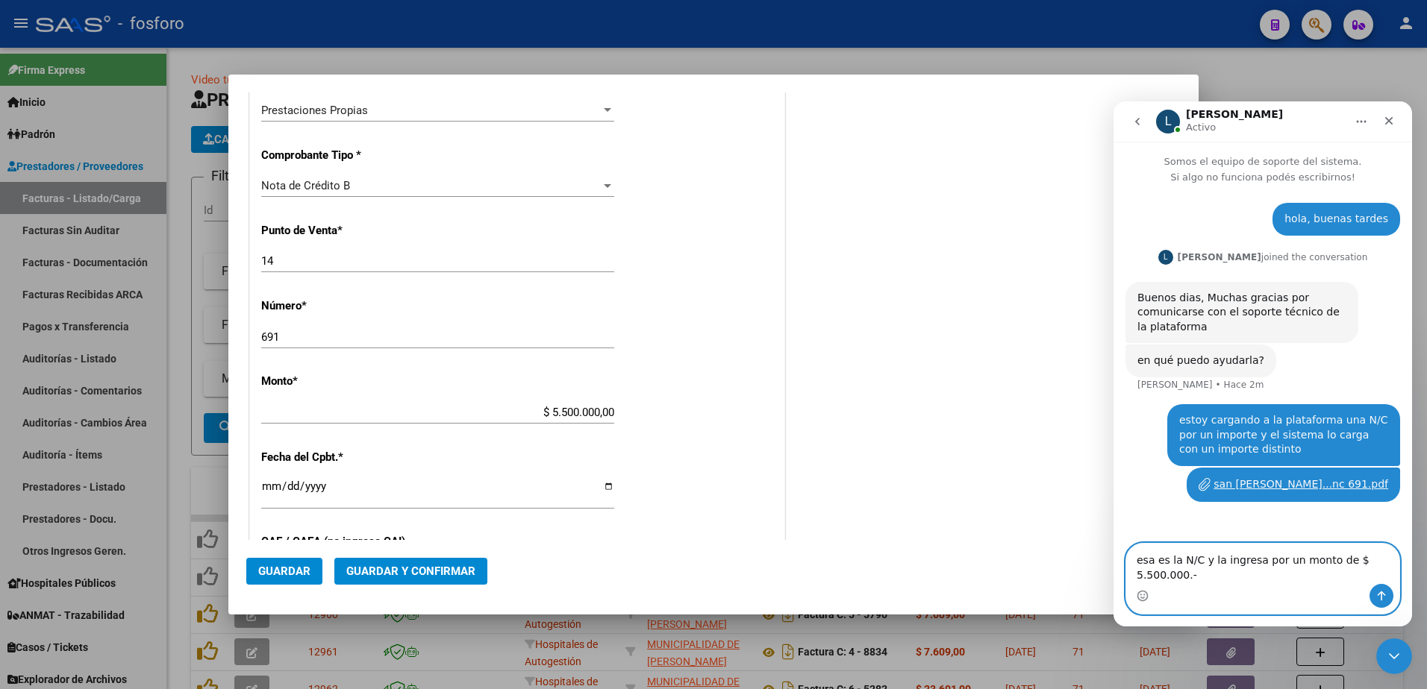
type textarea "esa es la N/C y la ingresa por un monto de $ 5.500.000.-"
click at [1380, 605] on button "Enviar un mensaje…" at bounding box center [1381, 596] width 24 height 24
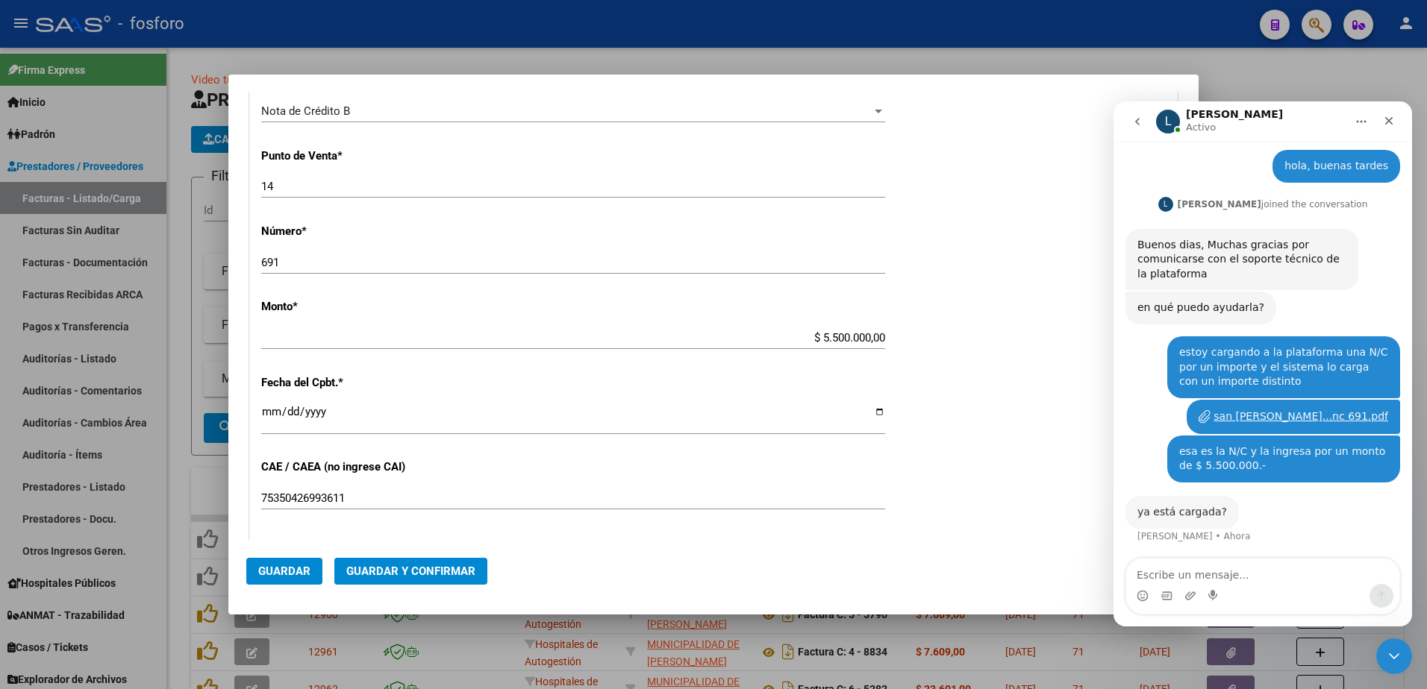
scroll to position [53, 0]
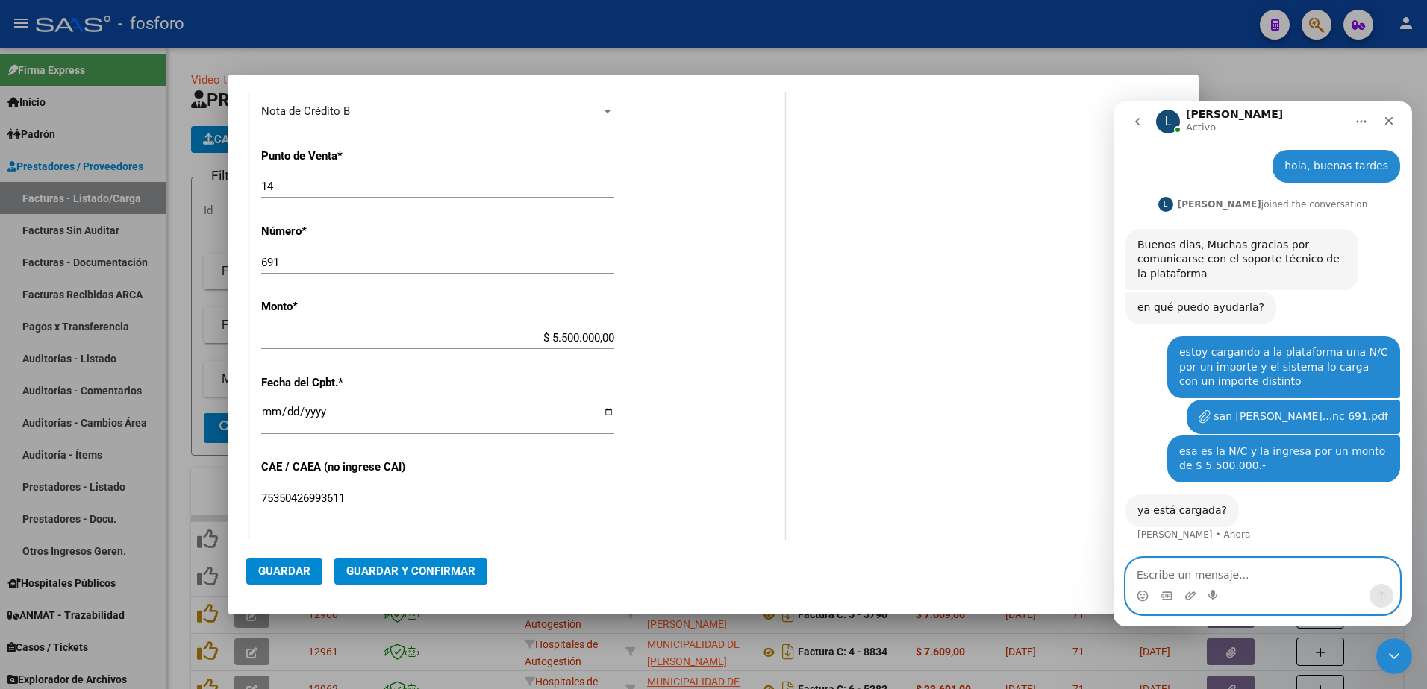
click at [1202, 576] on textarea "Escribe un mensaje..." at bounding box center [1262, 571] width 273 height 25
type textarea "No,"
click at [1374, 601] on button "Enviar un mensaje…" at bounding box center [1381, 596] width 24 height 24
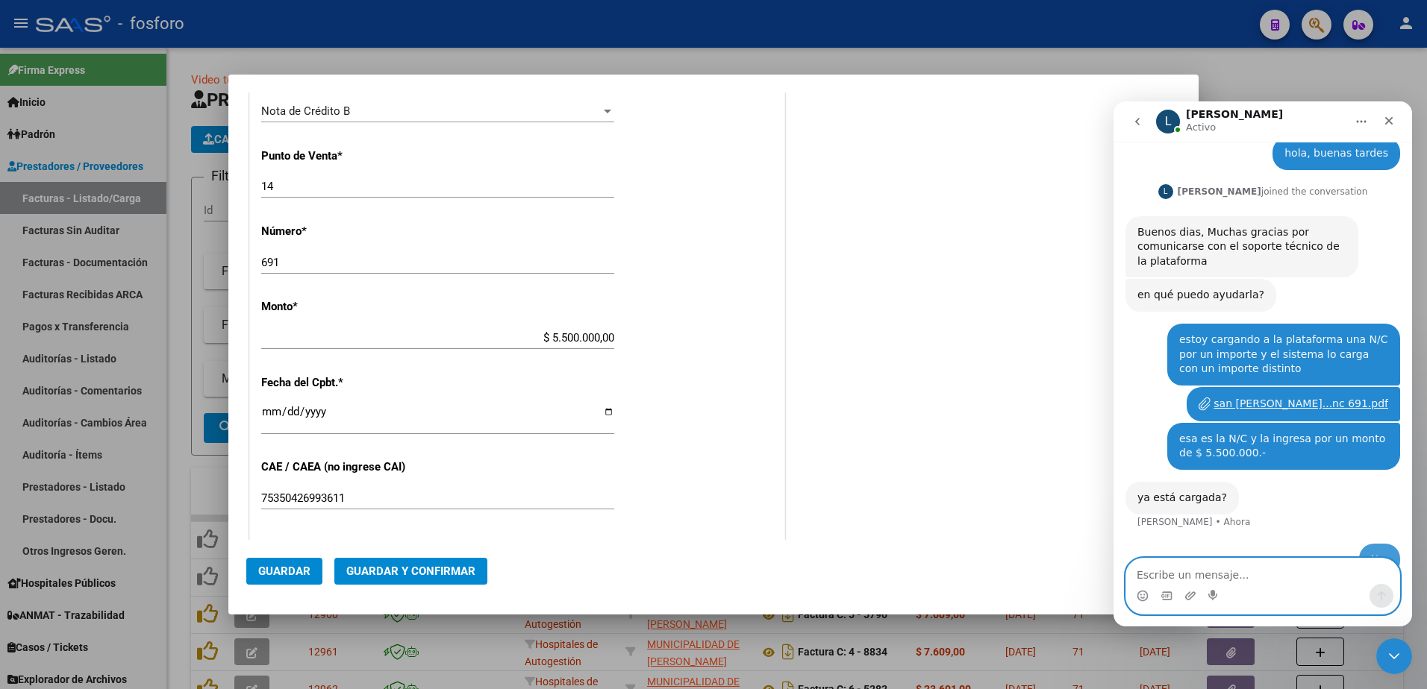
scroll to position [97, 0]
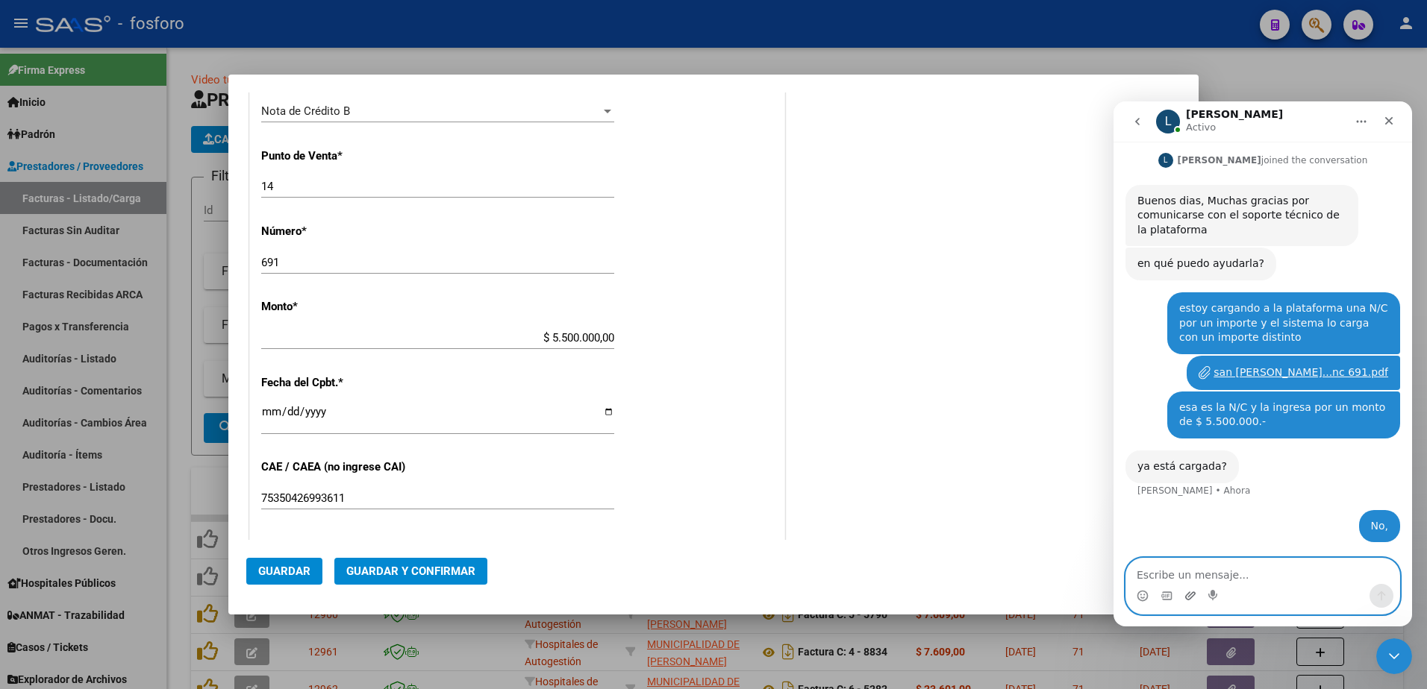
click at [1189, 600] on icon "Adjuntar un archivo" at bounding box center [1190, 596] width 10 height 8
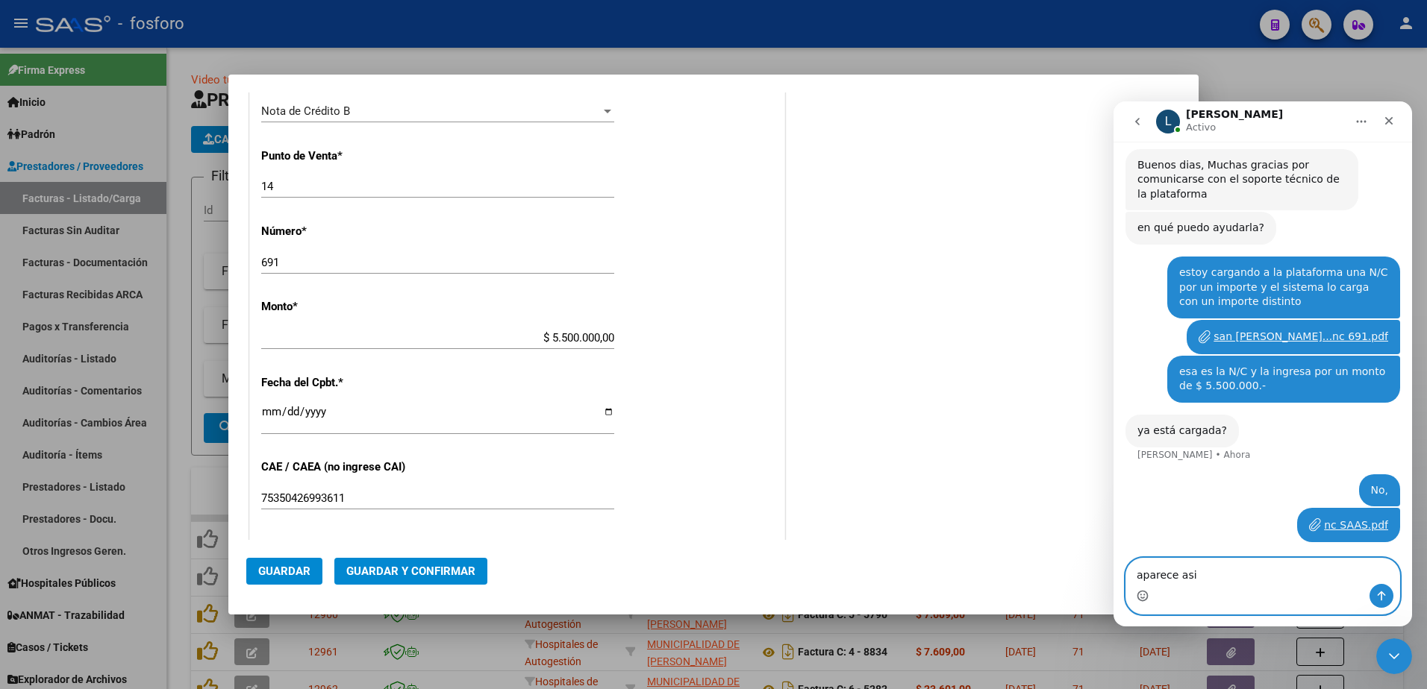
click at [1144, 598] on icon "Selector de emoji" at bounding box center [1142, 598] width 3 height 1
click at [1145, 597] on icon "Selector de emoji" at bounding box center [1142, 596] width 12 height 12
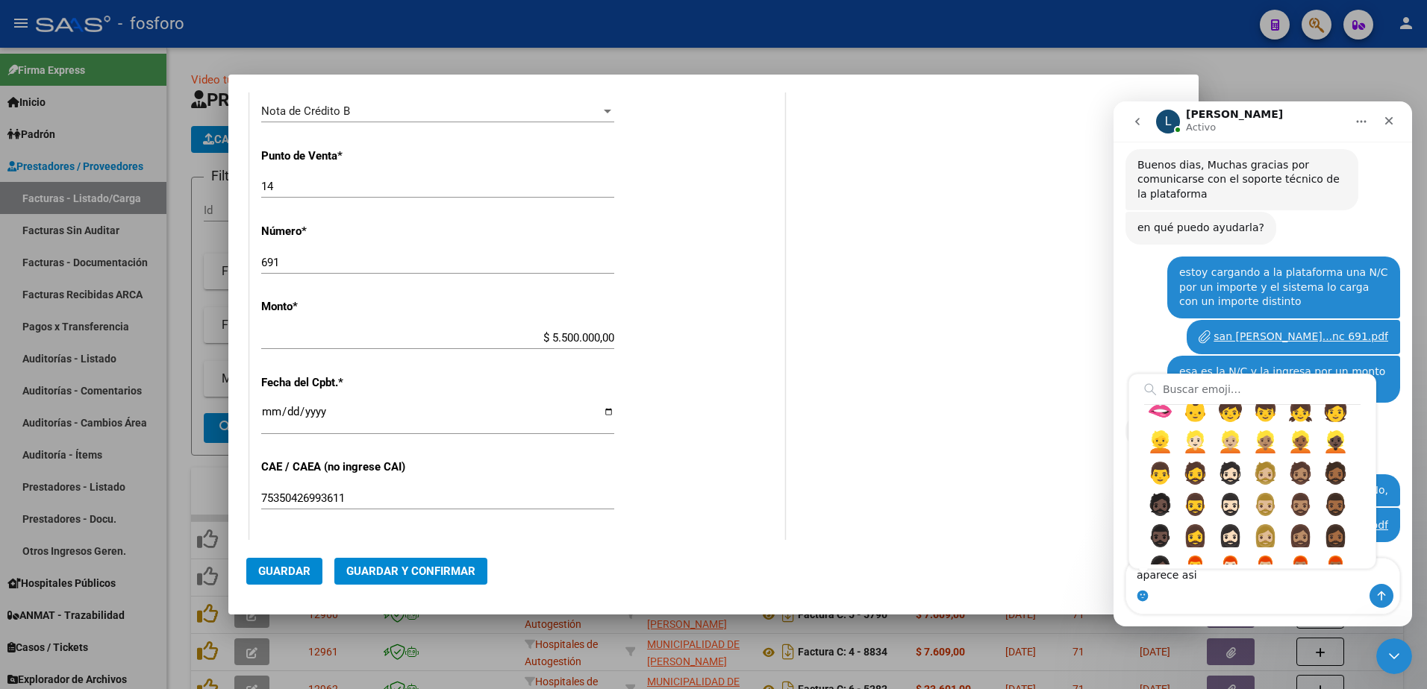
scroll to position [1268, 0]
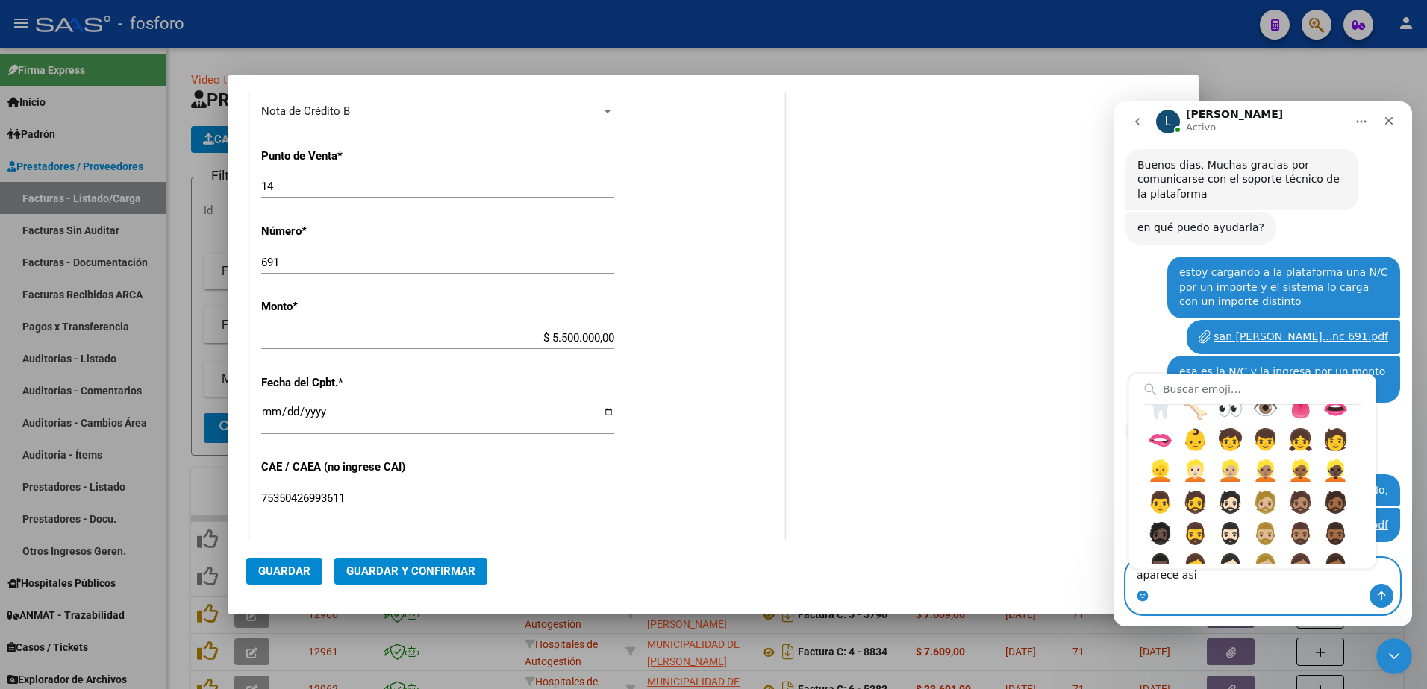
type textarea "aparece asi👆"
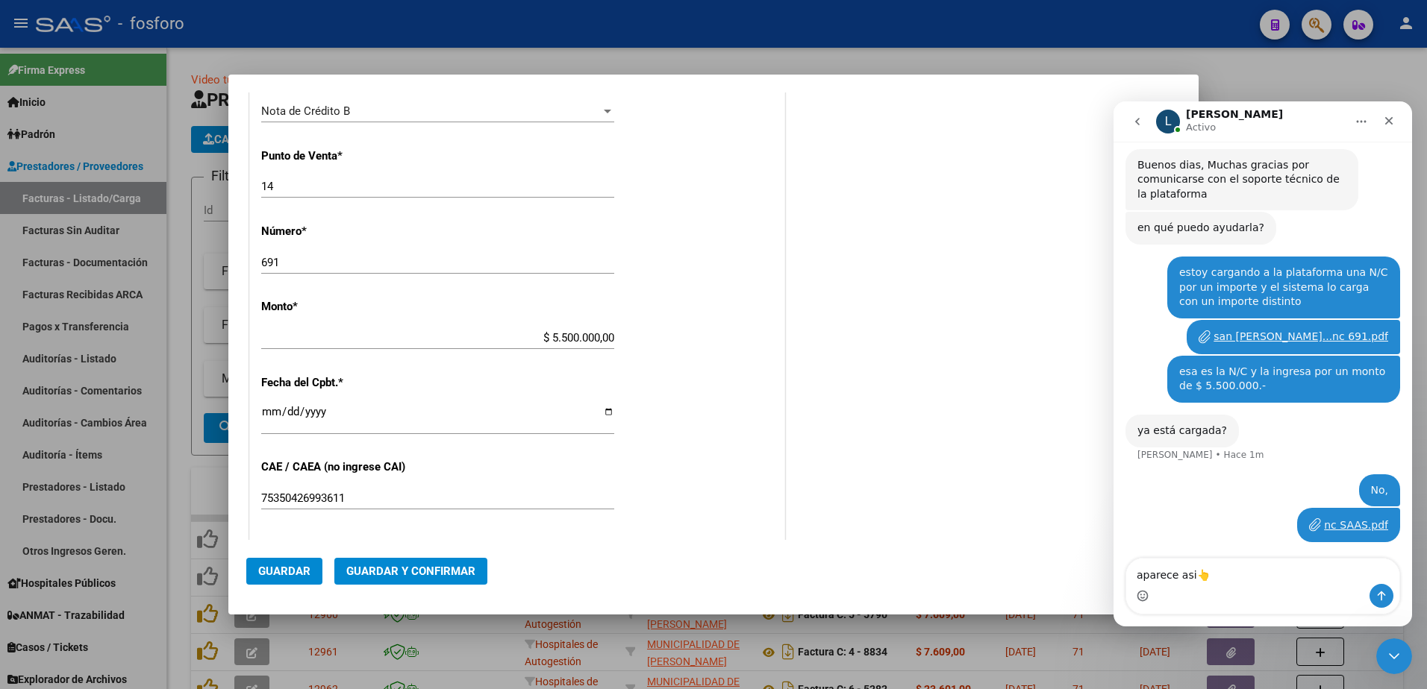
click at [1368, 598] on div "Intercom Messenger" at bounding box center [1262, 596] width 273 height 24
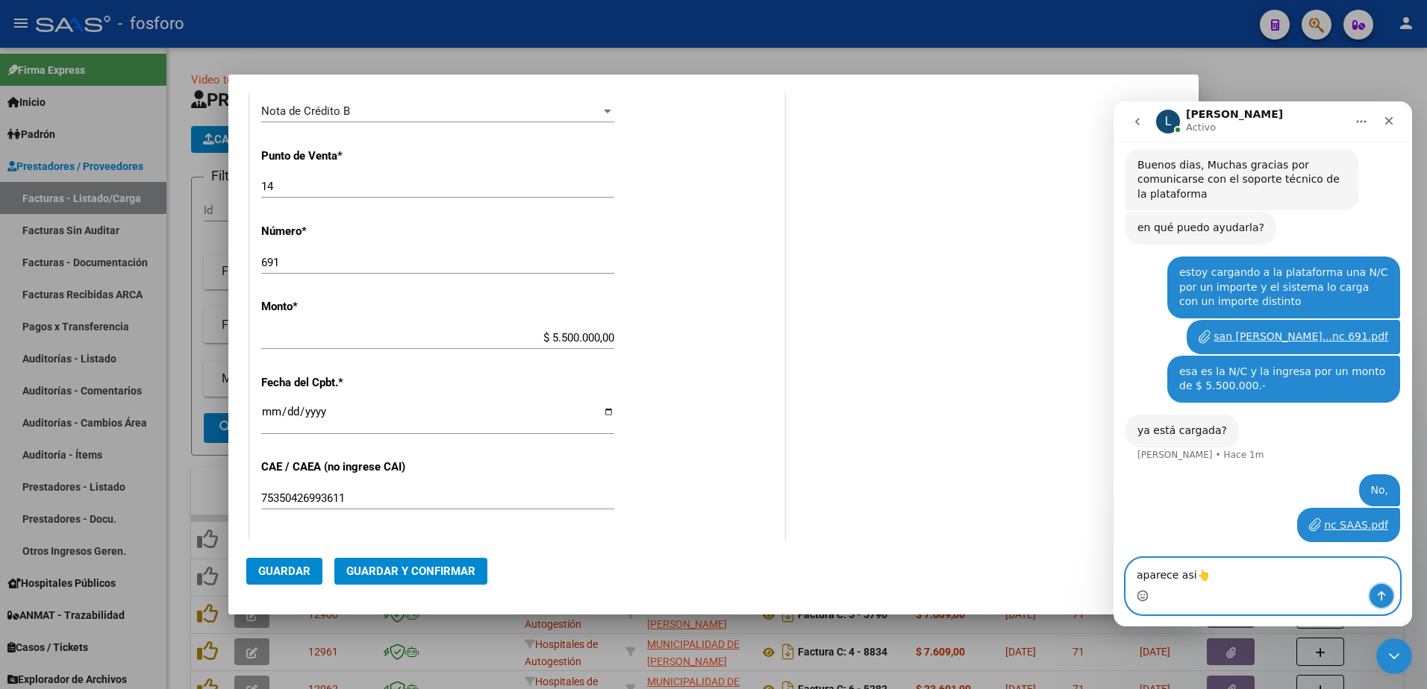
click at [1373, 598] on button "Enviar un mensaje…" at bounding box center [1381, 596] width 24 height 24
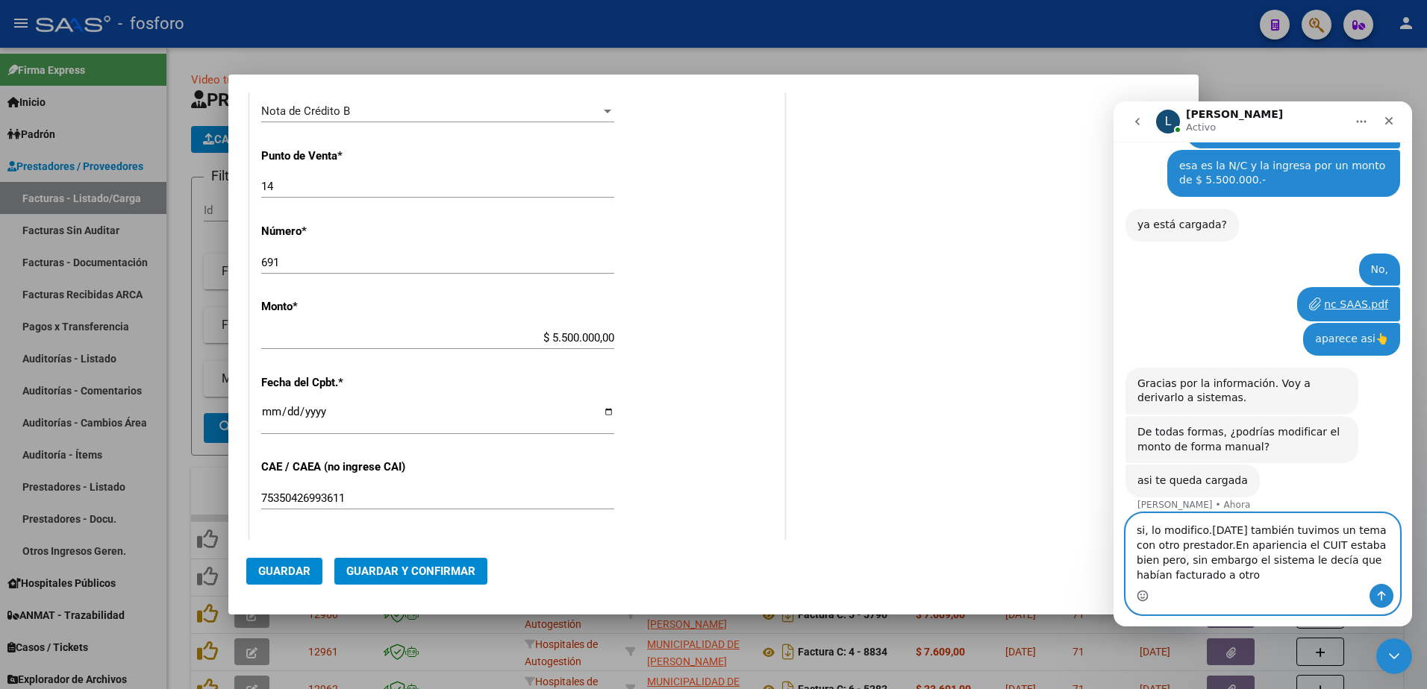
scroll to position [354, 0]
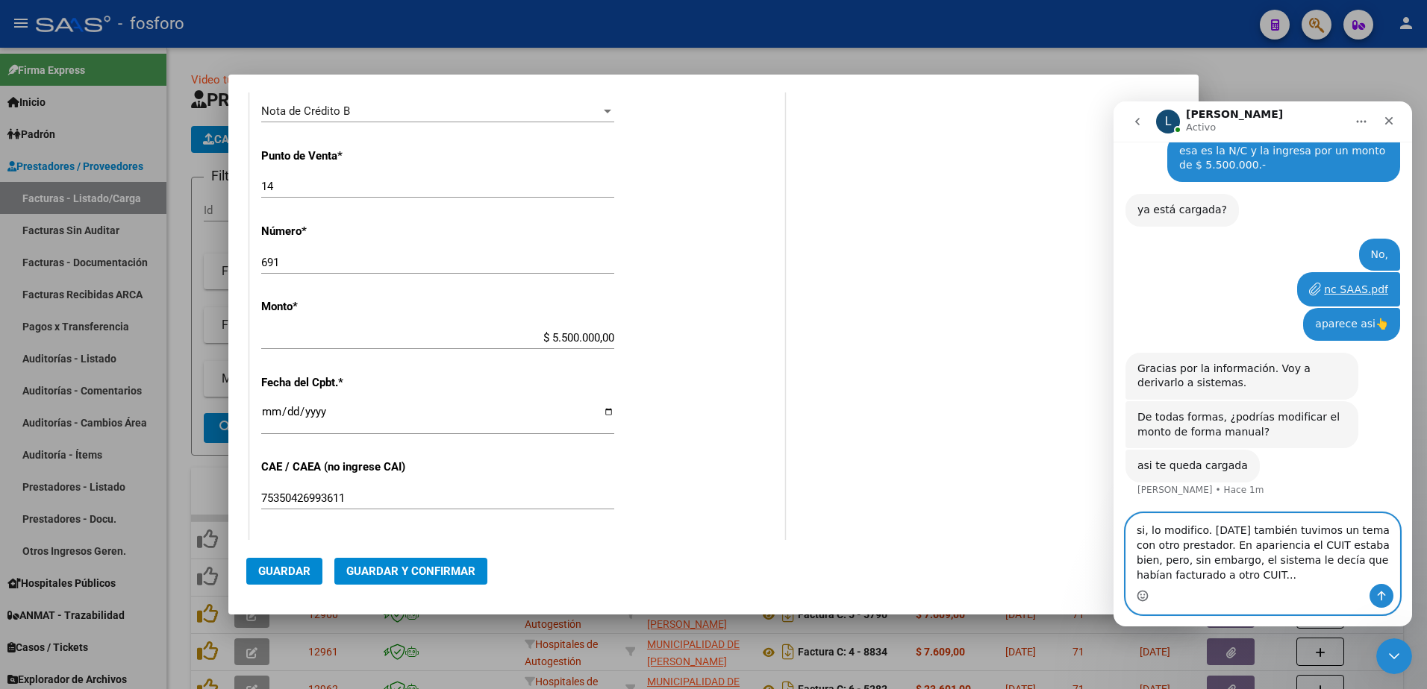
type textarea "si, lo modifico. [DATE] también tuvimos un tema con otro prestador. En aparienc…"
click at [1381, 595] on icon "Enviar un mensaje…" at bounding box center [1381, 597] width 8 height 10
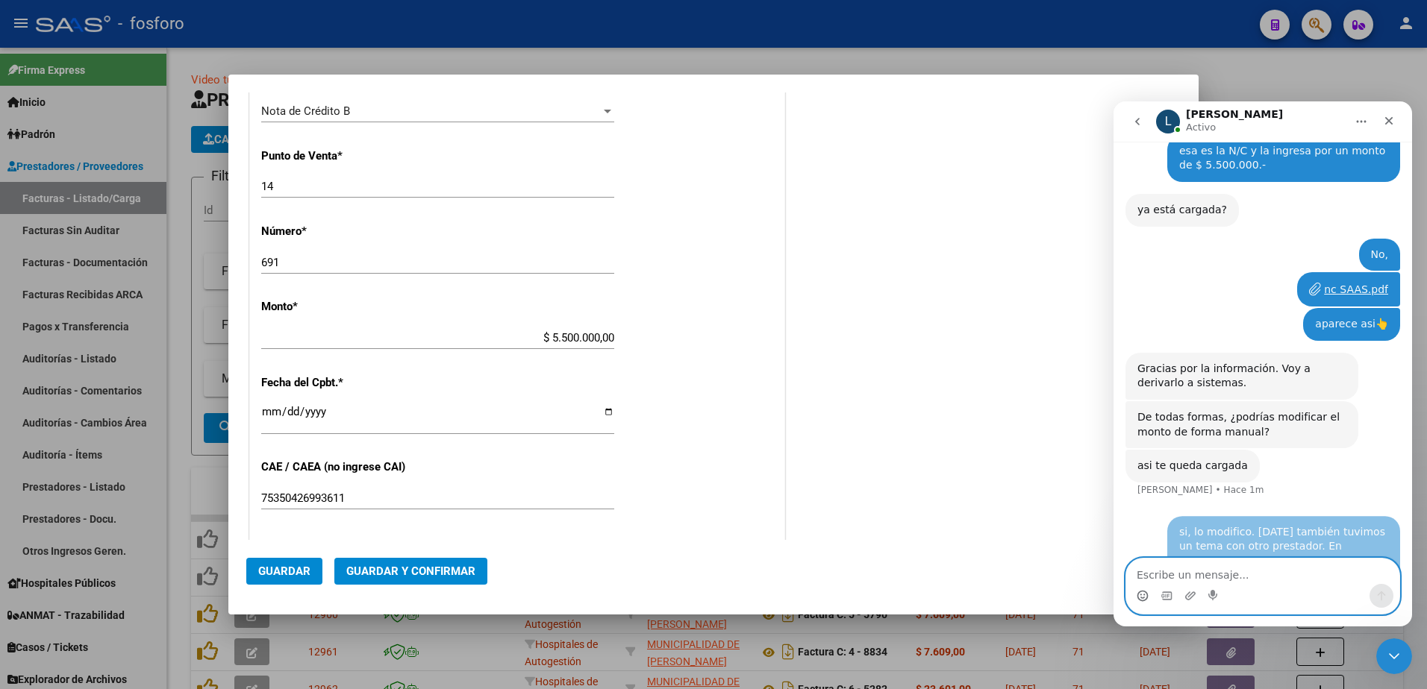
scroll to position [397, 0]
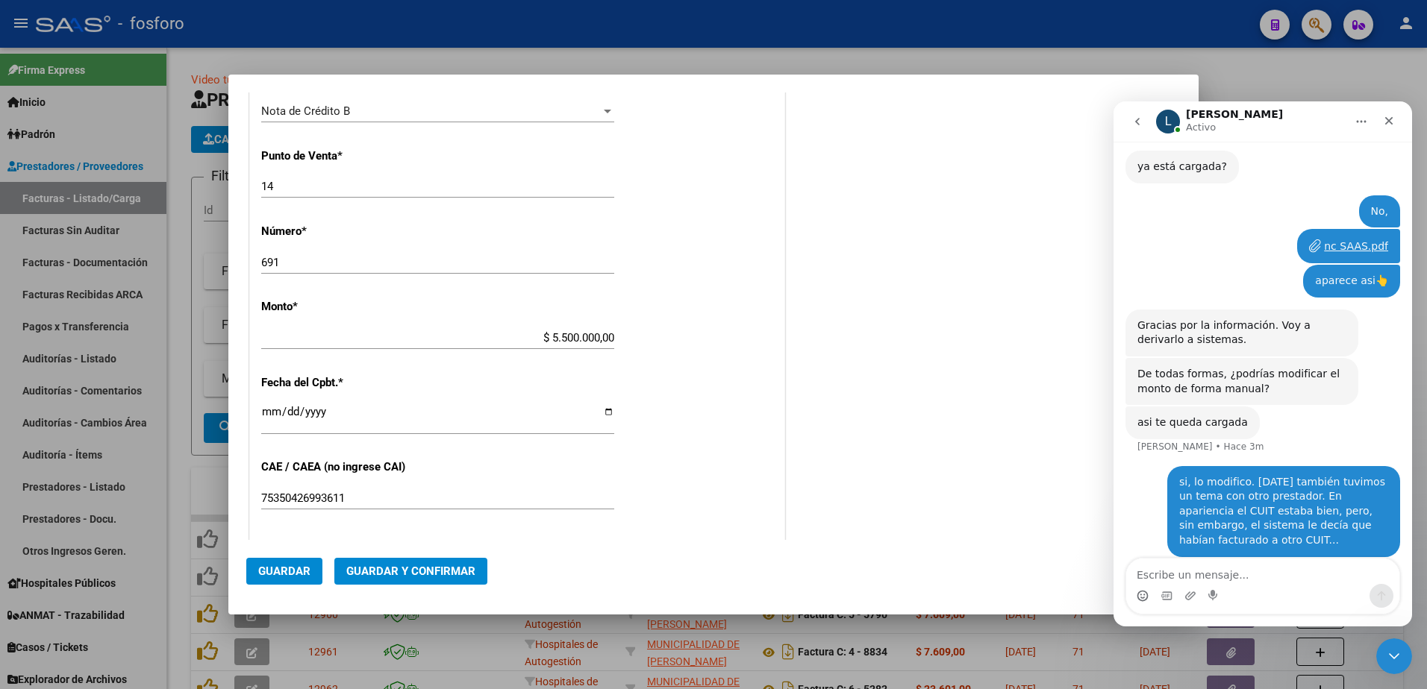
click at [608, 335] on input "$ 5.500.000,00" at bounding box center [437, 337] width 353 height 13
type input "$ 55.000,00"
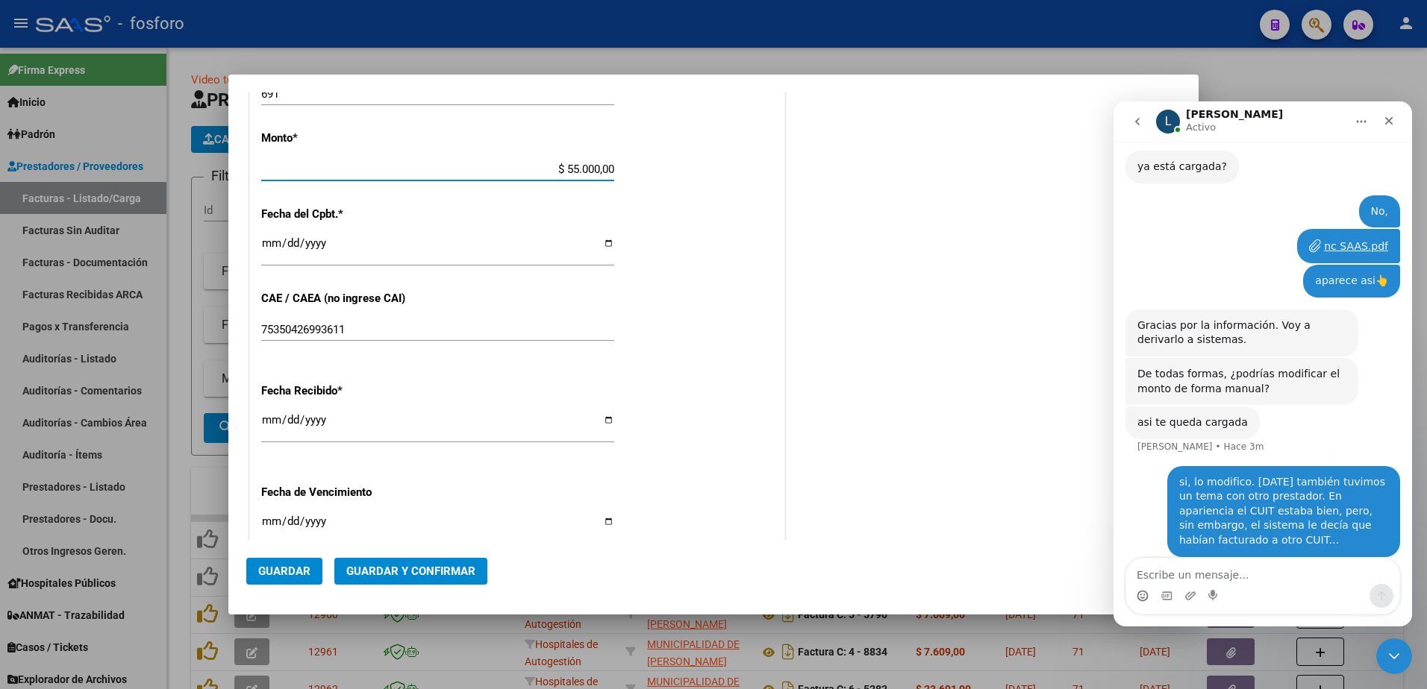
scroll to position [746, 0]
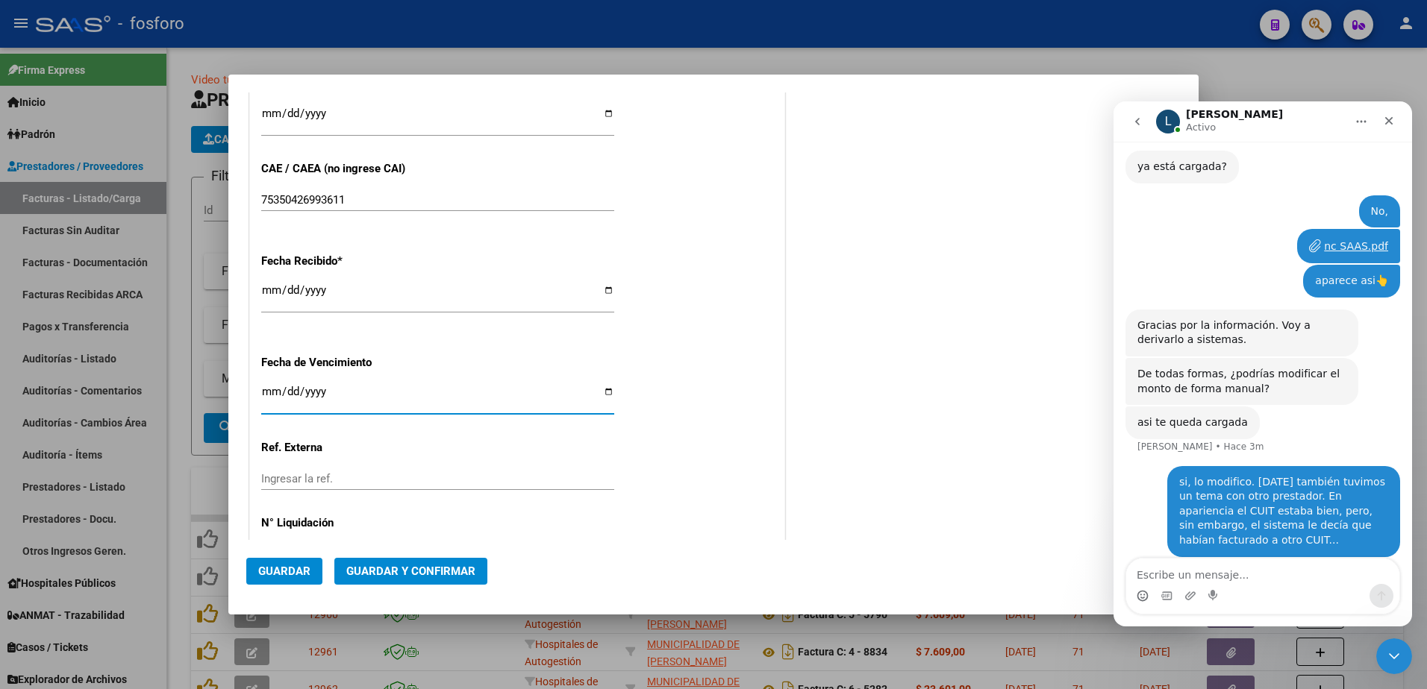
click at [264, 389] on input "Ingresar la fecha" at bounding box center [437, 398] width 353 height 24
type input "[DATE]"
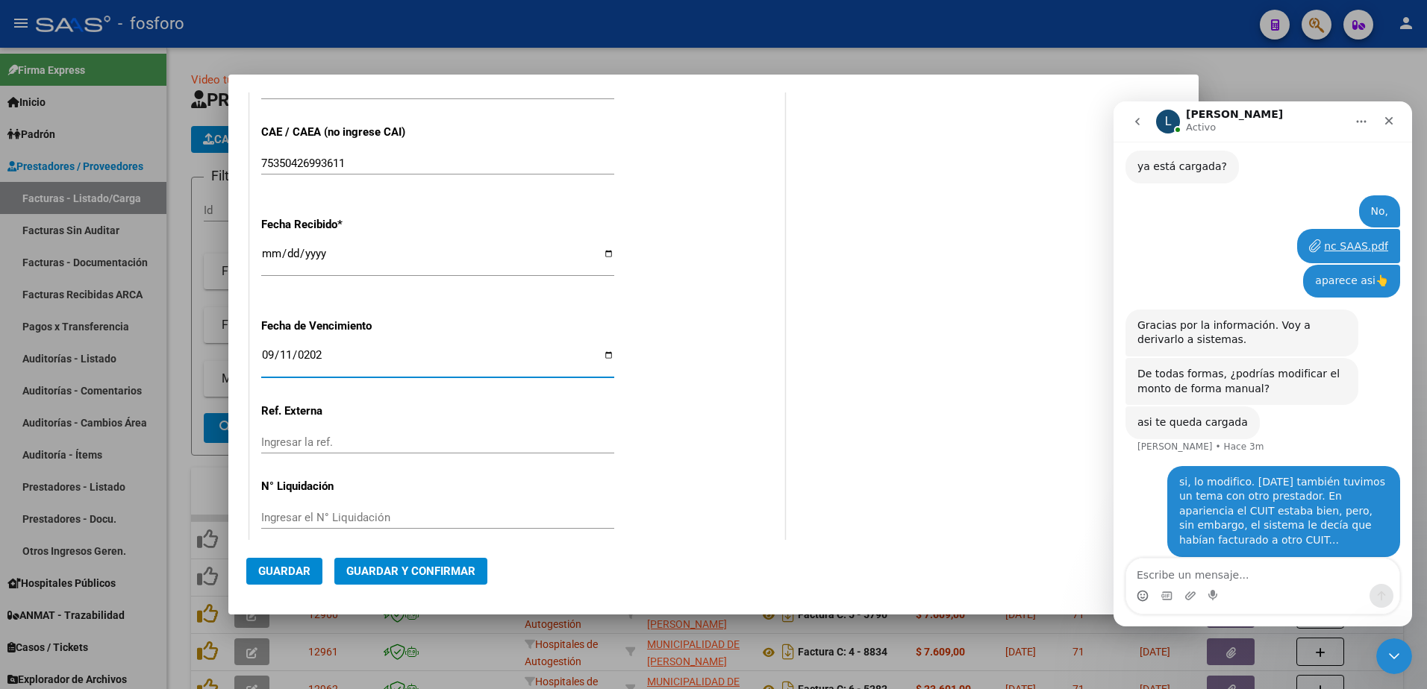
scroll to position [800, 0]
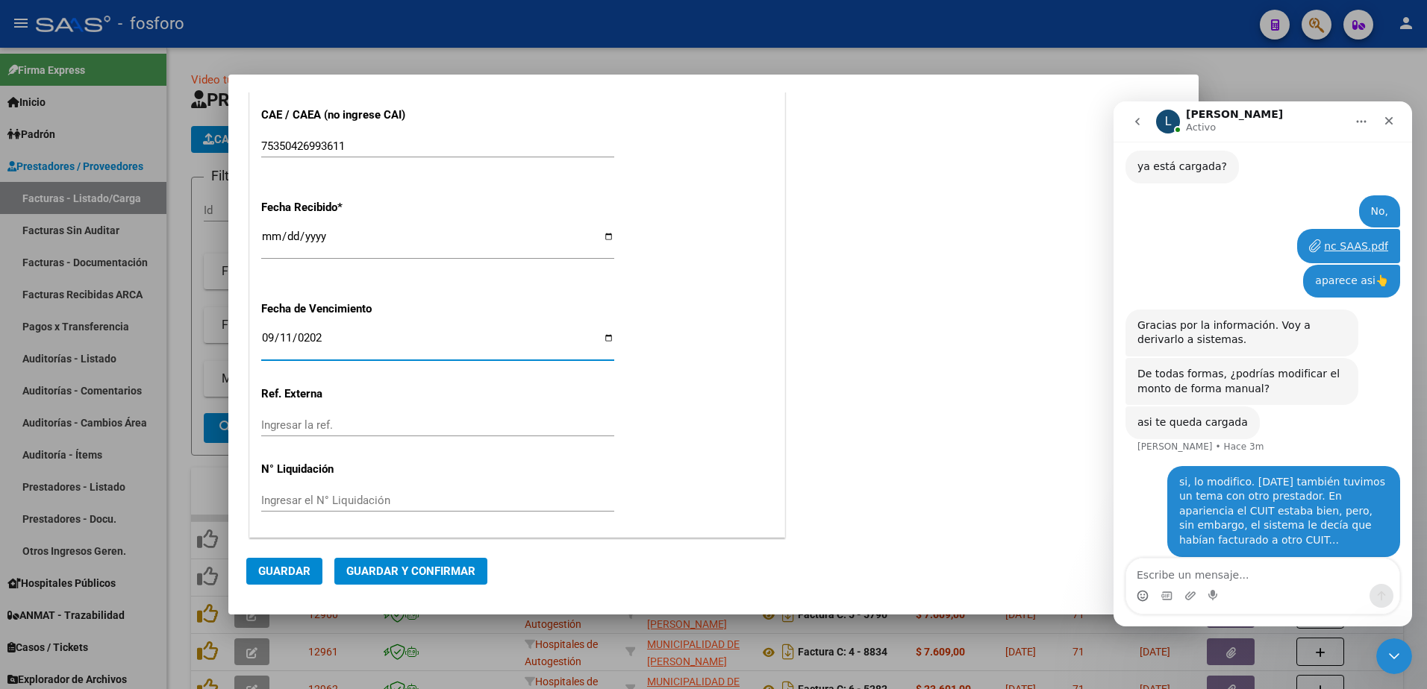
click at [377, 570] on span "Guardar y Confirmar" at bounding box center [410, 571] width 129 height 13
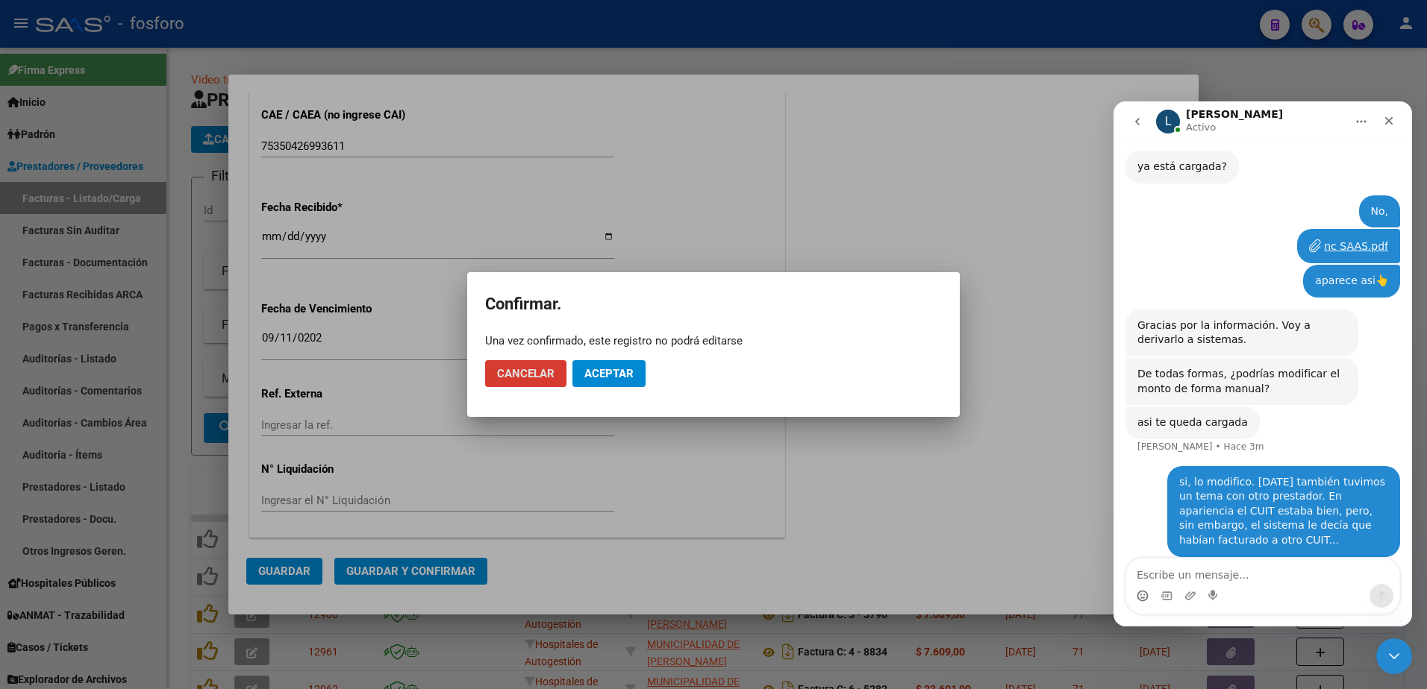
click at [596, 362] on button "Aceptar" at bounding box center [608, 373] width 73 height 27
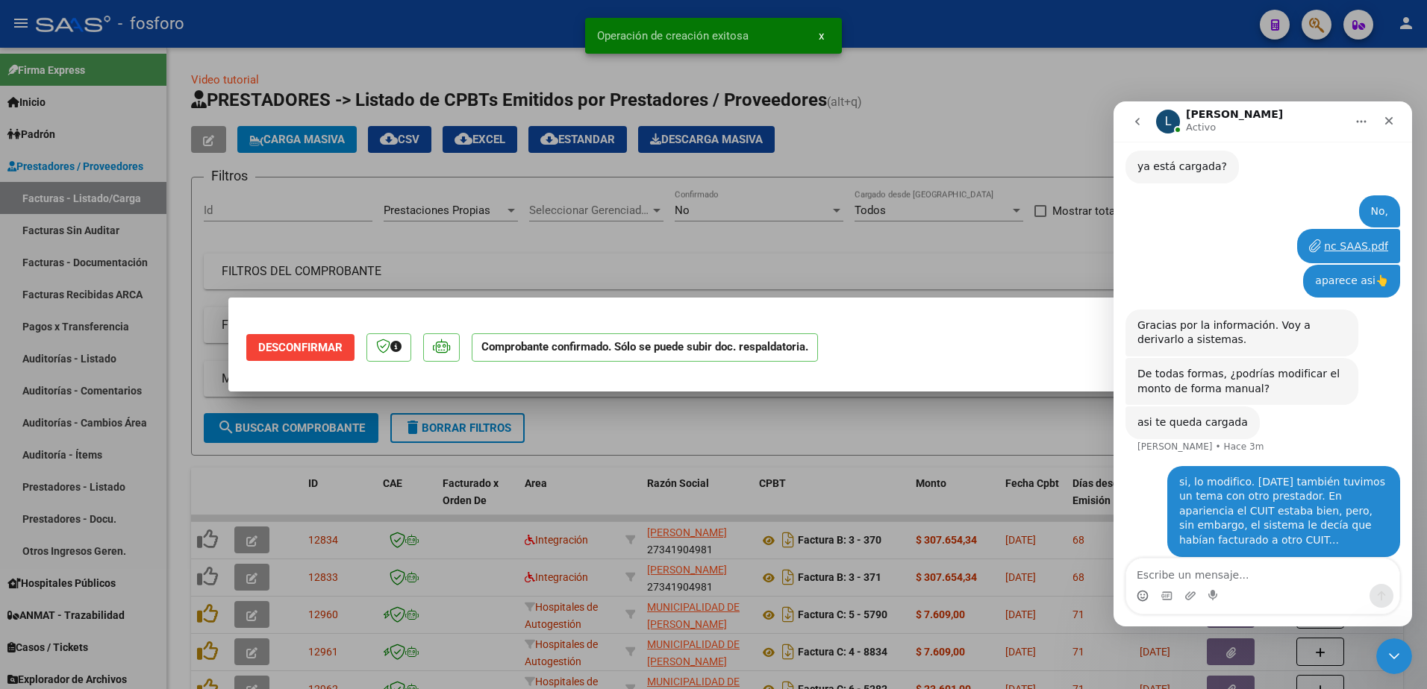
scroll to position [0, 0]
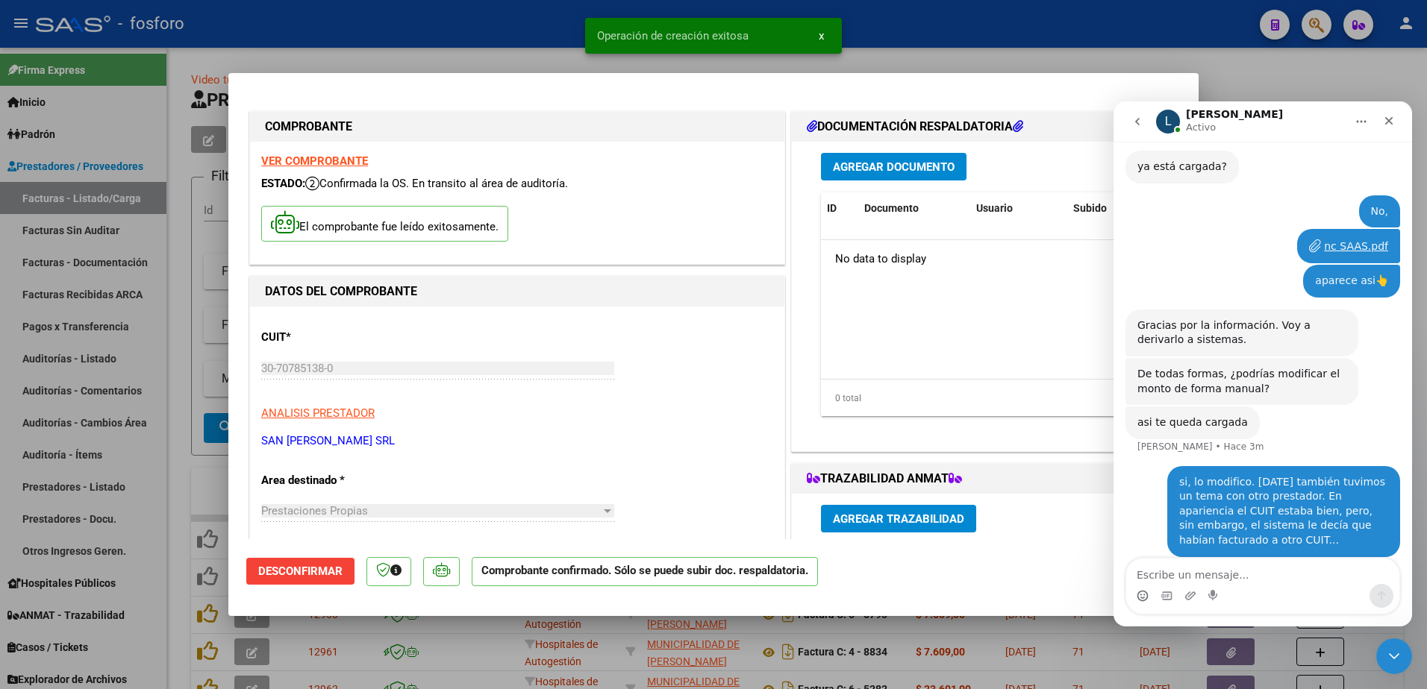
click at [161, 419] on div at bounding box center [713, 344] width 1427 height 689
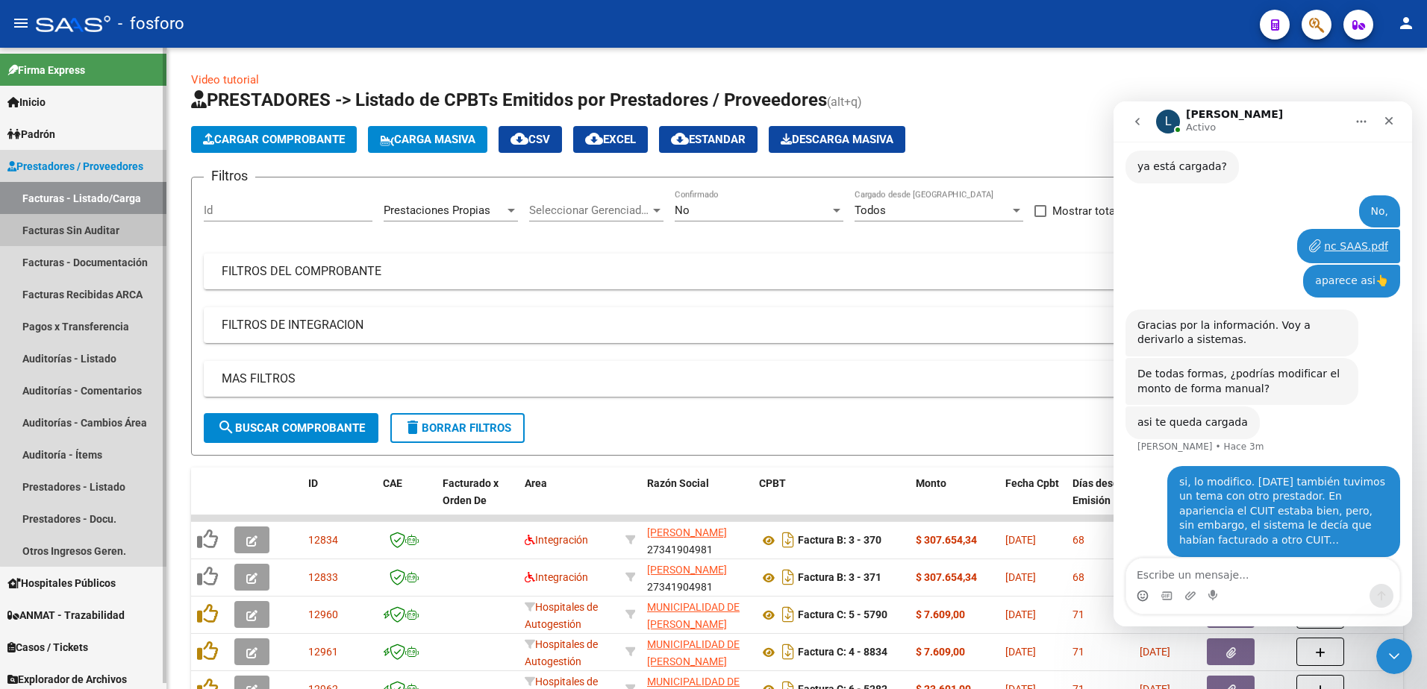
click at [104, 234] on link "Facturas Sin Auditar" at bounding box center [83, 230] width 166 height 32
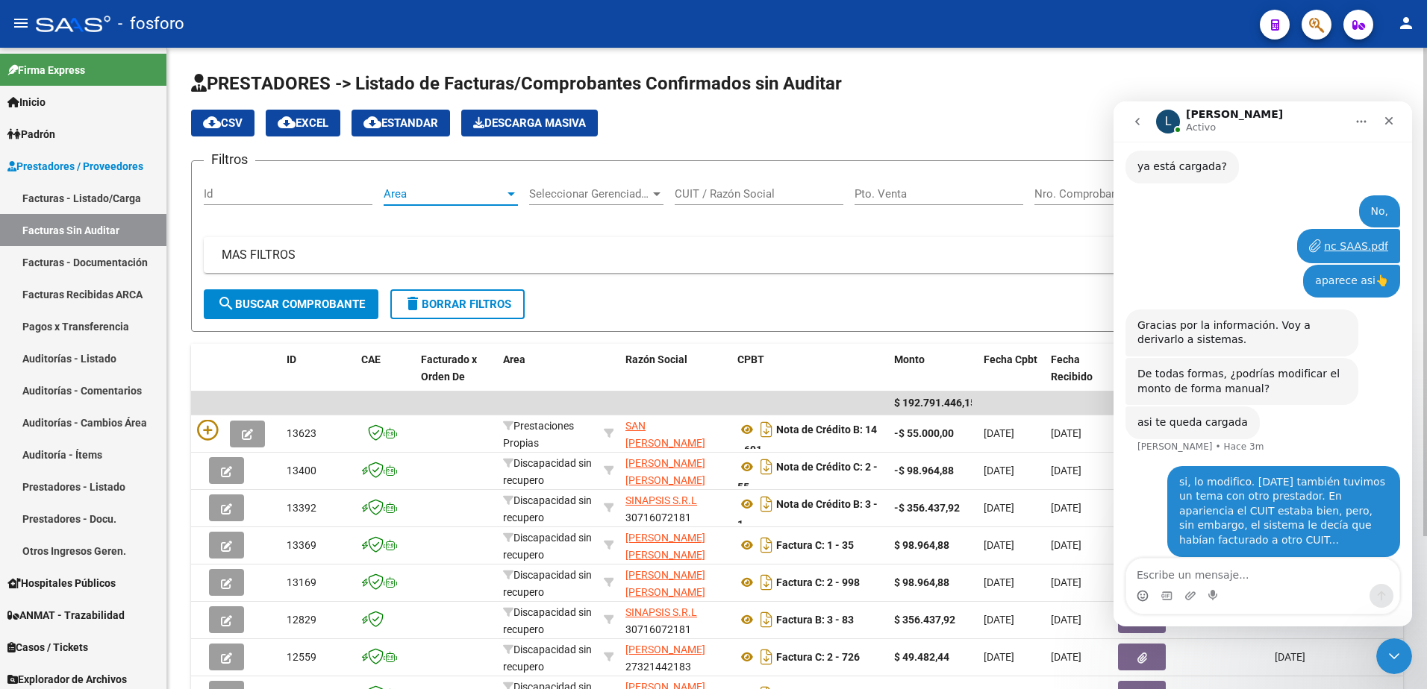
click at [513, 195] on div at bounding box center [510, 195] width 7 height 4
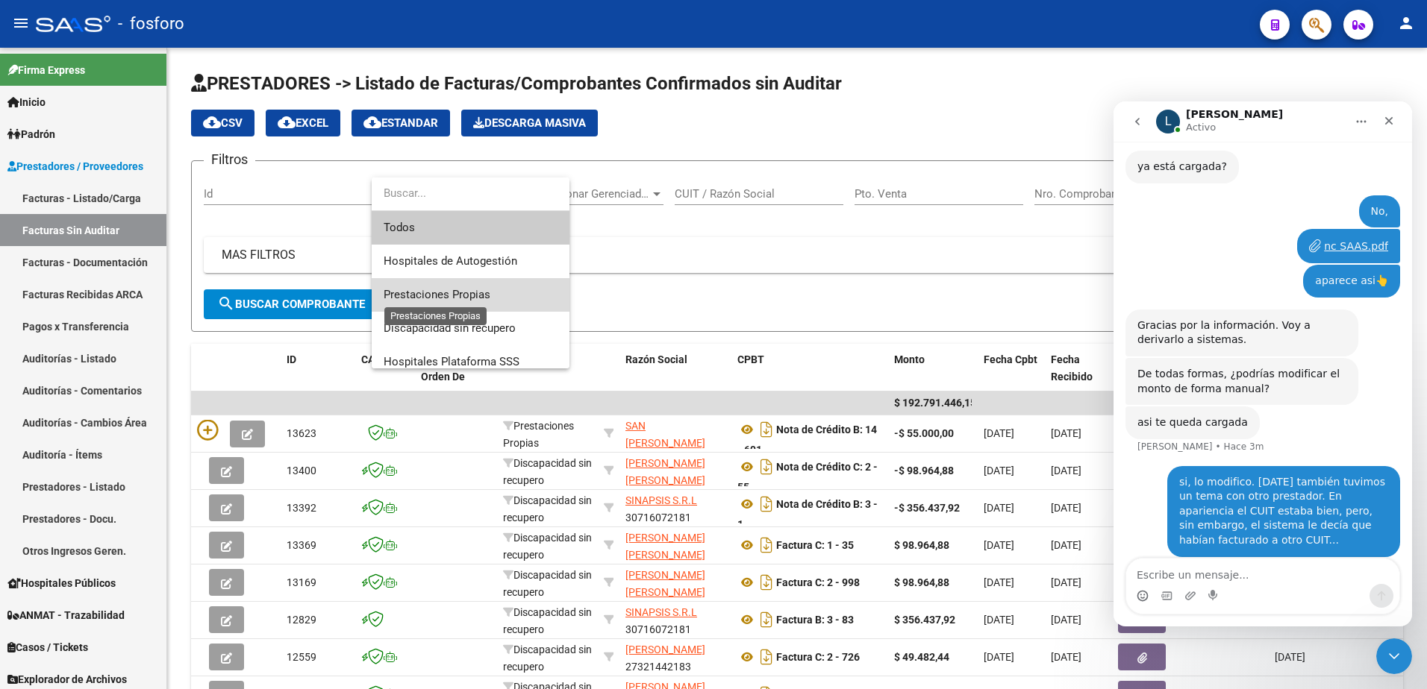
click at [464, 295] on span "Prestaciones Propias" at bounding box center [437, 294] width 107 height 13
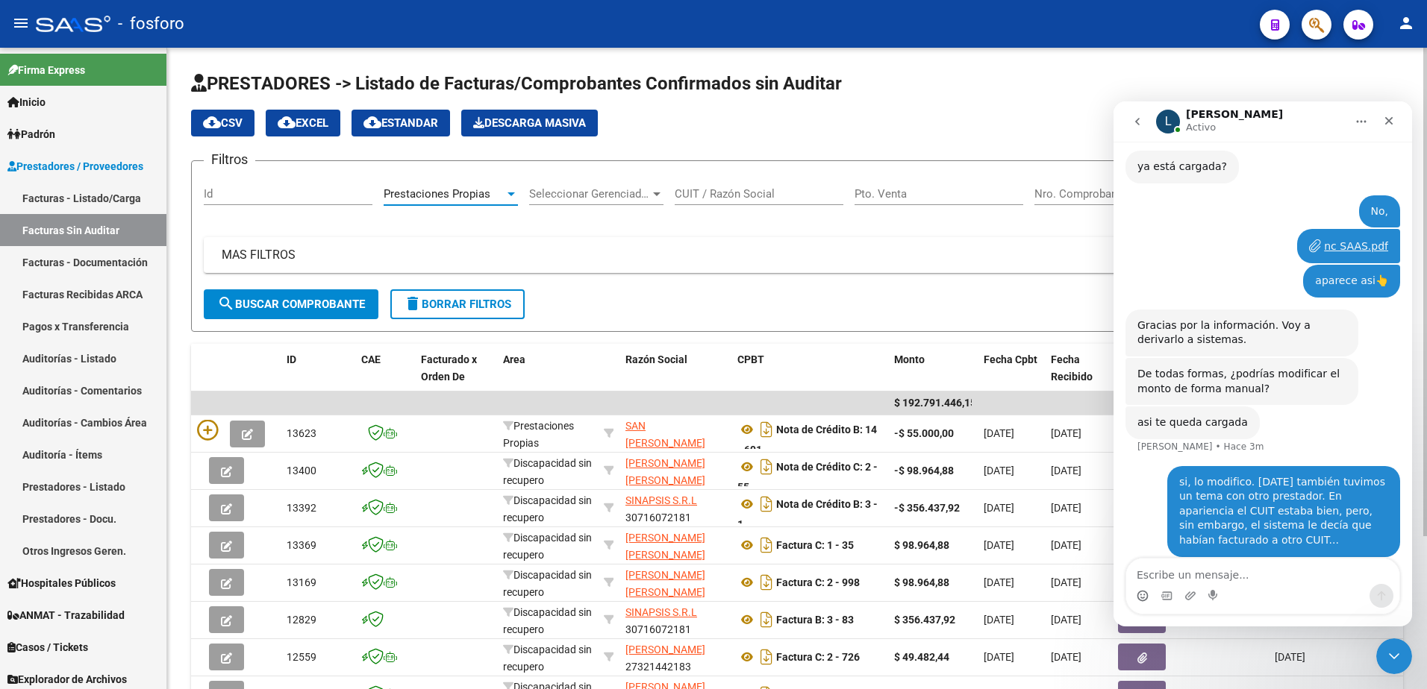
click at [290, 279] on div "MAS FILTROS Comprobante Tipo Comprobante Tipo Fecha inicio – Fecha fin Fec. Com…" at bounding box center [797, 263] width 1186 height 52
click at [295, 301] on span "search Buscar Comprobante" at bounding box center [291, 304] width 148 height 13
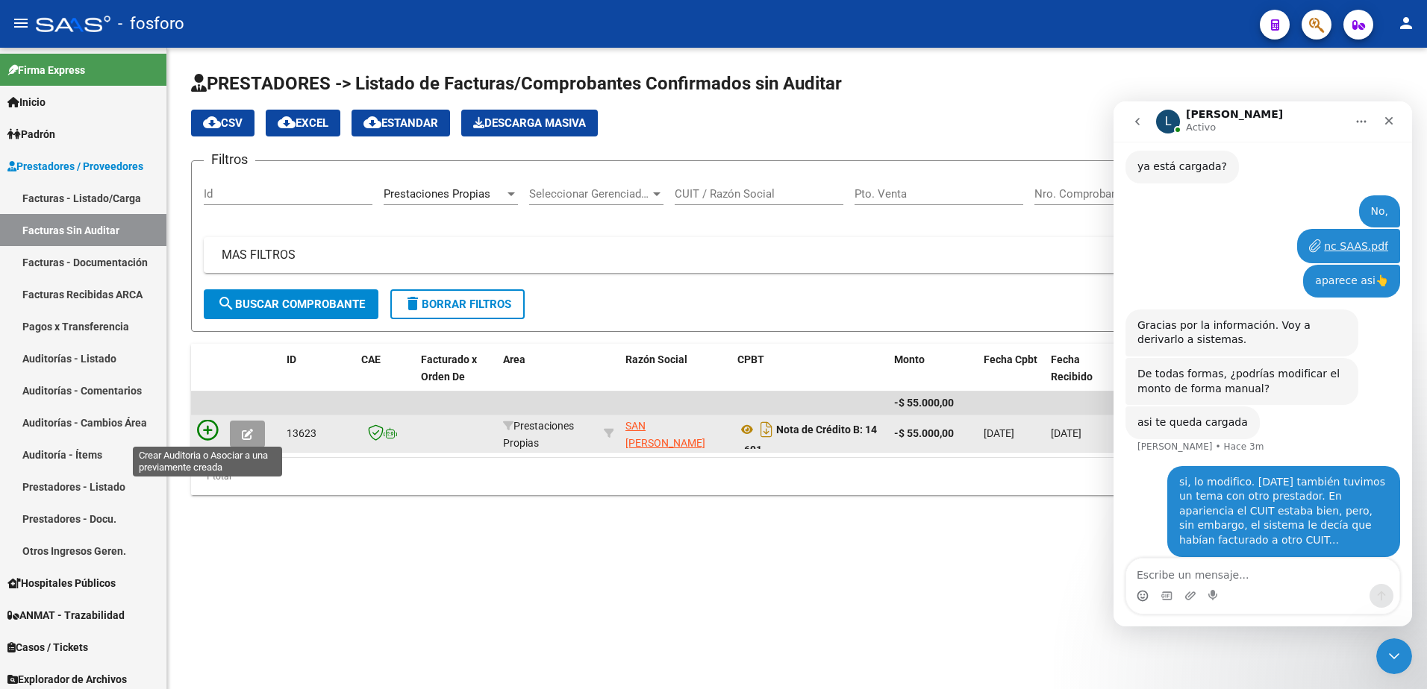
click at [213, 429] on icon at bounding box center [207, 430] width 21 height 21
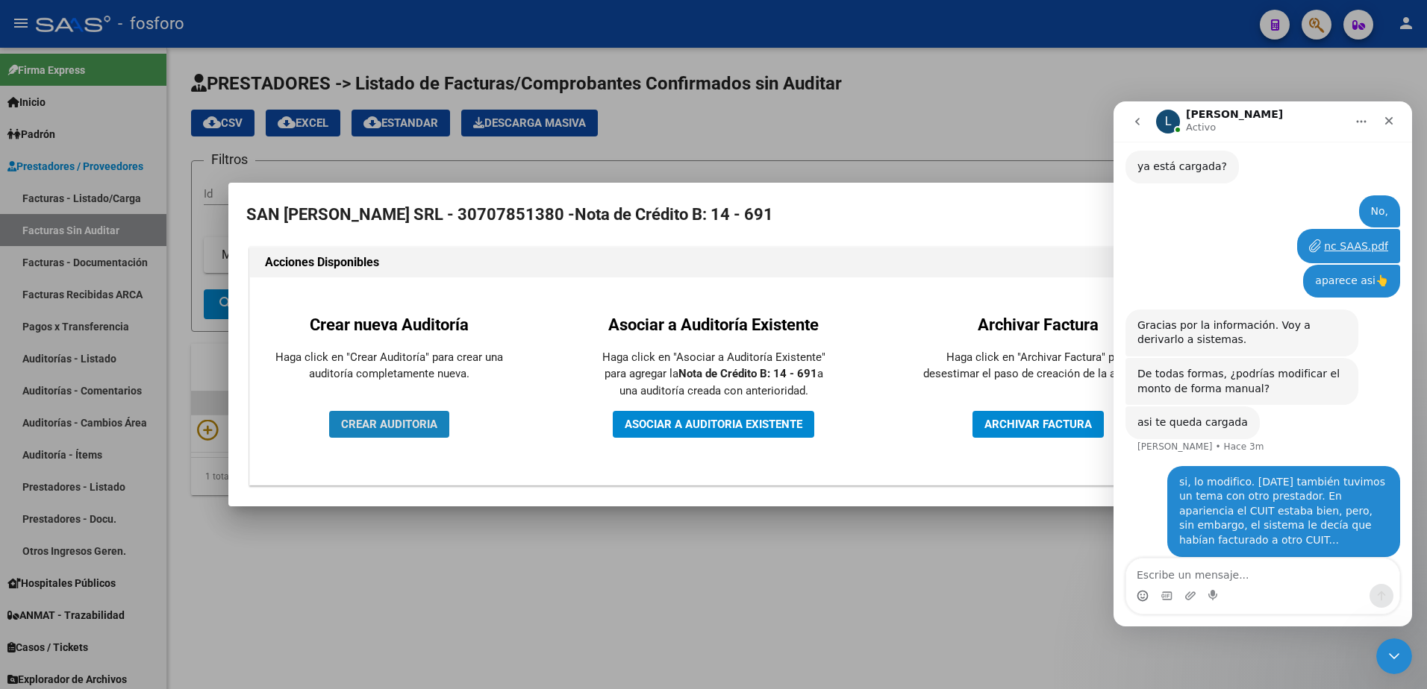
click at [384, 422] on span "CREAR AUDITORIA" at bounding box center [389, 424] width 96 height 13
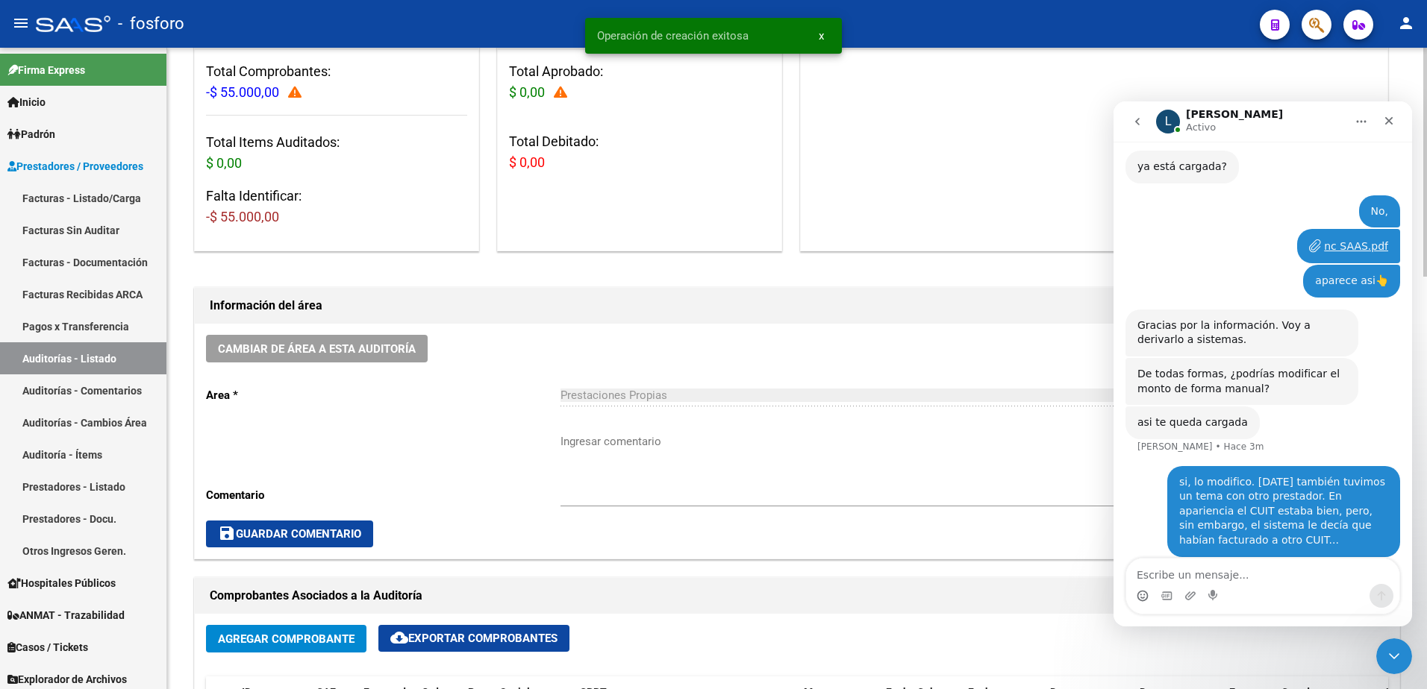
scroll to position [224, 0]
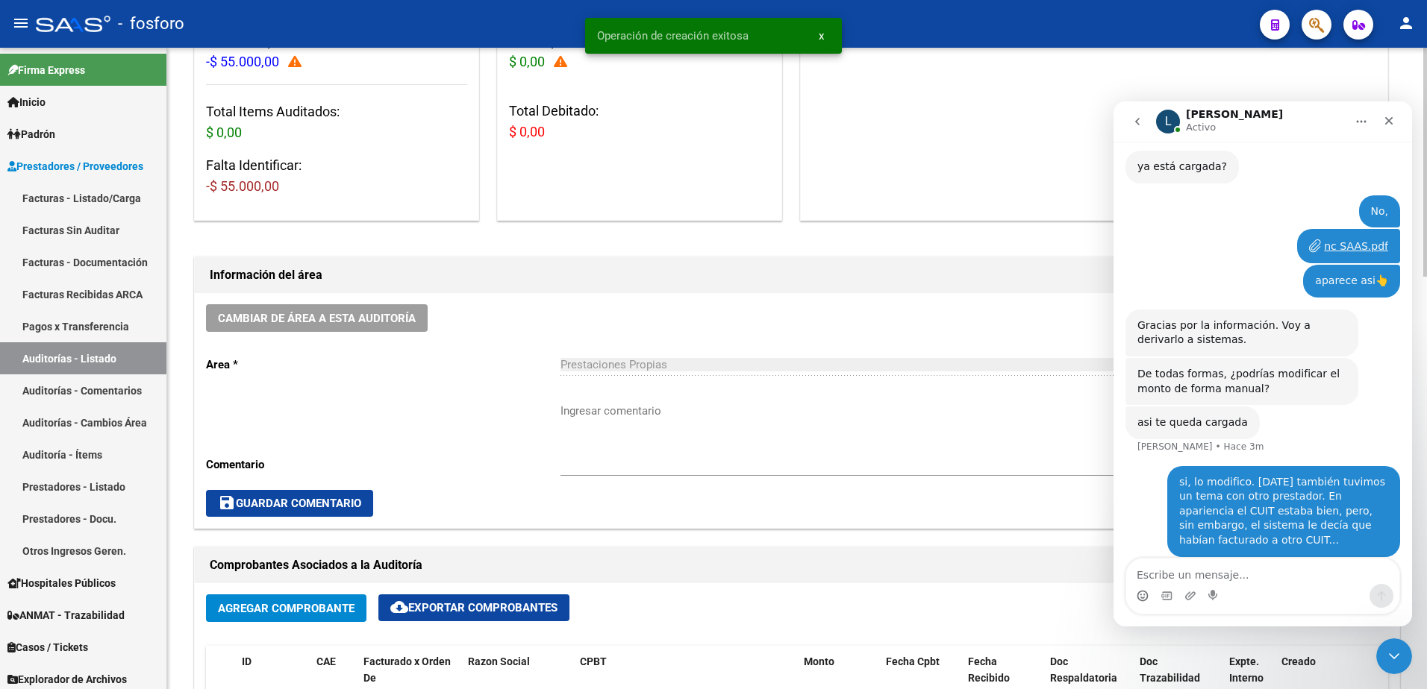
click at [580, 410] on textarea "Ingresar comentario" at bounding box center [968, 438] width 816 height 70
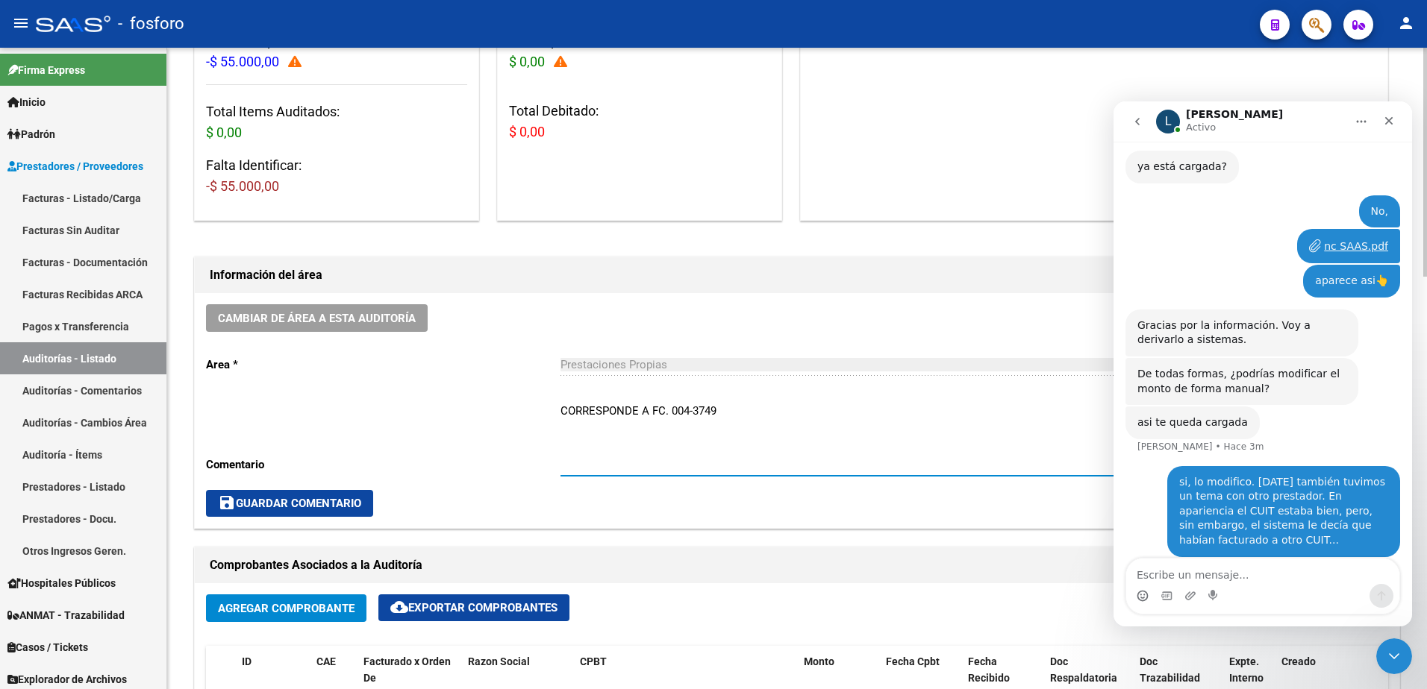
type textarea "CORRESPONDE A FC. 004-3749"
click at [278, 507] on span "save Guardar Comentario" at bounding box center [289, 503] width 143 height 13
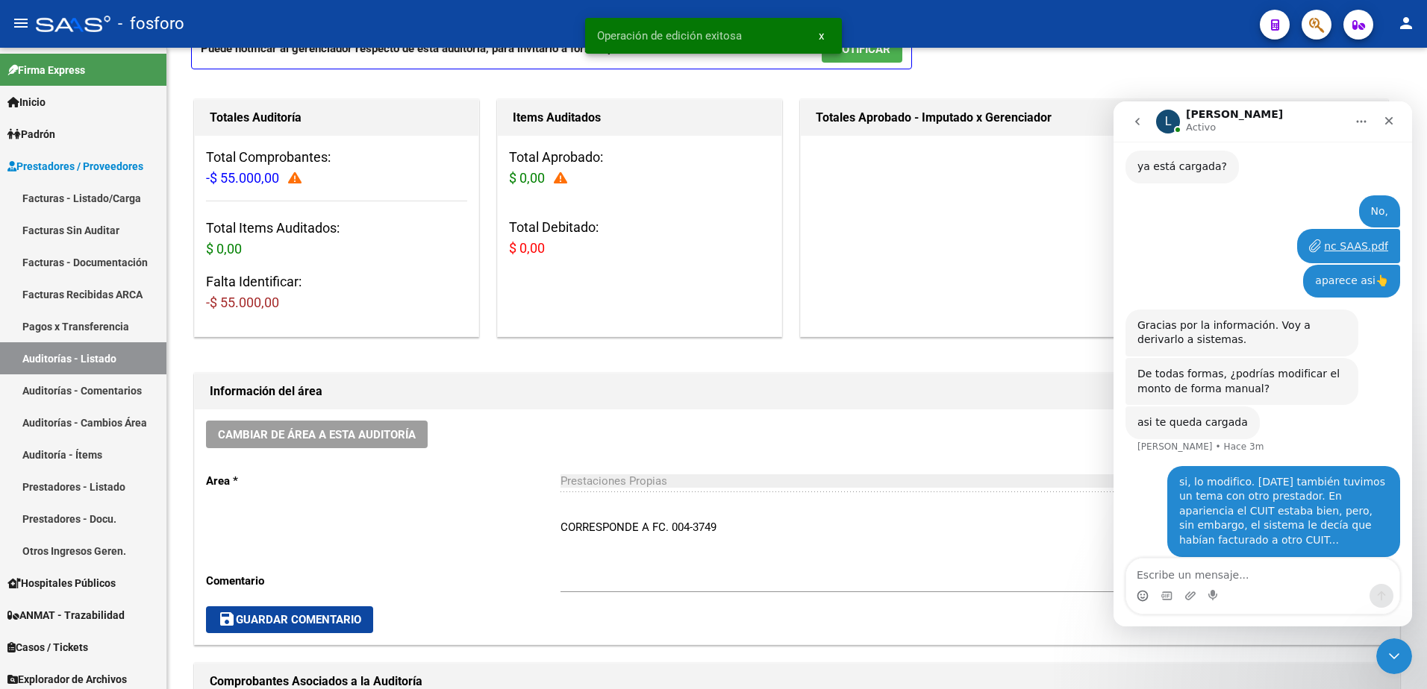
scroll to position [0, 0]
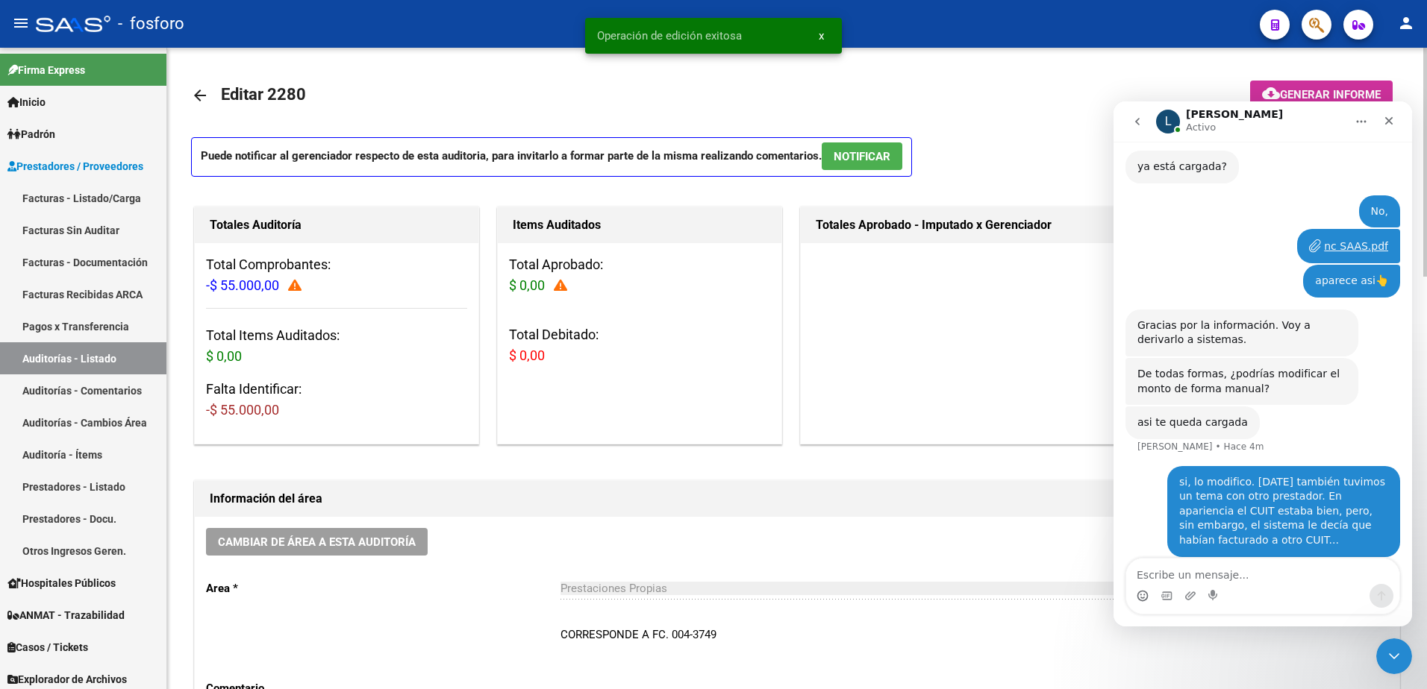
click at [1271, 85] on mat-icon "cloud_download" at bounding box center [1271, 93] width 18 height 18
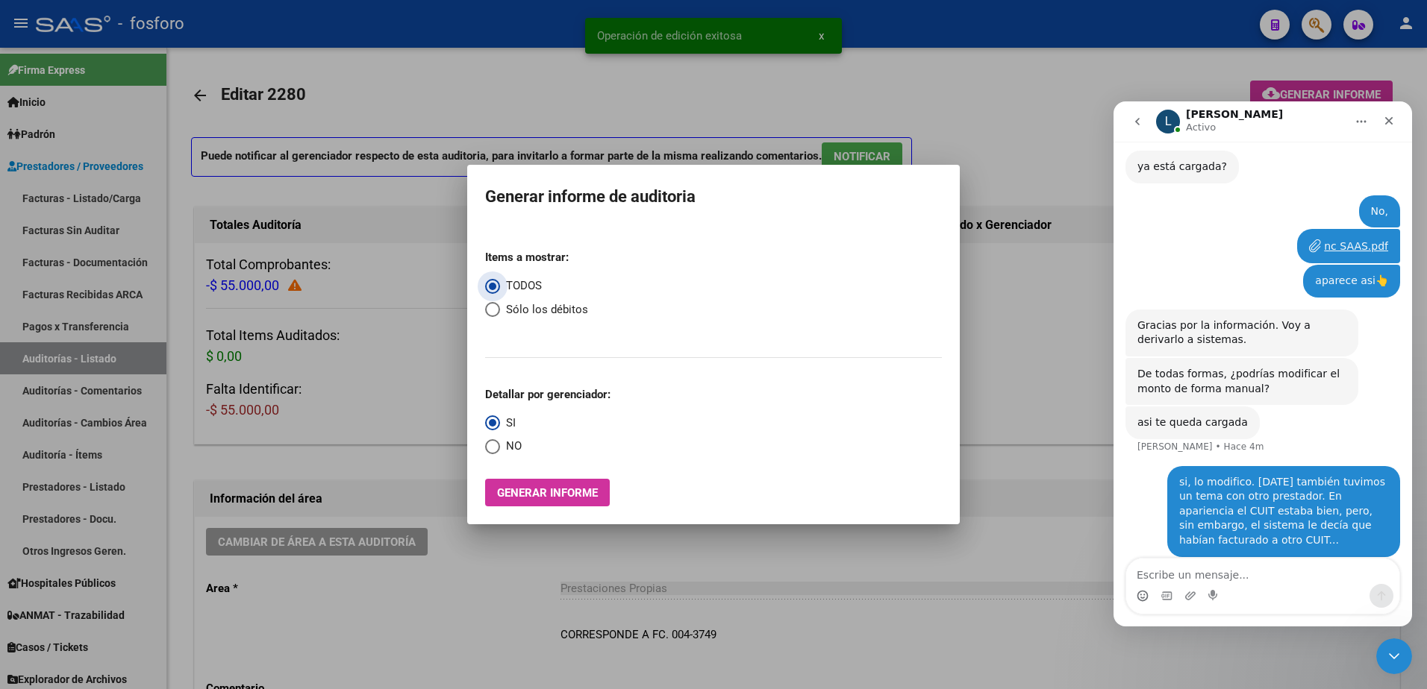
click at [551, 489] on span "Generar informe" at bounding box center [547, 492] width 101 height 13
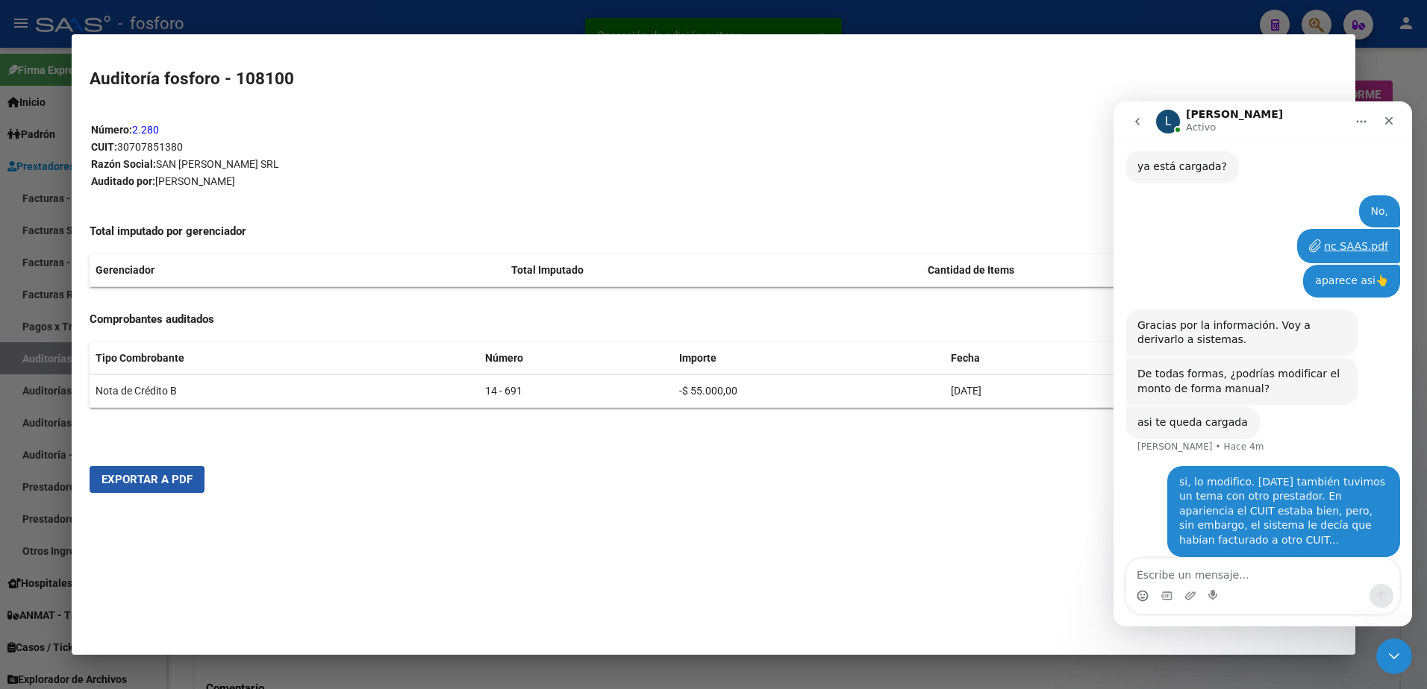
click at [118, 487] on button "Exportar a PDF" at bounding box center [147, 479] width 115 height 27
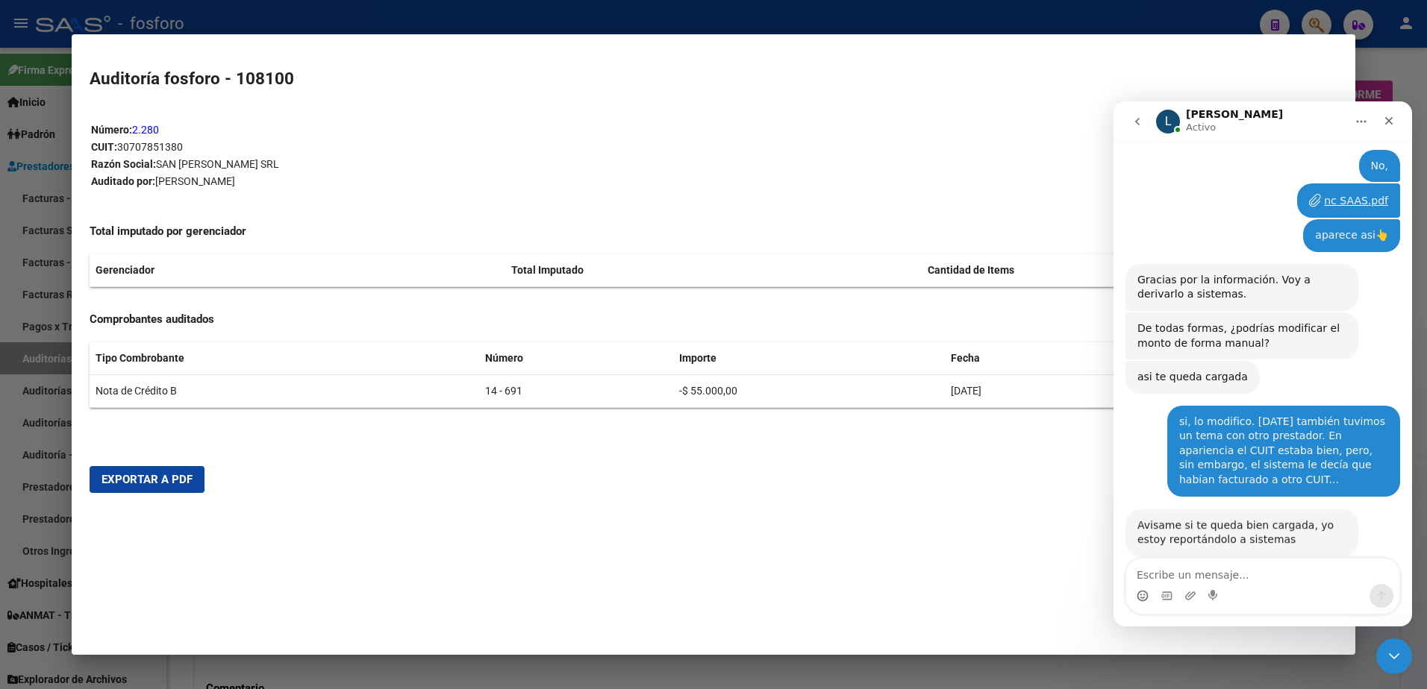
scroll to position [456, 0]
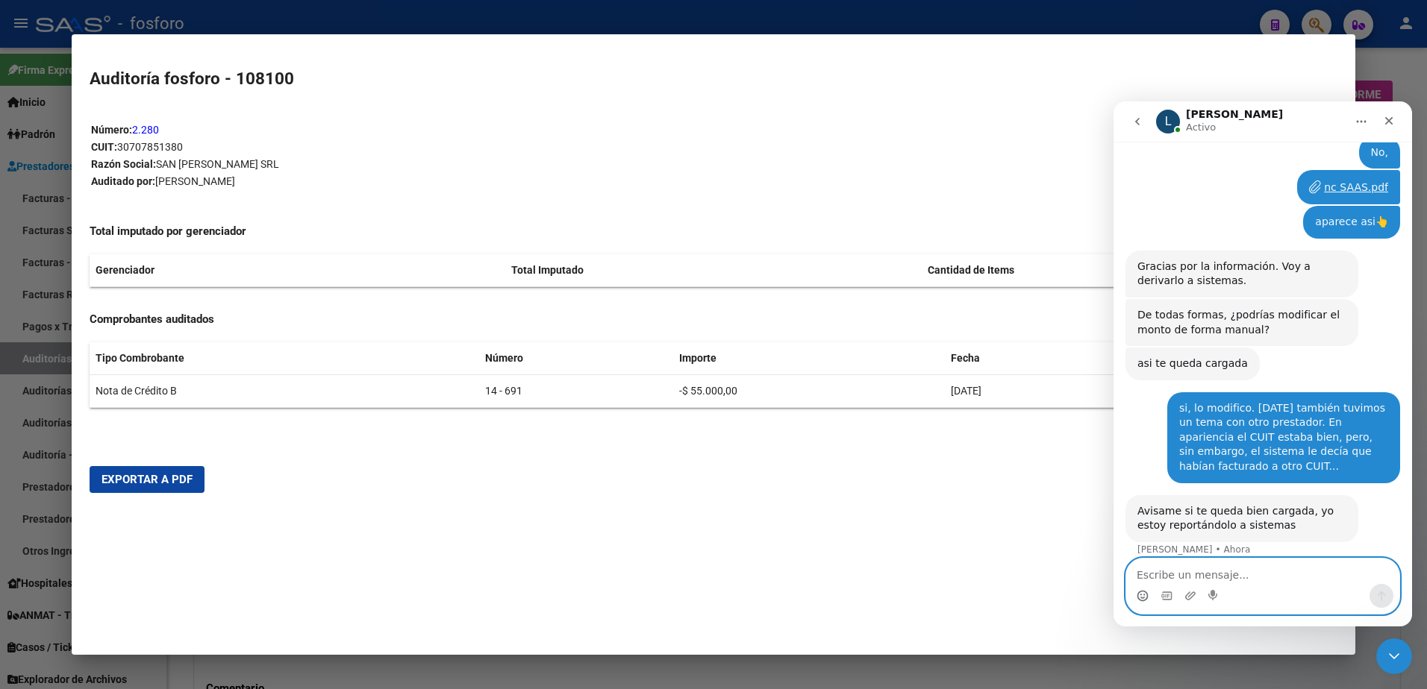
click at [1168, 580] on textarea "Escribe un mensaje..." at bounding box center [1262, 571] width 273 height 25
type textarea "Si, ahi lo modifiqué"
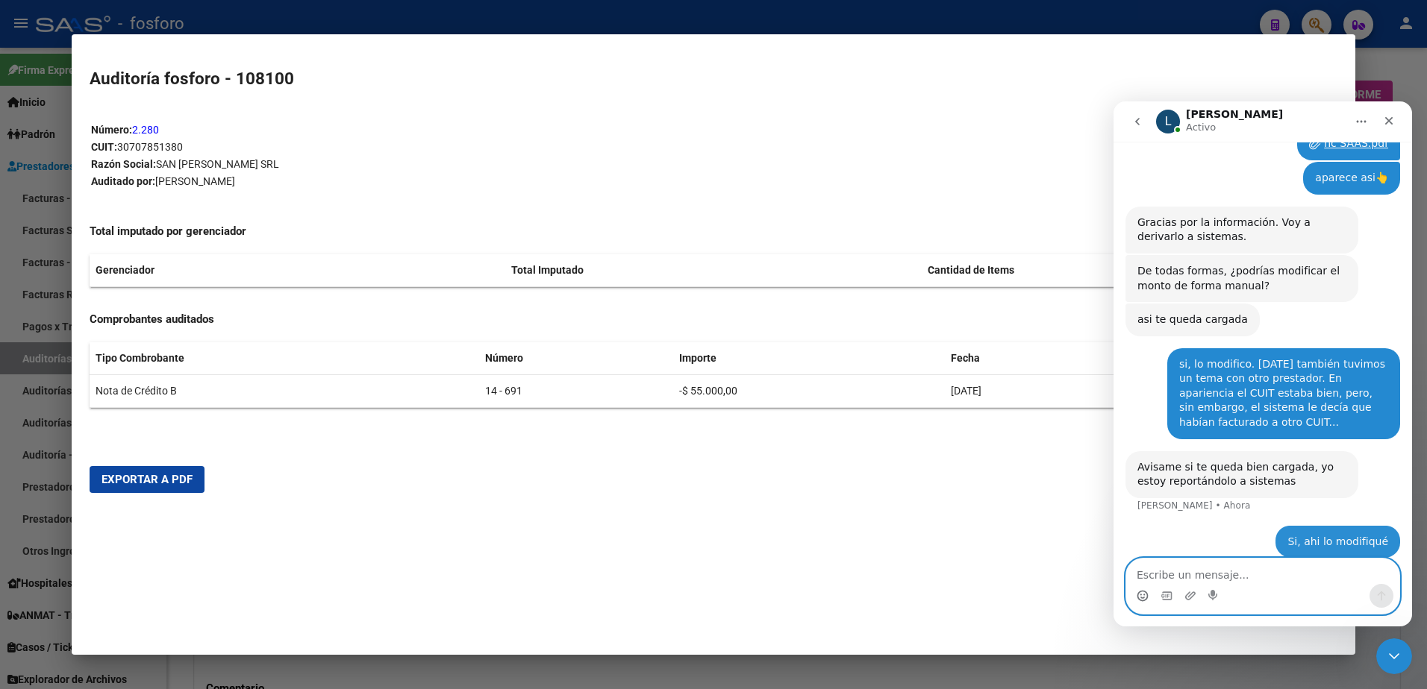
scroll to position [501, 0]
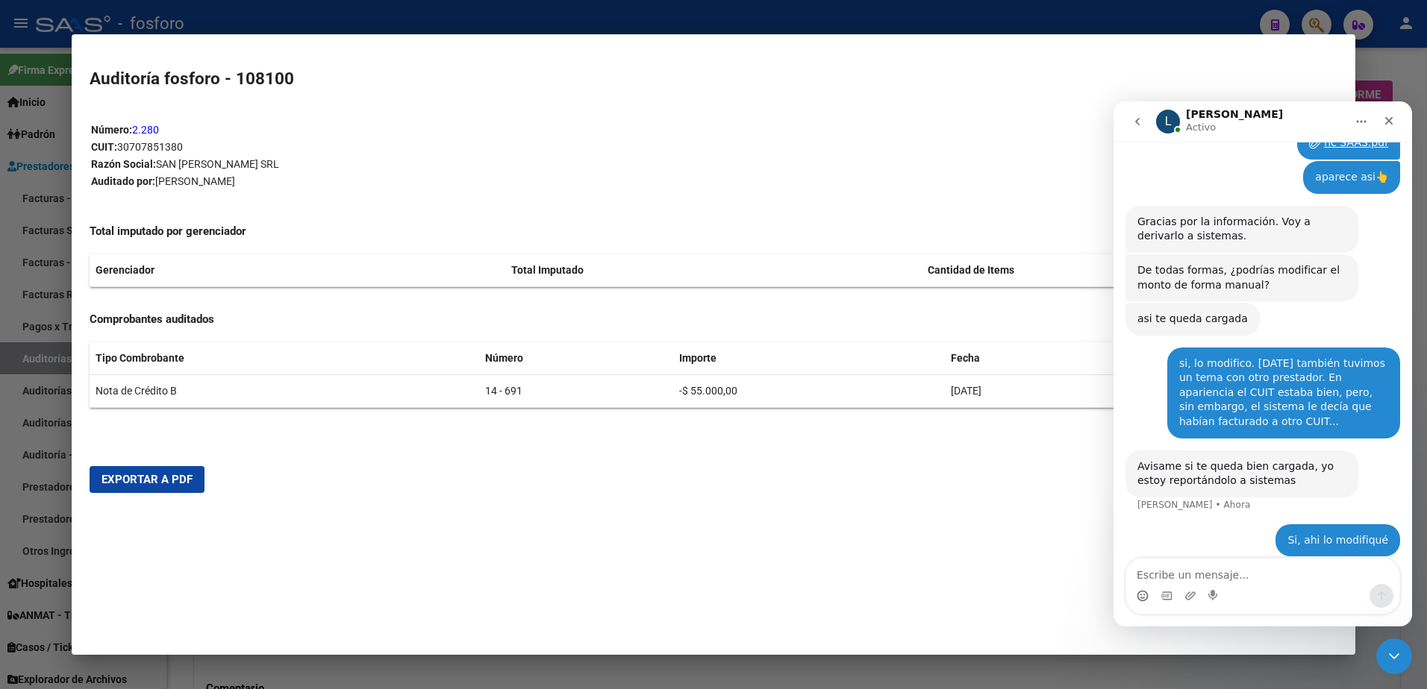
click at [1271, 472] on div "Avisame si te queda bien cargada, yo estoy reportándolo a sistemas" at bounding box center [1241, 474] width 209 height 29
click at [1245, 472] on div "Avisame si te queda bien cargada, yo estoy reportándolo a sistemas" at bounding box center [1241, 474] width 209 height 29
click at [1135, 465] on div "Avisame si te queda bien cargada, yo estoy reportándolo a sistemas [PERSON_NAME…" at bounding box center [1241, 474] width 233 height 47
drag, startPoint x: 1139, startPoint y: 451, endPoint x: 1270, endPoint y: 474, distance: 133.3
click at [1270, 474] on div "Avisame si te queda bien cargada, yo estoy reportándolo a sistemas" at bounding box center [1241, 474] width 209 height 29
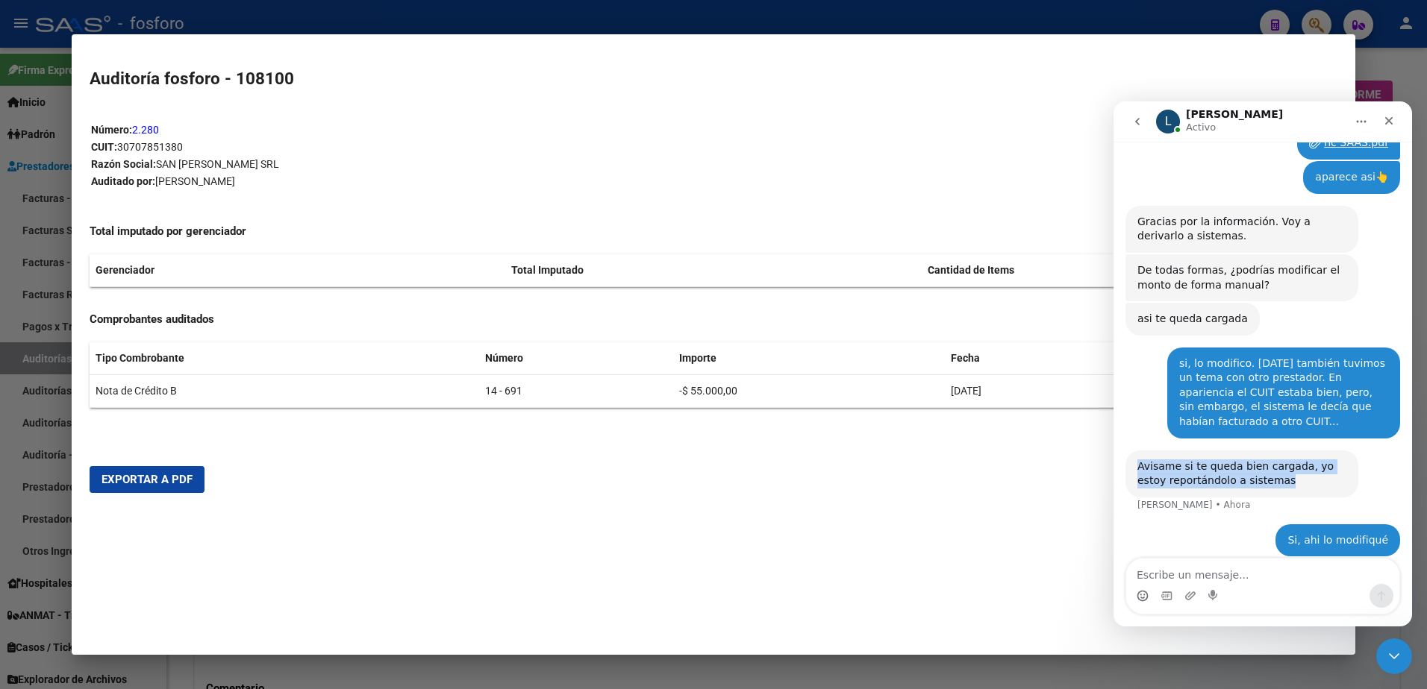
drag, startPoint x: 1270, startPoint y: 474, endPoint x: 1219, endPoint y: 500, distance: 57.1
click at [1219, 500] on div "Avisame si te queda bien cargada, yo estoy reportándolo a sistemas [PERSON_NAME…" at bounding box center [1262, 488] width 275 height 74
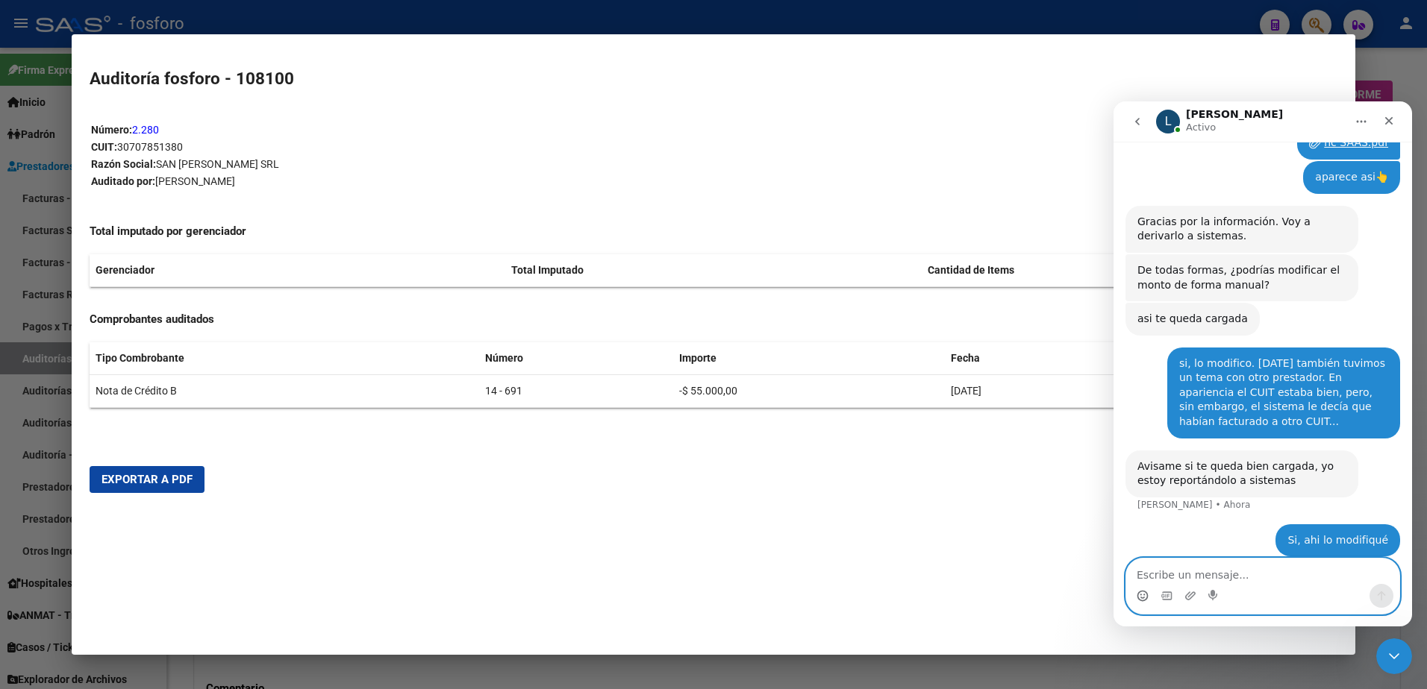
click at [1218, 582] on textarea "Escribe un mensaje..." at bounding box center [1262, 571] width 273 height 25
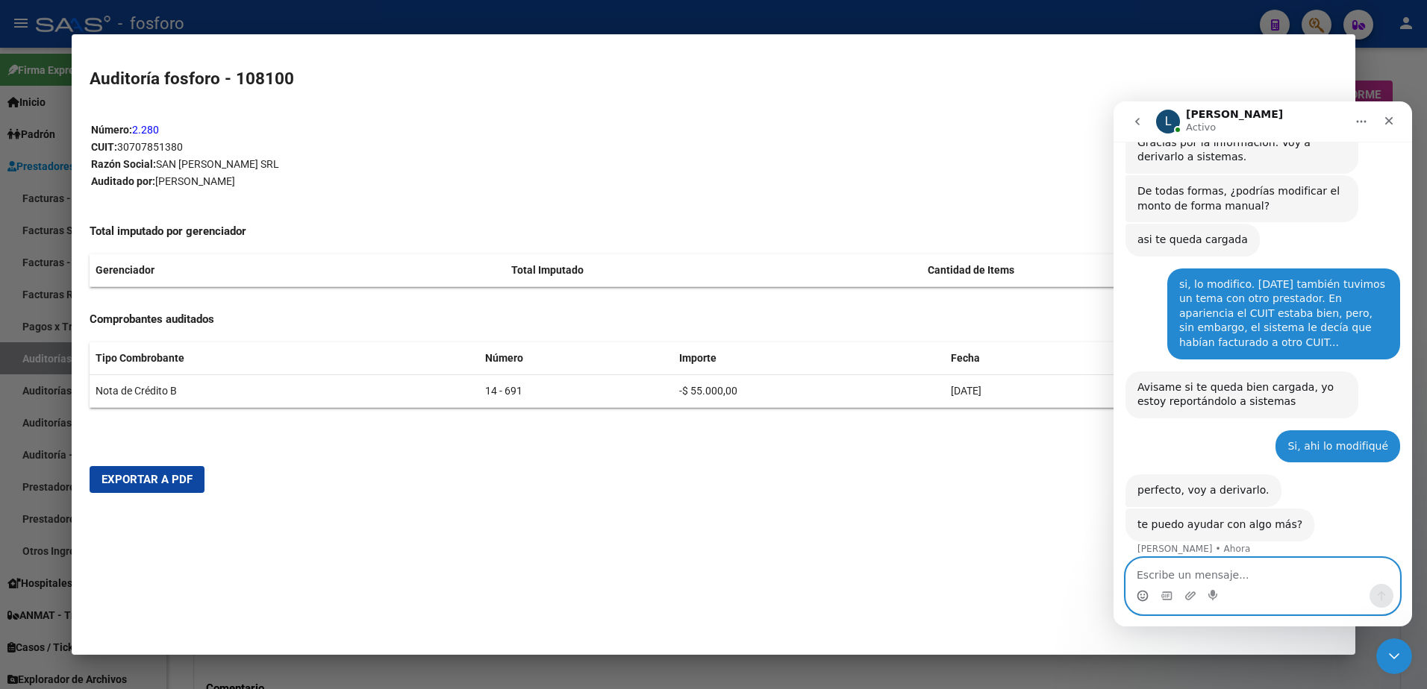
scroll to position [579, 0]
type textarea "listo, gracias."
click at [1379, 604] on button "Enviar un mensaje…" at bounding box center [1381, 596] width 24 height 24
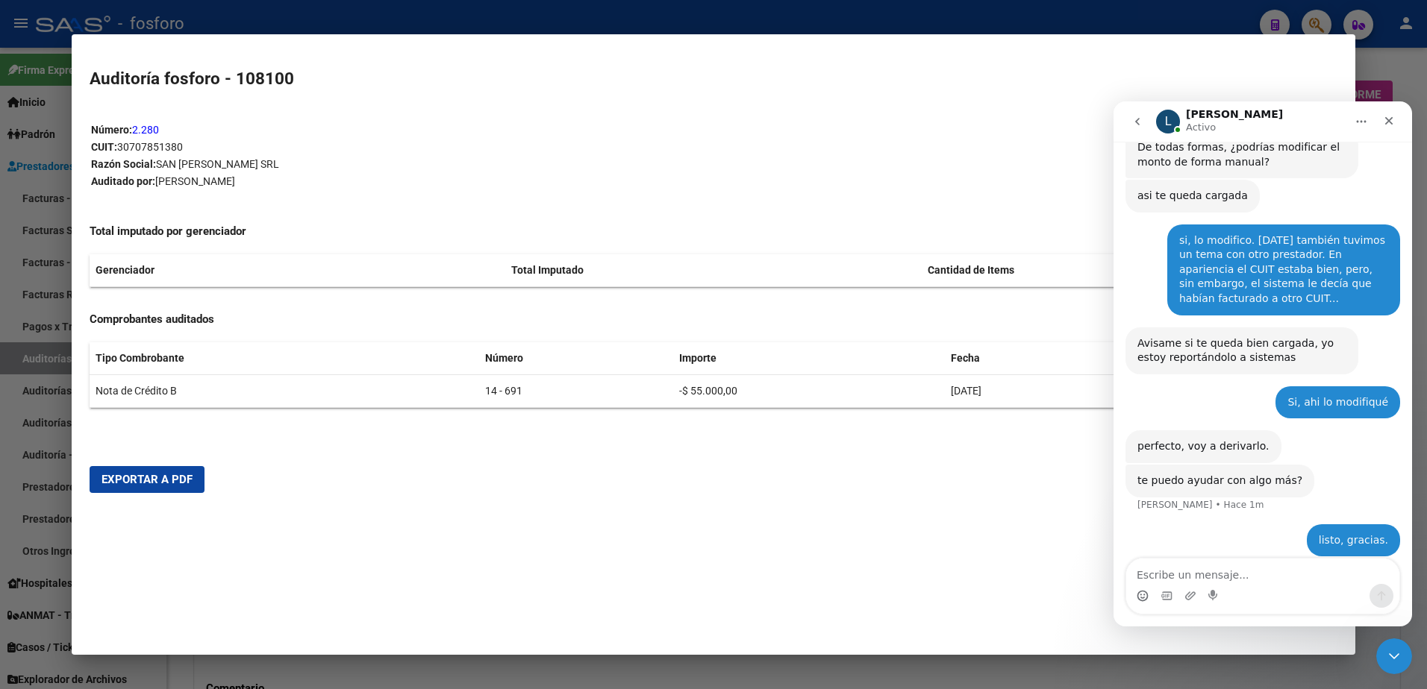
click at [765, 579] on mat-dialog-container "Auditoría fosforo - 108100 Número: 2.280 CUIT: 30707851380 Razón Social: SAN [P…" at bounding box center [714, 344] width 1284 height 621
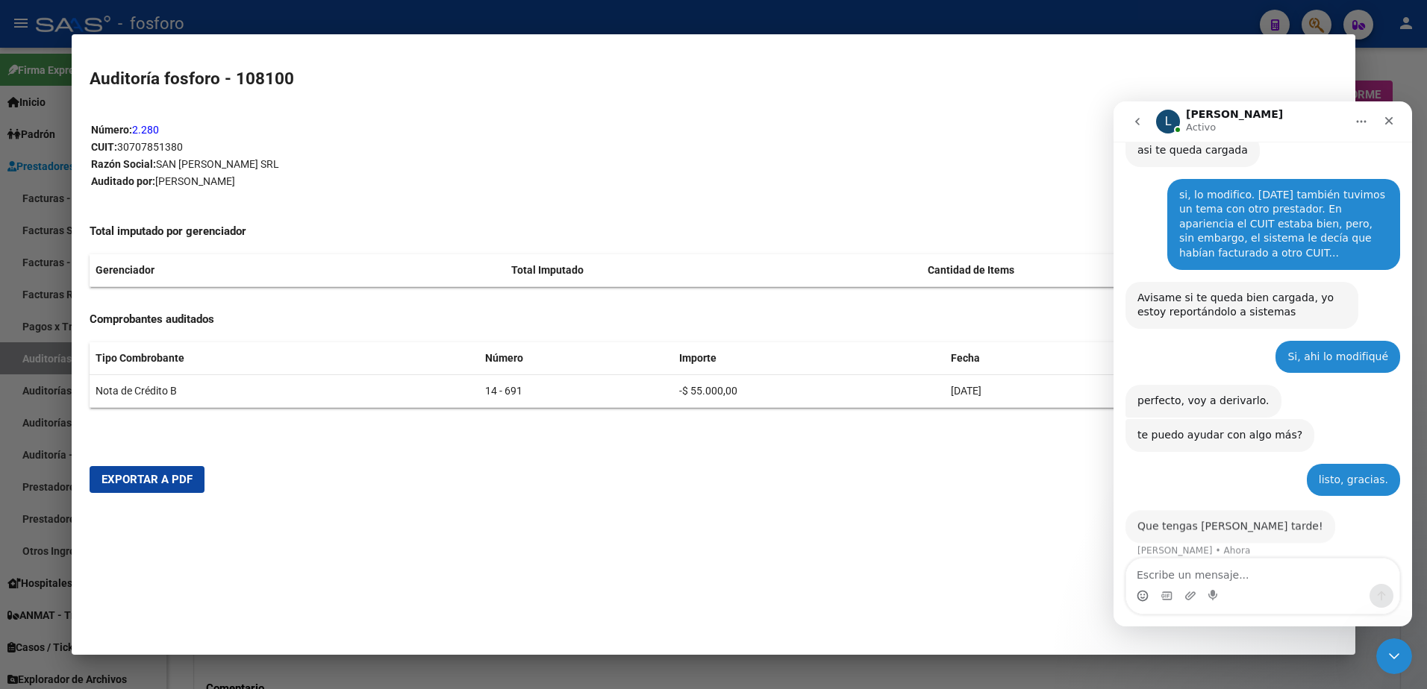
scroll to position [668, 0]
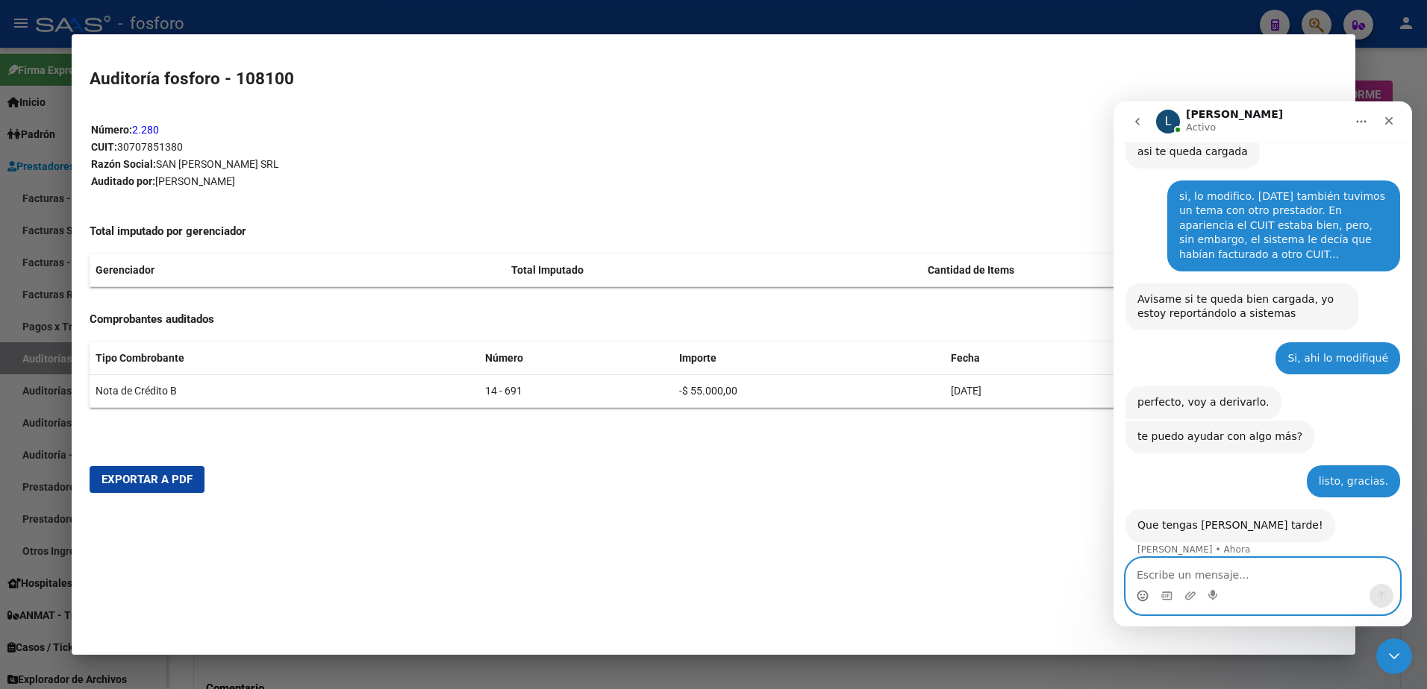
click at [1174, 583] on textarea "Escribe un mensaje..." at bounding box center [1262, 571] width 273 height 25
type textarea "gracias igualmente!"
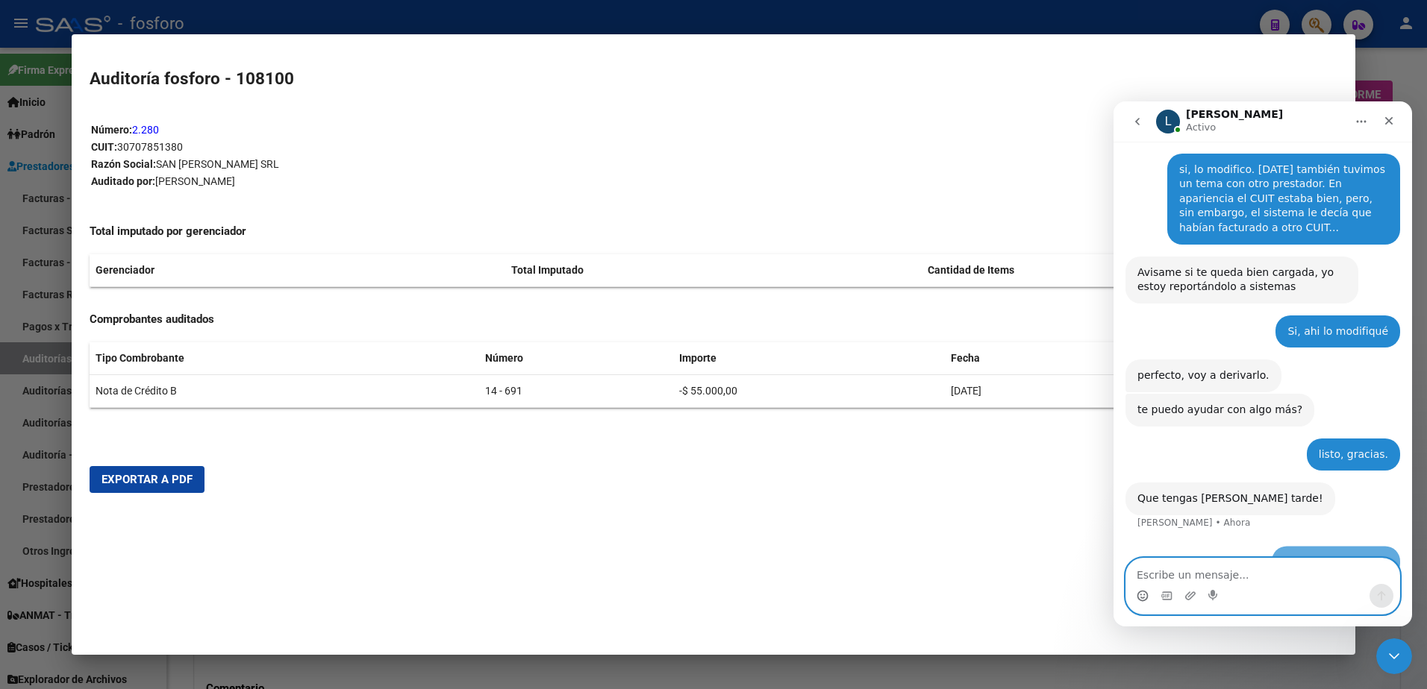
scroll to position [713, 0]
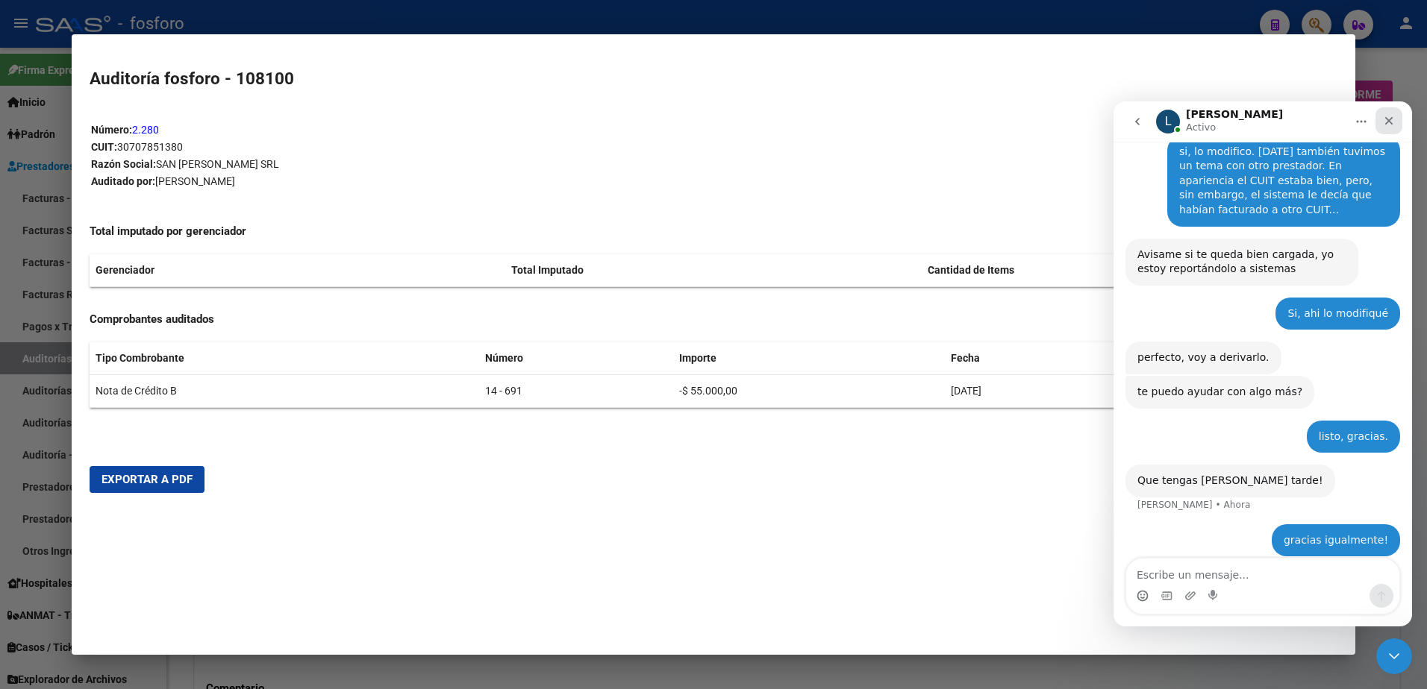
click at [1389, 123] on icon "Cerrar" at bounding box center [1389, 121] width 12 height 12
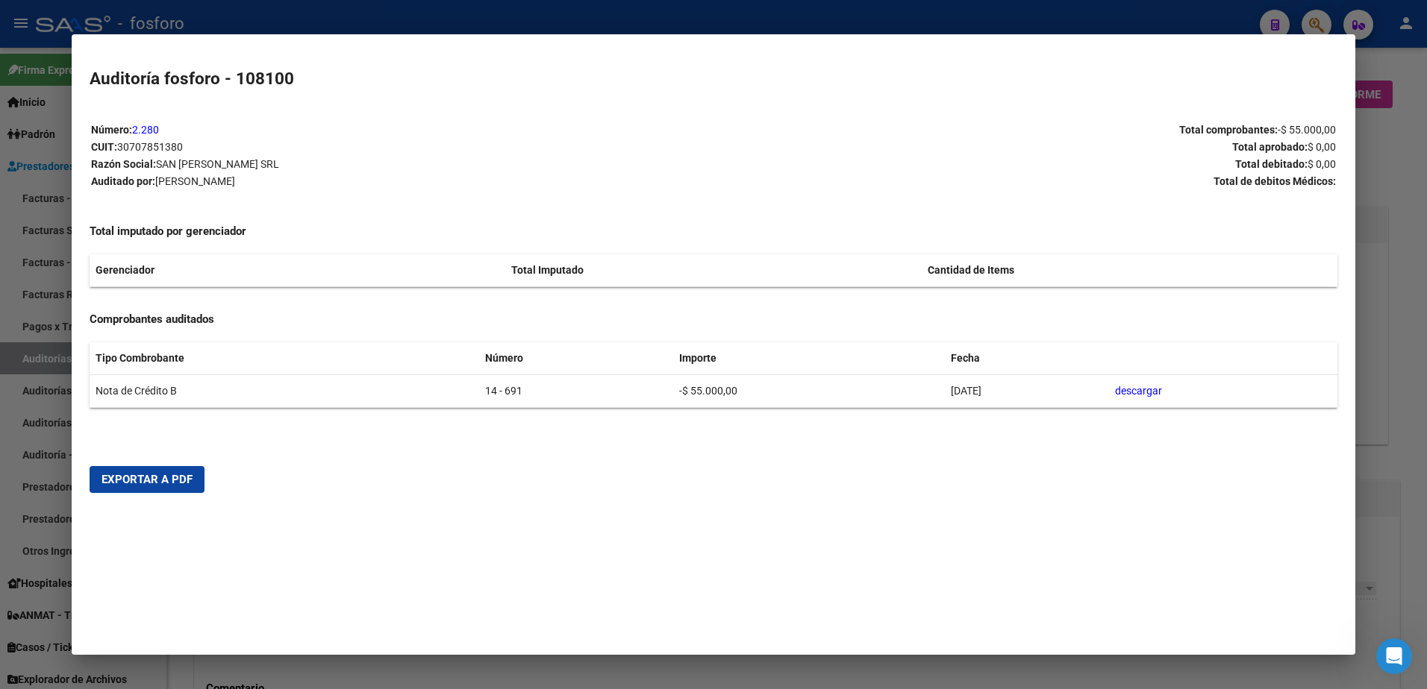
click at [55, 373] on div at bounding box center [713, 344] width 1427 height 689
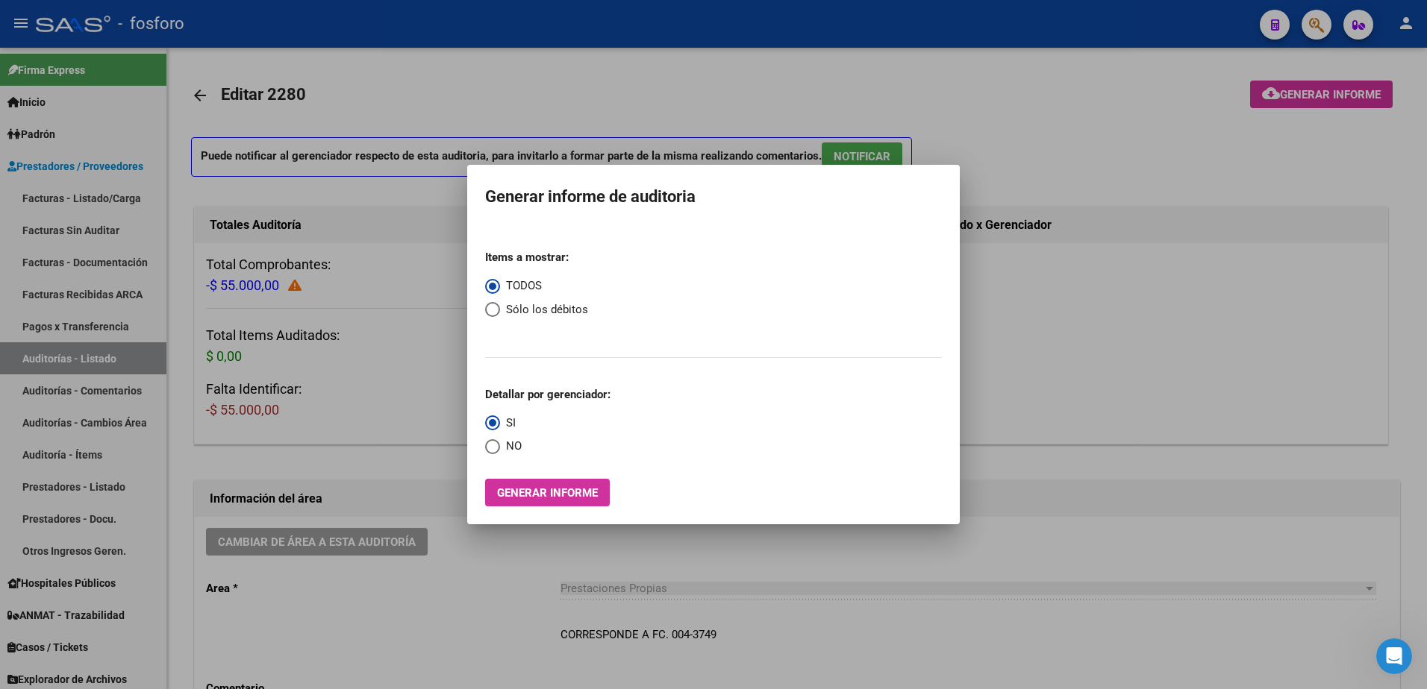
click at [319, 378] on div at bounding box center [713, 344] width 1427 height 689
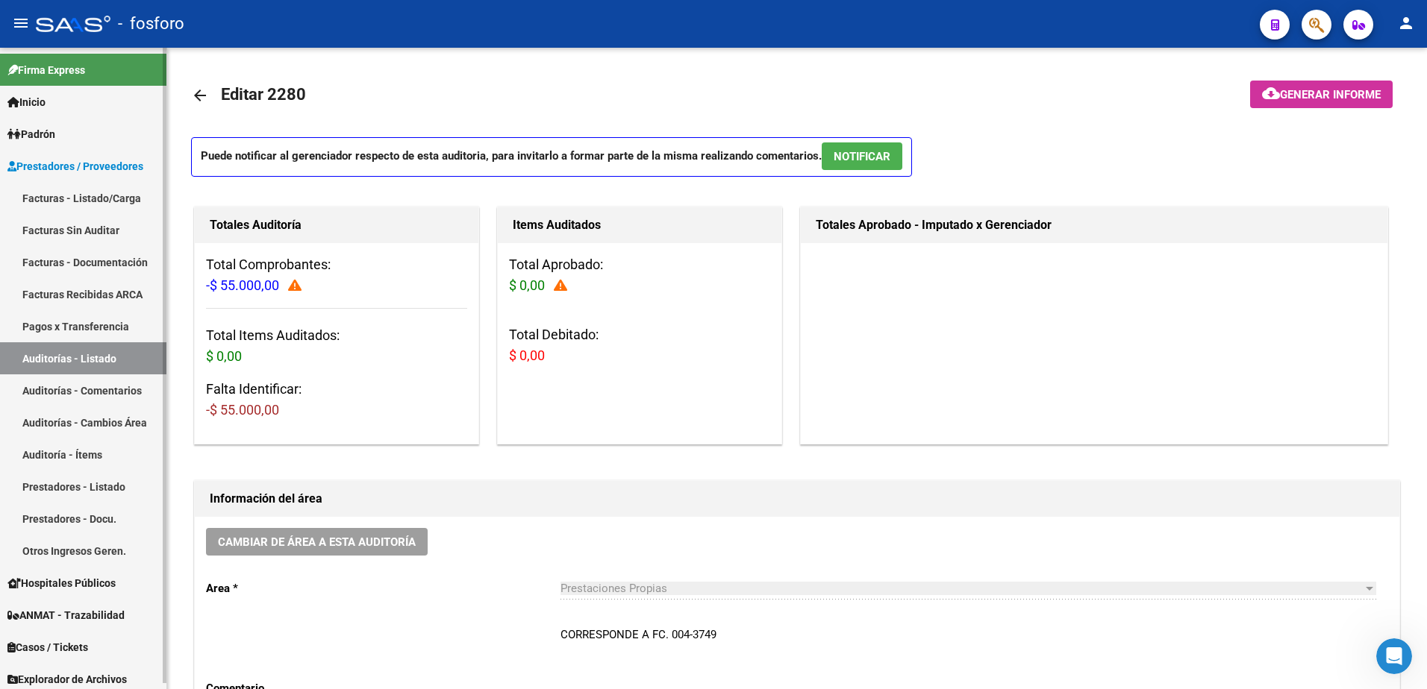
click at [40, 196] on link "Facturas - Listado/Carga" at bounding box center [83, 198] width 166 height 32
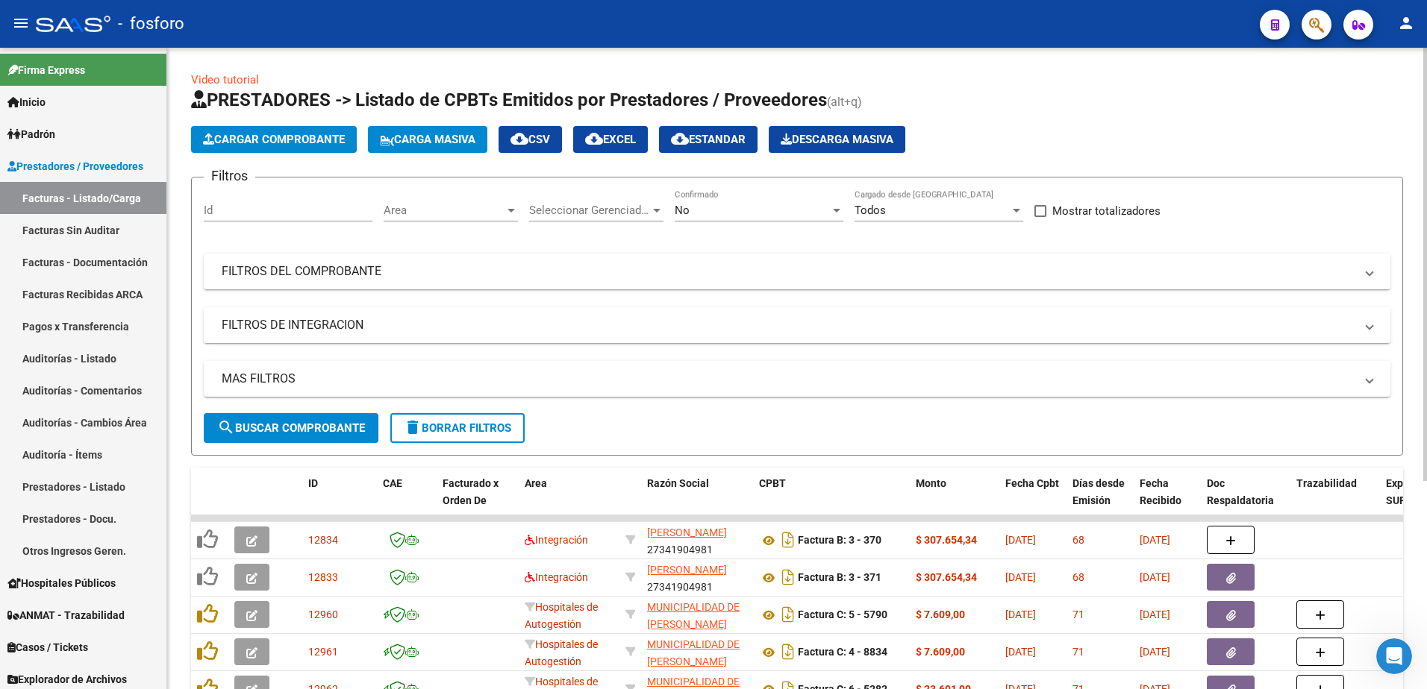
click at [510, 211] on div at bounding box center [510, 211] width 7 height 4
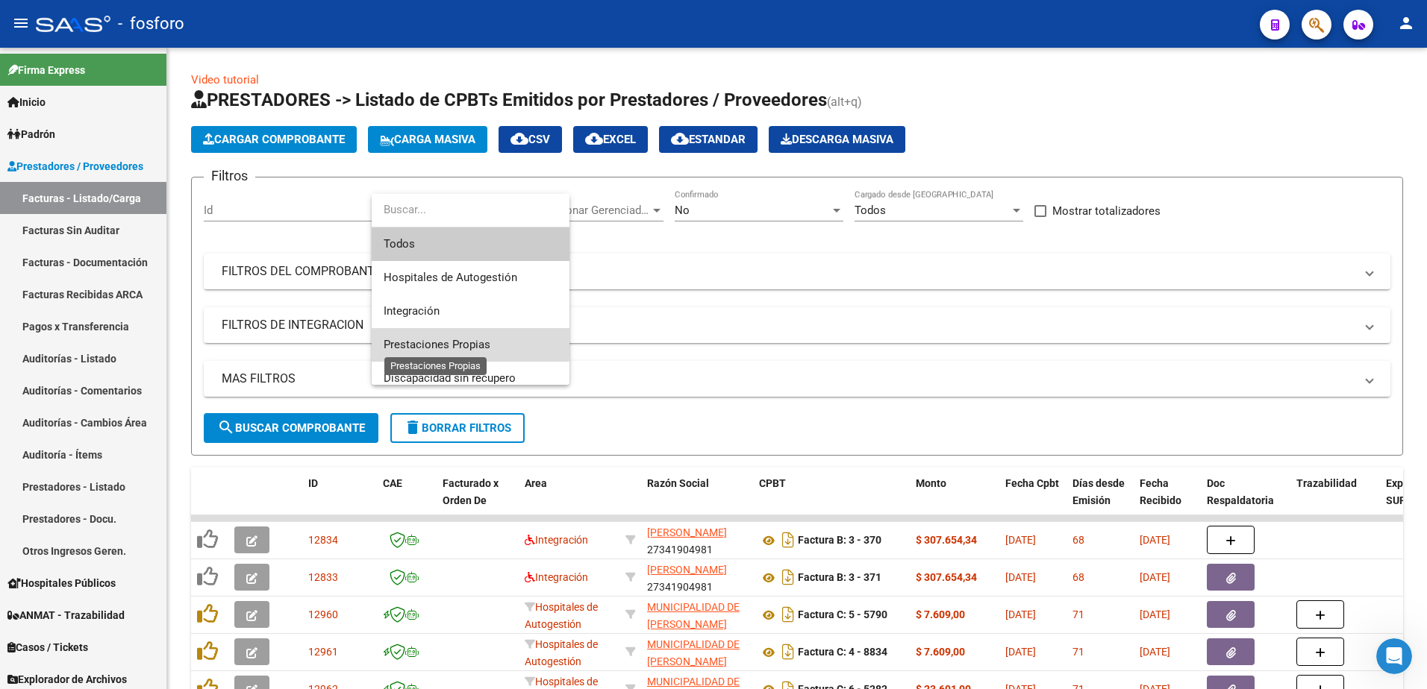
click at [440, 340] on span "Prestaciones Propias" at bounding box center [437, 344] width 107 height 13
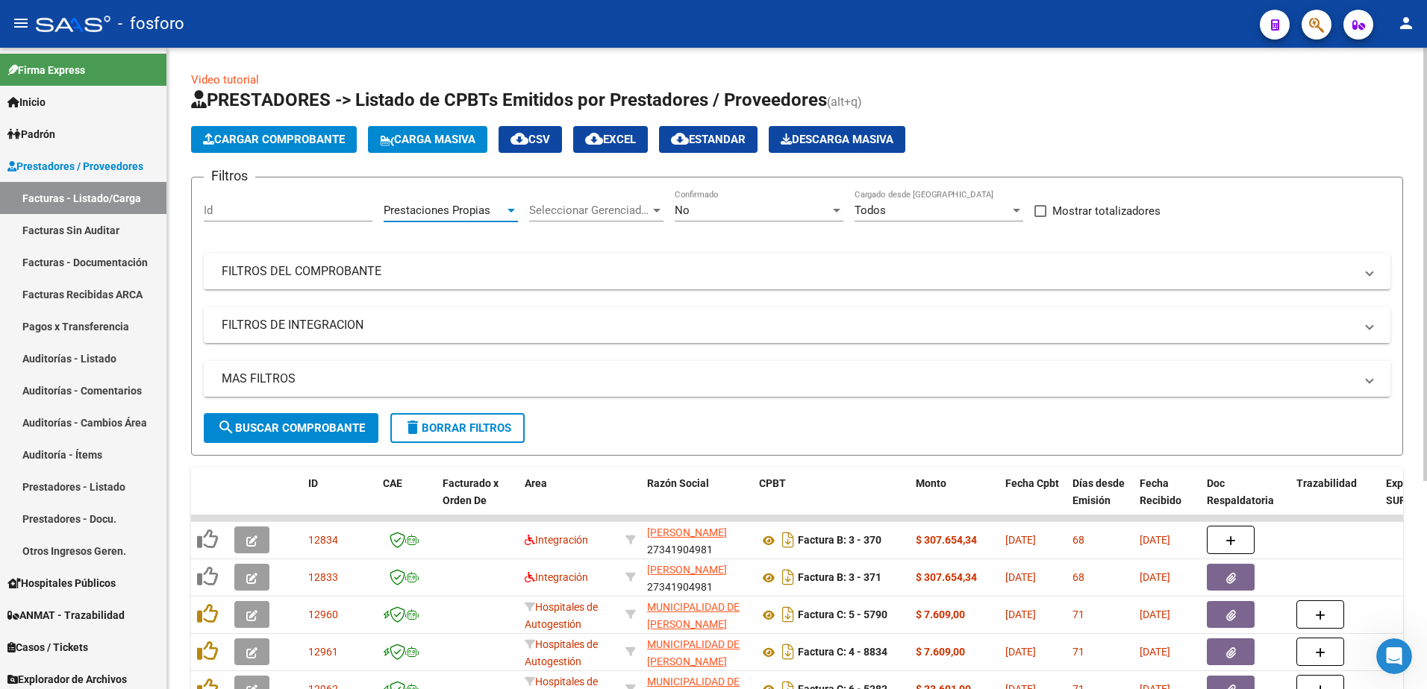
click at [316, 413] on button "search Buscar Comprobante" at bounding box center [291, 428] width 175 height 30
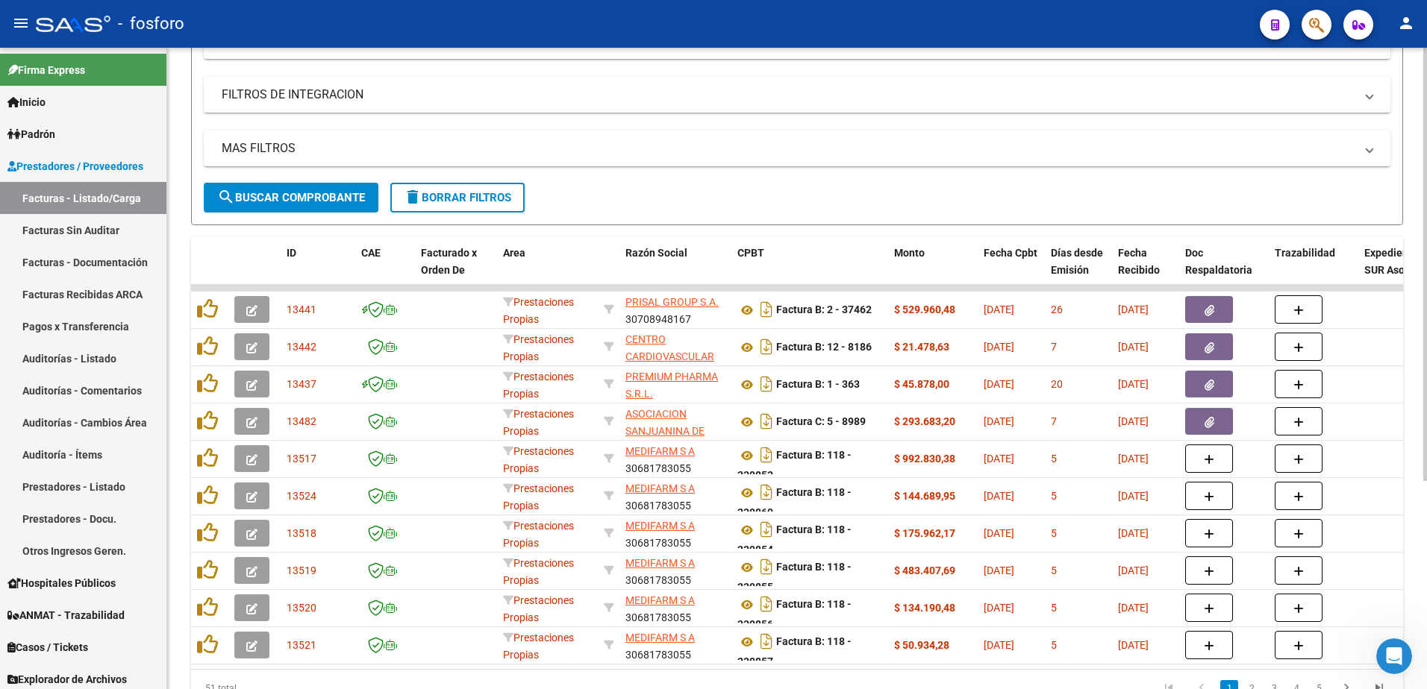
scroll to position [307, 0]
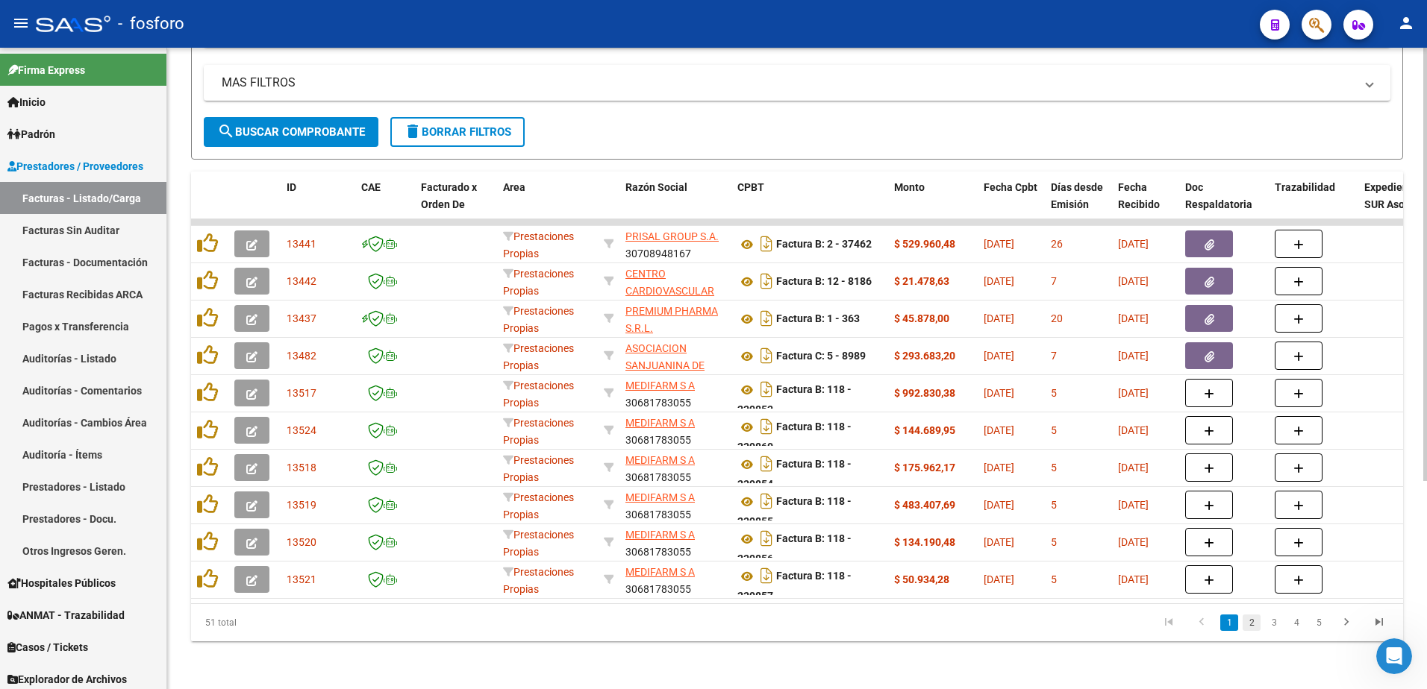
click at [1254, 621] on link "2" at bounding box center [1251, 623] width 18 height 16
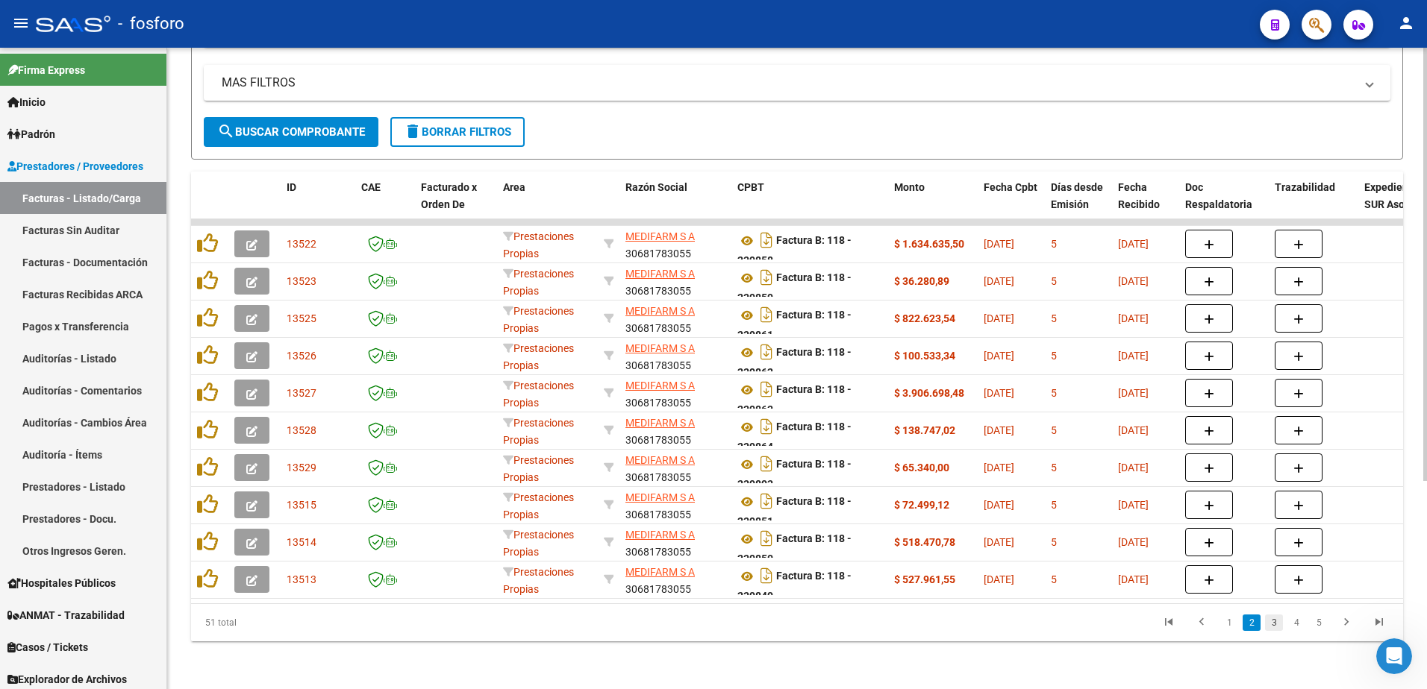
click at [1276, 630] on link "3" at bounding box center [1274, 623] width 18 height 16
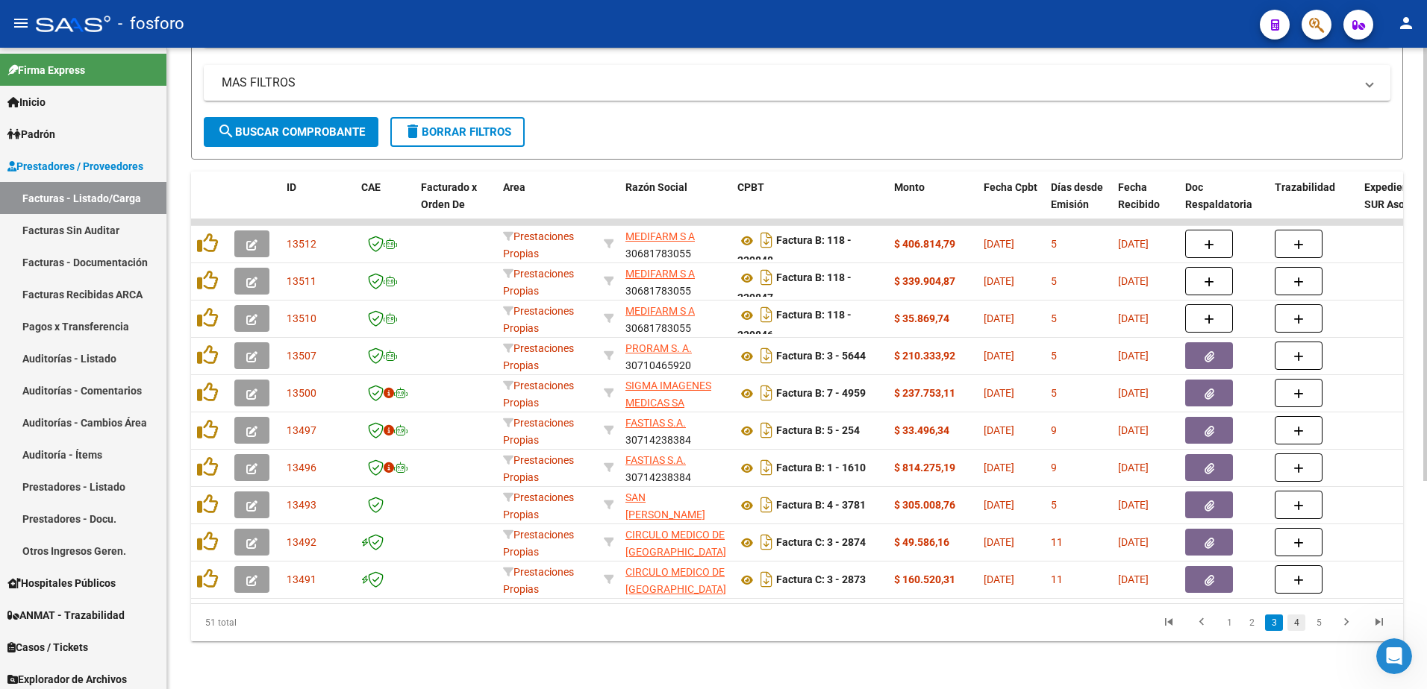
click at [1292, 628] on link "4" at bounding box center [1296, 623] width 18 height 16
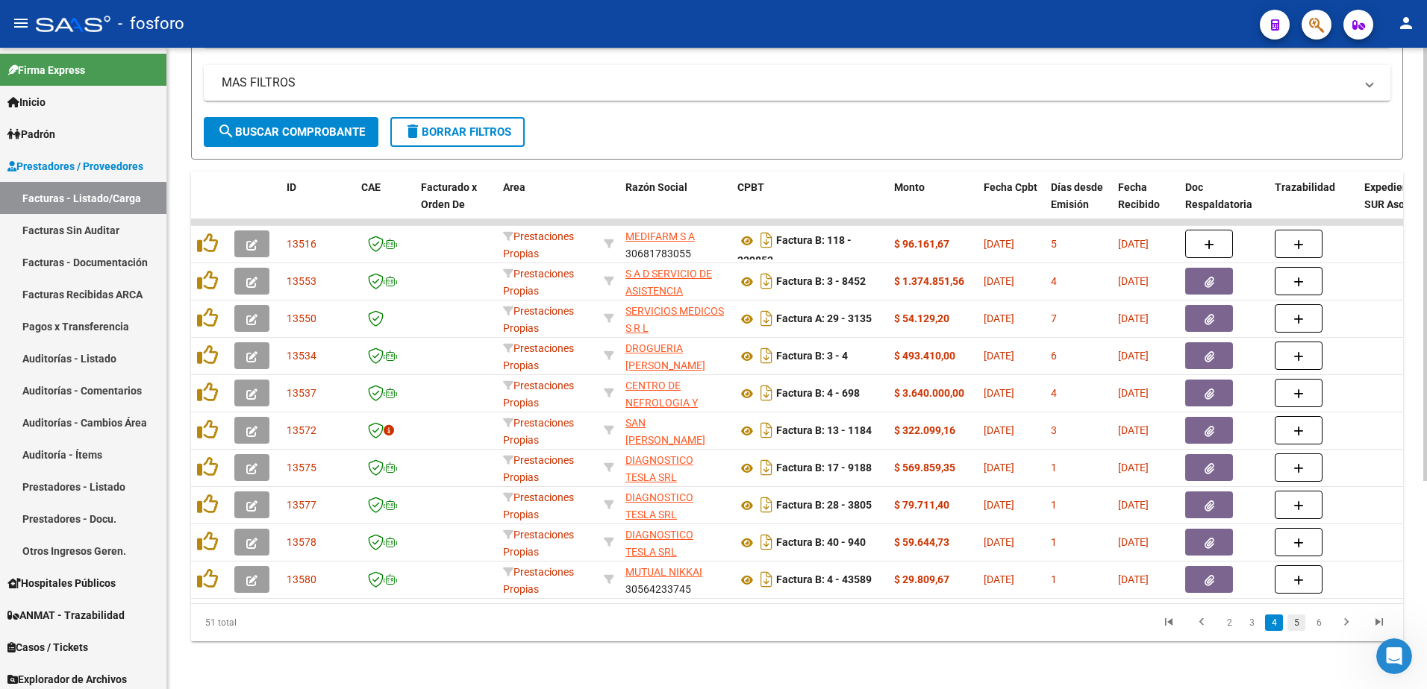
click at [1296, 621] on link "5" at bounding box center [1296, 623] width 18 height 16
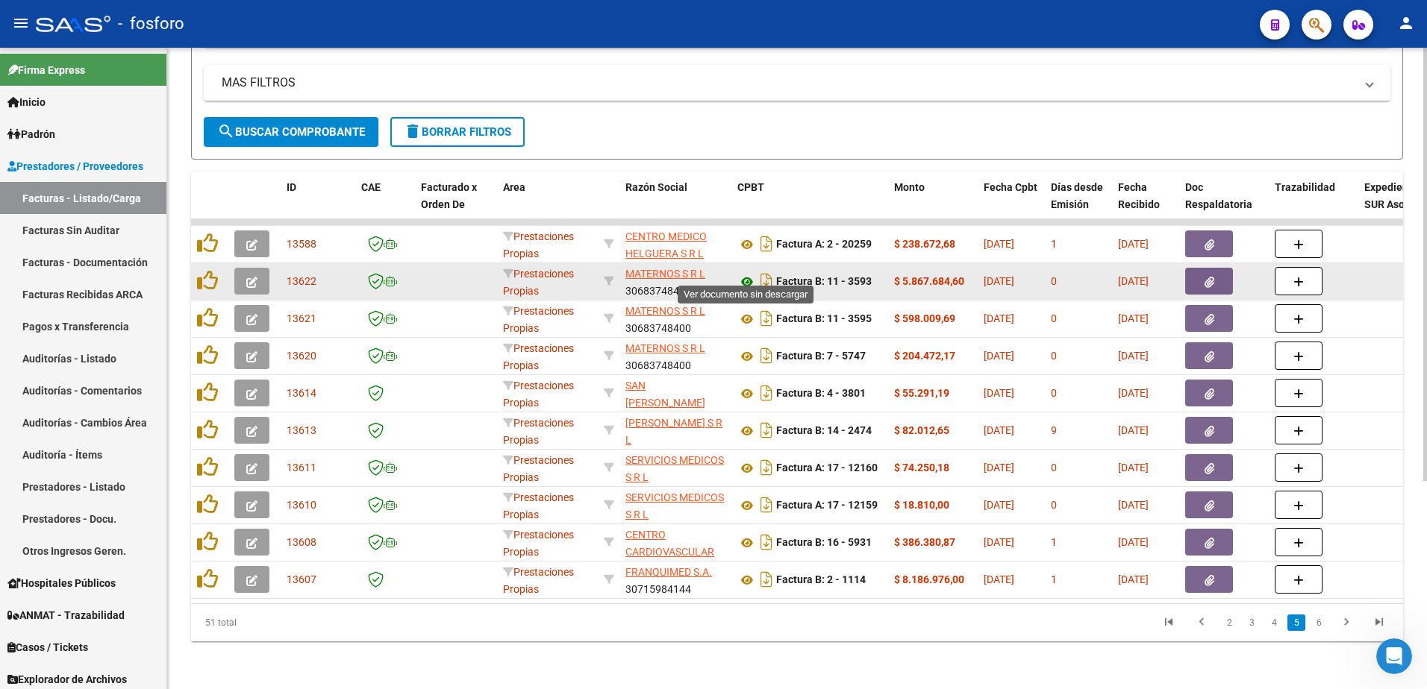
click at [745, 273] on icon at bounding box center [746, 282] width 19 height 18
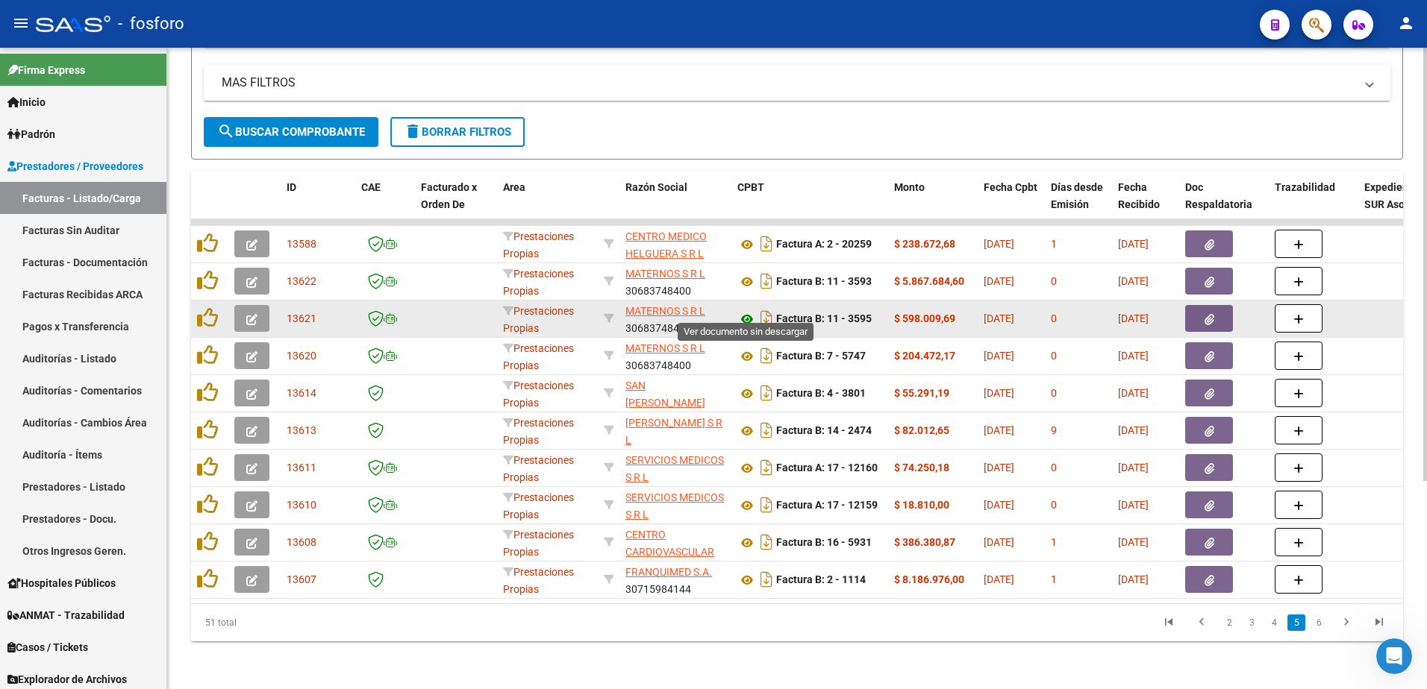
click at [745, 310] on icon at bounding box center [746, 319] width 19 height 18
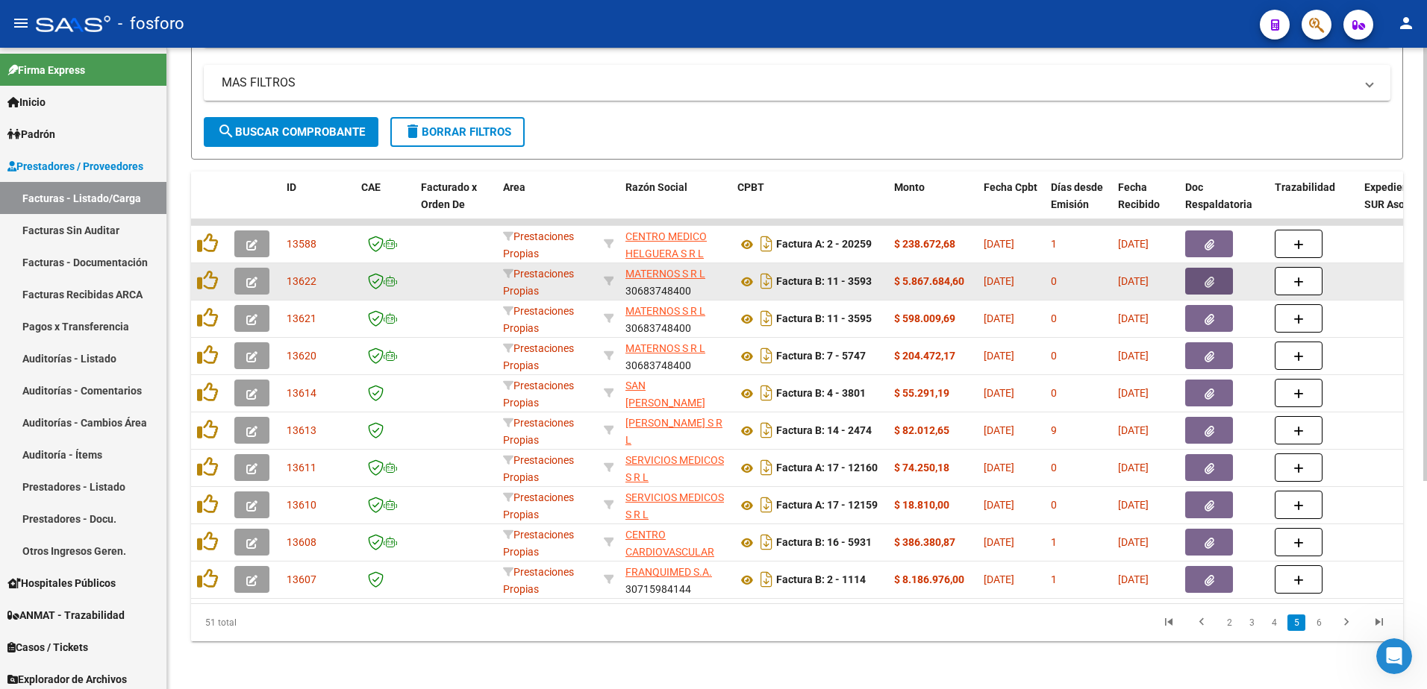
click at [1214, 268] on button "button" at bounding box center [1209, 281] width 48 height 27
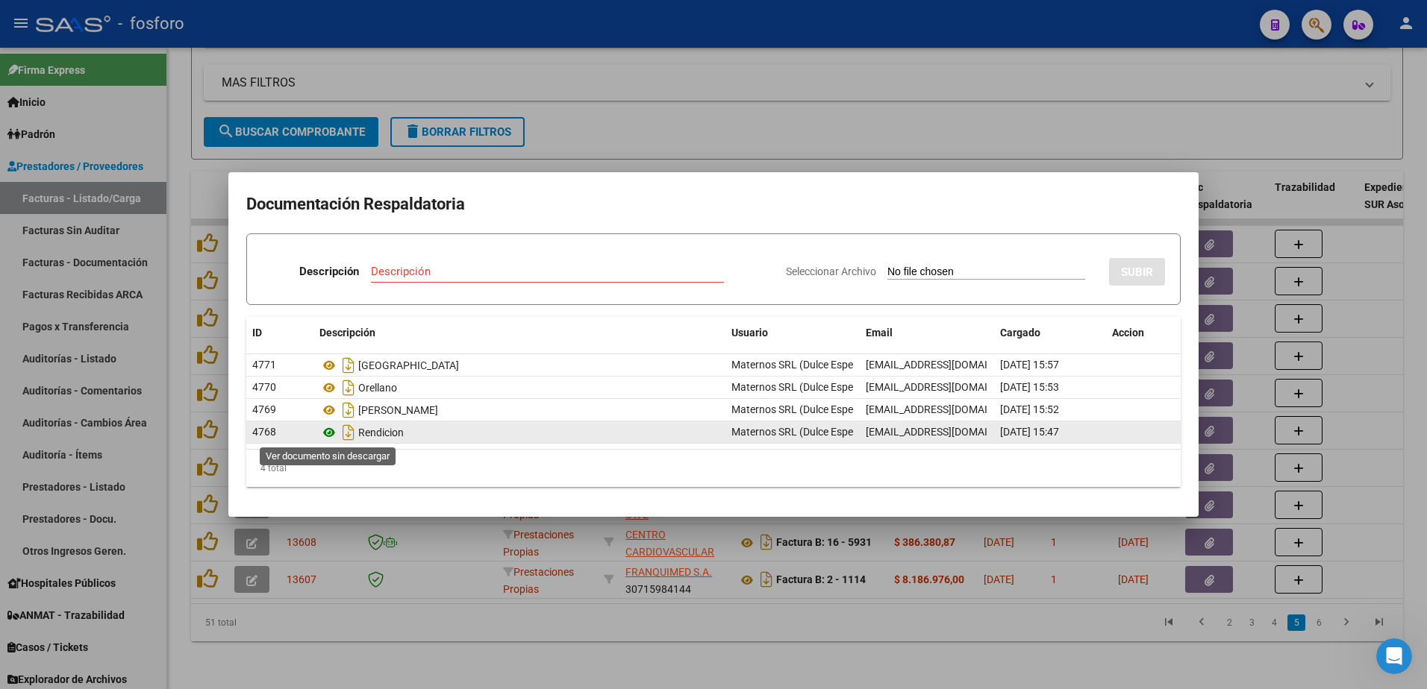
click at [331, 433] on icon at bounding box center [328, 433] width 19 height 18
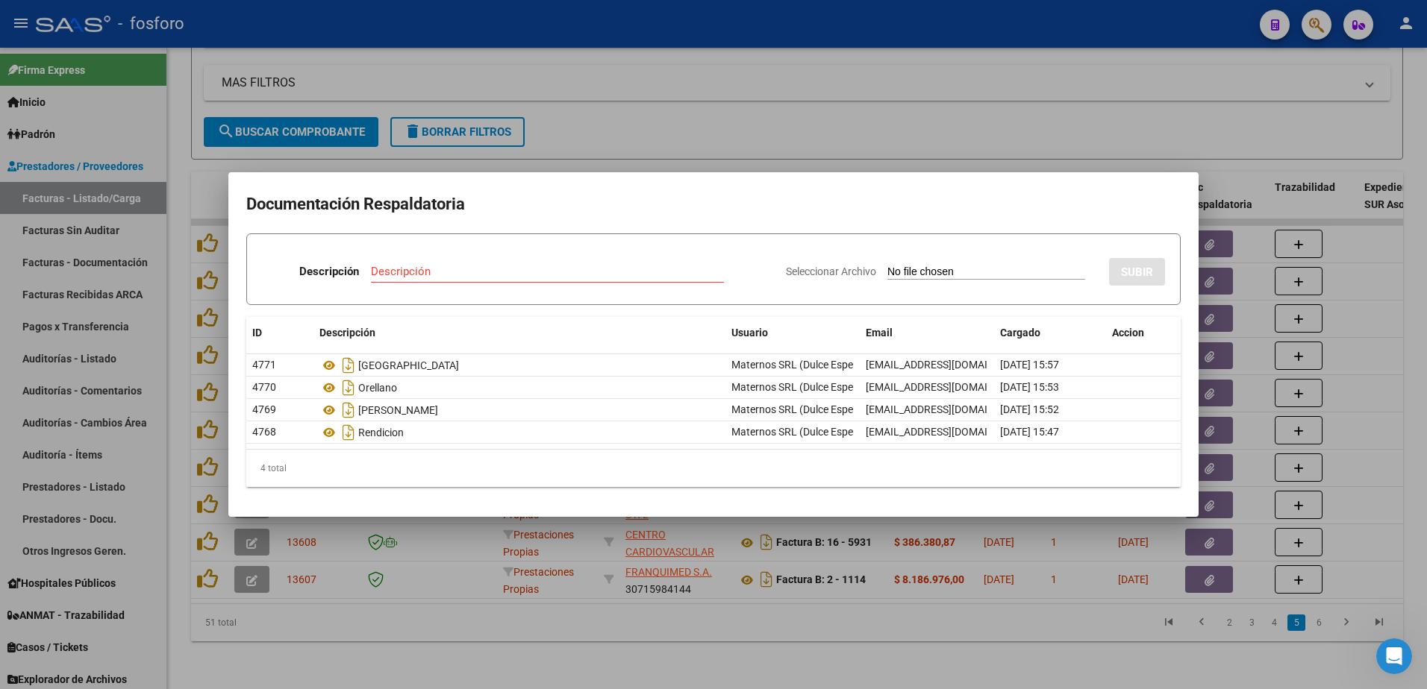
click at [442, 605] on div at bounding box center [713, 344] width 1427 height 689
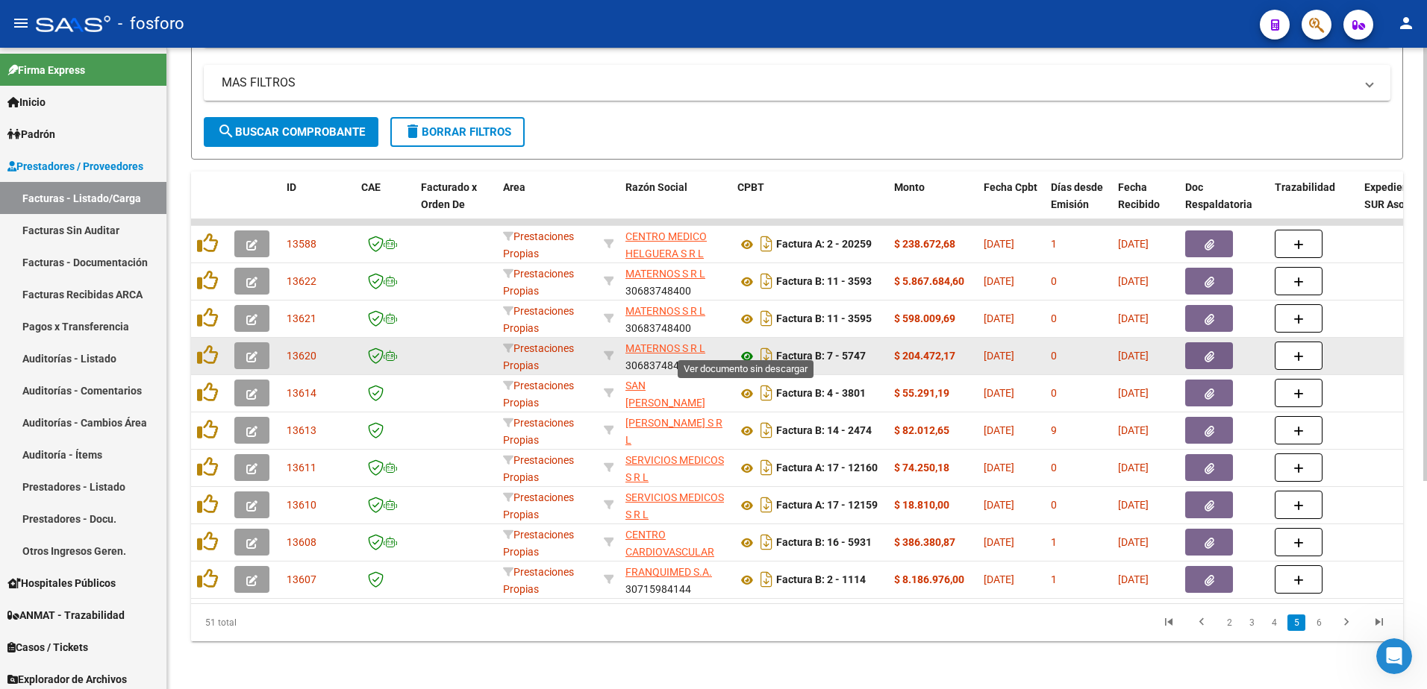
click at [748, 348] on icon at bounding box center [746, 357] width 19 height 18
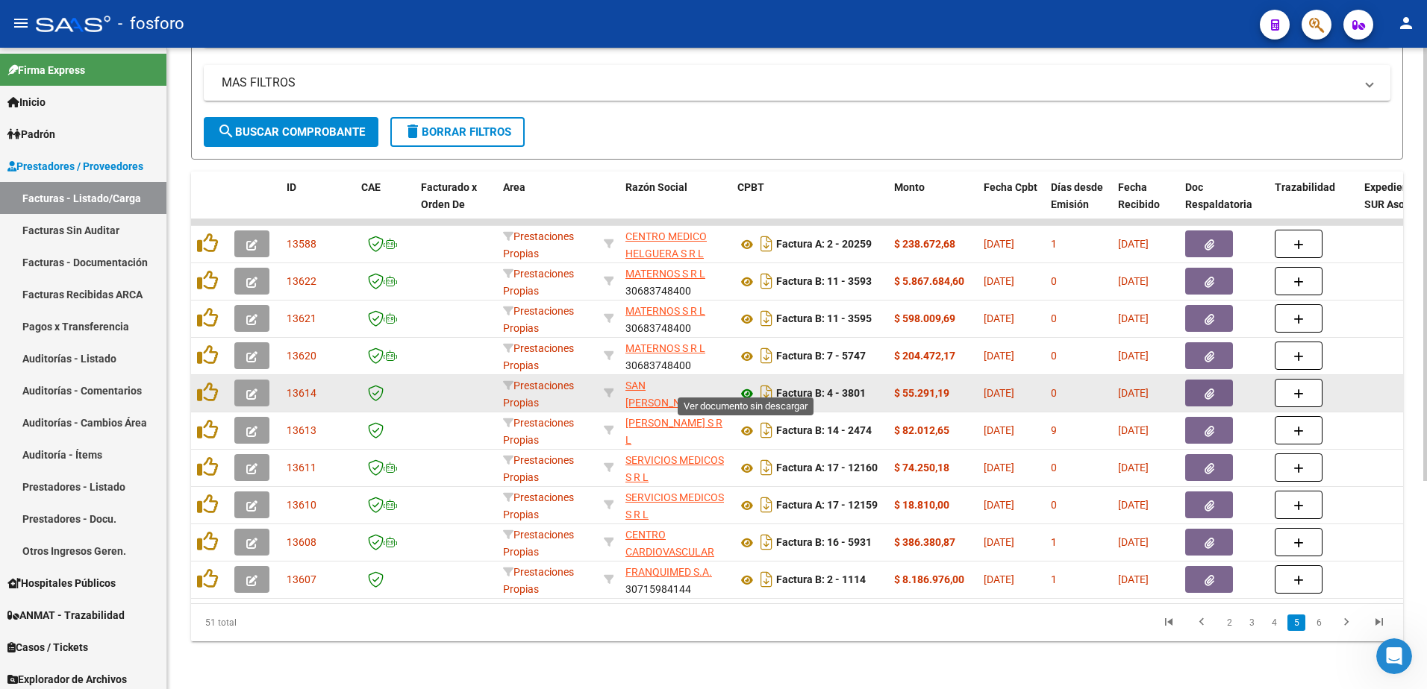
click at [748, 386] on icon at bounding box center [746, 394] width 19 height 18
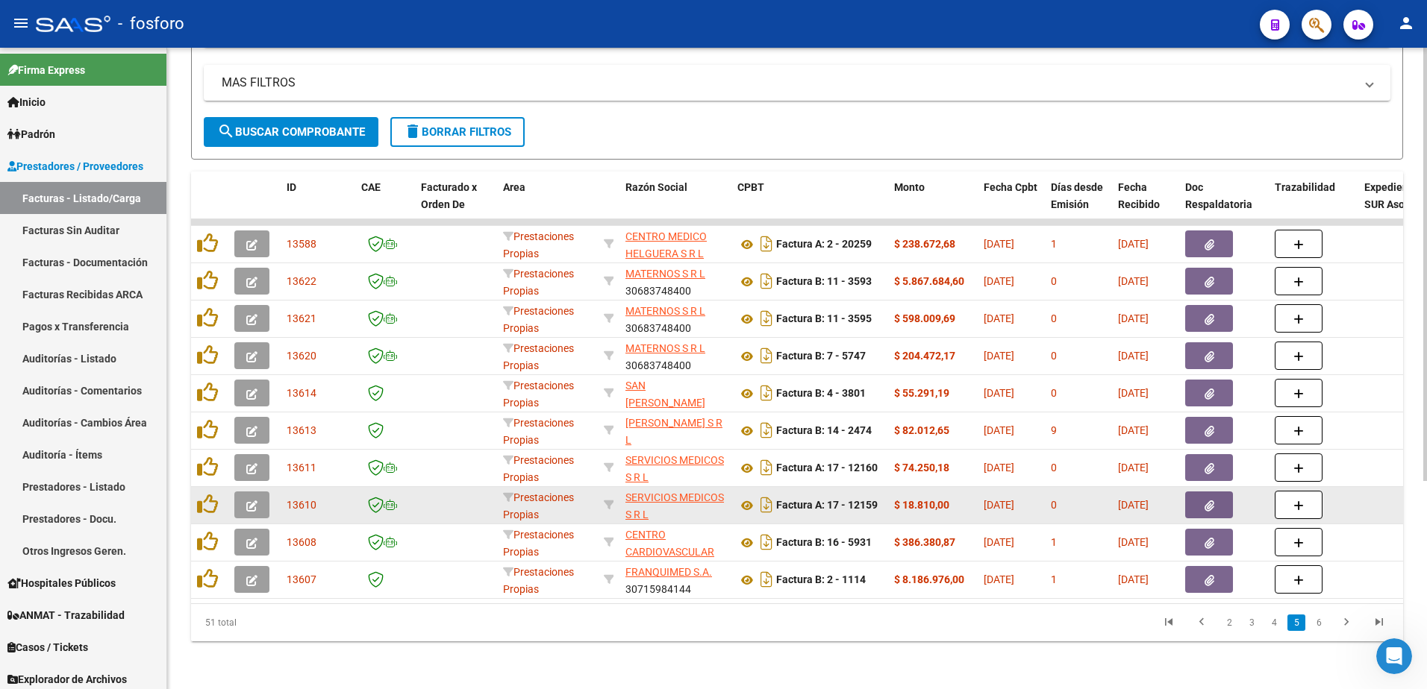
scroll to position [713, 0]
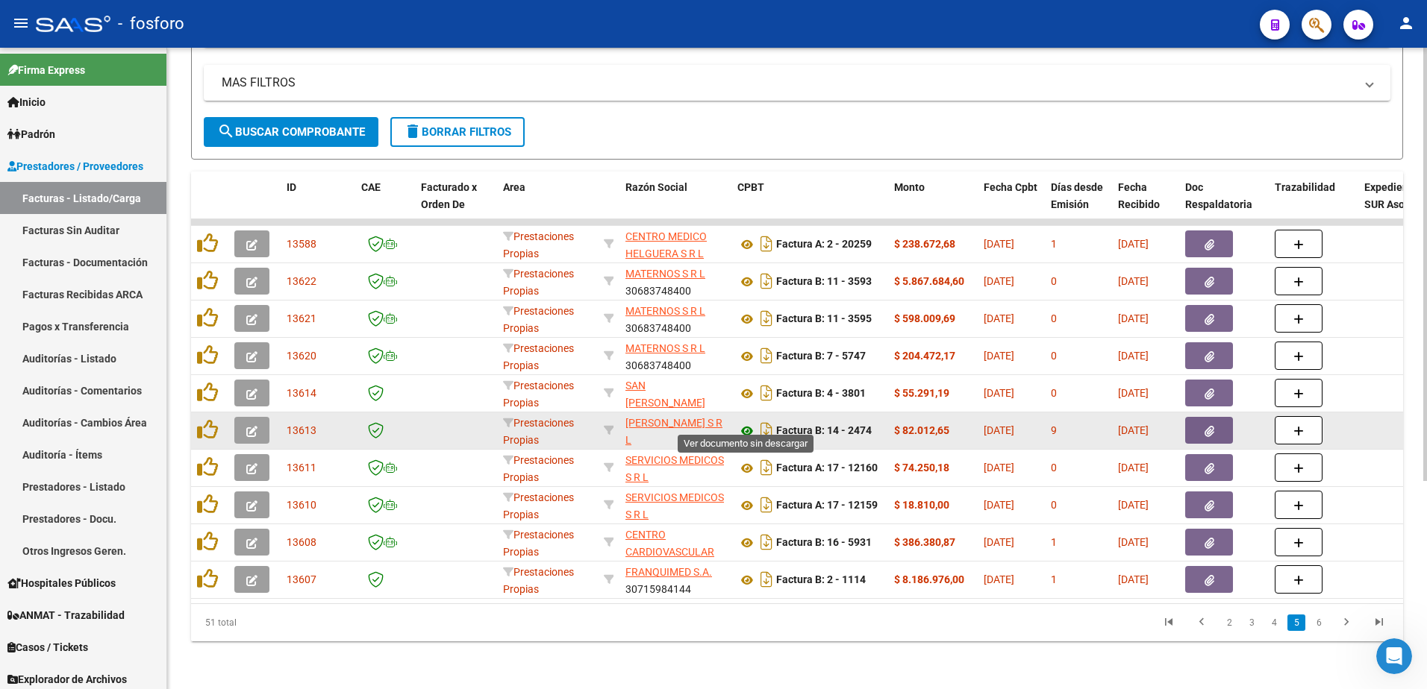
click at [747, 422] on icon at bounding box center [746, 431] width 19 height 18
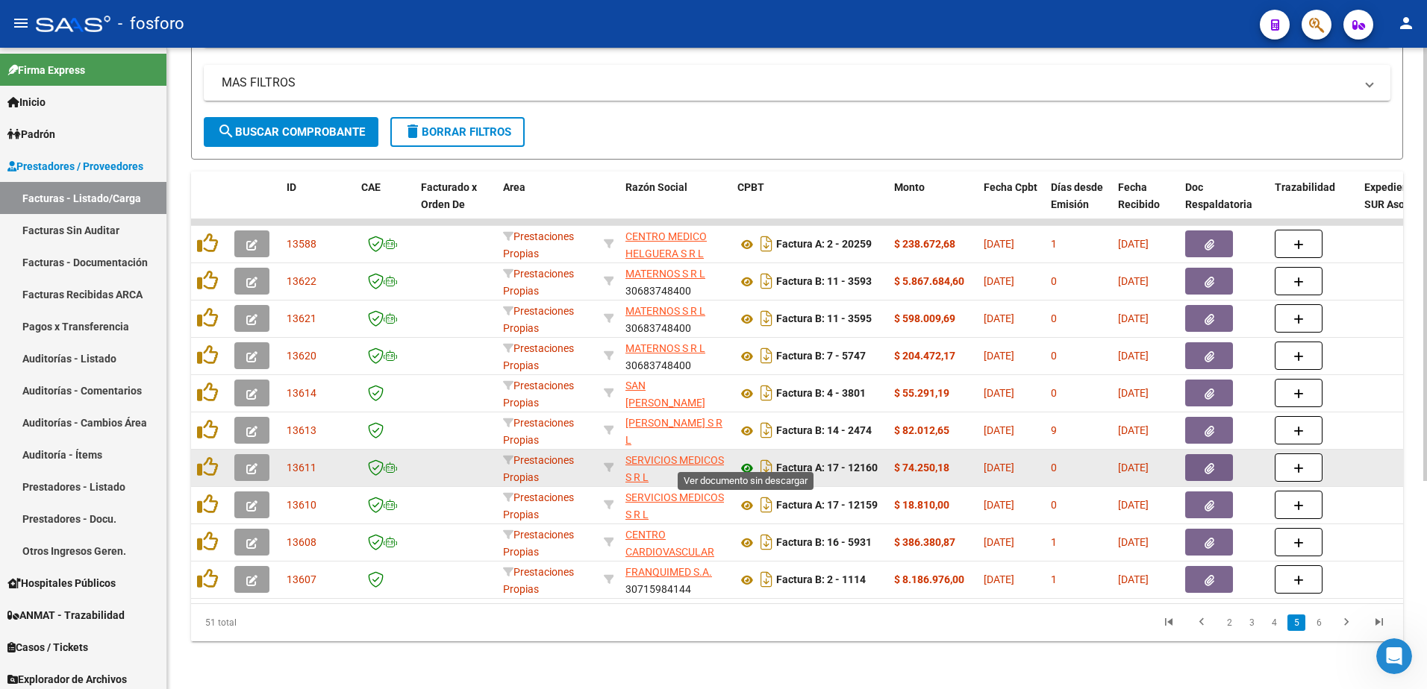
click at [748, 460] on icon at bounding box center [746, 469] width 19 height 18
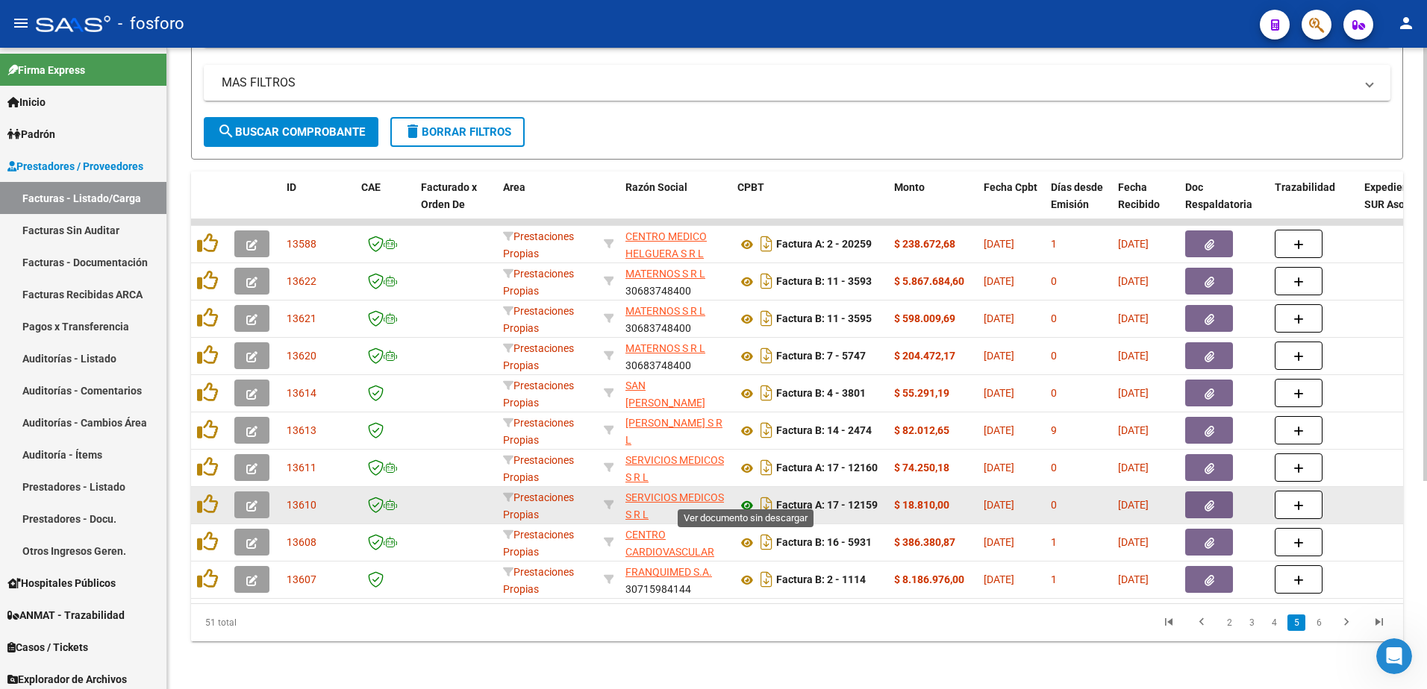
click at [748, 497] on icon at bounding box center [746, 506] width 19 height 18
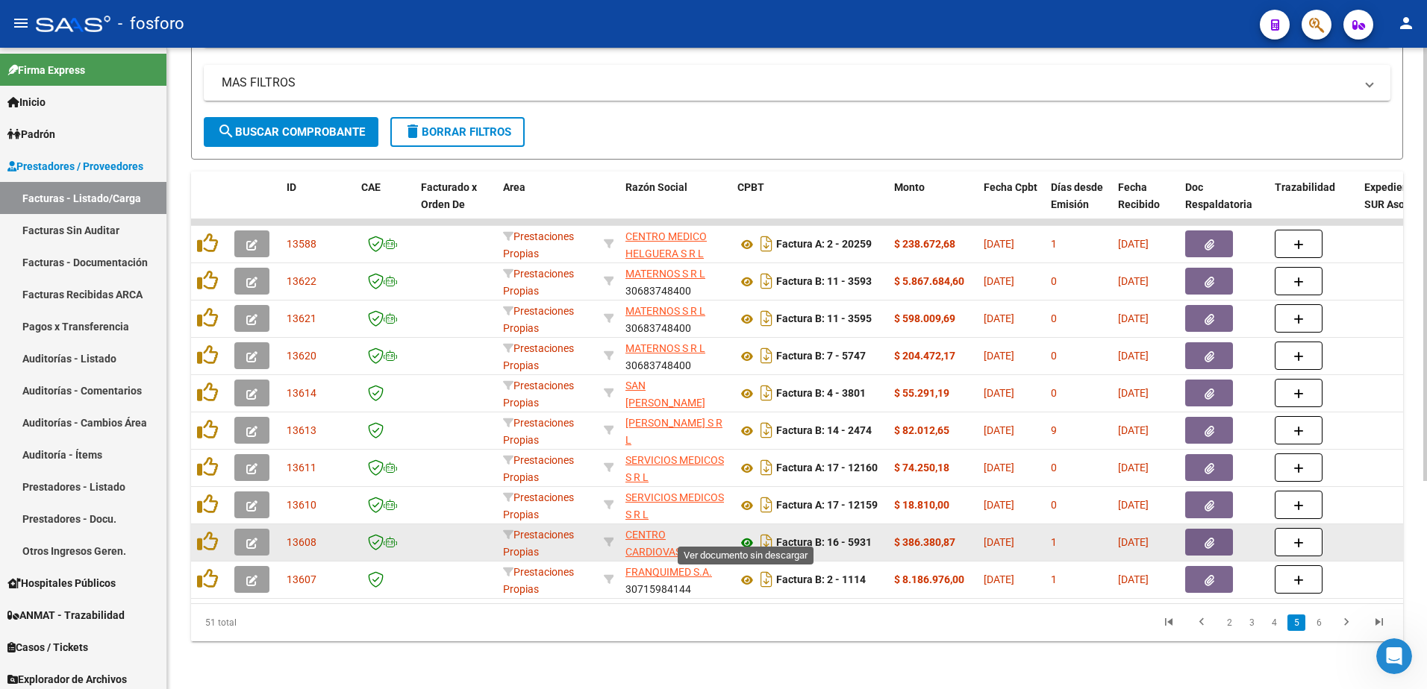
click at [743, 534] on icon at bounding box center [746, 543] width 19 height 18
click at [1212, 538] on icon "button" at bounding box center [1209, 543] width 10 height 11
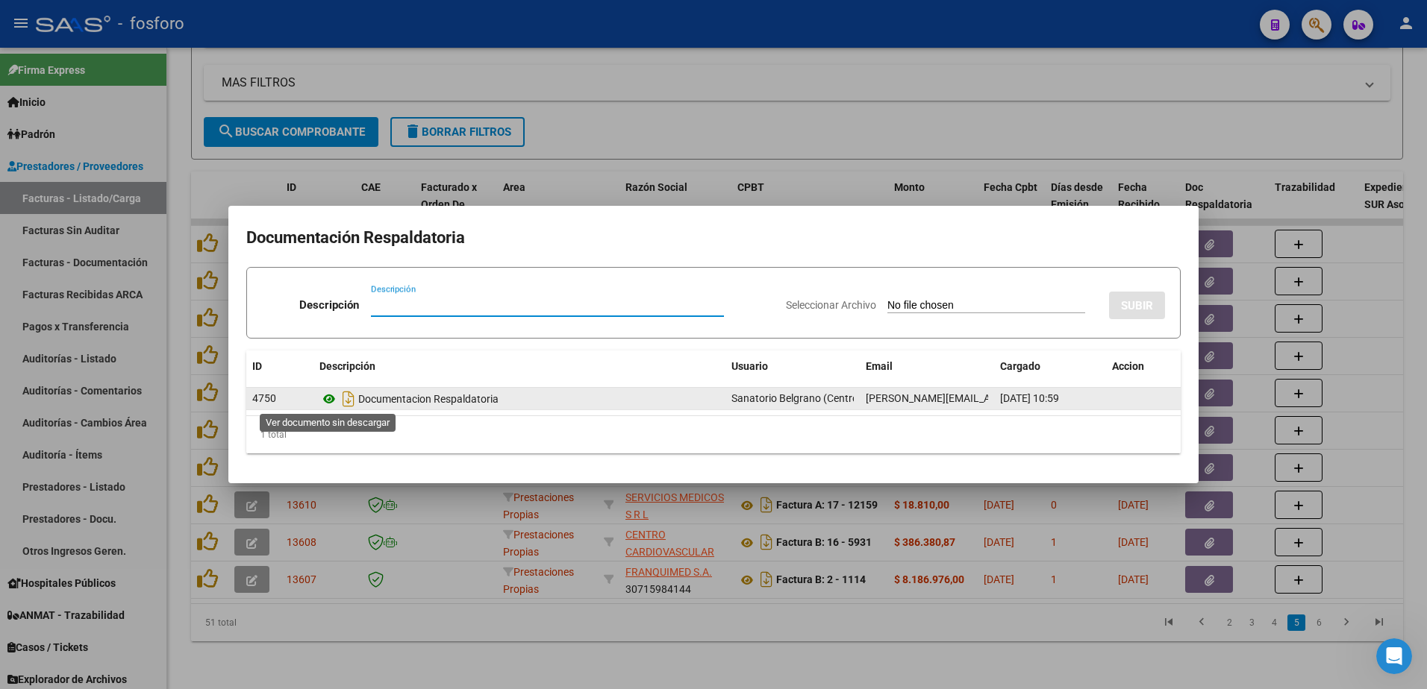
click at [328, 401] on icon at bounding box center [328, 399] width 19 height 18
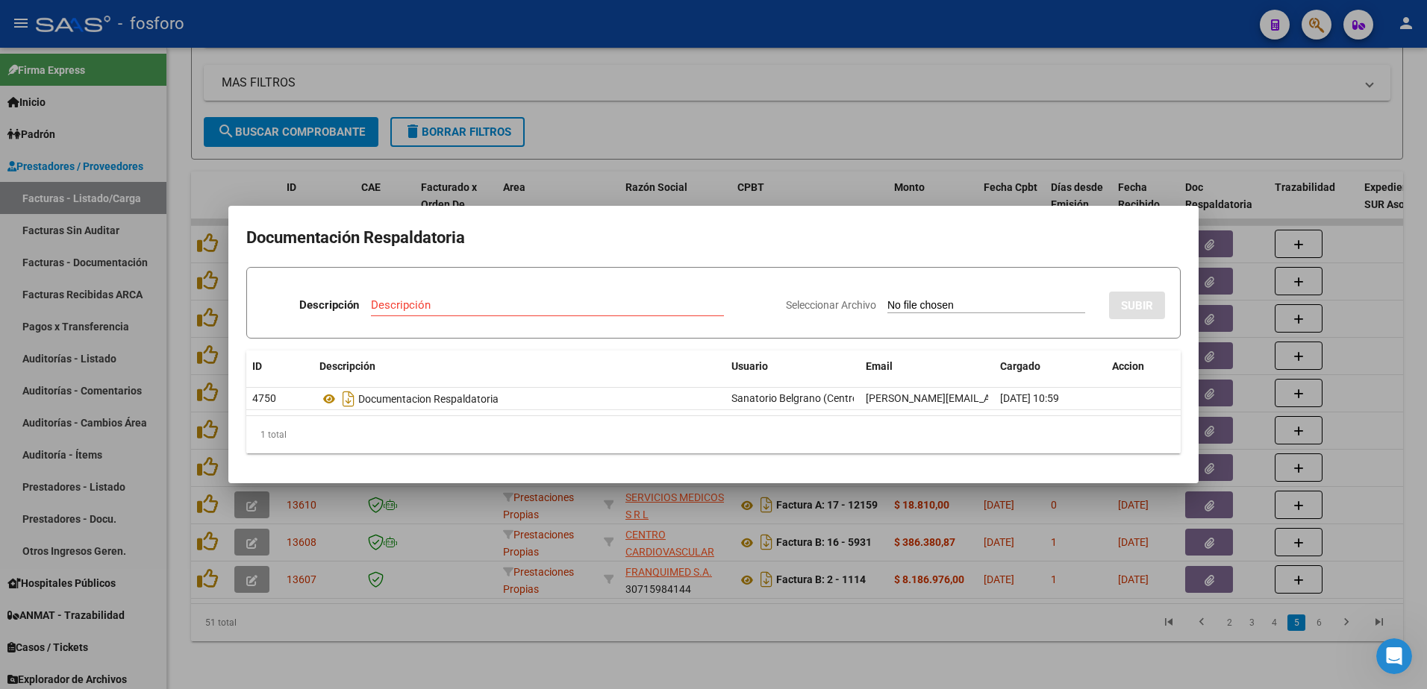
click at [675, 106] on div at bounding box center [713, 344] width 1427 height 689
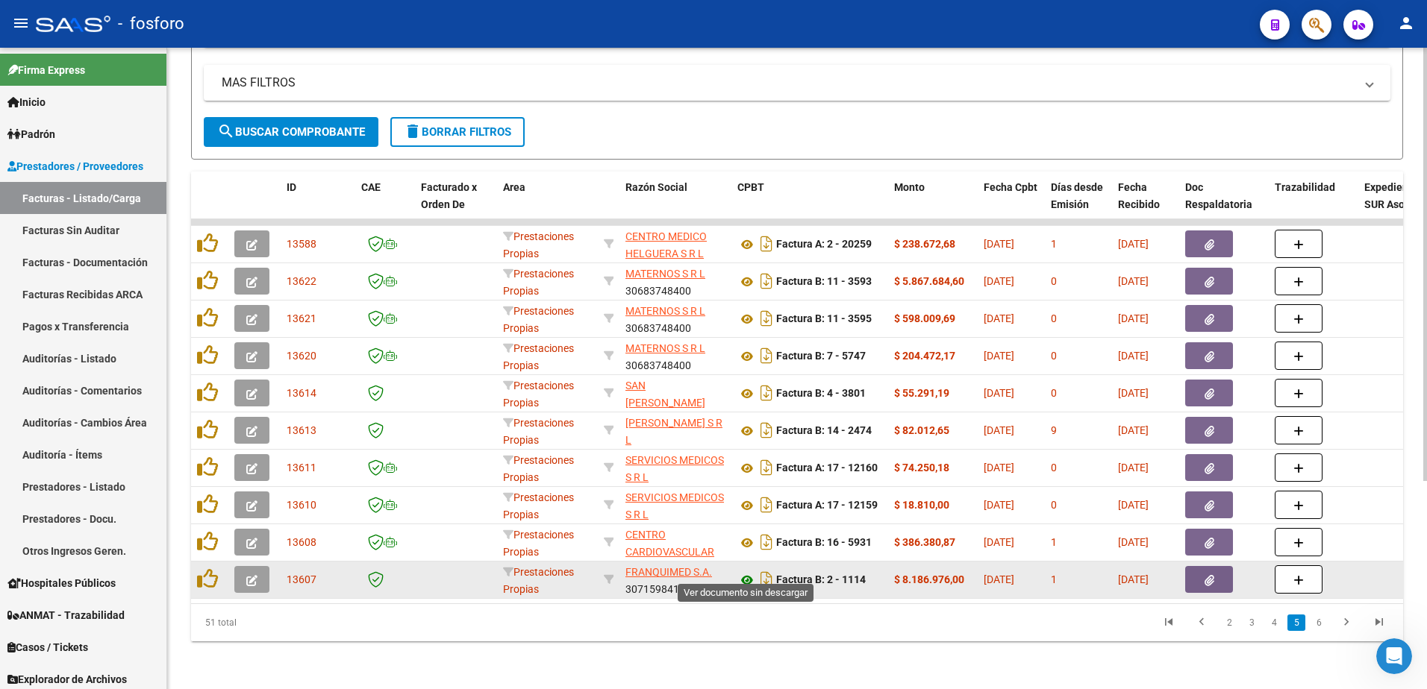
click at [747, 572] on icon at bounding box center [746, 581] width 19 height 18
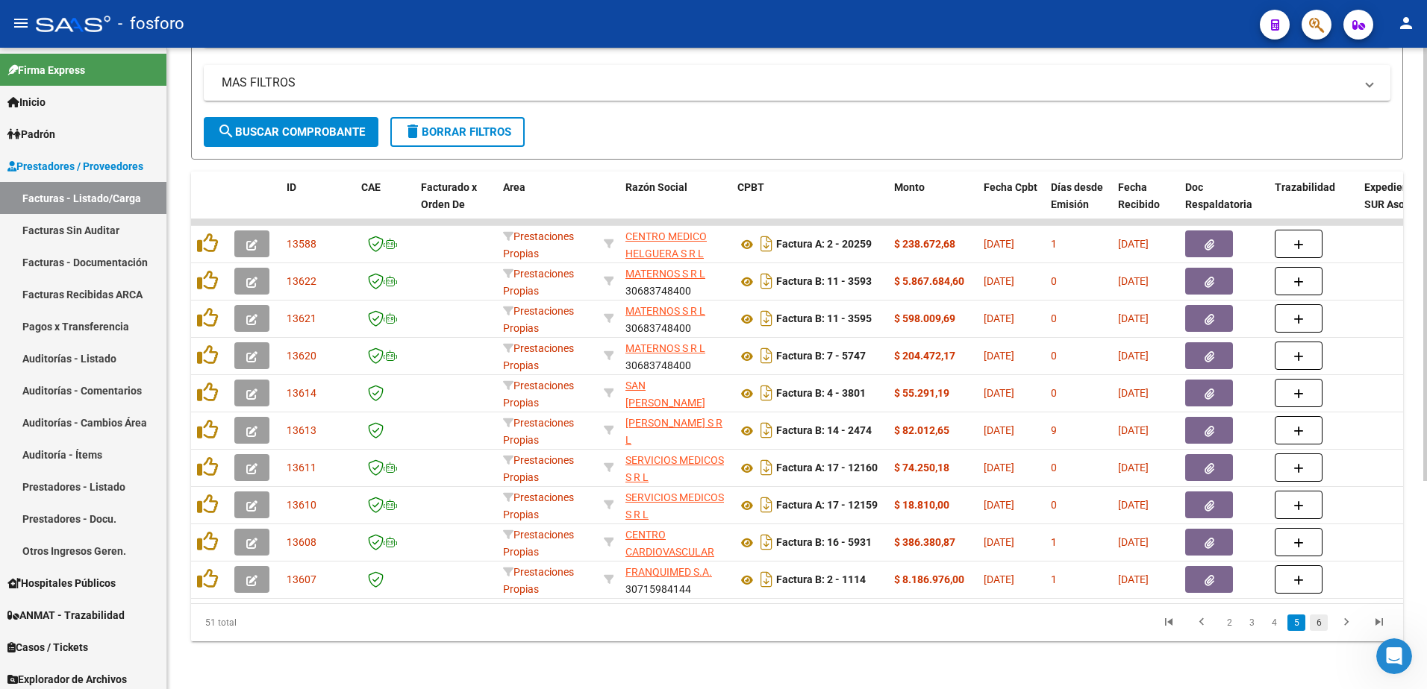
click at [1321, 622] on link "6" at bounding box center [1318, 623] width 18 height 16
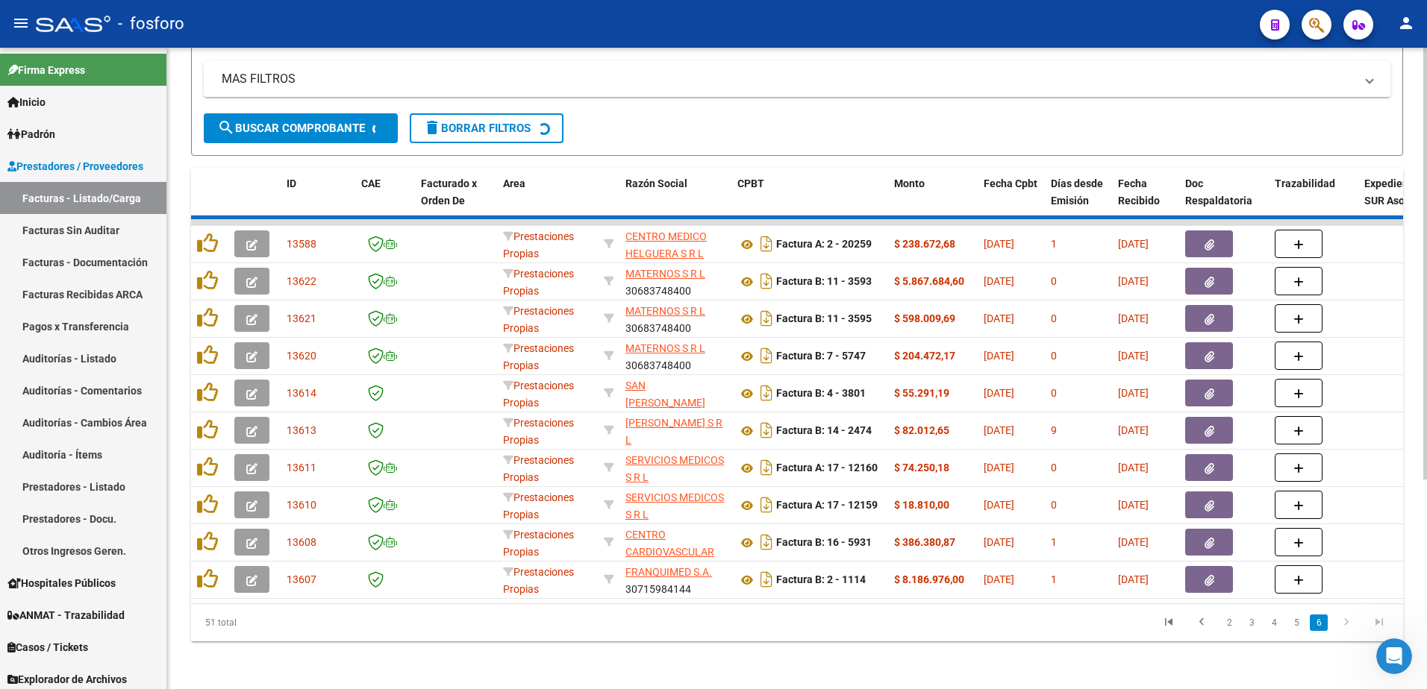
scroll to position [0, 0]
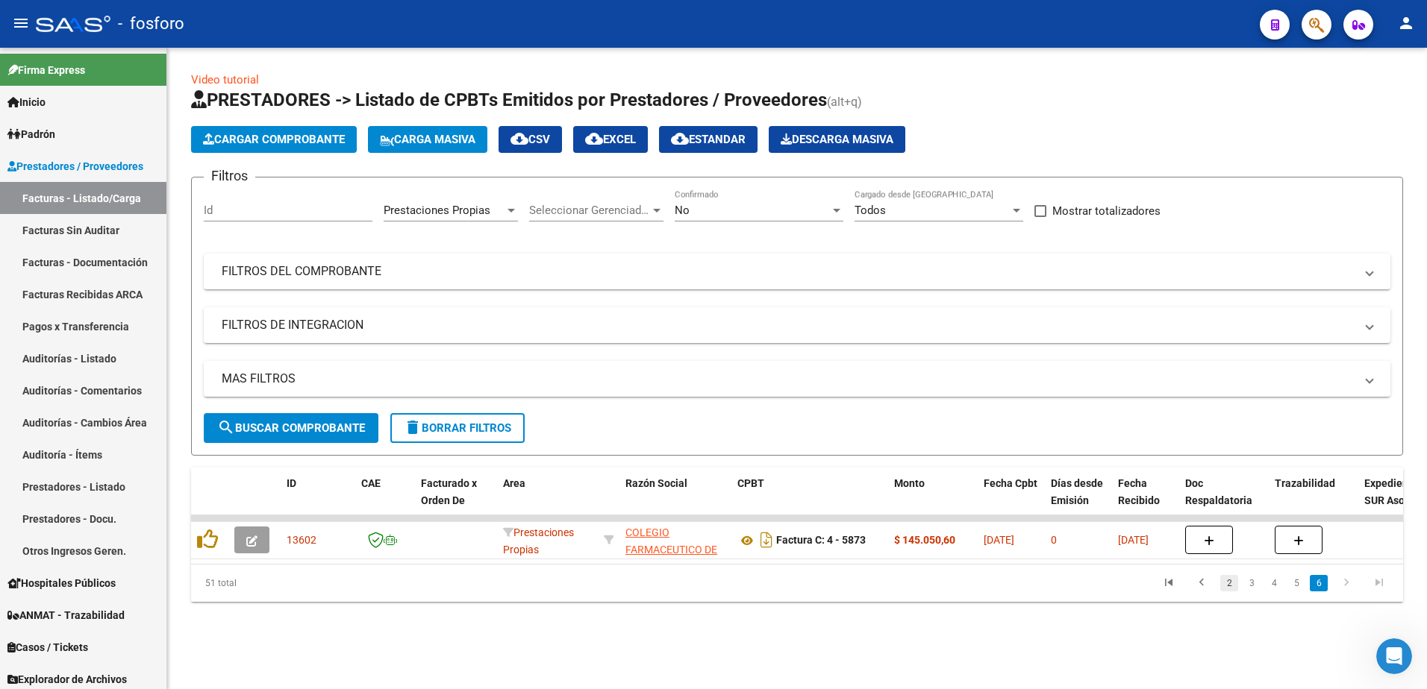
click at [1230, 591] on link "2" at bounding box center [1229, 583] width 18 height 16
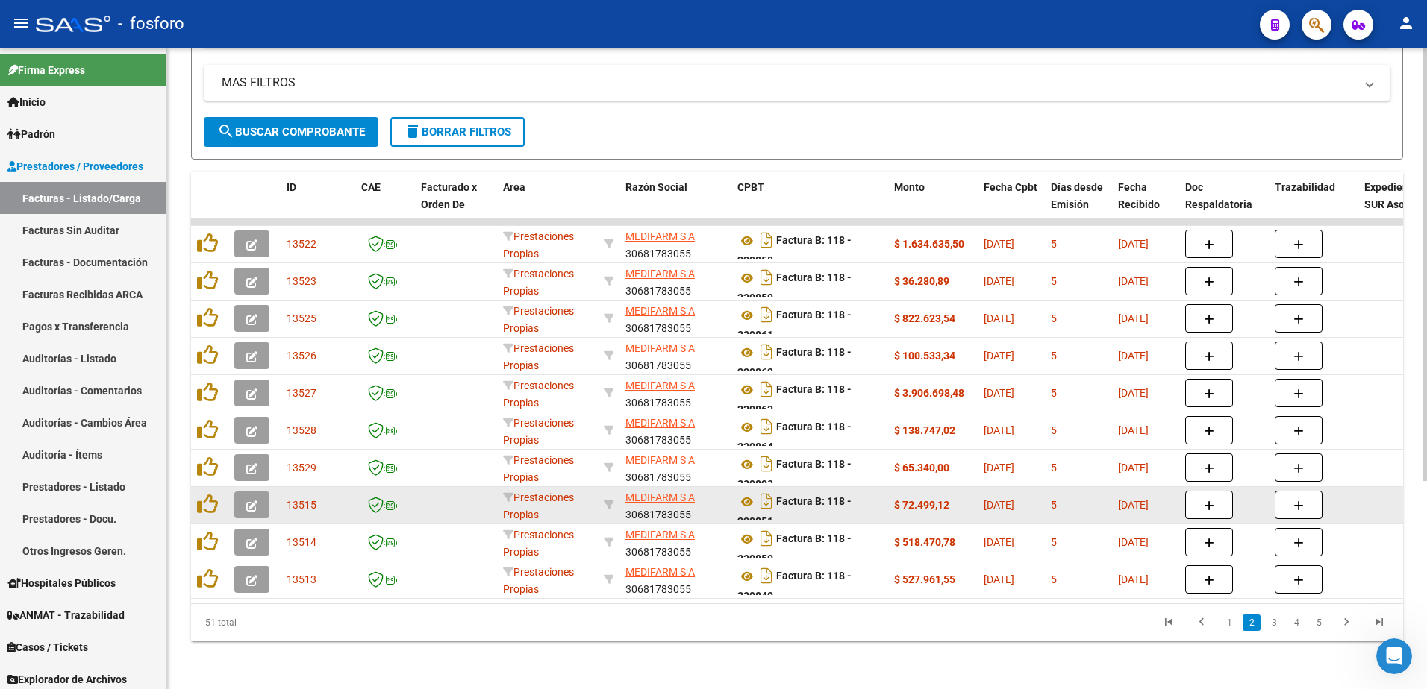
scroll to position [307, 0]
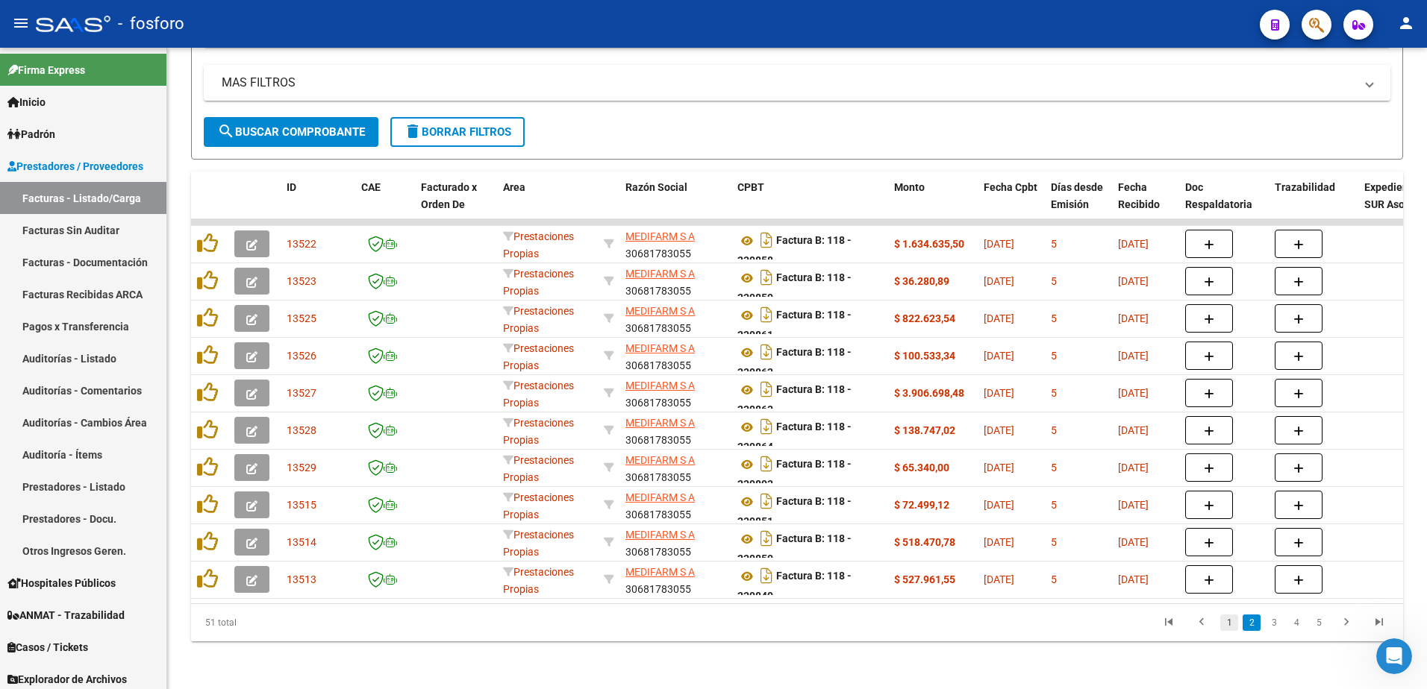
click at [1224, 625] on link "1" at bounding box center [1229, 623] width 18 height 16
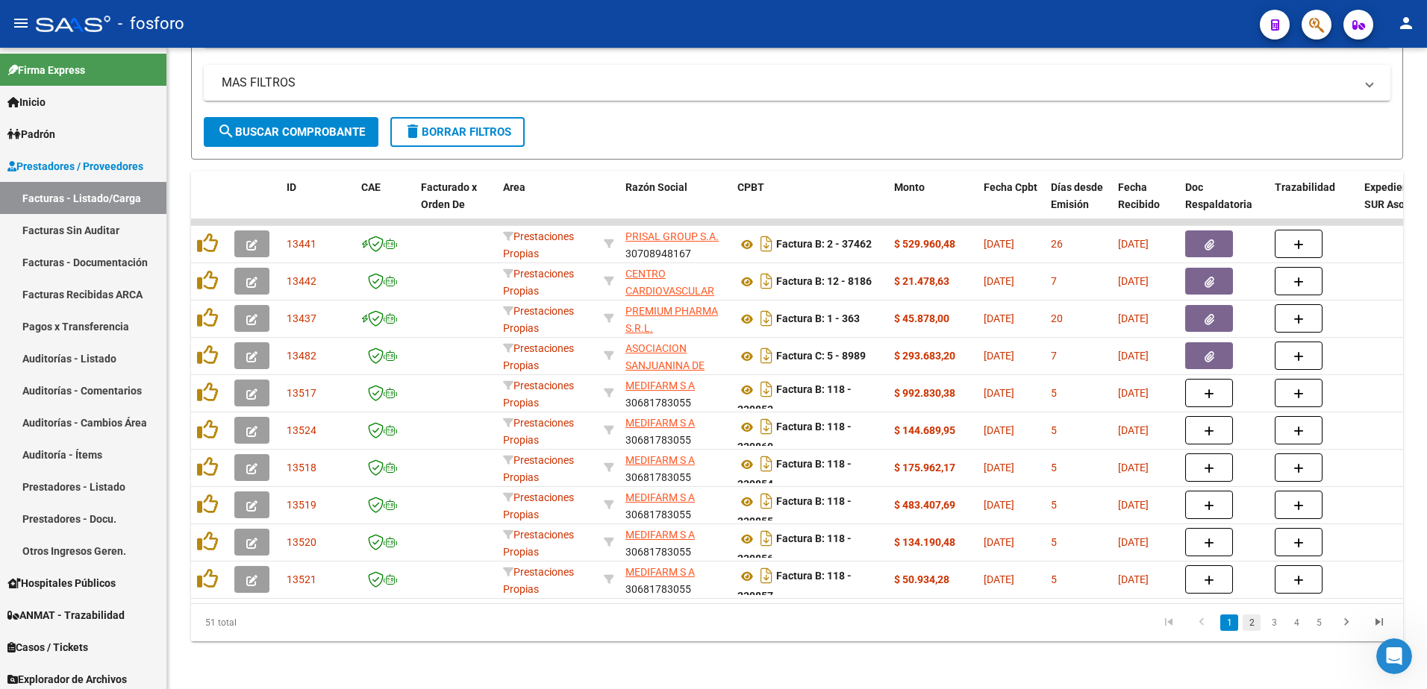
click at [1251, 628] on link "2" at bounding box center [1251, 623] width 18 height 16
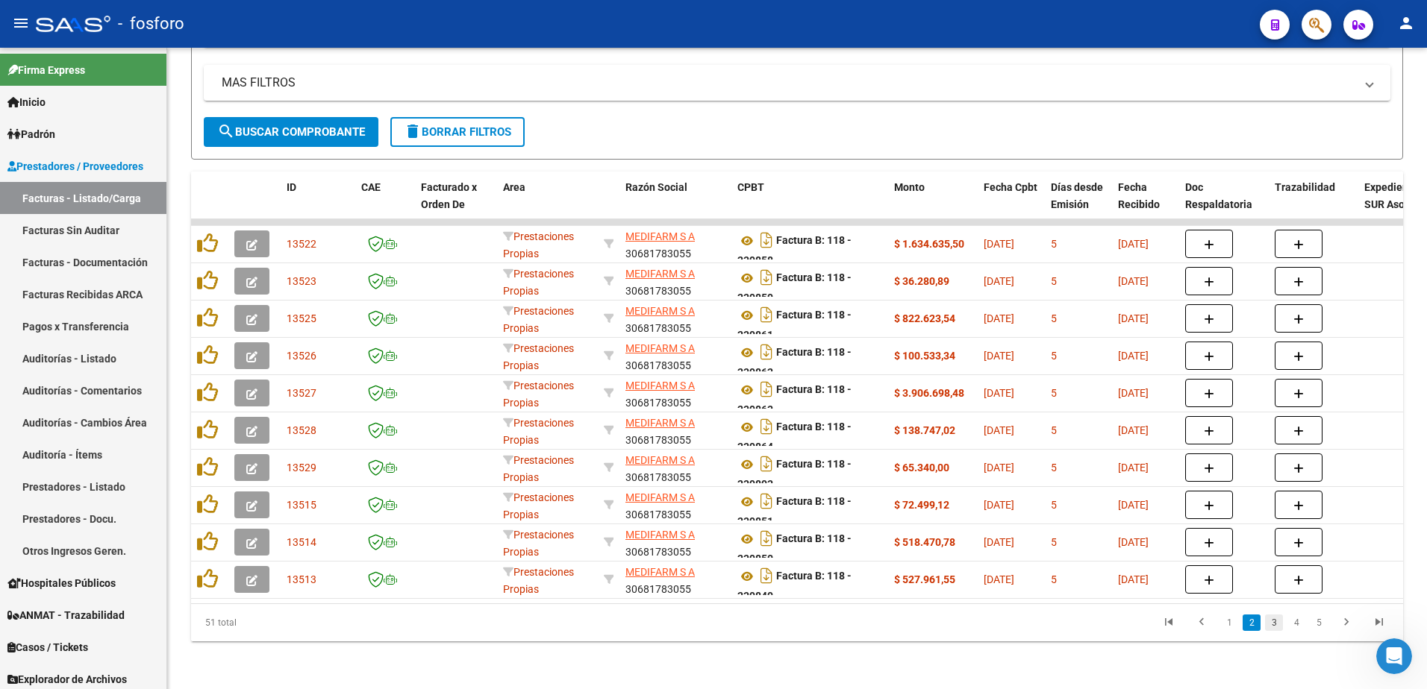
click at [1280, 623] on link "3" at bounding box center [1274, 623] width 18 height 16
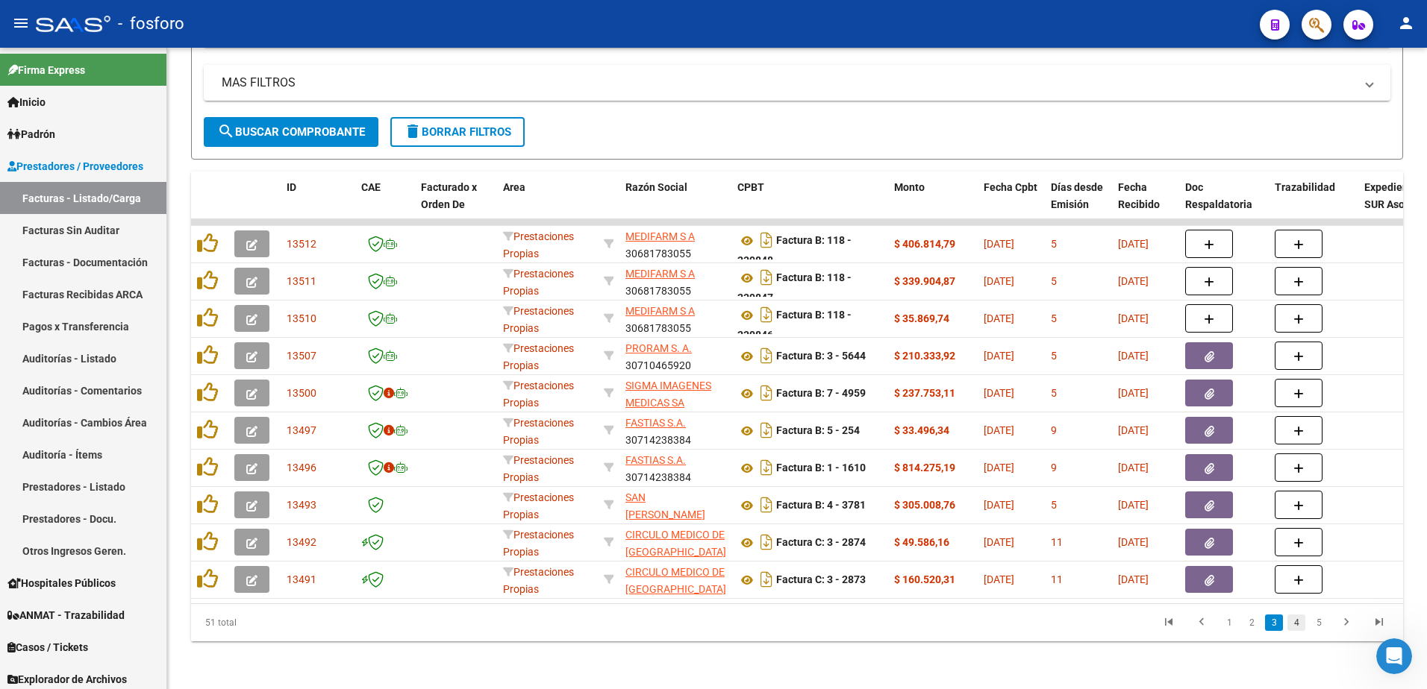
click at [1302, 630] on link "4" at bounding box center [1296, 623] width 18 height 16
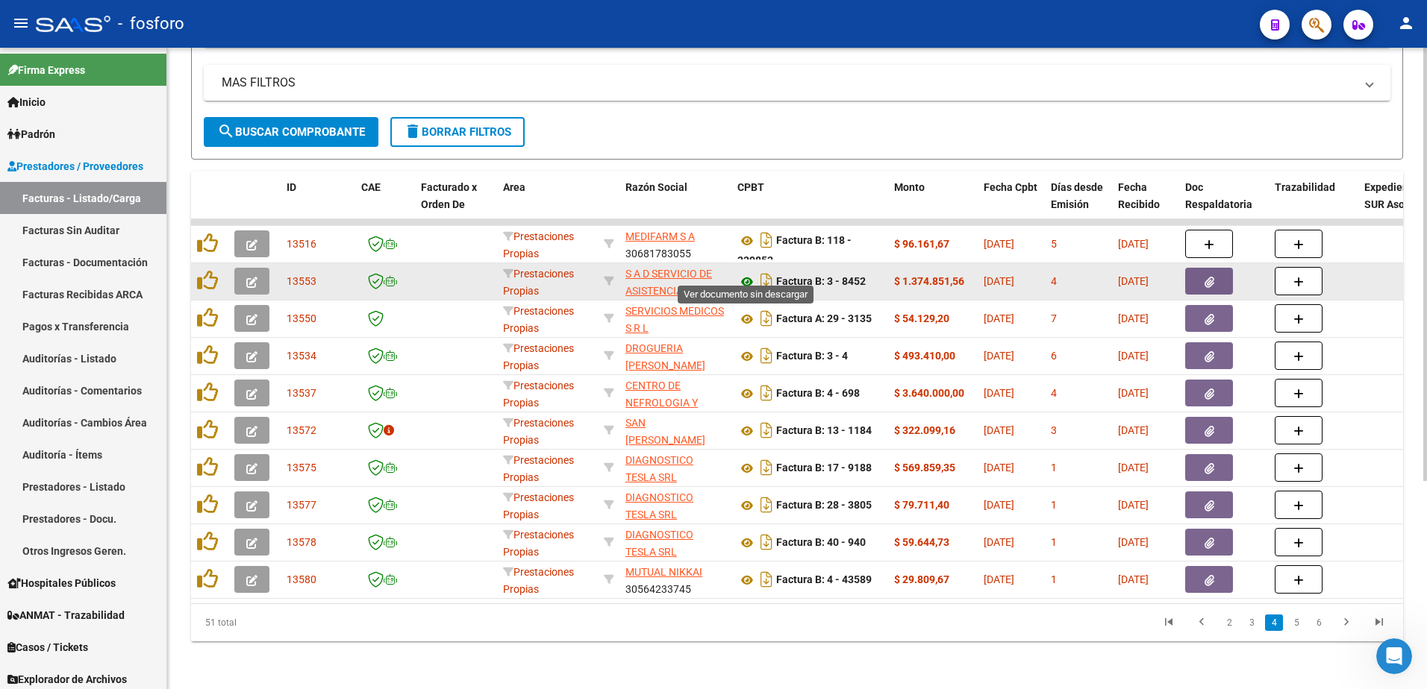
click at [748, 273] on icon at bounding box center [746, 282] width 19 height 18
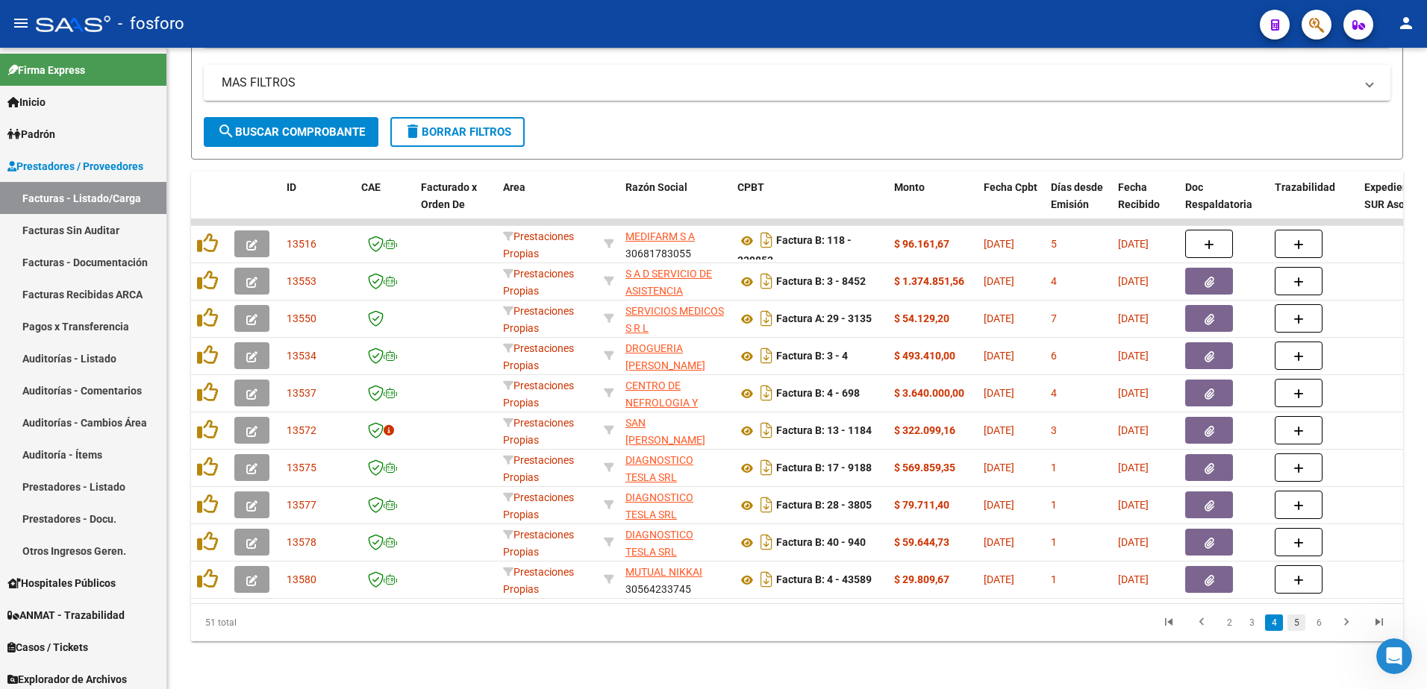
click at [1294, 622] on link "5" at bounding box center [1296, 623] width 18 height 16
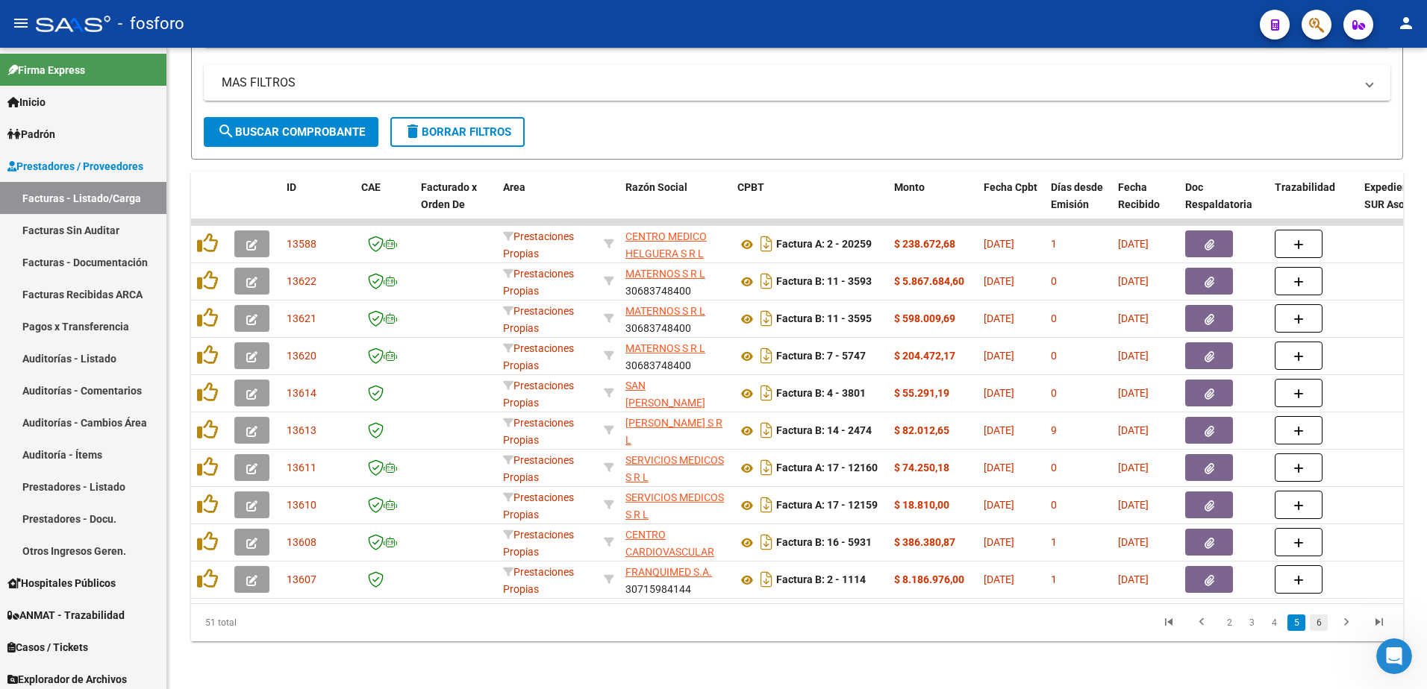
click at [1321, 625] on link "6" at bounding box center [1318, 623] width 18 height 16
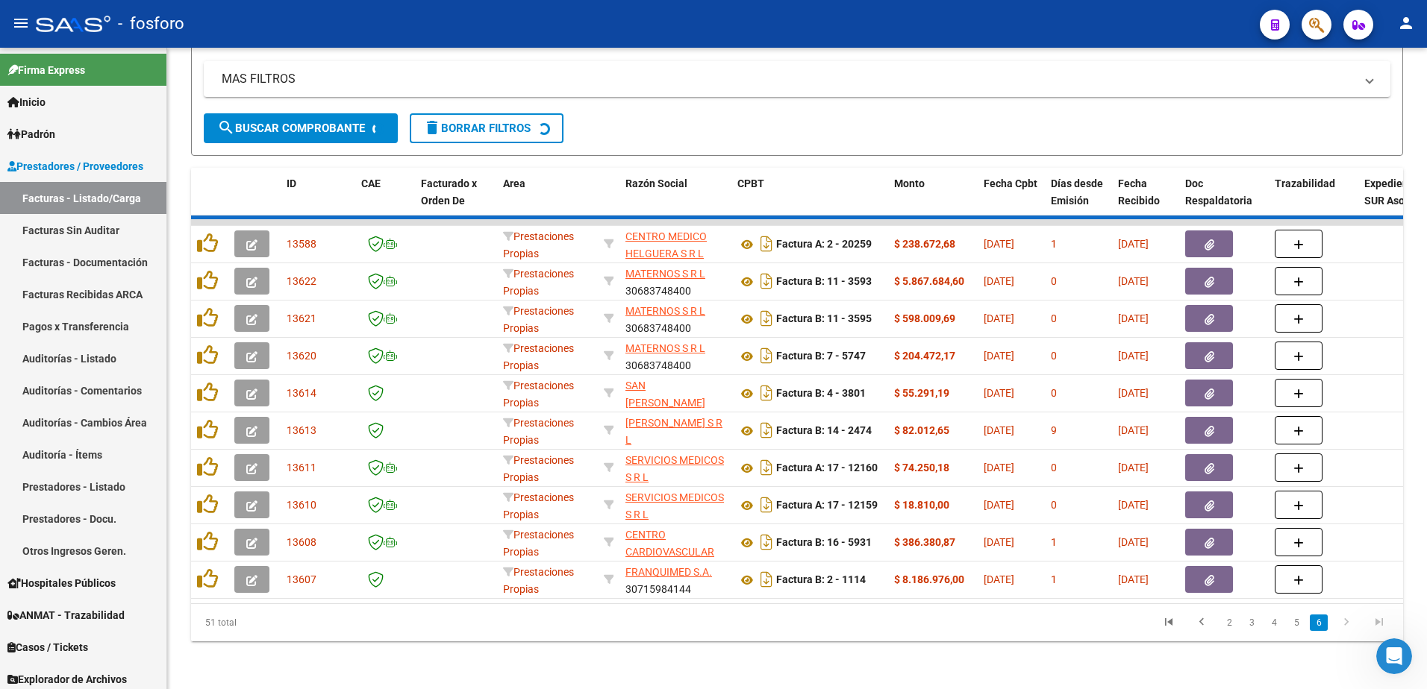
scroll to position [0, 0]
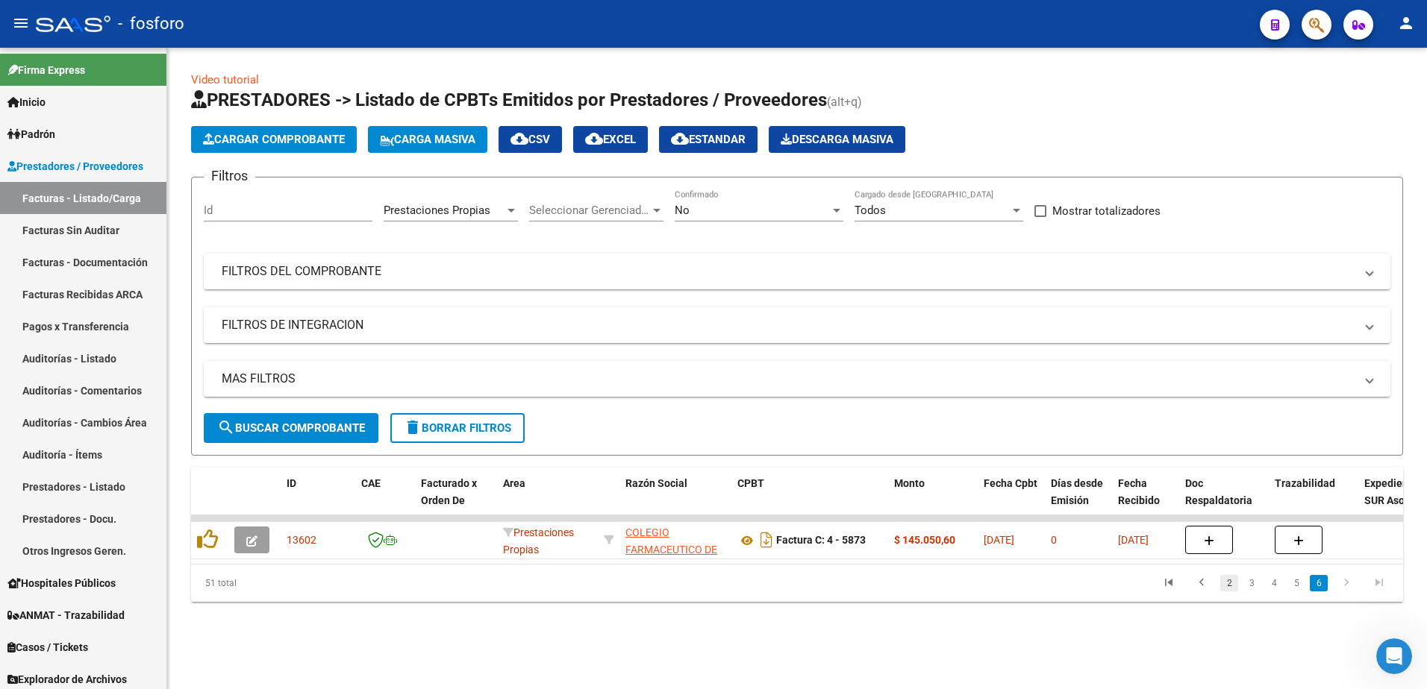
click at [1224, 592] on link "2" at bounding box center [1229, 583] width 18 height 16
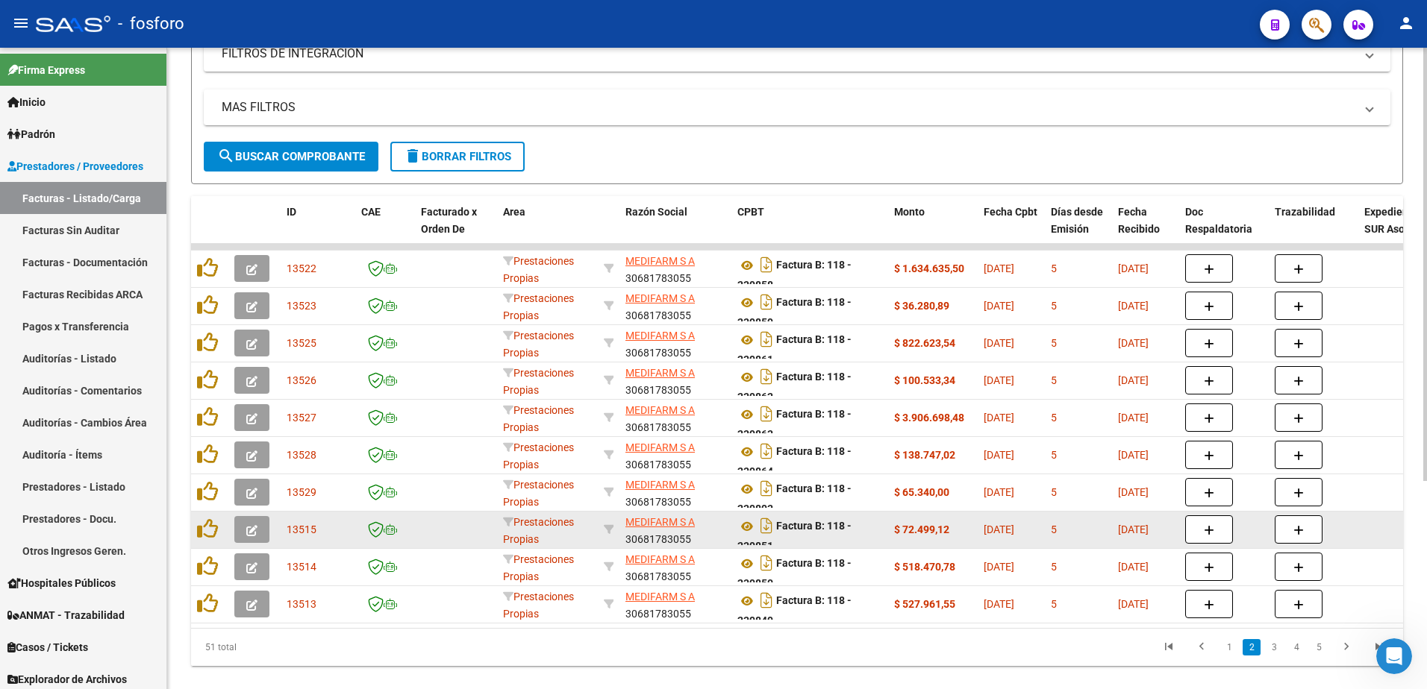
scroll to position [307, 0]
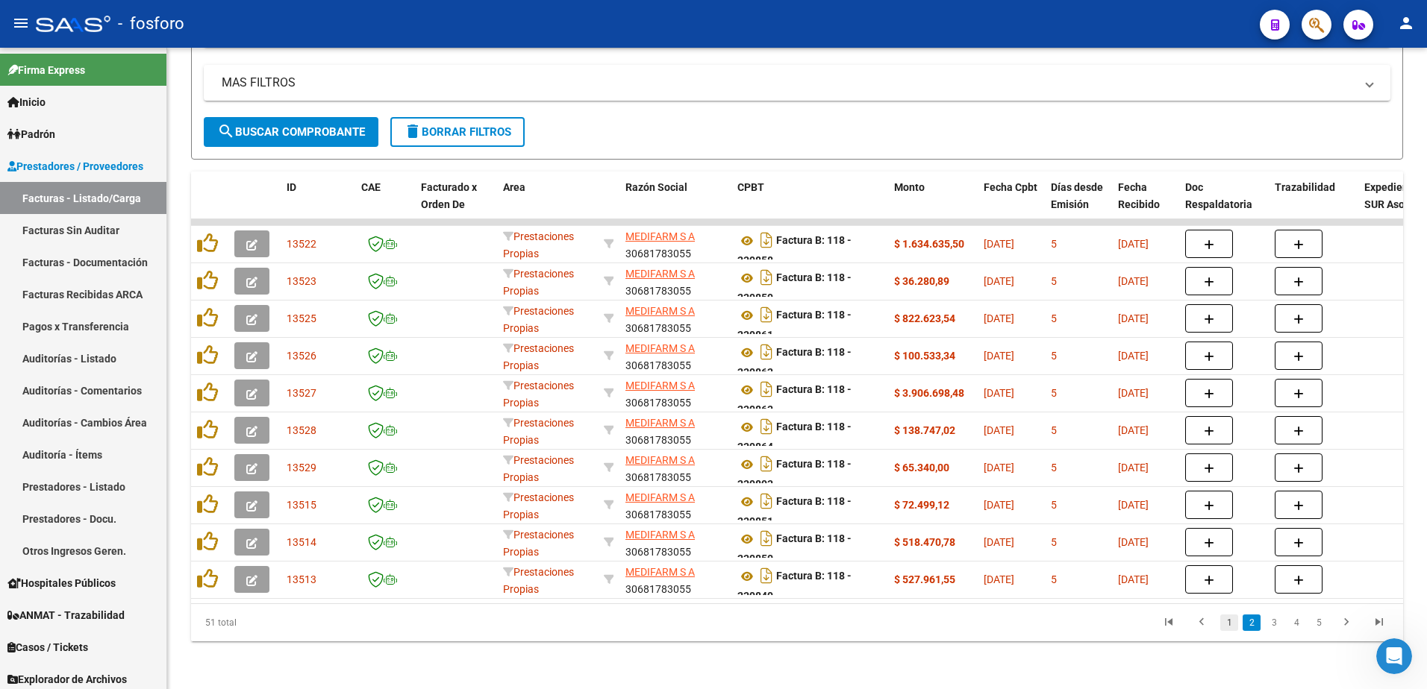
click at [1229, 625] on link "1" at bounding box center [1229, 623] width 18 height 16
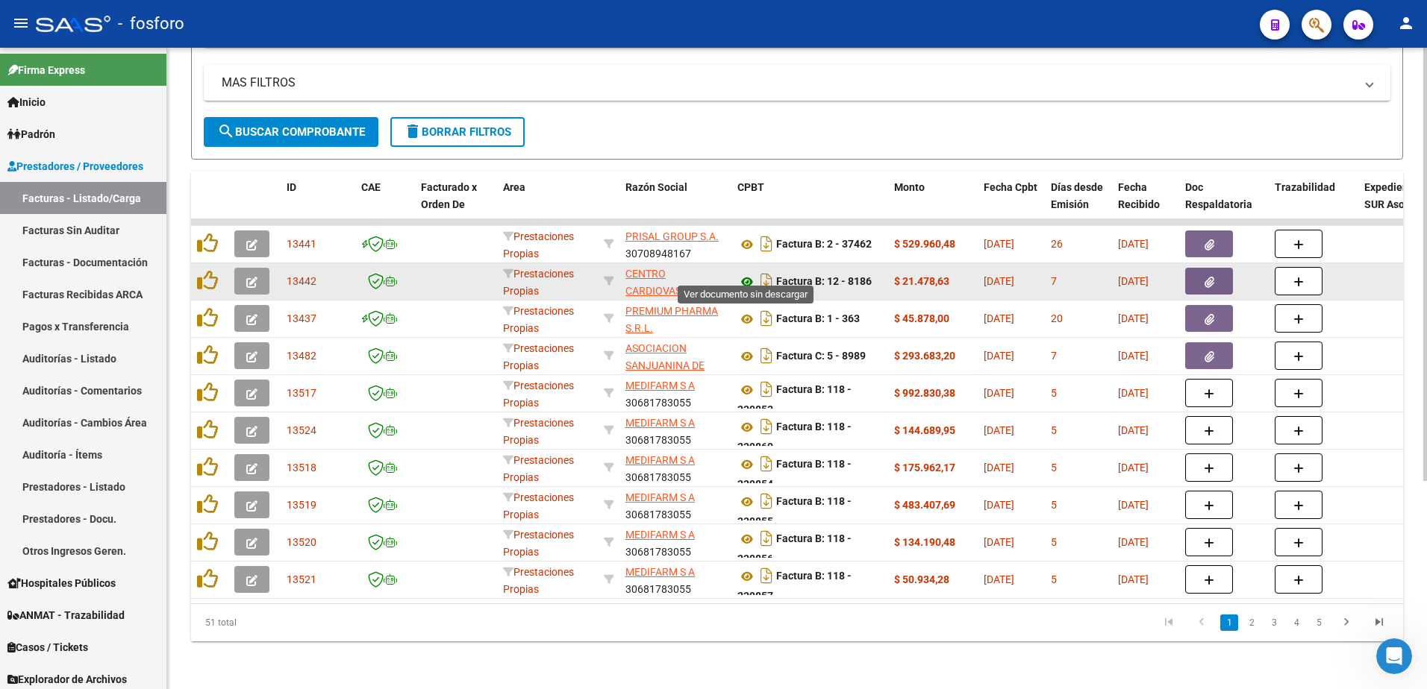
click at [748, 273] on icon at bounding box center [746, 282] width 19 height 18
click at [1200, 275] on button "button" at bounding box center [1209, 281] width 48 height 27
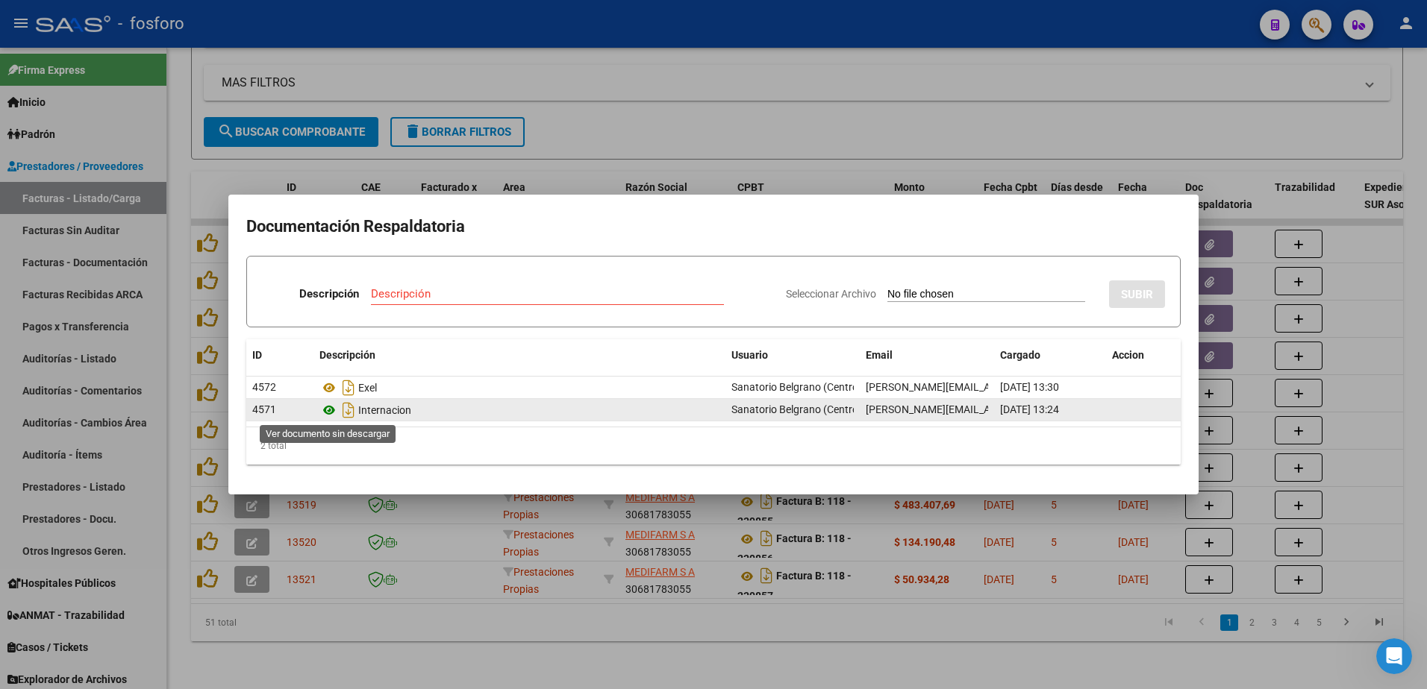
click at [323, 412] on icon at bounding box center [328, 410] width 19 height 18
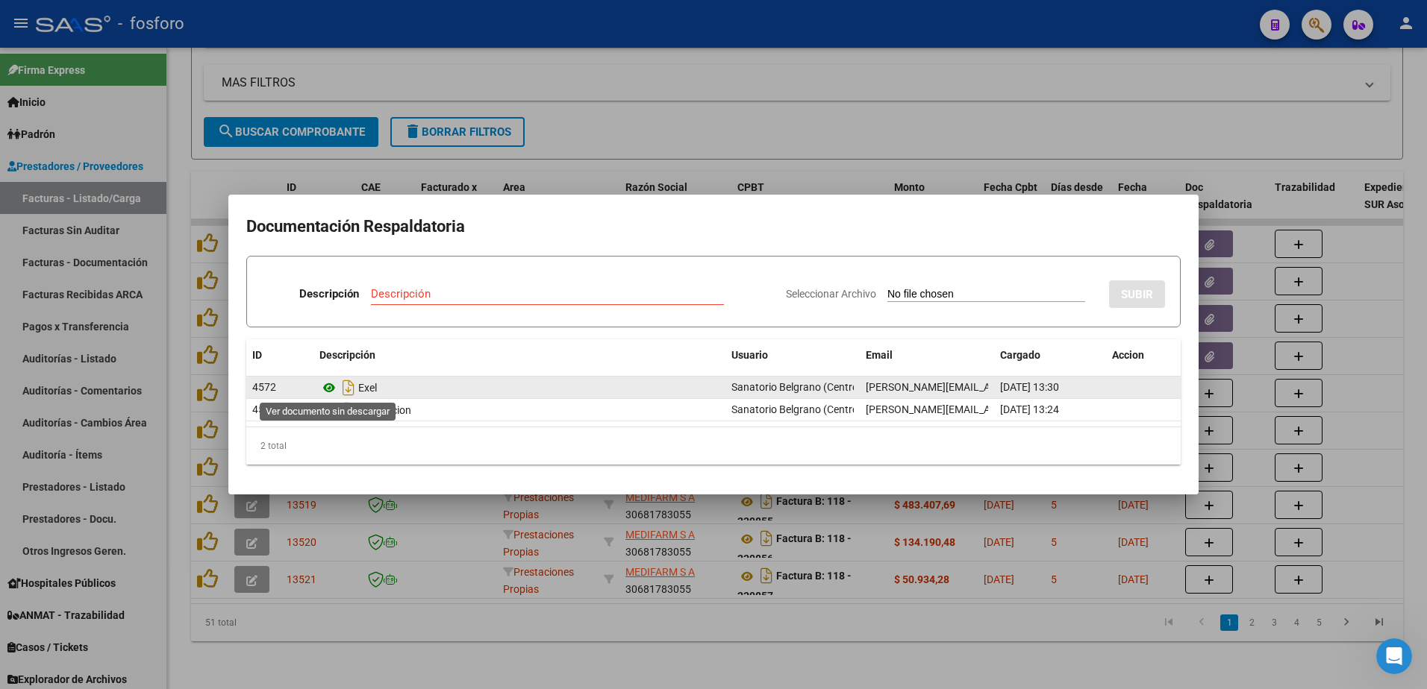
click at [325, 388] on icon at bounding box center [328, 388] width 19 height 18
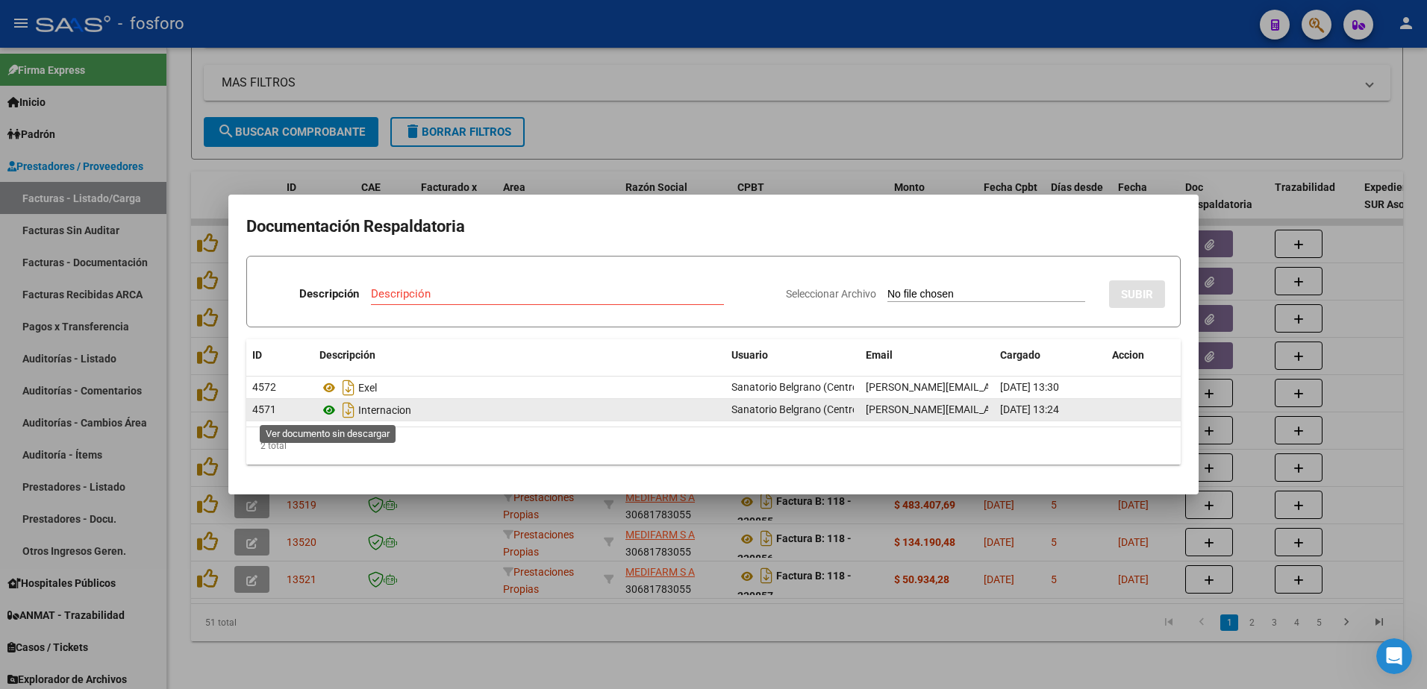
click at [328, 410] on icon at bounding box center [328, 410] width 19 height 18
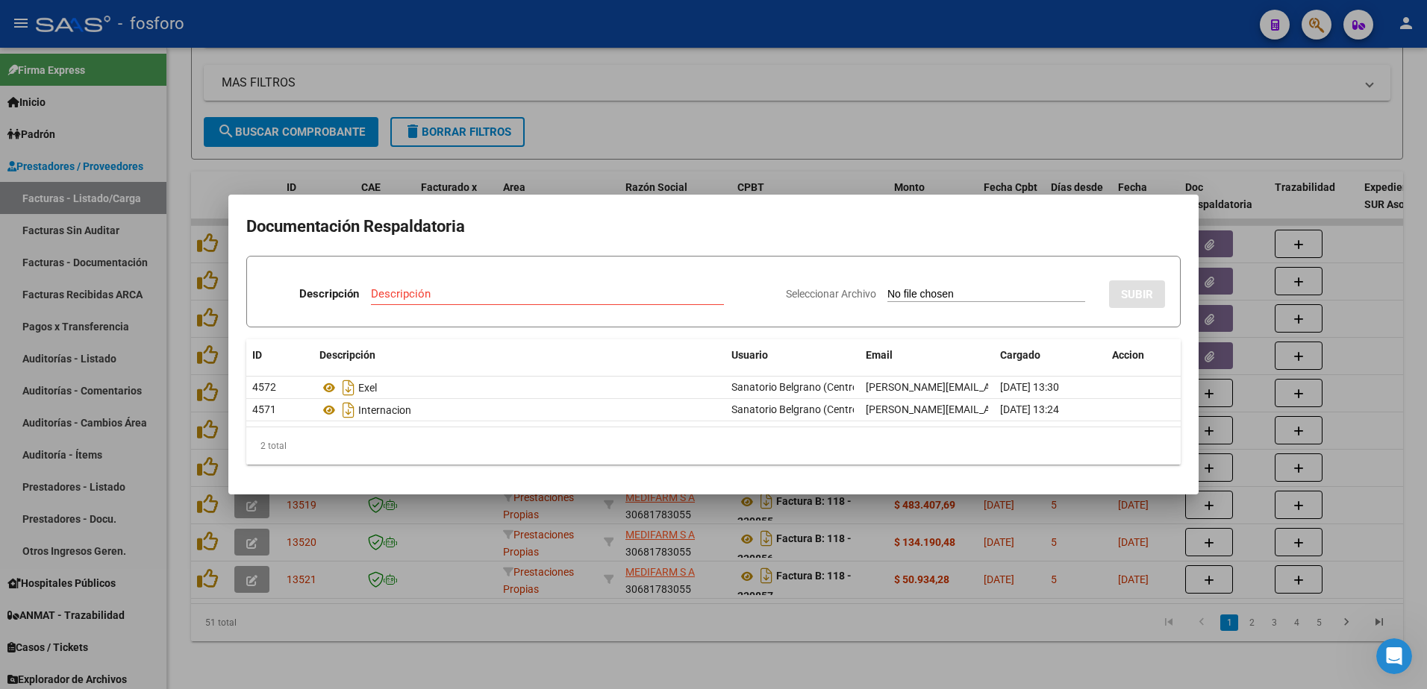
click at [1051, 624] on div at bounding box center [713, 344] width 1427 height 689
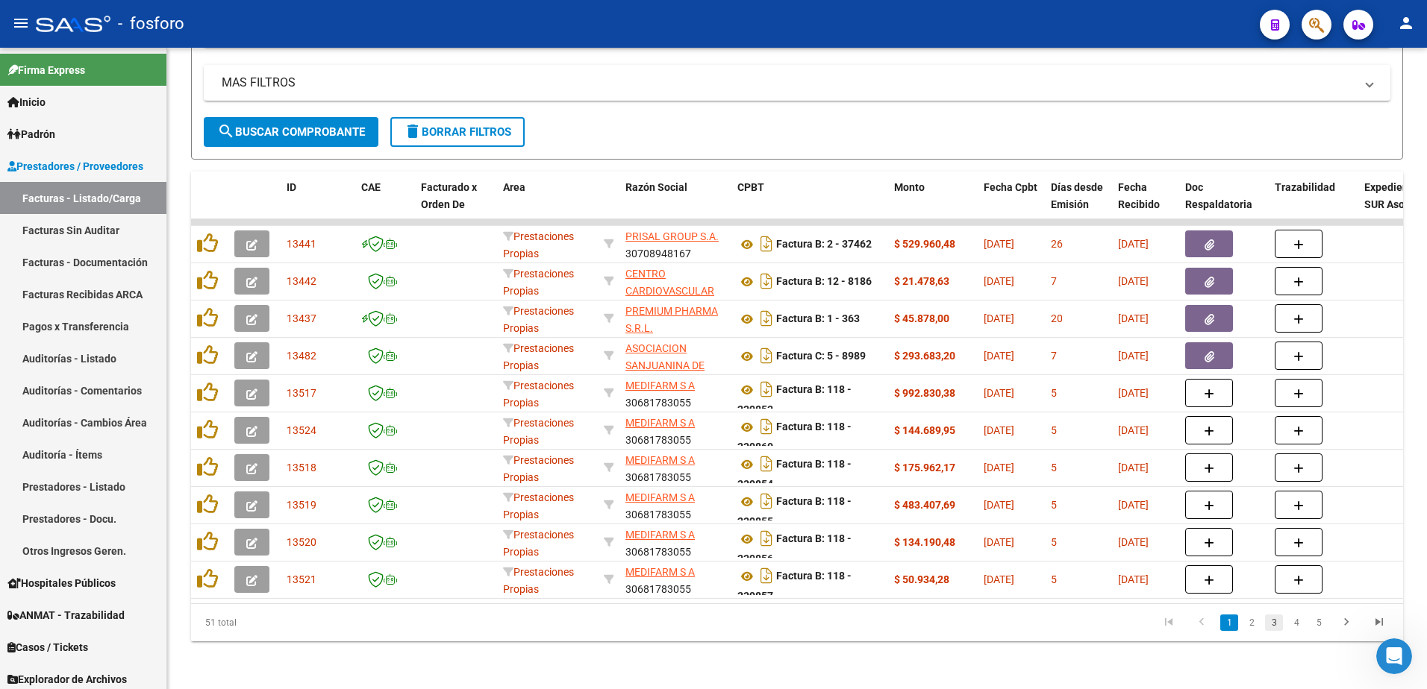
click at [1278, 624] on link "3" at bounding box center [1274, 623] width 18 height 16
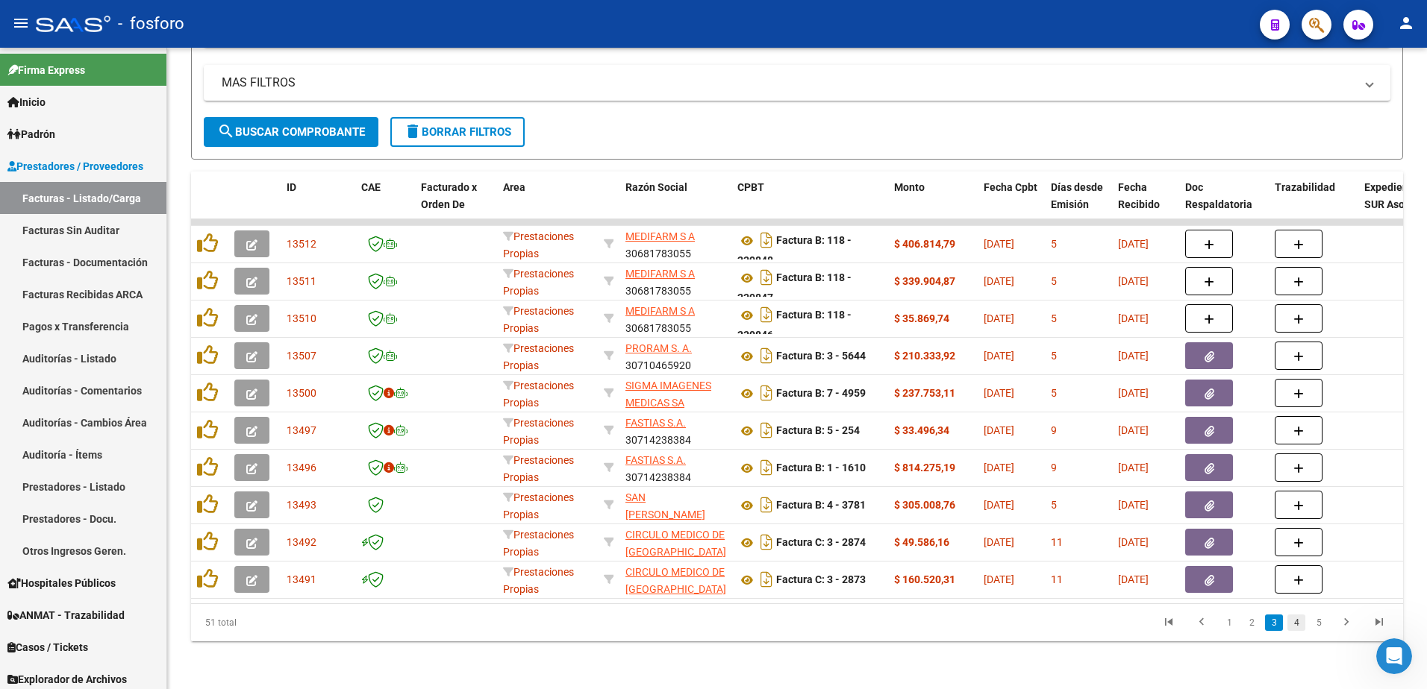
click at [1304, 625] on link "4" at bounding box center [1296, 623] width 18 height 16
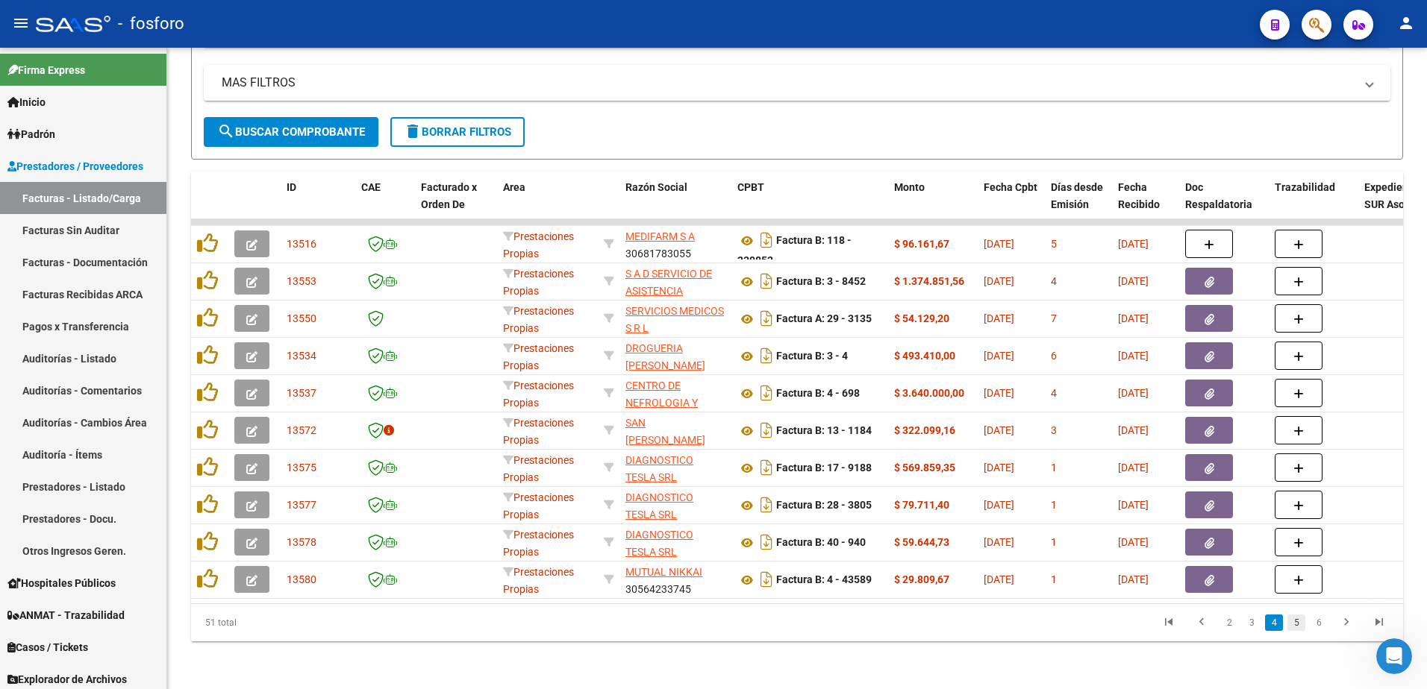
click at [1297, 622] on link "5" at bounding box center [1296, 623] width 18 height 16
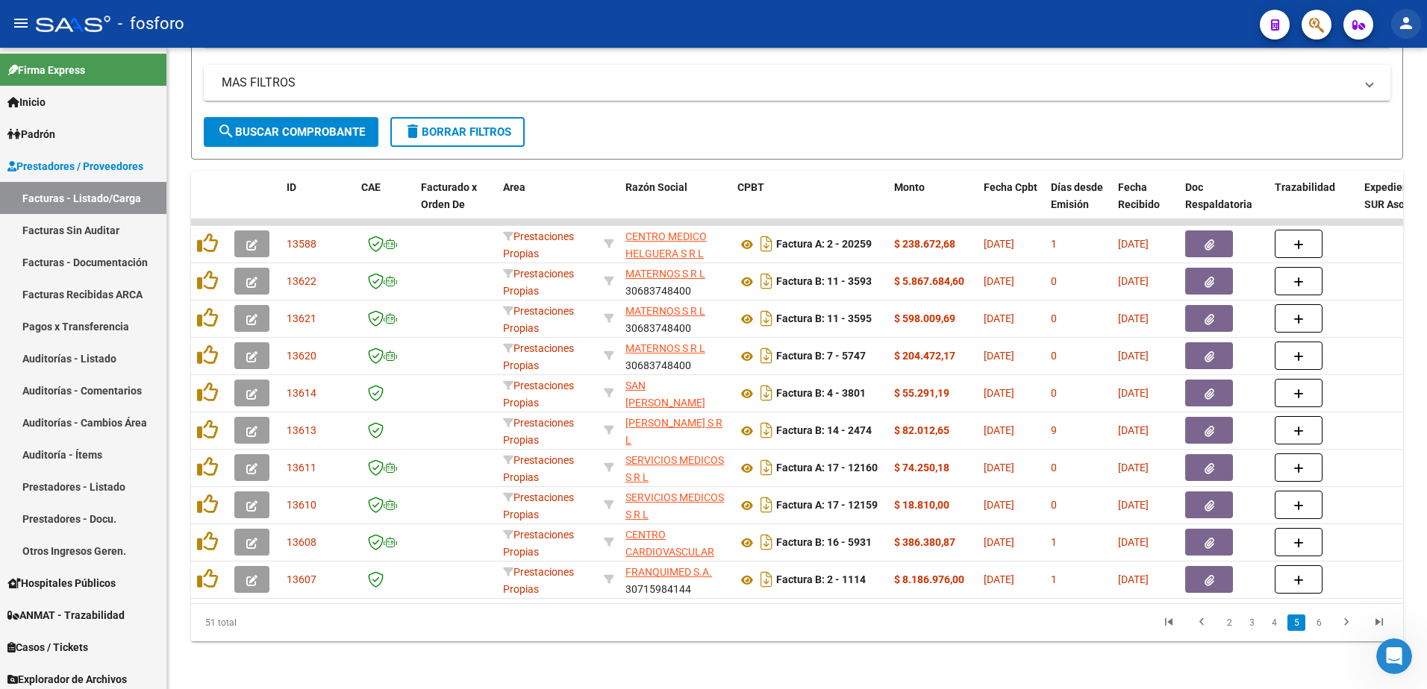
click at [1400, 34] on button "person" at bounding box center [1406, 24] width 30 height 30
click at [1377, 97] on button "exit_to_app Salir" at bounding box center [1375, 99] width 91 height 36
